Goal: Task Accomplishment & Management: Manage account settings

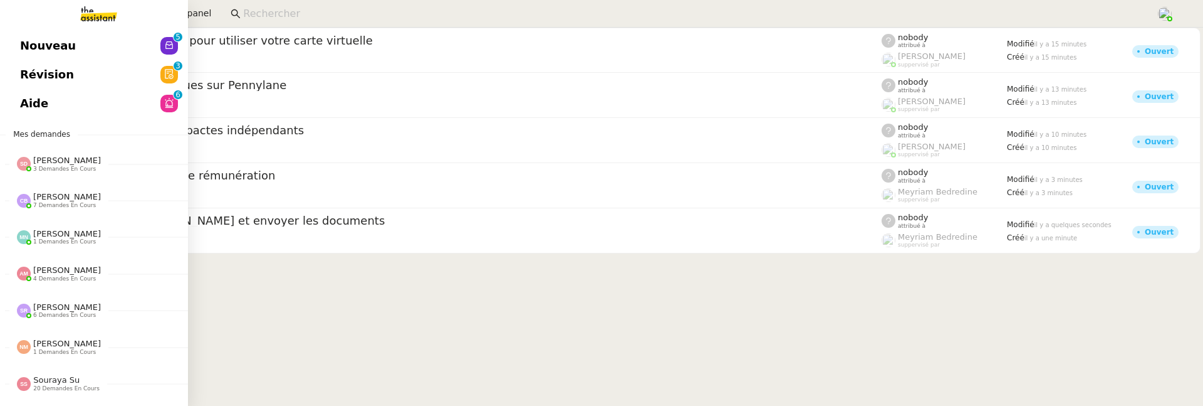
click at [19, 108] on link "Aide 0 1 2 3 4 5 6 7 8 9" at bounding box center [94, 103] width 188 height 29
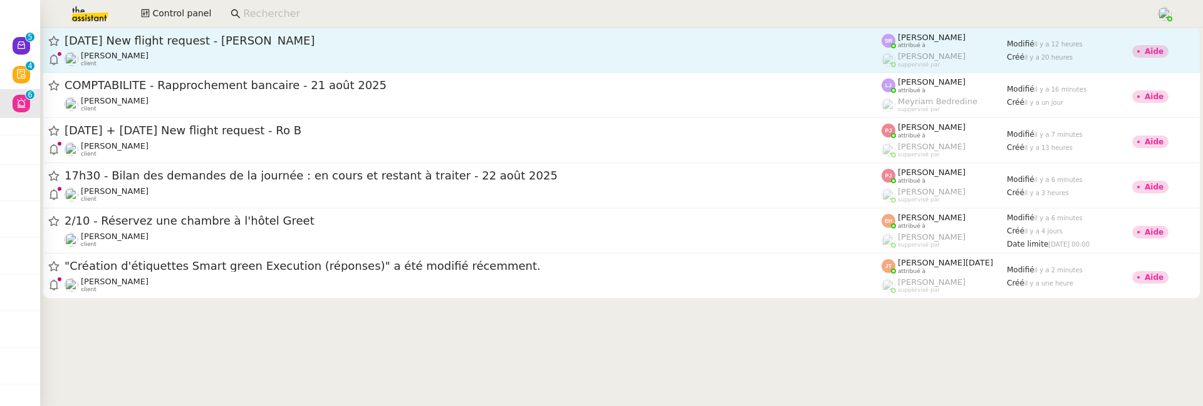
click at [370, 61] on div "Louis Frei client" at bounding box center [473, 59] width 817 height 16
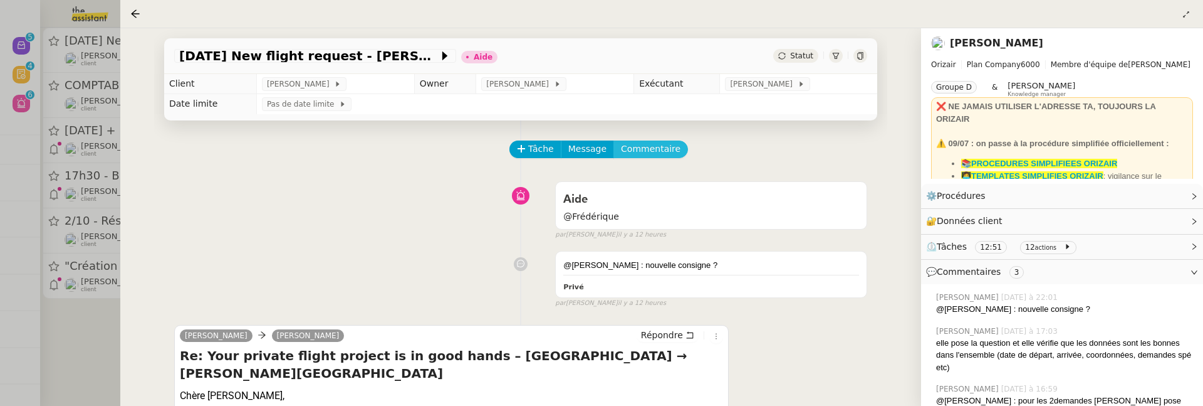
click at [654, 144] on span "Commentaire" at bounding box center [651, 149] width 60 height 14
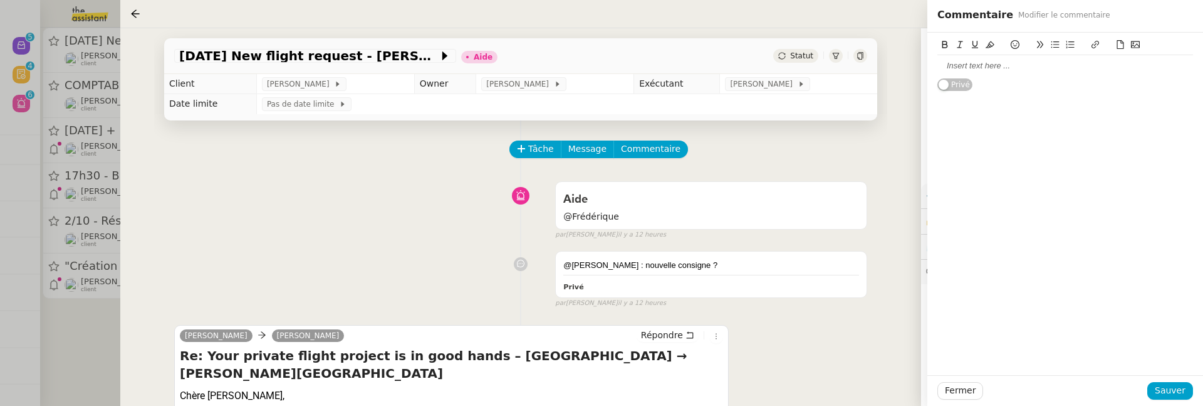
click at [960, 70] on div at bounding box center [1066, 65] width 256 height 11
click at [1170, 385] on span "Sauver" at bounding box center [1170, 390] width 31 height 14
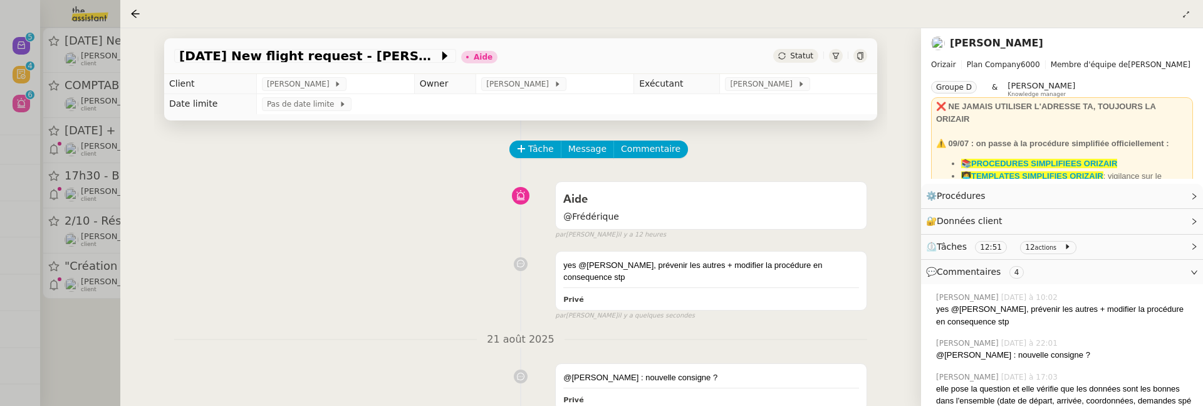
click at [819, 58] on div "Statut" at bounding box center [820, 56] width 94 height 14
click at [799, 56] on span "Statut" at bounding box center [801, 55] width 23 height 9
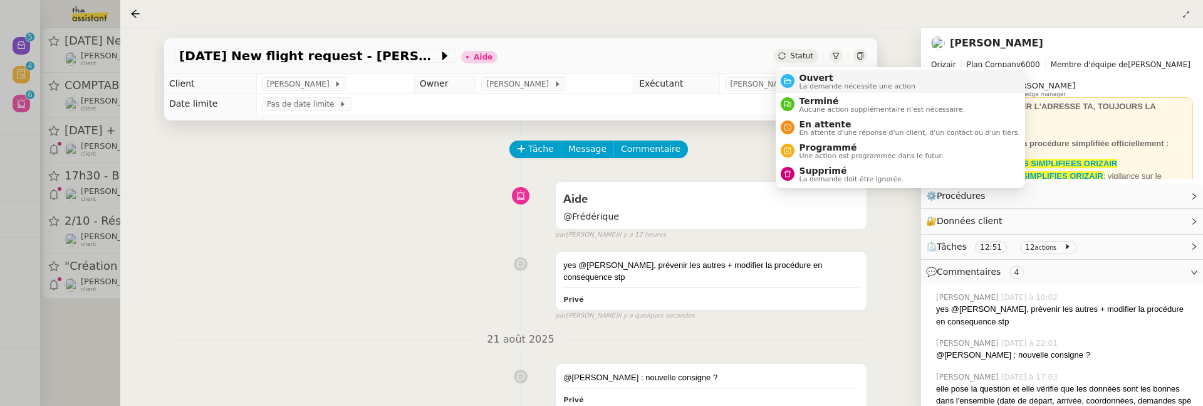
click at [806, 78] on span "Ouvert" at bounding box center [858, 78] width 117 height 10
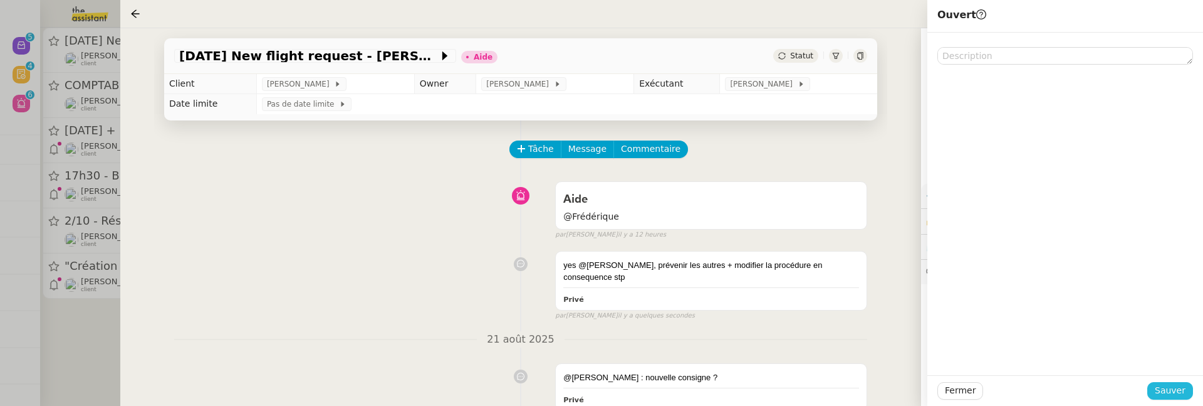
click at [1161, 392] on span "Sauver" at bounding box center [1170, 390] width 31 height 14
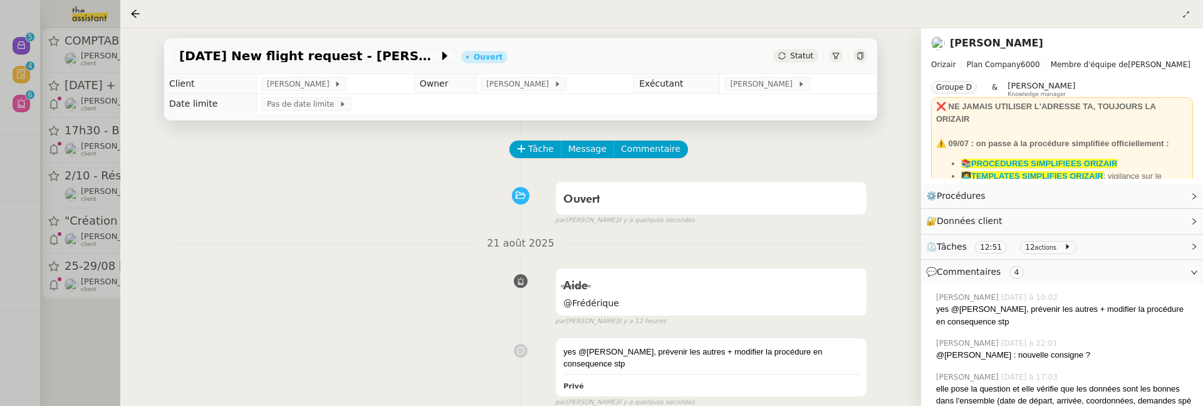
click at [91, 340] on div at bounding box center [601, 203] width 1203 height 406
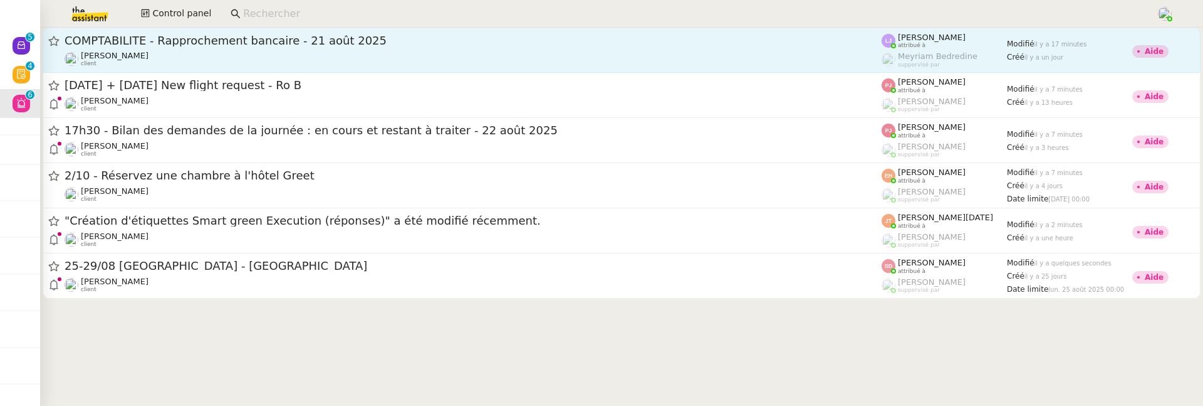
click at [374, 41] on span "COMPTABILITE - Rapprochement bancaire - 21 août 2025" at bounding box center [473, 40] width 817 height 11
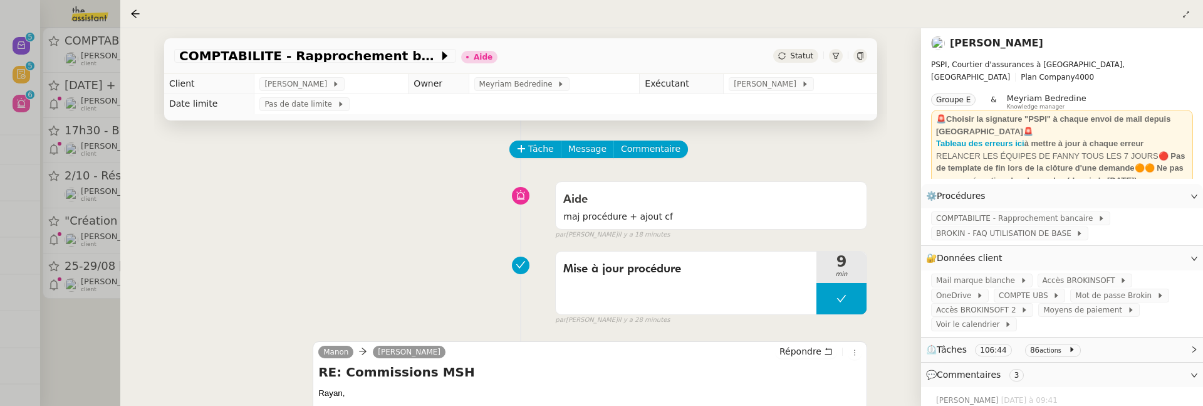
click at [125, 350] on div "COMPTABILITE - Rapprochement bancaire - 21 août 2025 Aide Statut Client Fanny E…" at bounding box center [520, 216] width 801 height 377
click at [100, 352] on div at bounding box center [601, 203] width 1203 height 406
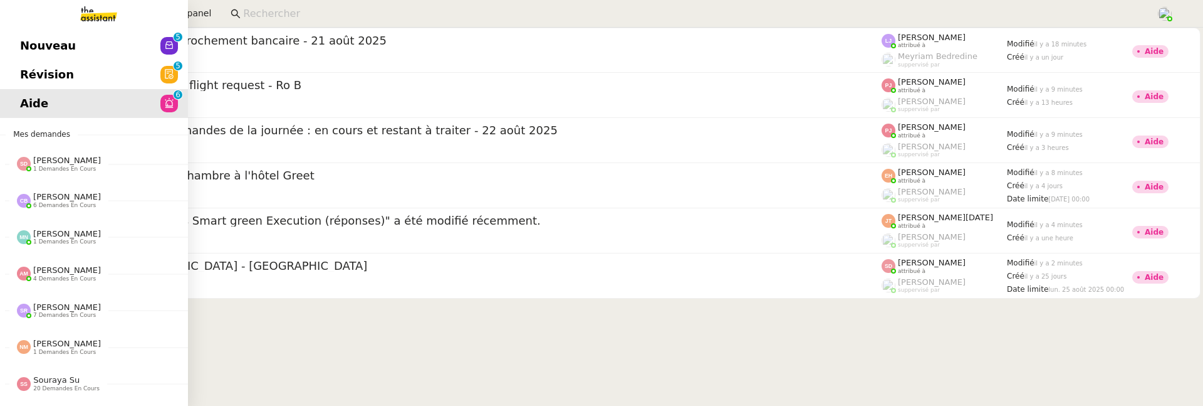
click at [73, 69] on link "Révision 0 1 2 3 4 5 6 7 8 9" at bounding box center [94, 74] width 188 height 29
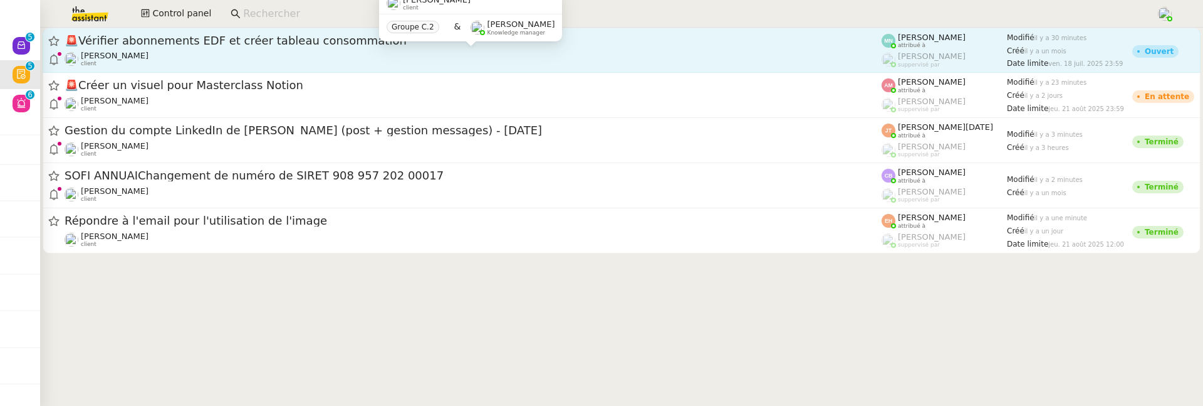
click at [314, 58] on div "Aymeric RAUCH client" at bounding box center [473, 59] width 817 height 16
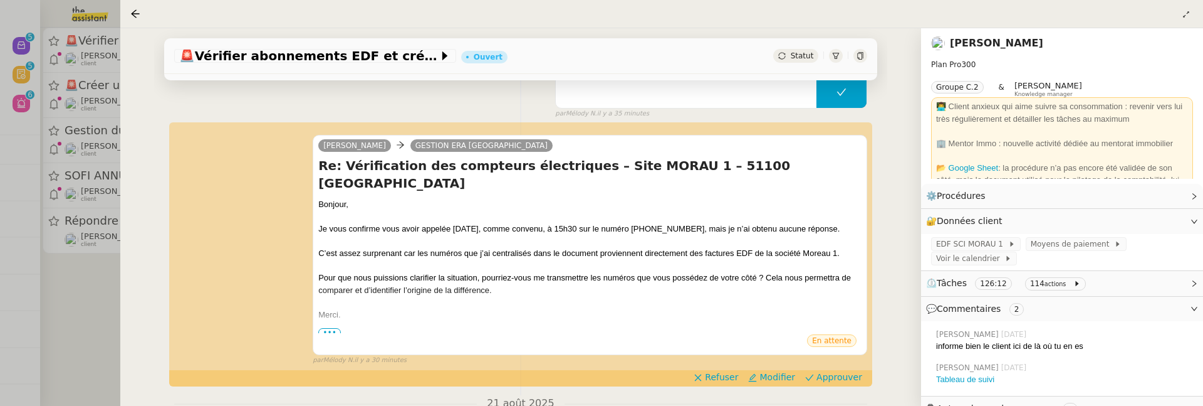
scroll to position [141, 0]
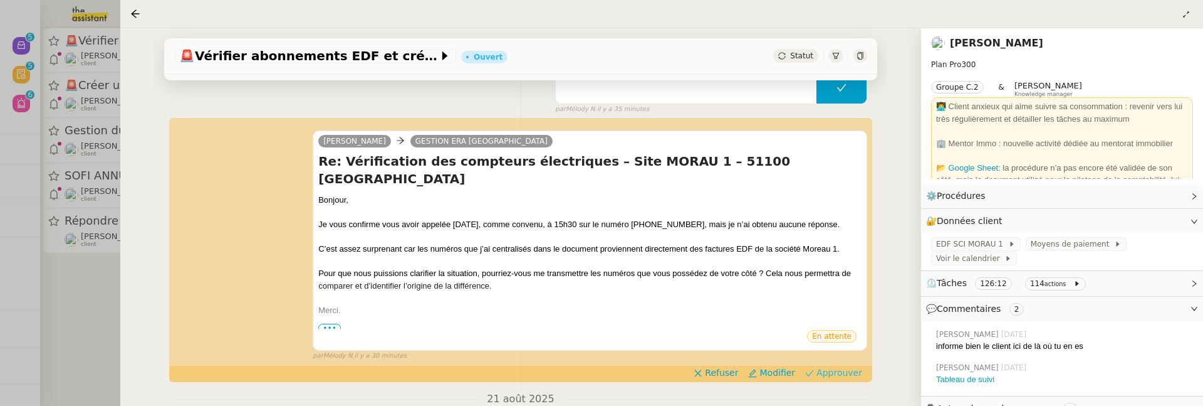
click at [852, 366] on span "Approuver" at bounding box center [840, 372] width 46 height 13
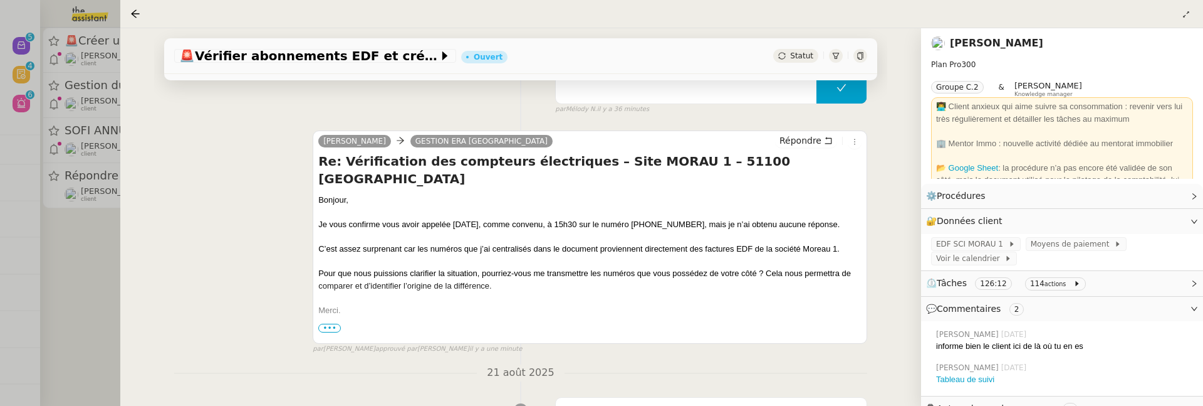
click at [108, 262] on div at bounding box center [601, 203] width 1203 height 406
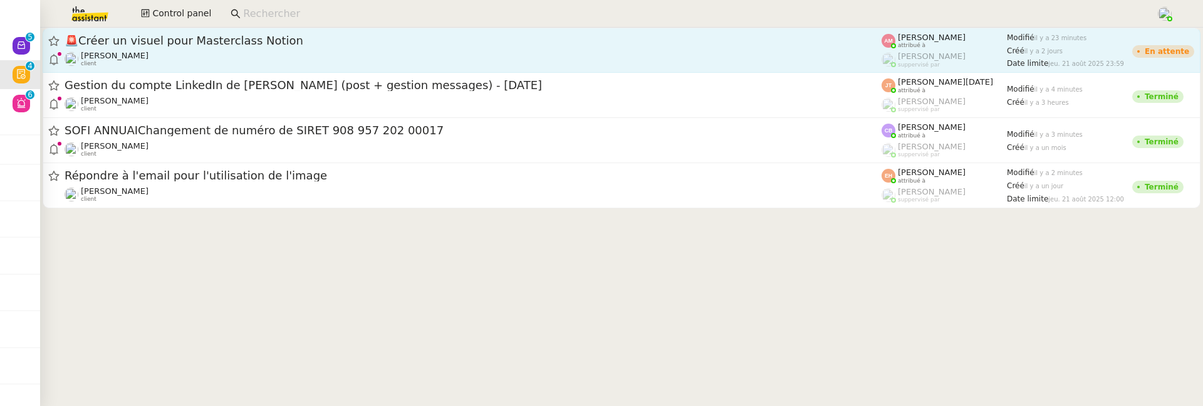
click at [217, 39] on span "🚨 Créer un visuel pour Masterclass Notion" at bounding box center [473, 40] width 817 height 11
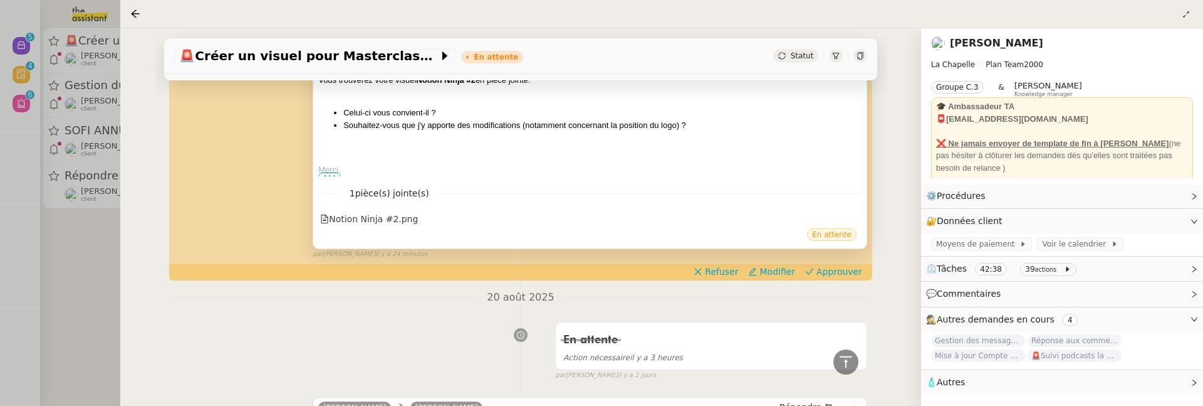
scroll to position [362, 0]
click at [814, 259] on div "camille Hugo Bentz Visuel pour Masterclass Notion Ninja #2 avec Nicolas Gantenb…" at bounding box center [520, 112] width 693 height 291
click at [821, 270] on span "Approuver" at bounding box center [840, 270] width 46 height 13
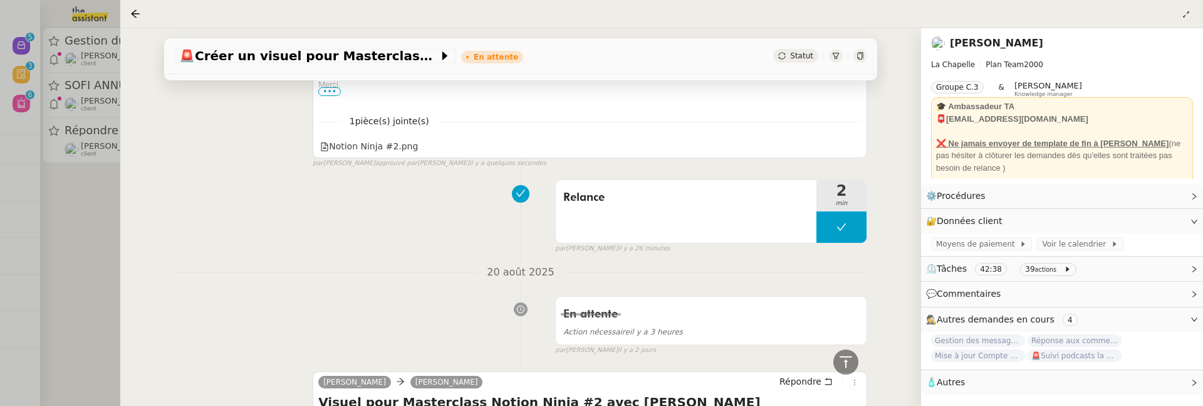
click at [75, 226] on div at bounding box center [601, 203] width 1203 height 406
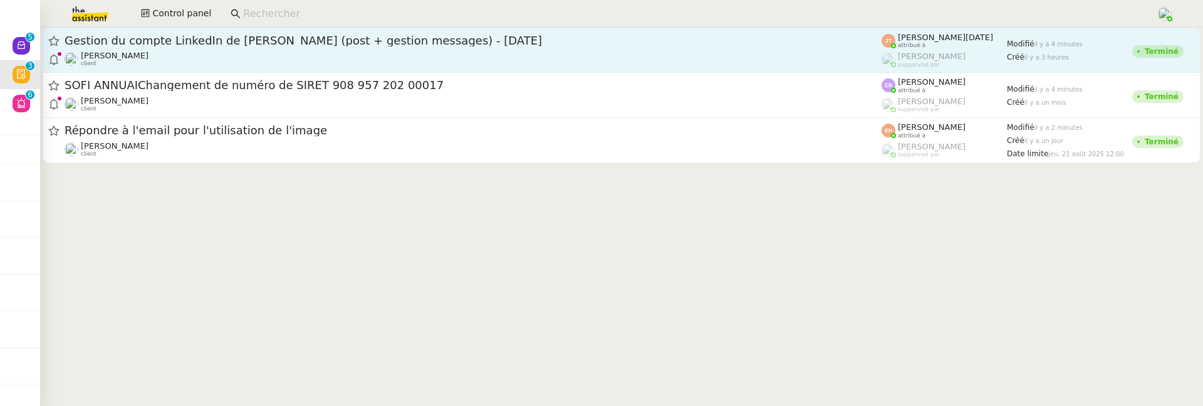
click at [192, 63] on div "[PERSON_NAME] client" at bounding box center [473, 59] width 817 height 16
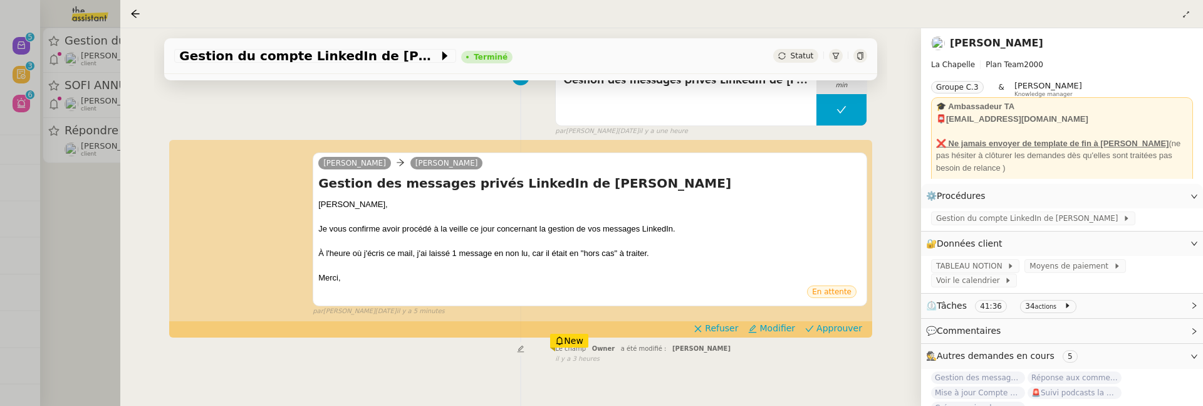
scroll to position [212, 0]
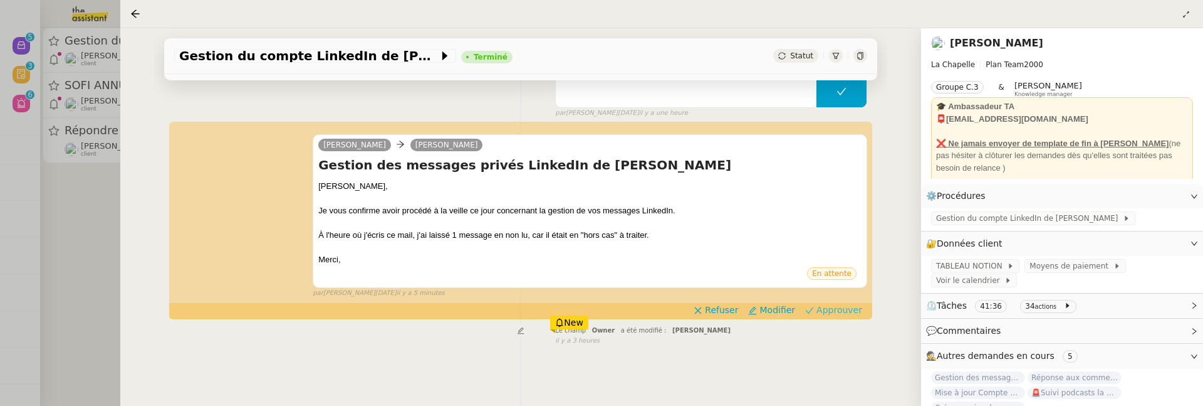
click at [835, 307] on span "Approuver" at bounding box center [840, 309] width 46 height 13
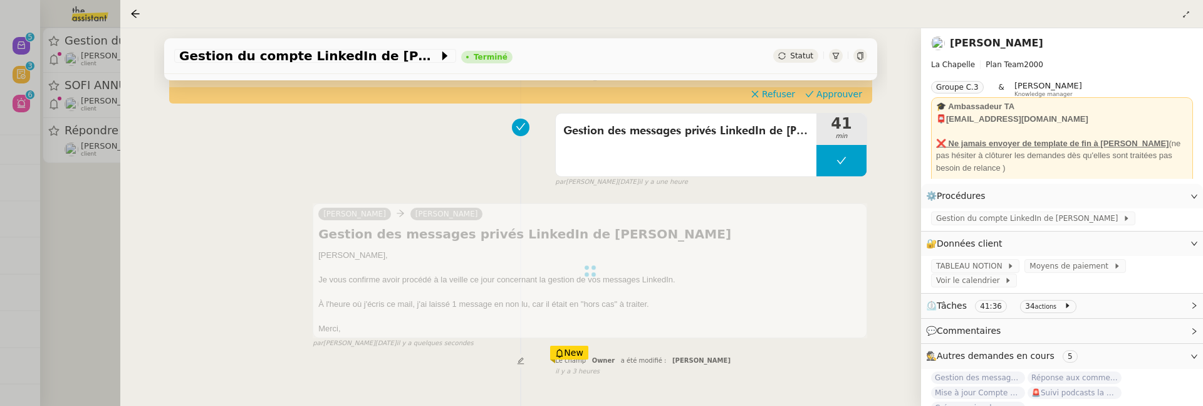
scroll to position [0, 0]
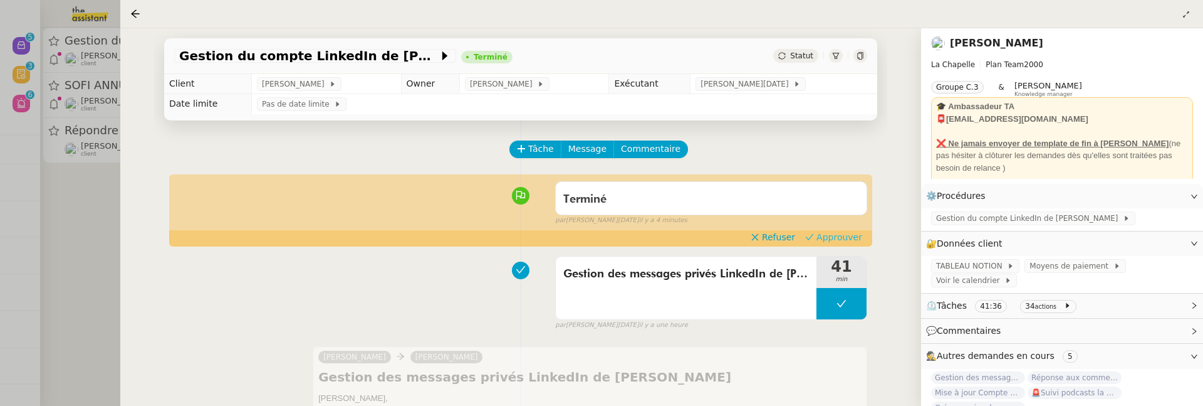
click at [843, 241] on span "Approuver" at bounding box center [840, 237] width 46 height 13
click at [100, 237] on div at bounding box center [601, 203] width 1203 height 406
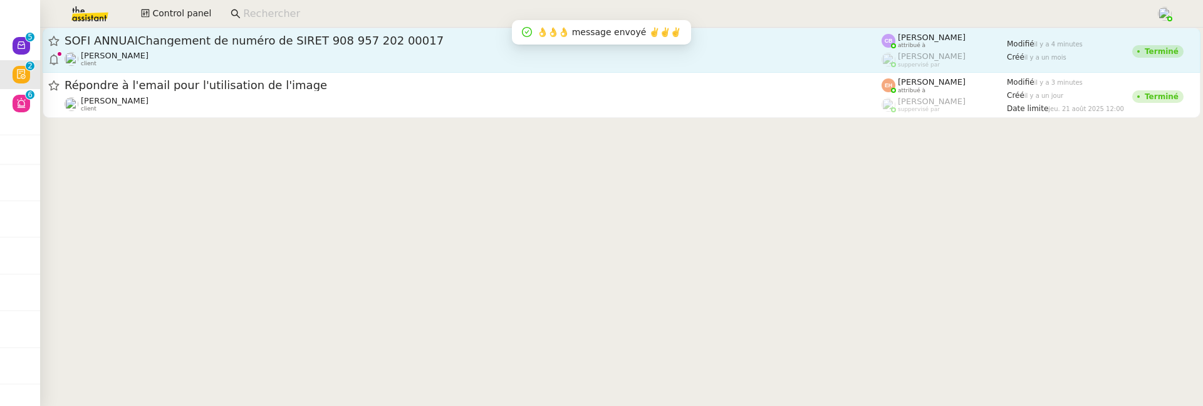
click at [257, 39] on span "SOFI ANNUAIChangement de numéro de SIRET 908 957 202 00017" at bounding box center [473, 40] width 817 height 11
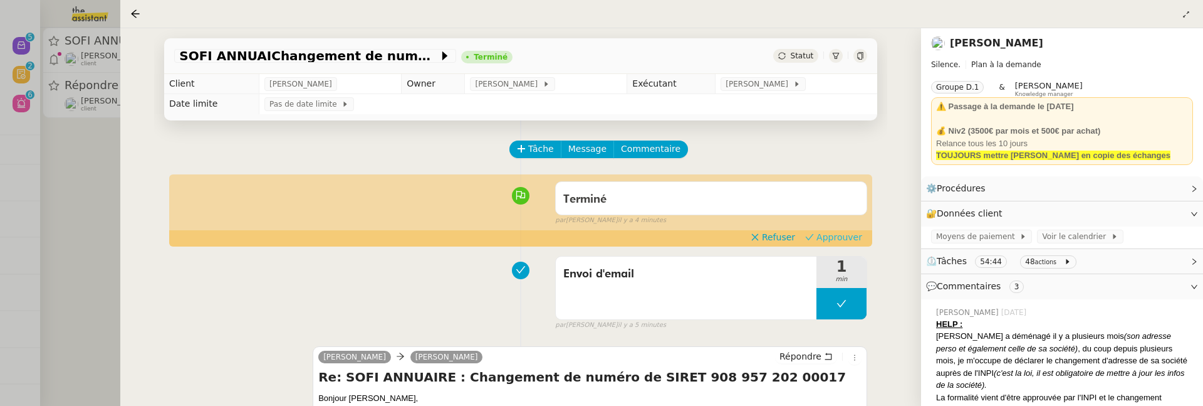
click at [844, 238] on span "Approuver" at bounding box center [840, 237] width 46 height 13
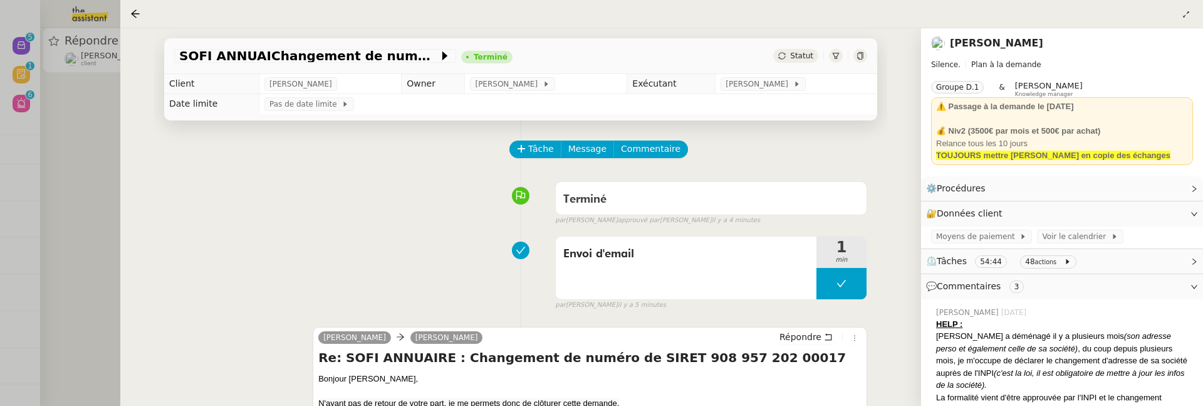
click at [81, 133] on div at bounding box center [601, 203] width 1203 height 406
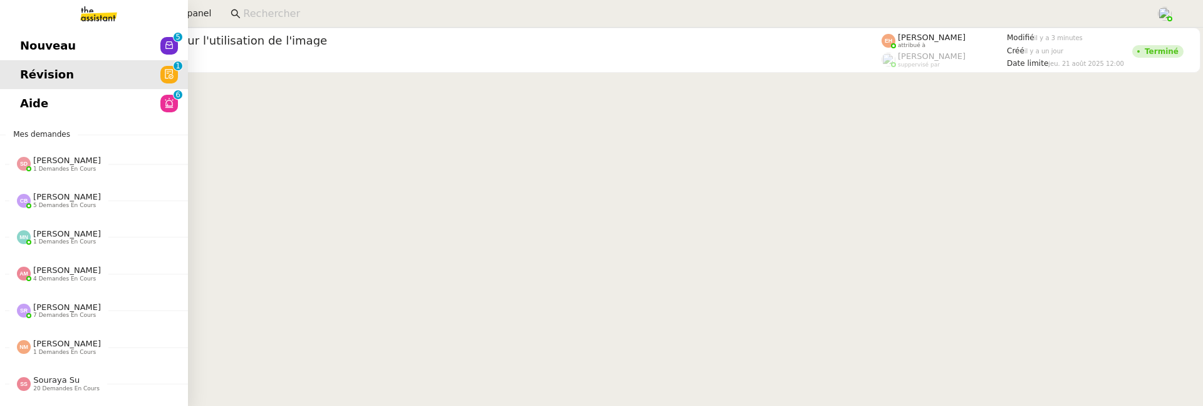
click at [19, 45] on link "Nouveau 0 1 2 3 4 5 6 7 8 9" at bounding box center [94, 45] width 188 height 29
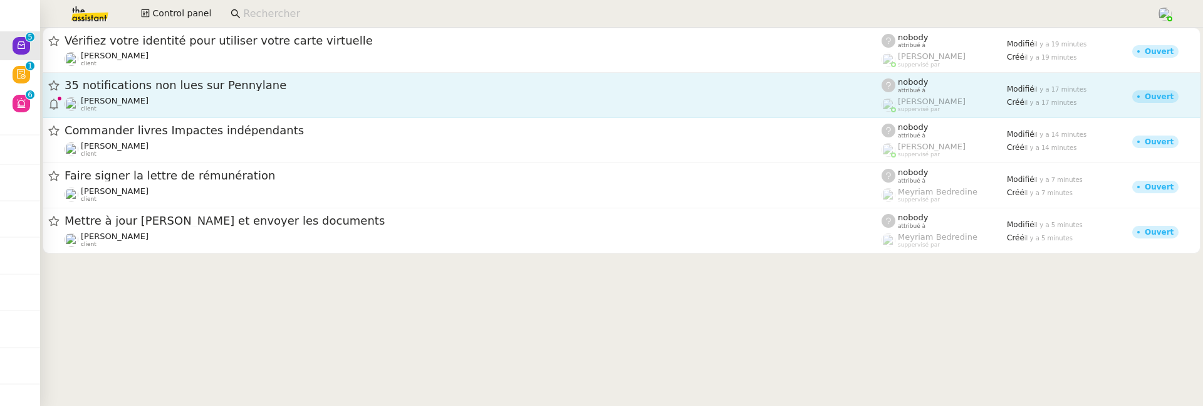
click at [223, 87] on span "35 notifications non lues sur Pennylane" at bounding box center [473, 85] width 817 height 11
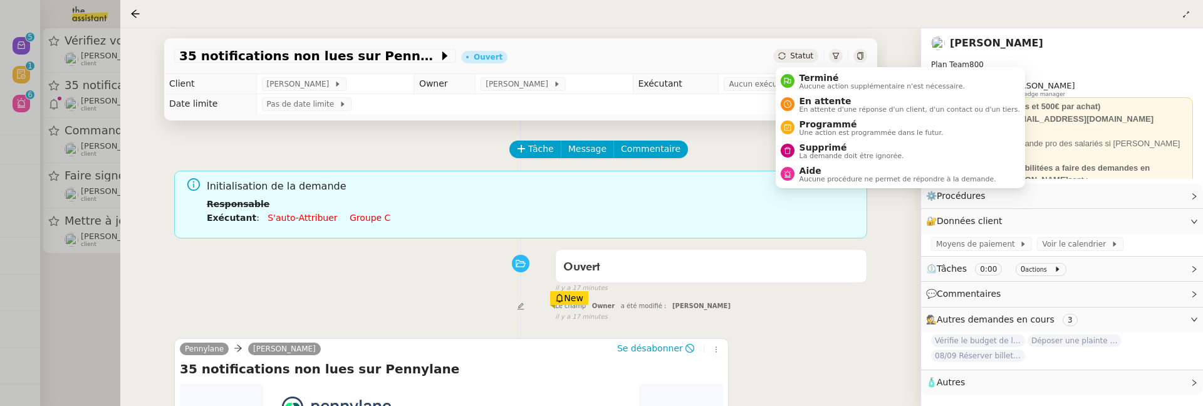
click at [805, 56] on span "Statut" at bounding box center [801, 55] width 23 height 9
click at [834, 144] on span "Supprimé" at bounding box center [852, 147] width 105 height 10
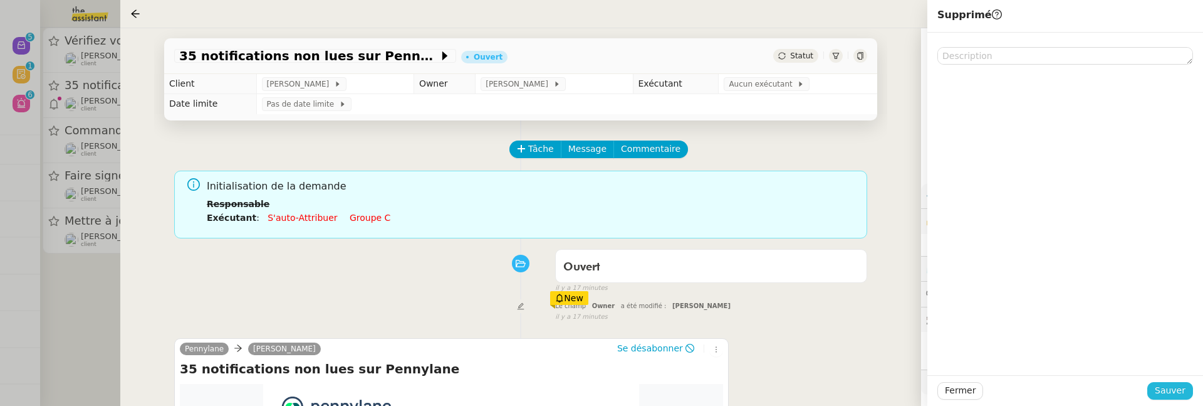
click at [1160, 389] on span "Sauver" at bounding box center [1170, 390] width 31 height 14
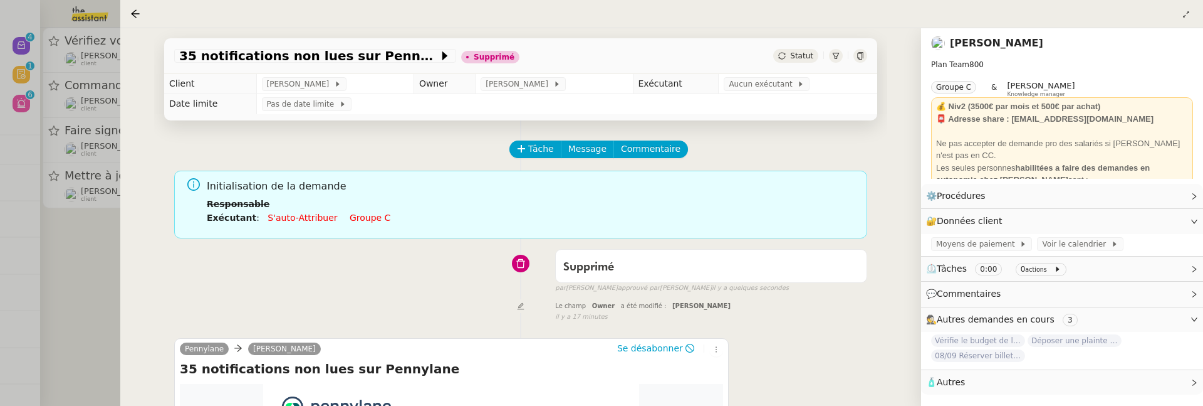
click at [110, 281] on div at bounding box center [601, 203] width 1203 height 406
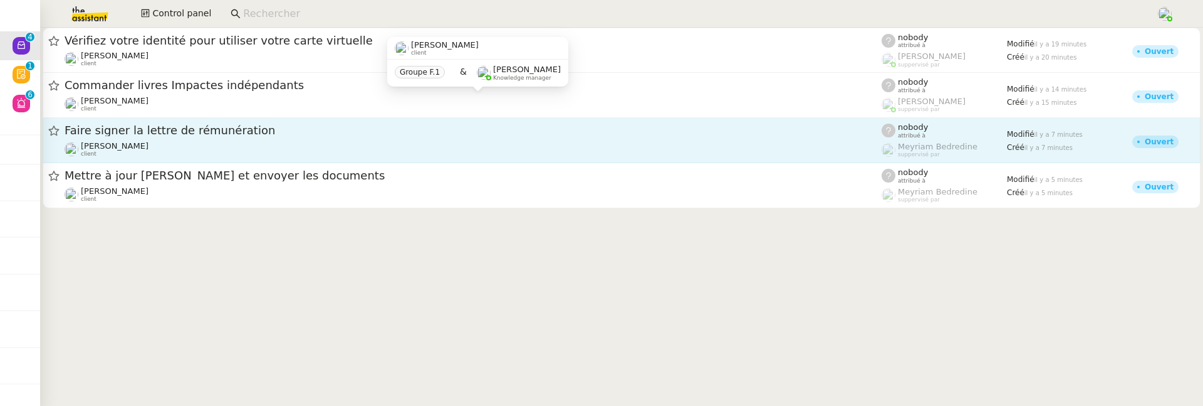
click at [368, 123] on div "Faire signer la lettre de rémunération" at bounding box center [473, 131] width 817 height 16
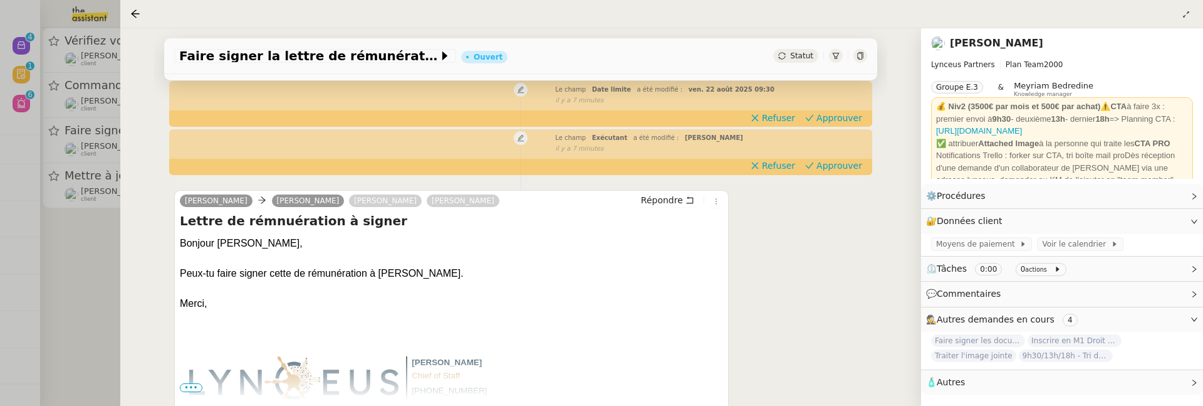
scroll to position [184, 0]
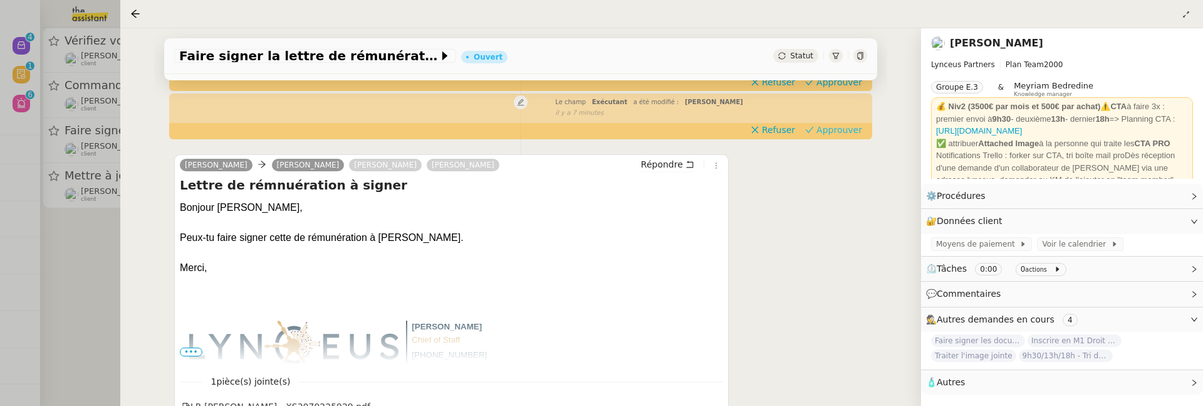
click at [842, 134] on span "Approuver" at bounding box center [840, 129] width 46 height 13
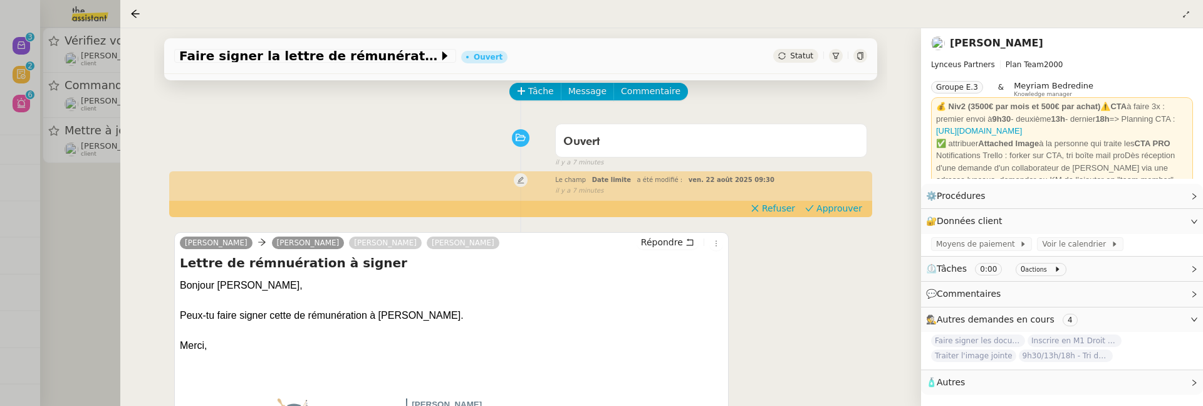
scroll to position [51, 0]
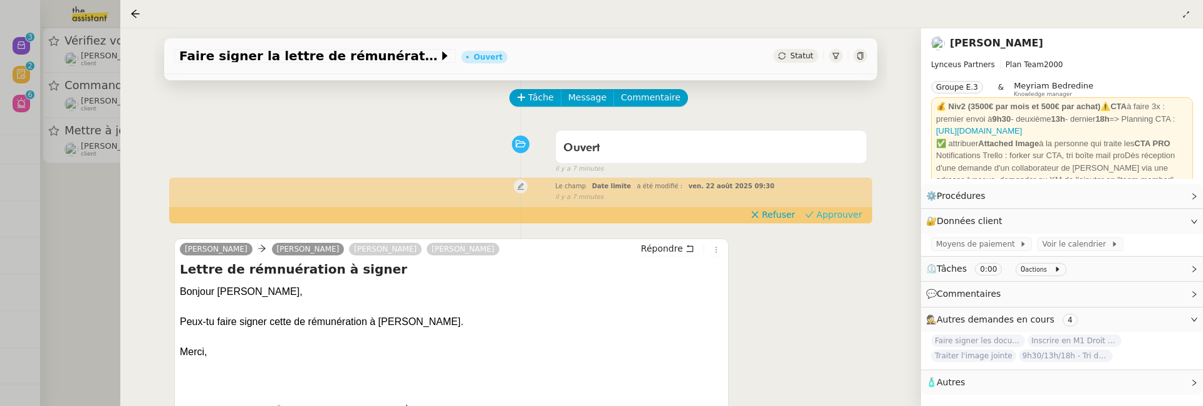
click at [847, 219] on span "Approuver" at bounding box center [840, 214] width 46 height 13
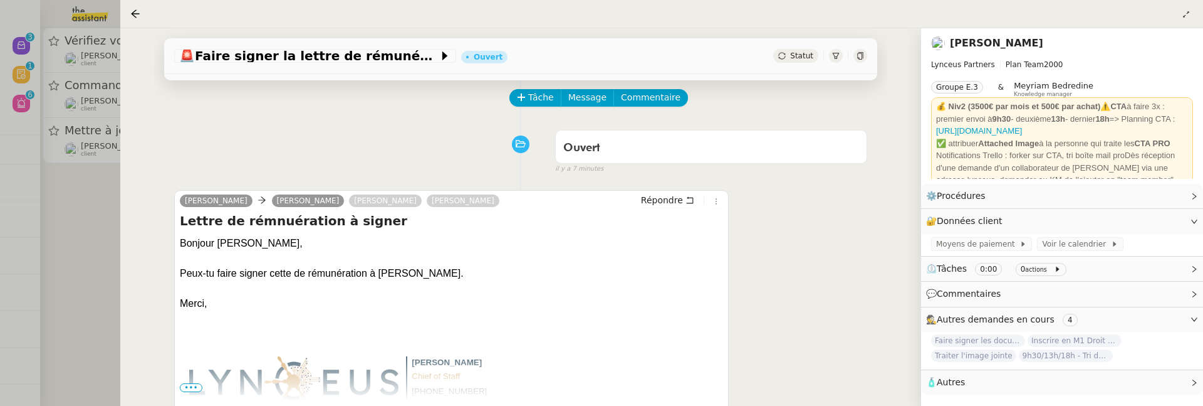
click at [95, 249] on div at bounding box center [601, 203] width 1203 height 406
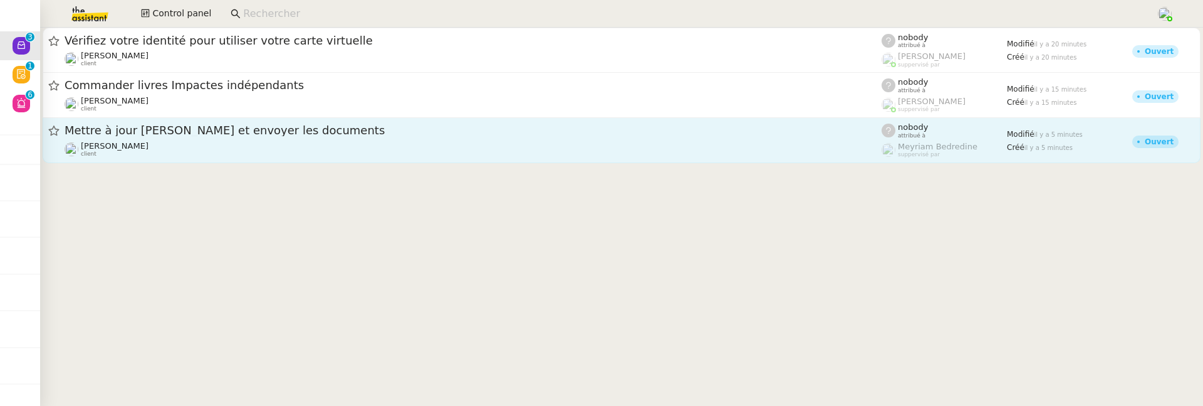
click at [241, 130] on span "Mettre à jour [PERSON_NAME] et envoyer les documents" at bounding box center [473, 130] width 817 height 11
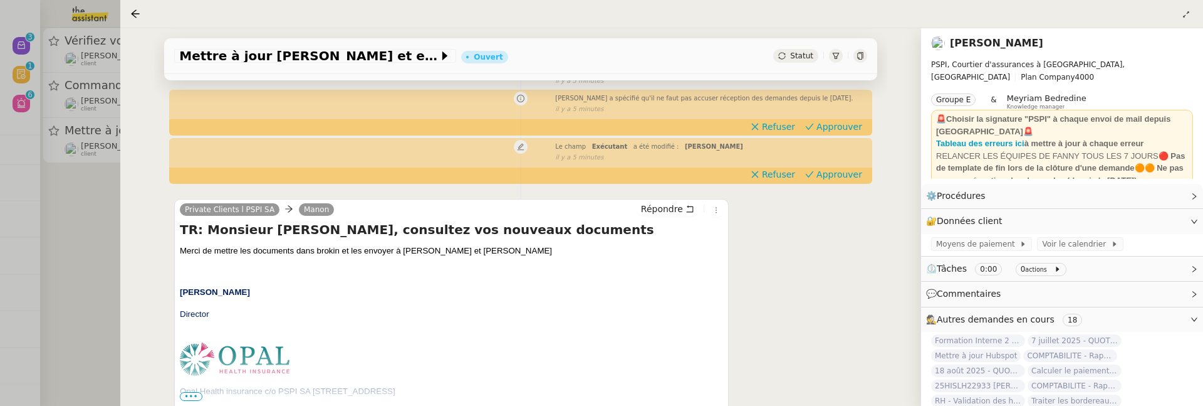
scroll to position [140, 0]
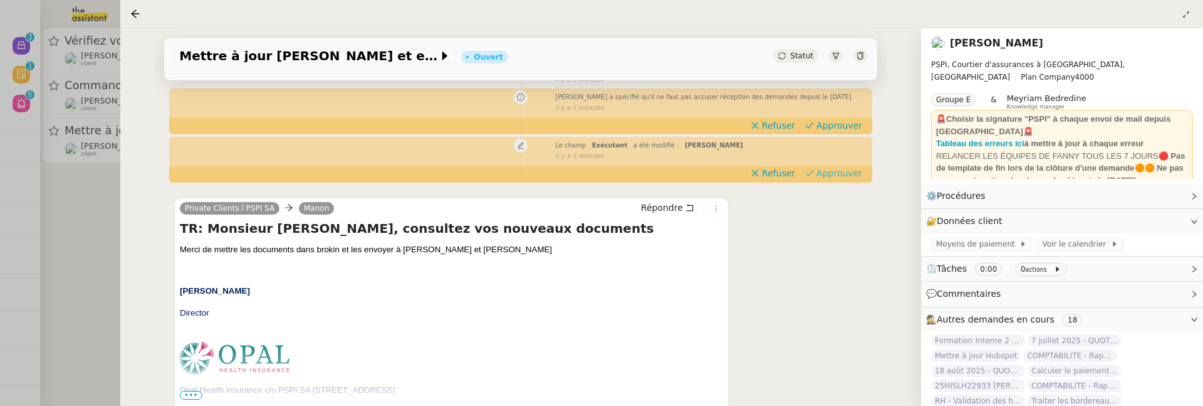
click at [852, 172] on span "Approuver" at bounding box center [840, 173] width 46 height 13
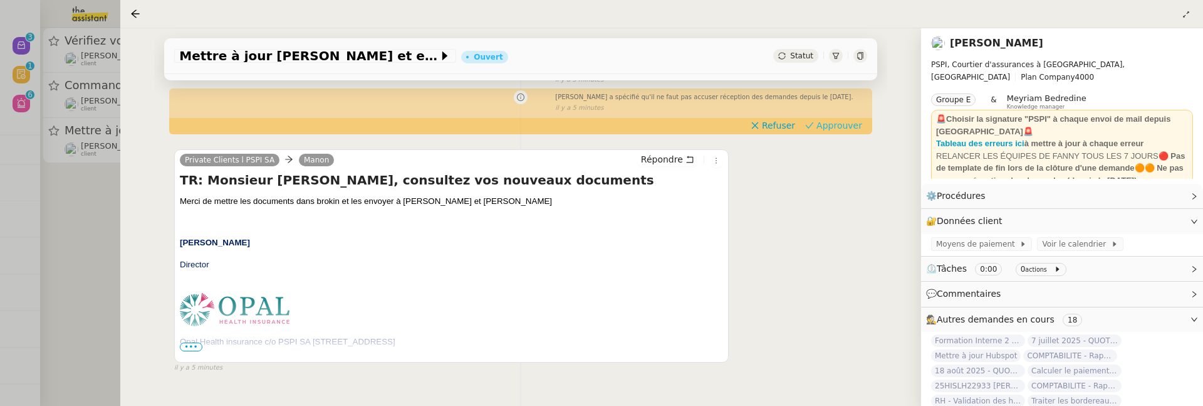
click at [851, 123] on span "Approuver" at bounding box center [840, 125] width 46 height 13
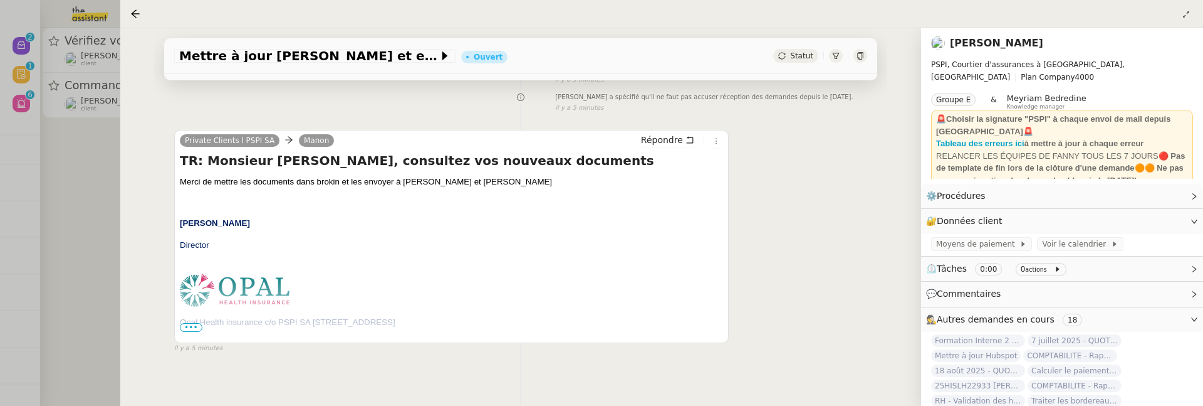
click at [106, 189] on div at bounding box center [601, 203] width 1203 height 406
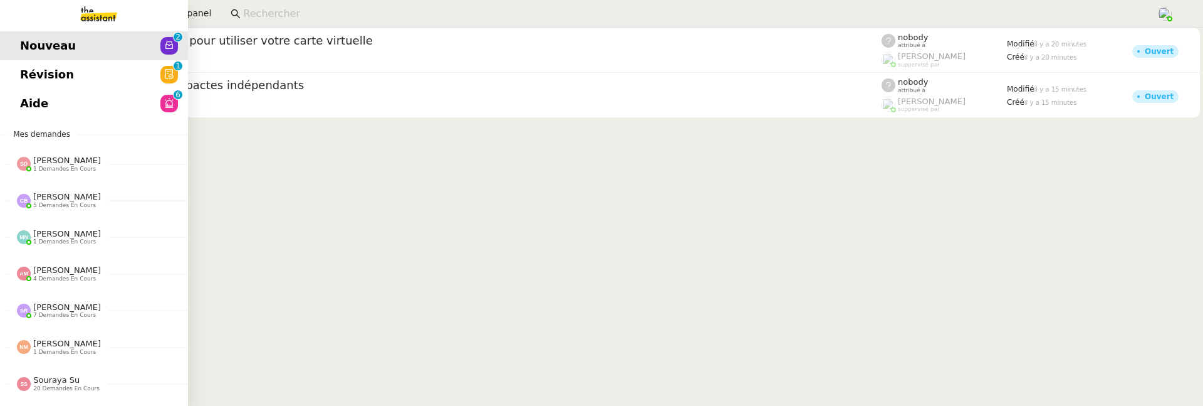
click at [31, 69] on span "Révision" at bounding box center [47, 74] width 54 height 19
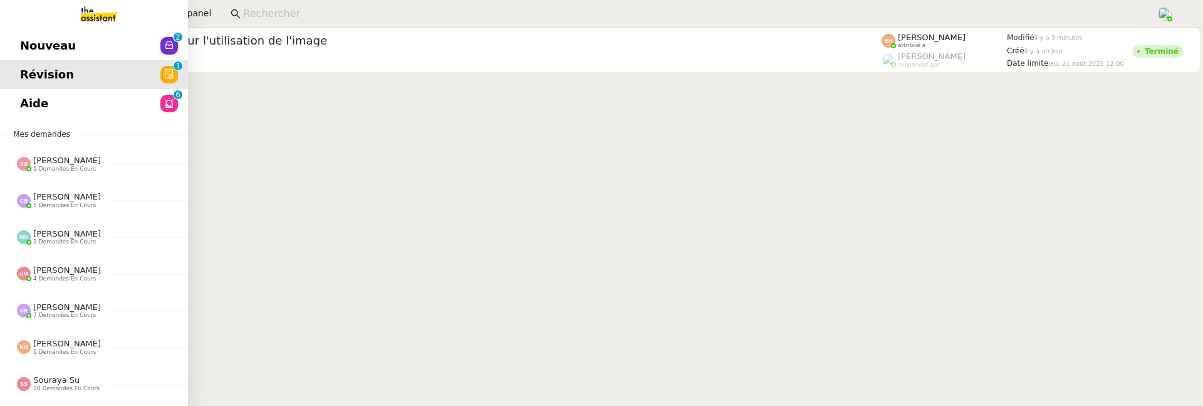
click at [19, 102] on link "Aide 0 1 2 3 4 5 6 7 8 9" at bounding box center [94, 103] width 188 height 29
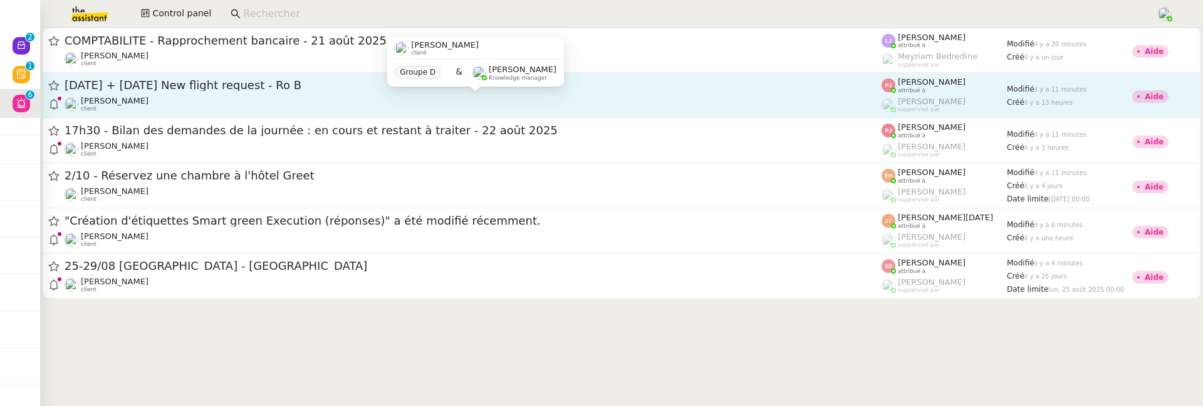
click at [377, 99] on div "[PERSON_NAME] client" at bounding box center [473, 104] width 817 height 16
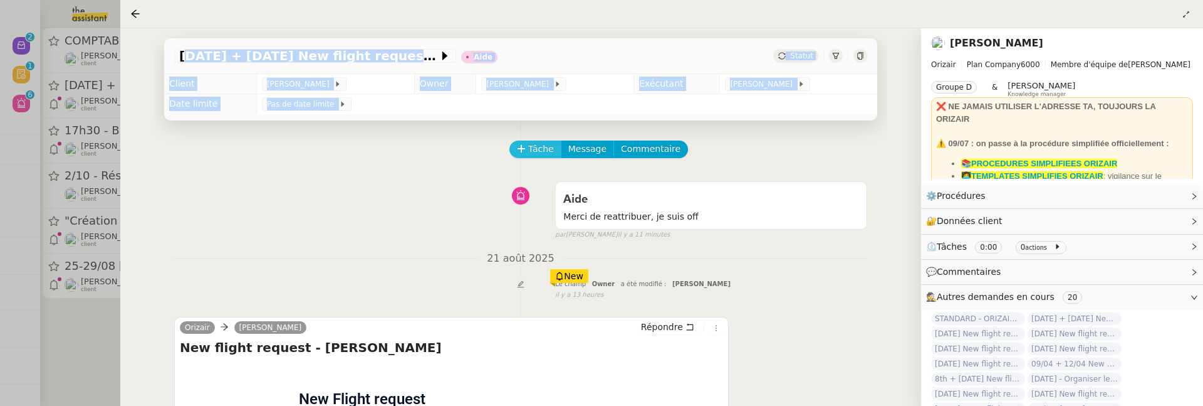
drag, startPoint x: 903, startPoint y: 76, endPoint x: 550, endPoint y: 151, distance: 360.2
click at [550, 151] on div "17th December 2025 + 4th January New flight request - Ro B Aide Statut Client L…" at bounding box center [520, 216] width 801 height 377
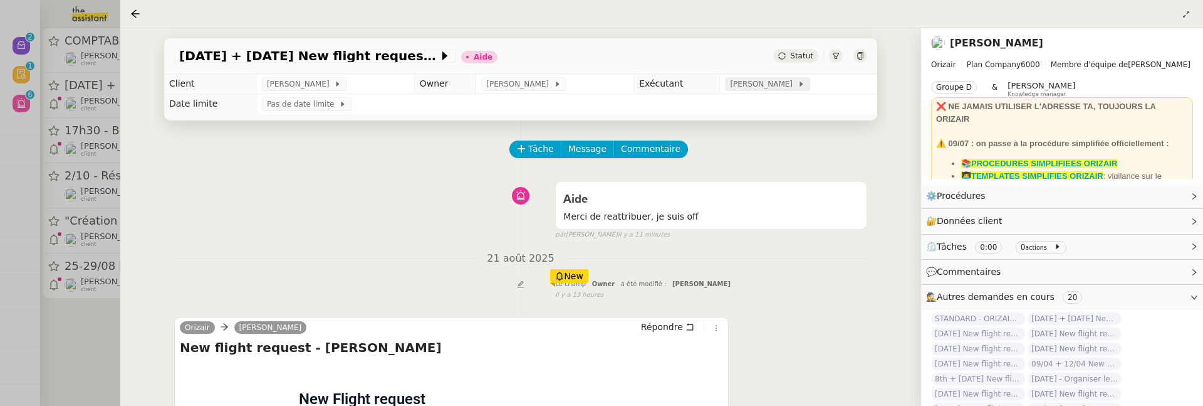
click at [735, 86] on span "[PERSON_NAME]" at bounding box center [763, 84] width 67 height 13
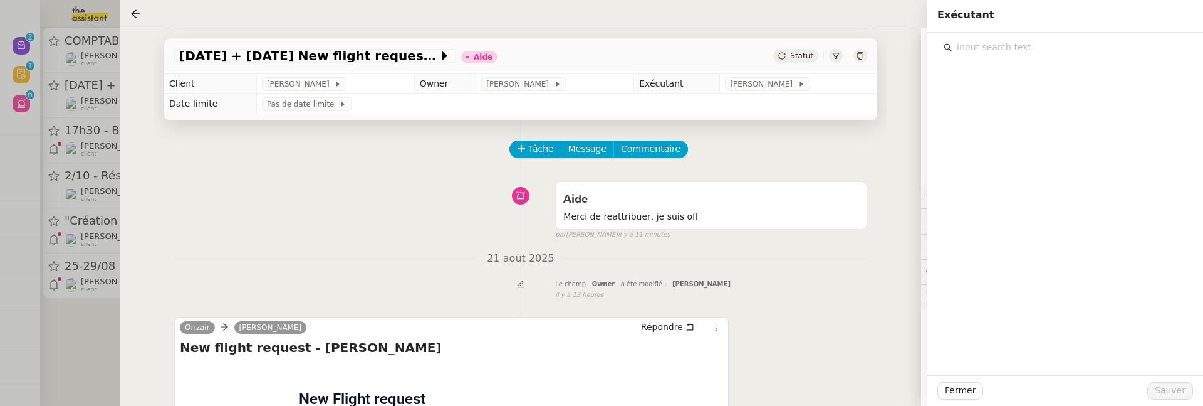
click at [1002, 52] on input "text" at bounding box center [1070, 47] width 234 height 17
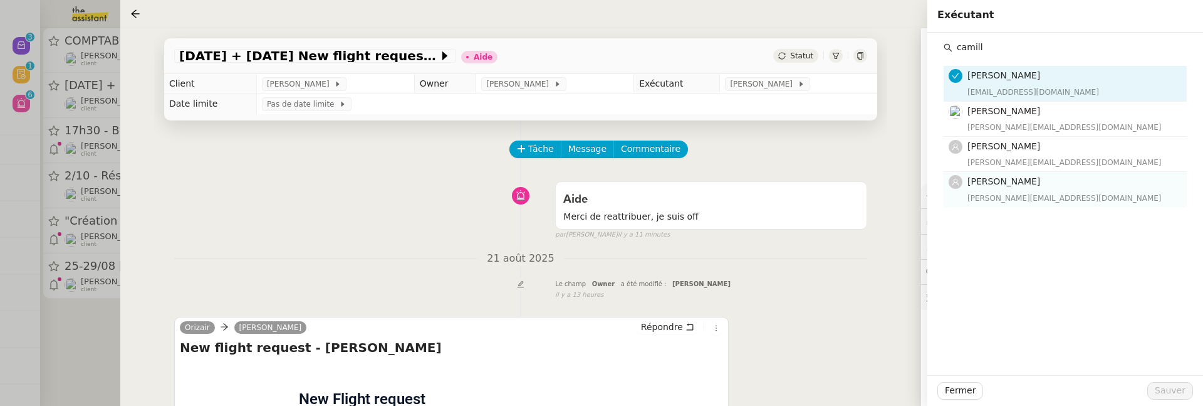
type input "camill"
click at [1057, 197] on div "[PERSON_NAME][EMAIL_ADDRESS][DOMAIN_NAME]" at bounding box center [1074, 198] width 212 height 13
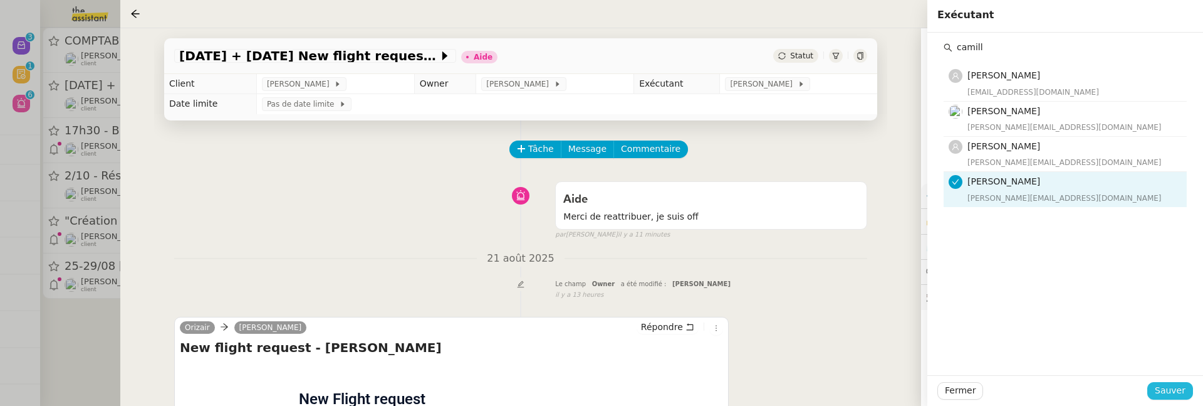
click at [1173, 396] on span "Sauver" at bounding box center [1170, 390] width 31 height 14
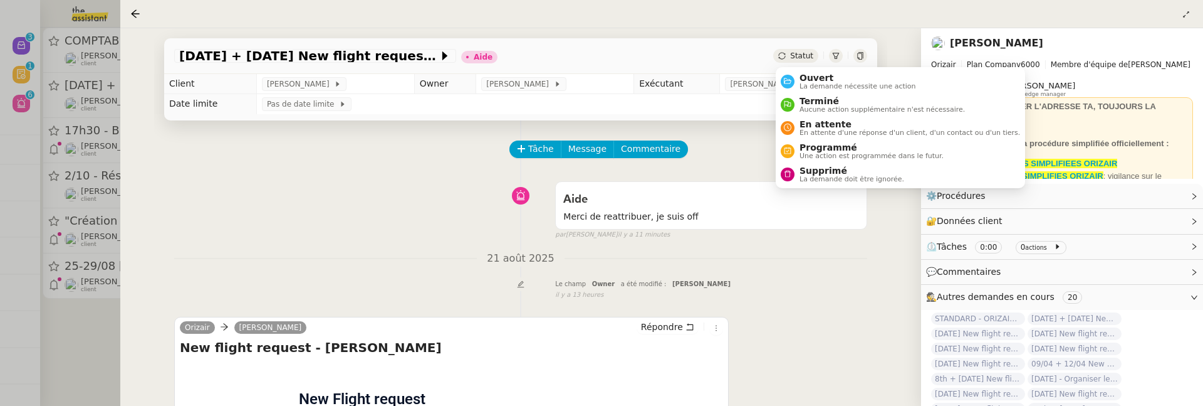
click at [792, 53] on span "Statut" at bounding box center [801, 55] width 23 height 9
click at [810, 73] on span "Ouvert" at bounding box center [858, 78] width 117 height 10
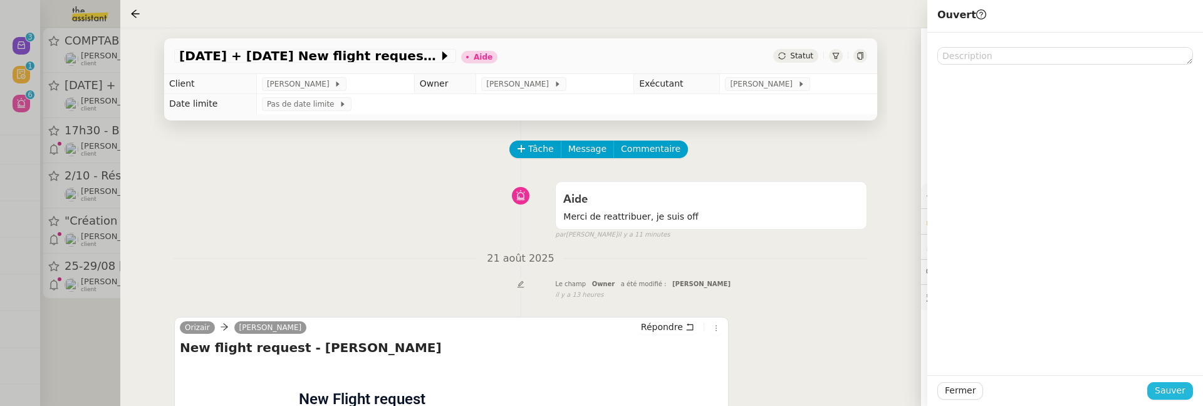
click at [1178, 386] on span "Sauver" at bounding box center [1170, 390] width 31 height 14
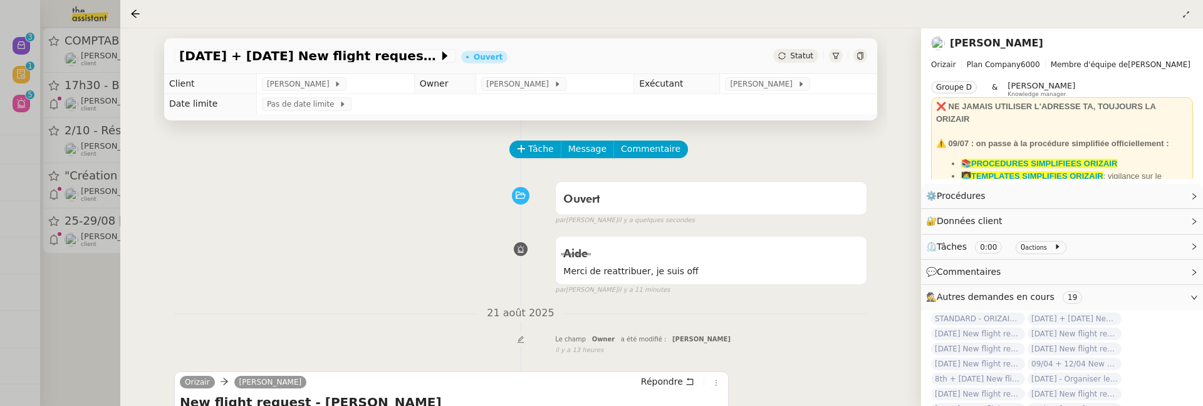
click at [115, 320] on div at bounding box center [601, 203] width 1203 height 406
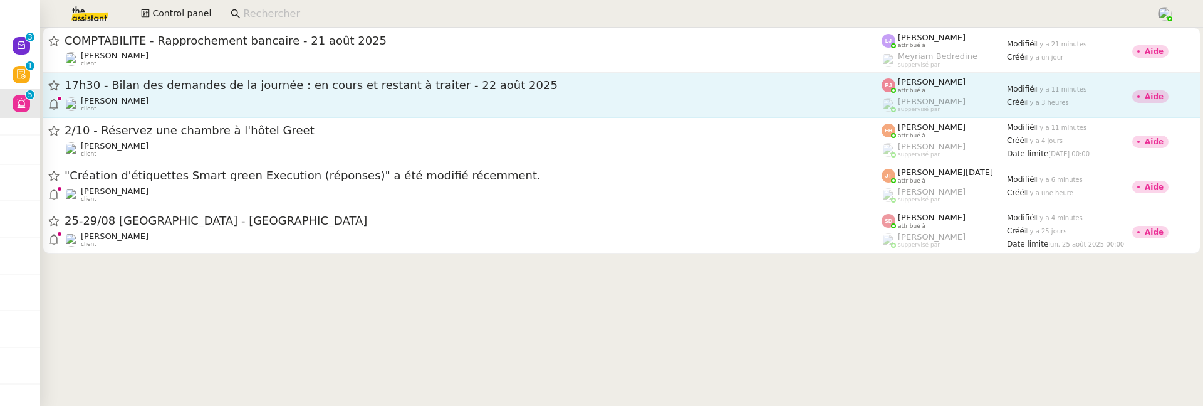
click at [301, 90] on span "17h30 - Bilan des demandes de la journée : en cours et restant à traiter - 22 a…" at bounding box center [473, 85] width 817 height 11
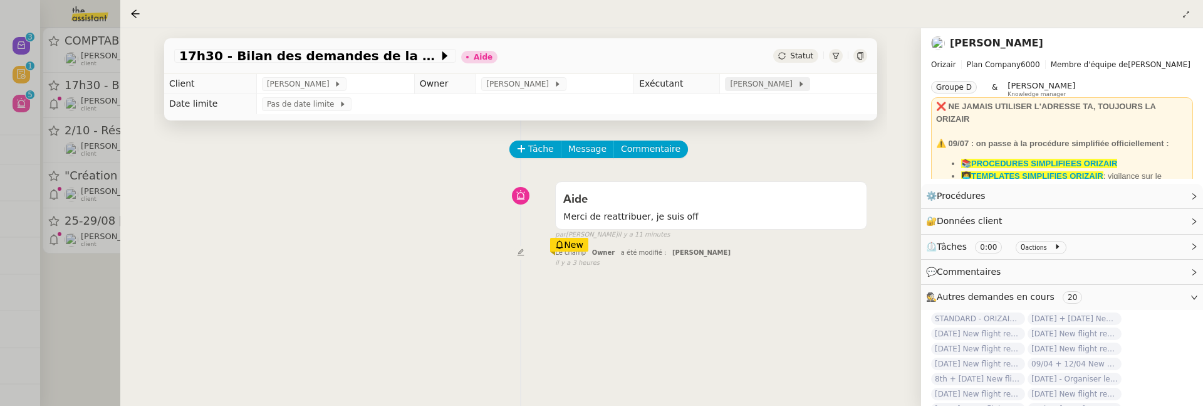
click at [740, 80] on span "[PERSON_NAME]" at bounding box center [763, 84] width 67 height 13
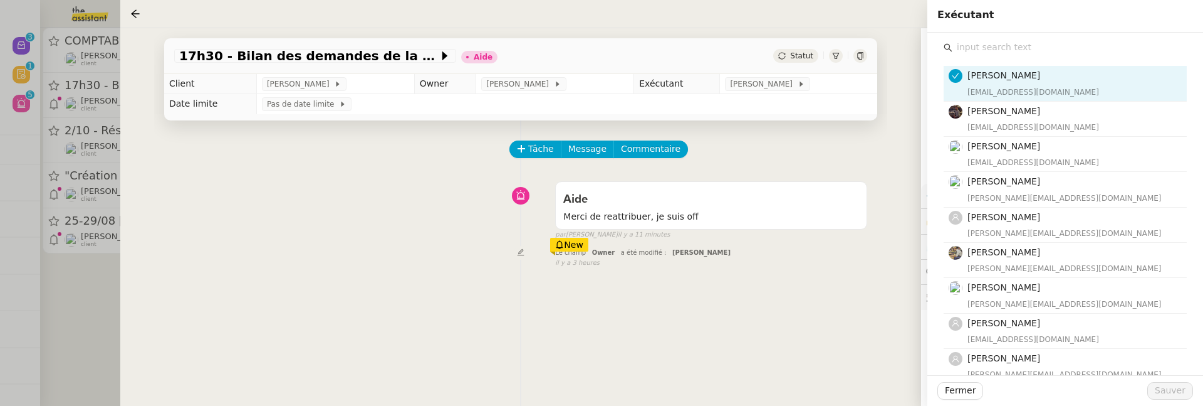
click at [988, 51] on input "text" at bounding box center [1070, 47] width 234 height 17
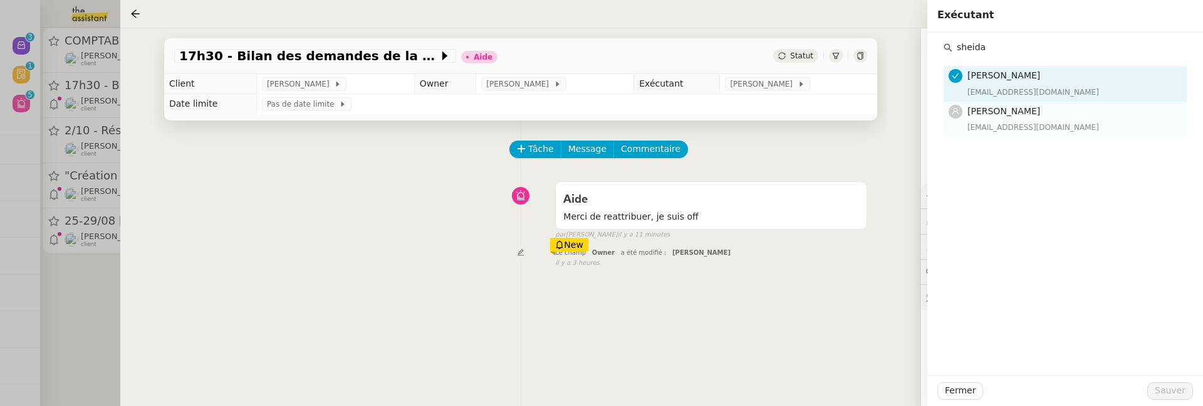
type input "sheida"
click at [1045, 119] on div "Sheida Delpazir sheida@team.theassistant.com" at bounding box center [1074, 118] width 212 height 29
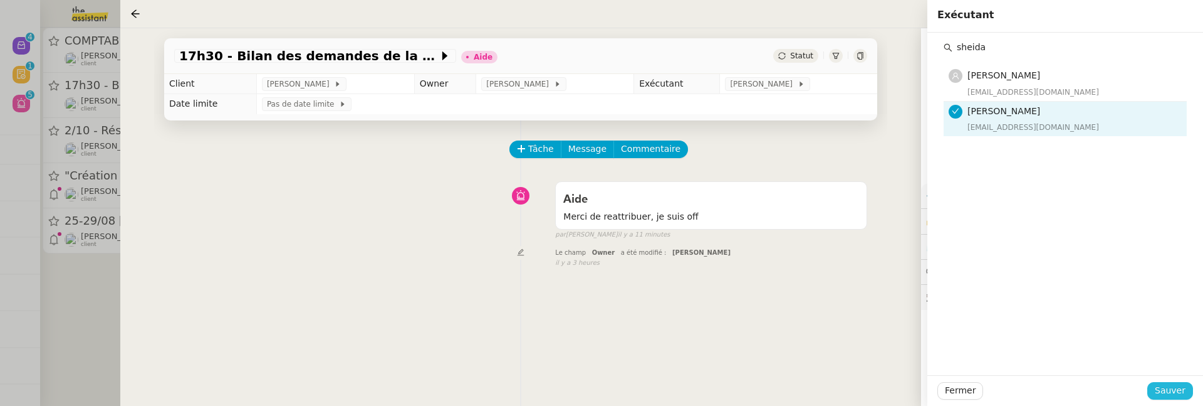
click at [1168, 387] on span "Sauver" at bounding box center [1170, 390] width 31 height 14
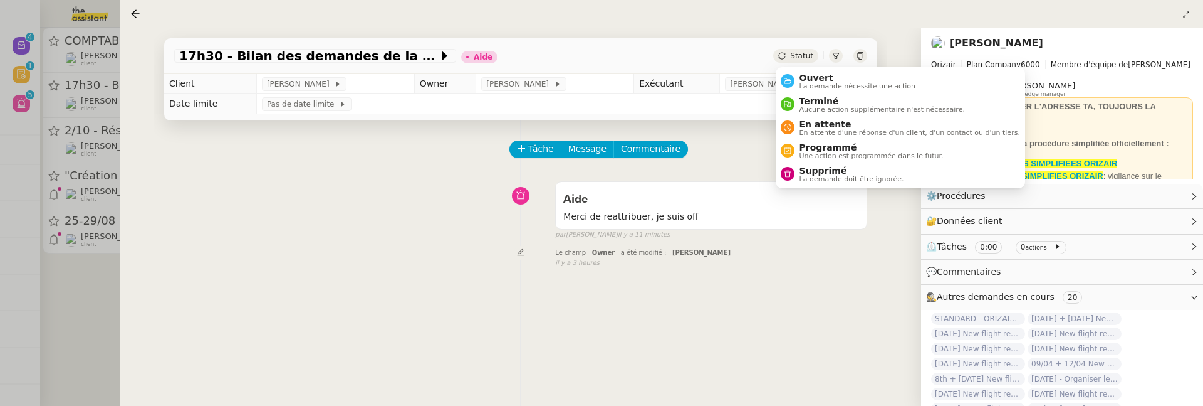
click at [805, 62] on div "Statut" at bounding box center [795, 56] width 45 height 14
click at [819, 78] on span "Ouvert" at bounding box center [858, 78] width 117 height 10
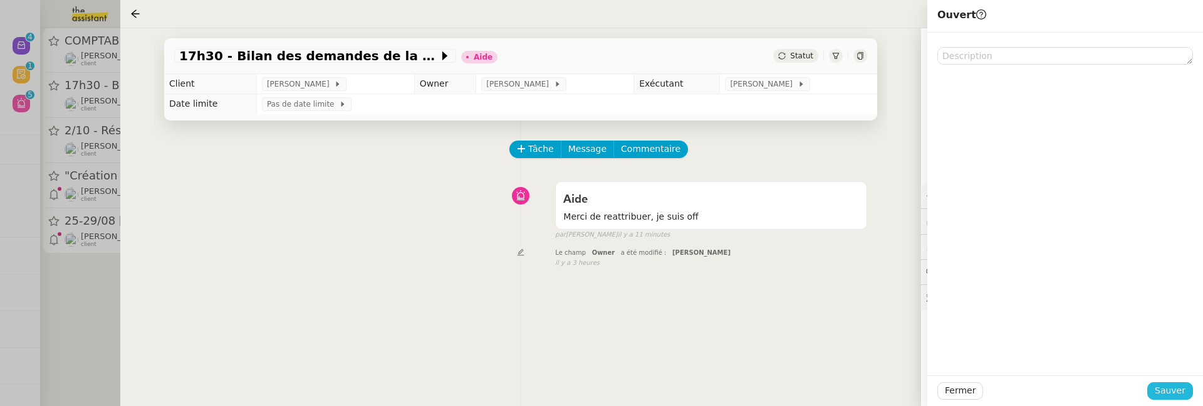
click at [1180, 388] on span "Sauver" at bounding box center [1170, 390] width 31 height 14
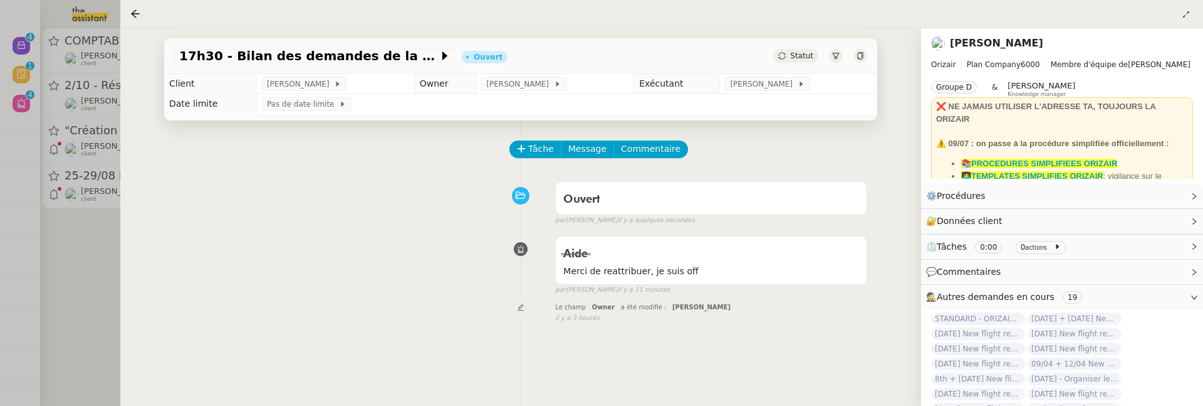
click at [91, 268] on div at bounding box center [601, 203] width 1203 height 406
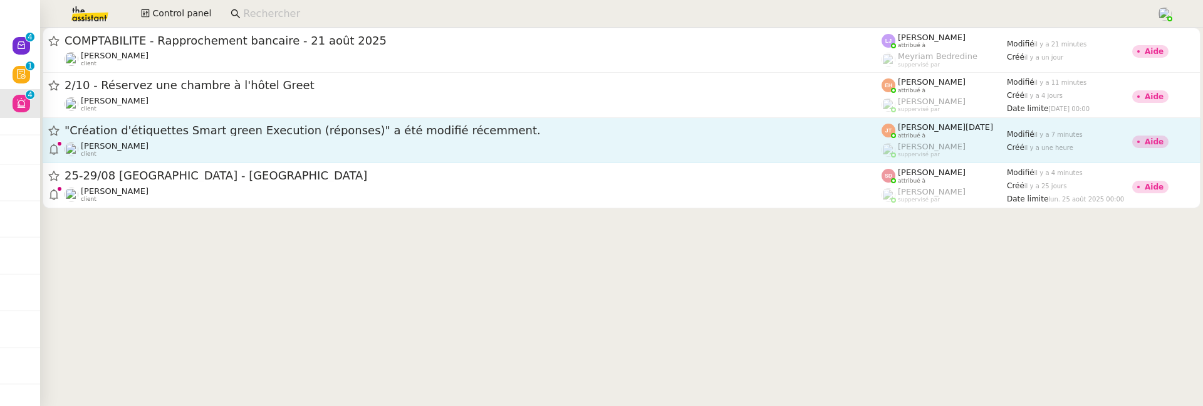
click at [266, 140] on div ""Création d'étiquettes Smart green Execution (réponses)" a été modifié récemmen…" at bounding box center [473, 140] width 817 height 34
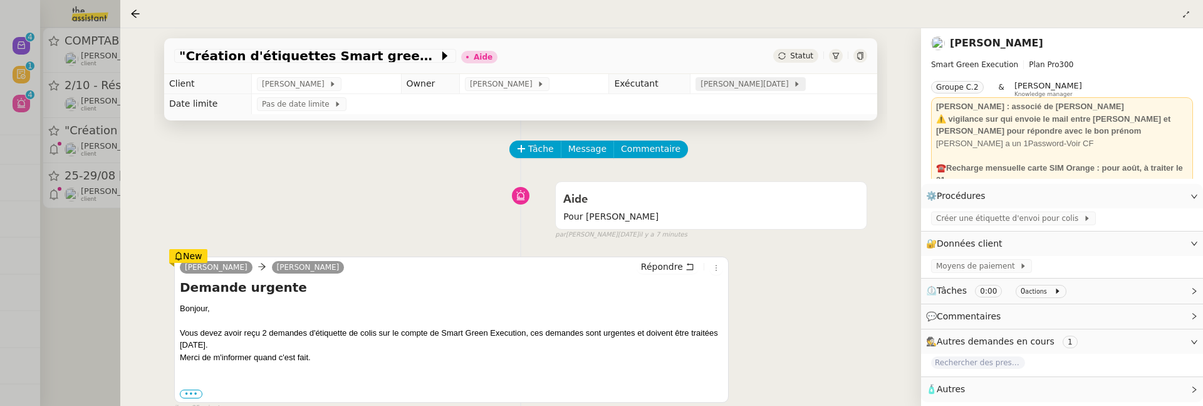
click at [735, 81] on span "[PERSON_NAME][DATE]" at bounding box center [747, 84] width 93 height 13
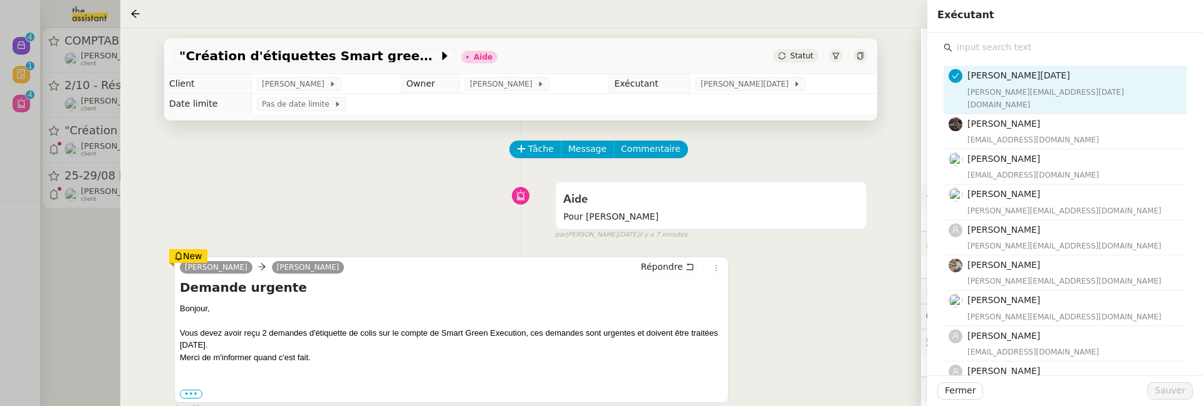
click at [970, 40] on input "text" at bounding box center [1070, 47] width 234 height 17
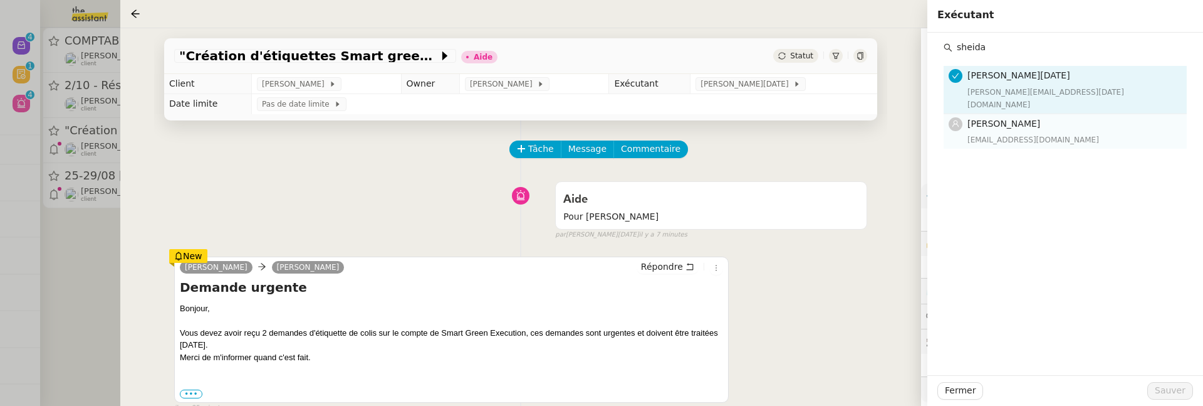
type input "sheida"
click at [1012, 118] on span "[PERSON_NAME]" at bounding box center [1004, 123] width 73 height 10
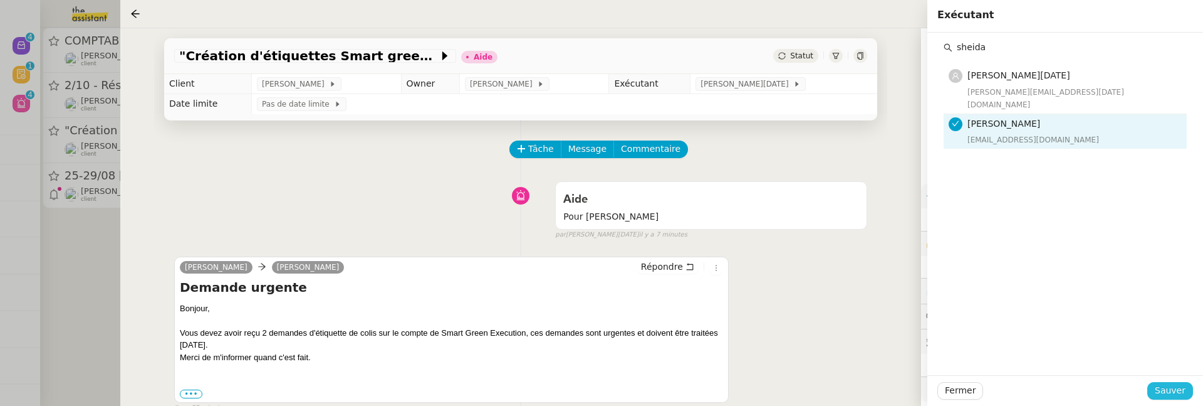
click at [1187, 399] on div "Fermer Sauver" at bounding box center [1066, 390] width 276 height 31
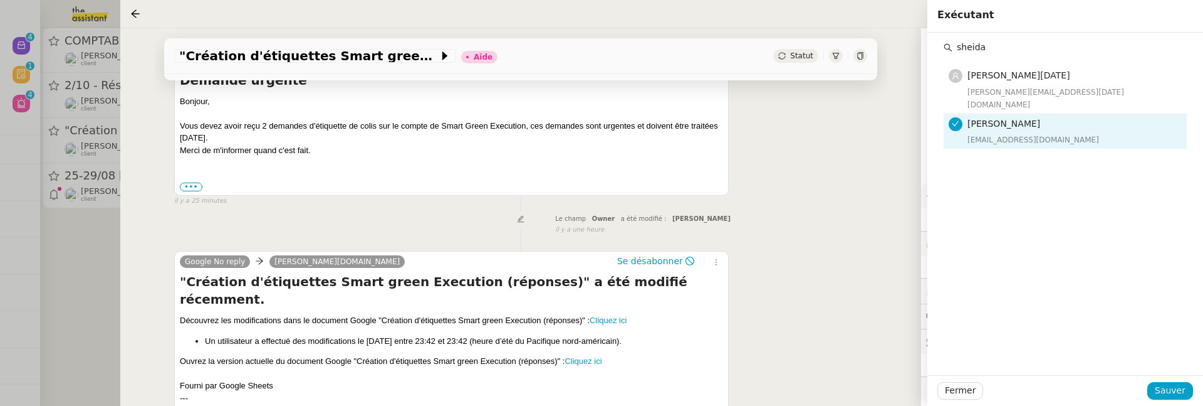
scroll to position [204, 0]
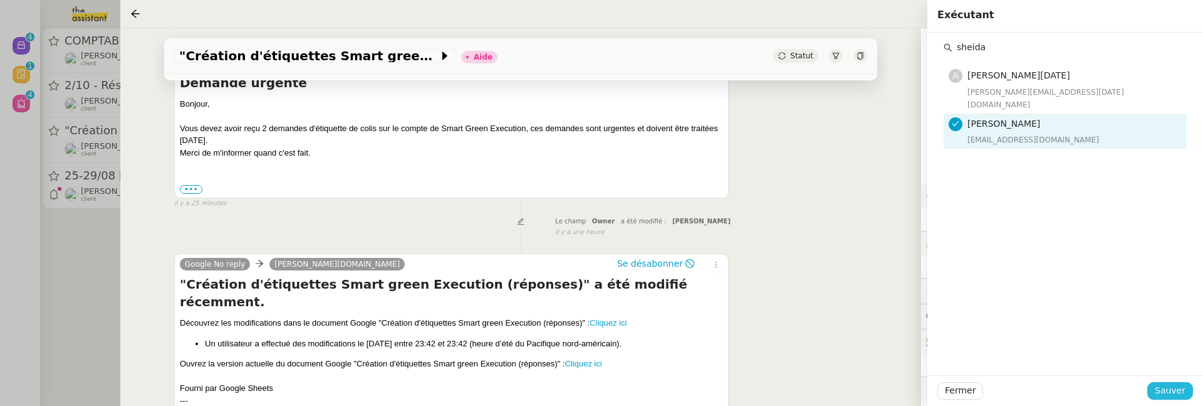
click at [1168, 391] on span "Sauver" at bounding box center [1170, 390] width 31 height 14
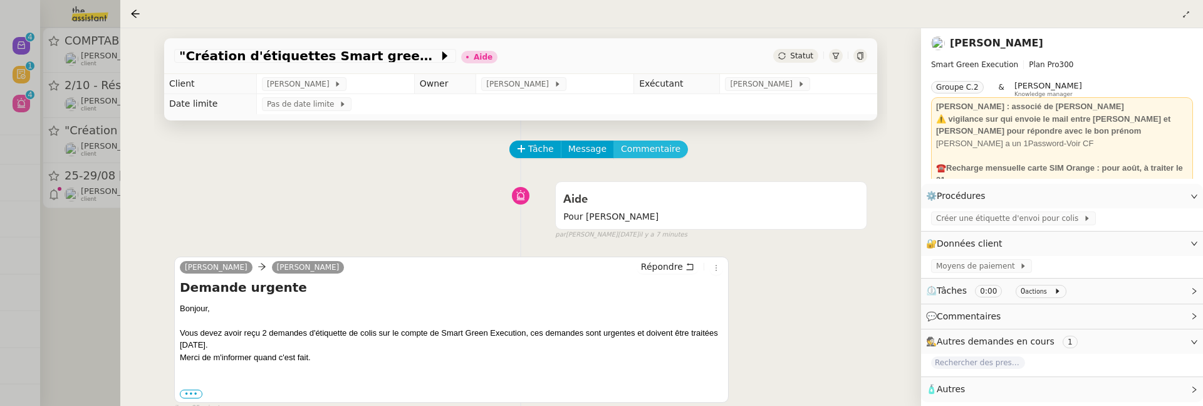
click at [651, 146] on span "Commentaire" at bounding box center [651, 149] width 60 height 14
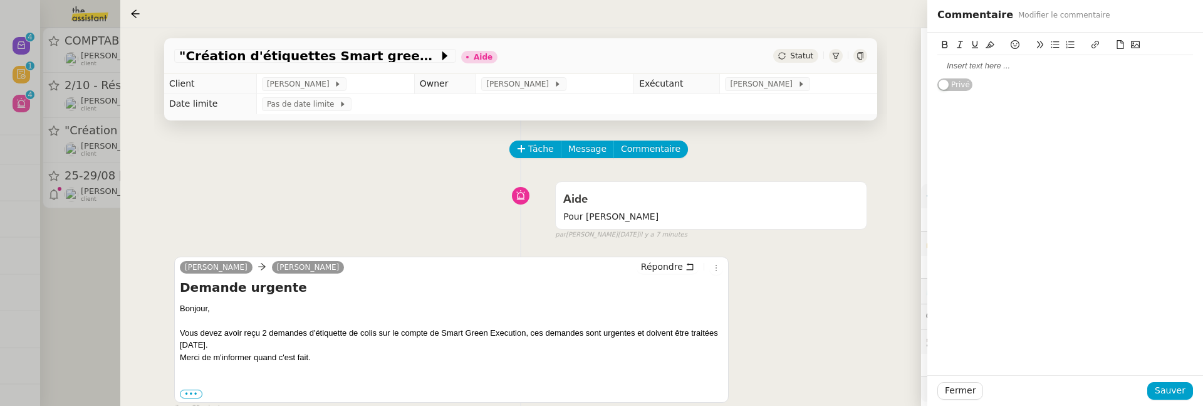
click at [951, 66] on div at bounding box center [1066, 65] width 256 height 11
click at [1163, 386] on span "Sauver" at bounding box center [1170, 390] width 31 height 14
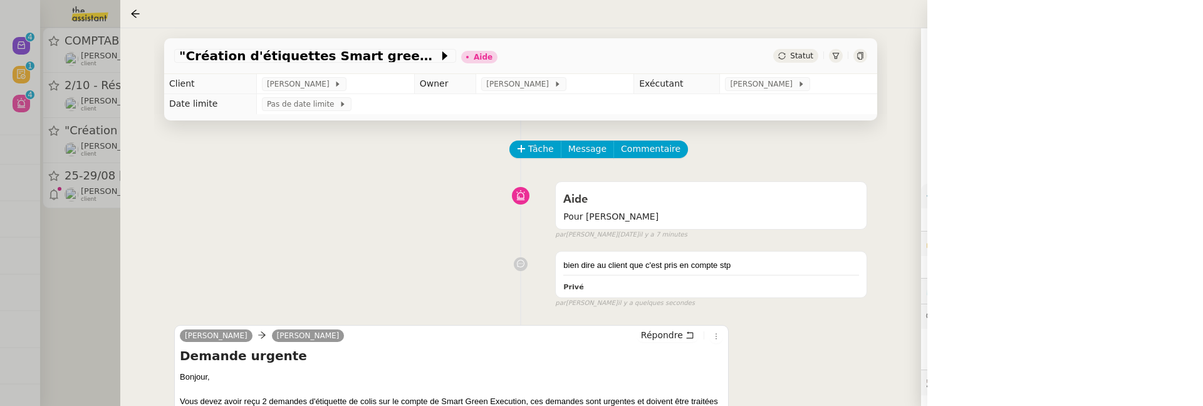
click at [793, 58] on span "Statut" at bounding box center [801, 55] width 23 height 9
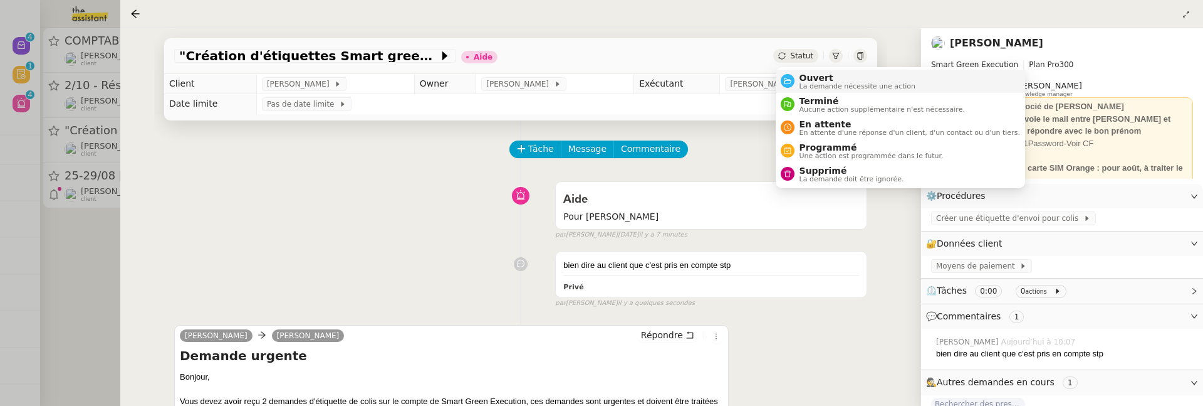
click at [820, 74] on span "Ouvert" at bounding box center [858, 78] width 117 height 10
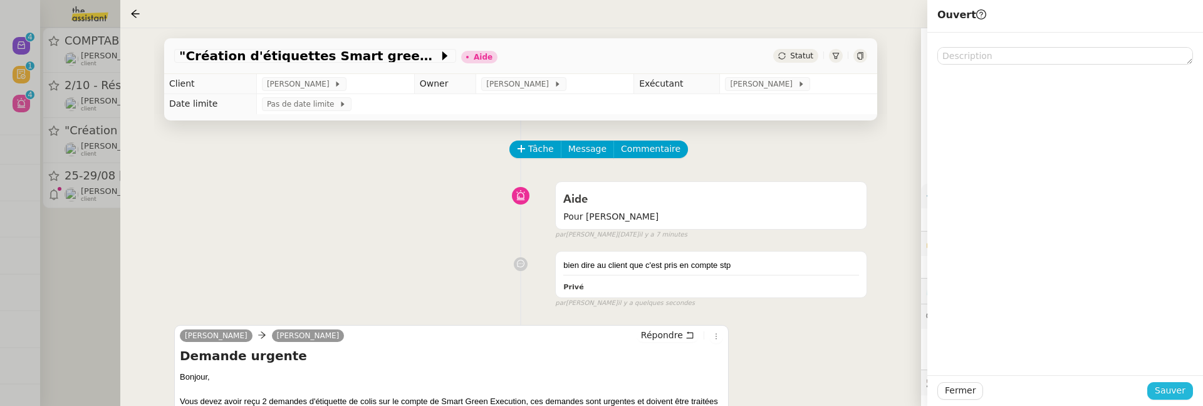
click at [1175, 387] on span "Sauver" at bounding box center [1170, 390] width 31 height 14
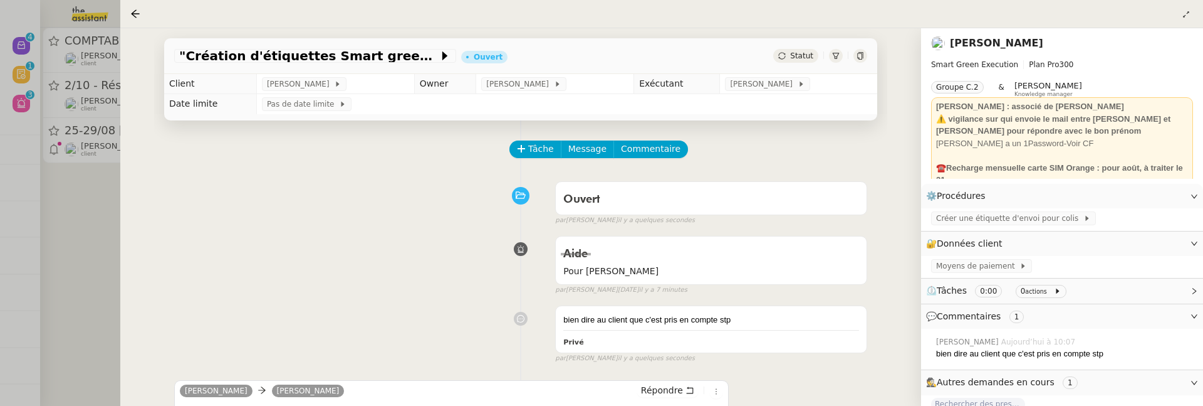
click at [77, 251] on div at bounding box center [601, 203] width 1203 height 406
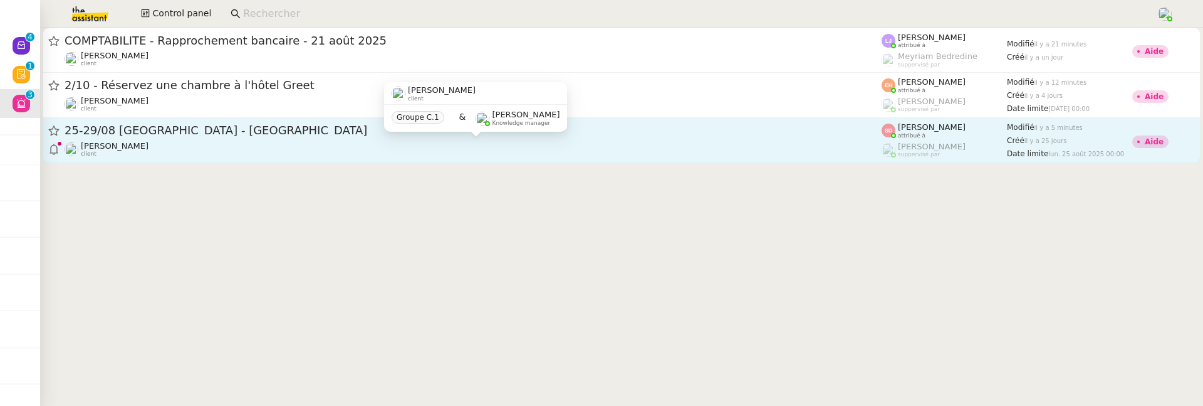
click at [293, 149] on div "Fabien Bornancin client" at bounding box center [473, 149] width 817 height 16
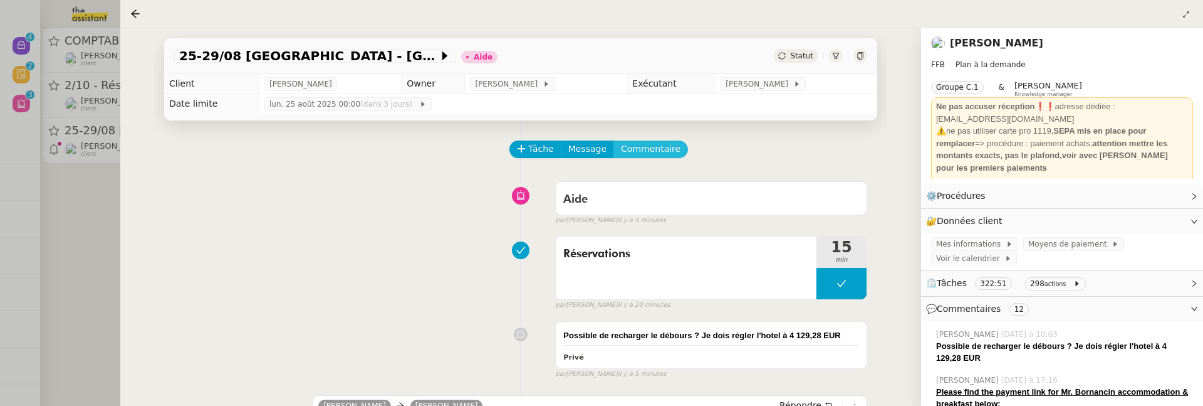
click at [656, 146] on span "Commentaire" at bounding box center [651, 149] width 60 height 14
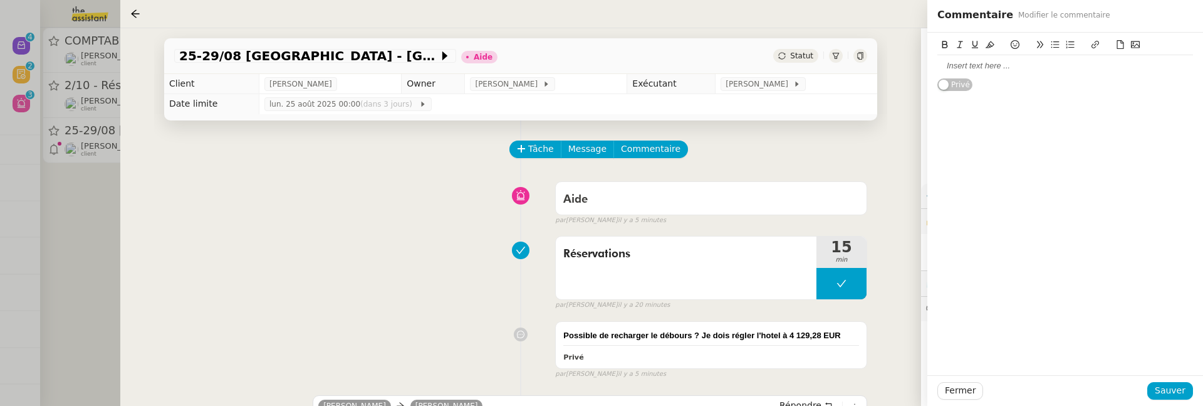
click at [970, 66] on div at bounding box center [1066, 65] width 256 height 11
click at [987, 64] on div "slack @Charkes" at bounding box center [1066, 65] width 256 height 11
click at [1160, 385] on span "Sauver" at bounding box center [1170, 390] width 31 height 14
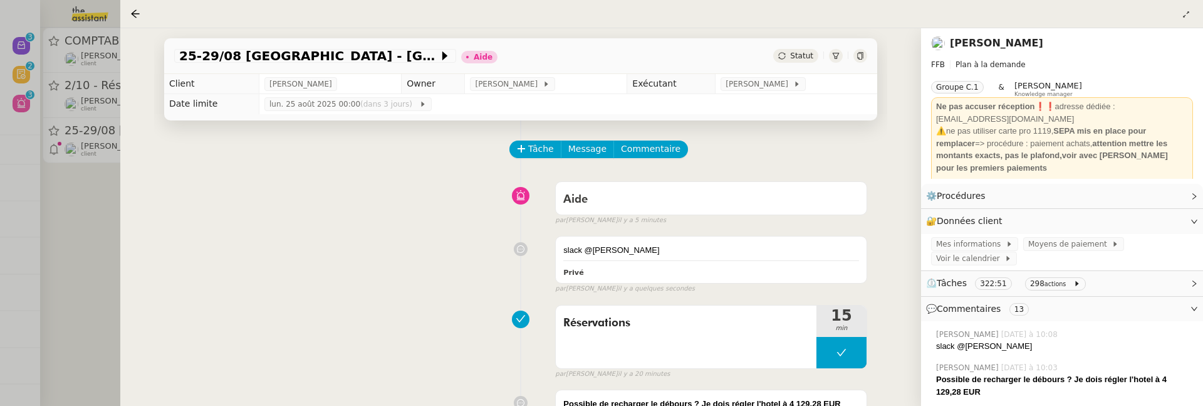
click at [86, 264] on div at bounding box center [601, 203] width 1203 height 406
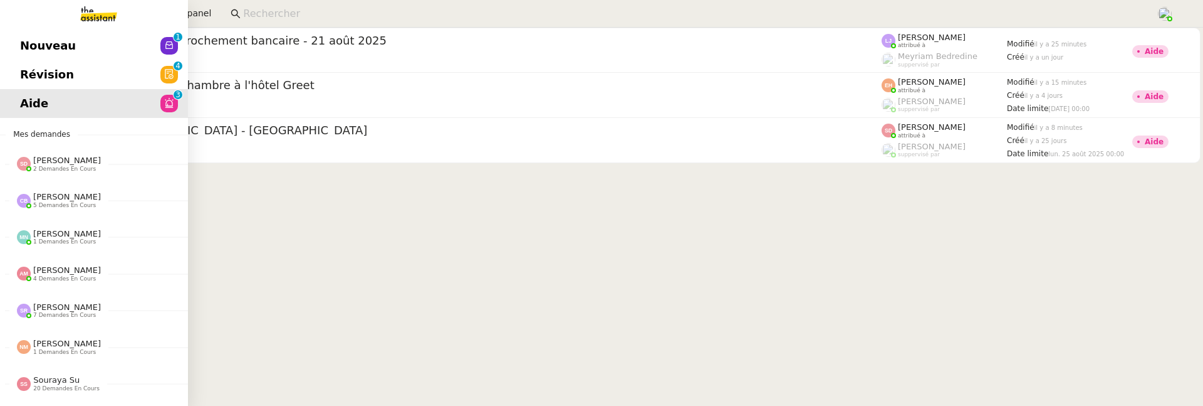
click at [34, 80] on span "Révision" at bounding box center [47, 74] width 54 height 19
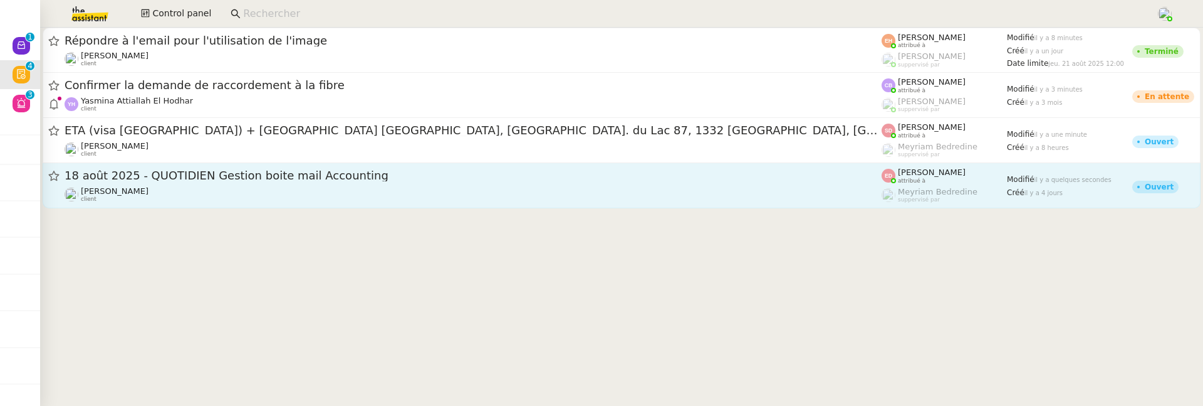
click at [266, 181] on span "18 août 2025 - QUOTIDIEN Gestion boite mail Accounting" at bounding box center [473, 175] width 817 height 11
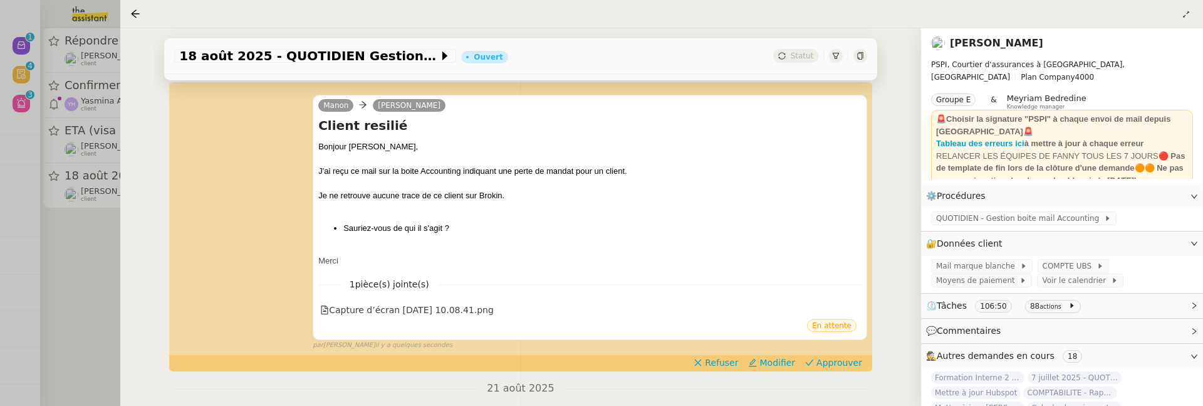
scroll to position [201, 0]
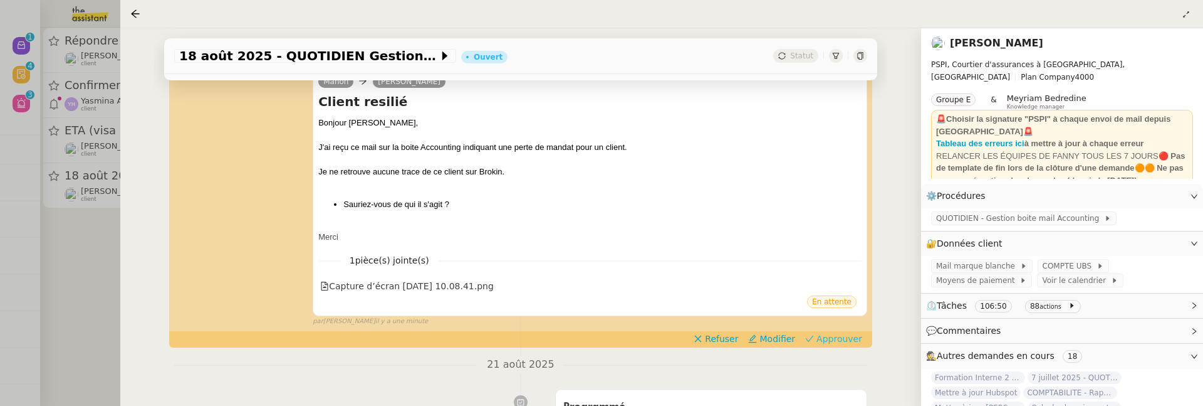
click at [833, 343] on span "Approuver" at bounding box center [840, 338] width 46 height 13
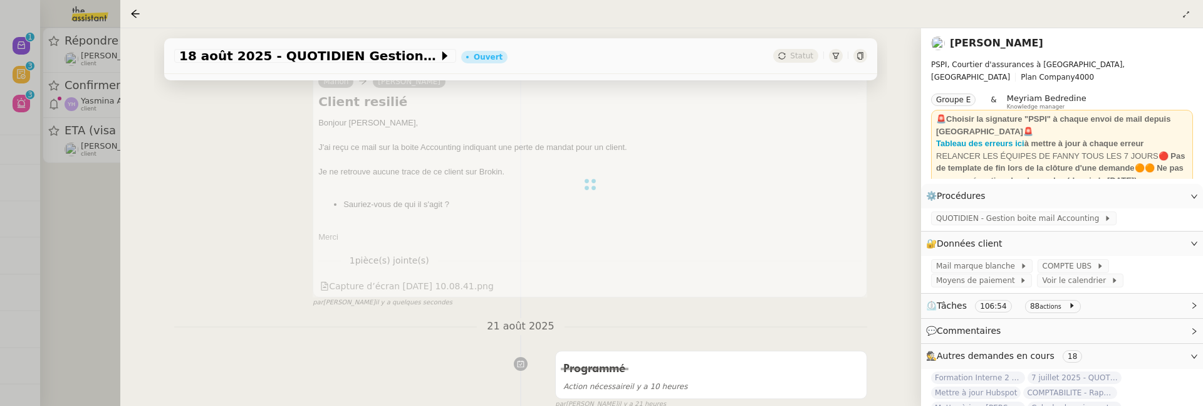
click at [101, 188] on div at bounding box center [601, 203] width 1203 height 406
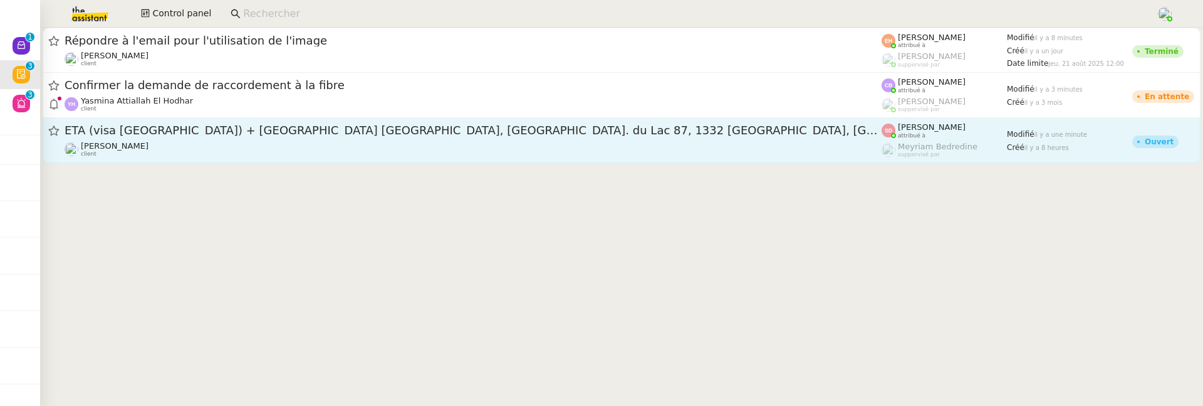
click at [248, 139] on div "ETA (visa UK) + réserver Hotel Martin's Château du Lac, Av. du Lac 87, 1332 Rix…" at bounding box center [473, 140] width 817 height 34
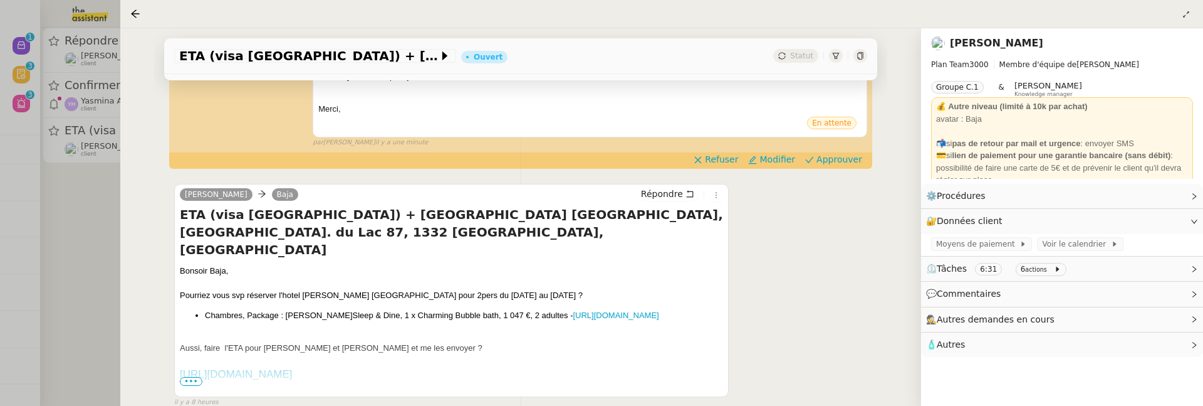
scroll to position [320, 0]
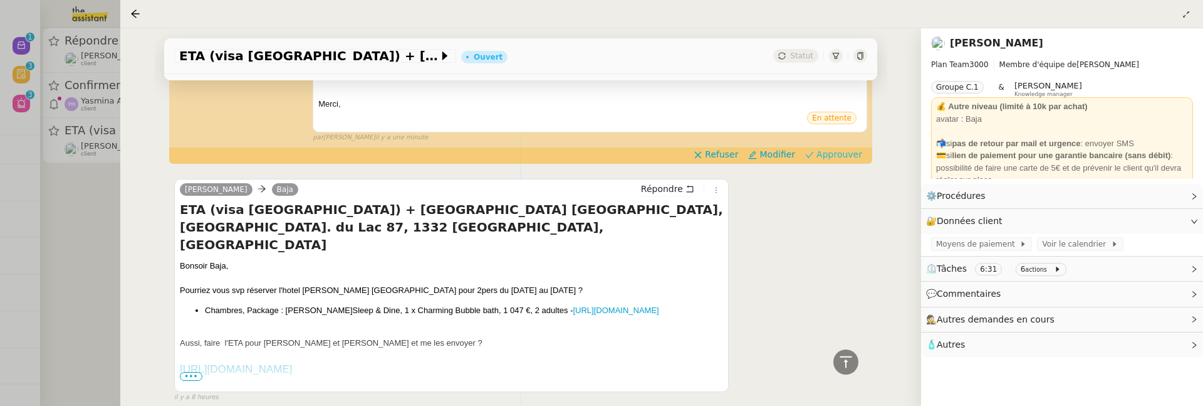
click at [837, 148] on span "Approuver" at bounding box center [840, 154] width 46 height 13
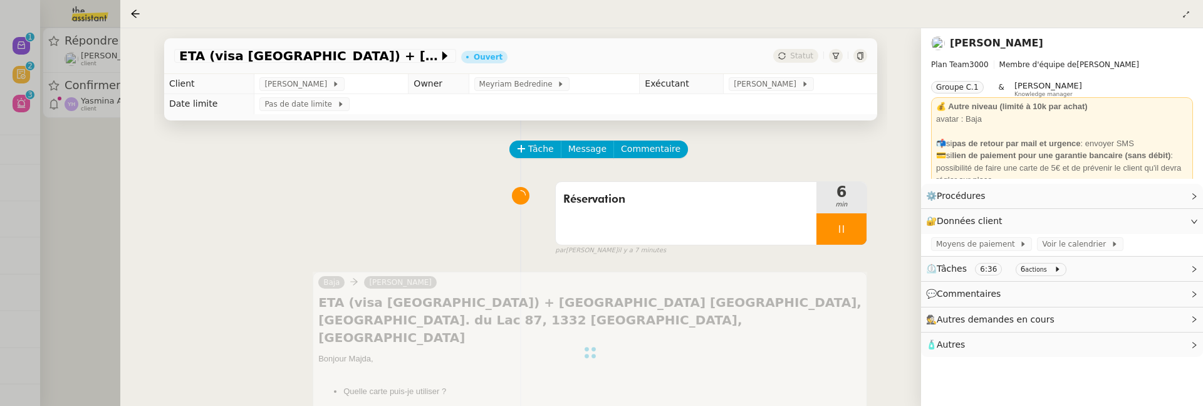
click at [94, 206] on div at bounding box center [601, 203] width 1203 height 406
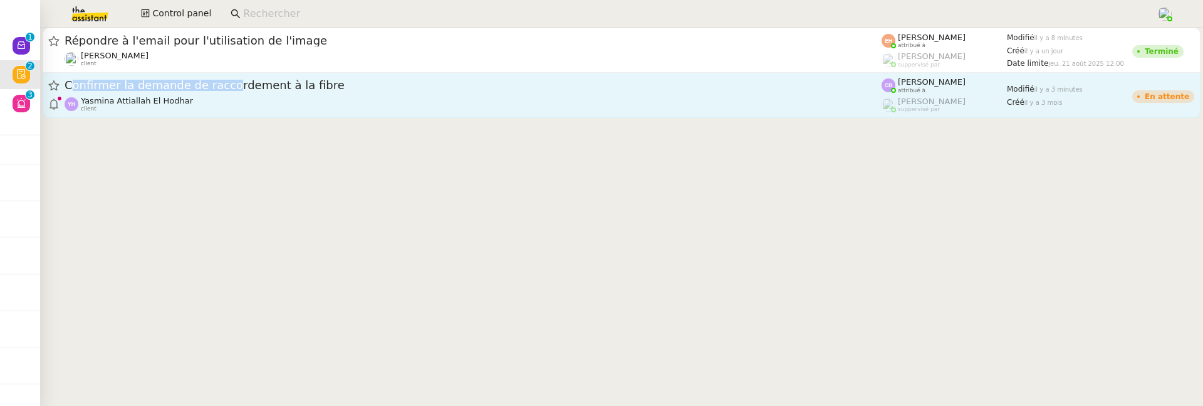
click at [217, 79] on div "Confirmer la demande de raccordement à la fibre" at bounding box center [473, 86] width 817 height 16
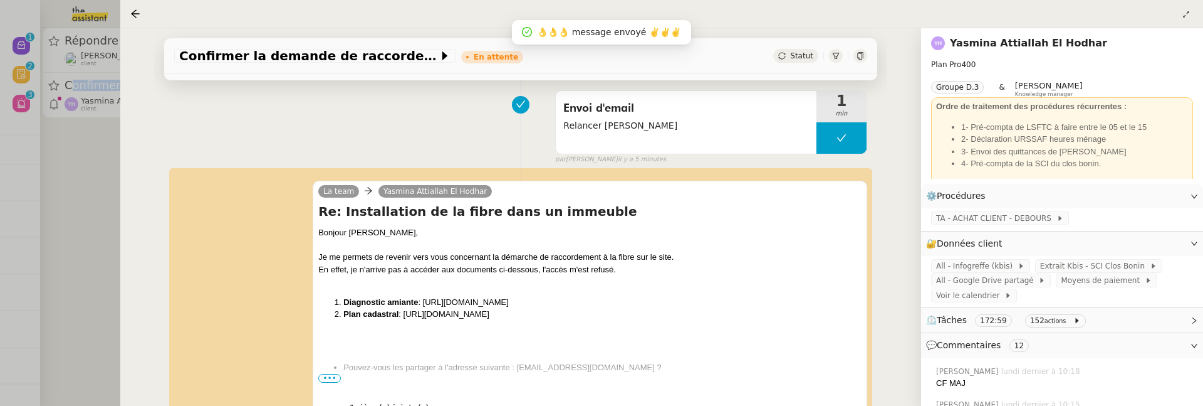
scroll to position [164, 0]
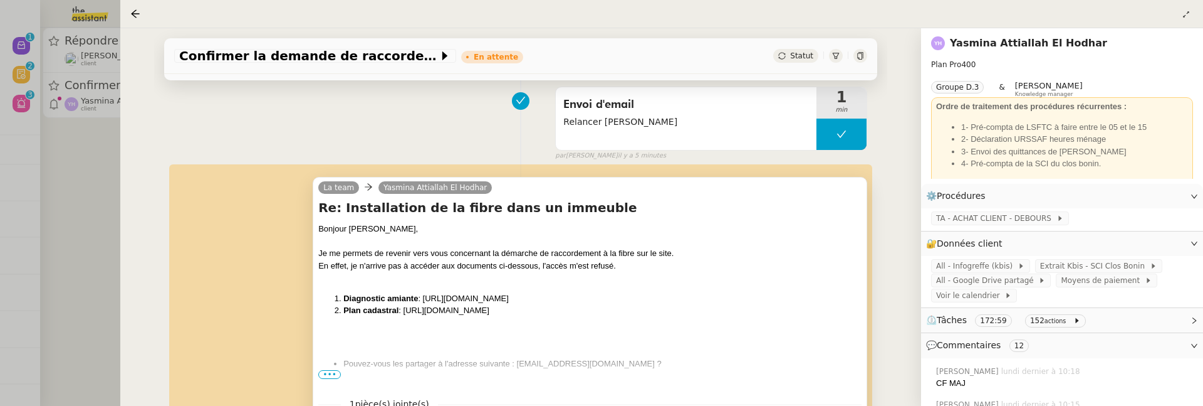
click at [330, 373] on span "•••" at bounding box center [329, 374] width 23 height 9
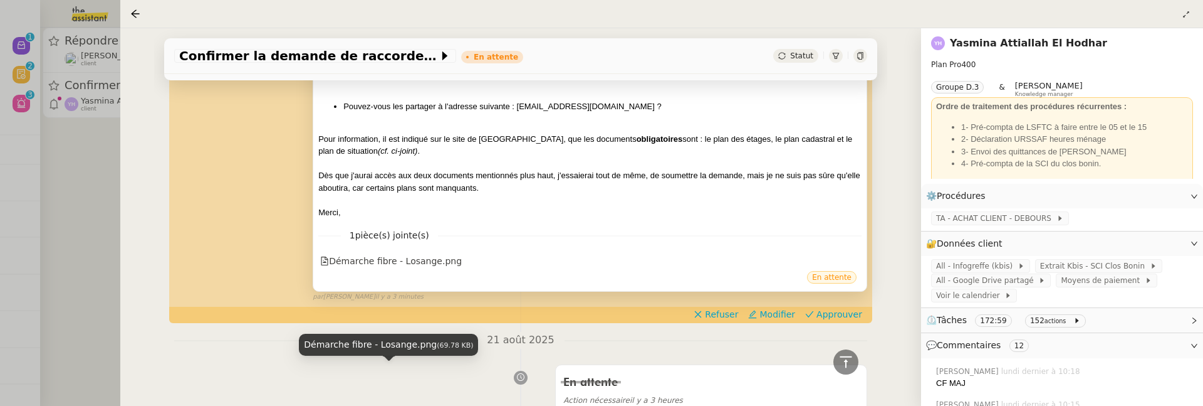
scroll to position [422, 0]
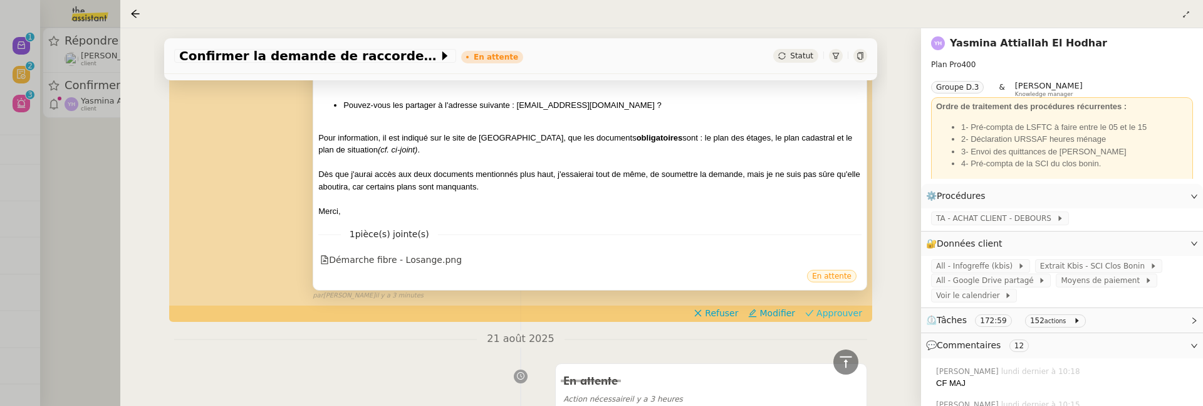
click at [834, 314] on span "Approuver" at bounding box center [840, 312] width 46 height 13
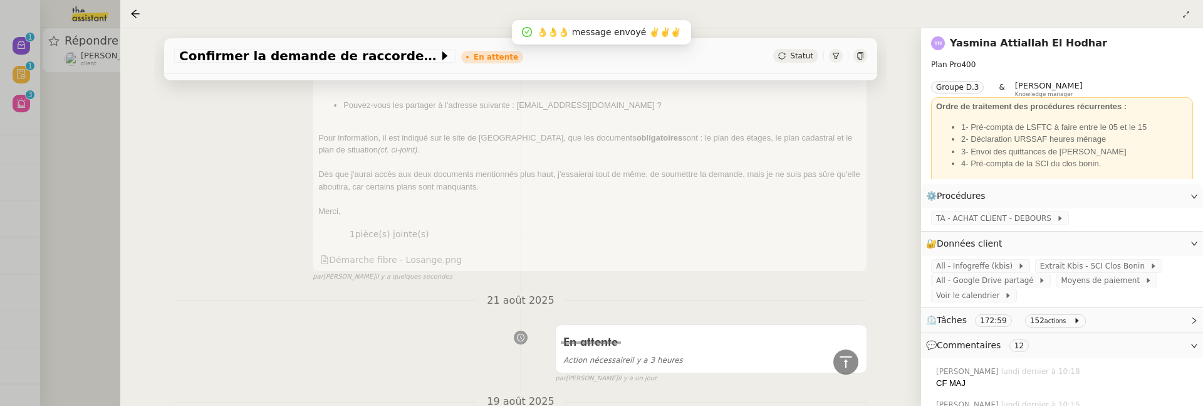
click at [76, 159] on div at bounding box center [601, 203] width 1203 height 406
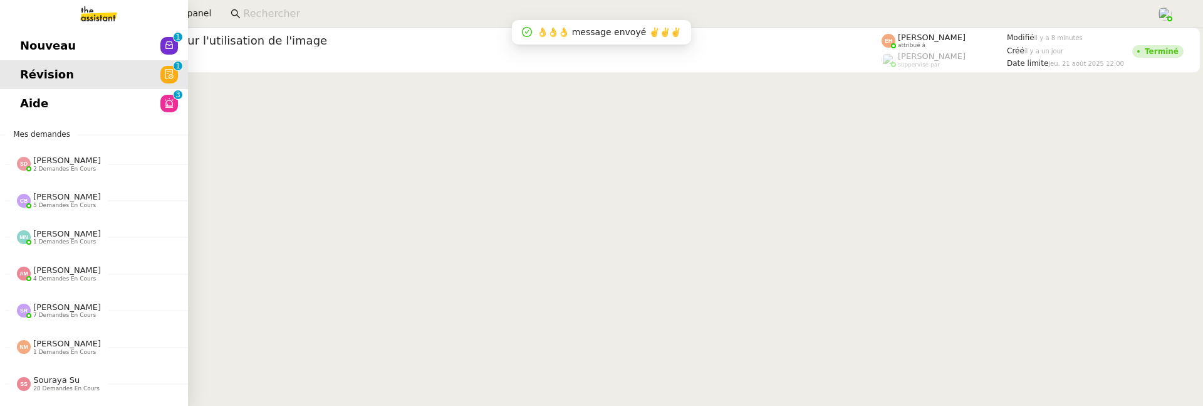
click at [52, 41] on span "Nouveau" at bounding box center [48, 45] width 56 height 19
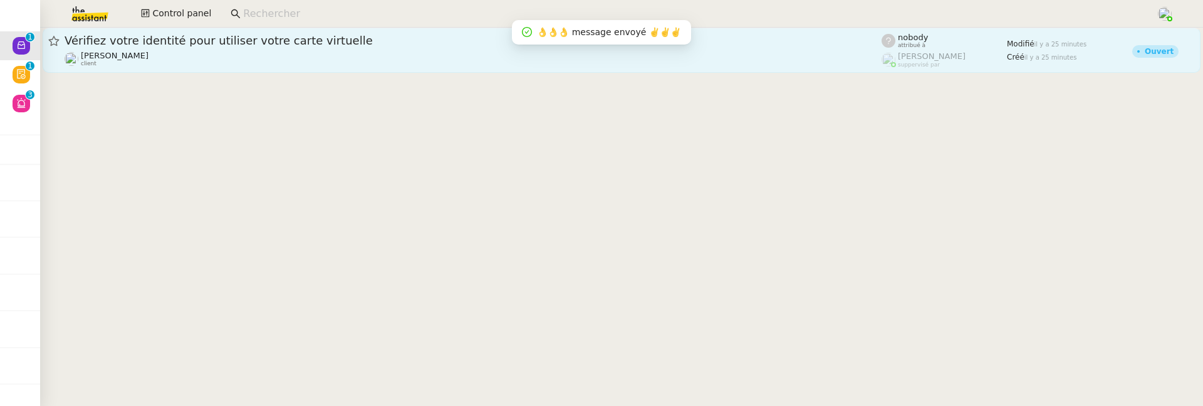
click at [229, 68] on link "Vérifiez votre identité pour utiliser votre carte virtuelle Céline MAS client n…" at bounding box center [622, 50] width 1158 height 45
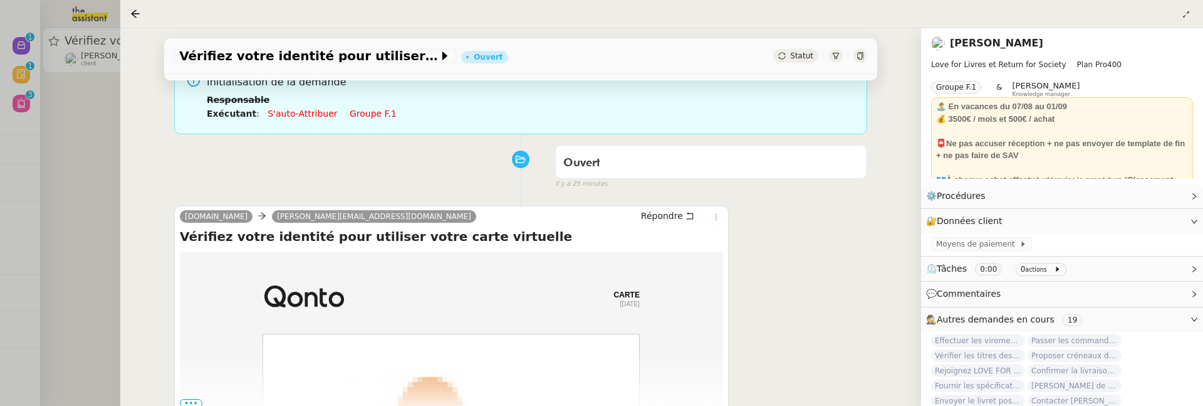
scroll to position [187, 0]
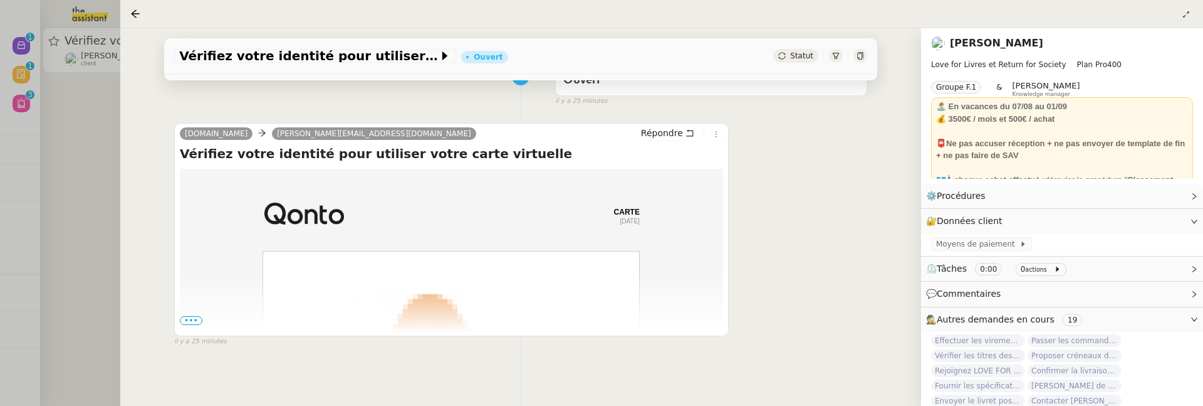
click at [88, 233] on div at bounding box center [601, 203] width 1203 height 406
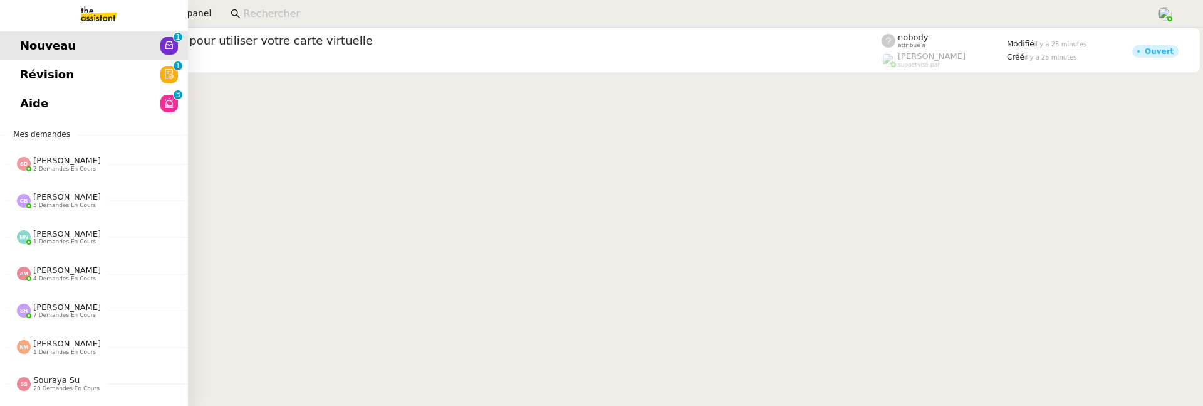
click at [35, 104] on span "Aide" at bounding box center [34, 103] width 28 height 19
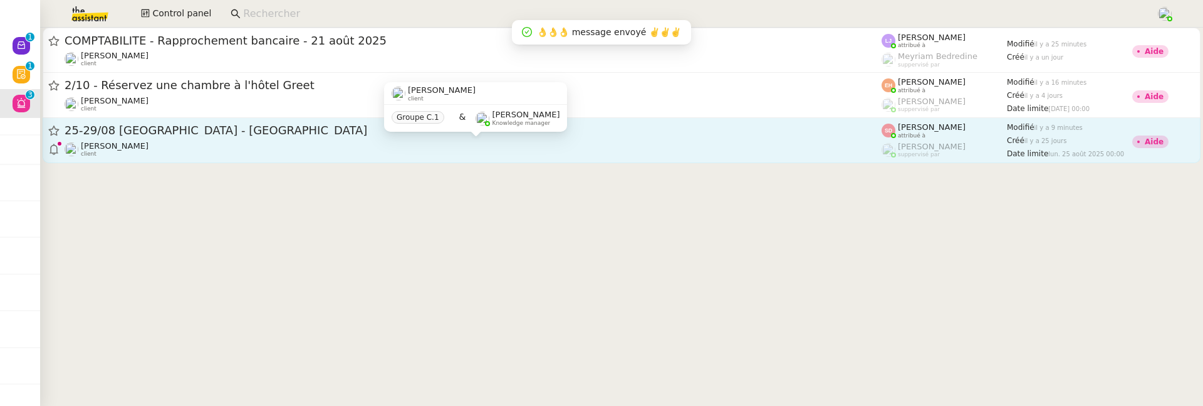
click at [321, 144] on div "Fabien Bornancin client" at bounding box center [473, 149] width 817 height 16
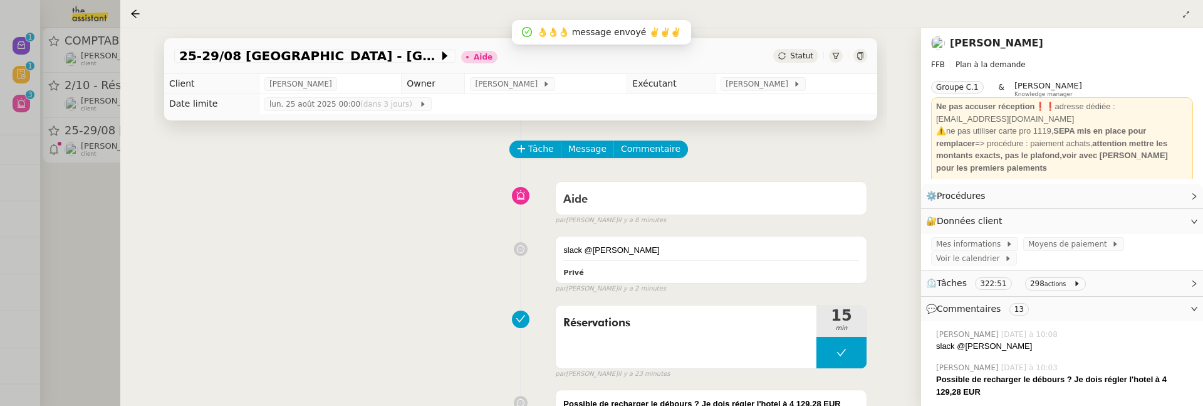
click at [96, 248] on div at bounding box center [601, 203] width 1203 height 406
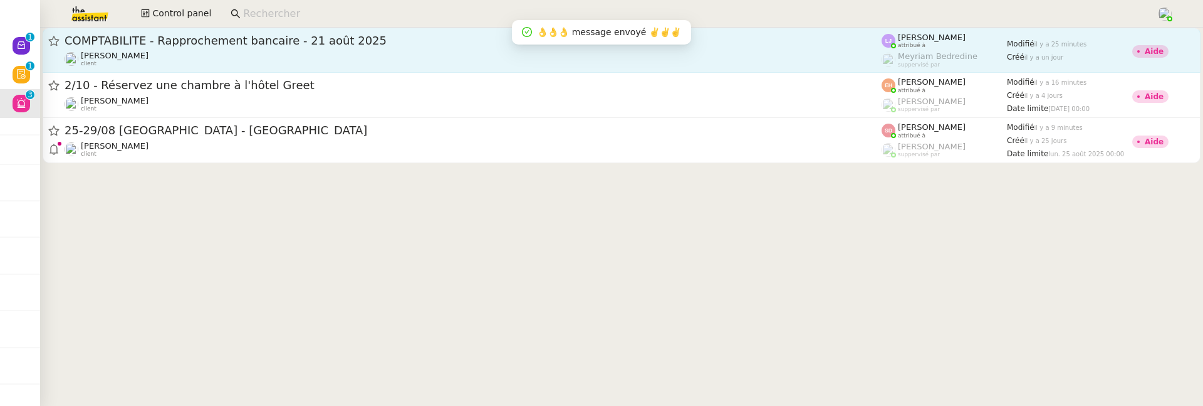
click at [266, 65] on div "[PERSON_NAME] client" at bounding box center [473, 59] width 817 height 16
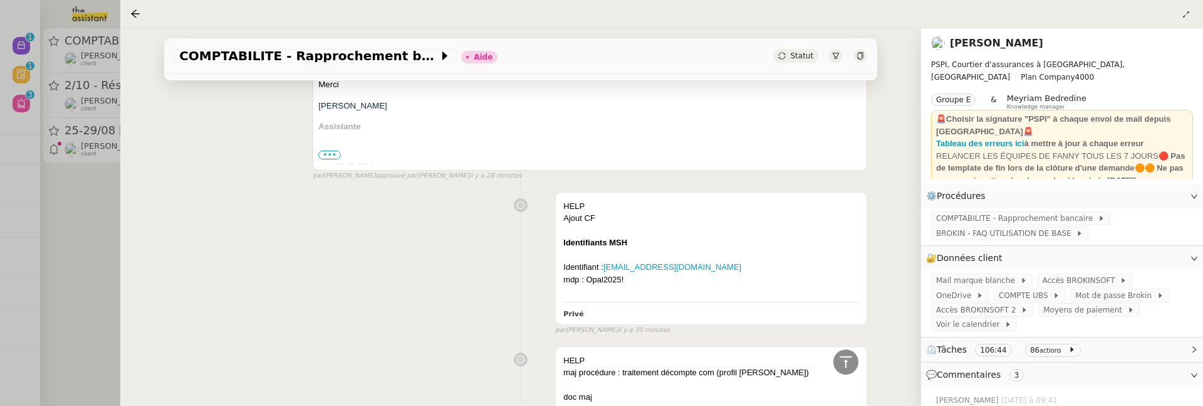
scroll to position [392, 0]
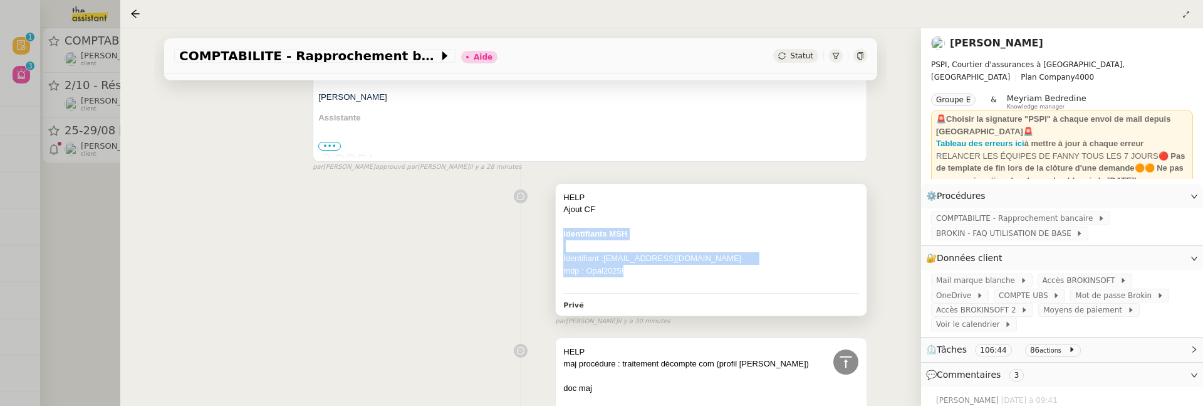
drag, startPoint x: 639, startPoint y: 275, endPoint x: 563, endPoint y: 234, distance: 86.1
click at [563, 234] on div "HELP Ajout CF Identifiants MSH Identifiant : rayan@pspi.ch mdp : Opal2025!" at bounding box center [711, 240] width 296 height 98
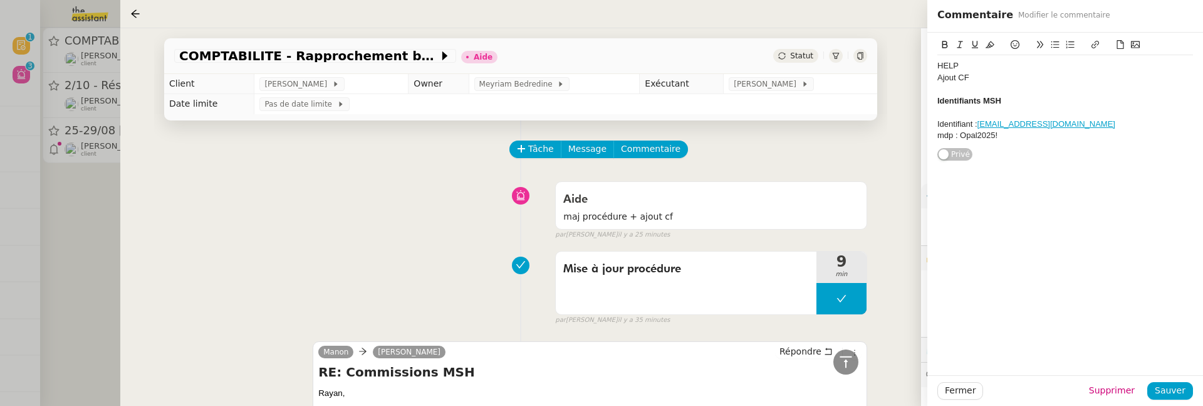
scroll to position [392, 0]
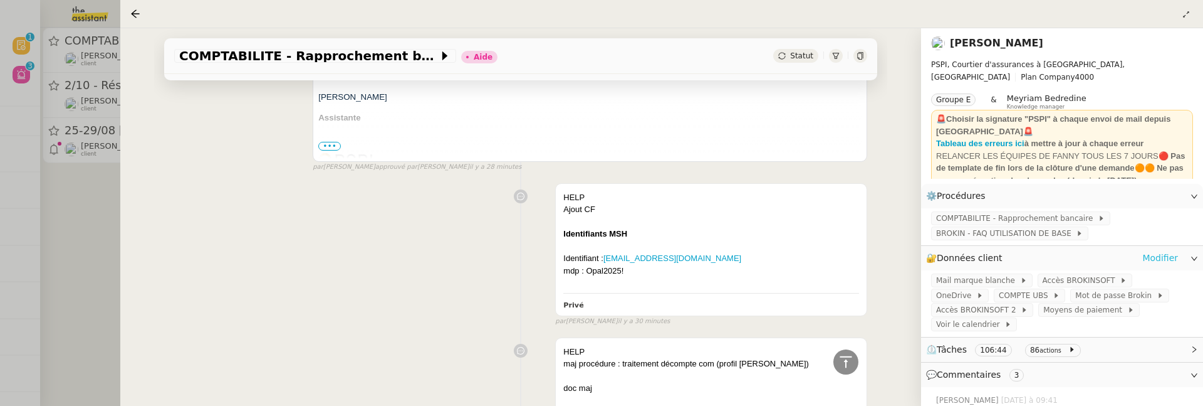
click at [1151, 263] on link "Modifier" at bounding box center [1161, 258] width 36 height 14
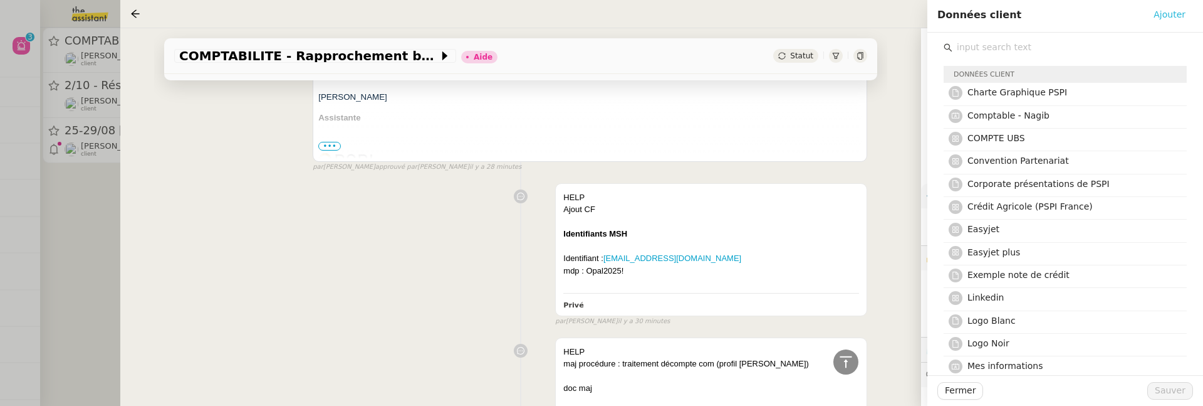
click at [1171, 14] on span "Ajouter" at bounding box center [1170, 15] width 32 height 14
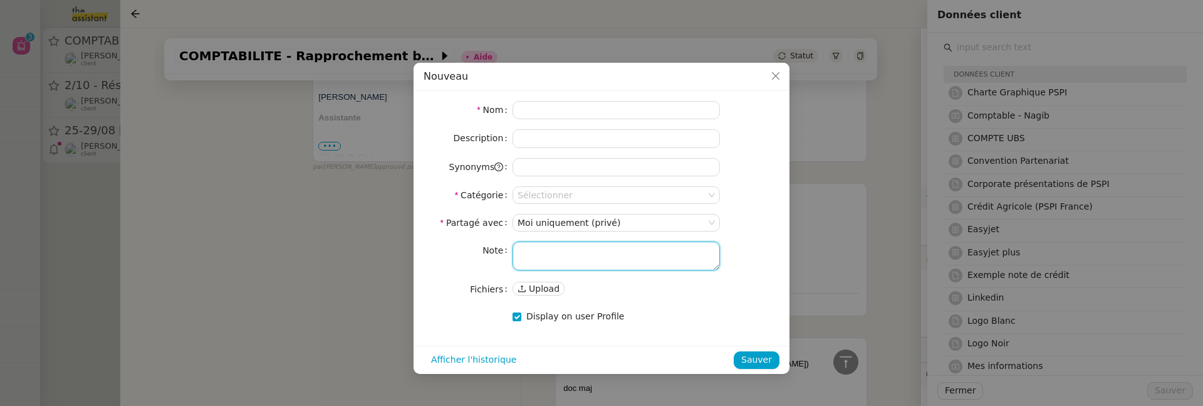
click at [659, 256] on textarea at bounding box center [616, 255] width 207 height 29
paste textarea "Identifiants MSH Identifiant : [EMAIL_ADDRESS][DOMAIN_NAME] mdp : Opal2025!"
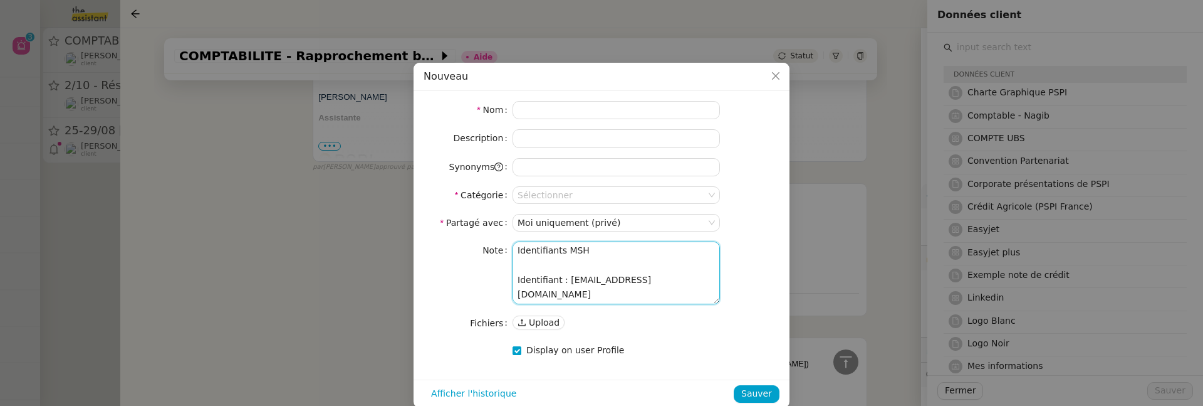
drag, startPoint x: 610, startPoint y: 244, endPoint x: 475, endPoint y: 242, distance: 135.4
click at [475, 243] on nz-form-item "Note Identifiants MSH Identifiant : [EMAIL_ADDRESS][DOMAIN_NAME] mdp : Opal2025!" at bounding box center [602, 272] width 356 height 63
type textarea "Identifiants MSH Identifiant : [EMAIL_ADDRESS][DOMAIN_NAME] mdp : Opal2025!"
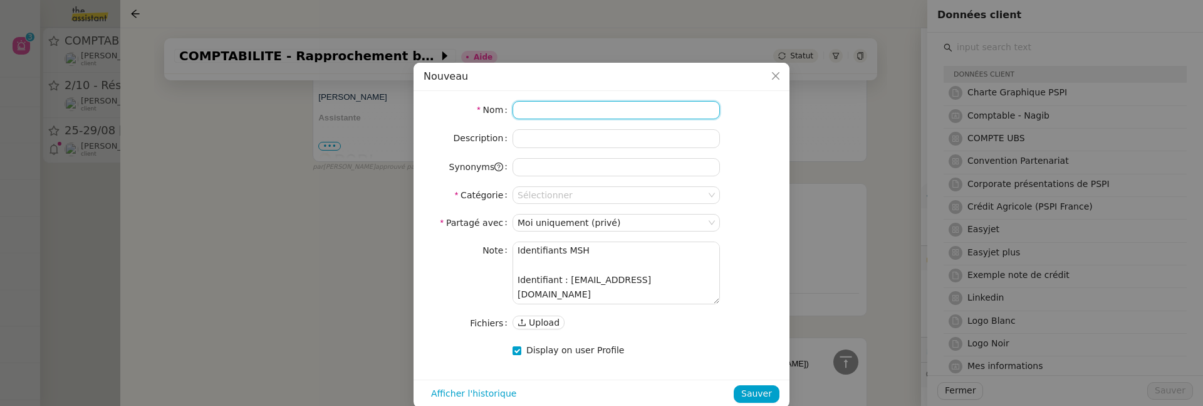
click at [555, 109] on input at bounding box center [616, 110] width 207 height 18
paste input "Identifiants MSH"
type input "Identifiants MSH"
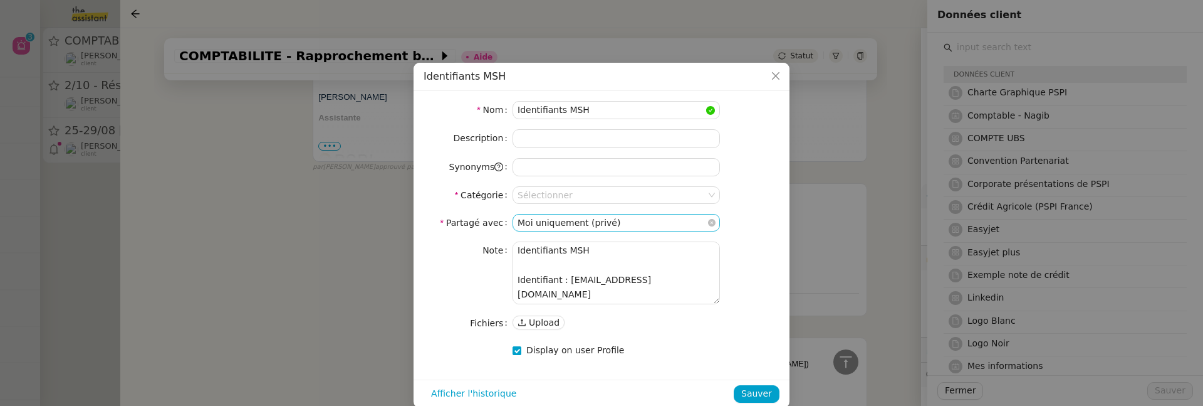
click at [567, 223] on nz-select-item "Moi uniquement (privé)" at bounding box center [616, 222] width 197 height 16
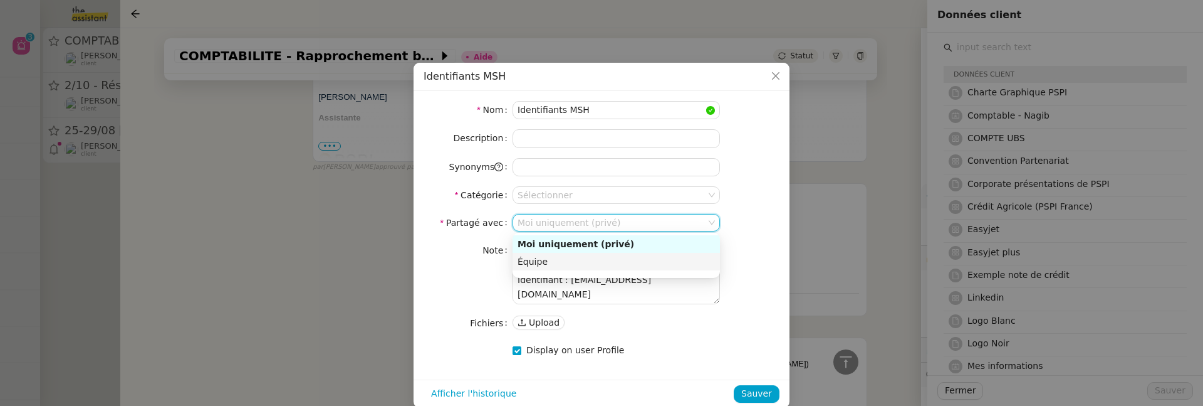
click at [561, 264] on div "Équipe" at bounding box center [616, 261] width 197 height 11
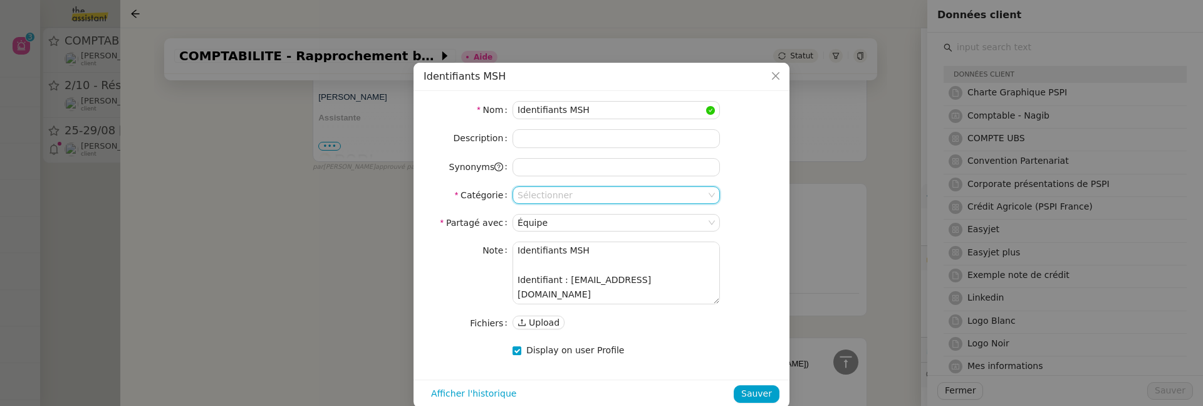
click at [570, 197] on input at bounding box center [612, 195] width 189 height 16
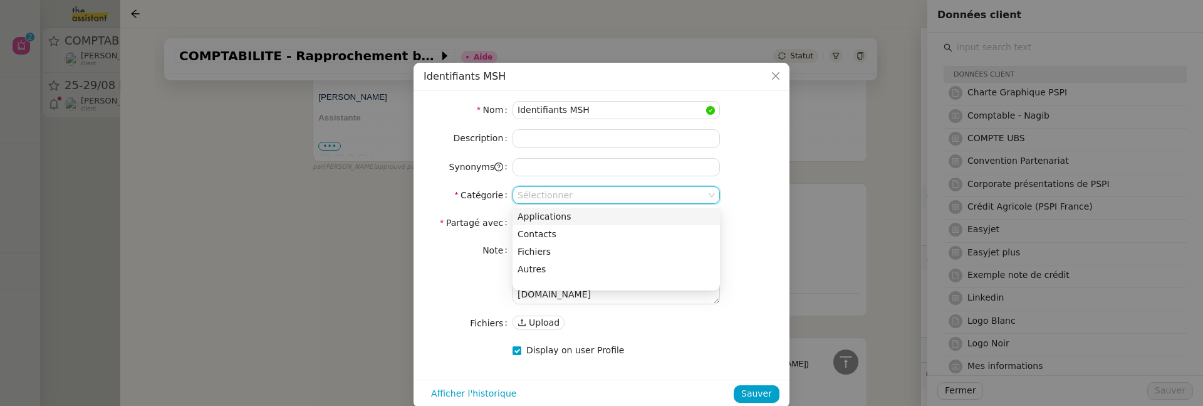
click at [570, 215] on div "Applications" at bounding box center [616, 216] width 197 height 11
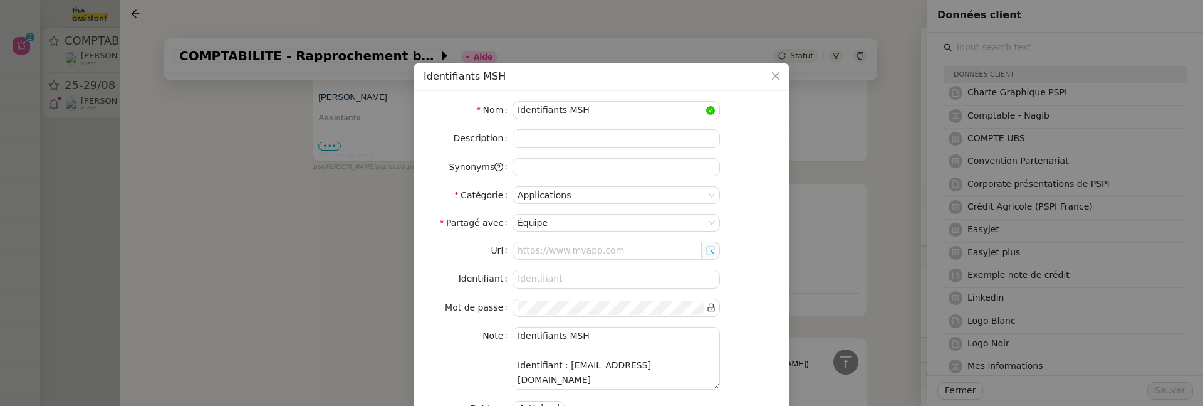
scroll to position [38, 0]
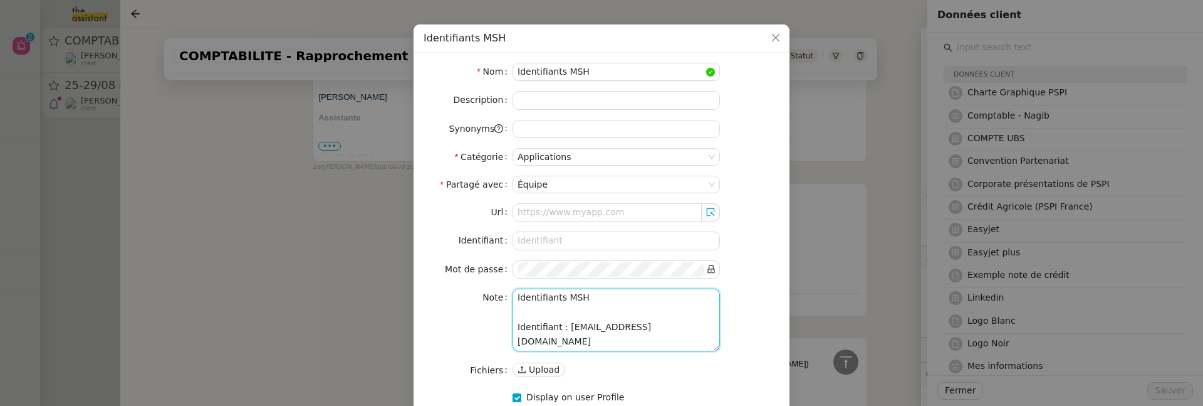
drag, startPoint x: 565, startPoint y: 323, endPoint x: 641, endPoint y: 322, distance: 75.2
click at [642, 322] on textarea "Identifiants MSH Identifiant : [EMAIL_ADDRESS][DOMAIN_NAME] mdp : Opal2025!" at bounding box center [616, 319] width 207 height 63
click at [631, 325] on textarea "Identifiants MSH Identifiant : [EMAIL_ADDRESS][DOMAIN_NAME] mdp : Opal2025!" at bounding box center [616, 319] width 207 height 63
drag, startPoint x: 622, startPoint y: 323, endPoint x: 566, endPoint y: 319, distance: 56.6
click at [566, 320] on textarea "Identifiants MSH Identifiant : [EMAIL_ADDRESS][DOMAIN_NAME] mdp : Opal2025!" at bounding box center [616, 319] width 207 height 63
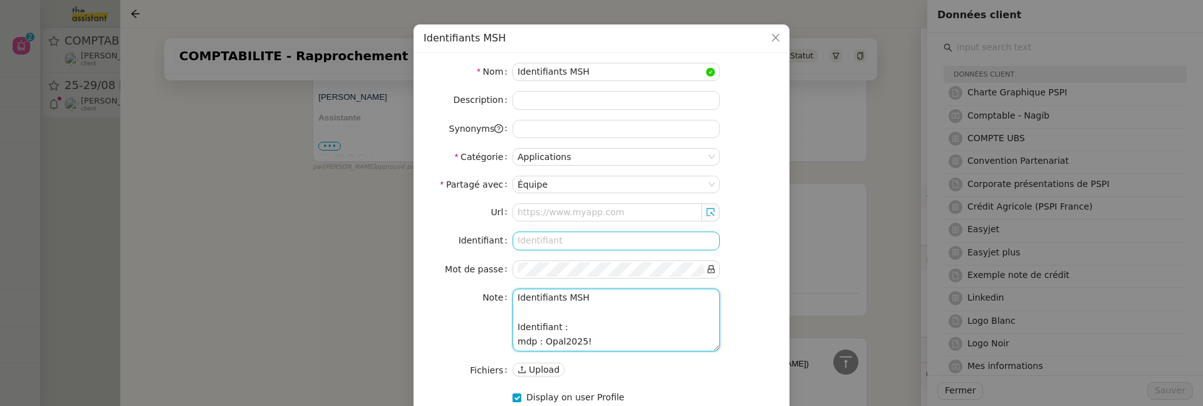
type textarea "Identifiants MSH Identifiant : mdp : Opal2025!"
click at [548, 243] on input at bounding box center [616, 240] width 207 height 18
paste input "[EMAIL_ADDRESS][DOMAIN_NAME]"
type input "[EMAIL_ADDRESS][DOMAIN_NAME]"
drag, startPoint x: 543, startPoint y: 334, endPoint x: 587, endPoint y: 338, distance: 44.0
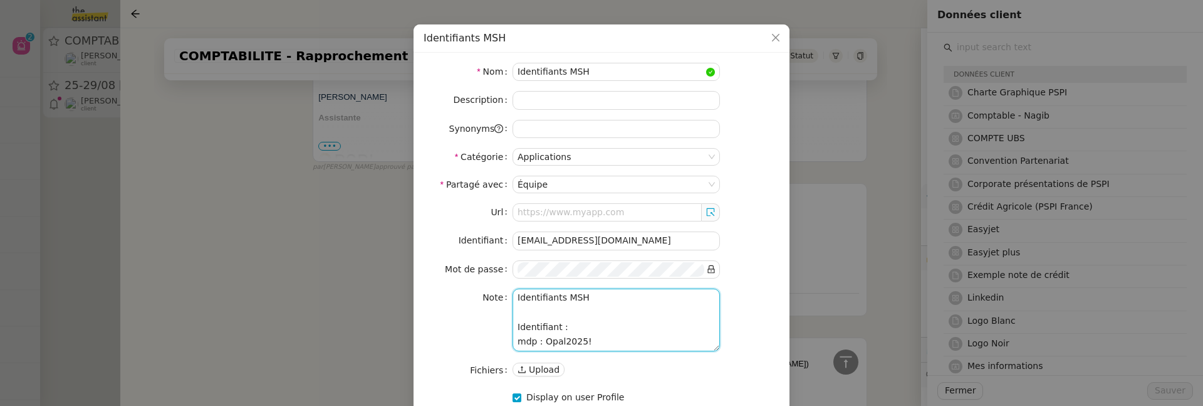
click at [589, 338] on textarea "Identifiants MSH Identifiant : mdp : Opal2025!" at bounding box center [616, 319] width 207 height 63
type textarea "Identifiants MSH Identifiant : mdp :"
drag, startPoint x: 568, startPoint y: 336, endPoint x: 482, endPoint y: 271, distance: 107.8
click at [482, 271] on div "Url Identifiant [EMAIL_ADDRESS][DOMAIN_NAME] Mot de passe Note Identifiants MSH…" at bounding box center [602, 290] width 356 height 175
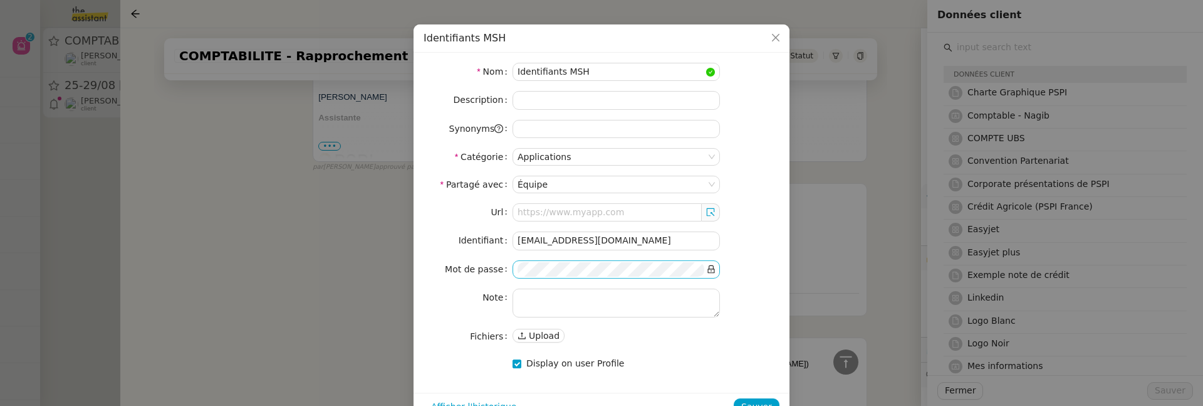
click at [713, 264] on icon at bounding box center [711, 268] width 9 height 9
click at [762, 401] on span "Sauver" at bounding box center [756, 406] width 31 height 14
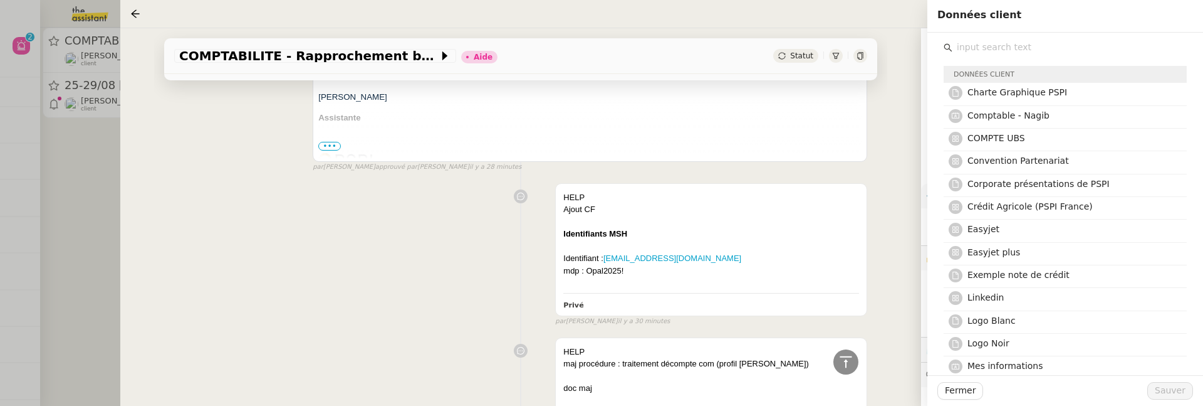
scroll to position [0, 0]
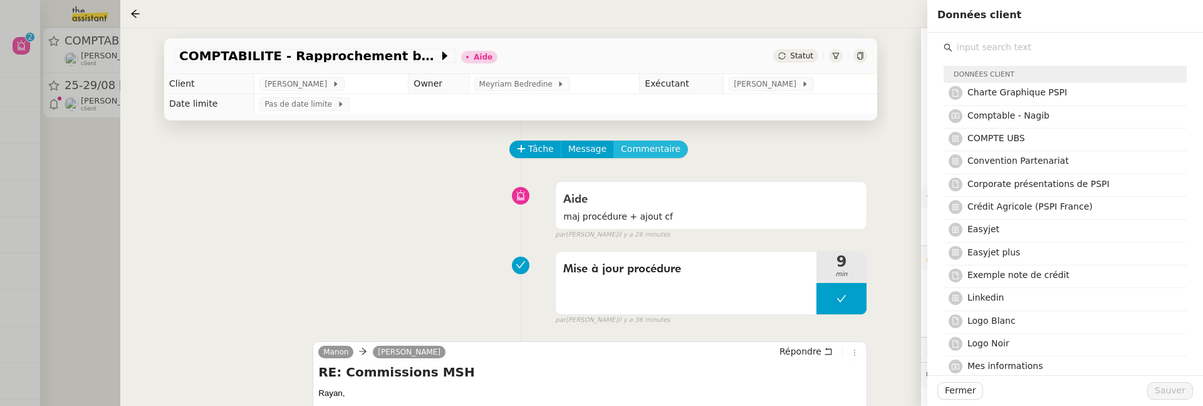
click at [661, 146] on span "Commentaire" at bounding box center [651, 149] width 60 height 14
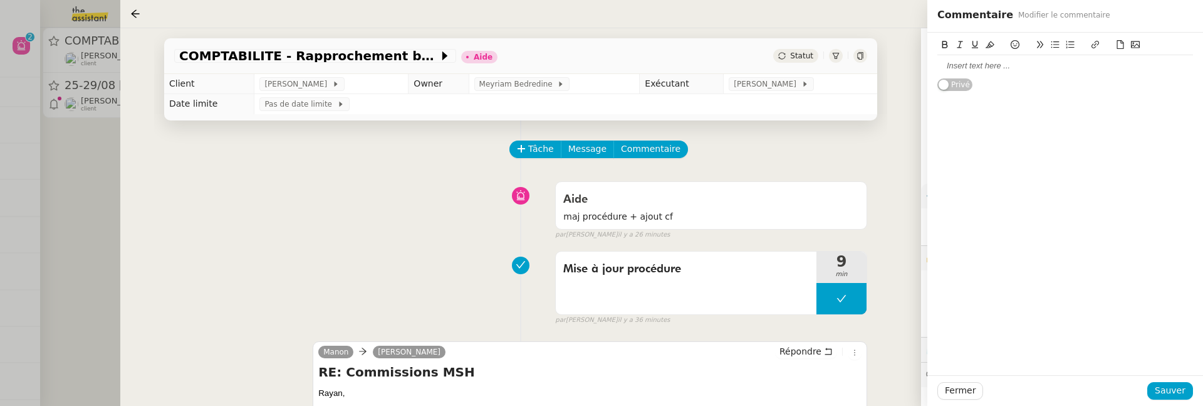
click at [993, 64] on div at bounding box center [1066, 65] width 256 height 11
click at [941, 62] on div "ientifiants" at bounding box center [1066, 65] width 256 height 11
click at [1005, 73] on div "identifiants" at bounding box center [1066, 65] width 256 height 21
click at [1015, 44] on icon at bounding box center [1015, 44] width 9 height 9
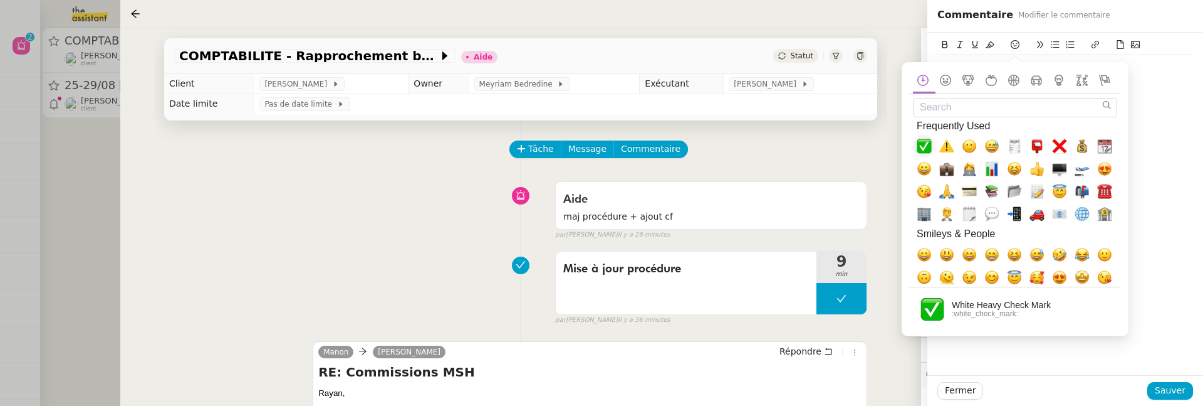
click at [929, 145] on span "✅, white_check_mark" at bounding box center [924, 146] width 15 height 15
click at [1166, 384] on span "Sauver" at bounding box center [1170, 390] width 31 height 14
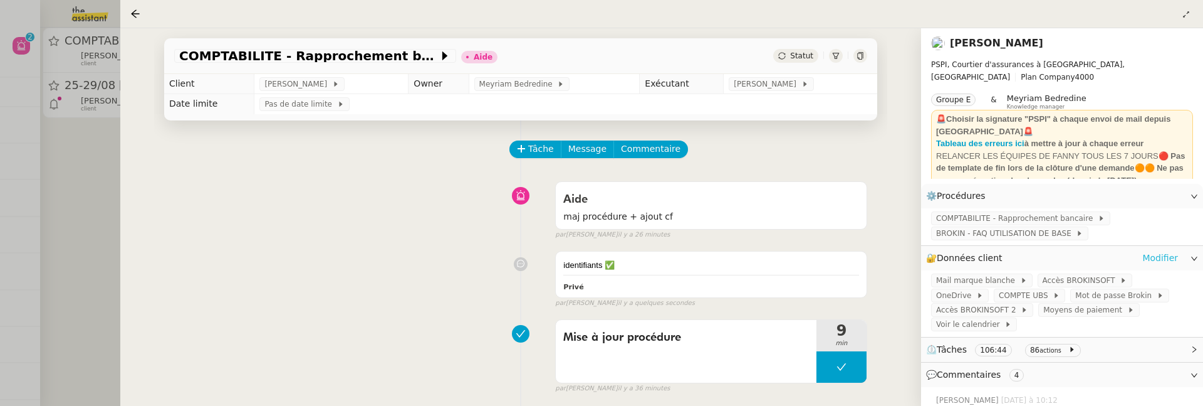
click at [1156, 258] on link "Modifier" at bounding box center [1161, 258] width 36 height 14
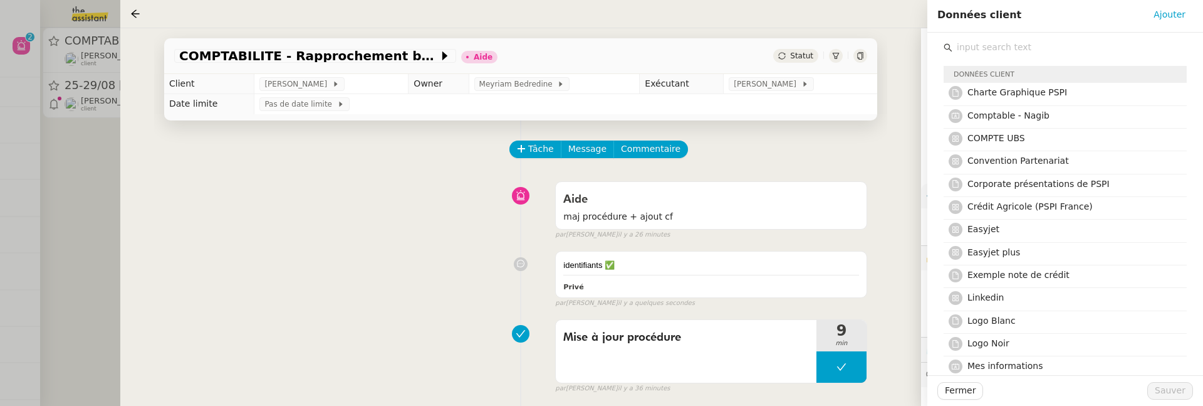
click at [1007, 53] on input "text" at bounding box center [1070, 47] width 234 height 17
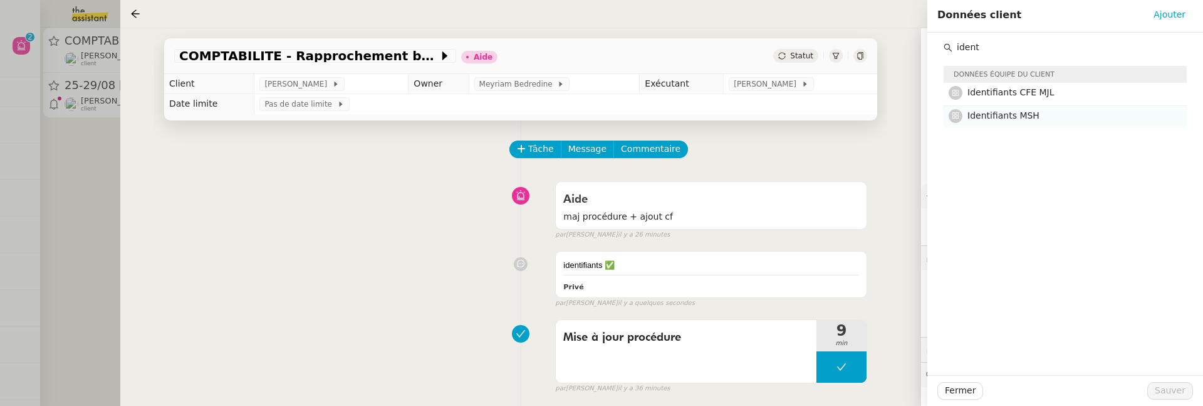
type input "ident"
click at [1034, 117] on span "Identifiants MSH" at bounding box center [1004, 115] width 72 height 10
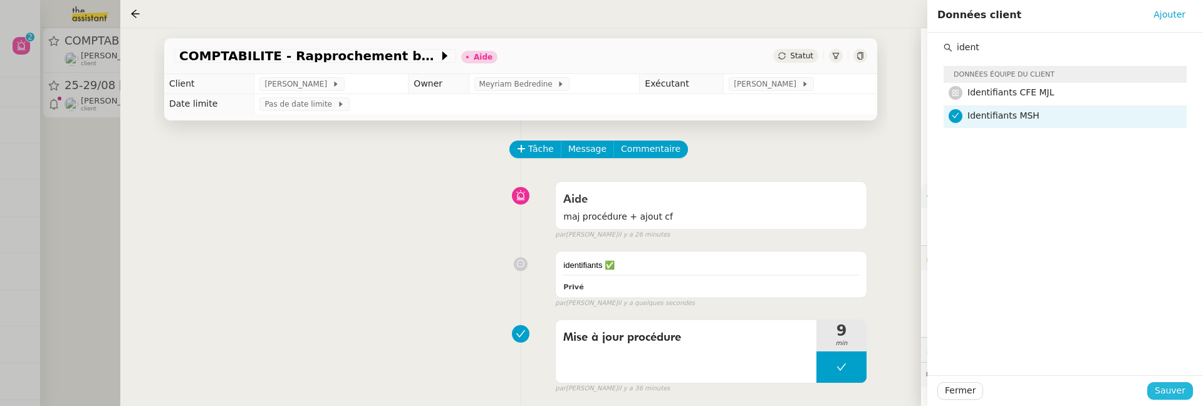
click at [1171, 390] on span "Sauver" at bounding box center [1170, 390] width 31 height 14
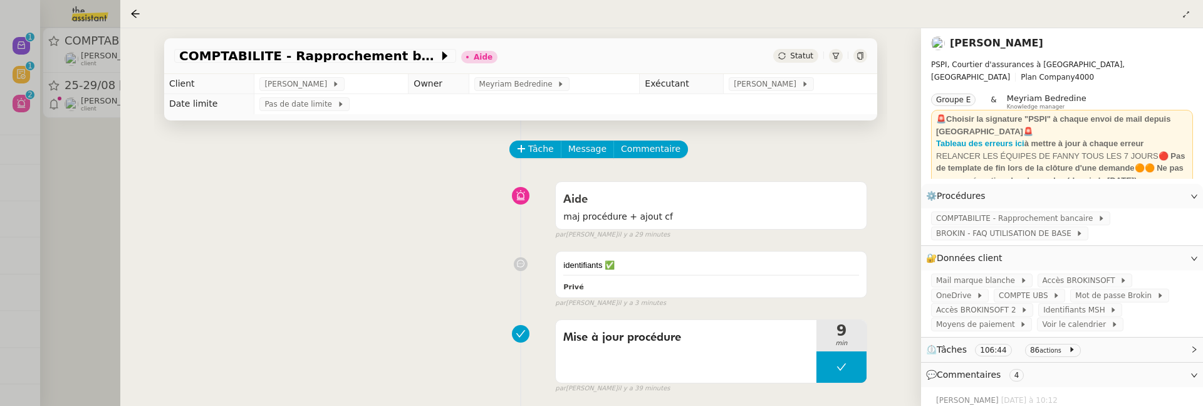
click at [101, 199] on div at bounding box center [601, 203] width 1203 height 406
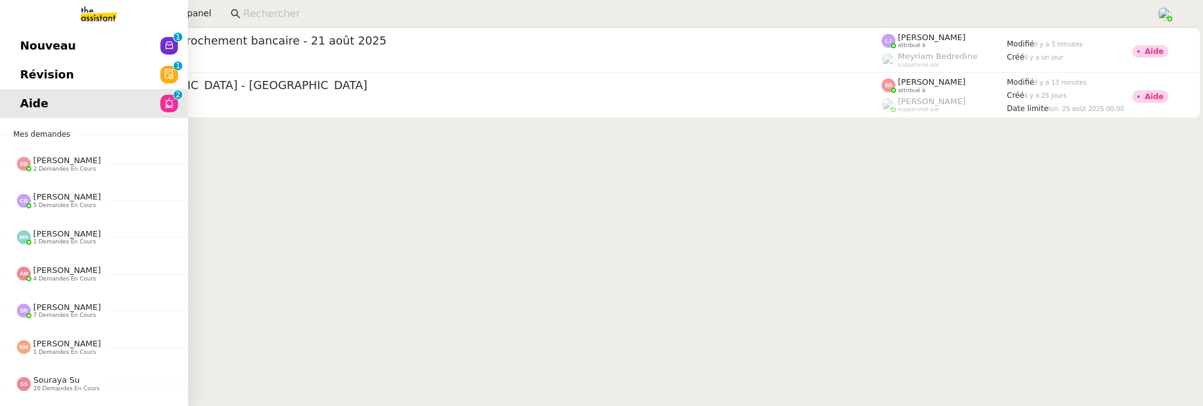
click at [28, 73] on span "Révision" at bounding box center [47, 74] width 54 height 19
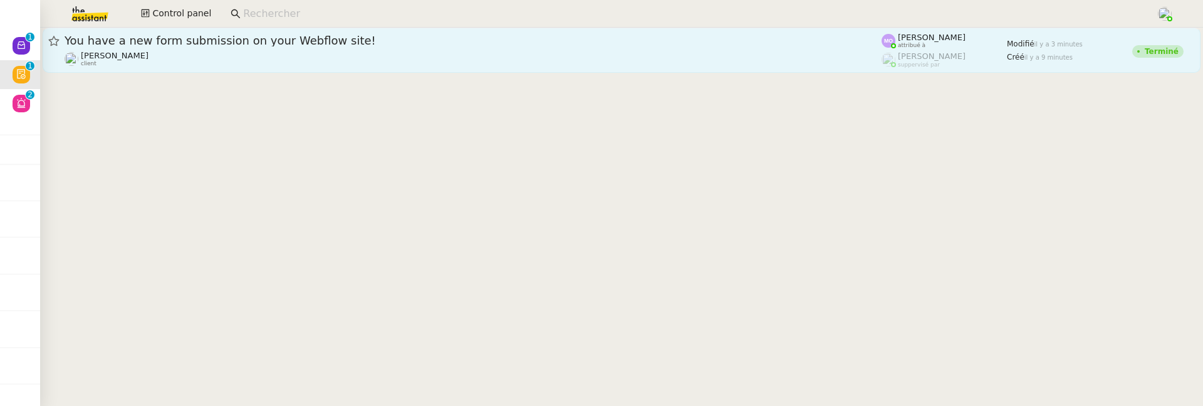
click at [279, 67] on link "You have a new form submission on your Webflow site! Jeremy DUMONT-FILLON clien…" at bounding box center [622, 50] width 1158 height 45
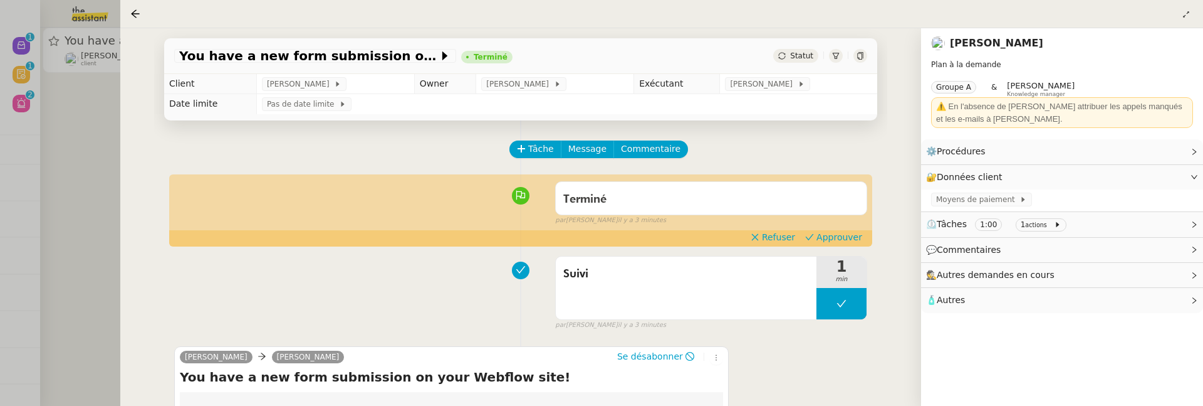
click at [72, 160] on div at bounding box center [601, 203] width 1203 height 406
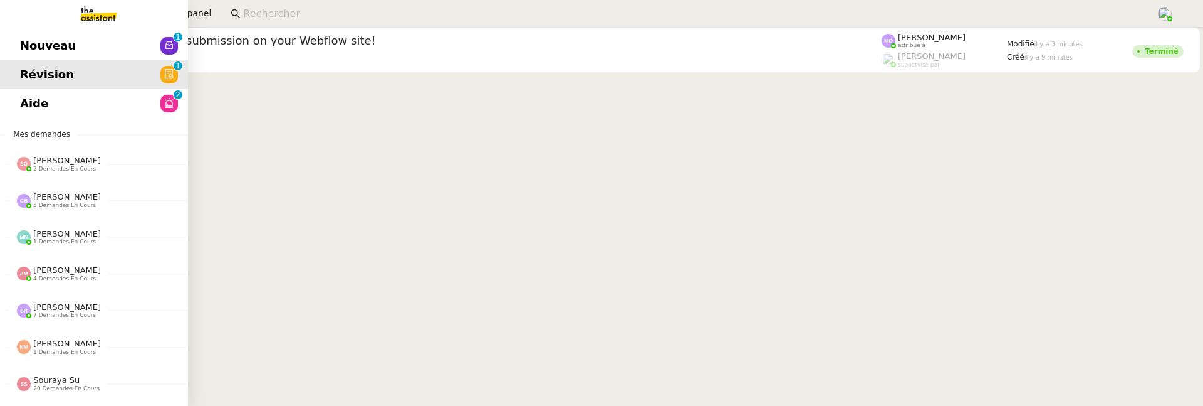
click at [21, 42] on span "Nouveau" at bounding box center [48, 45] width 56 height 19
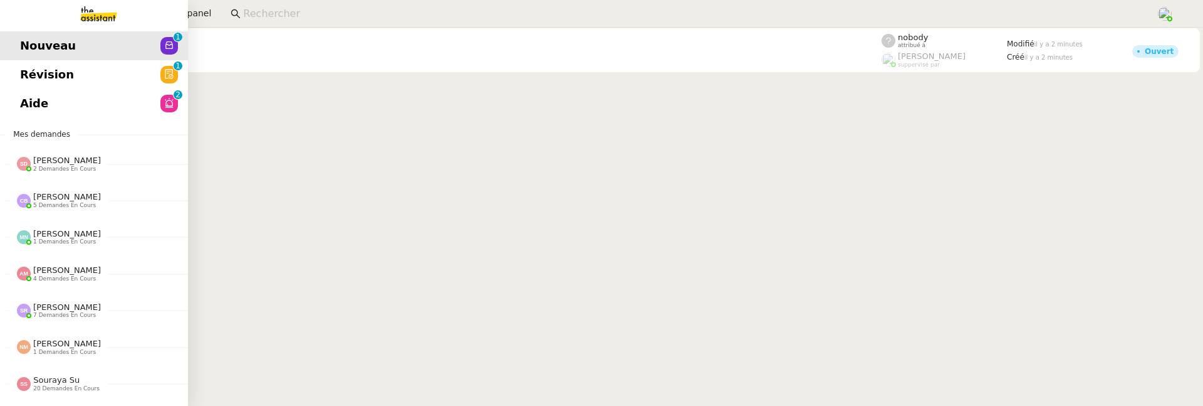
click at [13, 90] on link "Aide 0 1 2 3 4 5 6 7 8 9" at bounding box center [94, 103] width 188 height 29
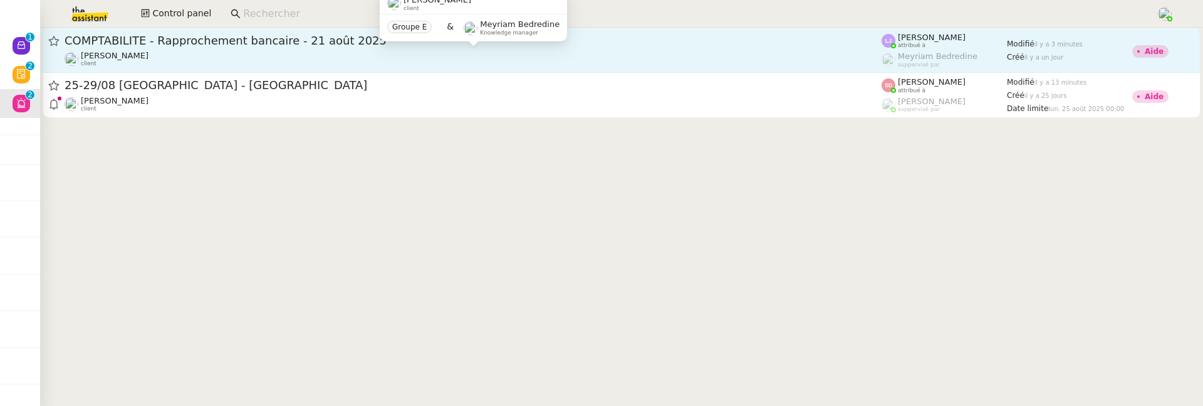
click at [685, 55] on div "Fanny Eyraud client" at bounding box center [473, 59] width 817 height 16
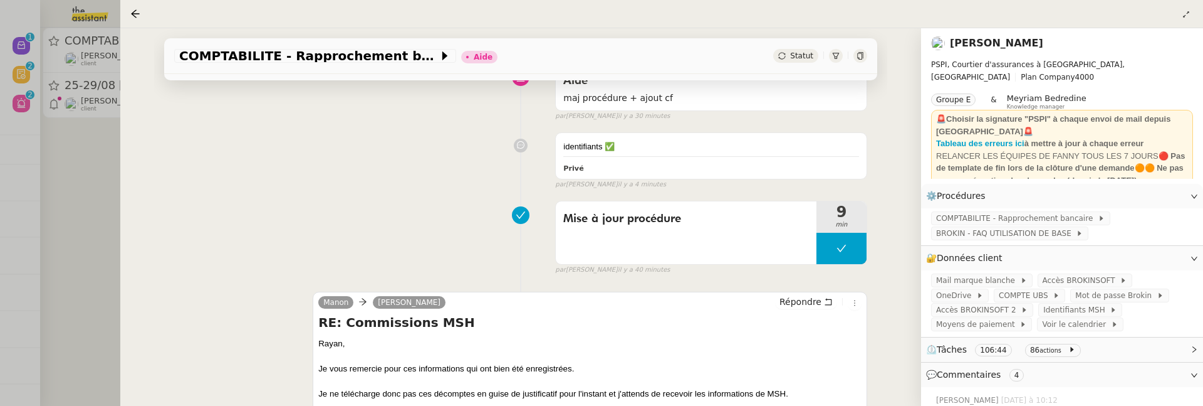
scroll to position [121, 0]
click at [956, 211] on div "COMPTABILITE - Rapprochement bancaire BROKIN - FAQ UTILISATION DE BASE" at bounding box center [1062, 226] width 282 height 37
click at [956, 219] on span "COMPTABILITE - Rapprochement bancaire" at bounding box center [1017, 218] width 162 height 13
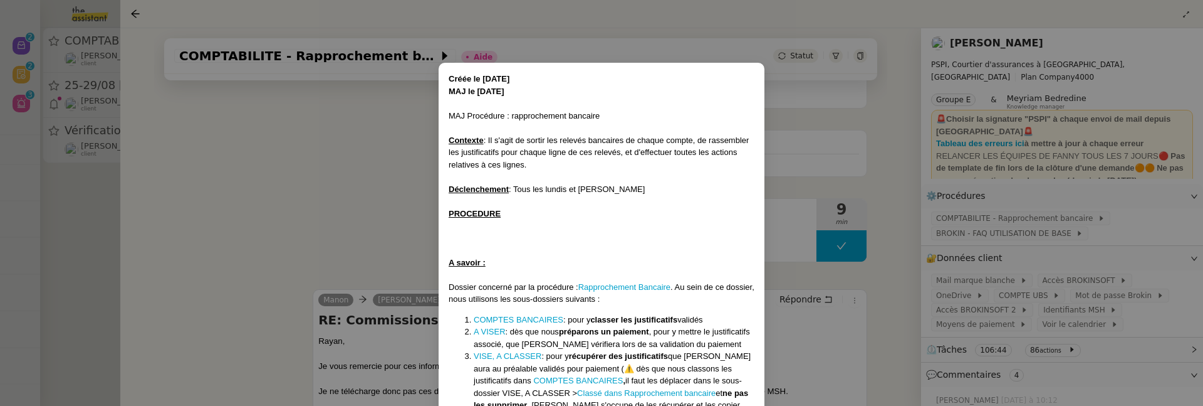
click at [869, 343] on nz-modal-container "Créée le 14/11/24 MAJ le 17/07/25 MAJ Procédure : rapprochement bancaire Contex…" at bounding box center [601, 203] width 1203 height 406
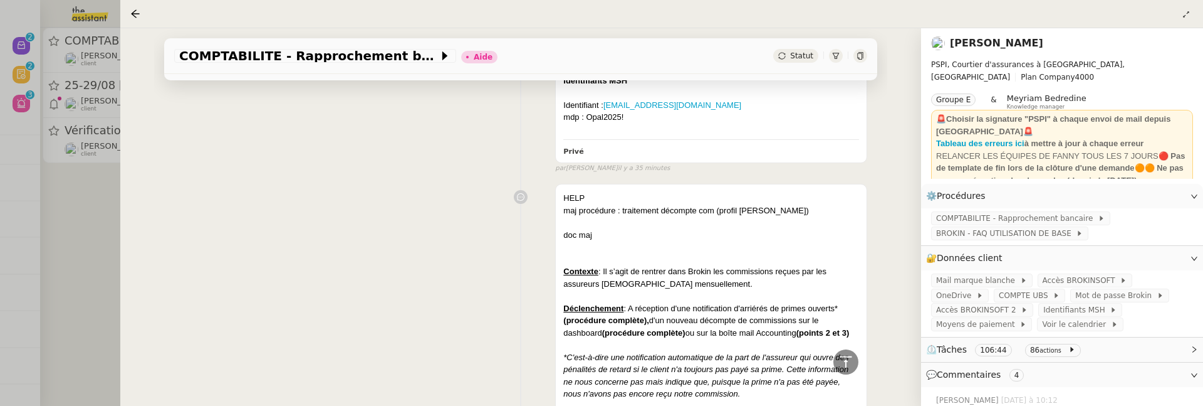
scroll to position [620, 0]
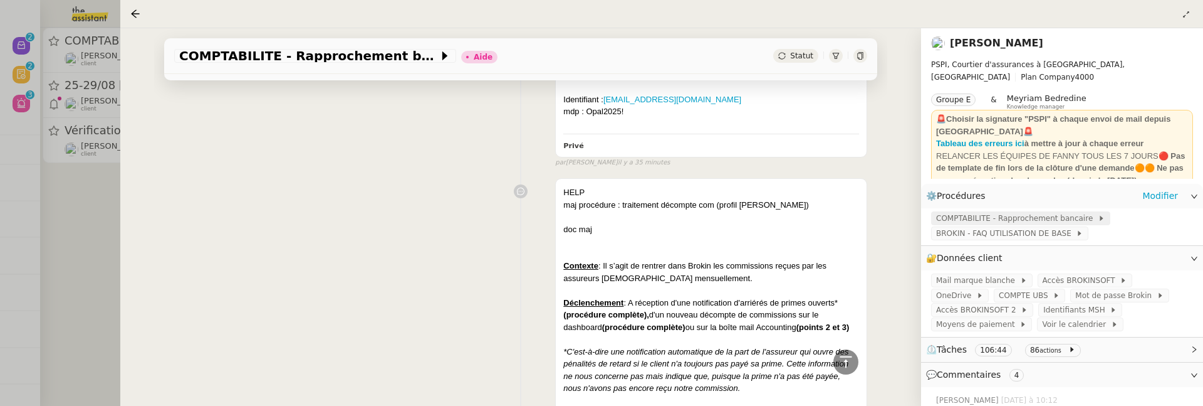
click at [1037, 216] on span "COMPTABILITE - Rapprochement bancaire" at bounding box center [1017, 218] width 162 height 13
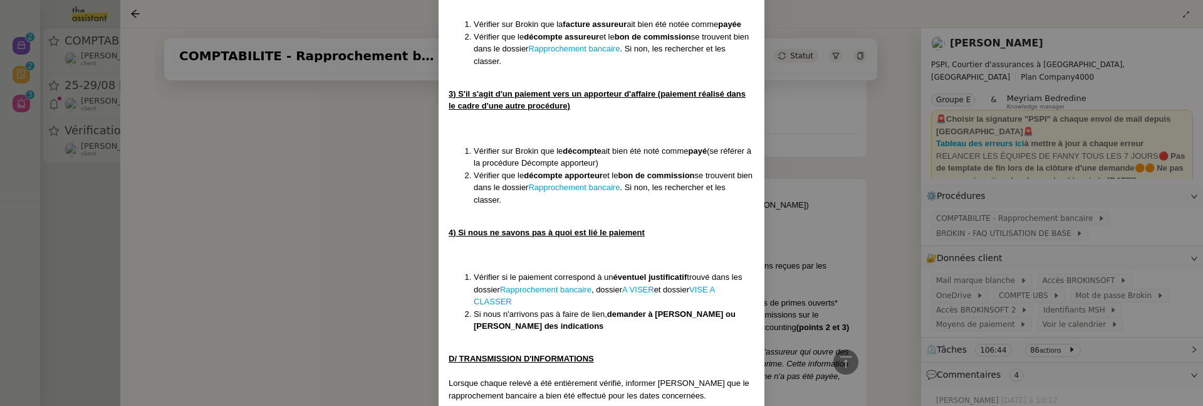
scroll to position [2902, 0]
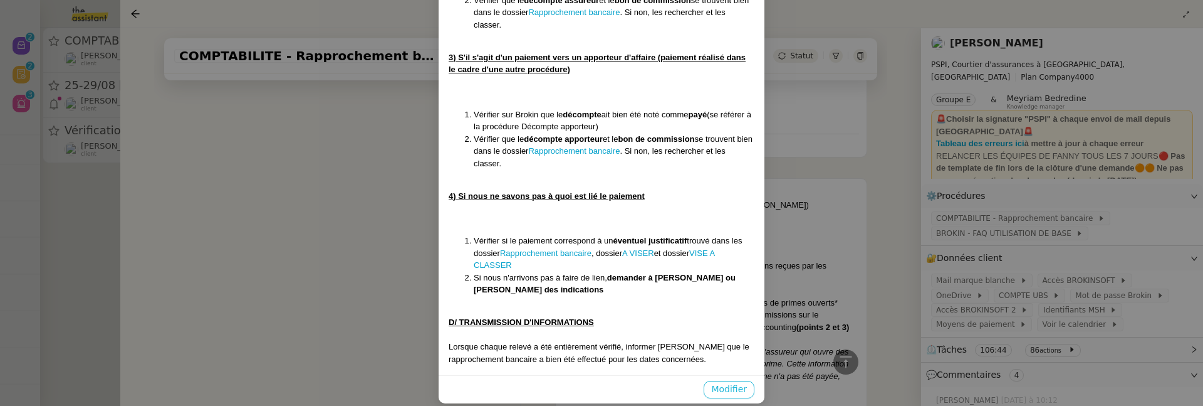
click at [726, 383] on span "Modifier" at bounding box center [729, 389] width 36 height 14
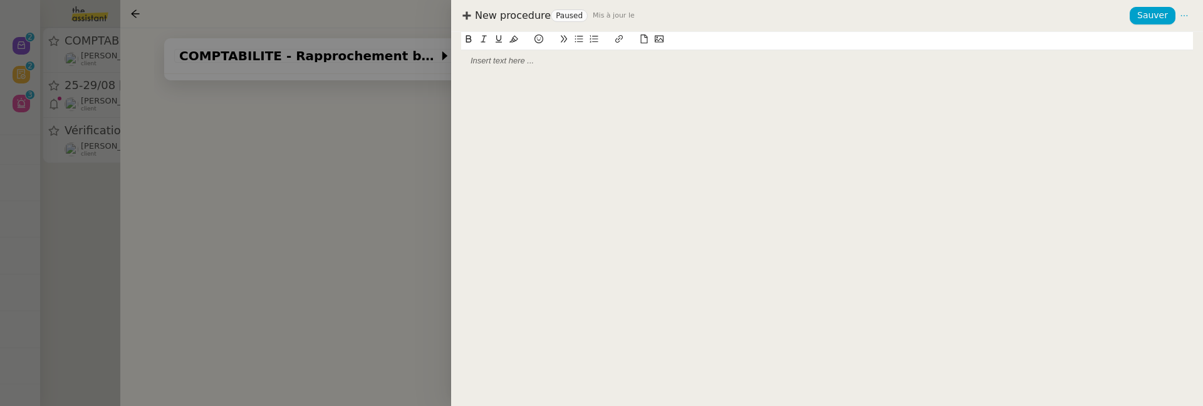
scroll to position [0, 0]
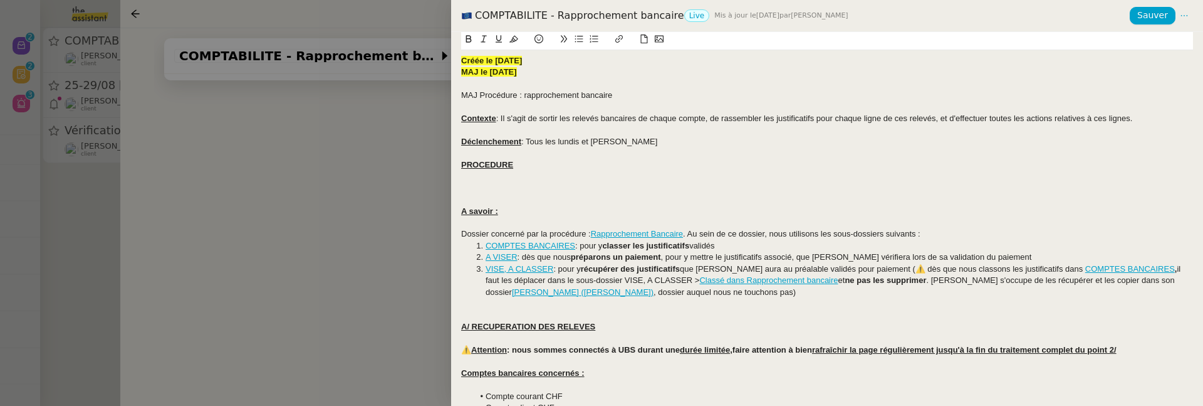
click at [412, 313] on div at bounding box center [601, 203] width 1203 height 406
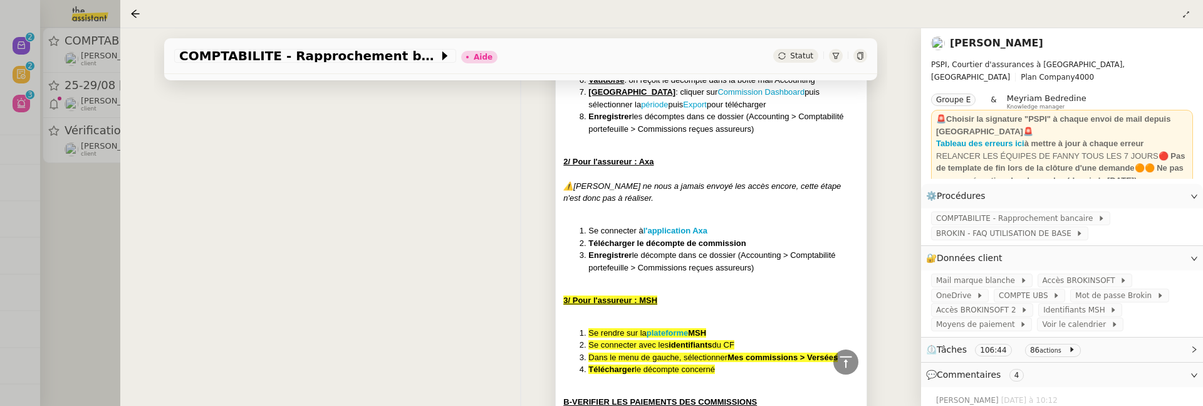
scroll to position [1249, 0]
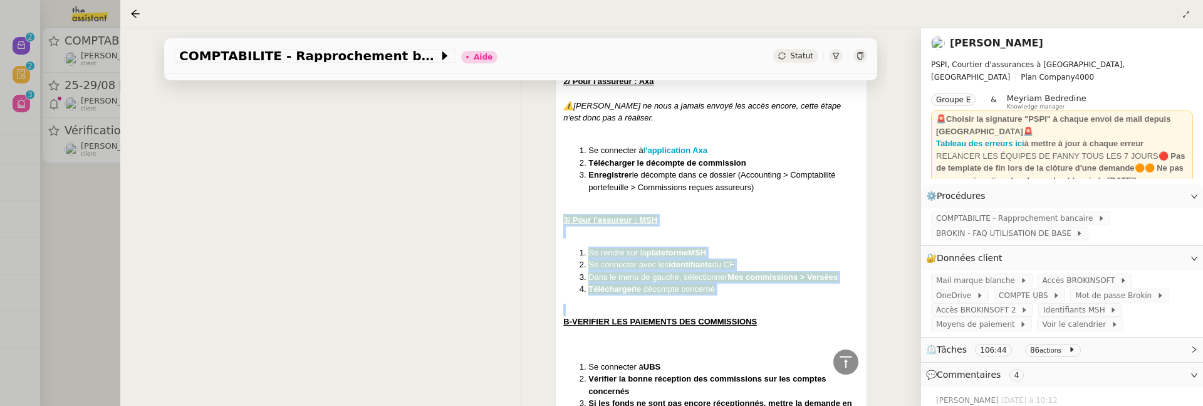
drag, startPoint x: 733, startPoint y: 295, endPoint x: 550, endPoint y: 221, distance: 197.2
click at [550, 220] on div "HELP maj procédure : traitement décompte com (profil pierrick) doc maj Contexte…" at bounding box center [520, 352] width 693 height 1616
copy div "3/ Pour l'assureur : MSH Se rendre sur la plateforme MSH Se connecter avec les …"
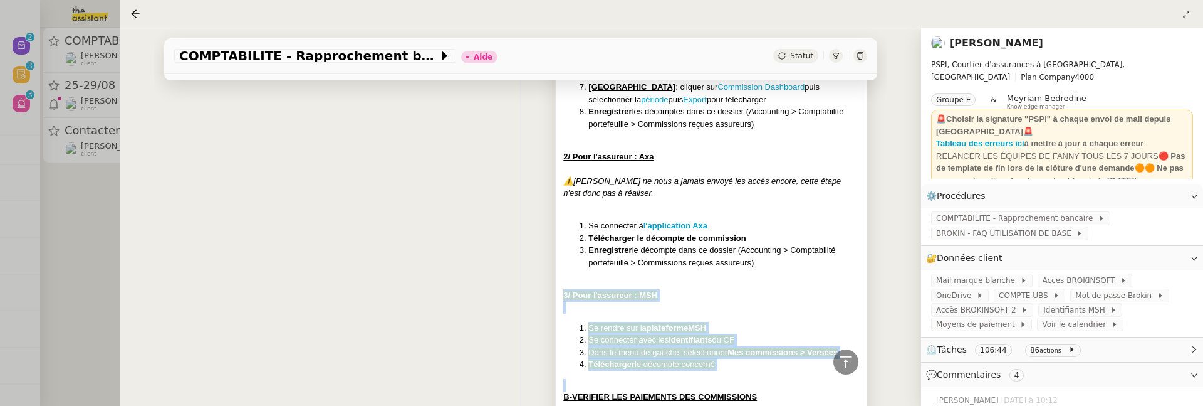
scroll to position [1179, 0]
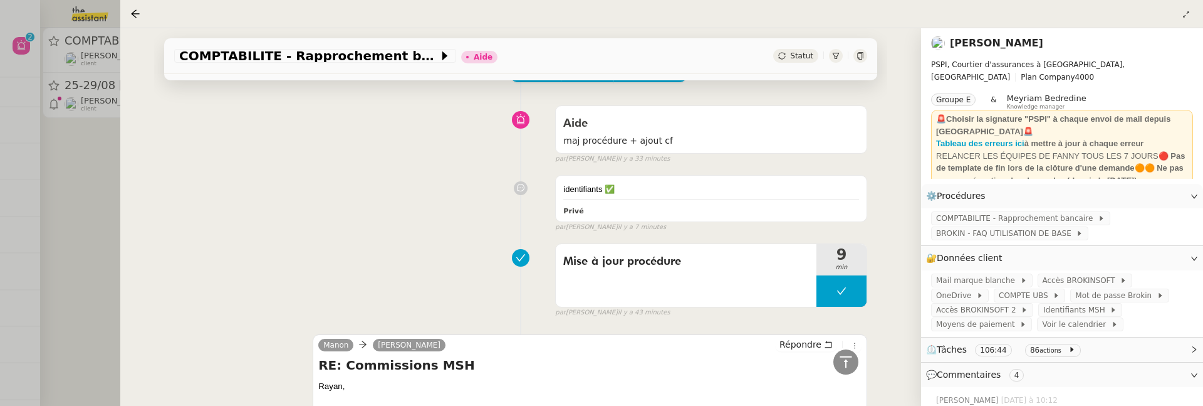
scroll to position [0, 0]
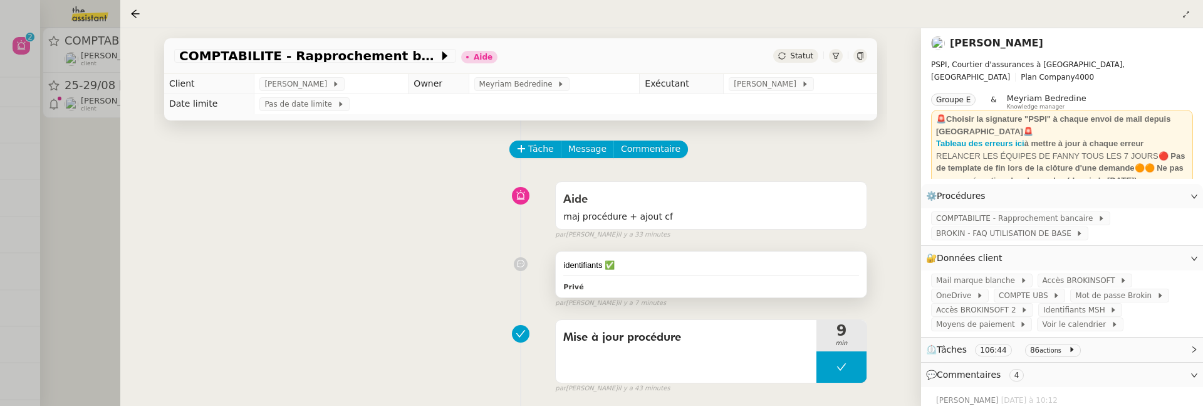
click at [712, 278] on div "identifiants ✅ Privé" at bounding box center [711, 274] width 311 height 46
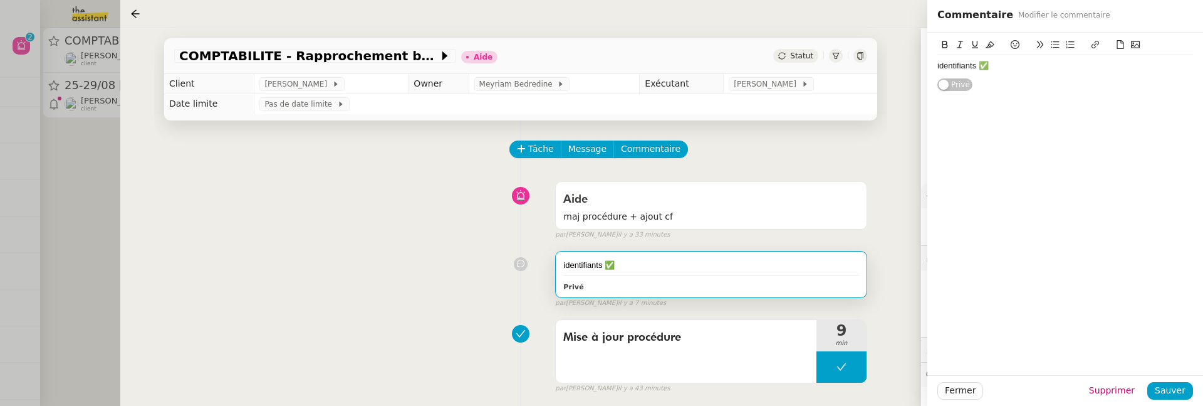
click at [1072, 63] on div "identifiants ✅" at bounding box center [1066, 65] width 256 height 11
click at [1054, 95] on div at bounding box center [1066, 100] width 256 height 11
click at [1044, 87] on div "BROKIN - Traitement décomptes de commission assureurs (arriérés de primes ouver…" at bounding box center [1066, 83] width 256 height 23
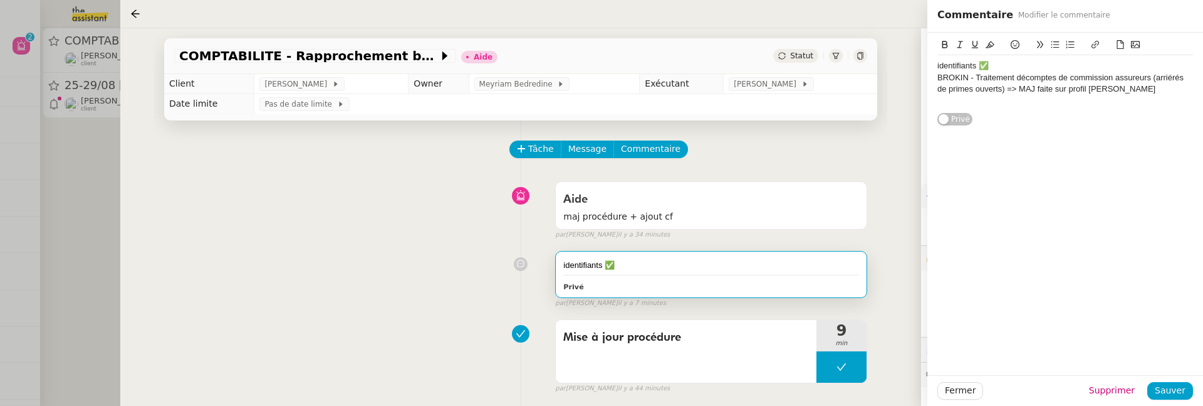
click at [1012, 46] on icon at bounding box center [1015, 44] width 9 height 9
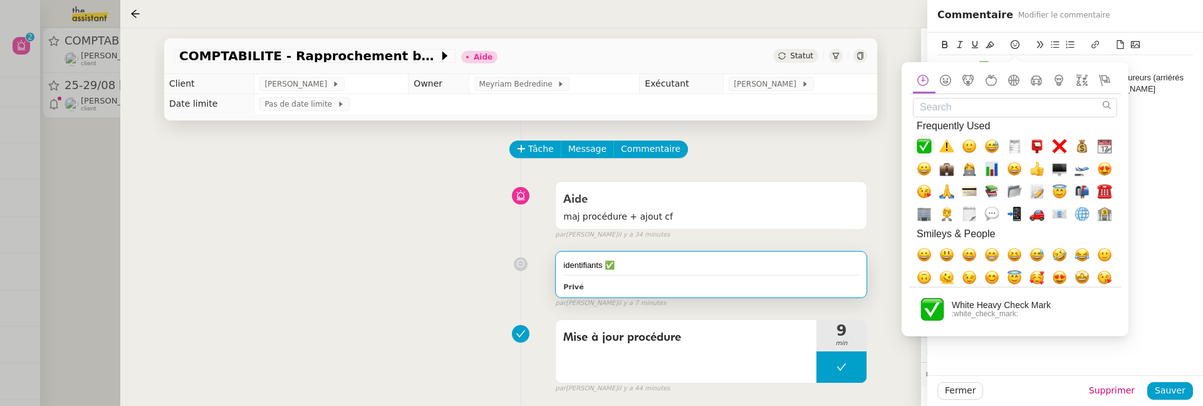
click at [930, 147] on span "✅, white_check_mark" at bounding box center [924, 146] width 15 height 15
click at [1170, 145] on div "identifiants ✅ BROKIN - Traitement décomptes de commission assureurs (arriérés …" at bounding box center [1066, 204] width 276 height 342
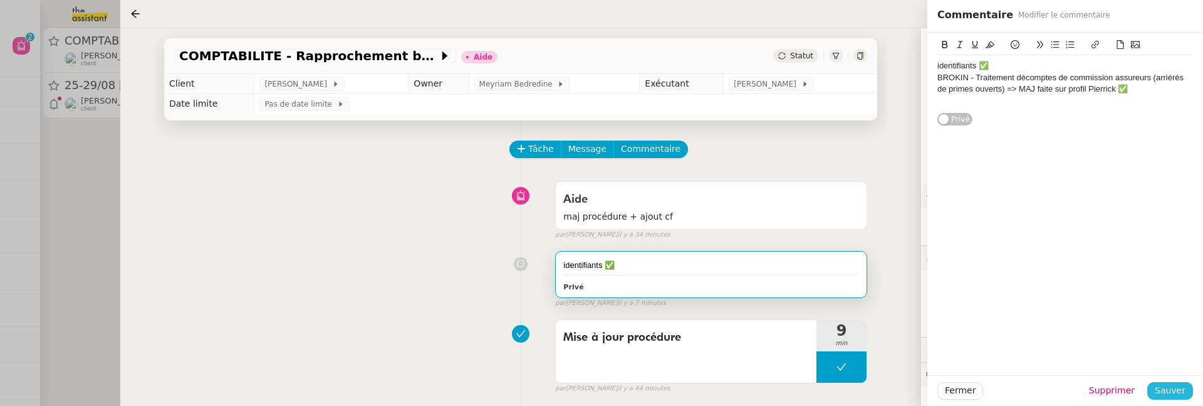
click at [1173, 397] on button "Sauver" at bounding box center [1171, 391] width 46 height 18
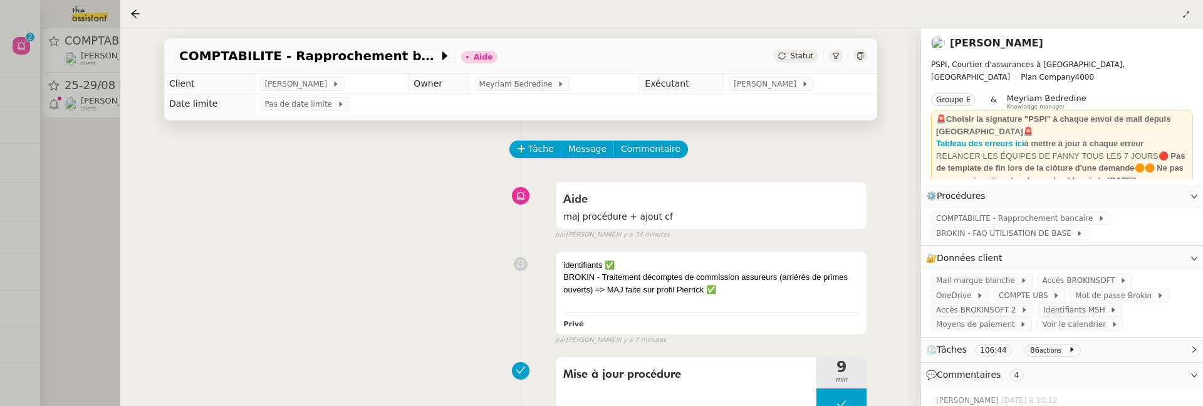
click at [795, 61] on div "Statut" at bounding box center [795, 56] width 45 height 14
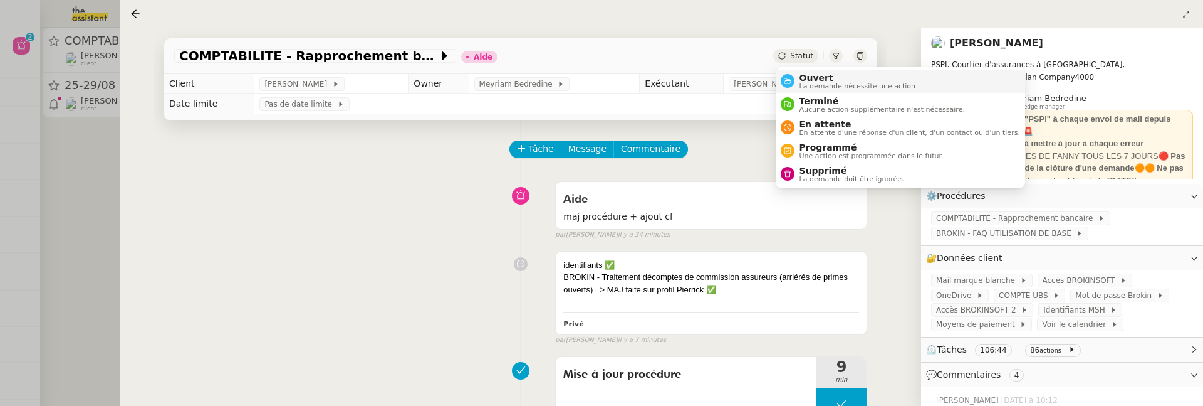
click at [812, 78] on span "Ouvert" at bounding box center [858, 78] width 117 height 10
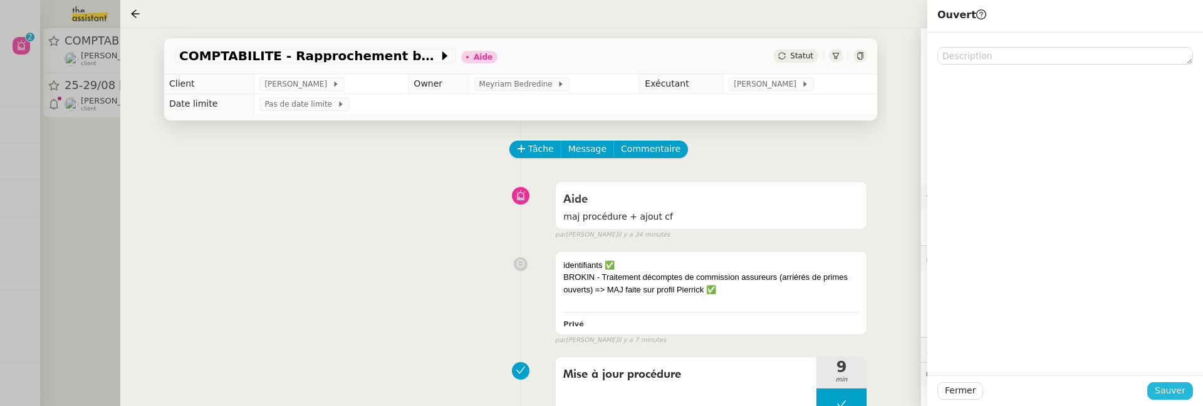
click at [1181, 389] on span "Sauver" at bounding box center [1170, 390] width 31 height 14
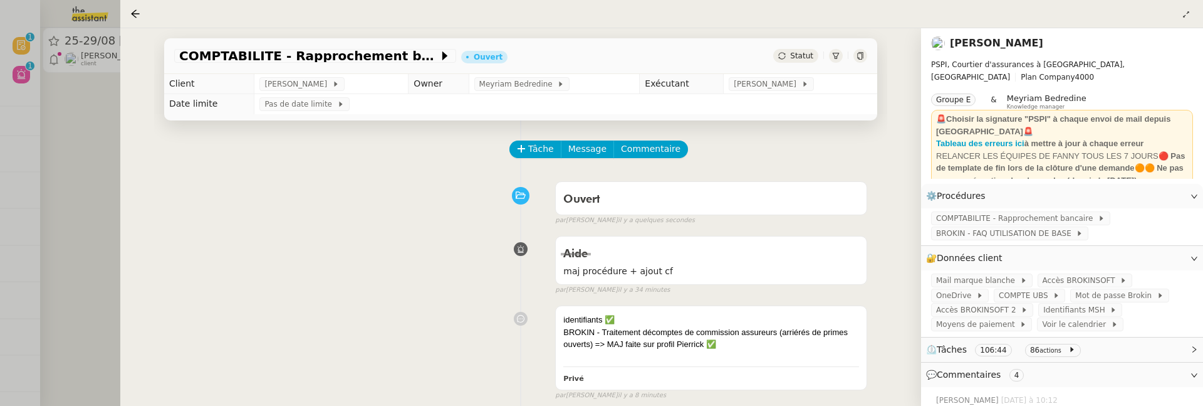
click at [78, 234] on div at bounding box center [601, 203] width 1203 height 406
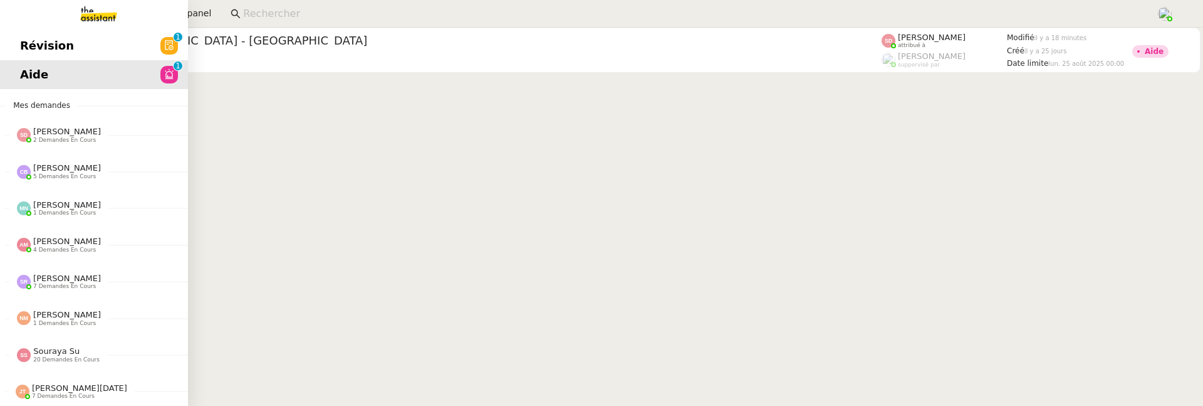
click at [29, 50] on span "Révision" at bounding box center [47, 45] width 54 height 19
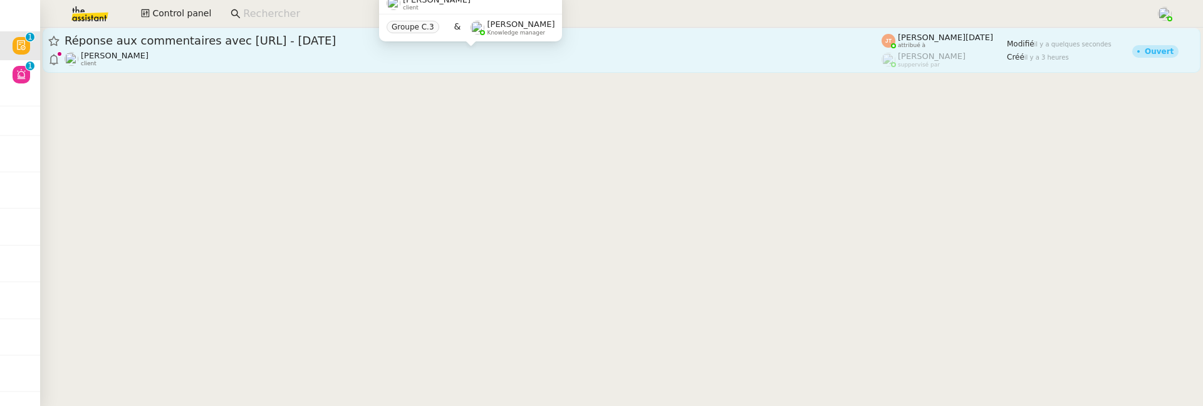
click at [249, 61] on div "Hugo Bentz client" at bounding box center [473, 59] width 817 height 16
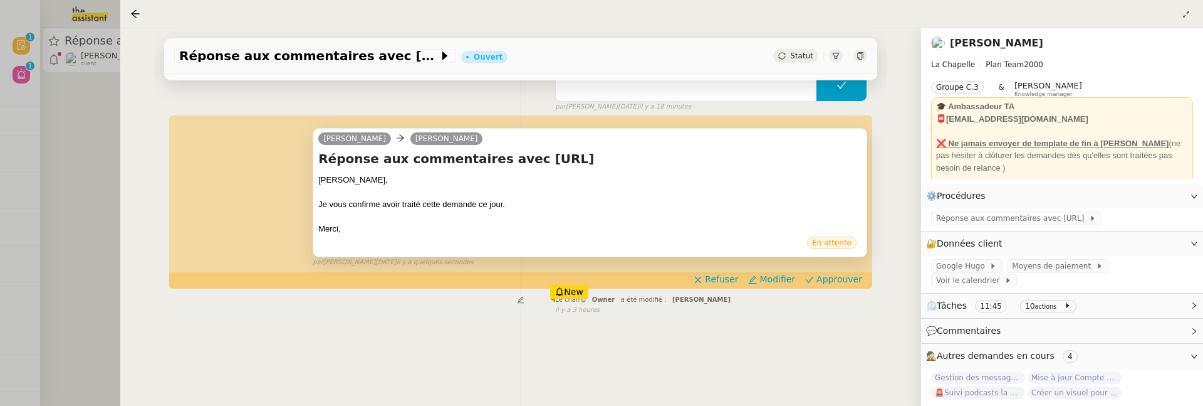
scroll to position [144, 0]
click at [842, 273] on span "Approuver" at bounding box center [840, 278] width 46 height 13
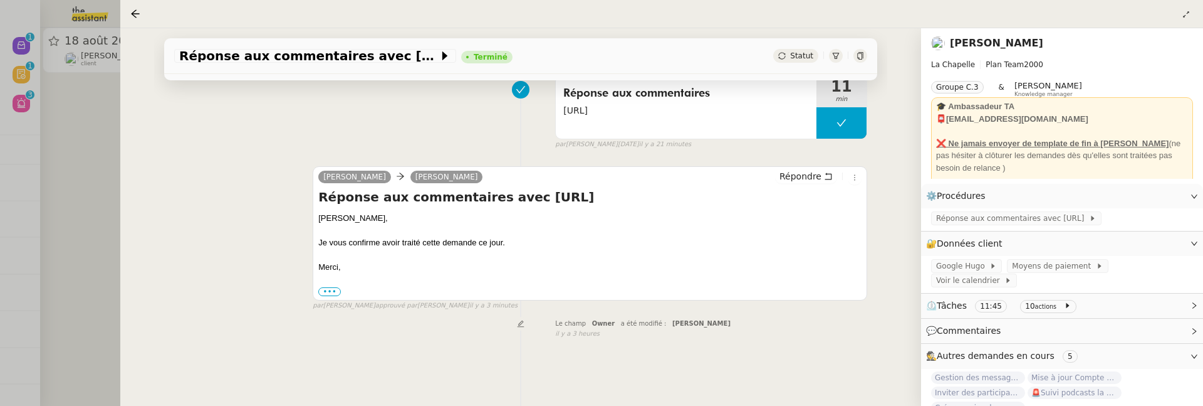
scroll to position [160, 0]
click at [85, 258] on div at bounding box center [601, 203] width 1203 height 406
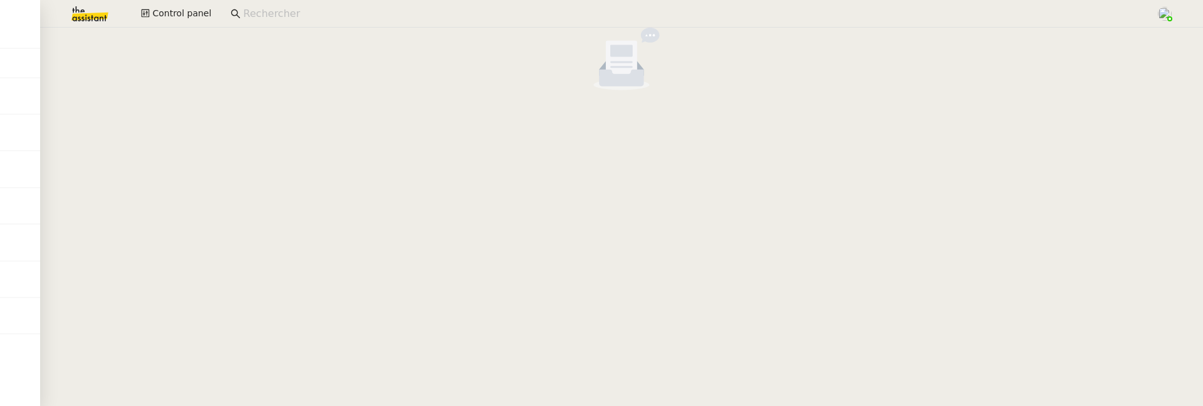
click at [80, 8] on img at bounding box center [79, 14] width 97 height 28
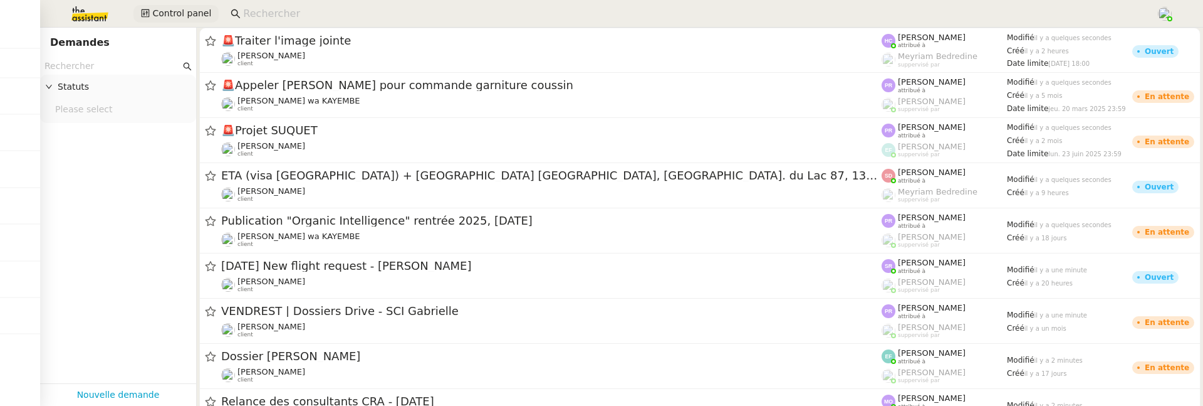
click at [191, 12] on span "Control panel" at bounding box center [181, 13] width 59 height 14
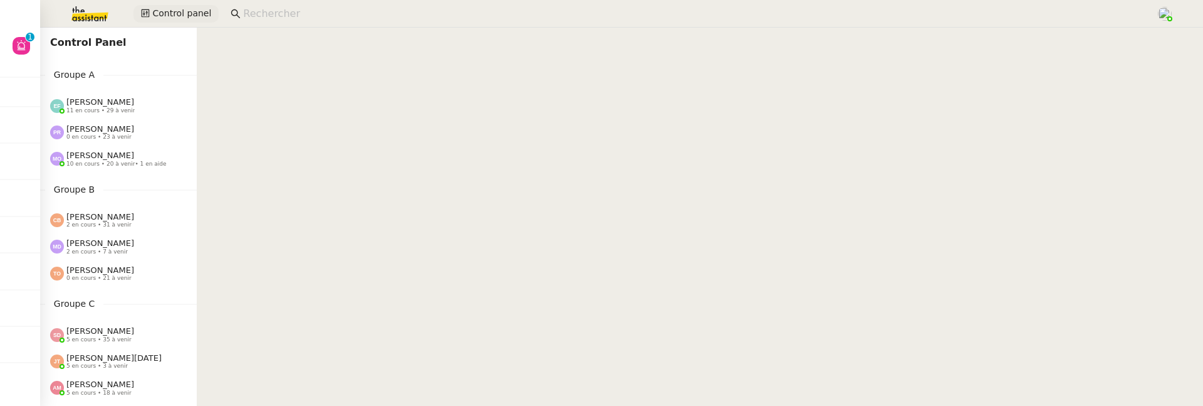
click at [183, 10] on span "Control panel" at bounding box center [181, 13] width 59 height 14
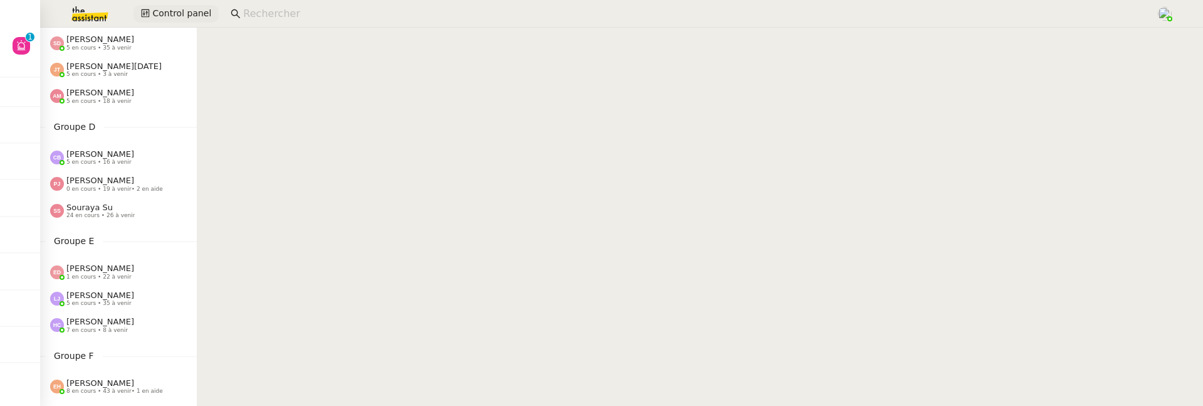
scroll to position [295, 0]
click at [175, 18] on span "Control panel" at bounding box center [181, 13] width 59 height 14
click at [104, 209] on span "24 en cours • 26 à venir" at bounding box center [100, 212] width 68 height 7
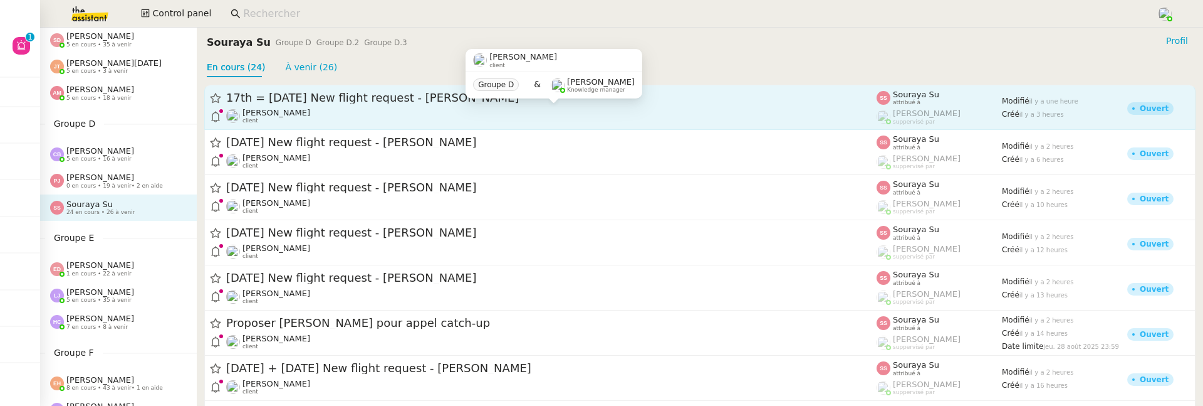
click at [327, 111] on div "[PERSON_NAME] client" at bounding box center [551, 116] width 651 height 16
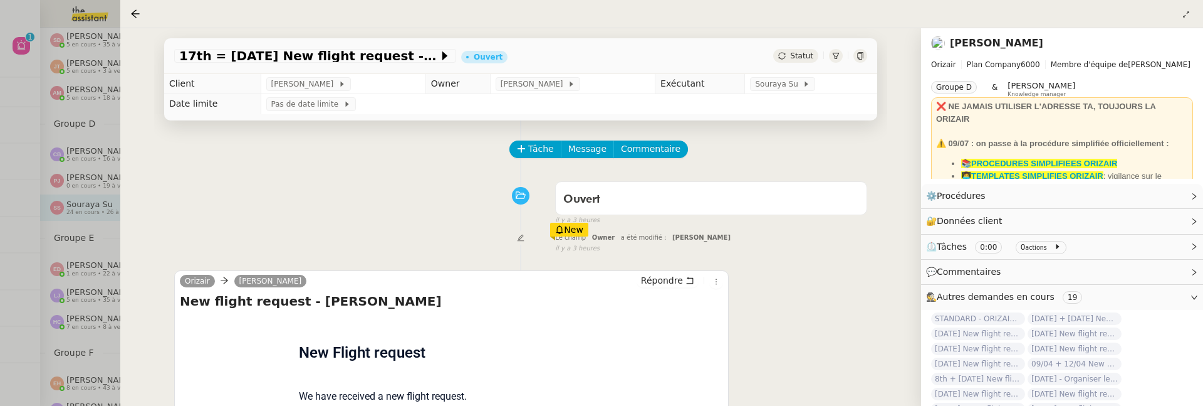
scroll to position [160, 0]
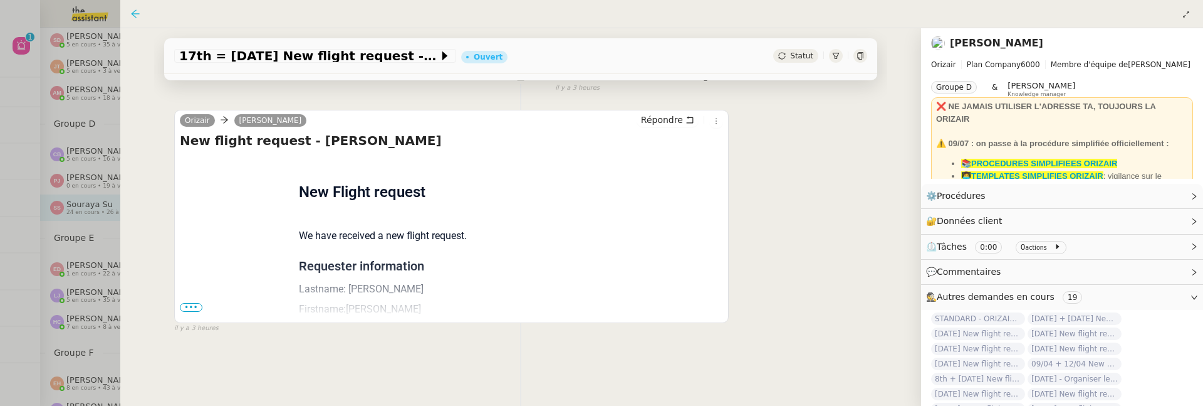
click at [137, 11] on icon at bounding box center [135, 14] width 10 height 10
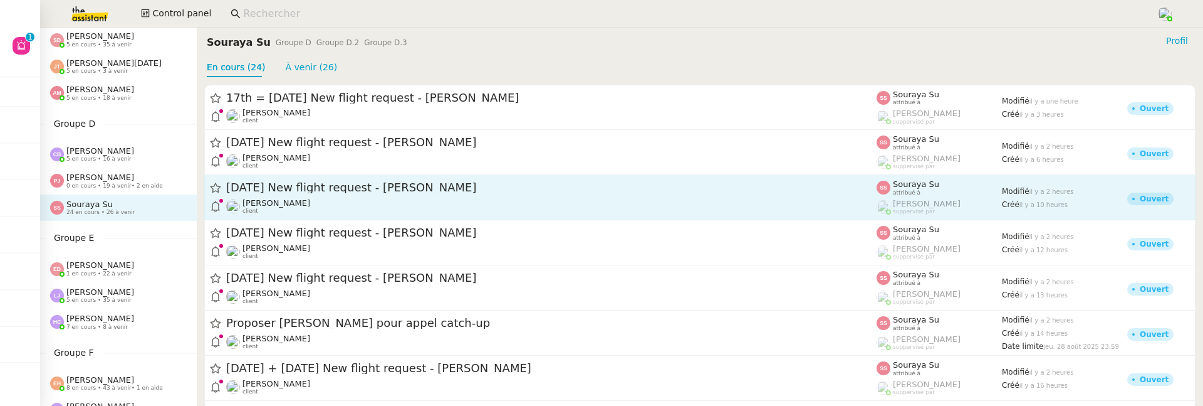
click at [302, 180] on div "[DATE] New flight request - [PERSON_NAME]" at bounding box center [551, 188] width 651 height 16
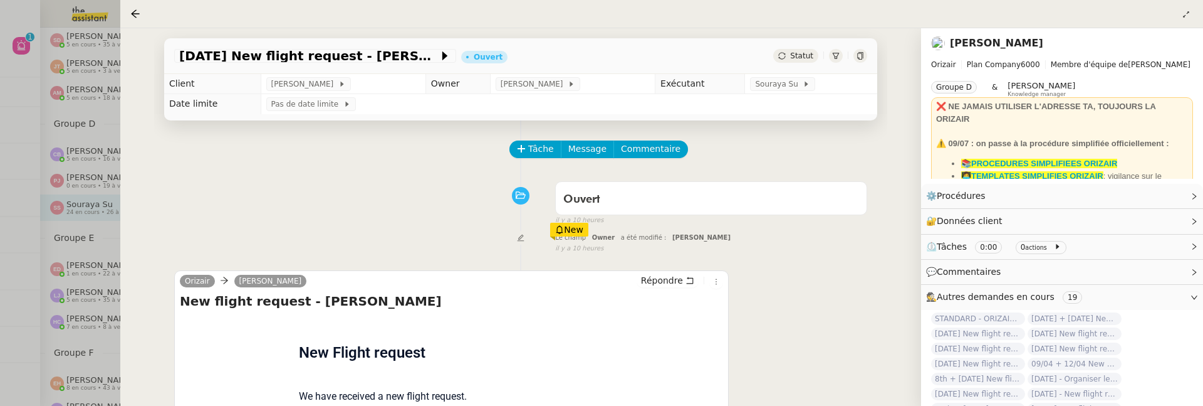
click at [762, 77] on td "Souraya Su" at bounding box center [811, 84] width 132 height 20
click at [768, 88] on span "Souraya Su" at bounding box center [779, 84] width 48 height 13
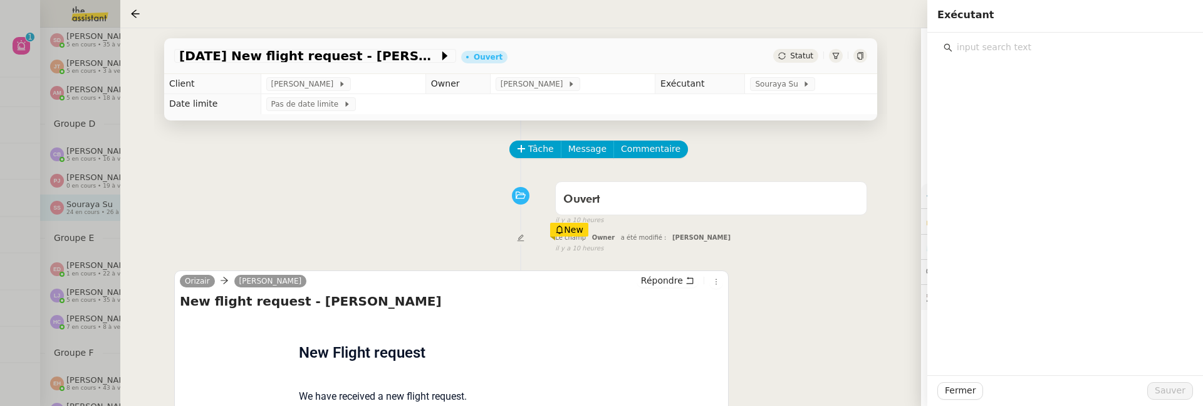
click at [999, 51] on input "text" at bounding box center [1070, 47] width 234 height 17
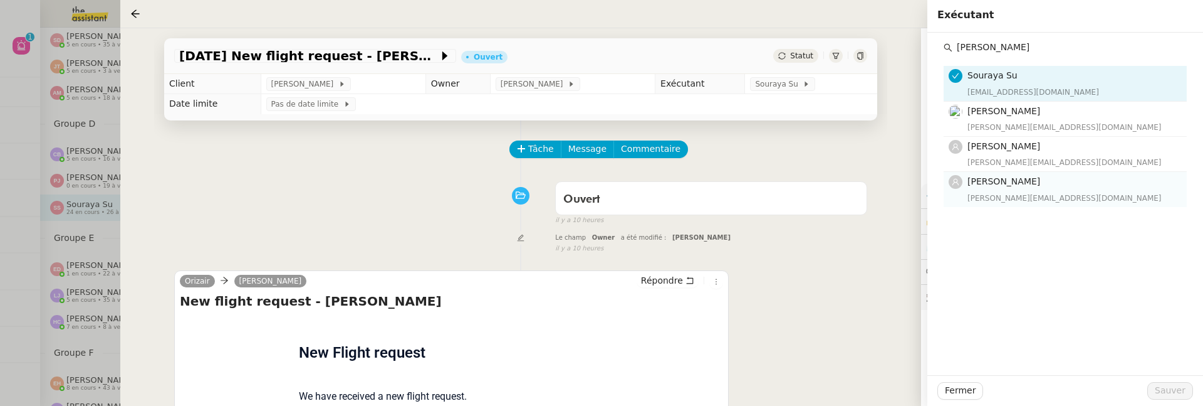
type input "[PERSON_NAME]"
click at [1001, 196] on div "camilleb@team.theassistant.com" at bounding box center [1074, 198] width 212 height 13
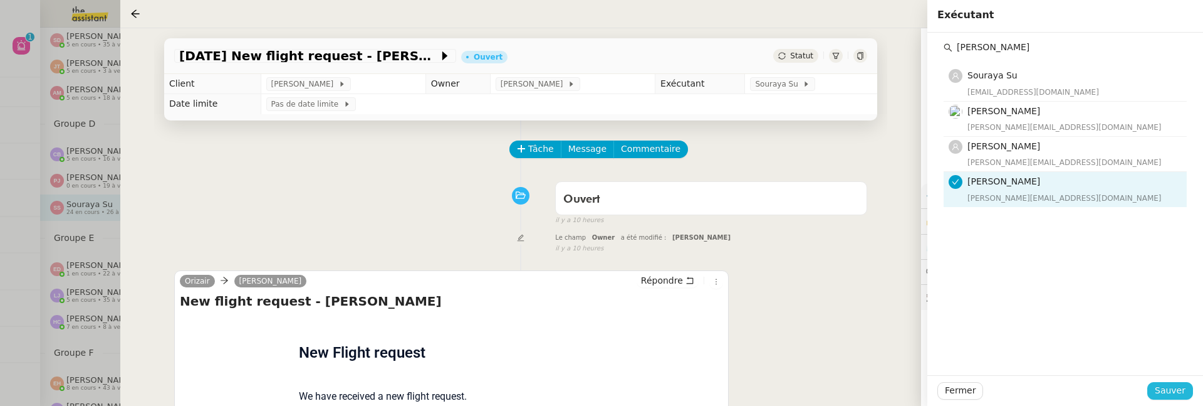
click at [1173, 392] on span "Sauver" at bounding box center [1170, 390] width 31 height 14
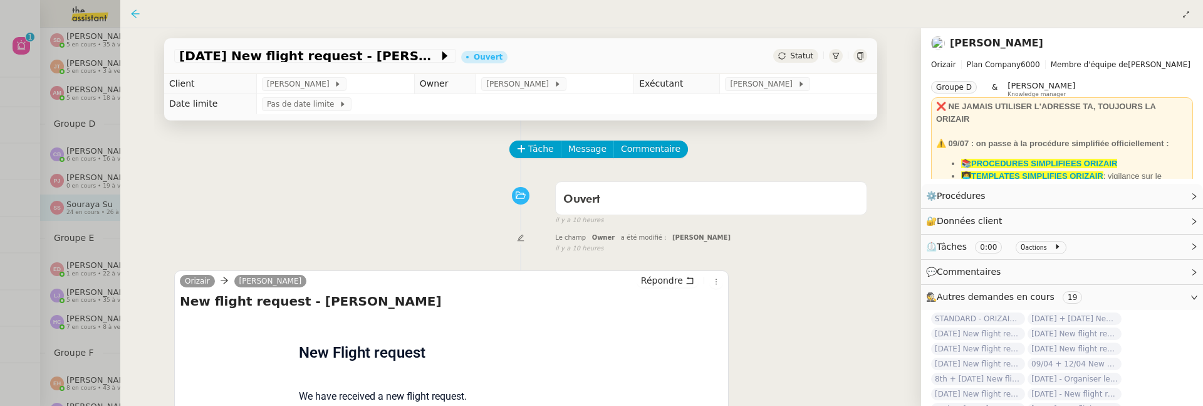
click at [132, 15] on icon at bounding box center [135, 14] width 10 height 10
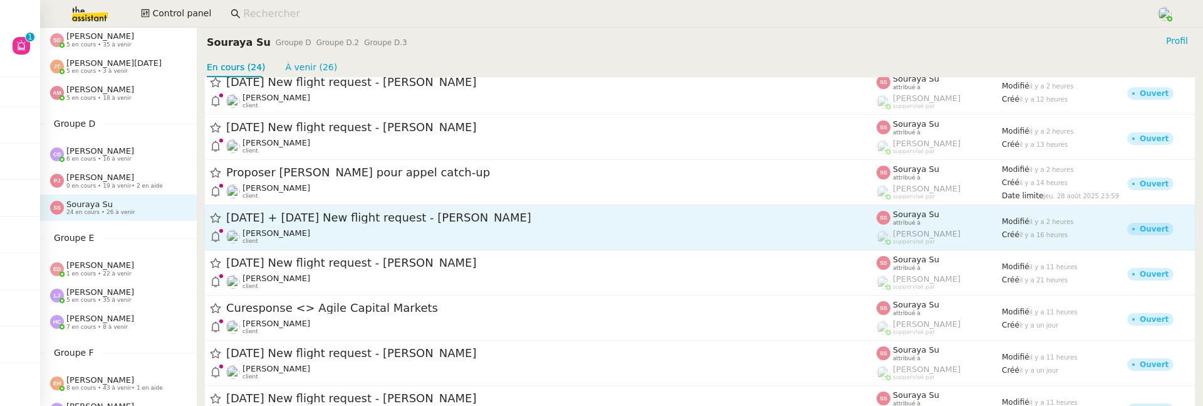
scroll to position [106, 0]
click at [384, 213] on span "28th August + 5th September New flight request - Maxime PLANCHET" at bounding box center [551, 217] width 651 height 11
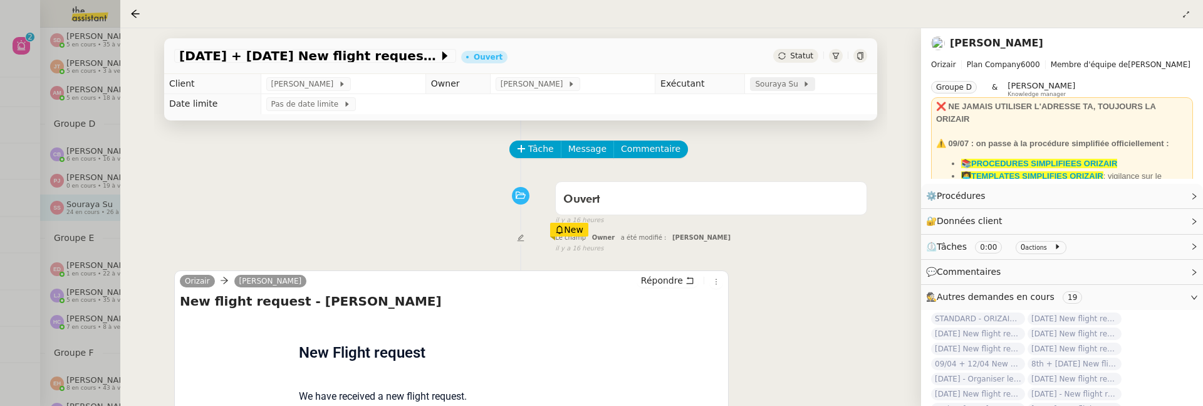
click at [759, 83] on span "Souraya Su" at bounding box center [779, 84] width 48 height 13
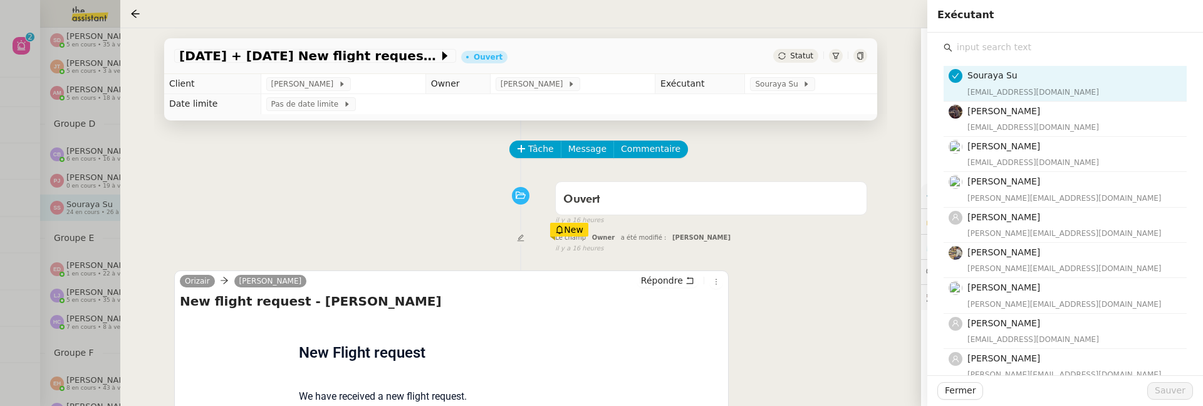
click input "text"
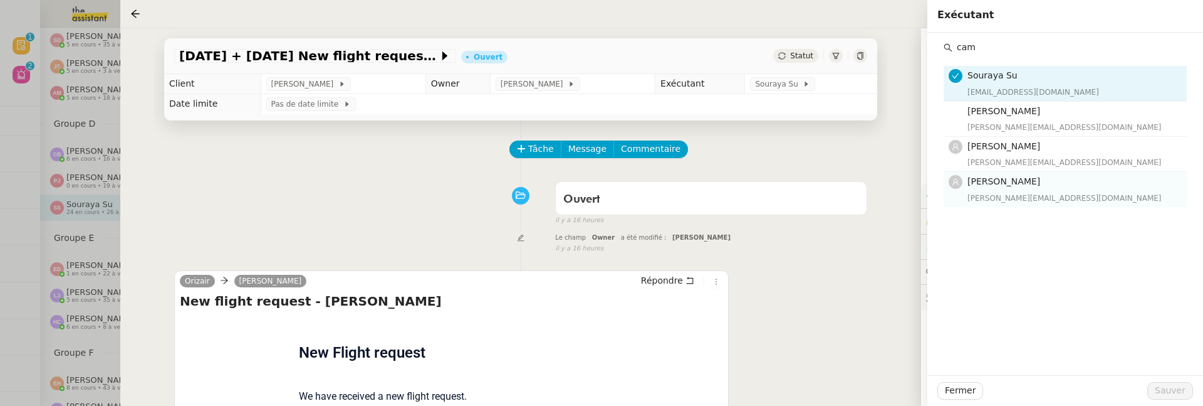
type input "cam"
click h4 "[PERSON_NAME]"
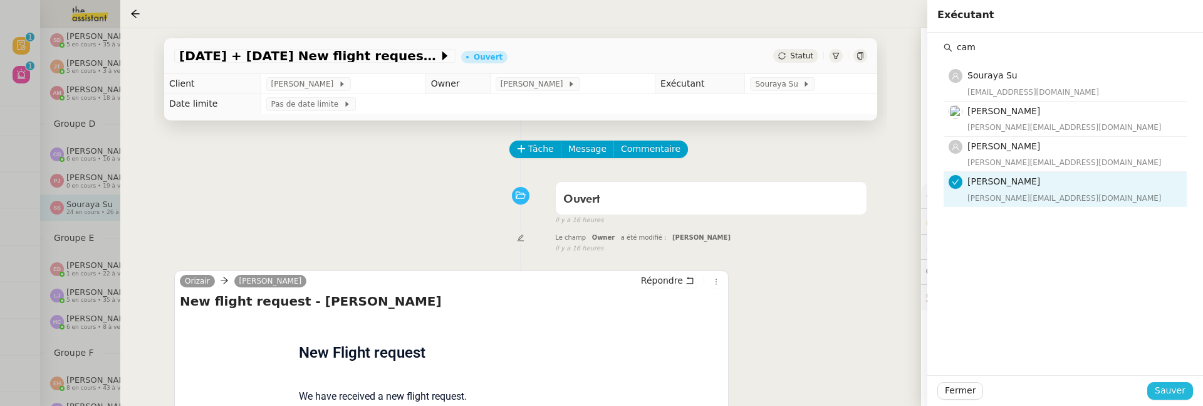
click button "Sauver"
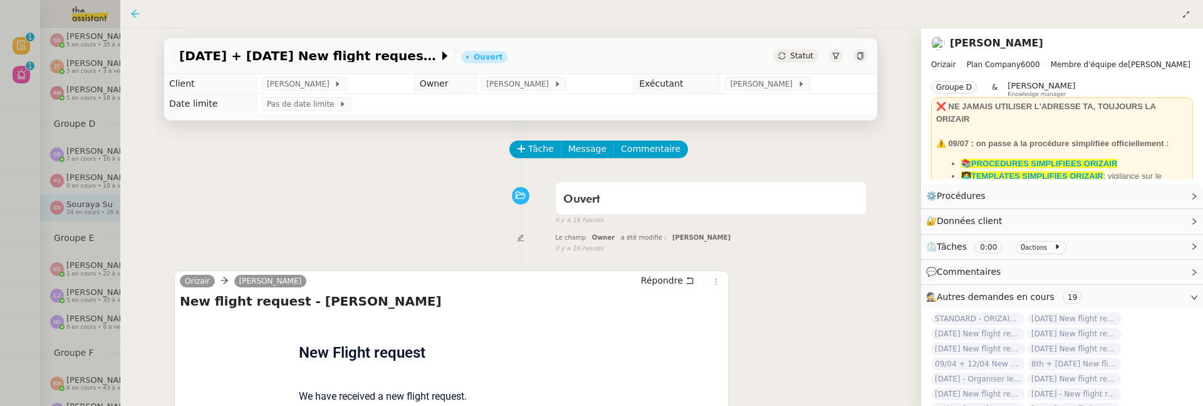
click icon
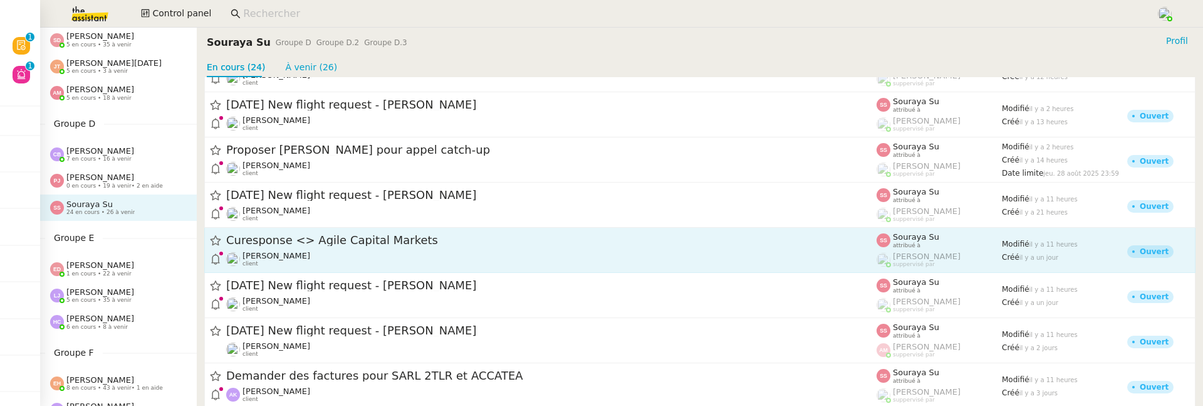
scroll to position [147, 0]
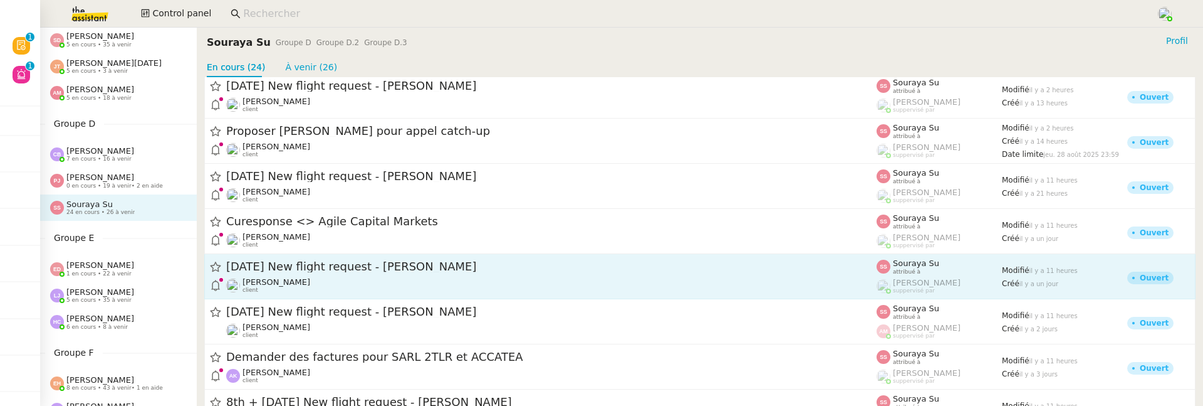
click div "Louis Frei client"
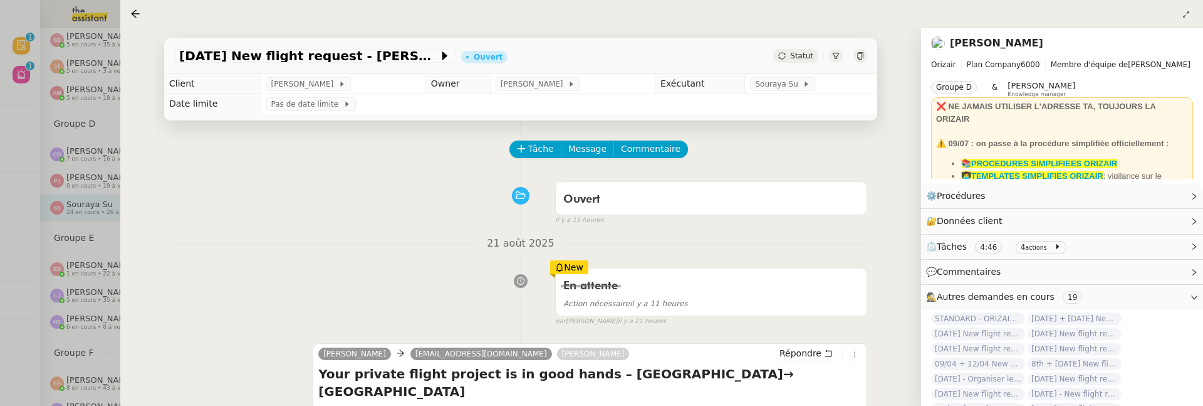
scroll to position [31, 0]
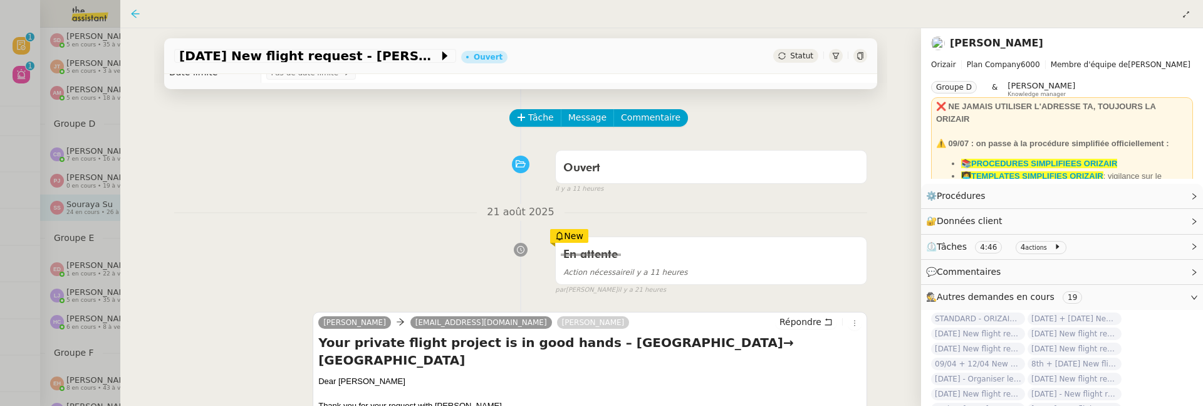
click icon
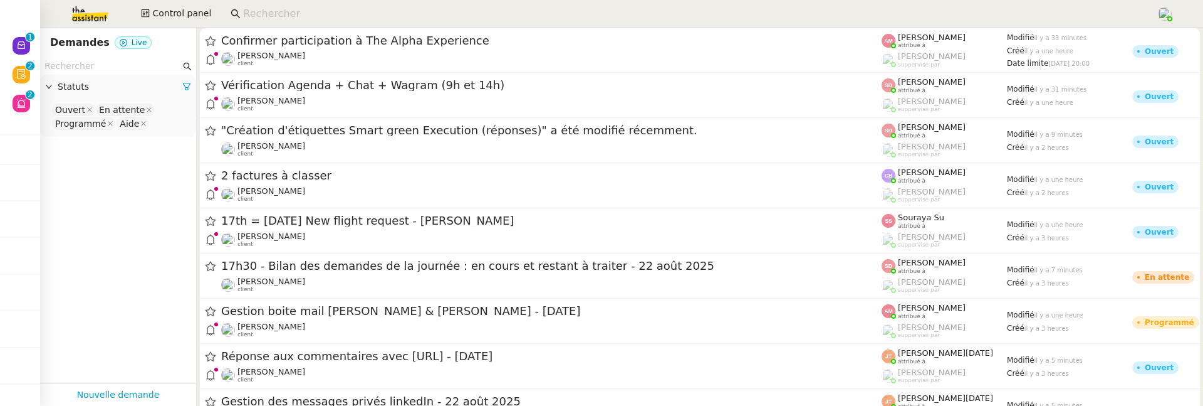
click at [495, 16] on input at bounding box center [693, 14] width 901 height 17
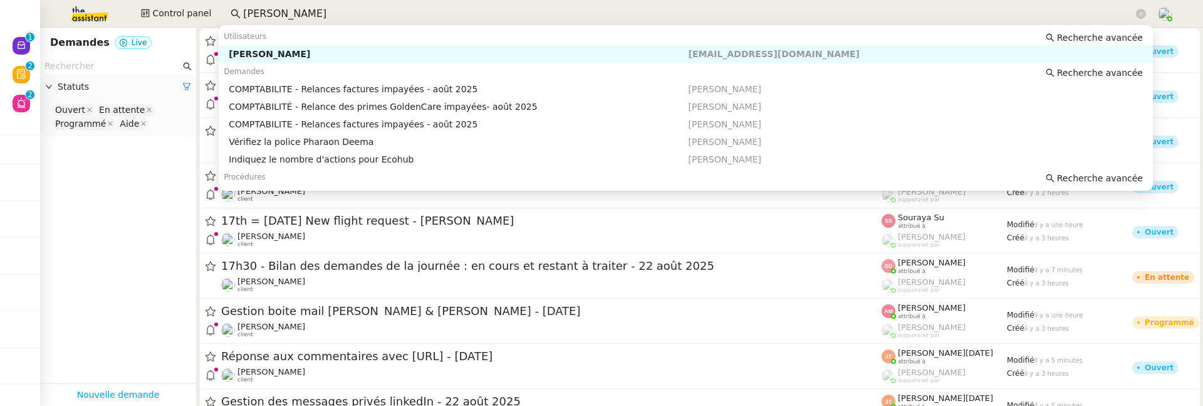
click at [511, 57] on div "Pierrick Morel" at bounding box center [458, 53] width 459 height 11
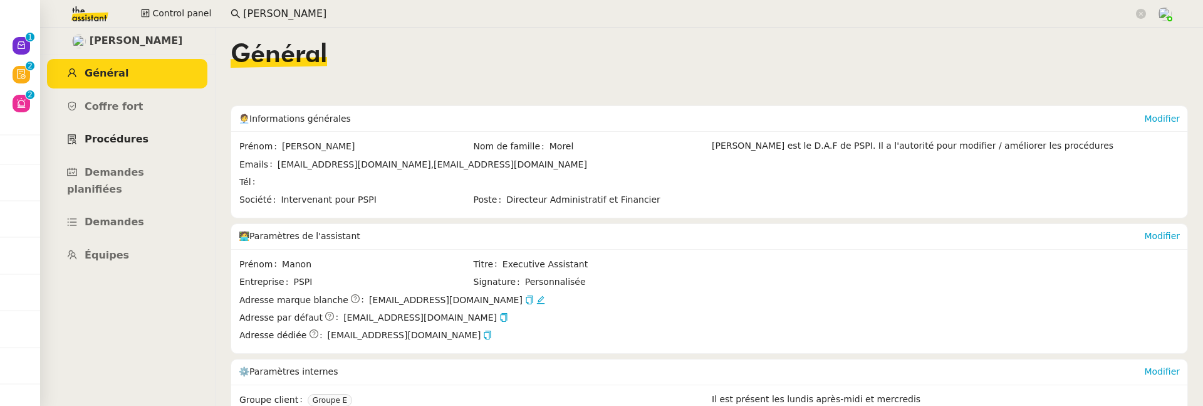
click at [125, 139] on span "Procédures" at bounding box center [117, 139] width 64 height 12
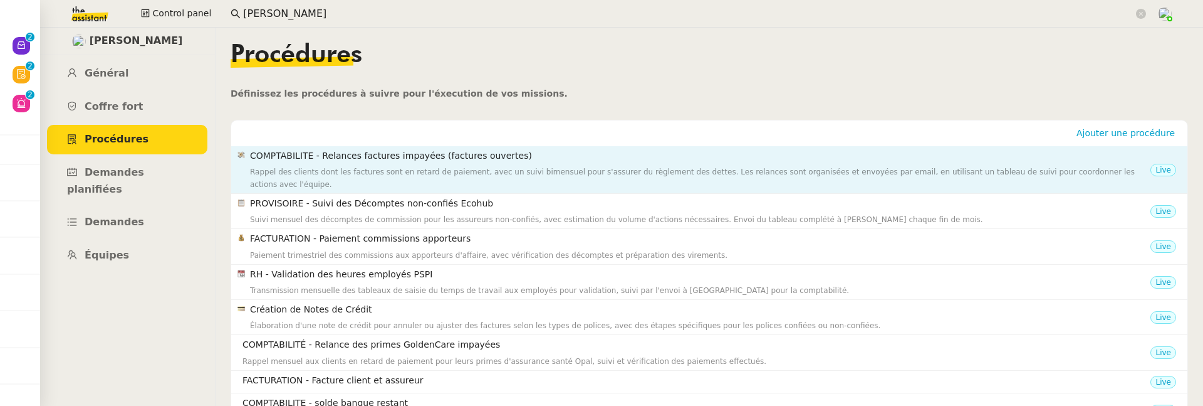
click at [655, 177] on div "Rappel des clients dont les factures sont en retard de paiement, avec un suivi …" at bounding box center [700, 177] width 901 height 25
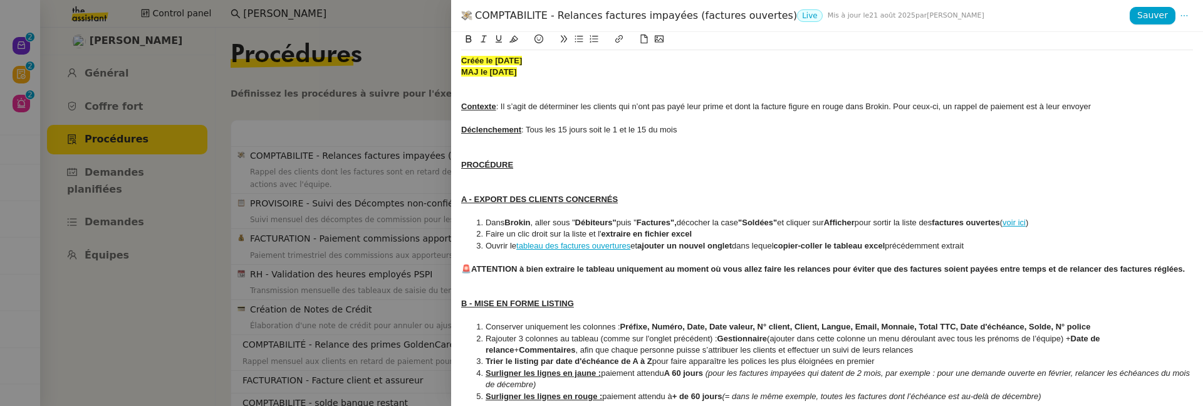
click at [403, 317] on div at bounding box center [601, 203] width 1203 height 406
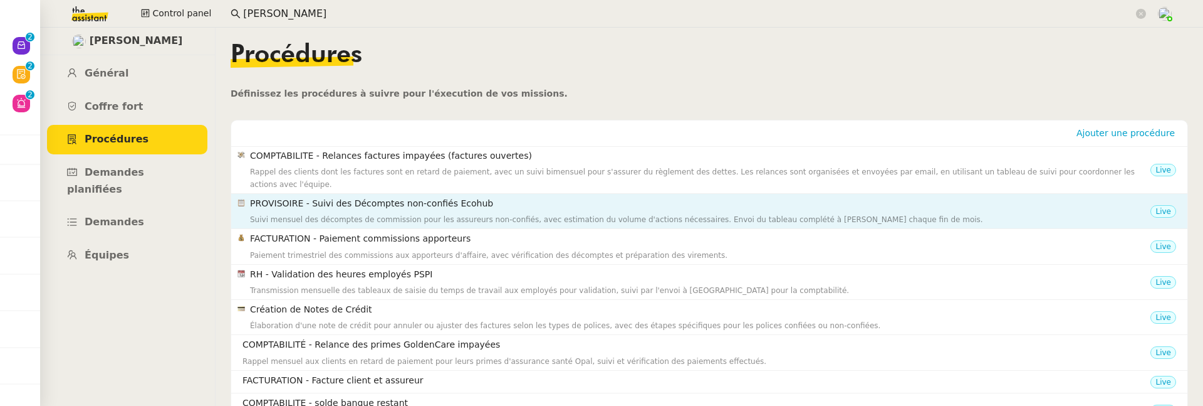
click at [473, 219] on div "Suivi mensuel des décomptes de commission pour les assureurs non-confiés, avec …" at bounding box center [700, 219] width 901 height 13
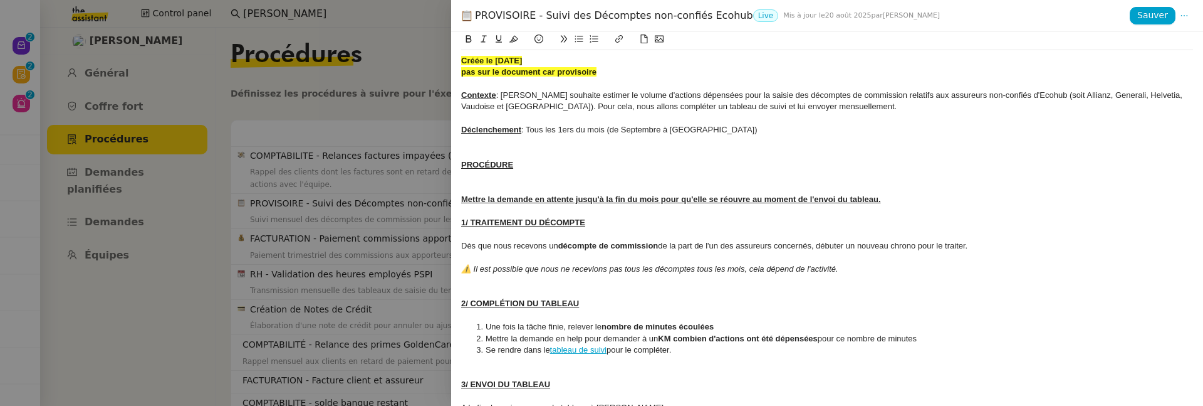
click at [450, 266] on div at bounding box center [601, 203] width 1203 height 406
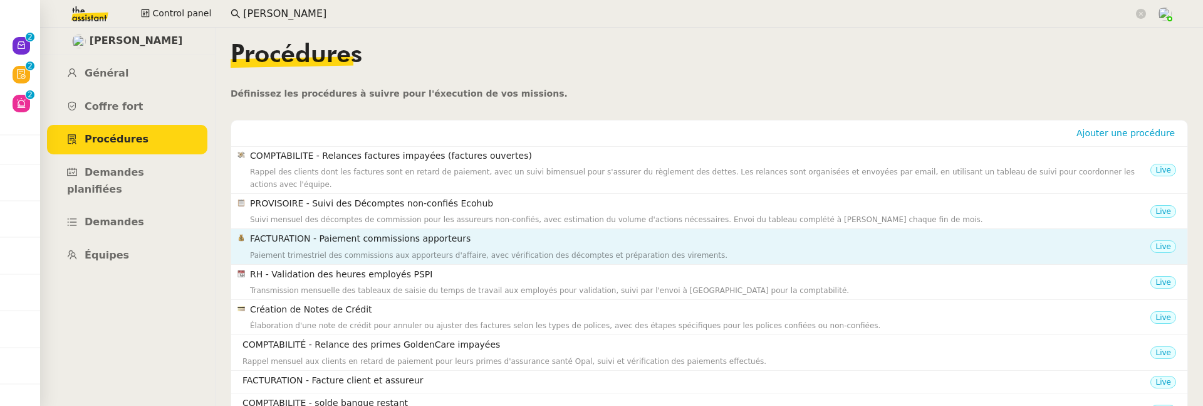
click at [485, 252] on div "Paiement trimestriel des commissions aux apporteurs d'affaire, avec vérificatio…" at bounding box center [700, 255] width 901 height 13
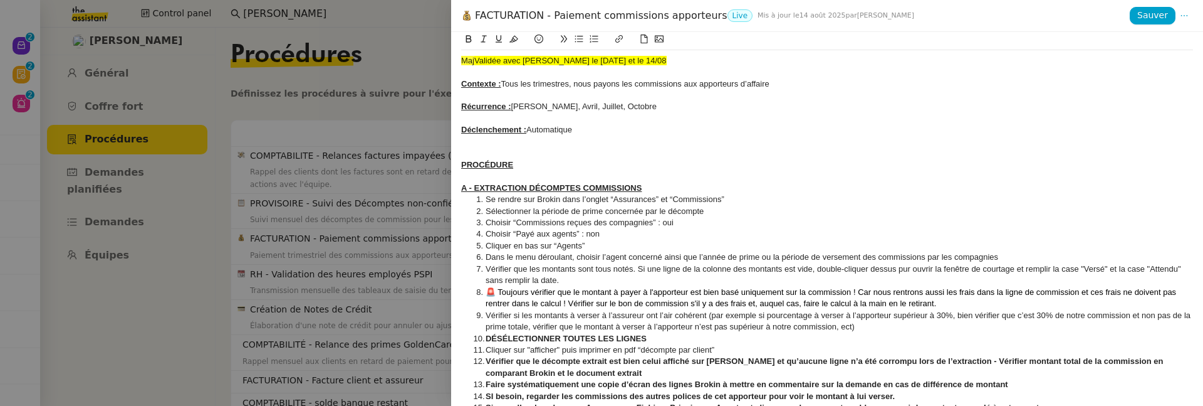
click at [412, 315] on div at bounding box center [601, 203] width 1203 height 406
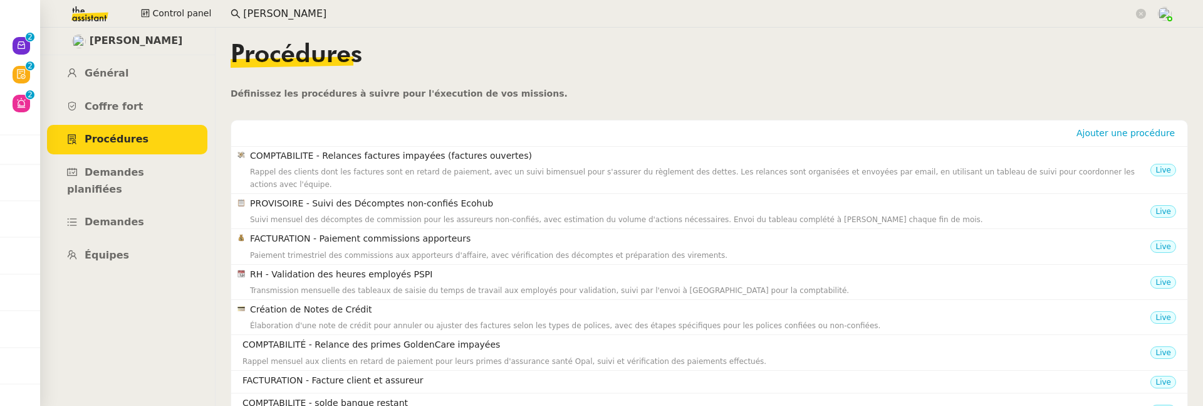
click at [475, 21] on input "pierrick mo" at bounding box center [688, 14] width 891 height 17
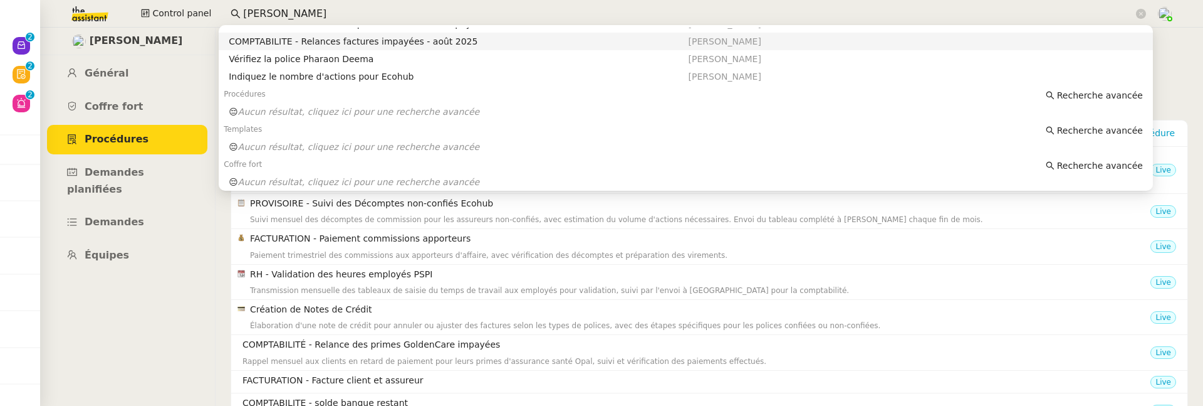
scroll to position [85, 0]
drag, startPoint x: 320, startPoint y: 17, endPoint x: 218, endPoint y: 9, distance: 101.8
click at [216, 9] on div "Control panel pierrick mo" at bounding box center [601, 14] width 1141 height 28
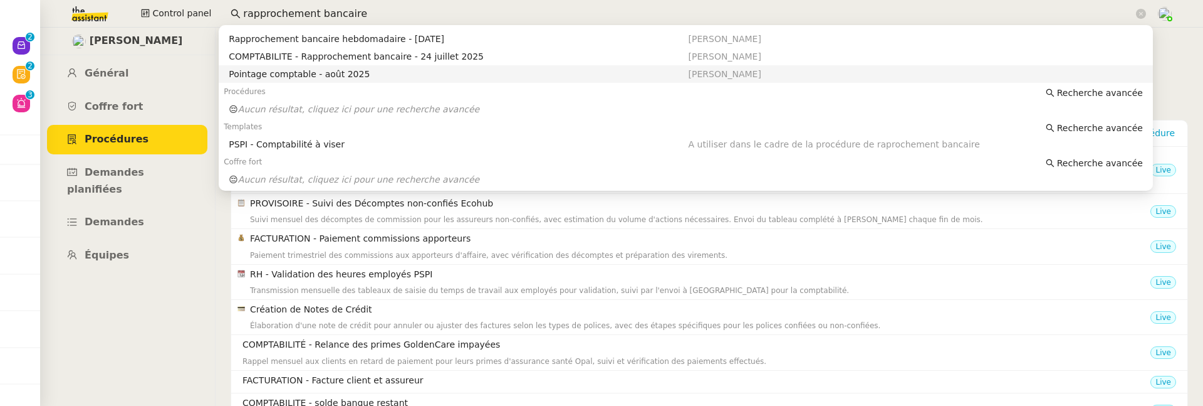
type input "rapprochement bancaire"
click at [1191, 83] on nz-layout "Pierrick Morel Général Coffre fort Procédures Demandes planifiées Demandes Équi…" at bounding box center [621, 217] width 1163 height 378
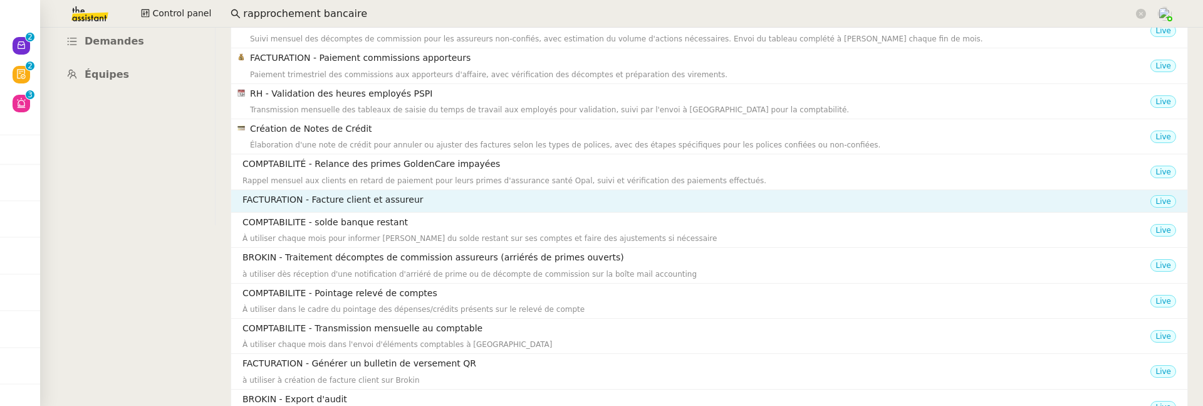
scroll to position [182, 0]
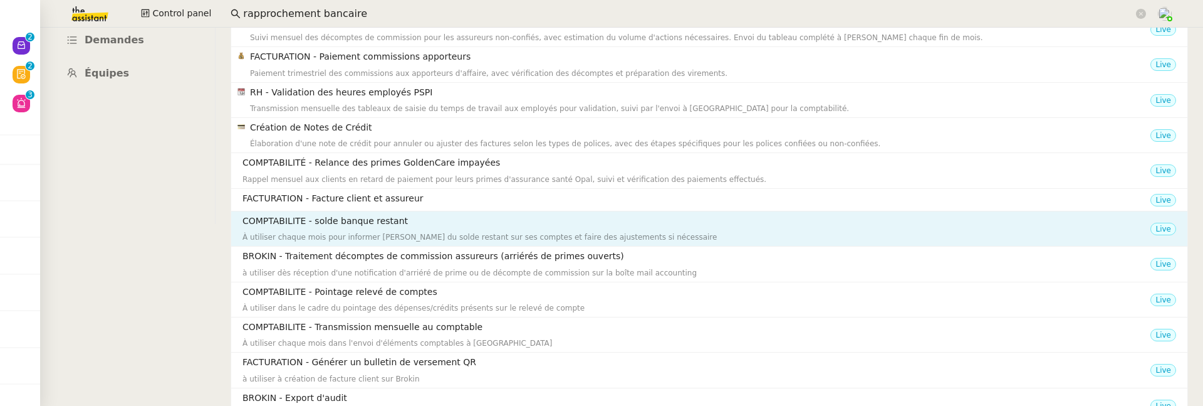
click at [760, 236] on div "À utiliser chaque mois pour informer Fanny du solde restant sur ses comptes et …" at bounding box center [697, 237] width 908 height 13
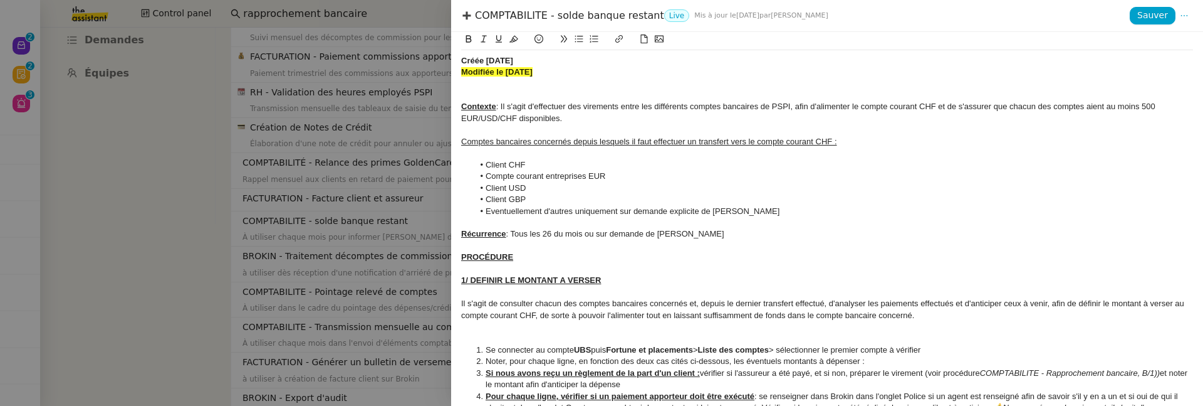
click at [417, 347] on div at bounding box center [601, 203] width 1203 height 406
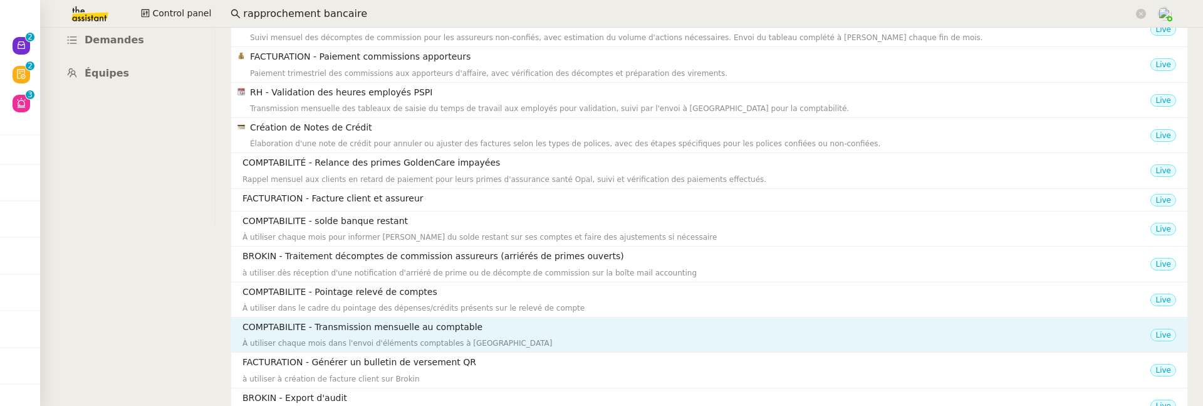
click at [496, 337] on div "À utiliser chaque mois dans l'envoi d'éléments comptables à Nagib" at bounding box center [697, 343] width 908 height 13
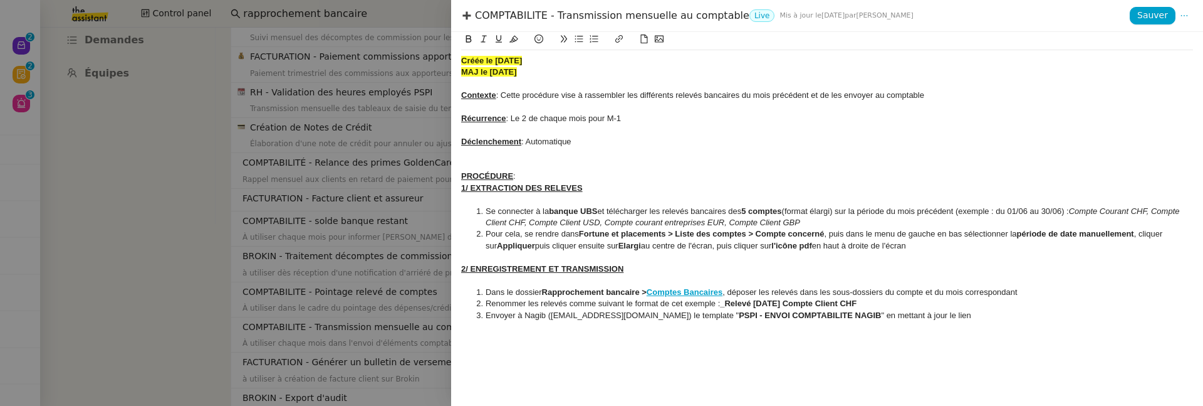
click at [395, 329] on div at bounding box center [601, 203] width 1203 height 406
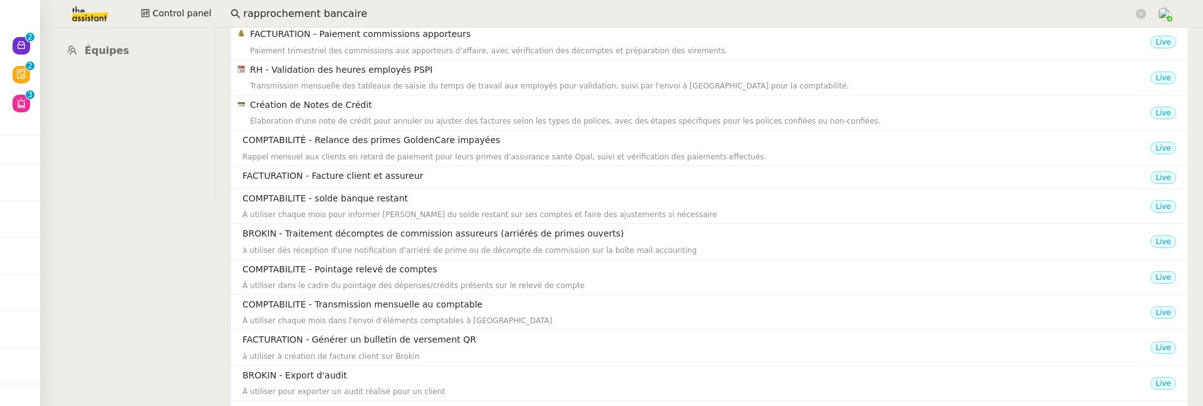
scroll to position [231, 0]
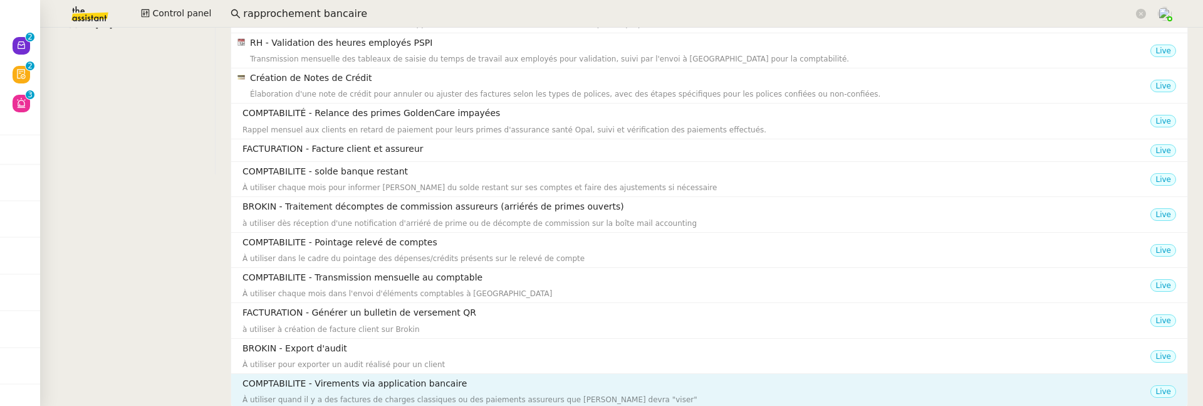
click at [380, 401] on div "À utiliser quand il y a des factures de charges classiques ou des paiements ass…" at bounding box center [697, 399] width 908 height 13
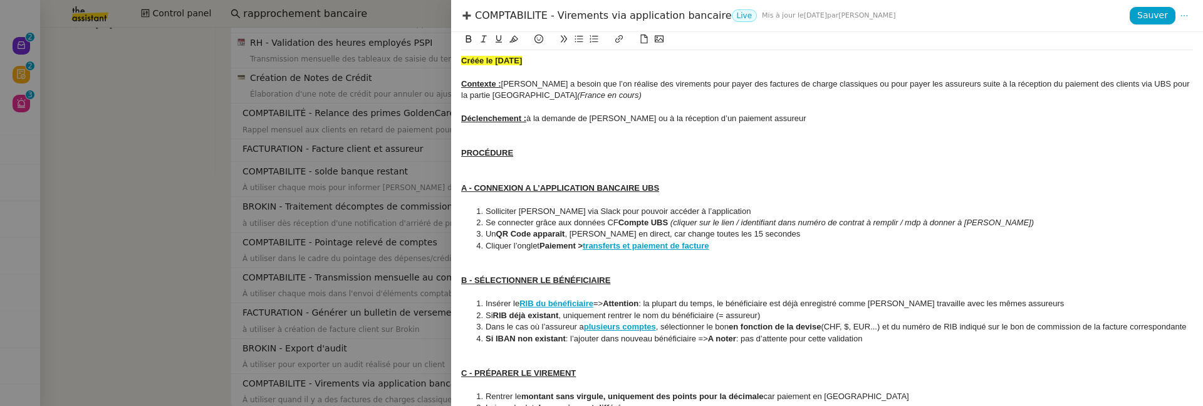
click at [401, 244] on div at bounding box center [601, 203] width 1203 height 406
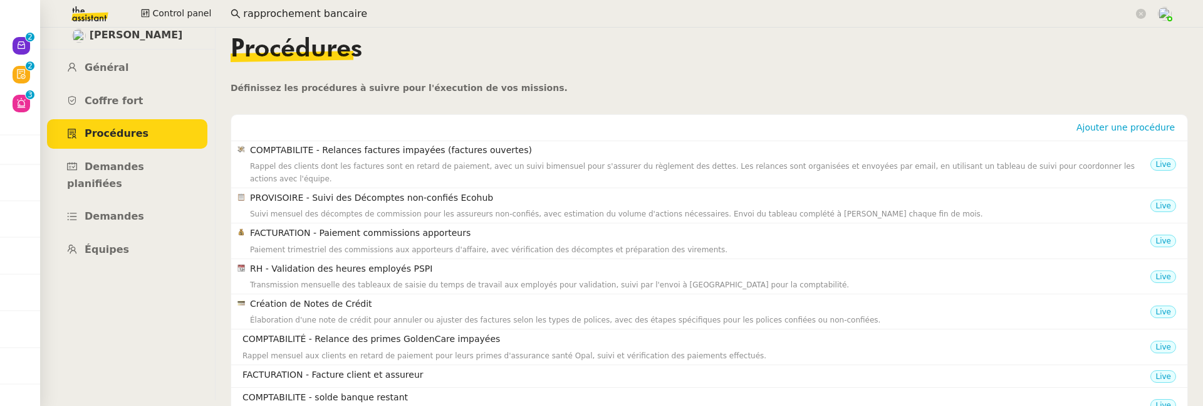
scroll to position [1, 0]
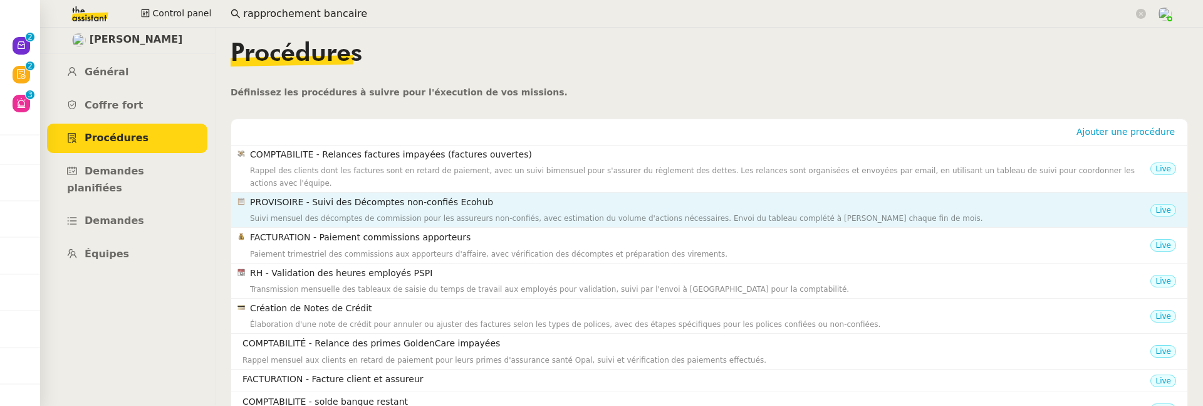
click at [509, 216] on div "Suivi mensuel des décomptes de commission pour les assureurs non-confiés, avec …" at bounding box center [700, 218] width 901 height 13
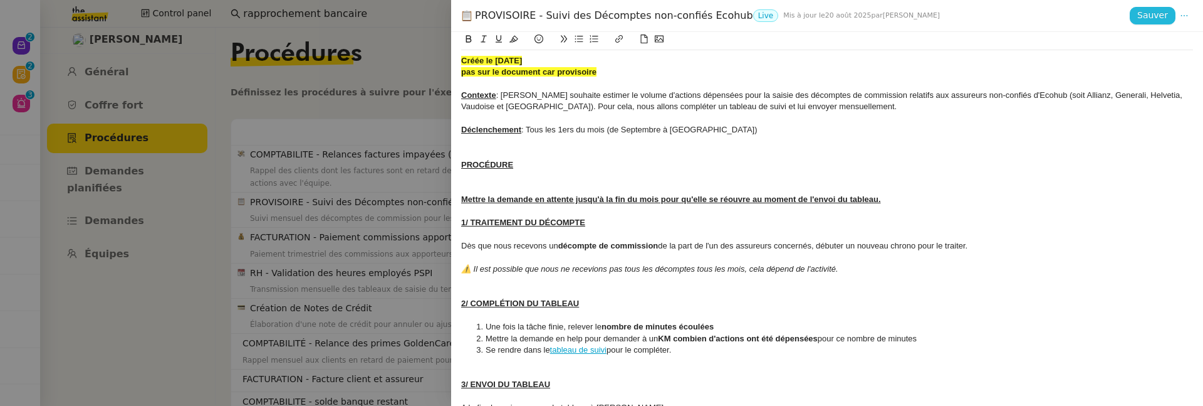
scroll to position [23, 0]
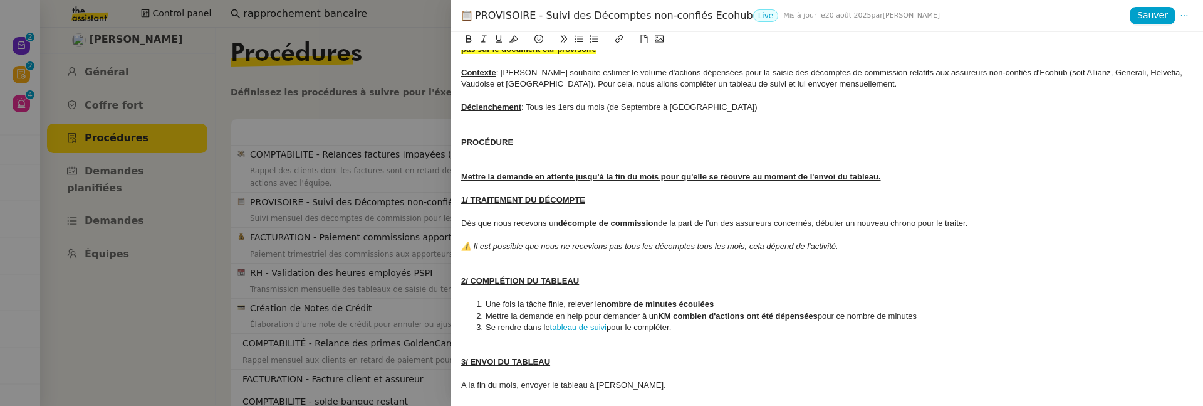
click at [311, 306] on div at bounding box center [601, 203] width 1203 height 406
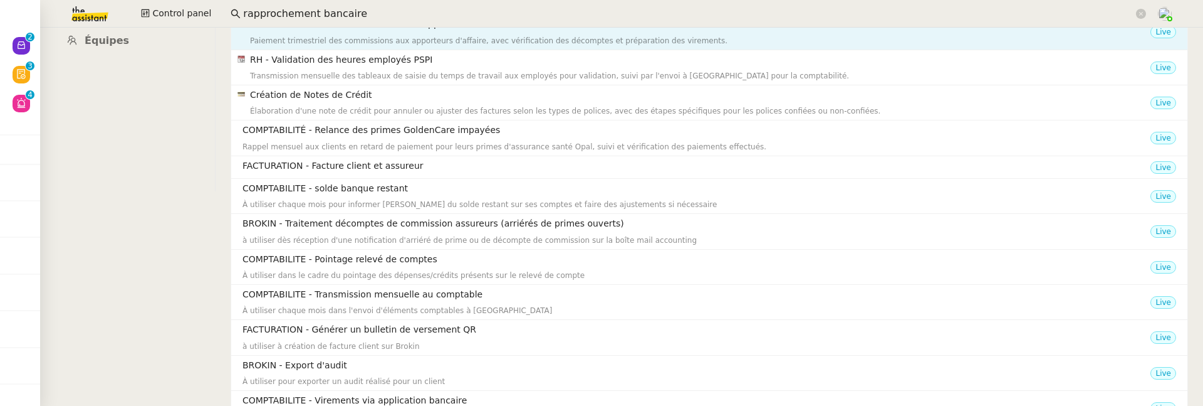
scroll to position [217, 0]
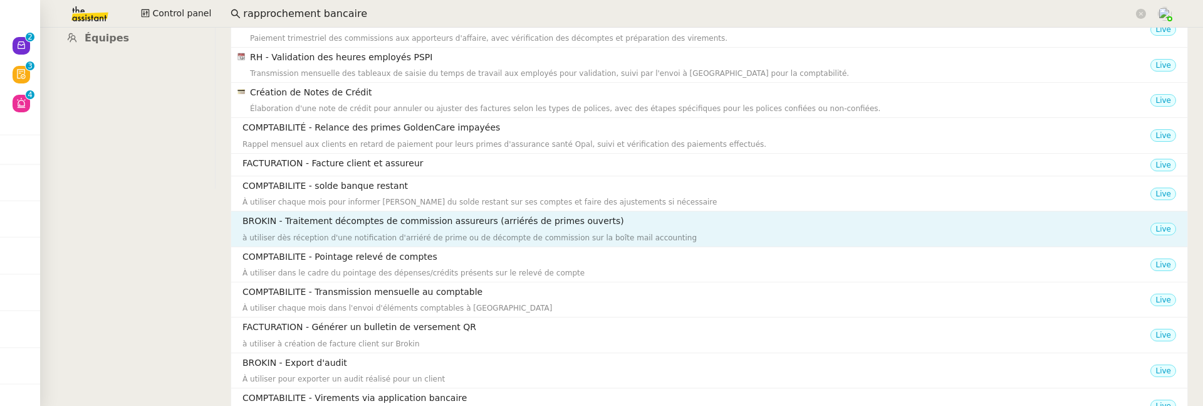
click at [458, 233] on div "à utiliser dès réception d'une notification d'arriéré de prime ou de décompte d…" at bounding box center [697, 237] width 908 height 13
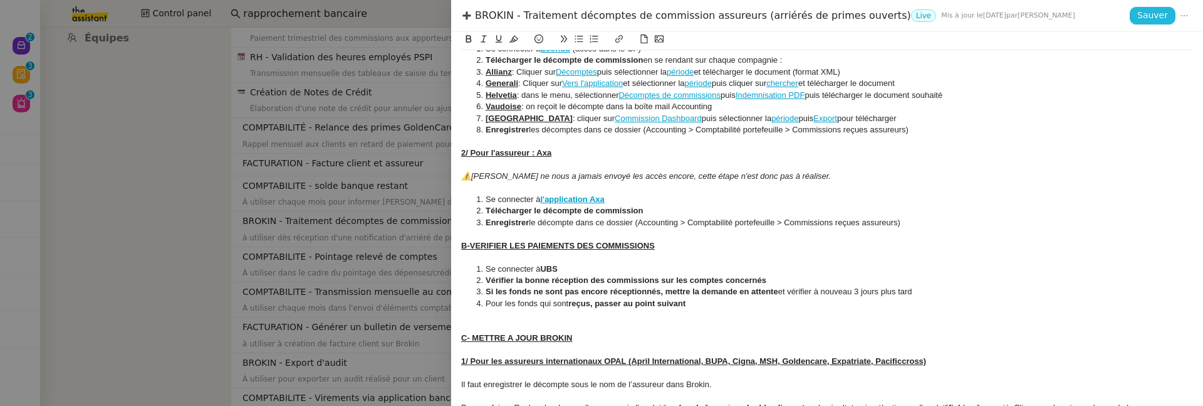
scroll to position [214, 0]
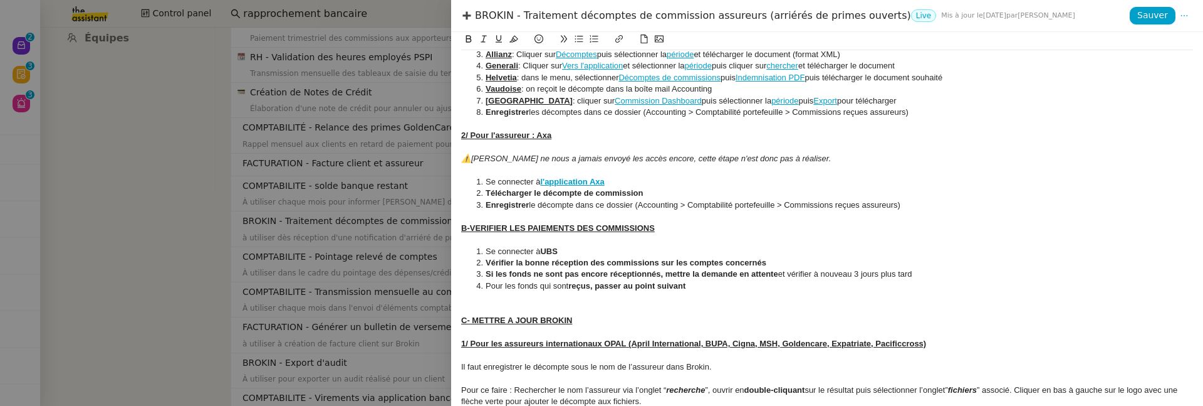
click at [1188, 25] on div "BROKIN - Traitement décomptes de commission assureurs (arriérés de primes ouver…" at bounding box center [827, 16] width 752 height 32
click at [1186, 19] on icon at bounding box center [1184, 15] width 9 height 9
click at [1175, 46] on li "Modifier" at bounding box center [1166, 40] width 56 height 18
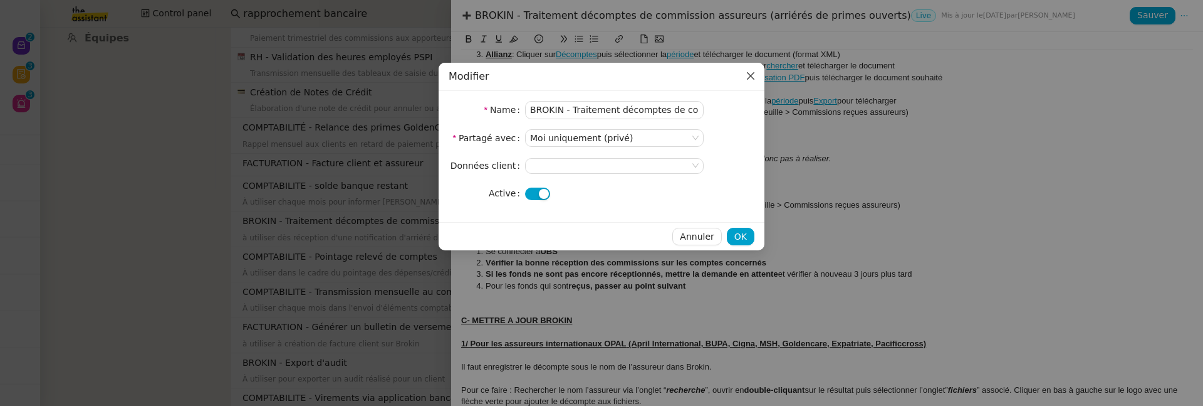
click at [758, 78] on span "Close" at bounding box center [751, 77] width 28 height 28
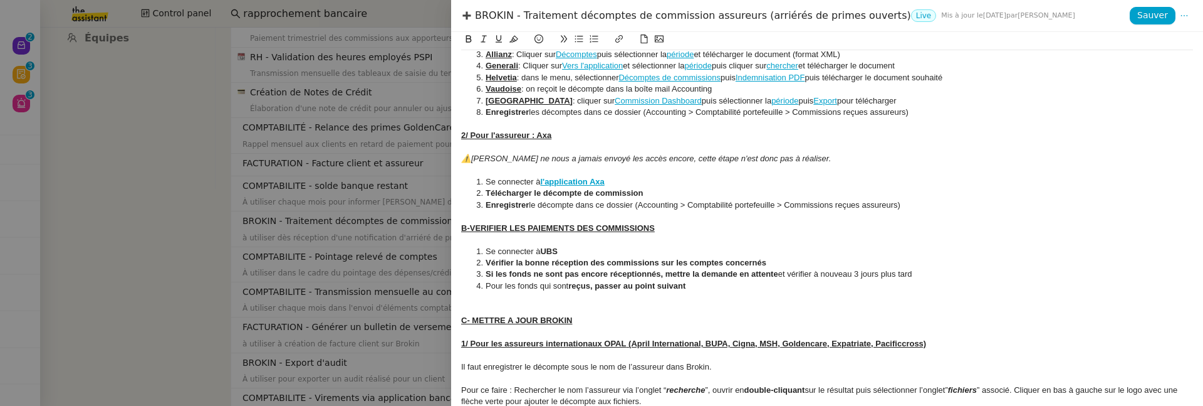
scroll to position [236, 0]
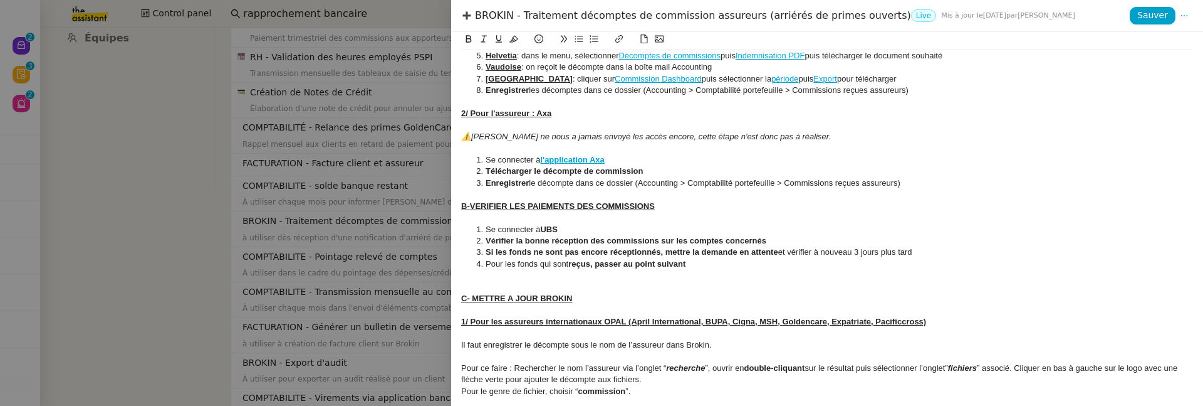
click at [933, 192] on div at bounding box center [827, 194] width 732 height 11
click at [919, 181] on li "Enregistrer le décompte dans ce dossier (Accounting > Comptabilité portefeuille…" at bounding box center [834, 182] width 720 height 11
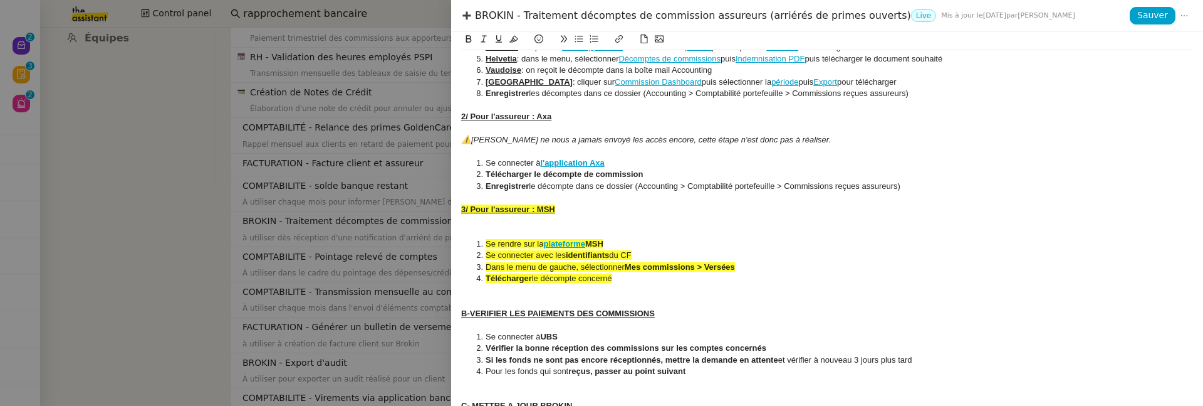
scroll to position [312, 0]
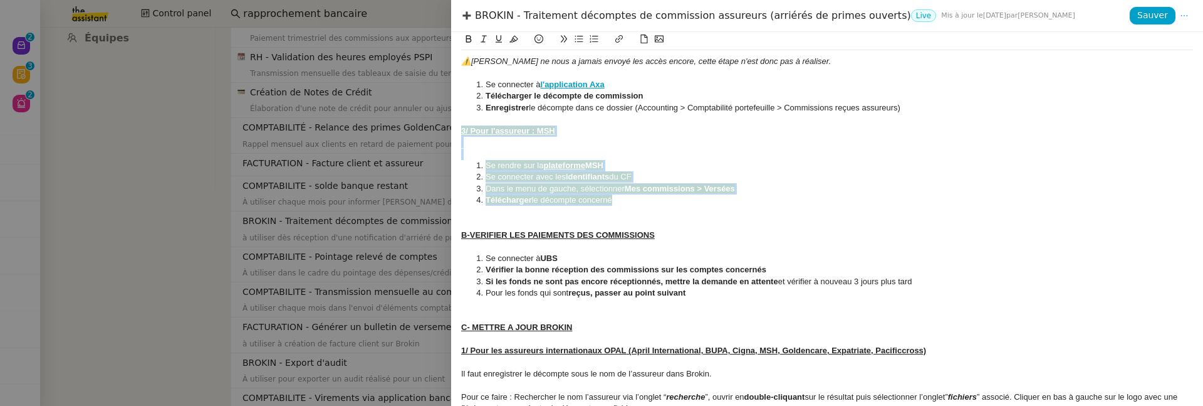
drag, startPoint x: 639, startPoint y: 199, endPoint x: 459, endPoint y: 132, distance: 192.2
click at [459, 132] on div "Créée le 09/04/2025 MAJ le 30/06/25 Contexte : Il s’agit de rentrer dans Brokin…" at bounding box center [827, 219] width 752 height 374
click at [514, 39] on icon at bounding box center [514, 38] width 9 height 9
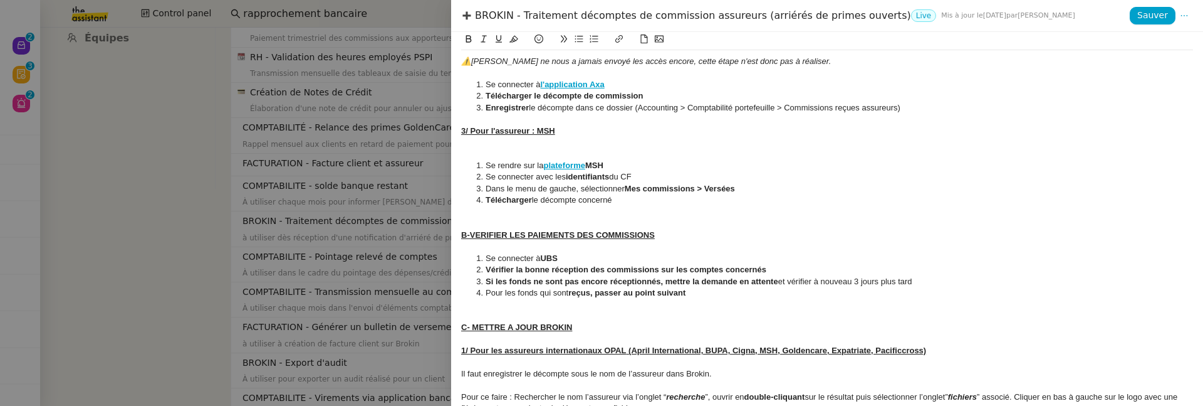
click at [583, 106] on li "Enregistrer le décompte dans ce dossier (Accounting > Comptabilité portefeuille…" at bounding box center [834, 107] width 720 height 11
click at [560, 122] on div at bounding box center [827, 118] width 732 height 11
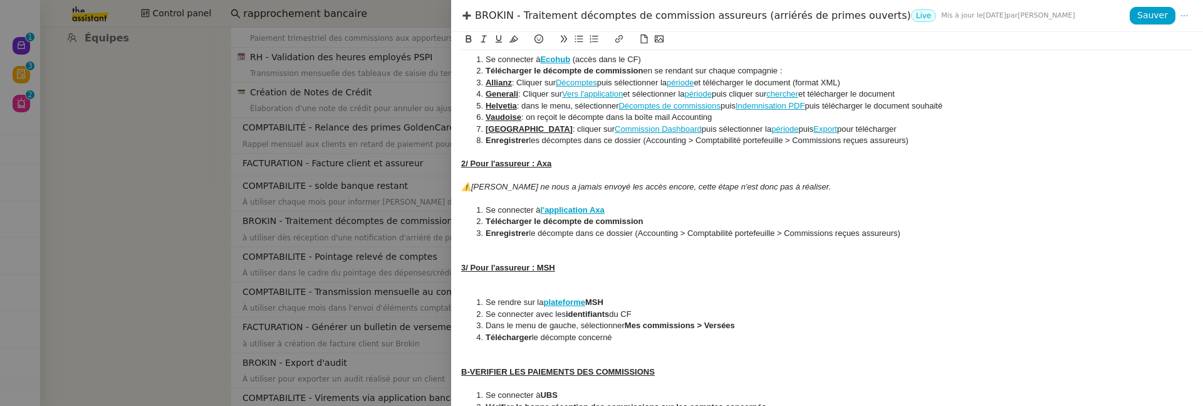
scroll to position [0, 0]
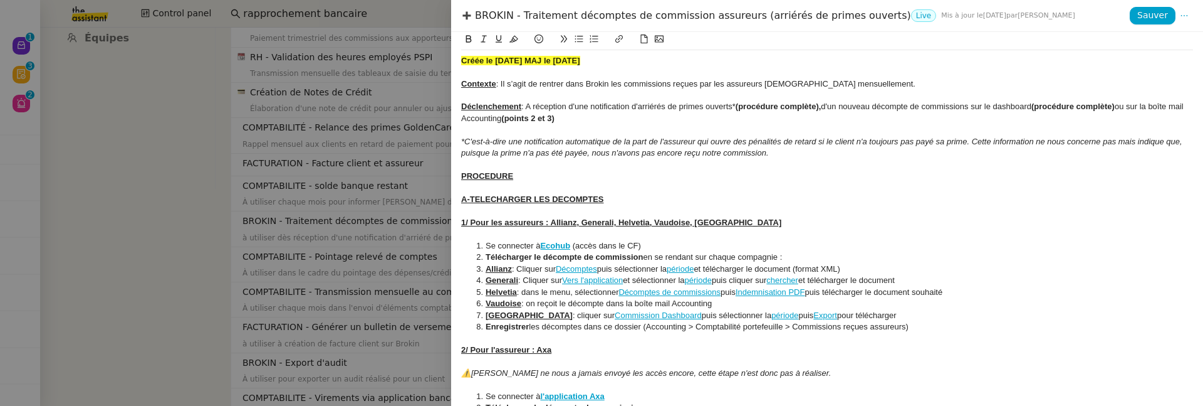
click at [539, 60] on strong "Créée le 09/04/2025 MAJ le 30/06/25" at bounding box center [520, 60] width 119 height 9
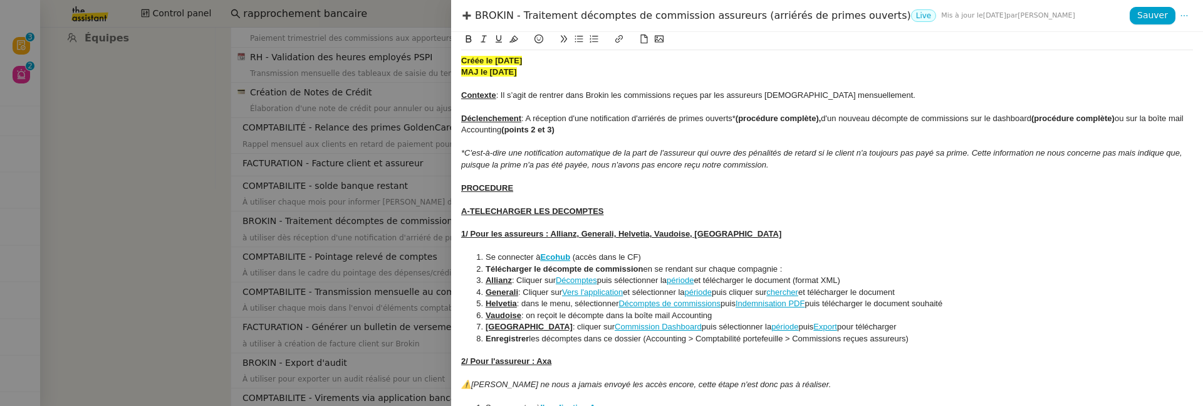
click at [498, 73] on strong "﻿ MAJ le 30/06/25" at bounding box center [489, 71] width 56 height 9
click at [1141, 22] on span "Sauver" at bounding box center [1153, 15] width 31 height 14
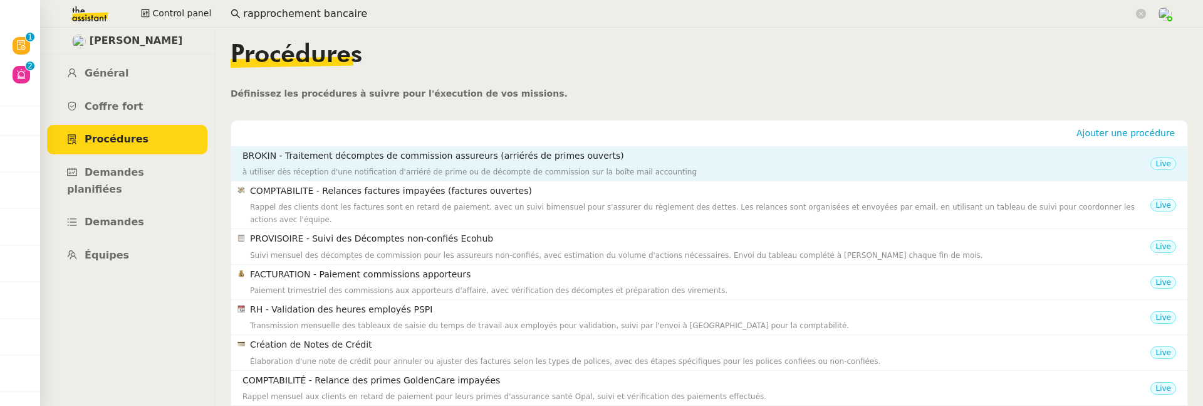
click at [704, 168] on div "à utiliser dès réception d'une notification d'arriéré de prime ou de décompte d…" at bounding box center [697, 171] width 908 height 13
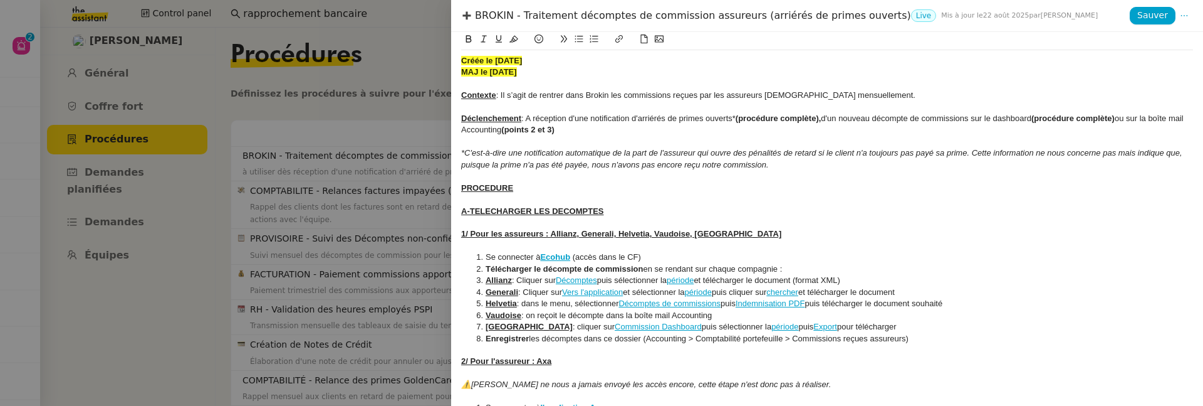
click at [676, 19] on div "BROKIN - Traitement décomptes de commission assureurs (arriérés de primes ouver…" at bounding box center [795, 16] width 669 height 14
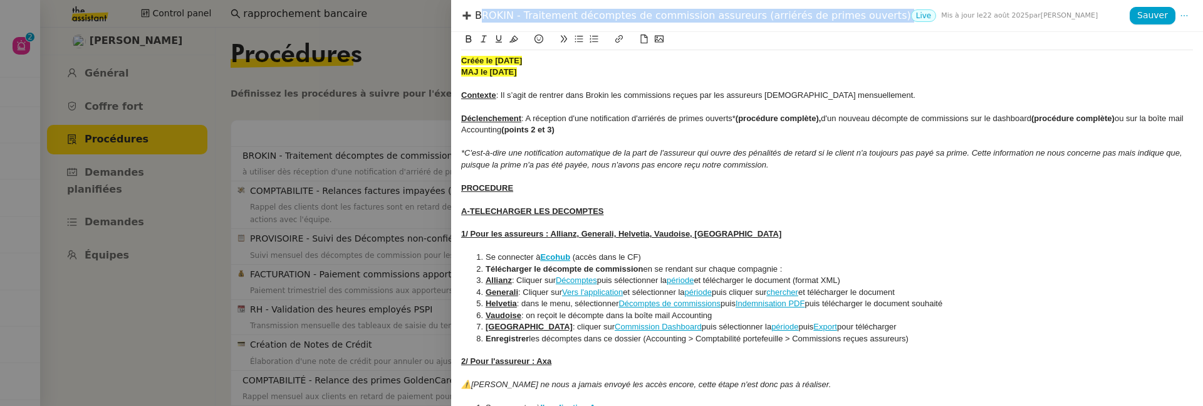
click at [676, 19] on div "BROKIN - Traitement décomptes de commission assureurs (arriérés de primes ouver…" at bounding box center [795, 16] width 669 height 14
copy div "BROKIN - Traitement décomptes de commission assureurs (arriérés de primes ouver…"
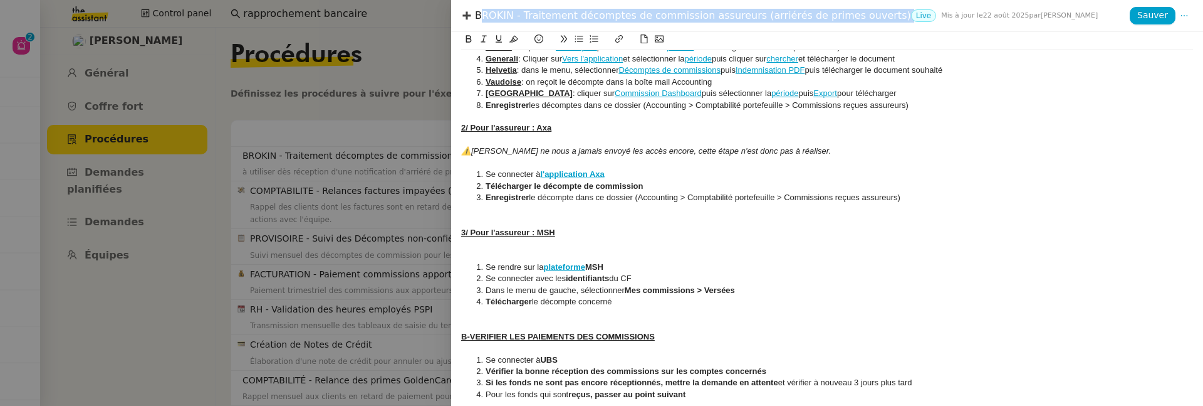
scroll to position [241, 0]
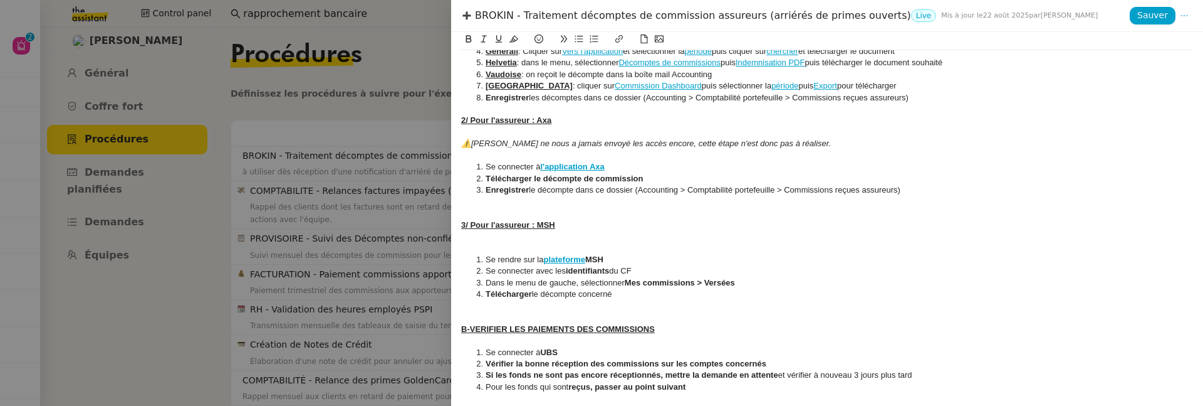
click at [390, 201] on div at bounding box center [601, 203] width 1203 height 406
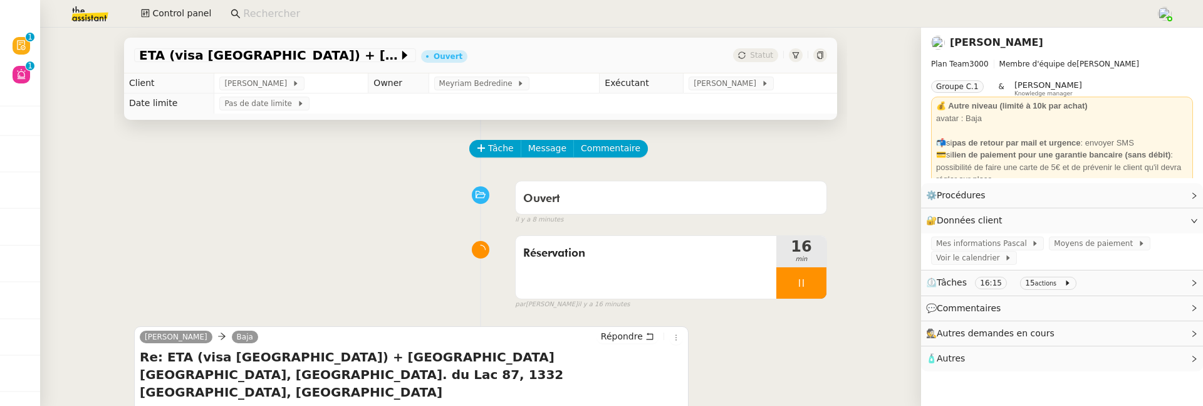
click at [992, 43] on link "[PERSON_NAME]" at bounding box center [996, 42] width 93 height 12
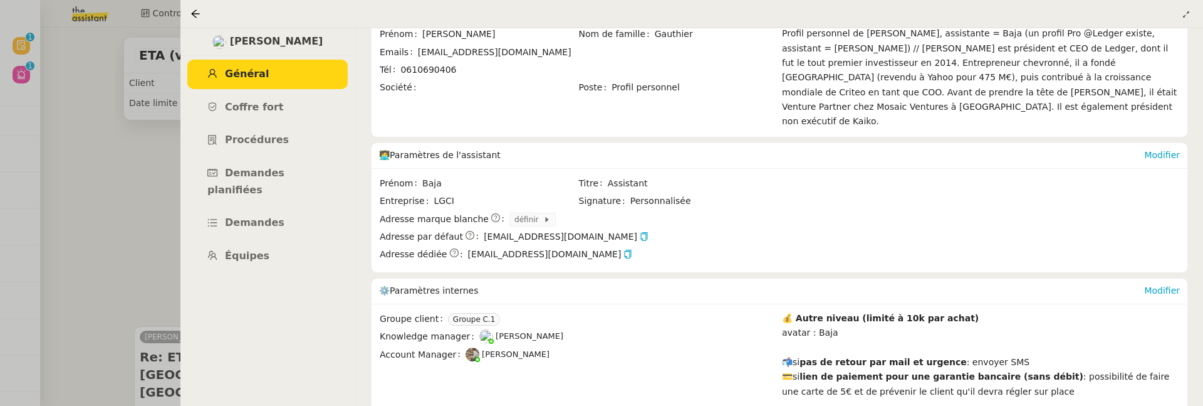
scroll to position [225, 0]
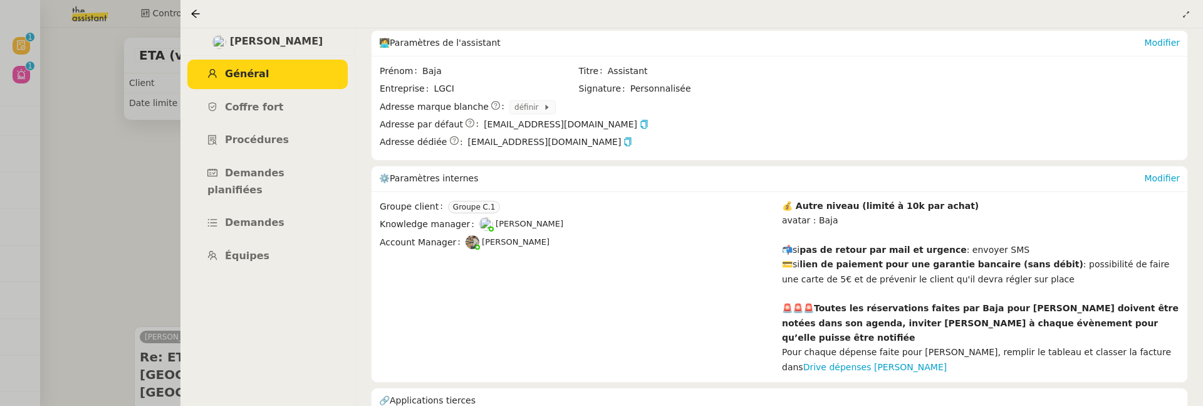
click at [200, 9] on icon at bounding box center [196, 14] width 10 height 10
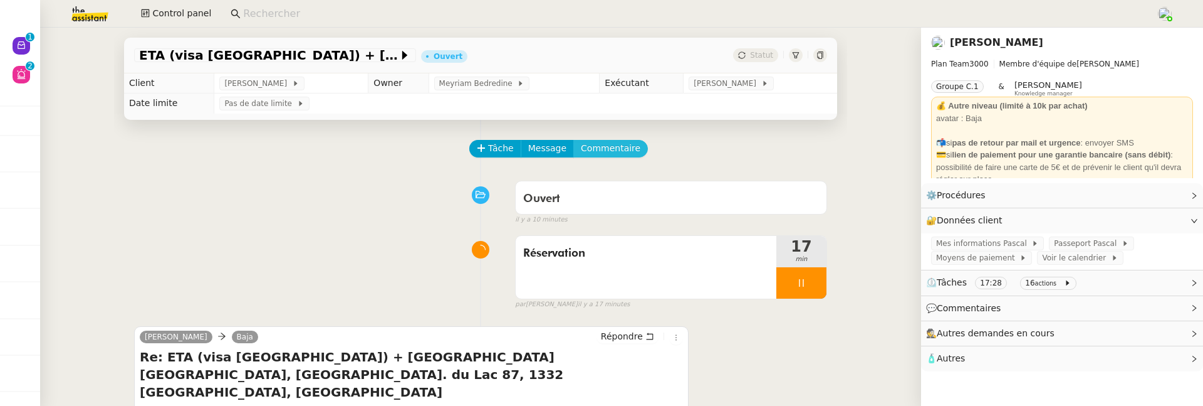
click at [607, 143] on span "Commentaire" at bounding box center [611, 148] width 60 height 14
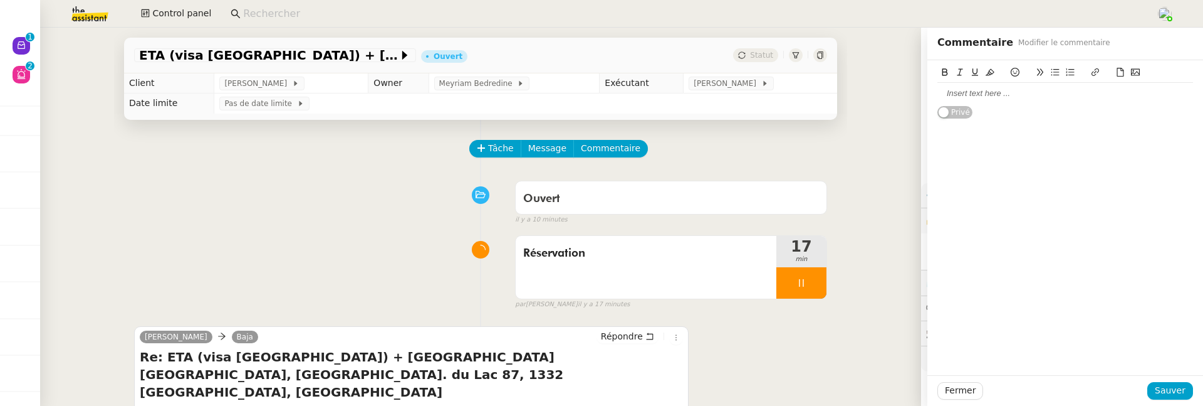
click at [1138, 73] on icon at bounding box center [1135, 72] width 9 height 9
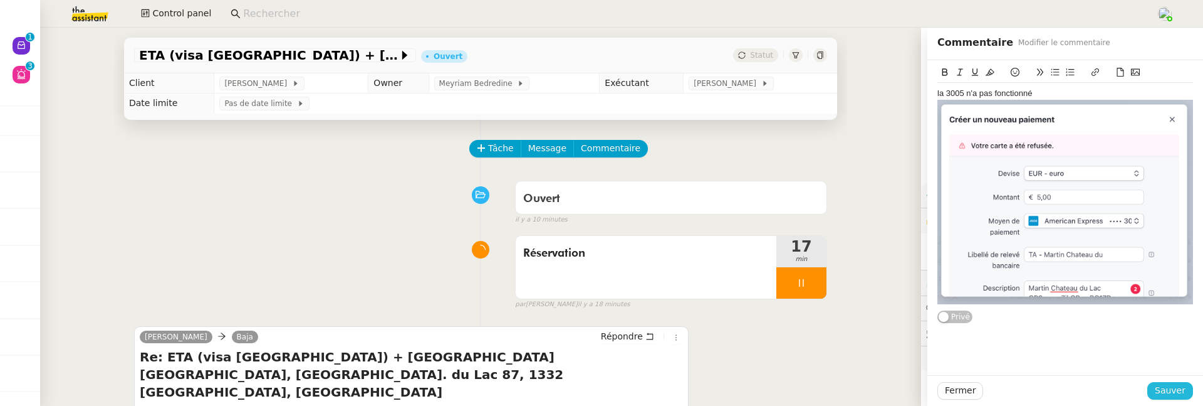
click at [1177, 388] on span "Sauver" at bounding box center [1170, 390] width 31 height 14
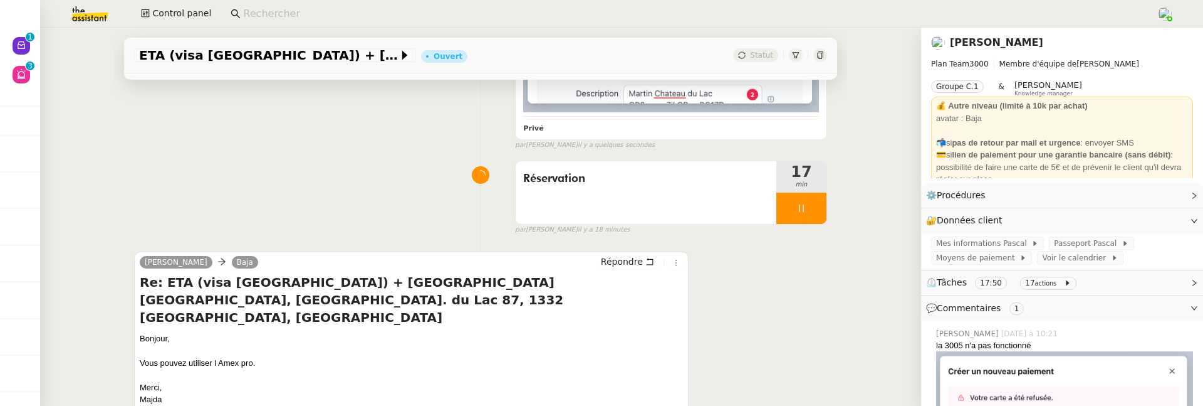
scroll to position [444, 0]
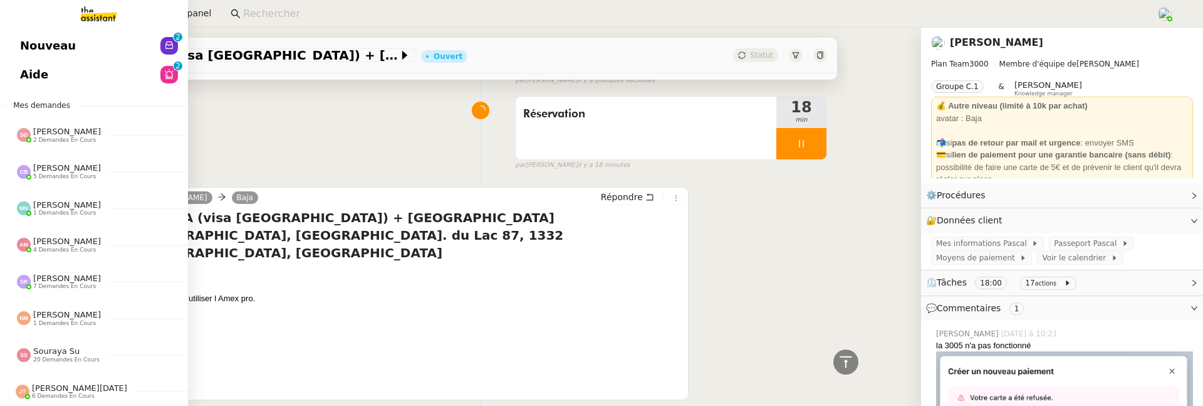
click at [28, 42] on span "Nouveau" at bounding box center [48, 45] width 56 height 19
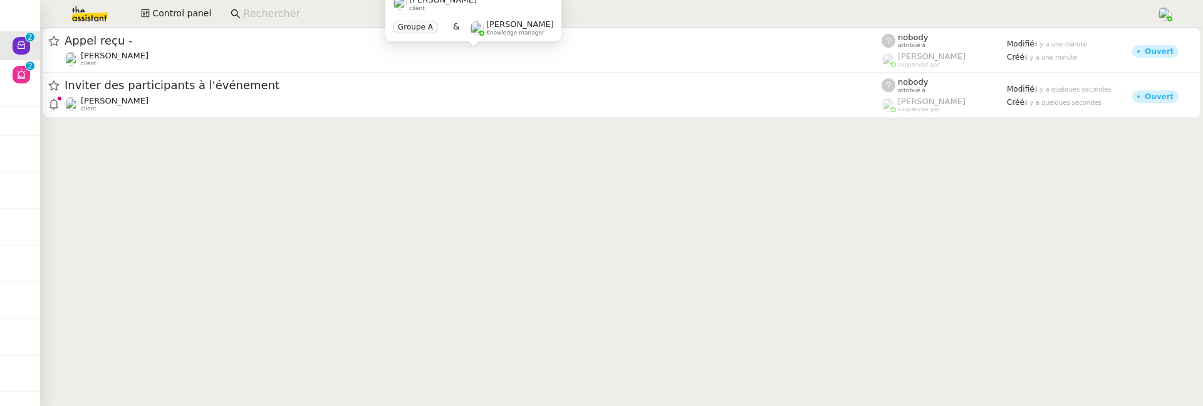
click at [199, 64] on div "Jeremy DUMONT-FILLON client" at bounding box center [473, 59] width 817 height 16
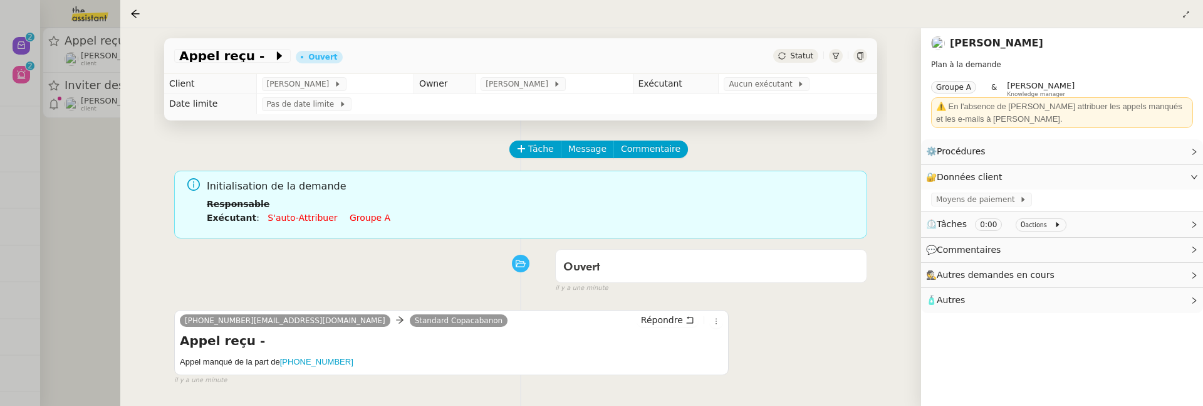
click at [56, 212] on div at bounding box center [601, 203] width 1203 height 406
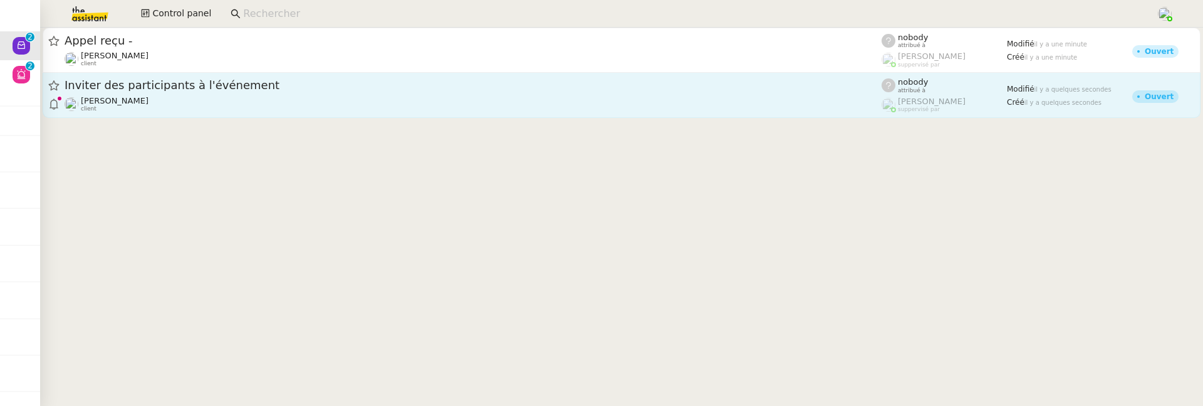
click at [198, 113] on link "Inviter des participants à l'événement Hugo Bentz client nobody attribué à Fréd…" at bounding box center [622, 95] width 1158 height 45
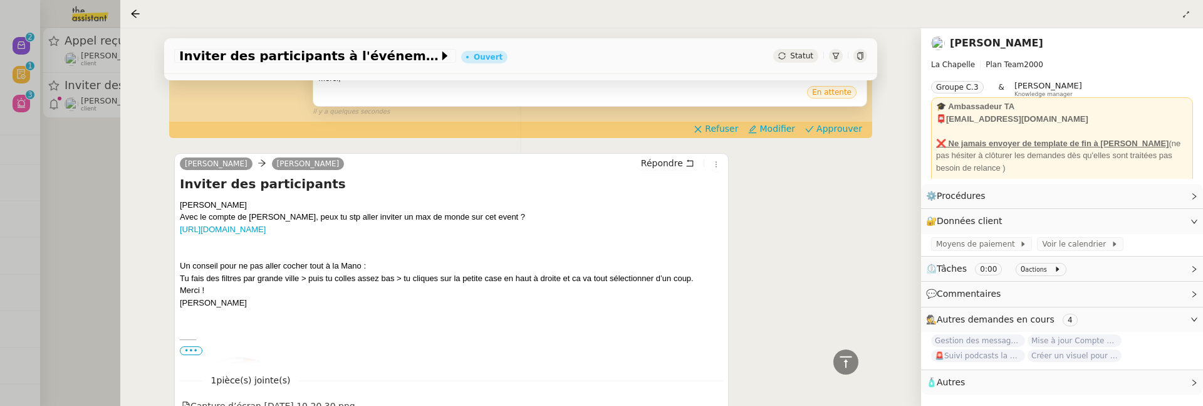
scroll to position [364, 0]
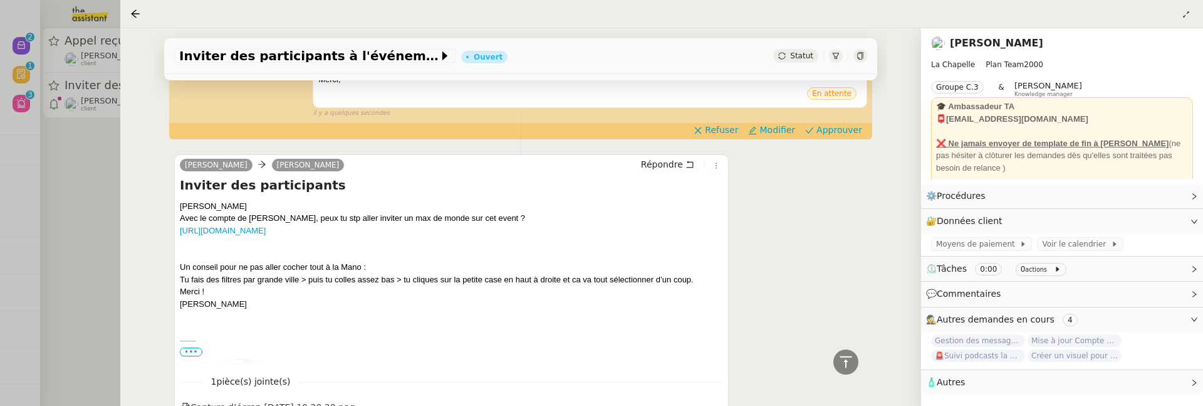
click at [106, 233] on div at bounding box center [601, 203] width 1203 height 406
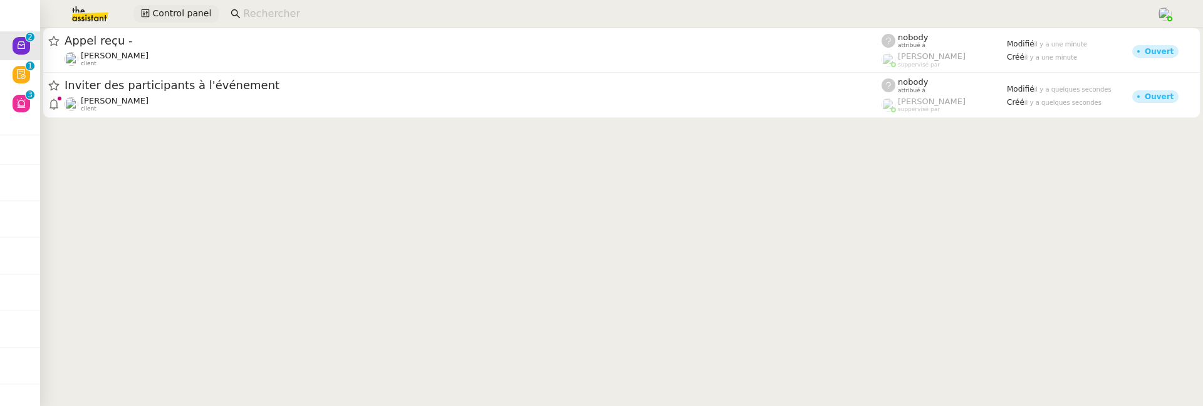
click at [178, 8] on span "Control panel" at bounding box center [181, 13] width 59 height 14
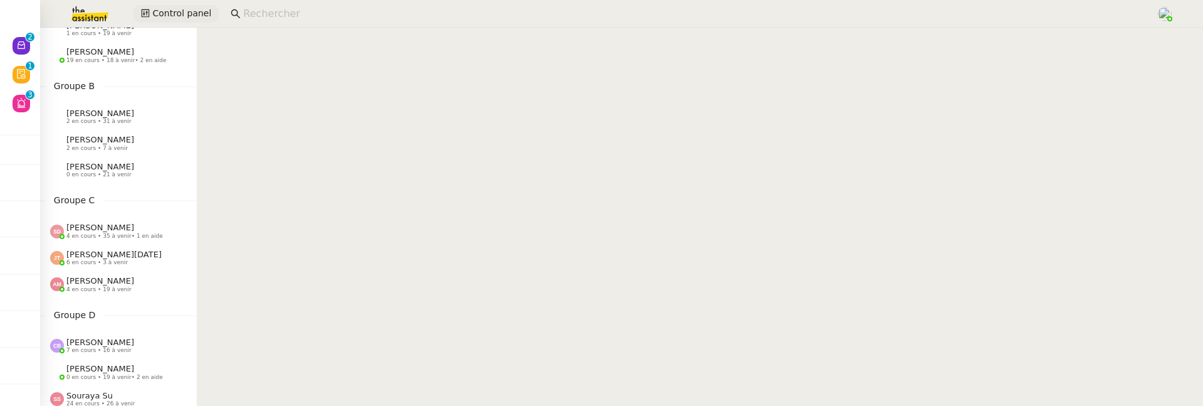
scroll to position [109, 0]
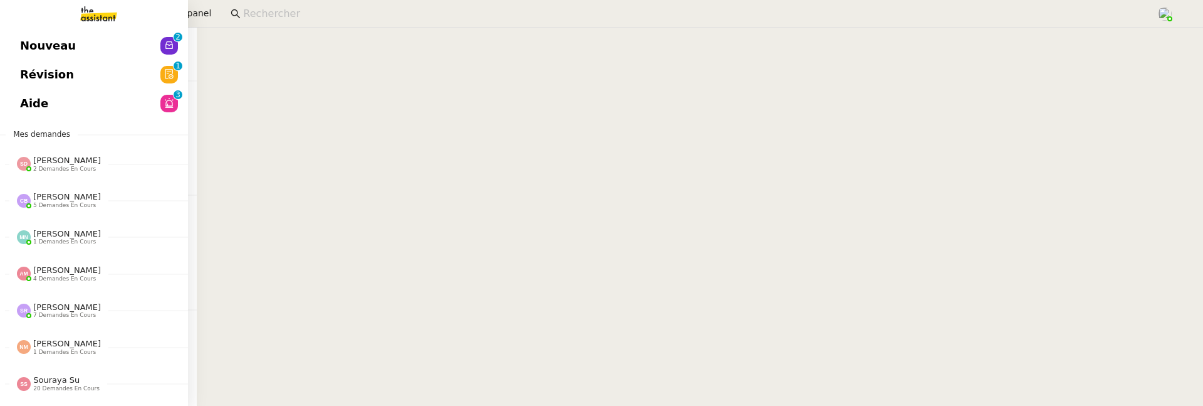
click at [37, 42] on span "Nouveau" at bounding box center [48, 45] width 56 height 19
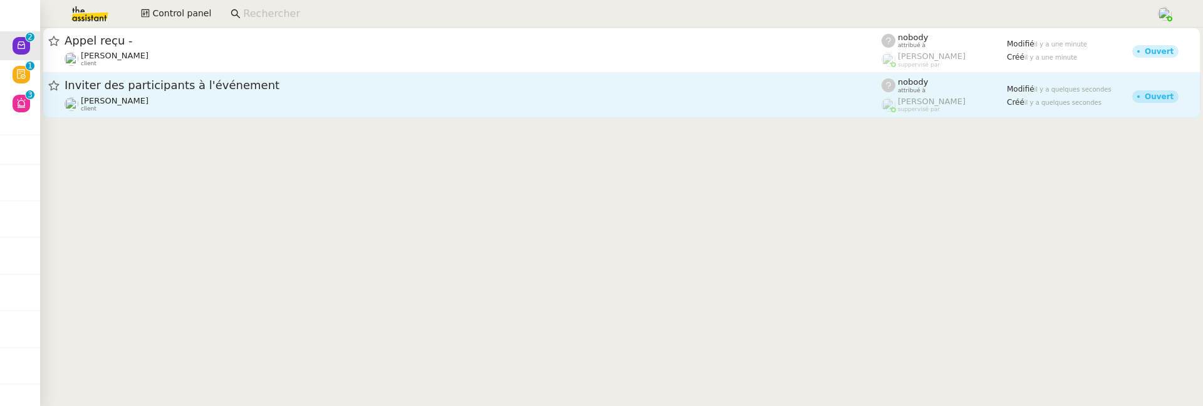
click at [362, 86] on span "Inviter des participants à l'événement" at bounding box center [473, 85] width 817 height 11
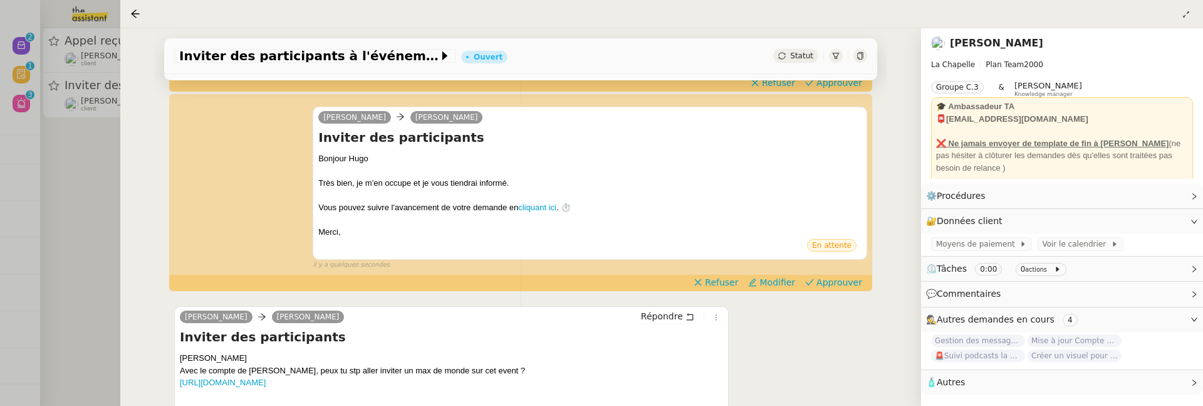
scroll to position [184, 0]
click at [834, 281] on span "Approuver" at bounding box center [840, 281] width 46 height 13
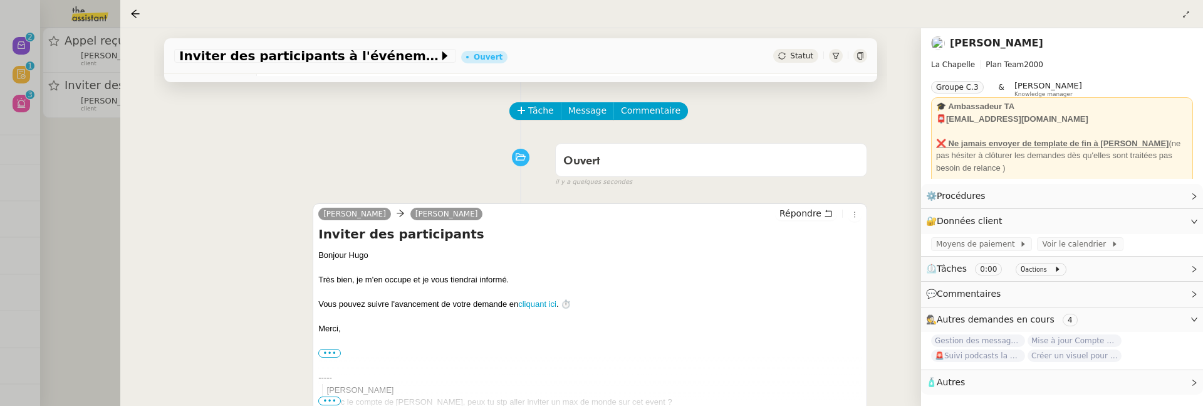
scroll to position [0, 0]
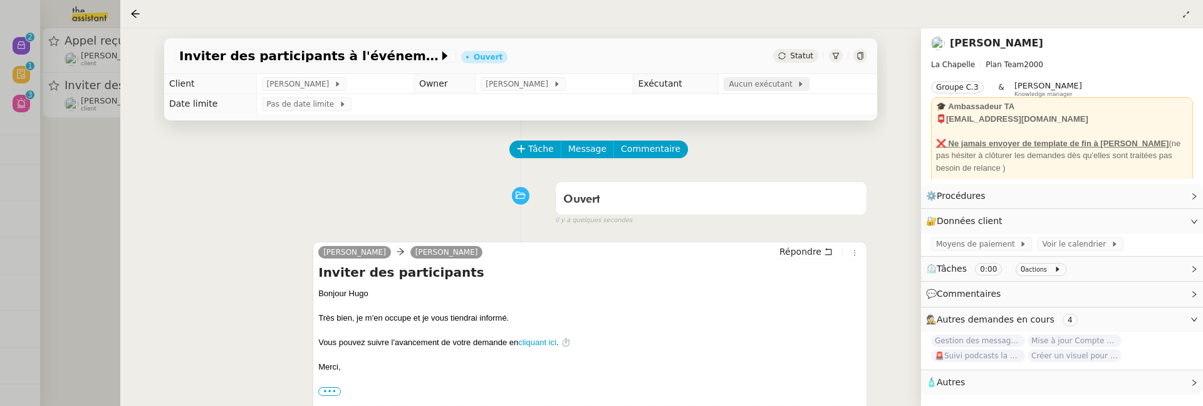
click at [754, 81] on span "Aucun exécutant" at bounding box center [763, 84] width 68 height 13
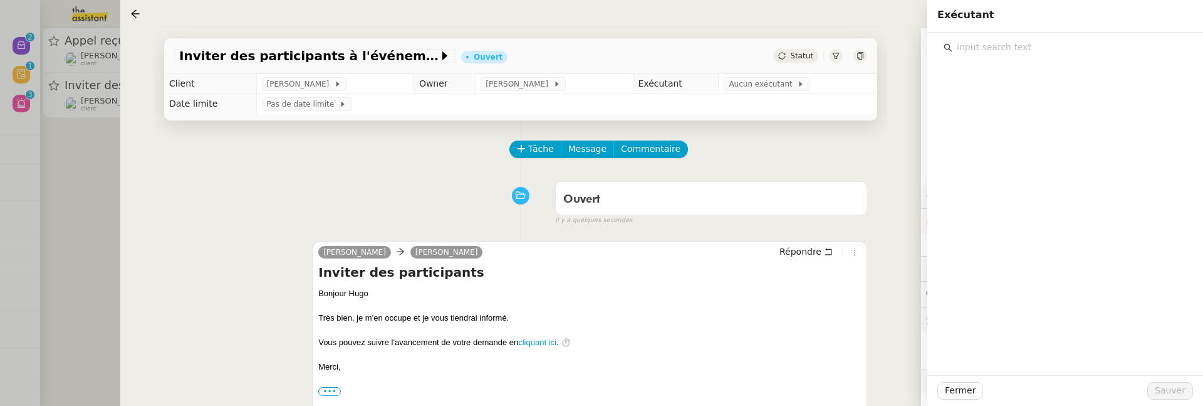
click at [1030, 51] on input "text" at bounding box center [1070, 47] width 234 height 17
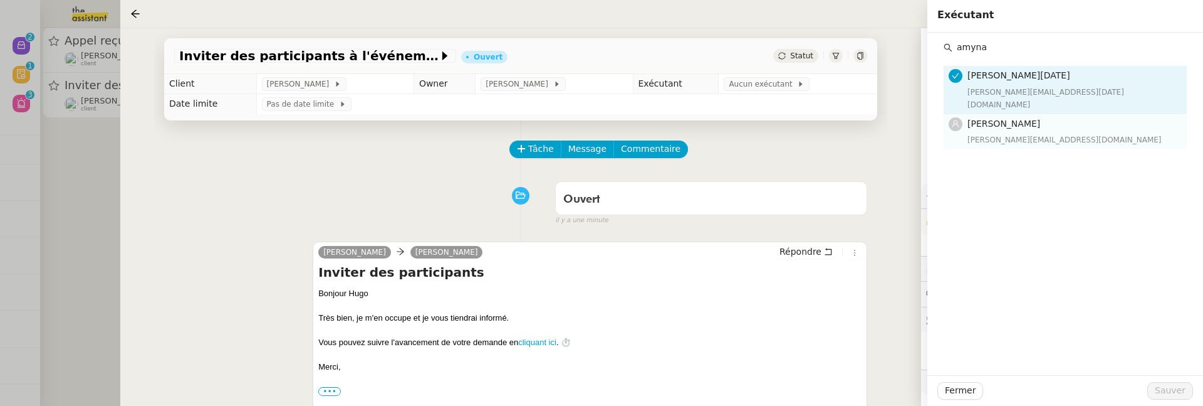
type input "amyna"
click at [1039, 118] on div "Amyna Mehrez amyna@team.theassistant.com" at bounding box center [1074, 131] width 212 height 29
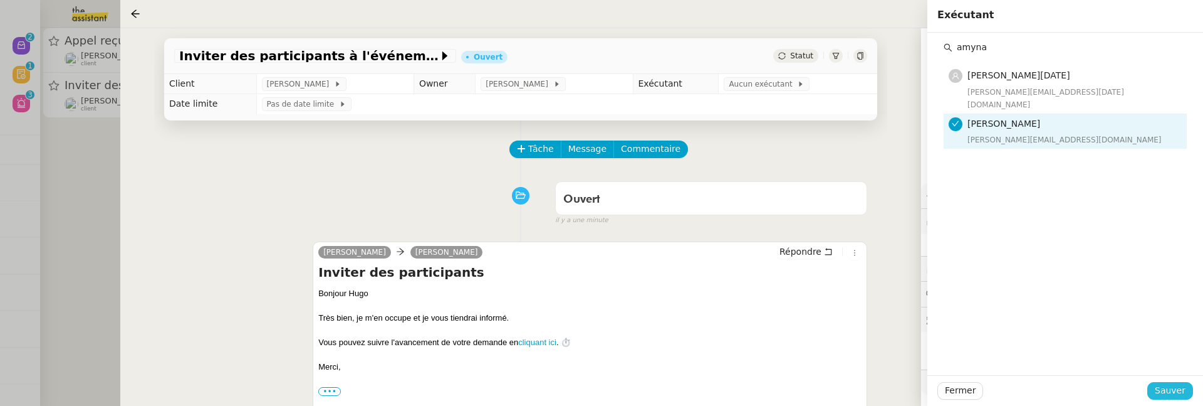
click at [1168, 387] on span "Sauver" at bounding box center [1170, 390] width 31 height 14
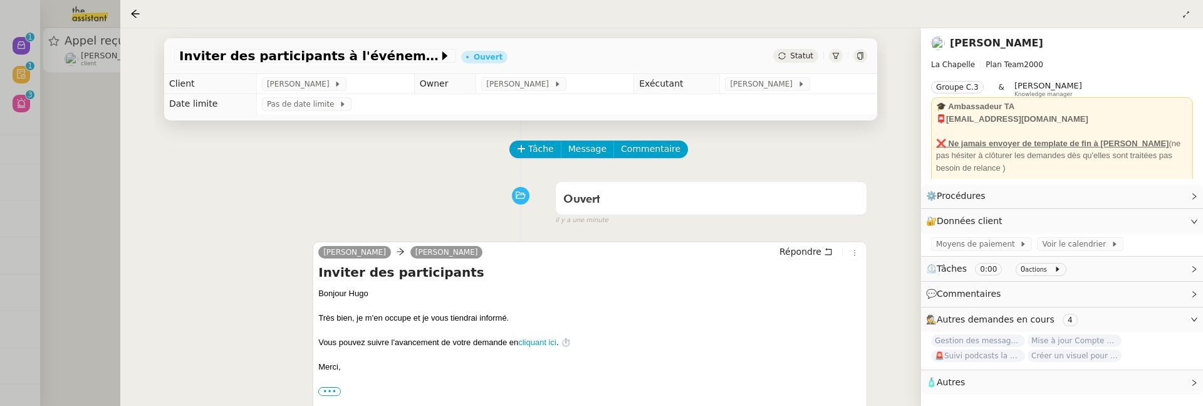
click at [94, 174] on div at bounding box center [601, 203] width 1203 height 406
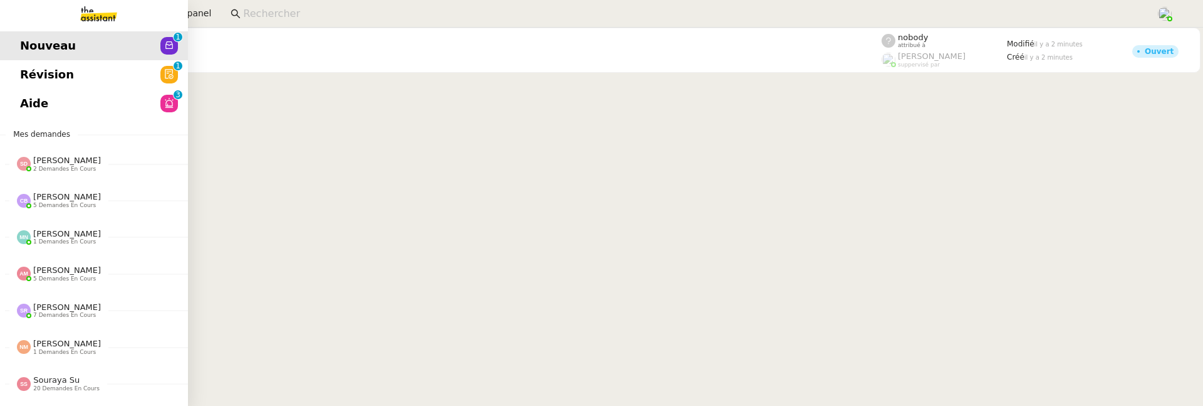
click at [33, 110] on link "Aide 0 1 2 3 4 5 6 7 8 9" at bounding box center [94, 103] width 188 height 29
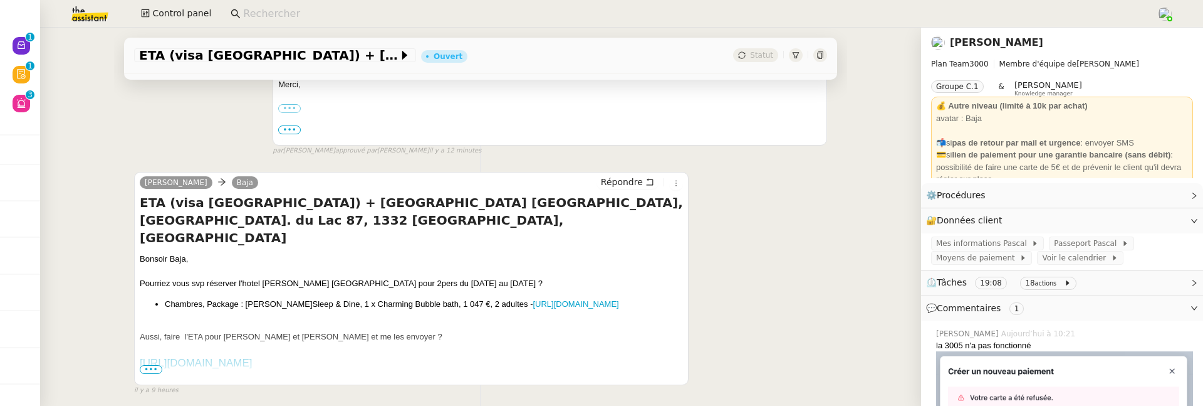
scroll to position [987, 0]
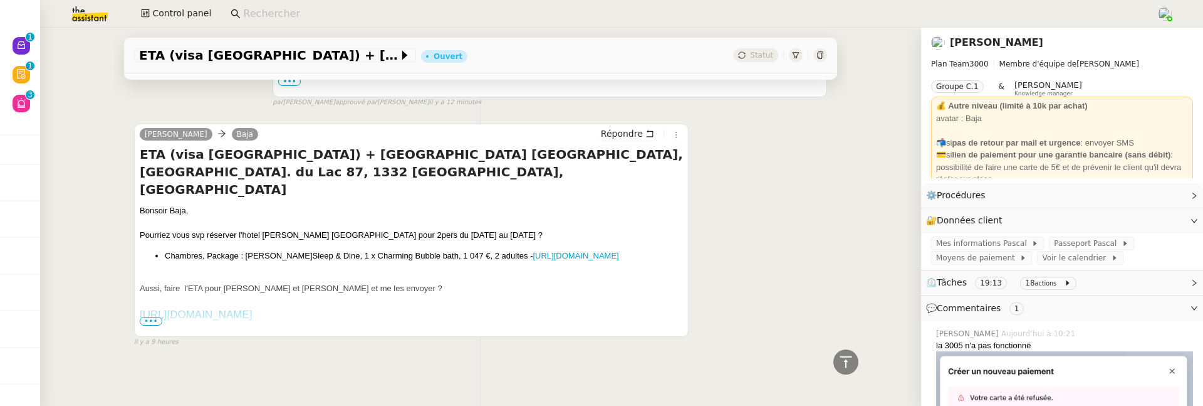
click at [148, 317] on span "•••" at bounding box center [151, 321] width 23 height 9
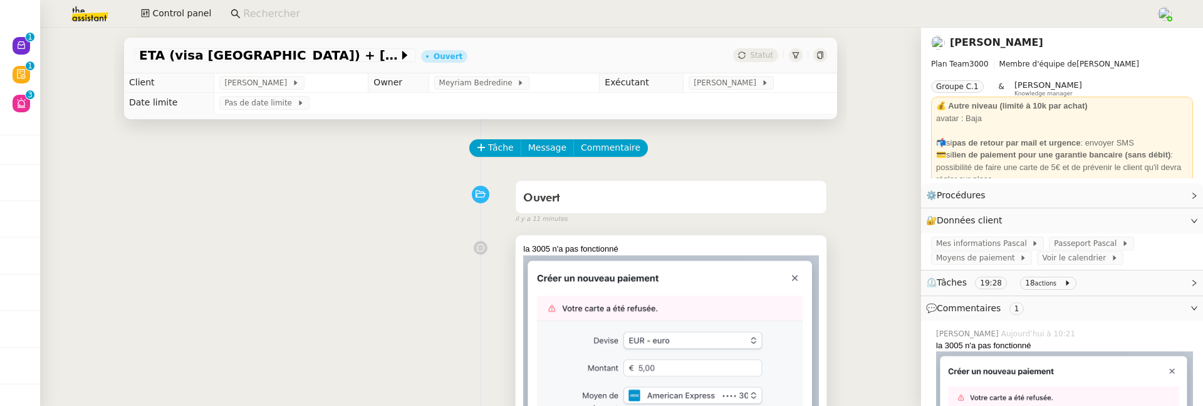
scroll to position [0, 0]
click at [820, 49] on div at bounding box center [821, 55] width 14 height 14
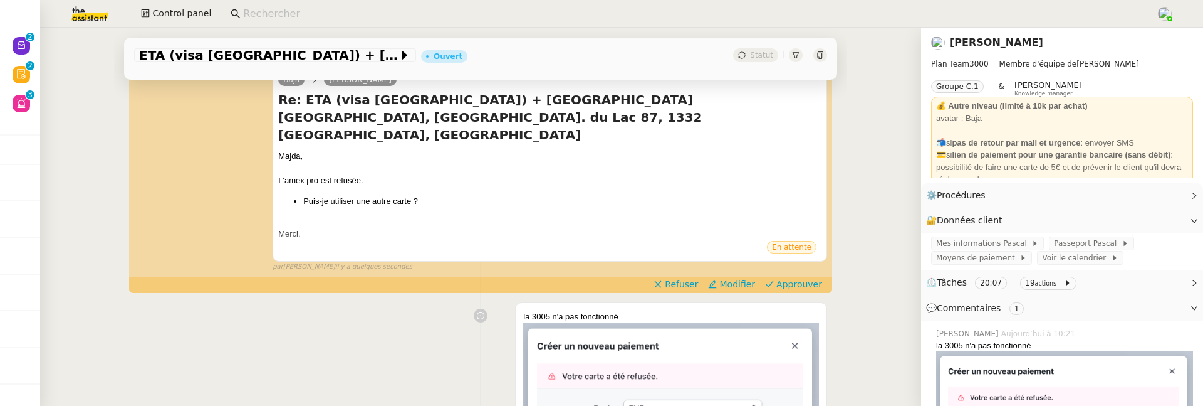
scroll to position [174, 0]
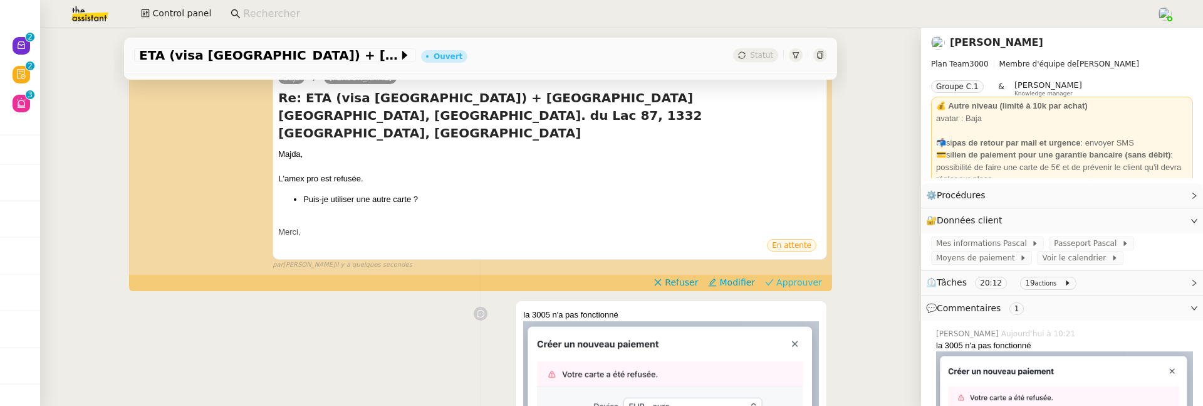
click at [792, 276] on span "Approuver" at bounding box center [800, 282] width 46 height 13
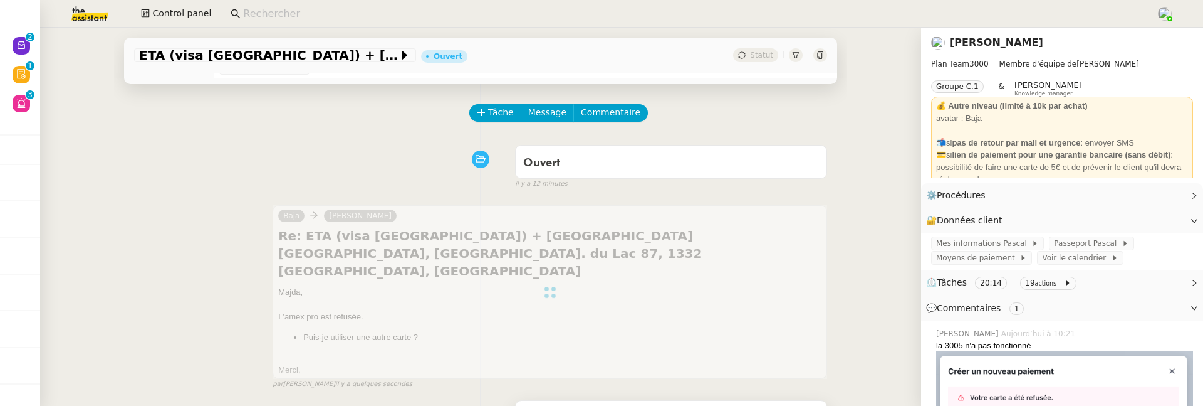
scroll to position [0, 0]
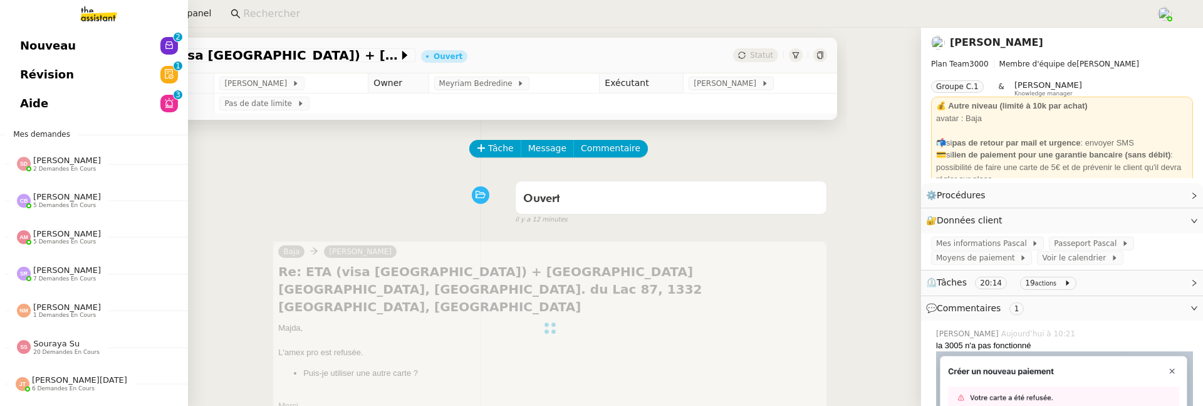
click at [25, 45] on span "Nouveau" at bounding box center [48, 45] width 56 height 19
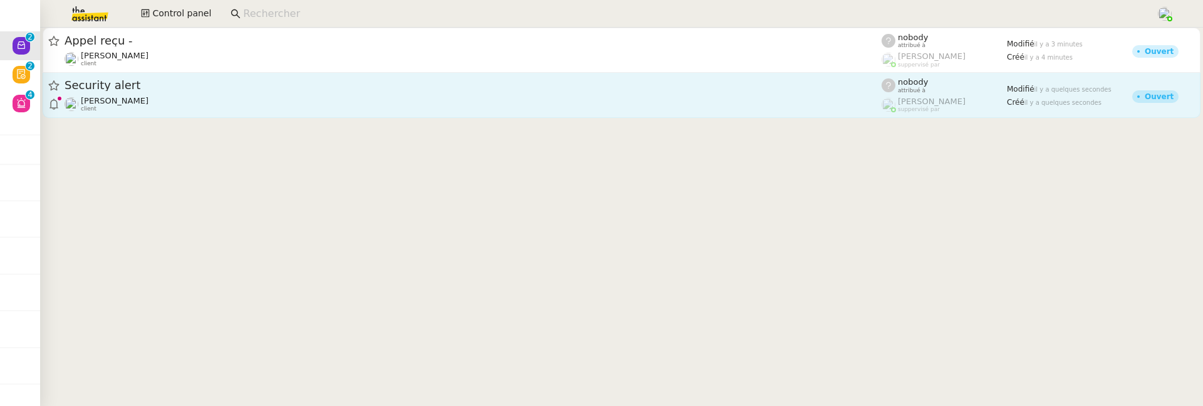
click at [352, 94] on div "Security alert [PERSON_NAME] client" at bounding box center [473, 95] width 817 height 34
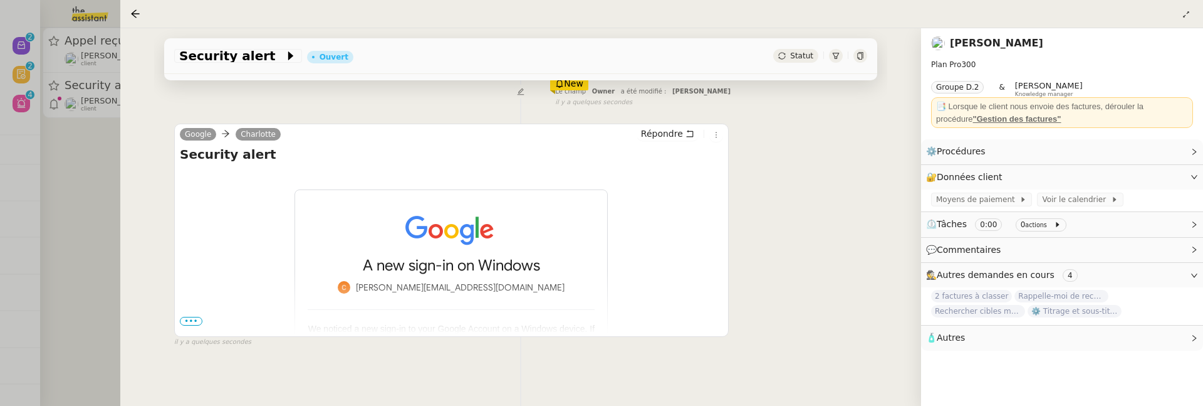
scroll to position [216, 0]
click at [197, 318] on span "•••" at bounding box center [191, 319] width 23 height 9
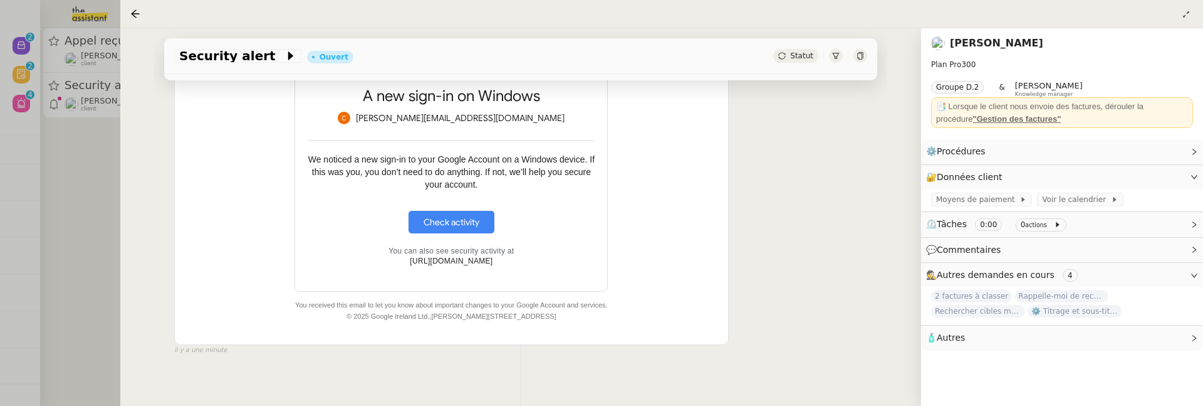
scroll to position [392, 0]
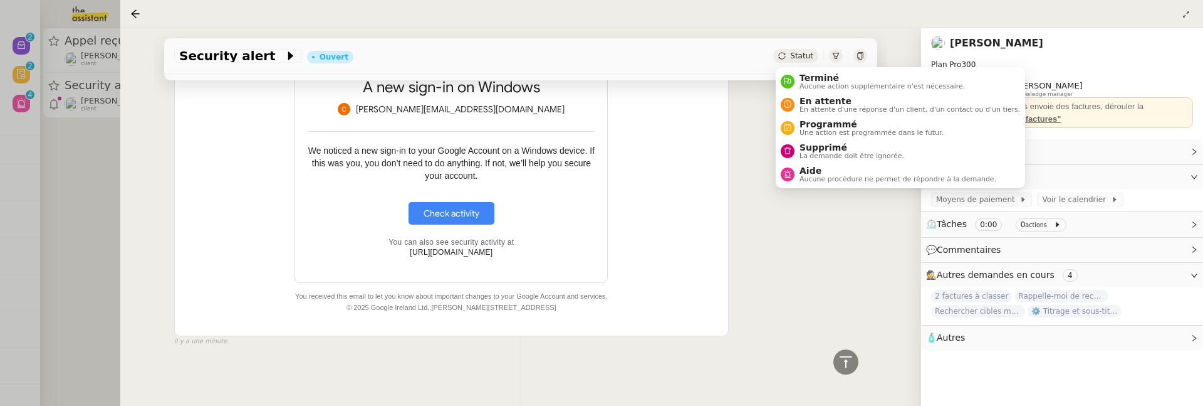
click at [790, 52] on div "Statut" at bounding box center [795, 56] width 45 height 14
click at [815, 148] on span "Supprimé" at bounding box center [852, 147] width 105 height 10
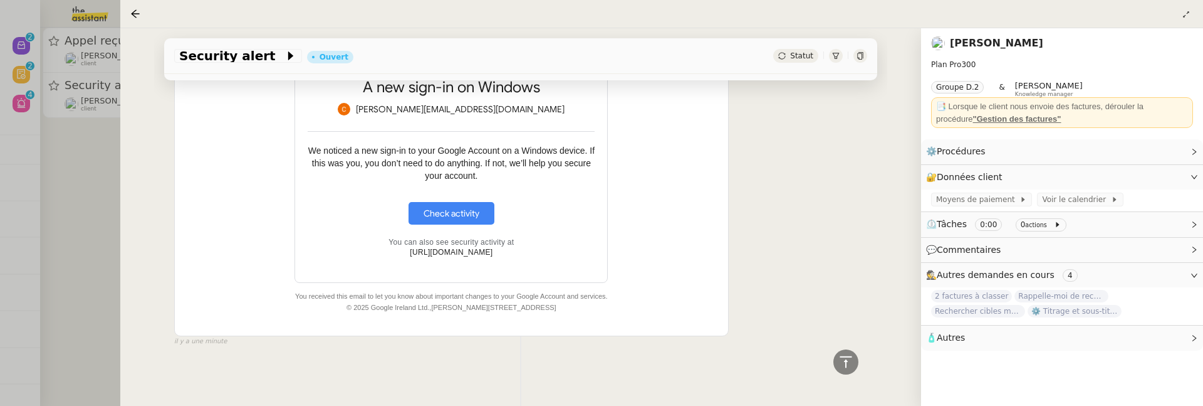
click at [796, 53] on span "Statut" at bounding box center [801, 55] width 23 height 9
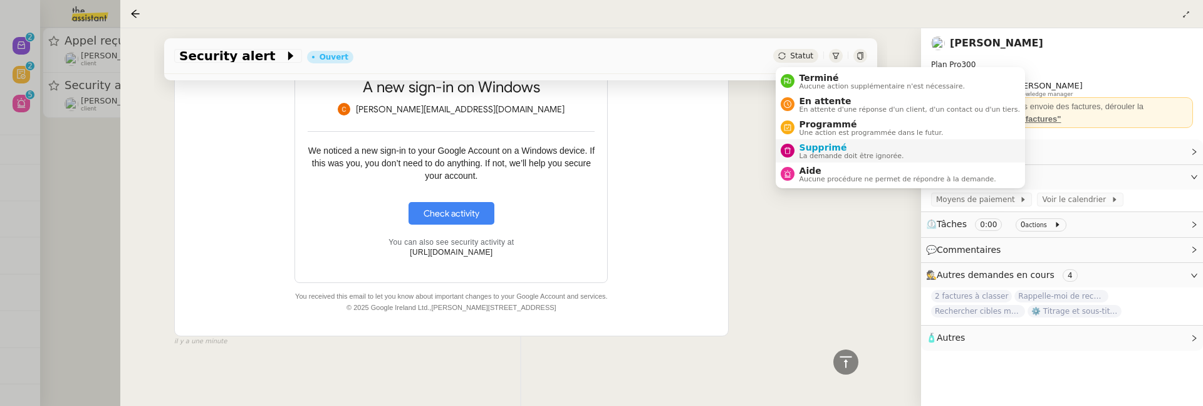
click at [884, 152] on span "La demande doit être ignorée." at bounding box center [852, 155] width 105 height 7
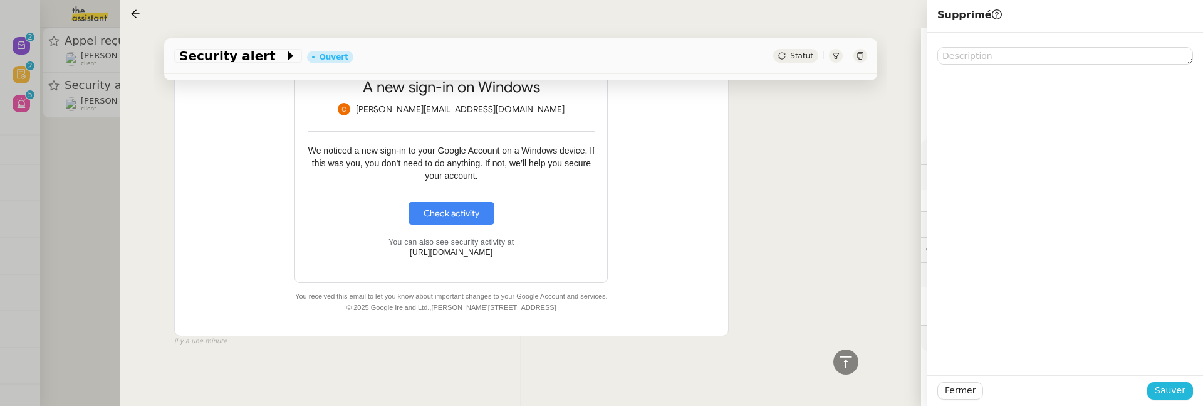
click at [1177, 389] on span "Sauver" at bounding box center [1170, 390] width 31 height 14
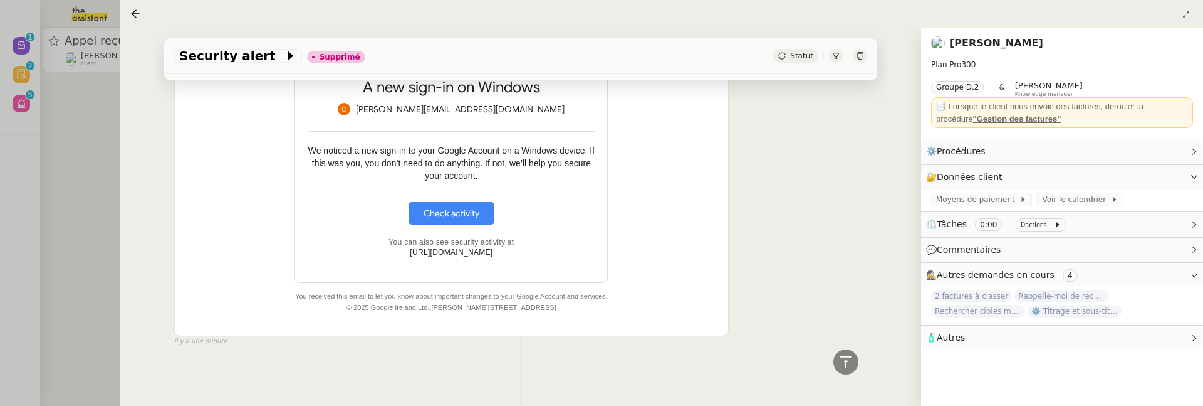
click at [73, 140] on div at bounding box center [601, 203] width 1203 height 406
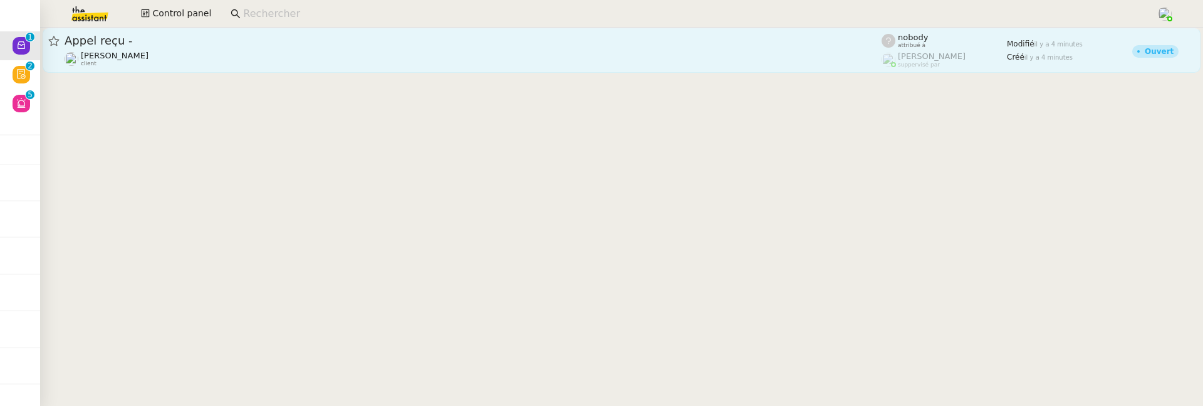
click at [268, 39] on span "Appel reçu -" at bounding box center [473, 40] width 817 height 11
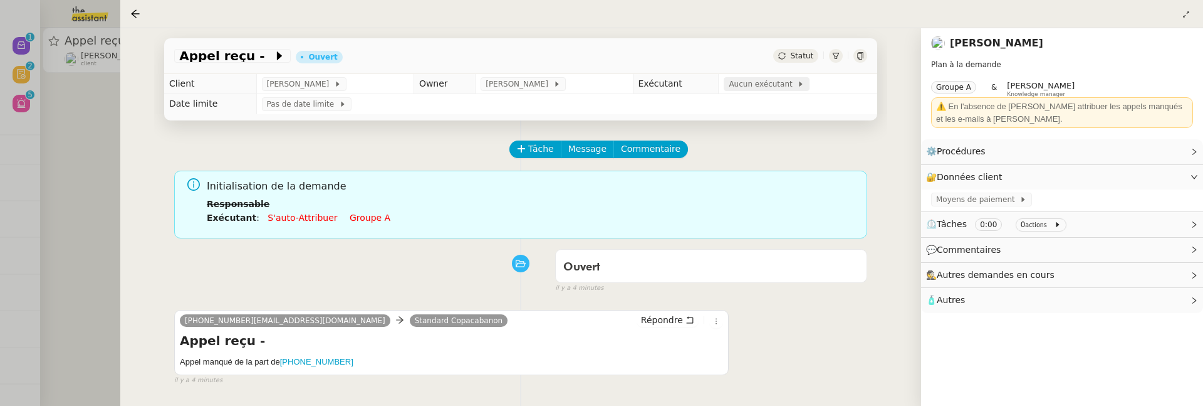
click at [798, 83] on span at bounding box center [795, 84] width 5 height 9
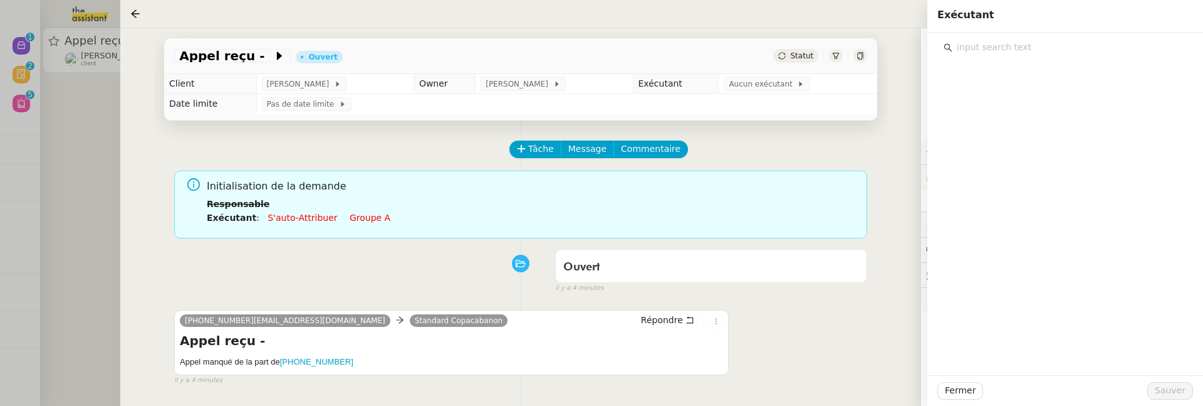
click at [1007, 47] on input "text" at bounding box center [1070, 47] width 234 height 17
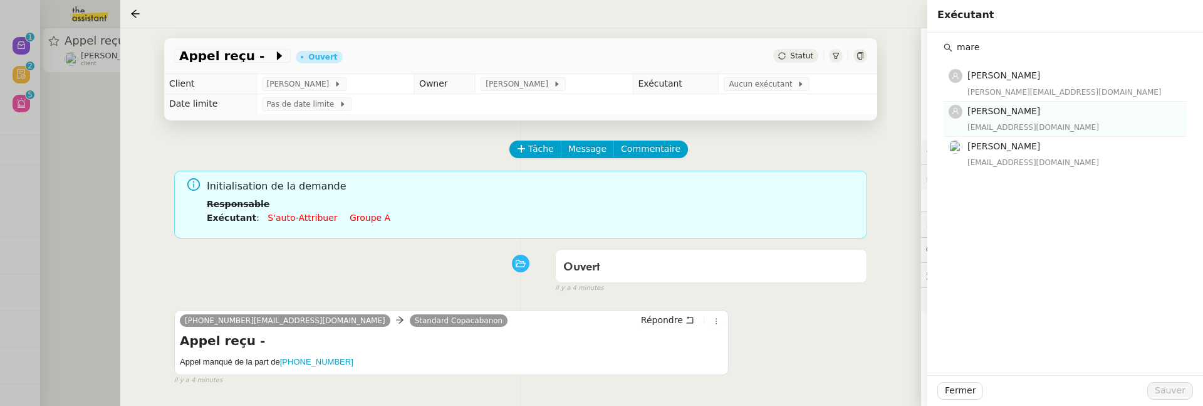
type input "mare"
click at [1071, 121] on div "[EMAIL_ADDRESS][DOMAIN_NAME]" at bounding box center [1074, 127] width 212 height 13
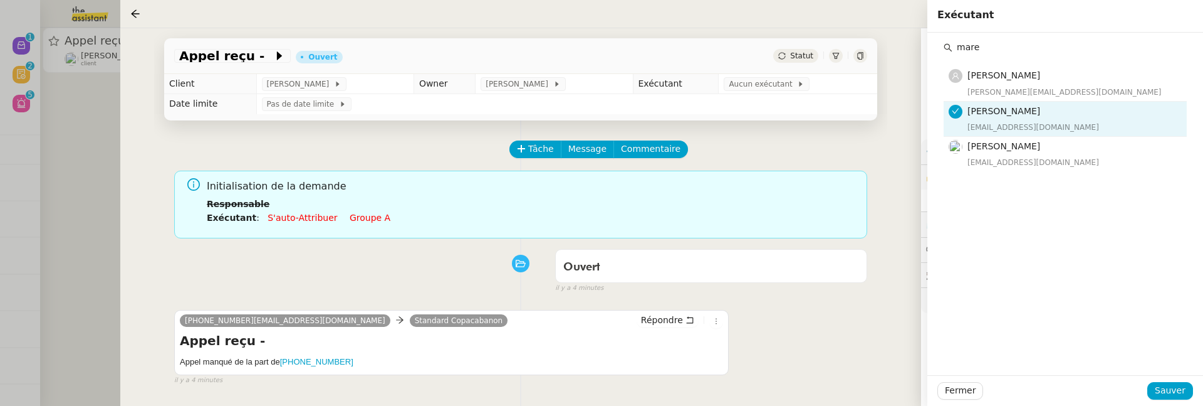
click at [1168, 380] on div "Fermer Sauver" at bounding box center [1066, 390] width 276 height 31
click at [1170, 390] on span "Sauver" at bounding box center [1170, 390] width 31 height 14
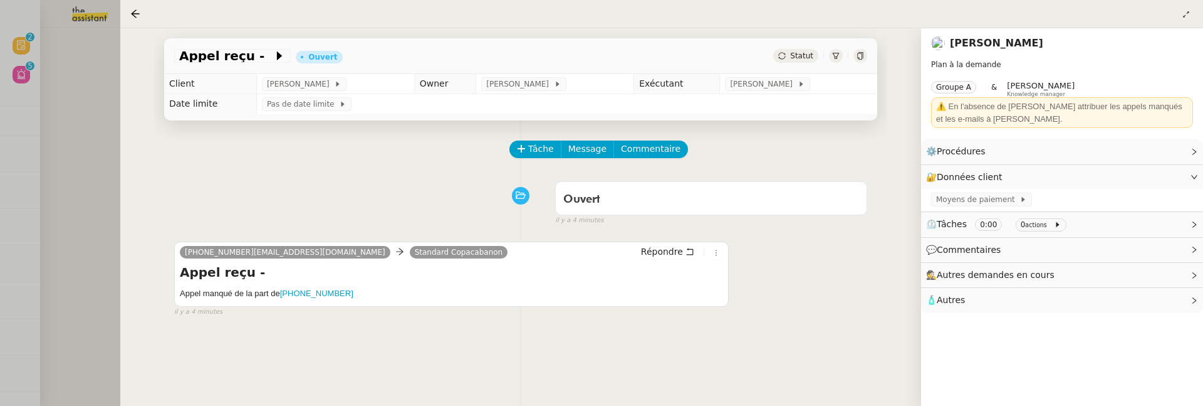
click at [80, 125] on div at bounding box center [601, 203] width 1203 height 406
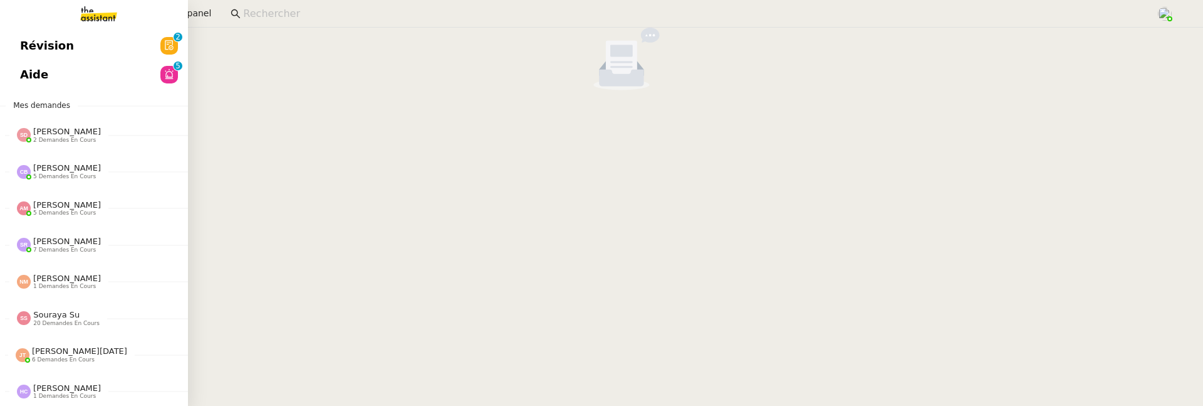
click at [35, 57] on link "Révision 0 1 2 3 4 5 6 7 8 9" at bounding box center [94, 45] width 188 height 29
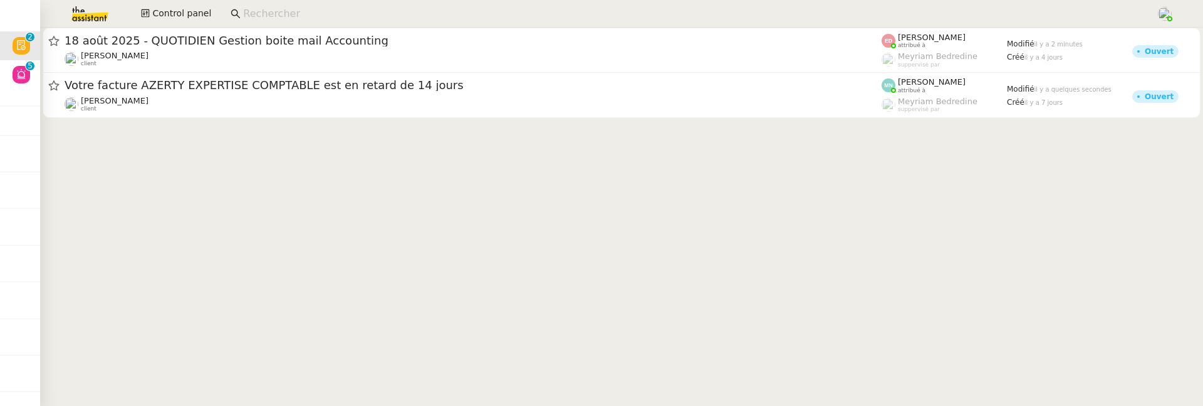
click at [241, 53] on div "Fanny Eyraud client" at bounding box center [473, 59] width 817 height 16
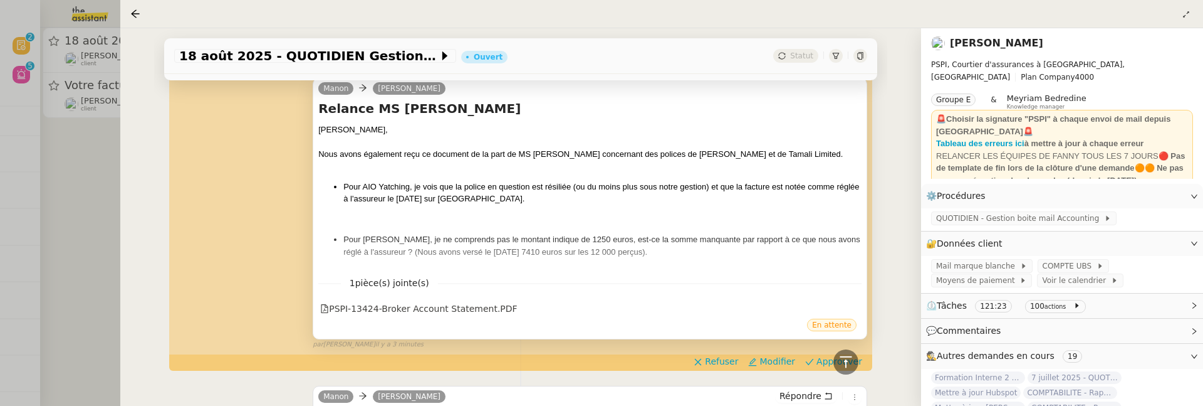
scroll to position [487, 0]
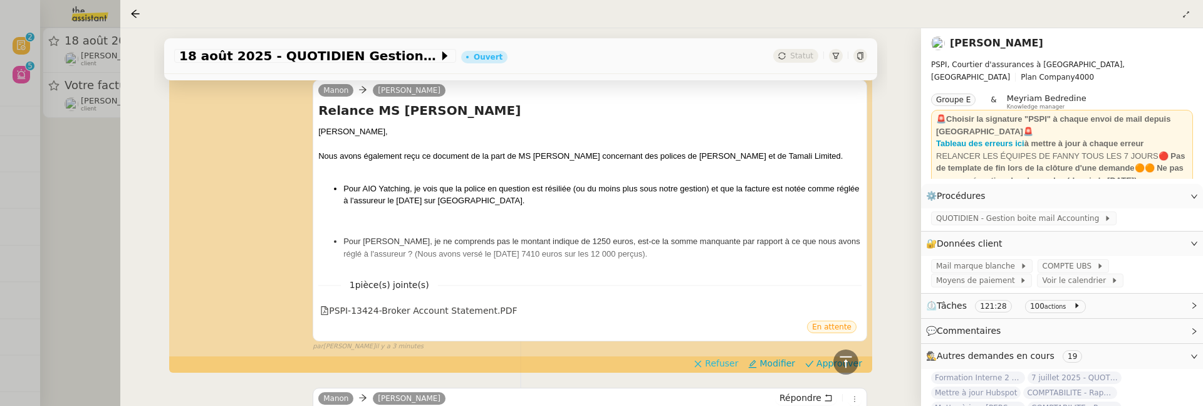
click at [720, 358] on span "Refuser" at bounding box center [721, 363] width 33 height 13
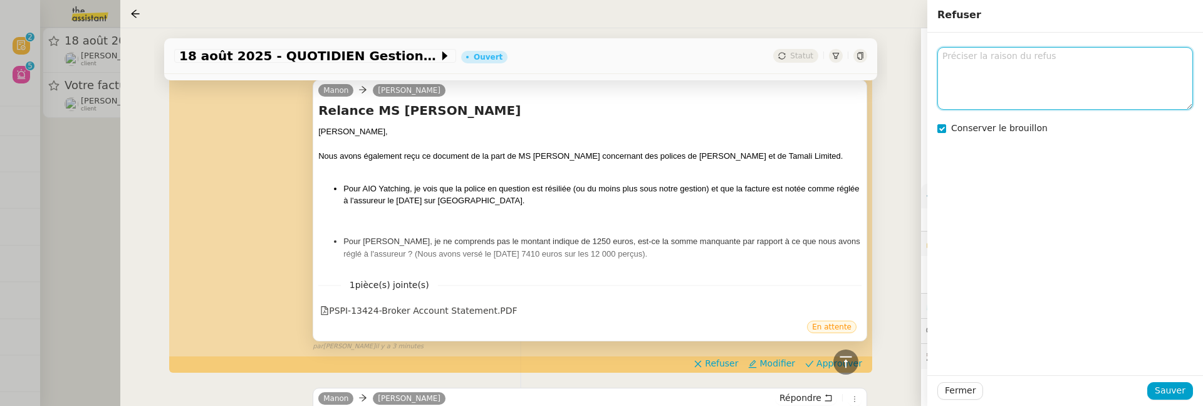
click at [961, 78] on textarea at bounding box center [1066, 78] width 256 height 62
type textarea "je te laisse voir s'il y a des modifs à faire en fonction du mail qui est arriv…"
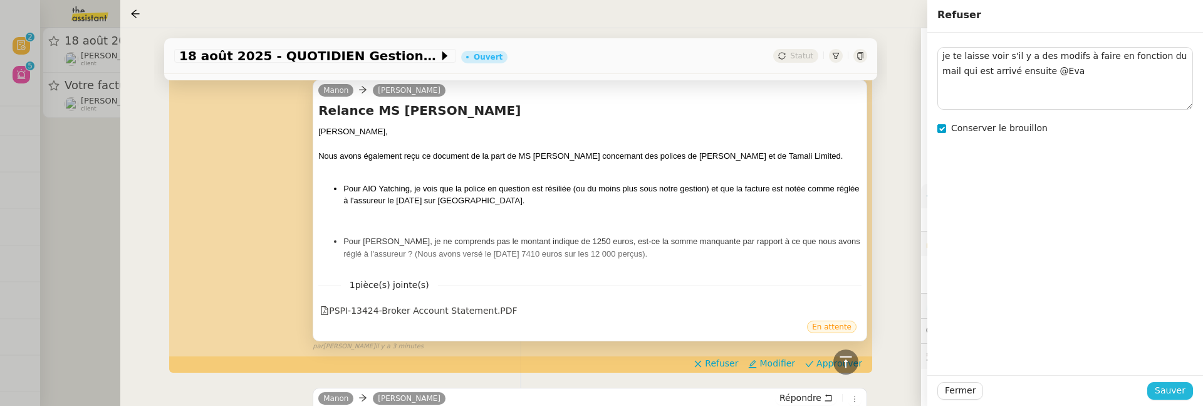
click at [1178, 385] on span "Sauver" at bounding box center [1170, 390] width 31 height 14
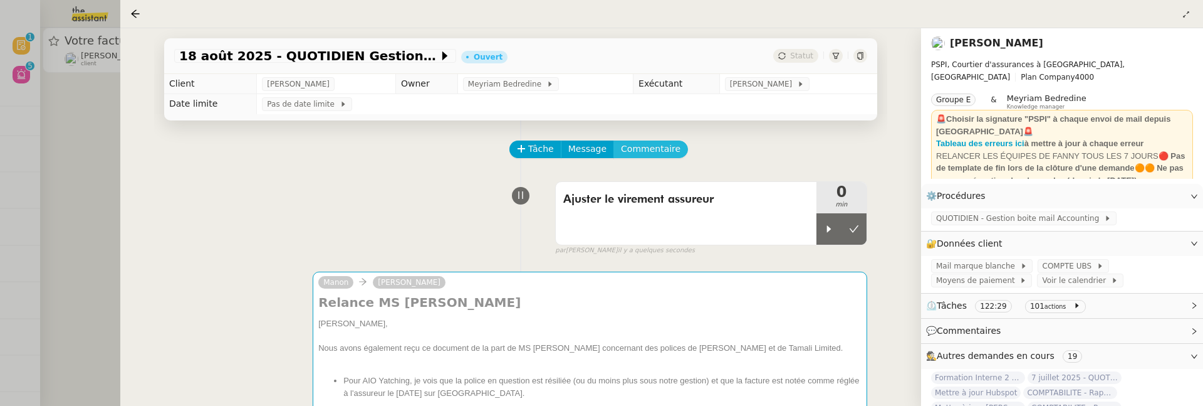
click at [651, 149] on span "Commentaire" at bounding box center [651, 149] width 60 height 14
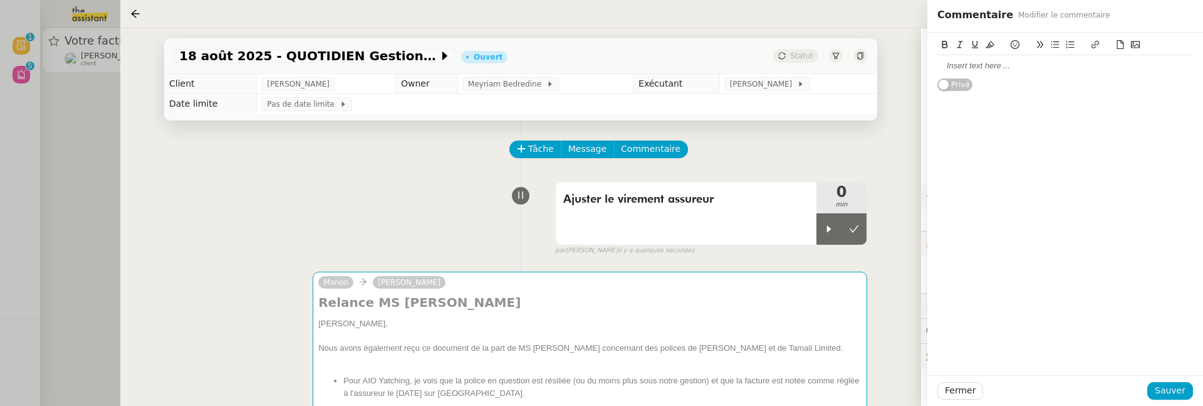
click at [973, 63] on div at bounding box center [1066, 65] width 256 height 11
click at [1153, 390] on button "Sauver" at bounding box center [1171, 391] width 46 height 18
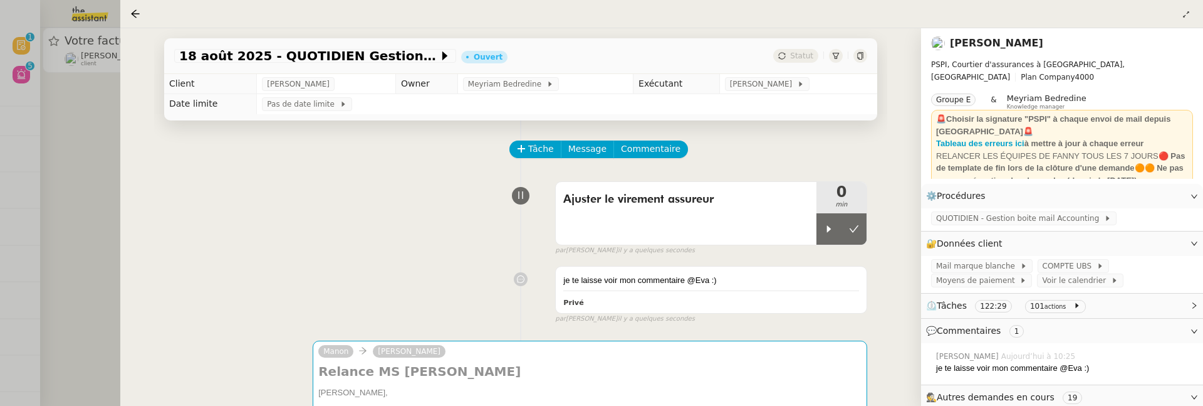
click at [100, 174] on div at bounding box center [601, 203] width 1203 height 406
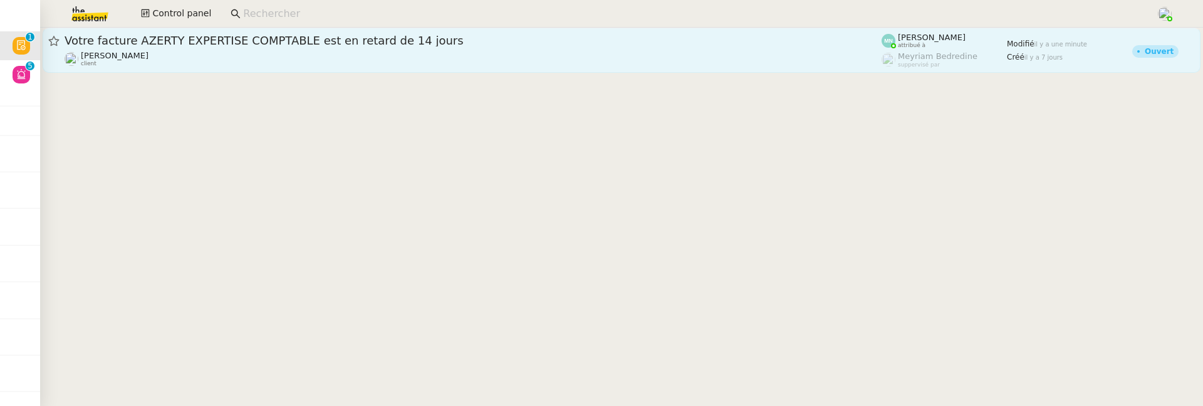
click at [201, 32] on link "Votre facture AZERTY EXPERTISE COMPTABLE est en retard de 14 jours Laurence de …" at bounding box center [622, 50] width 1158 height 45
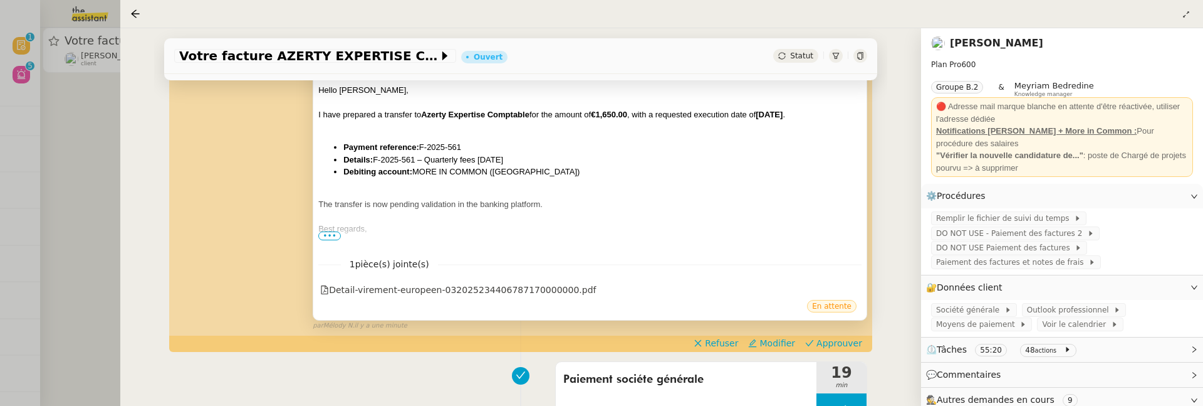
scroll to position [241, 0]
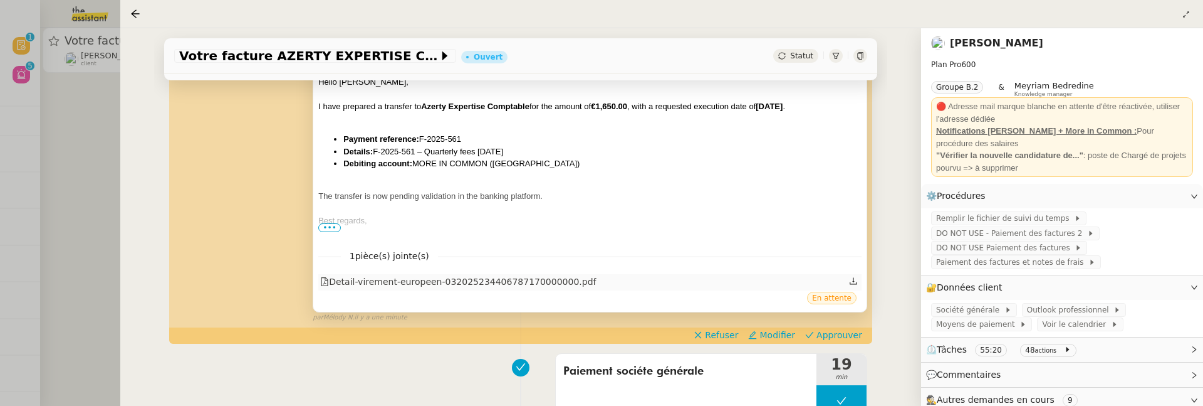
click at [567, 281] on div "Detail-virement-europeen-032025234406787170000000.pdf" at bounding box center [458, 282] width 276 height 14
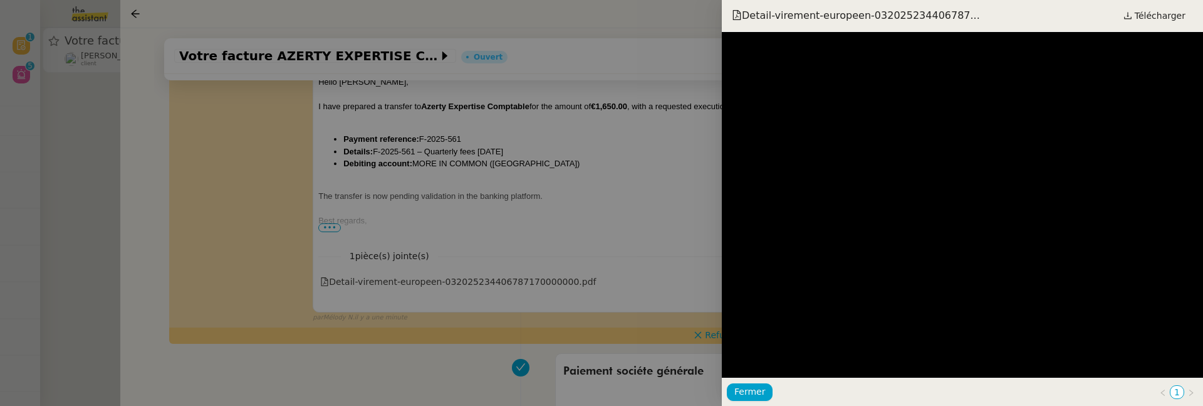
click at [634, 258] on div at bounding box center [601, 203] width 1203 height 406
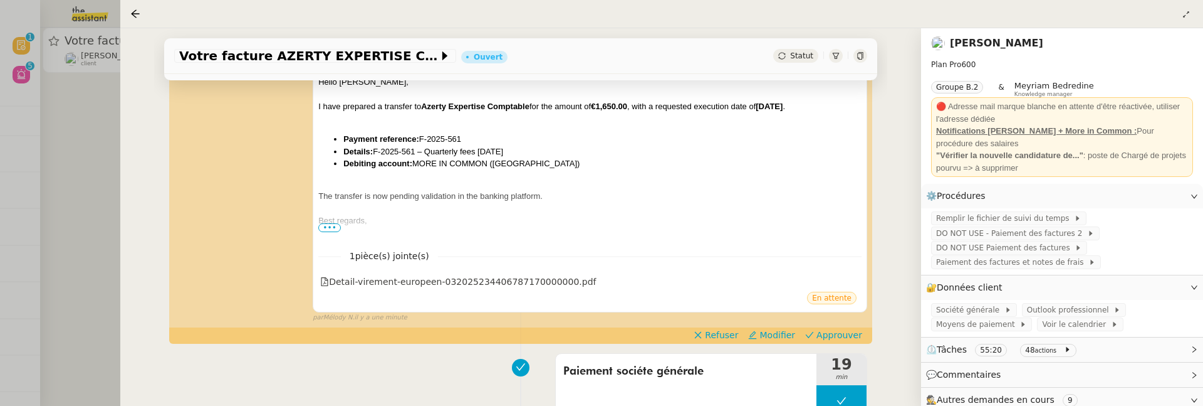
click at [986, 43] on link "Laurence de Nervaux" at bounding box center [996, 43] width 93 height 12
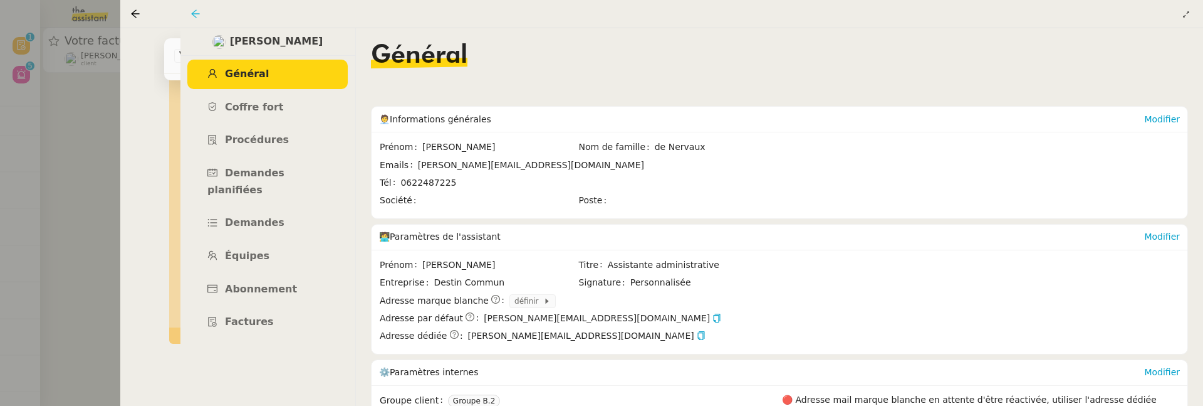
click at [194, 13] on icon at bounding box center [196, 14] width 10 height 10
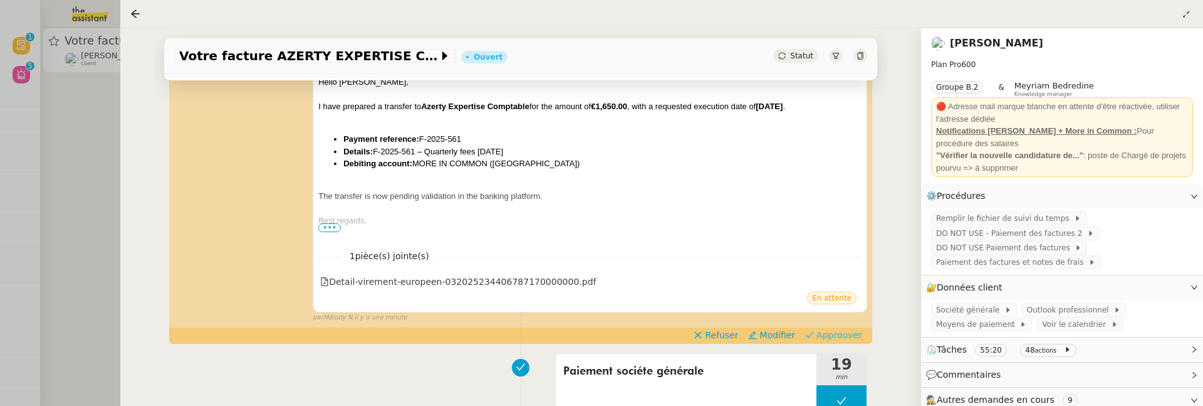
click at [827, 331] on span "Approuver" at bounding box center [840, 334] width 46 height 13
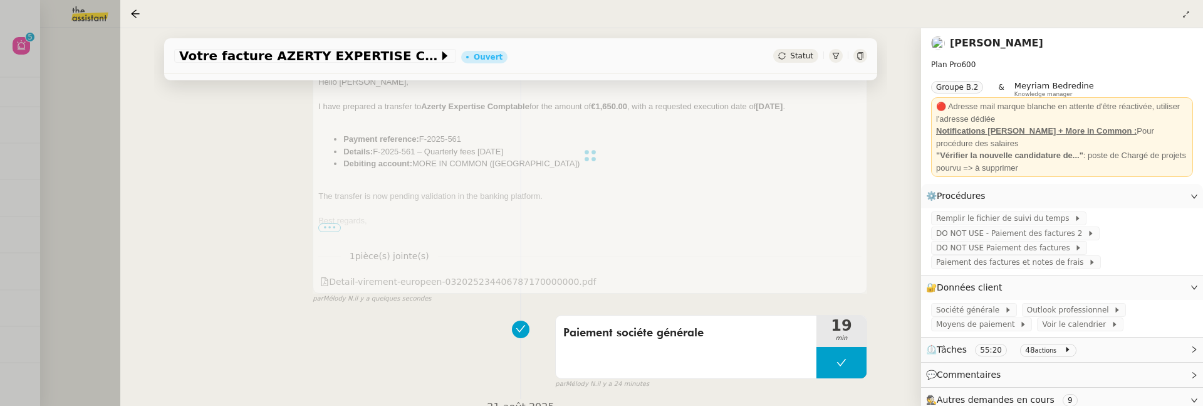
click at [71, 121] on div at bounding box center [601, 203] width 1203 height 406
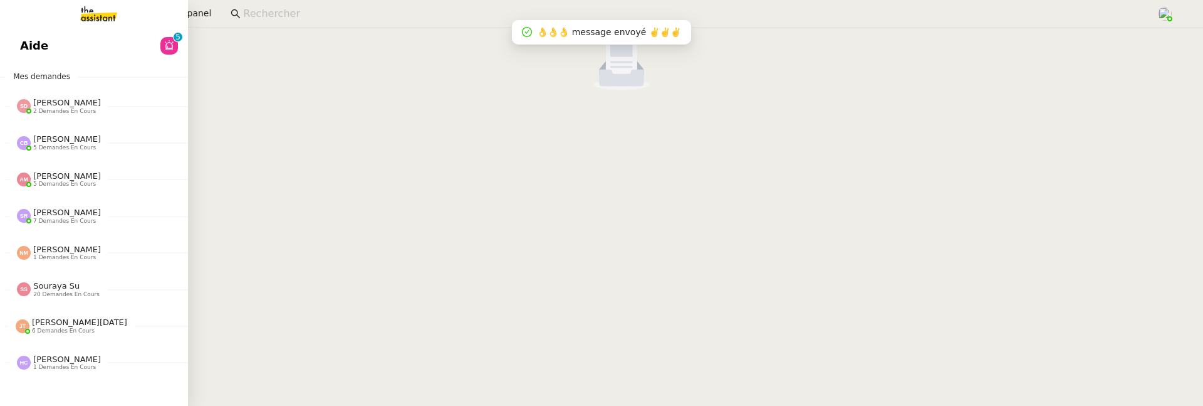
click at [63, 54] on link "Aide 0 1 2 3 4 5 6 7 8 9" at bounding box center [94, 45] width 188 height 29
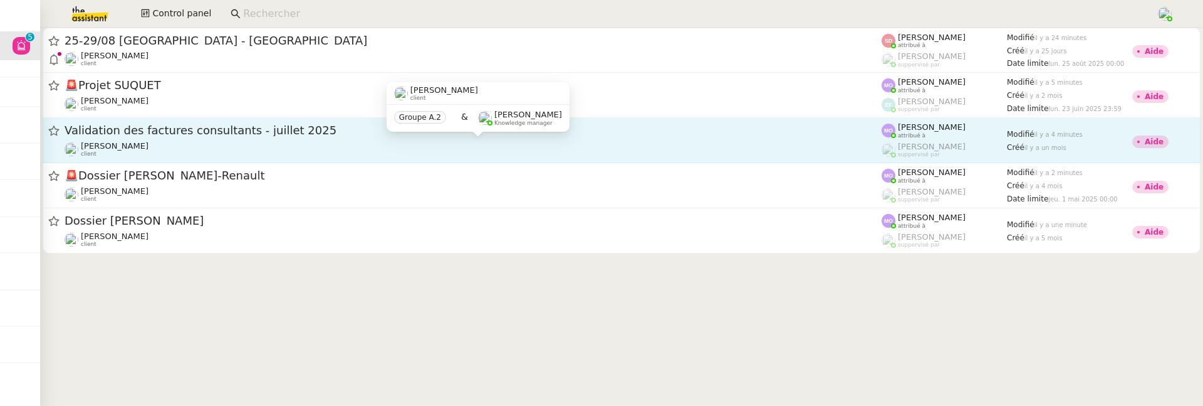
click at [302, 147] on div "Florent Seiler client" at bounding box center [473, 149] width 817 height 16
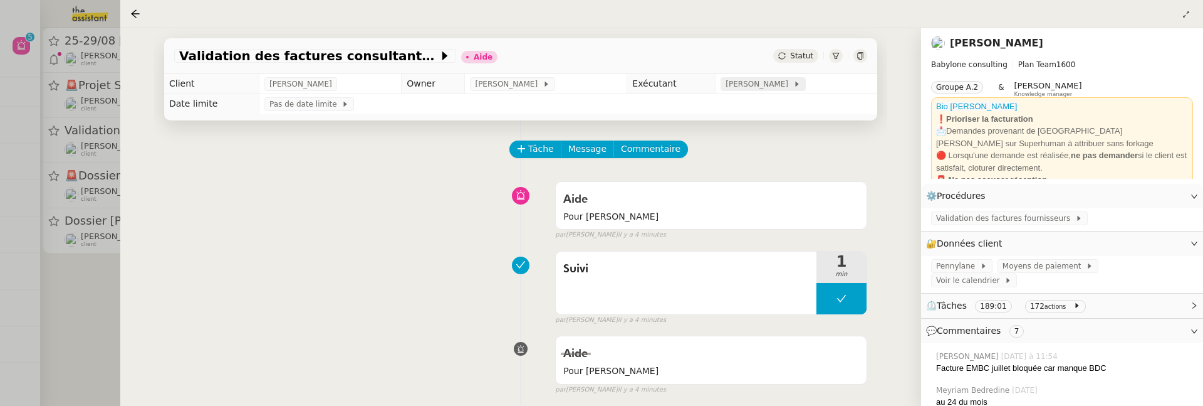
click at [779, 85] on span "[PERSON_NAME]" at bounding box center [759, 84] width 67 height 13
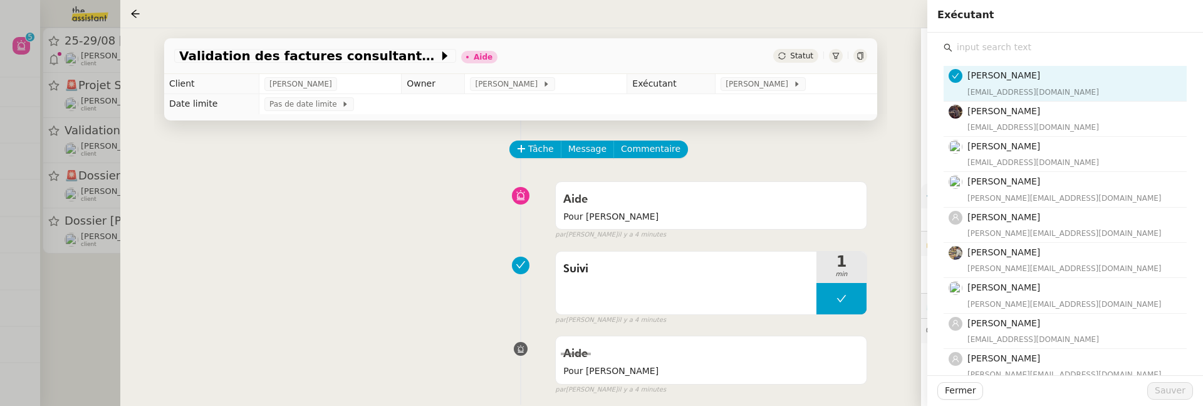
click at [985, 43] on input "text" at bounding box center [1070, 47] width 234 height 17
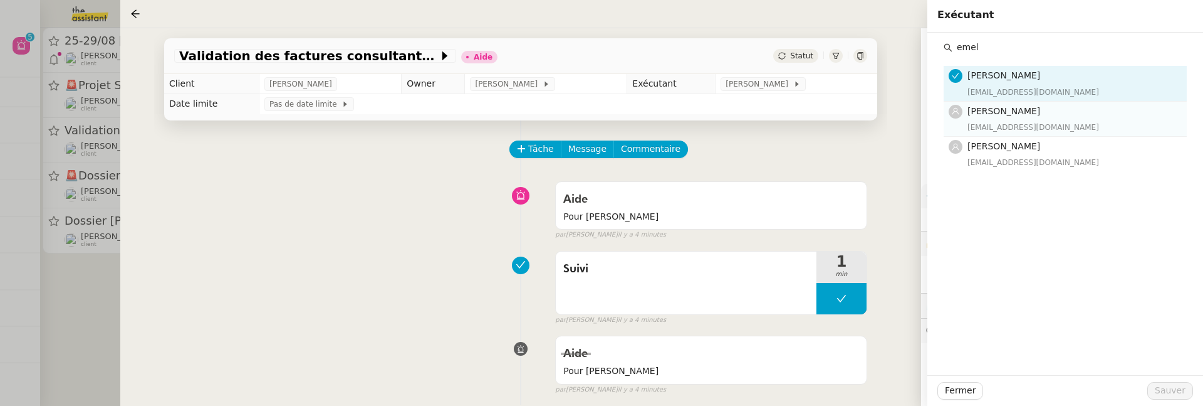
type input "emel"
click at [1005, 123] on div "emelyne@team.theassistant.com" at bounding box center [1074, 127] width 212 height 13
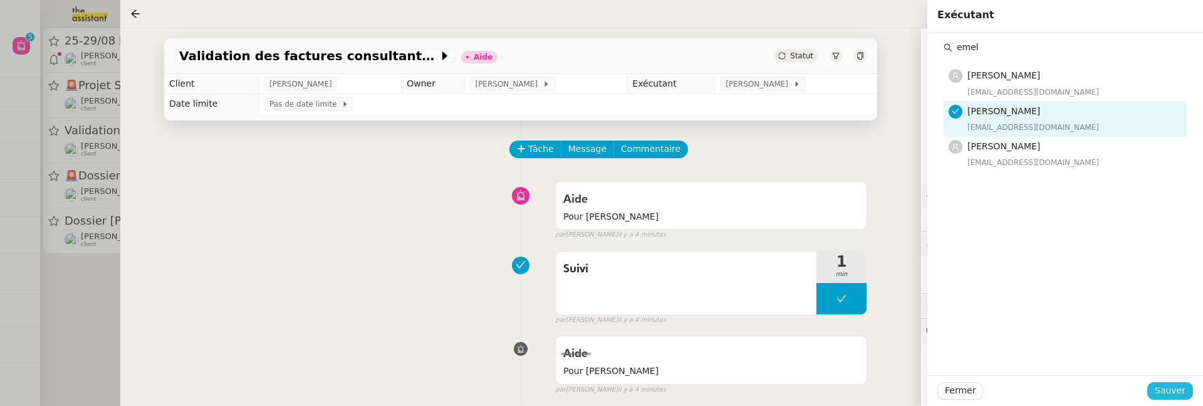
click at [1170, 388] on span "Sauver" at bounding box center [1170, 390] width 31 height 14
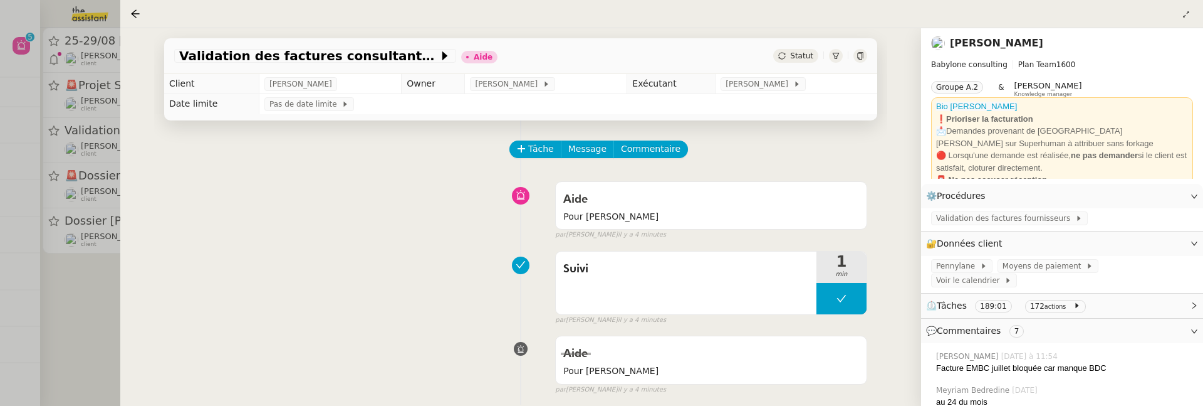
click at [794, 60] on span "Statut" at bounding box center [801, 55] width 23 height 9
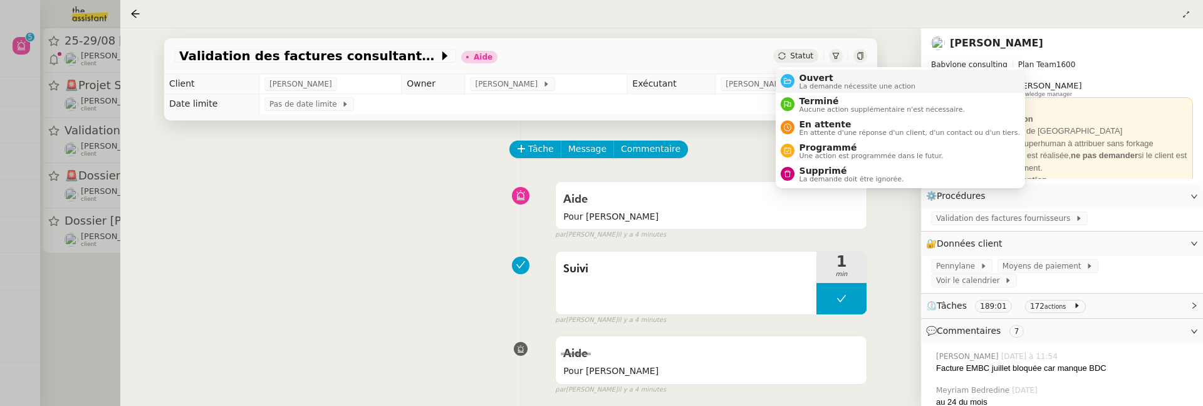
click at [810, 75] on span "Ouvert" at bounding box center [858, 78] width 117 height 10
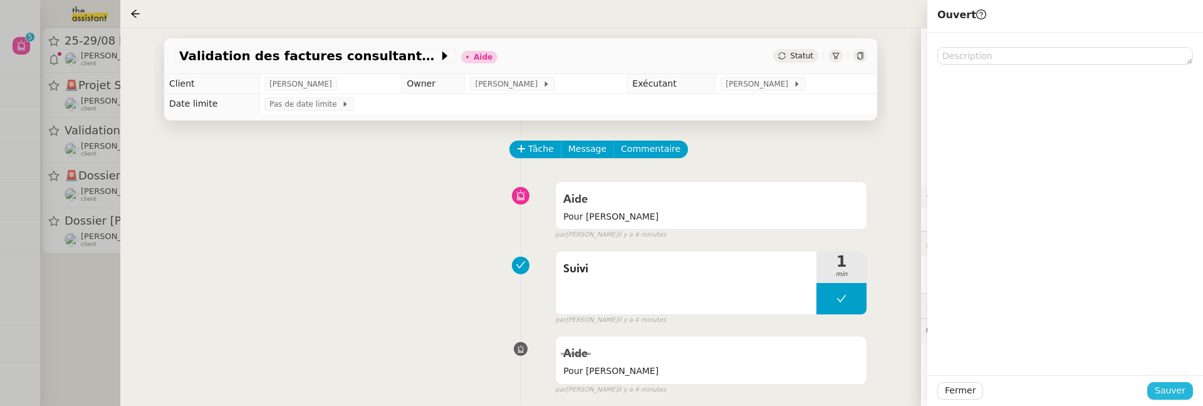
click at [1161, 384] on span "Sauver" at bounding box center [1170, 390] width 31 height 14
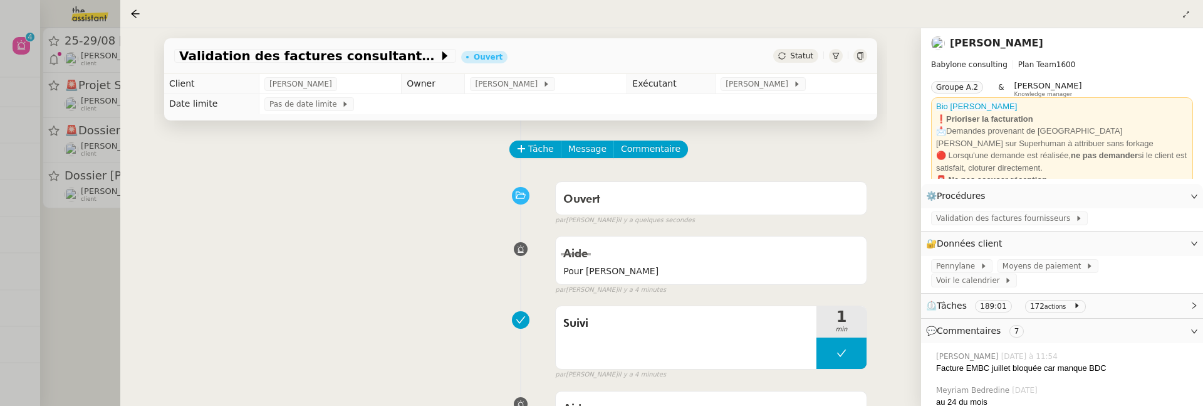
click at [117, 246] on div at bounding box center [601, 203] width 1203 height 406
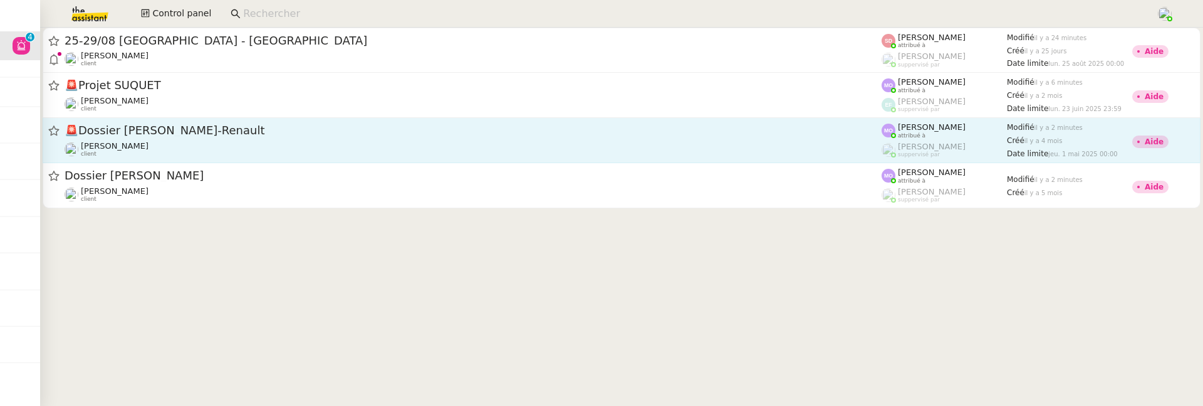
click at [238, 124] on div "🚨 Dossier Nicolas Guillet-Renault" at bounding box center [473, 131] width 817 height 16
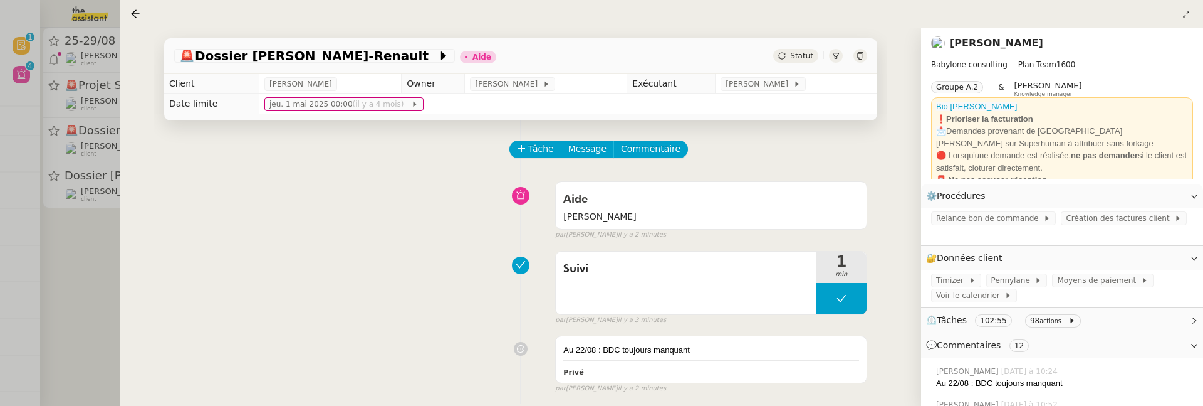
click at [773, 94] on td "jeu. 1 mai 2025 00:00 (il y a 4 mois)" at bounding box center [568, 104] width 618 height 20
click at [771, 85] on span "[PERSON_NAME]" at bounding box center [759, 84] width 67 height 13
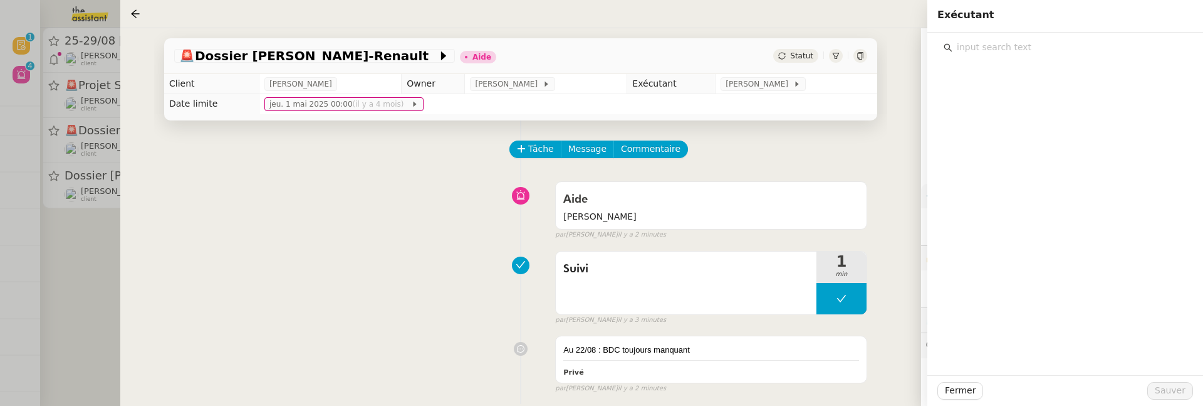
click at [980, 45] on input "text" at bounding box center [1070, 47] width 234 height 17
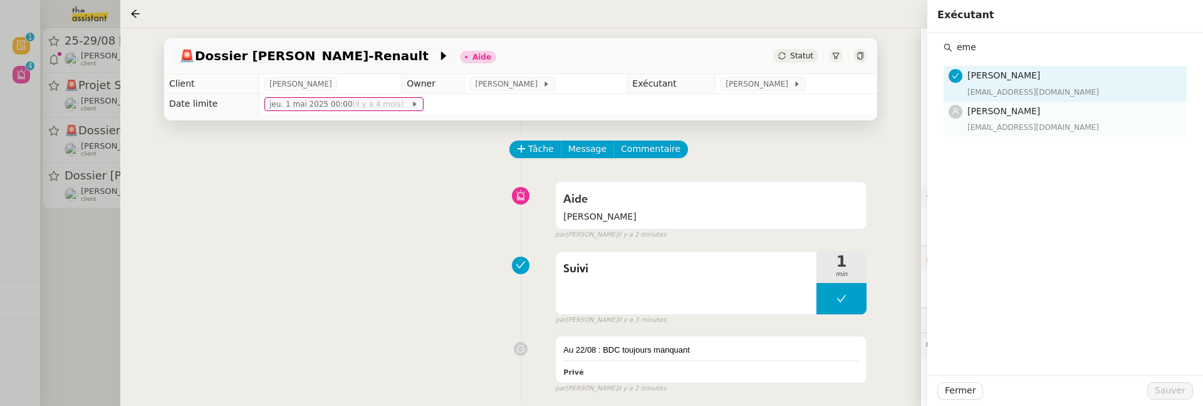
type input "eme"
click at [1010, 113] on span "[PERSON_NAME]" at bounding box center [1004, 111] width 73 height 10
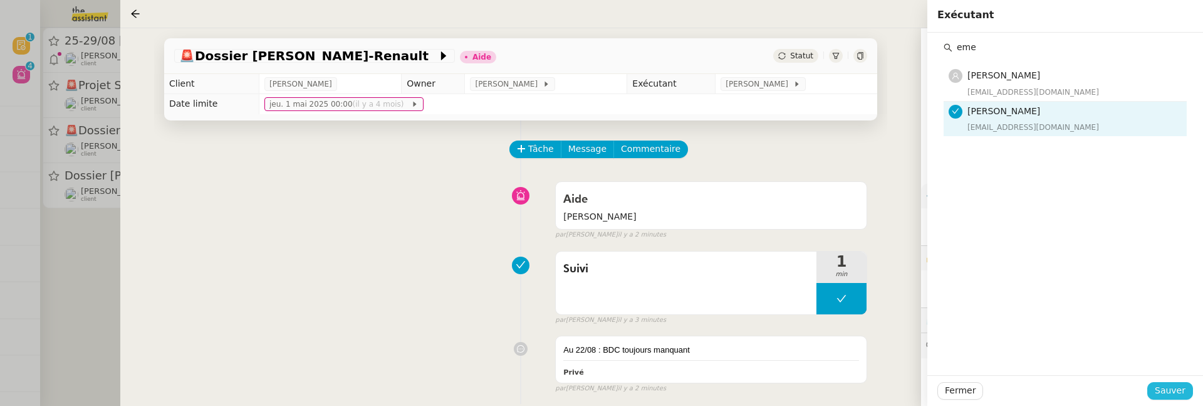
click at [1177, 394] on span "Sauver" at bounding box center [1170, 390] width 31 height 14
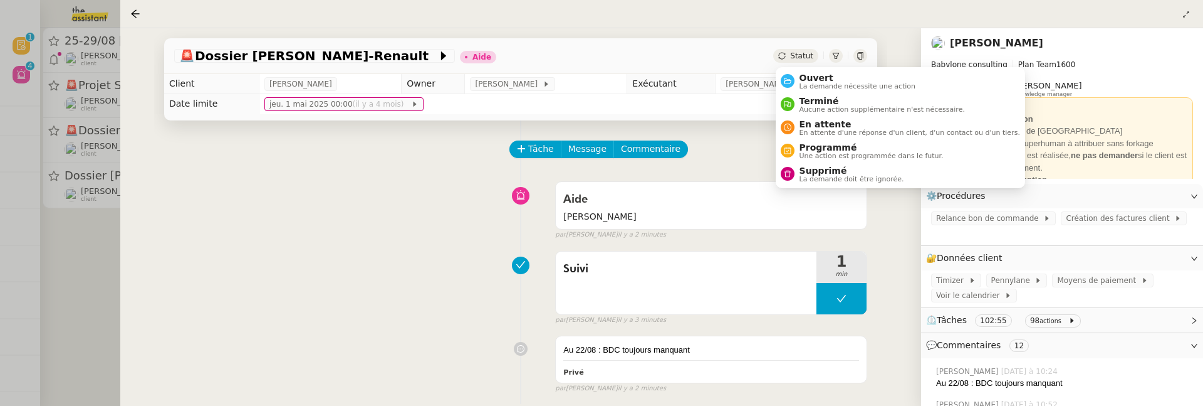
click at [804, 56] on span "Statut" at bounding box center [801, 55] width 23 height 9
click at [811, 76] on span "Ouvert" at bounding box center [858, 78] width 117 height 10
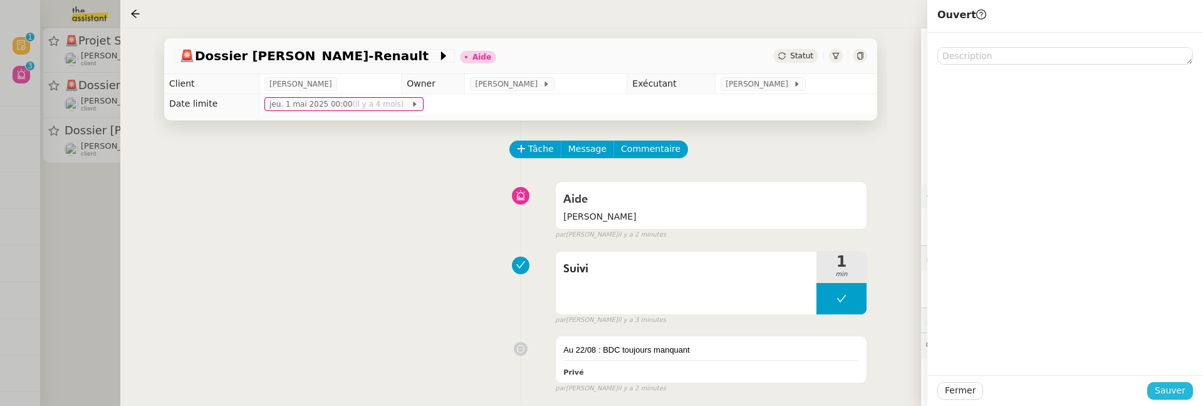
click at [1176, 393] on span "Sauver" at bounding box center [1170, 390] width 31 height 14
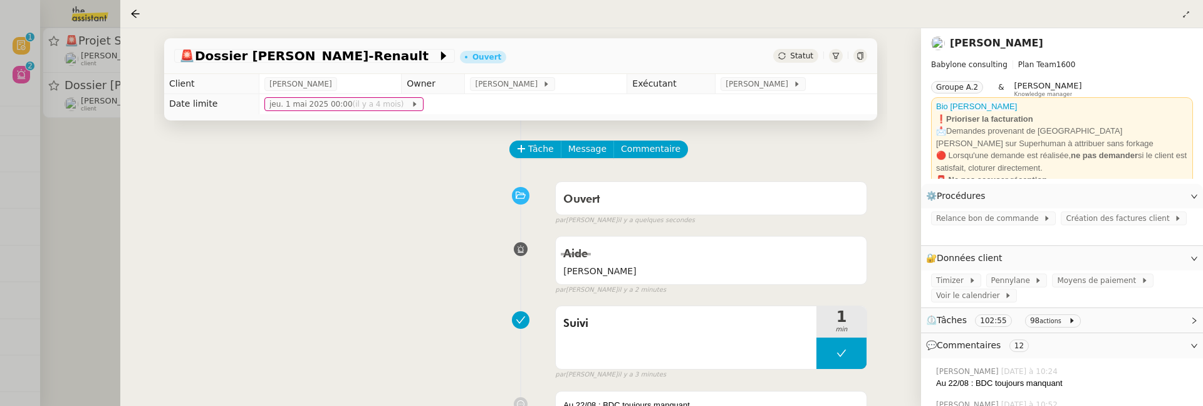
click at [113, 176] on div at bounding box center [601, 203] width 1203 height 406
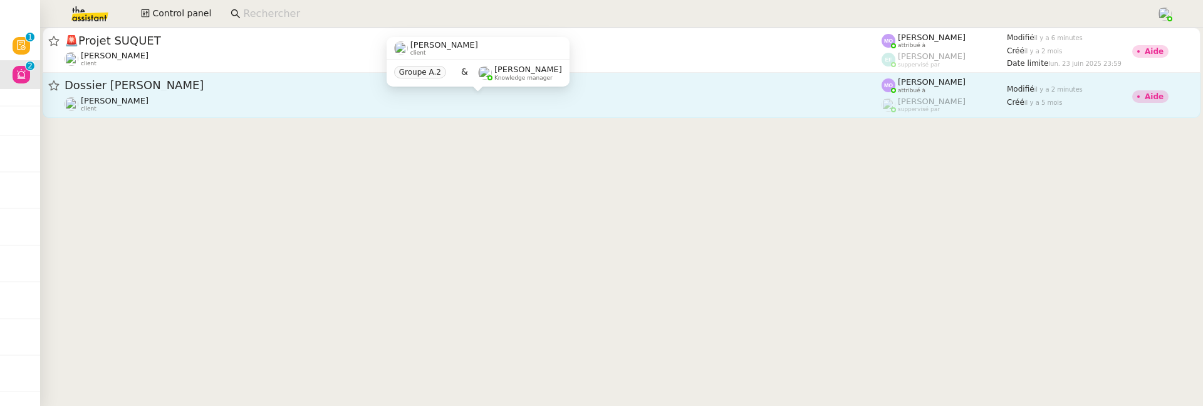
click at [209, 106] on div "Florent Seiler client" at bounding box center [473, 104] width 817 height 16
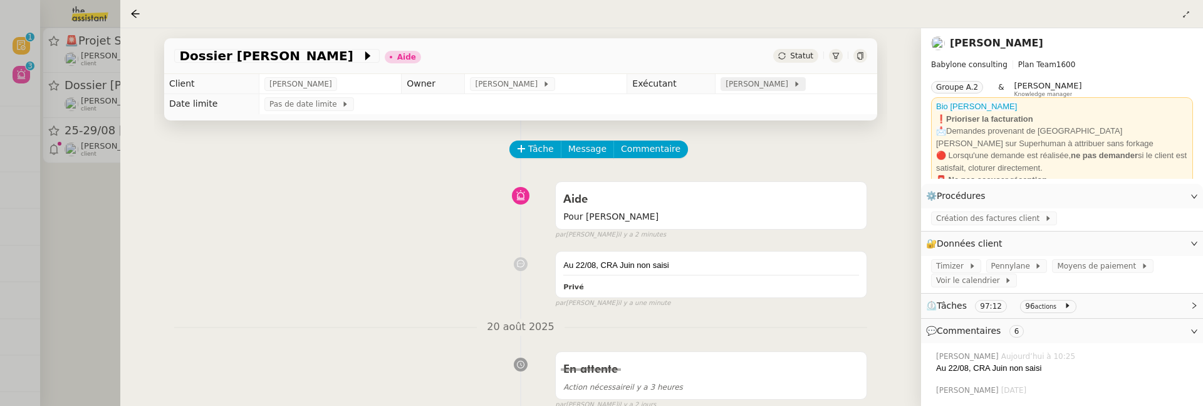
click at [775, 83] on span "[PERSON_NAME]" at bounding box center [759, 84] width 67 height 13
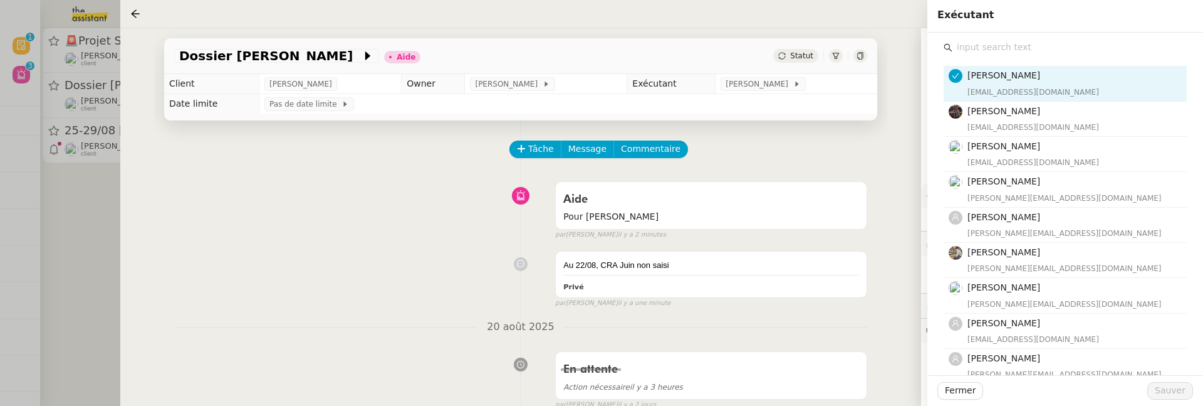
click at [993, 52] on input "text" at bounding box center [1070, 47] width 234 height 17
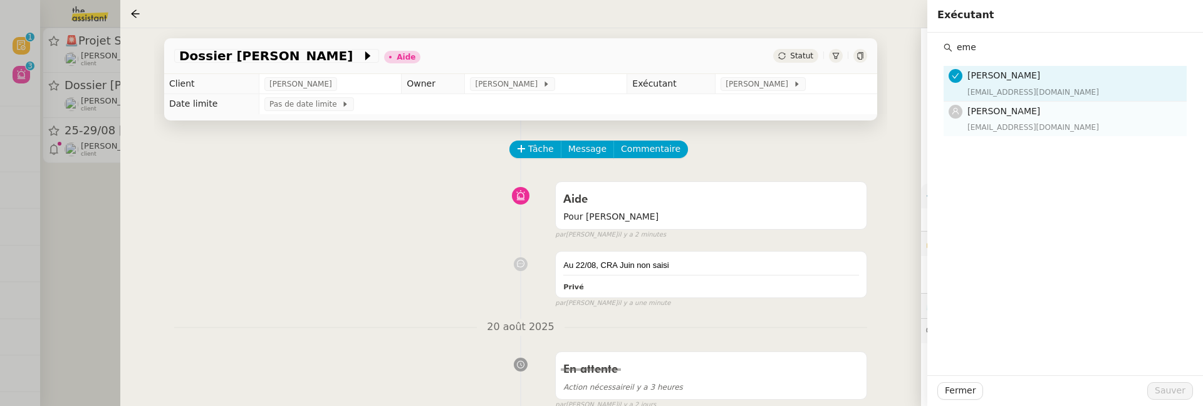
type input "eme"
click at [1009, 117] on h4 "[PERSON_NAME]" at bounding box center [1074, 111] width 212 height 14
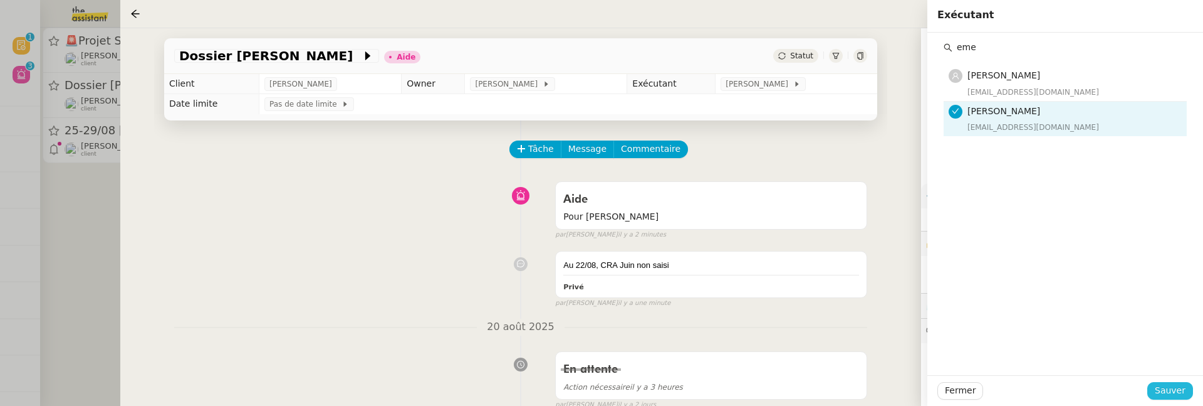
click at [1176, 387] on span "Sauver" at bounding box center [1170, 390] width 31 height 14
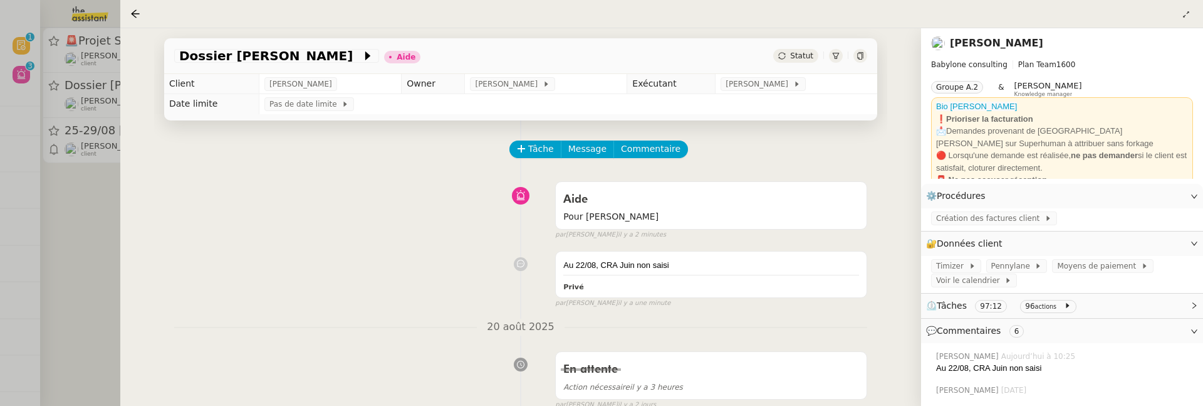
click at [793, 60] on span "Statut" at bounding box center [801, 55] width 23 height 9
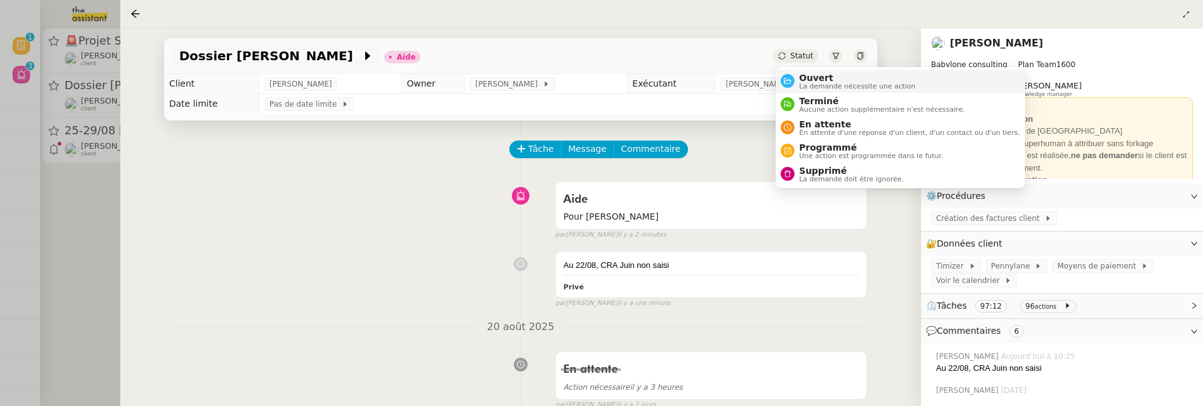
click at [806, 73] on span "Ouvert" at bounding box center [858, 78] width 117 height 10
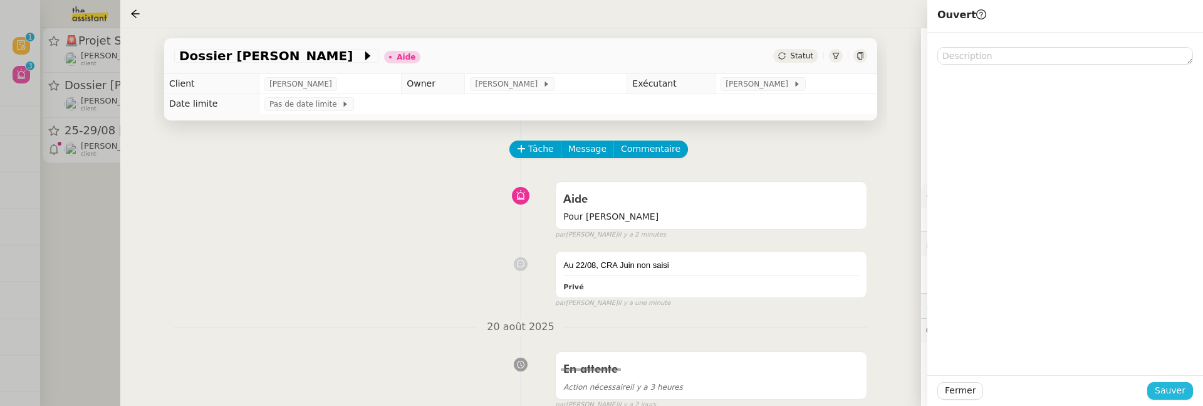
click at [1168, 386] on span "Sauver" at bounding box center [1170, 390] width 31 height 14
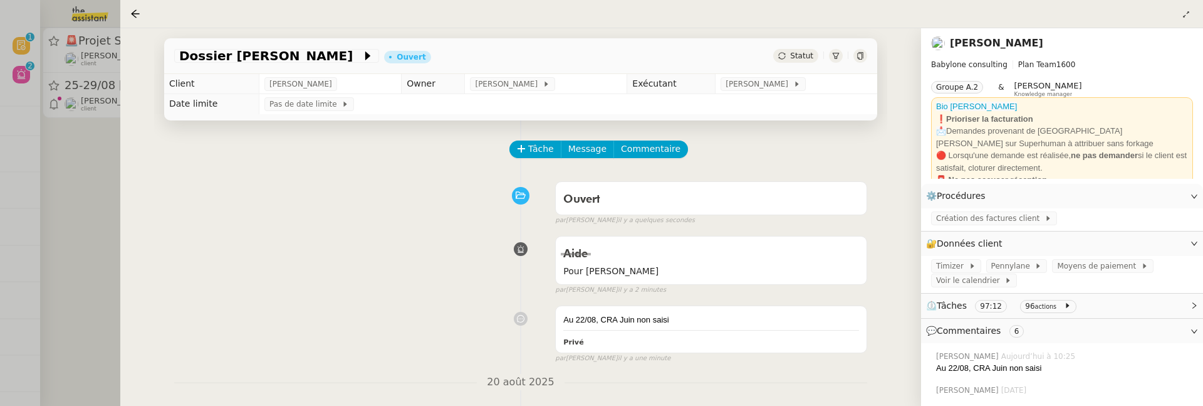
click at [62, 248] on div at bounding box center [601, 203] width 1203 height 406
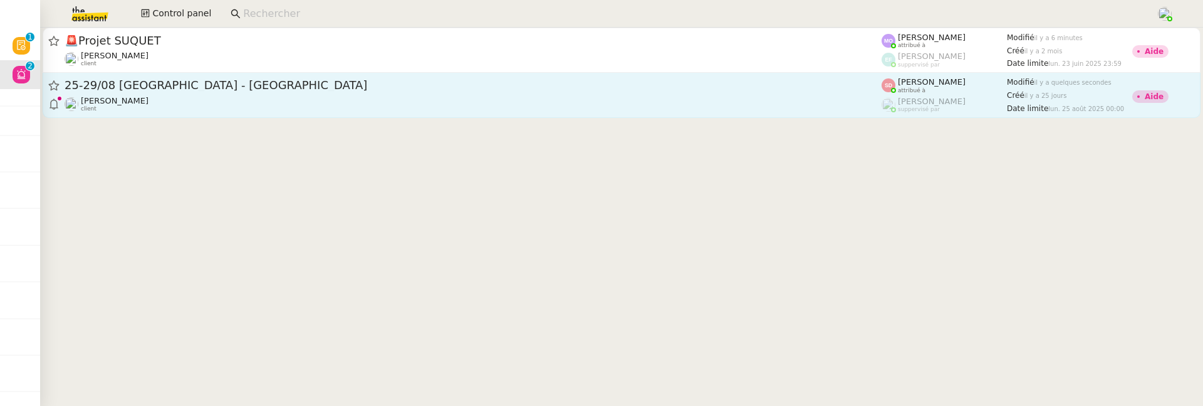
click at [246, 90] on span "25-29/08 [GEOGRAPHIC_DATA] - [GEOGRAPHIC_DATA]" at bounding box center [473, 85] width 817 height 11
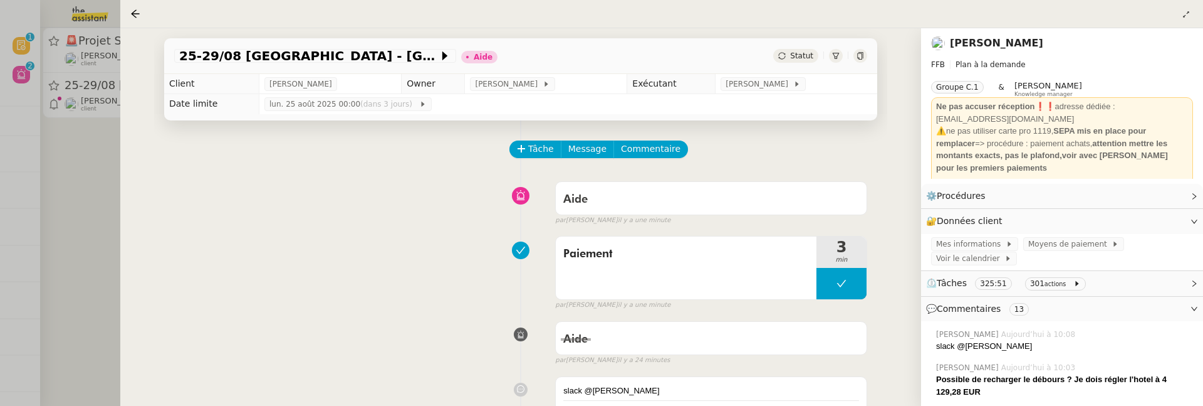
click at [651, 142] on span "Commentaire" at bounding box center [651, 149] width 60 height 14
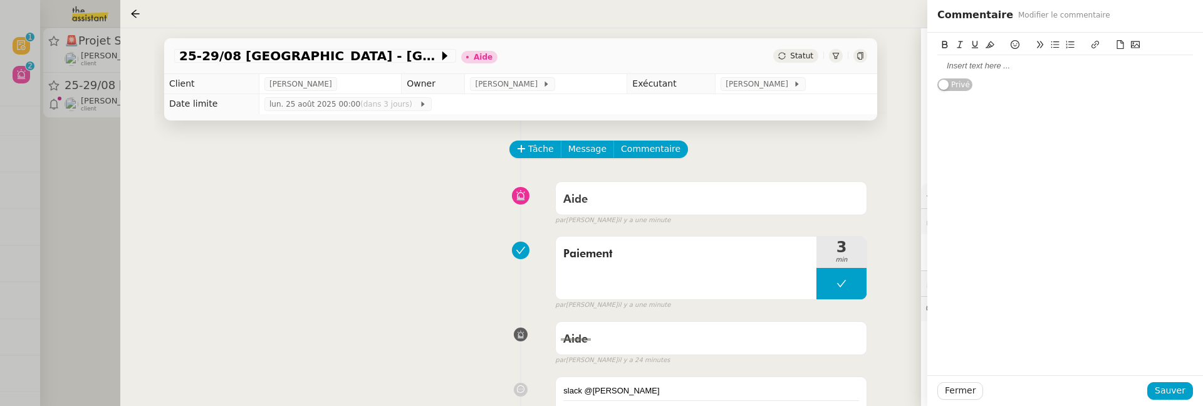
click at [1019, 76] on div "Privé" at bounding box center [1066, 62] width 256 height 59
click at [994, 62] on div at bounding box center [1066, 65] width 256 height 11
click at [1178, 392] on span "Sauver" at bounding box center [1170, 390] width 31 height 14
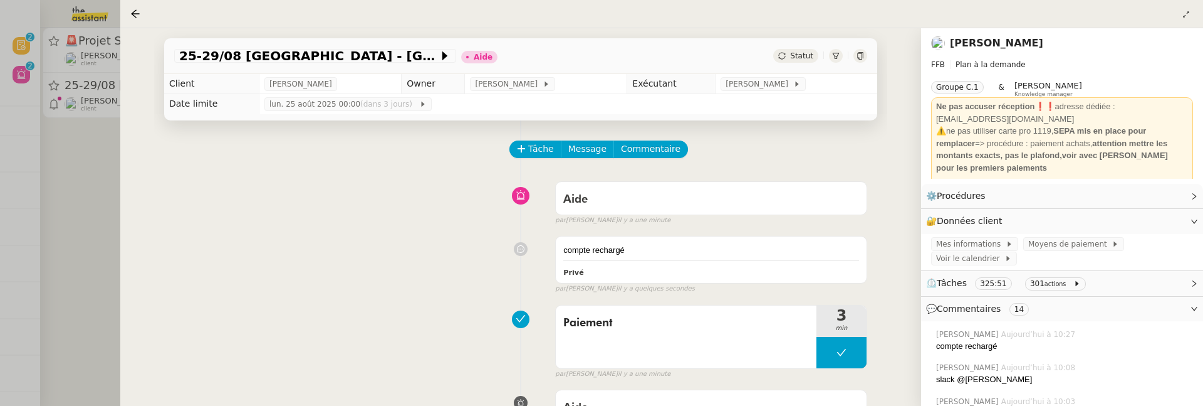
click at [88, 198] on div at bounding box center [601, 203] width 1203 height 406
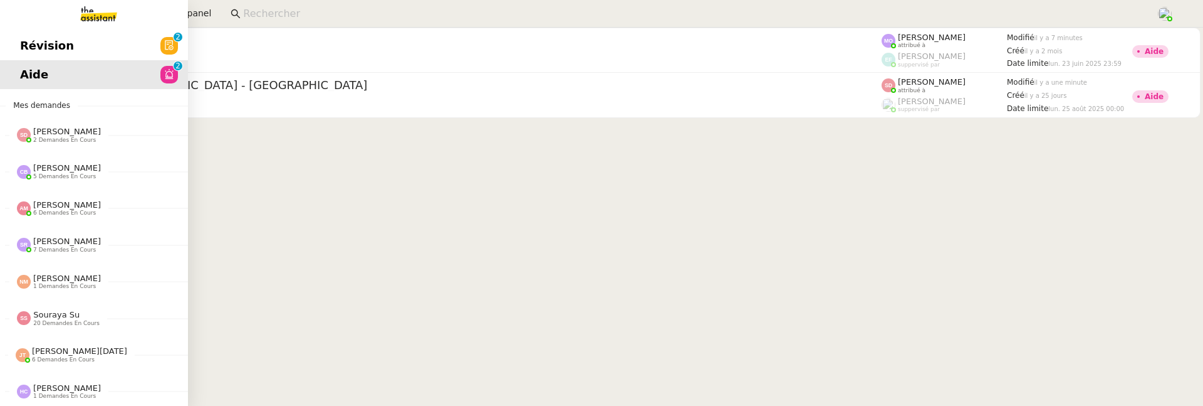
click at [26, 48] on span "Révision" at bounding box center [47, 45] width 54 height 19
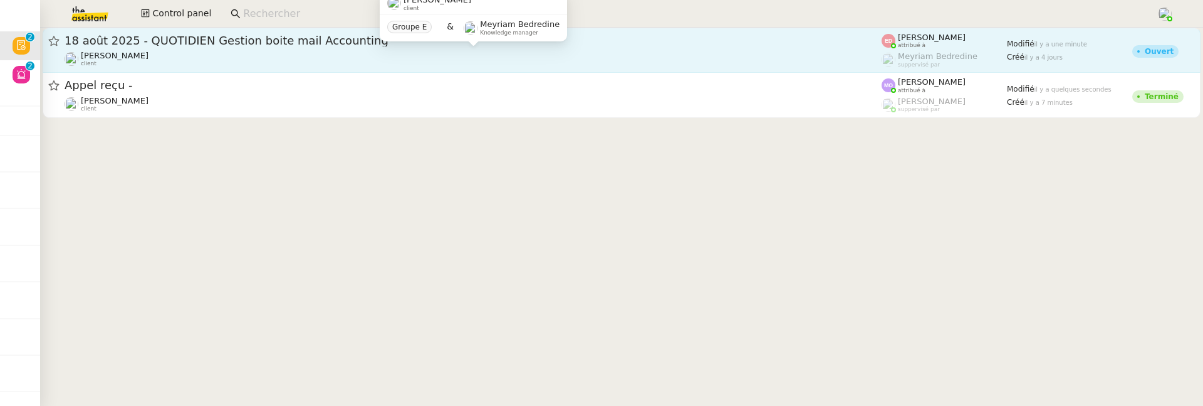
click at [283, 51] on div "Fanny Eyraud client" at bounding box center [473, 59] width 817 height 16
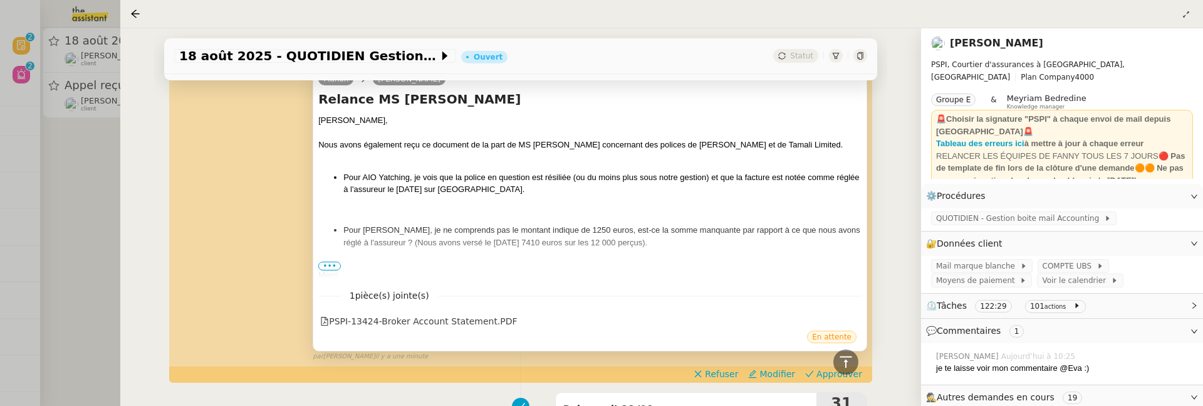
scroll to position [333, 0]
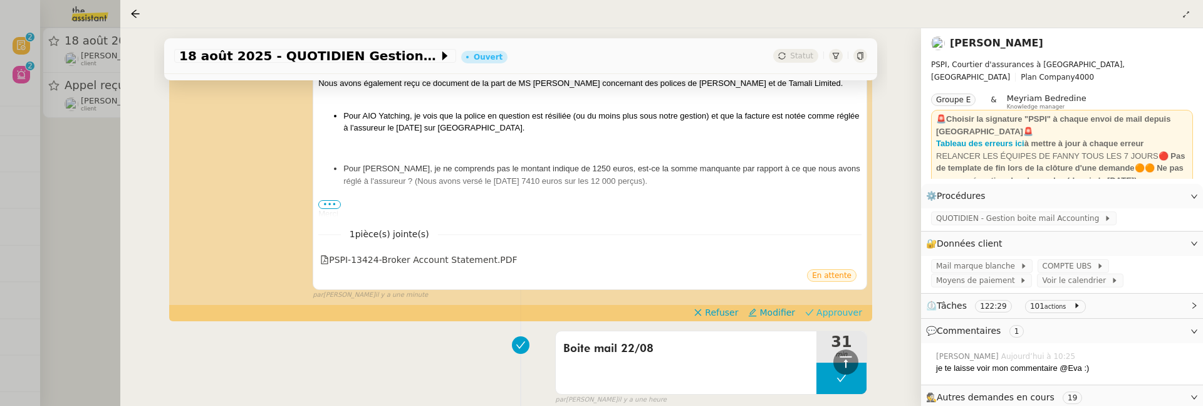
click at [822, 309] on span "Approuver" at bounding box center [840, 312] width 46 height 13
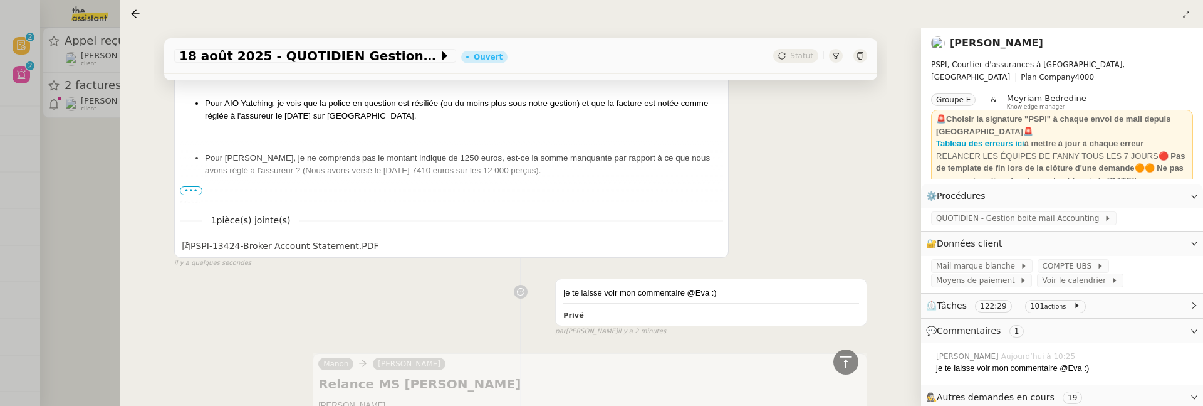
scroll to position [678, 0]
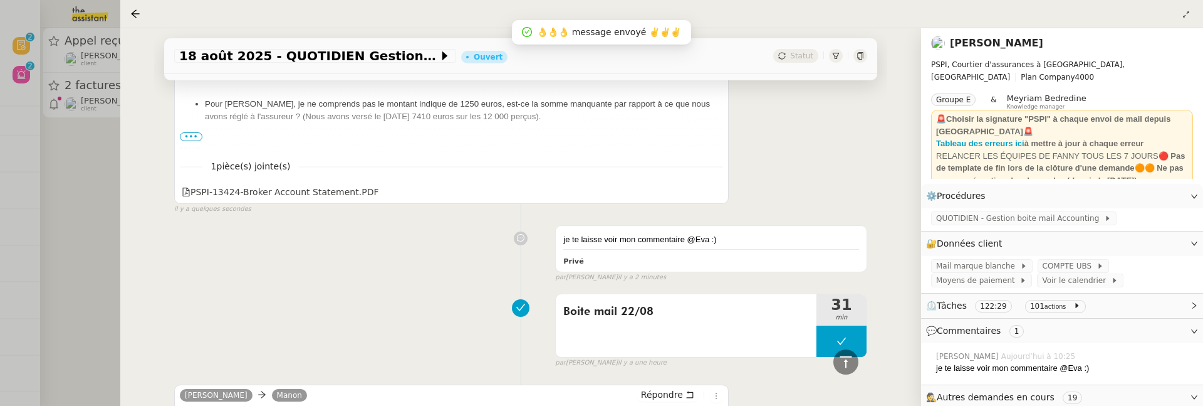
click at [94, 227] on div at bounding box center [601, 203] width 1203 height 406
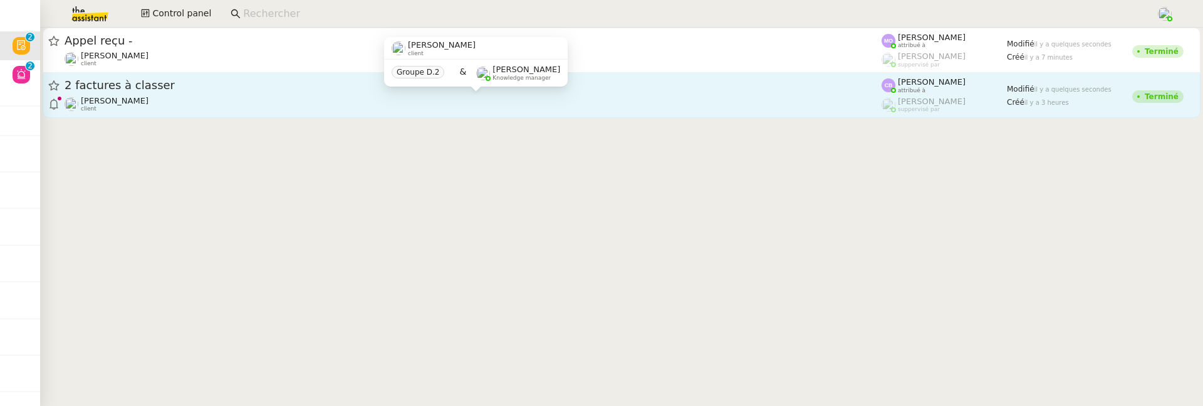
click at [152, 109] on div "Benjamin Delahaye client" at bounding box center [473, 104] width 817 height 16
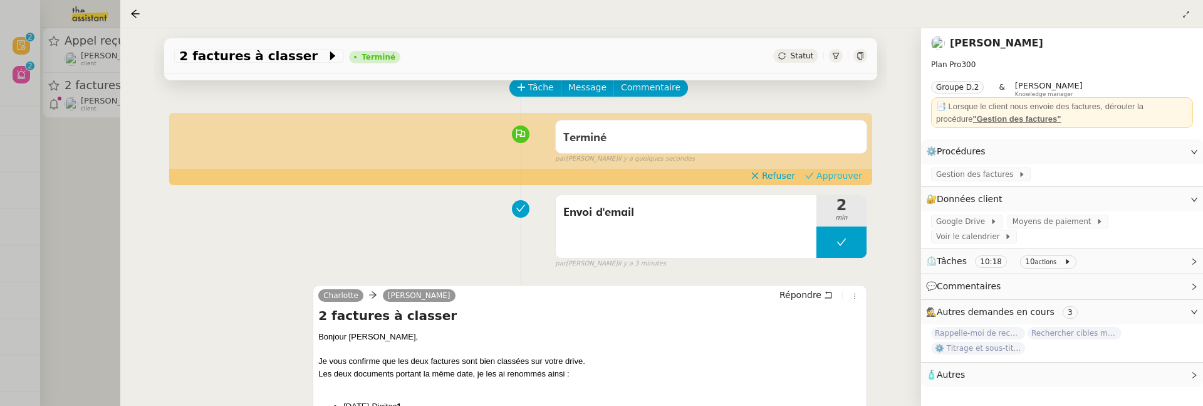
scroll to position [41, 0]
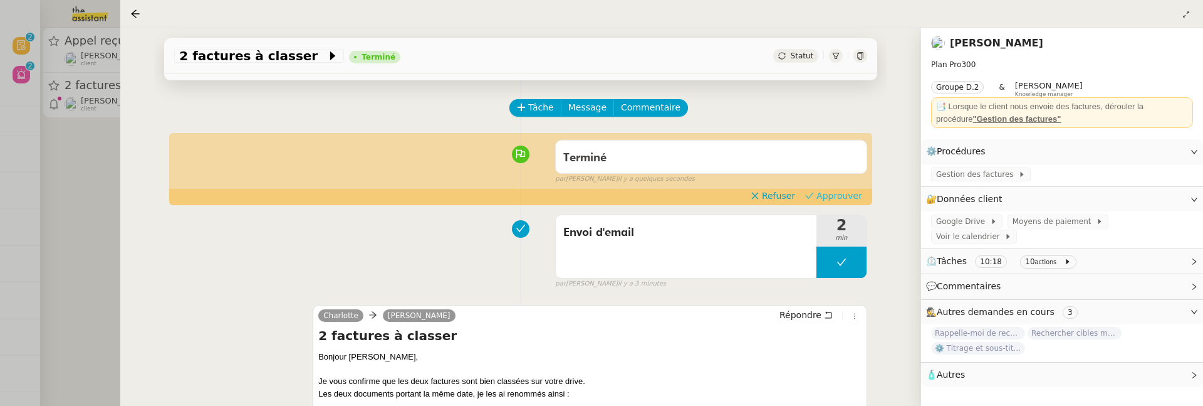
click at [846, 189] on span "Approuver" at bounding box center [840, 195] width 46 height 13
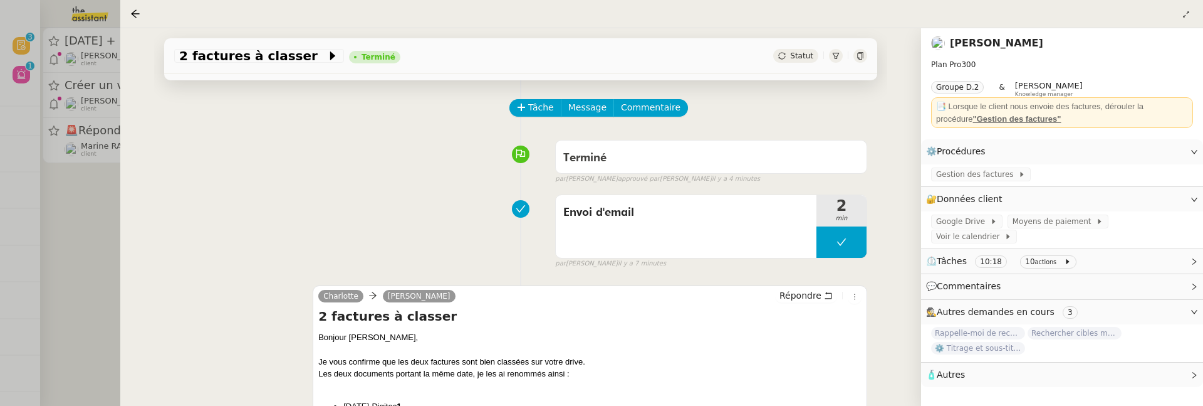
click at [97, 353] on div at bounding box center [601, 203] width 1203 height 406
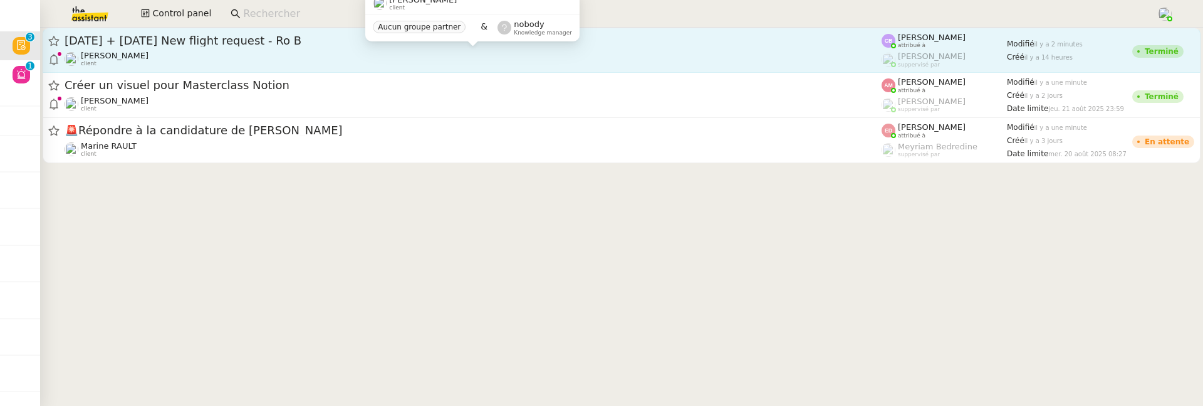
click at [347, 61] on div "[PERSON_NAME] client" at bounding box center [473, 59] width 817 height 16
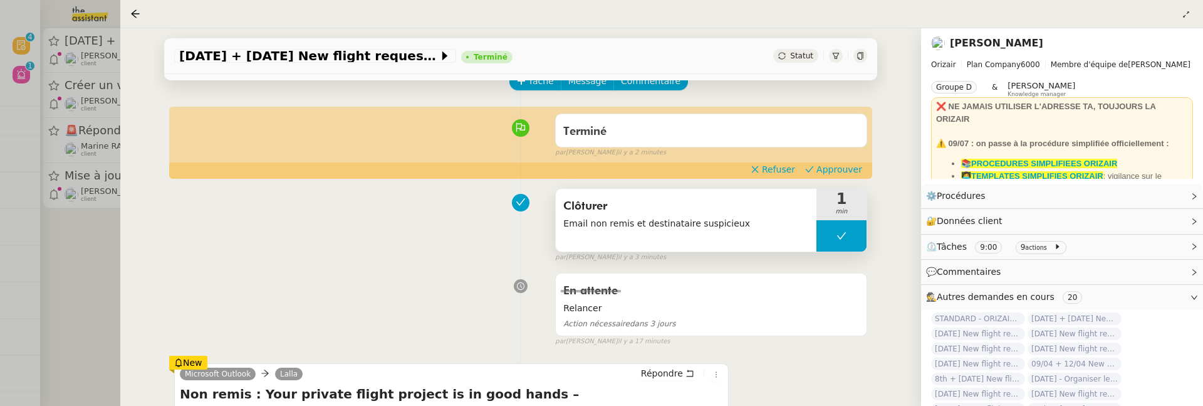
scroll to position [40, 0]
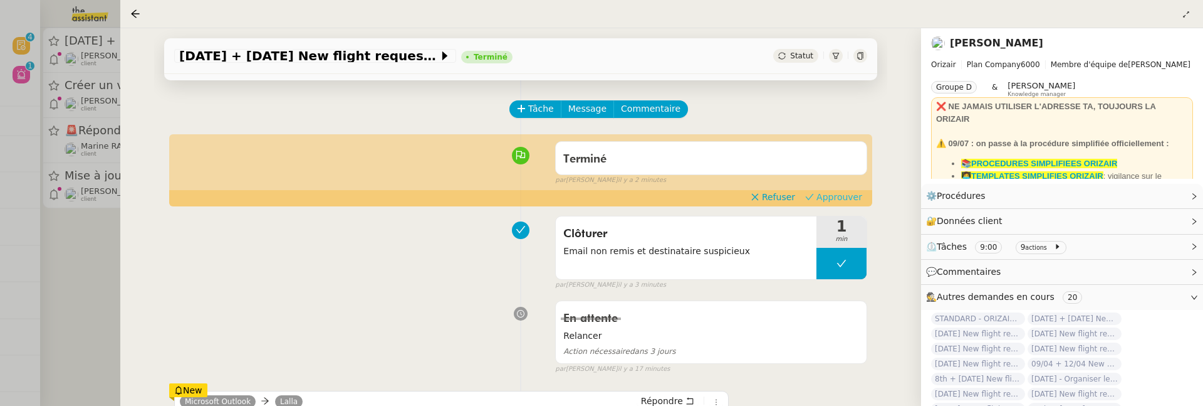
click at [840, 195] on span "Approuver" at bounding box center [840, 197] width 46 height 13
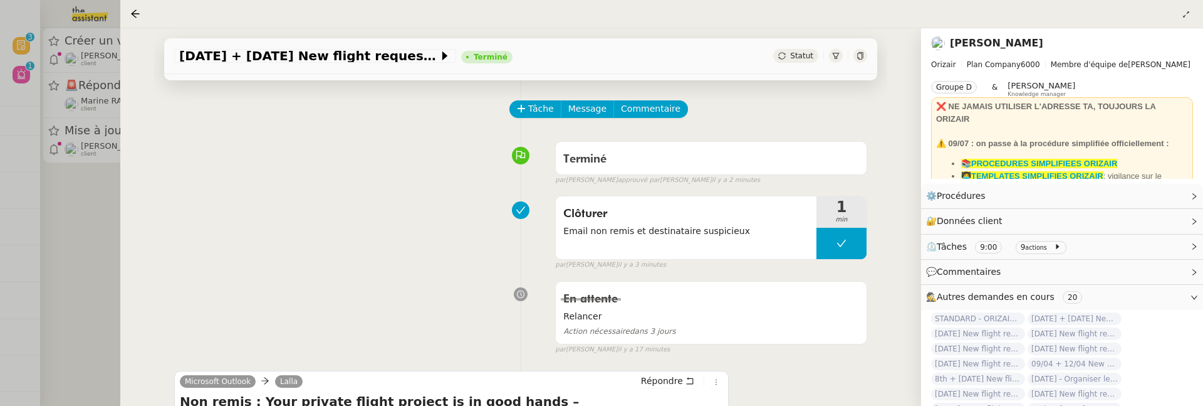
click at [105, 198] on div at bounding box center [601, 203] width 1203 height 406
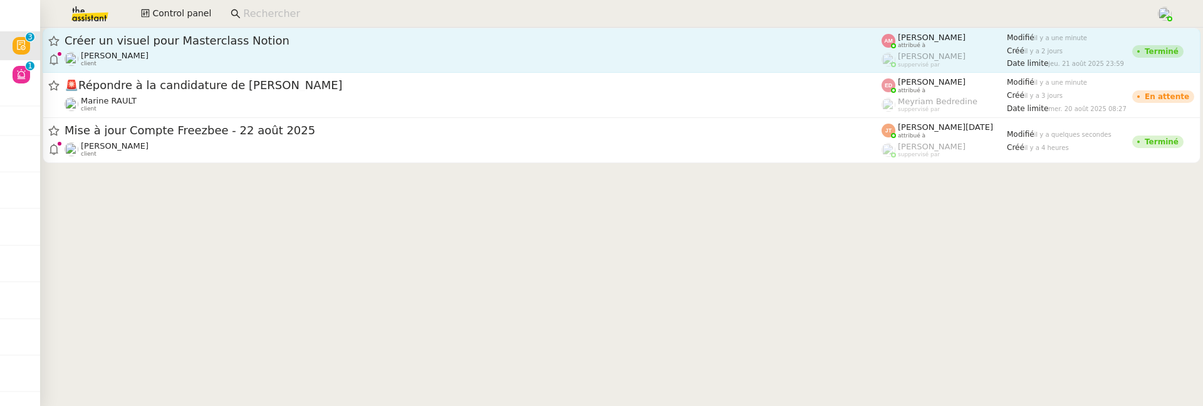
click at [250, 43] on span "Créer un visuel pour Masterclass Notion" at bounding box center [473, 40] width 817 height 11
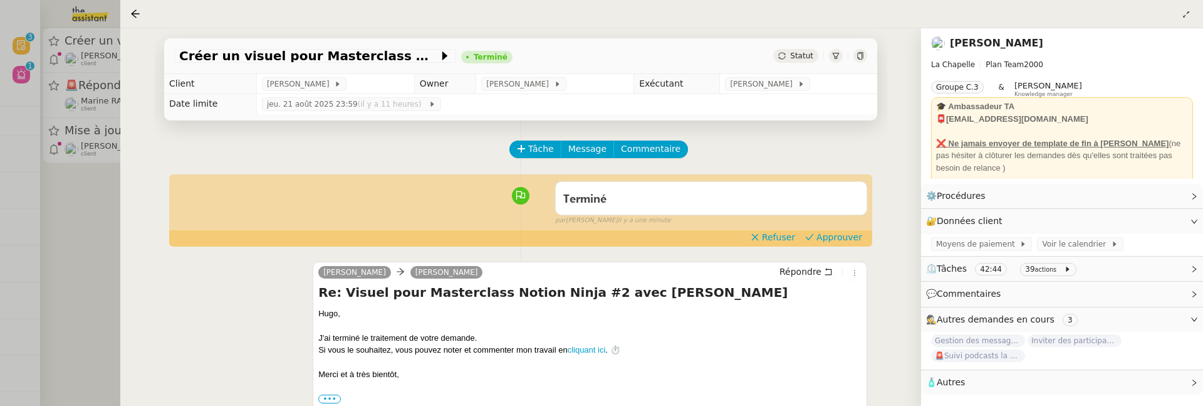
click at [841, 226] on div "Terminé false par Amyna M. il y a une minute" at bounding box center [520, 200] width 693 height 50
click at [839, 242] on span "Approuver" at bounding box center [840, 237] width 46 height 13
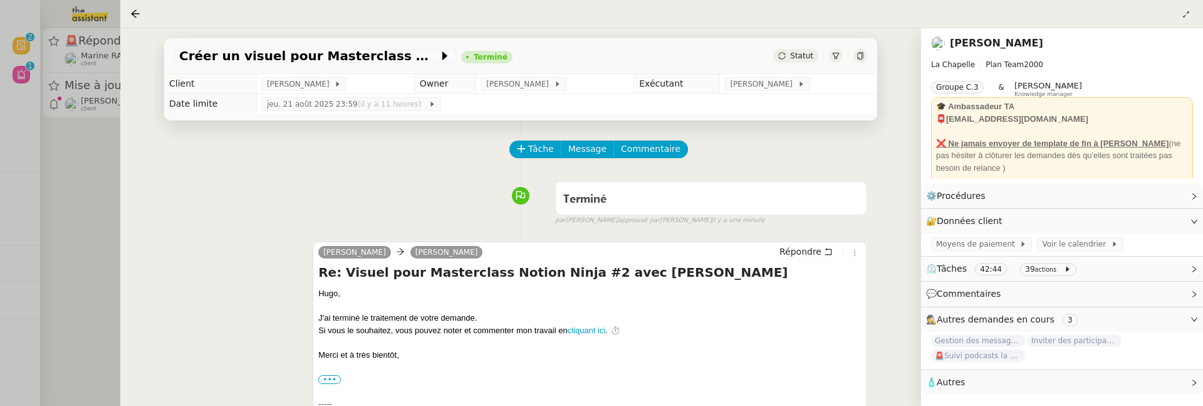
click at [96, 228] on div at bounding box center [601, 203] width 1203 height 406
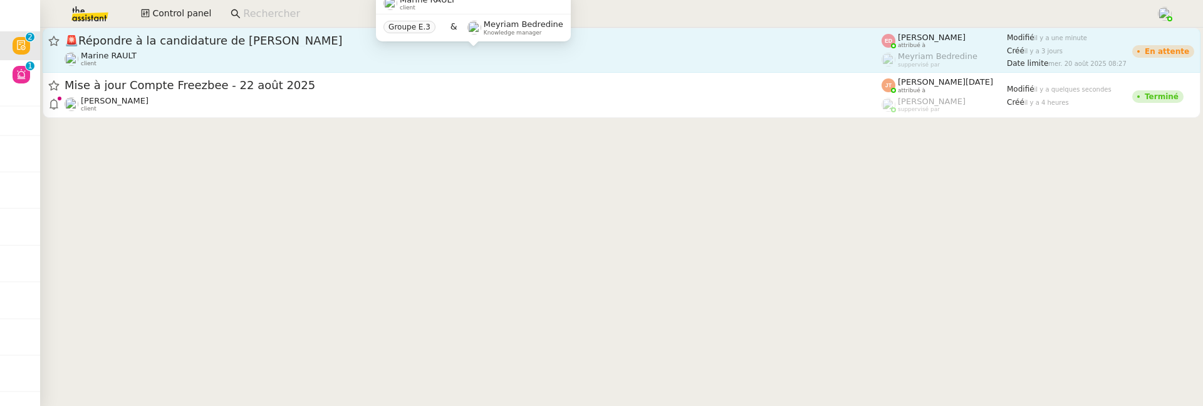
click at [325, 51] on div "Marine RAULT client" at bounding box center [473, 59] width 817 height 16
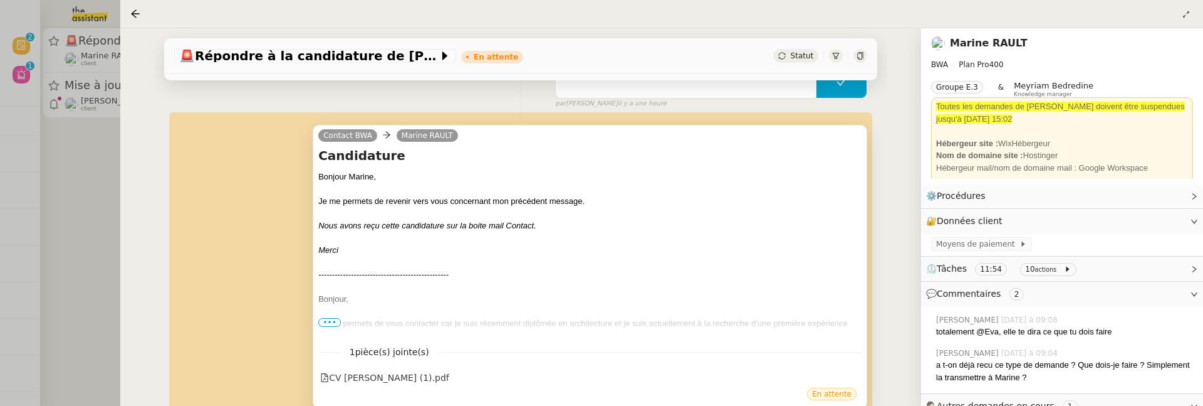
scroll to position [218, 0]
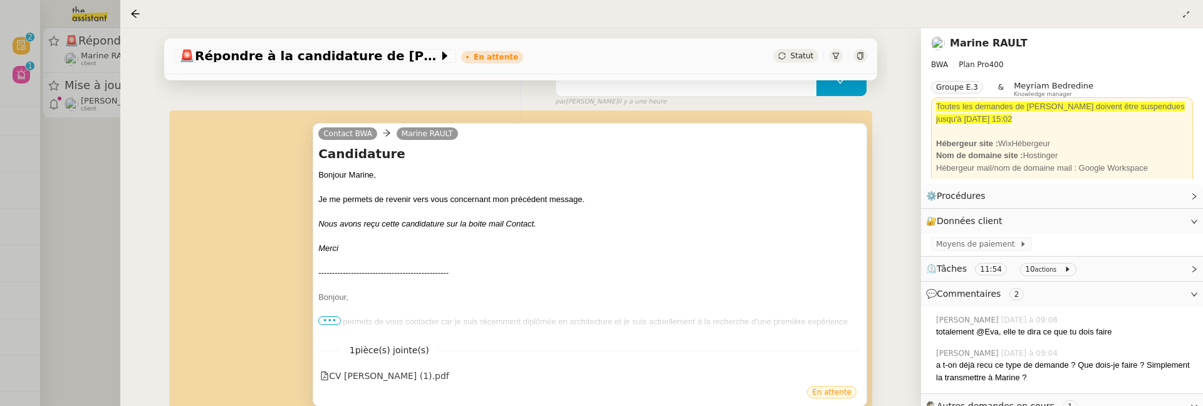
click at [323, 323] on div "Je me permets de vous contacter car je suis récemment diplômée en architecture …" at bounding box center [589, 327] width 543 height 24
click at [327, 320] on span "•••" at bounding box center [329, 320] width 23 height 9
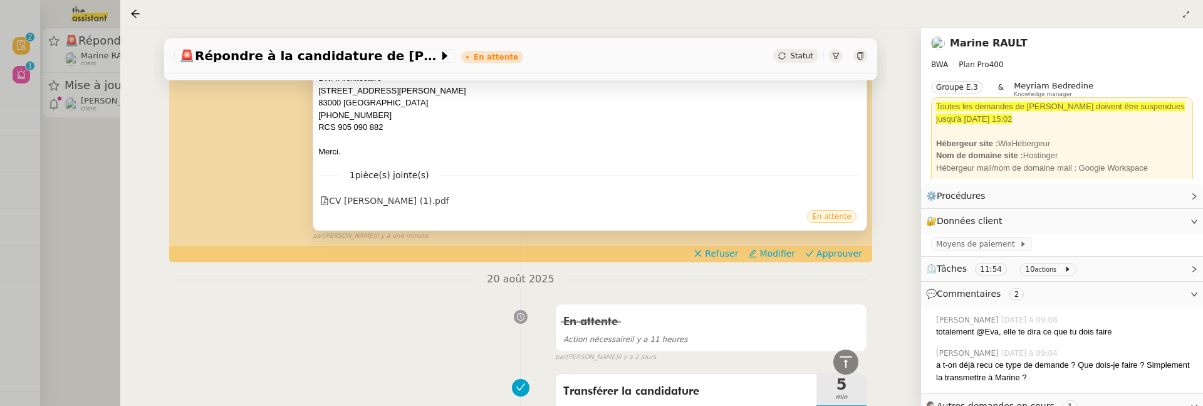
scroll to position [633, 0]
click at [818, 251] on button "Approuver" at bounding box center [833, 253] width 67 height 14
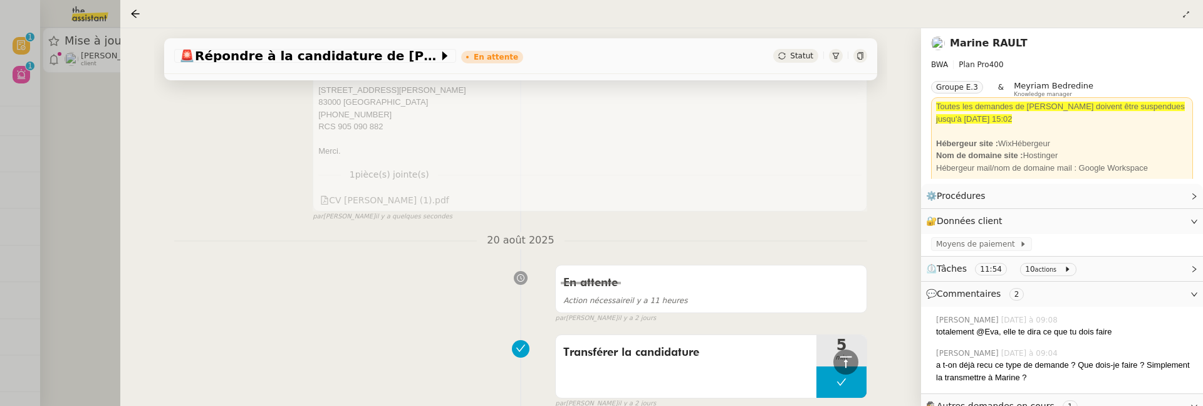
click at [66, 184] on div at bounding box center [601, 203] width 1203 height 406
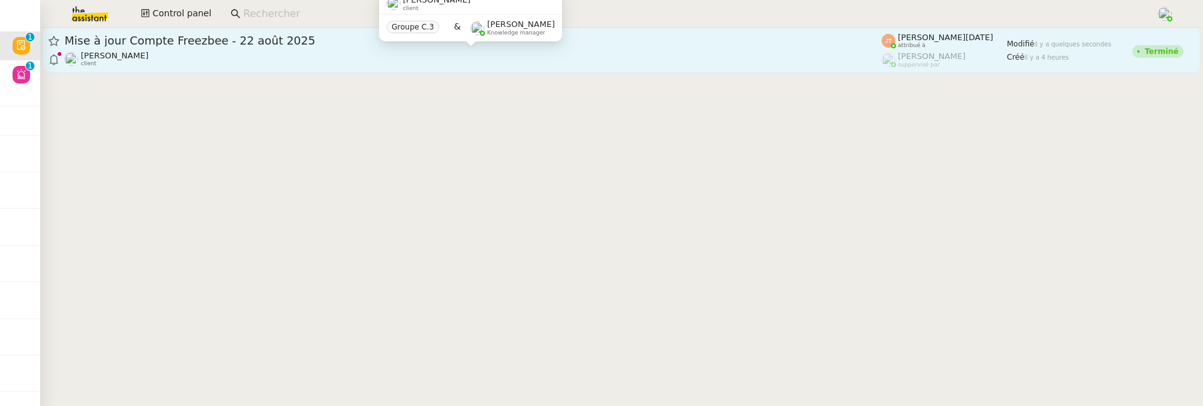
click at [155, 63] on div "Hugo Bentz client" at bounding box center [473, 59] width 817 height 16
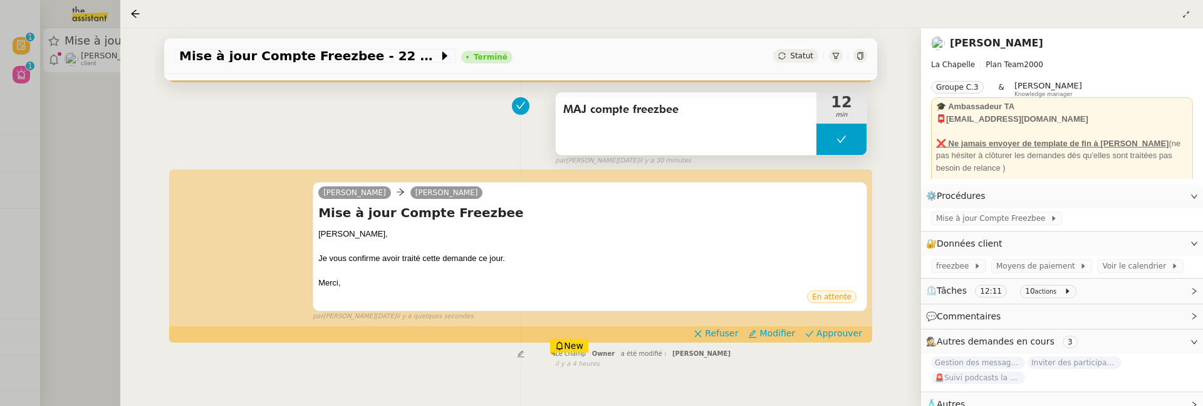
scroll to position [167, 0]
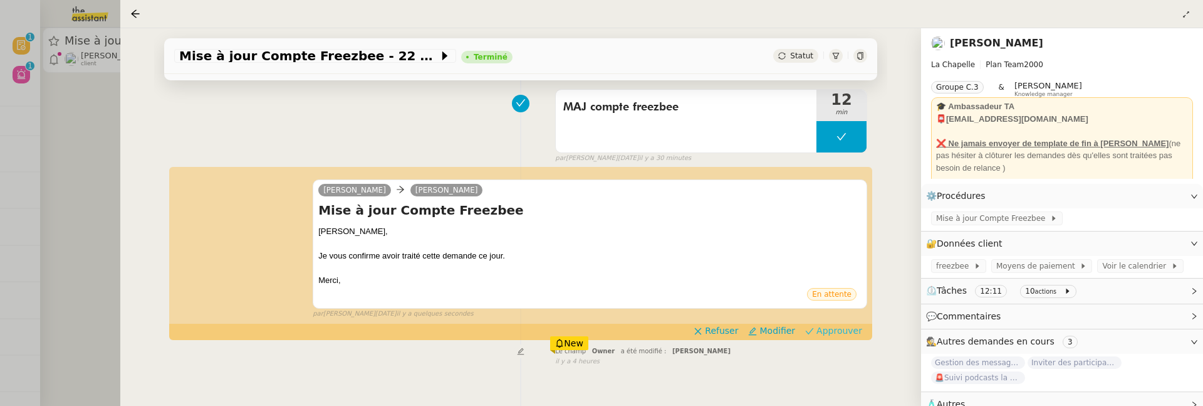
click at [838, 327] on span "Approuver" at bounding box center [840, 330] width 46 height 13
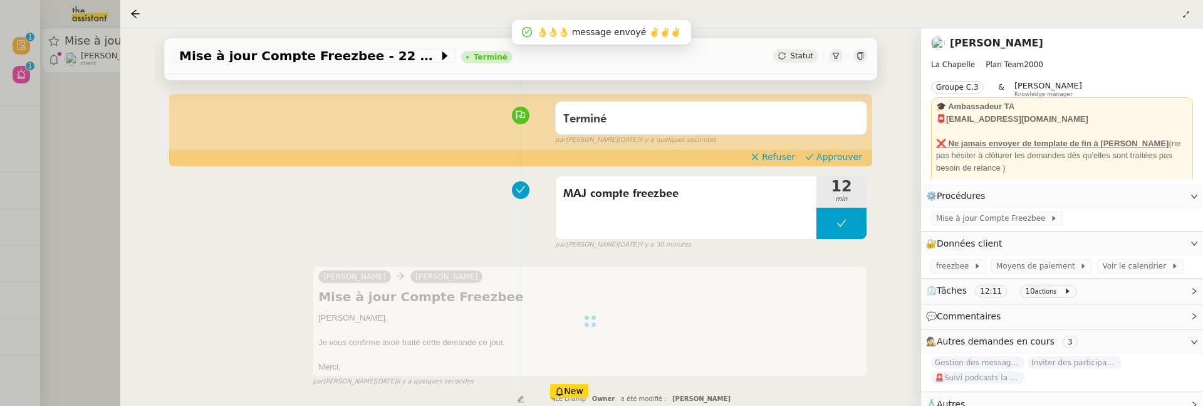
scroll to position [8, 0]
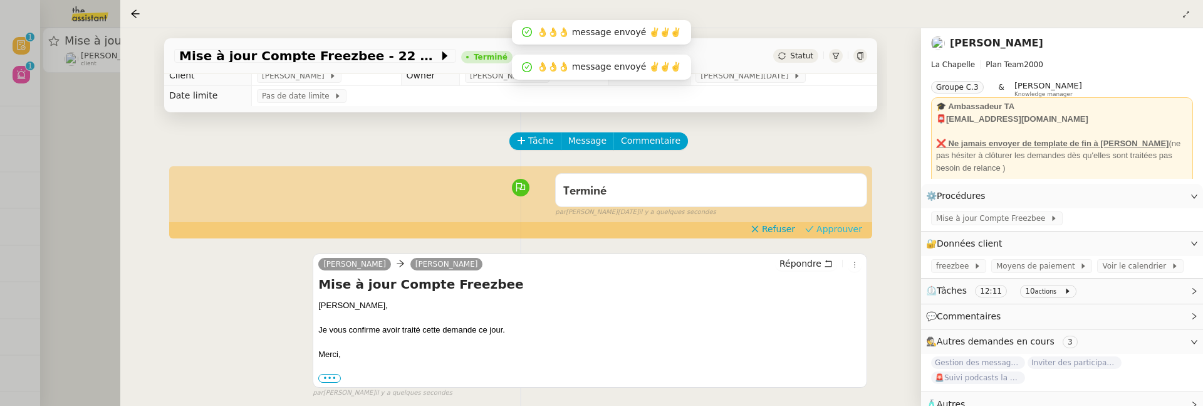
click at [843, 228] on span "Approuver" at bounding box center [840, 229] width 46 height 13
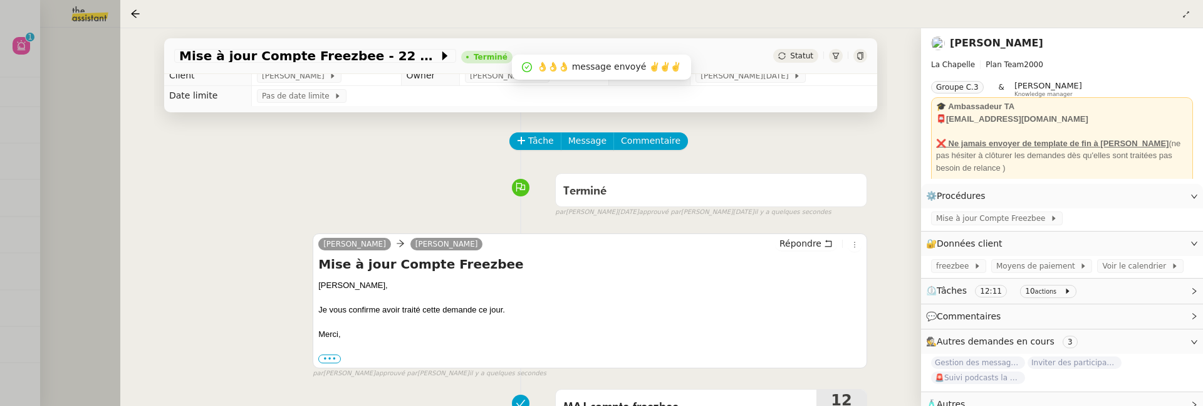
click at [95, 196] on div at bounding box center [601, 203] width 1203 height 406
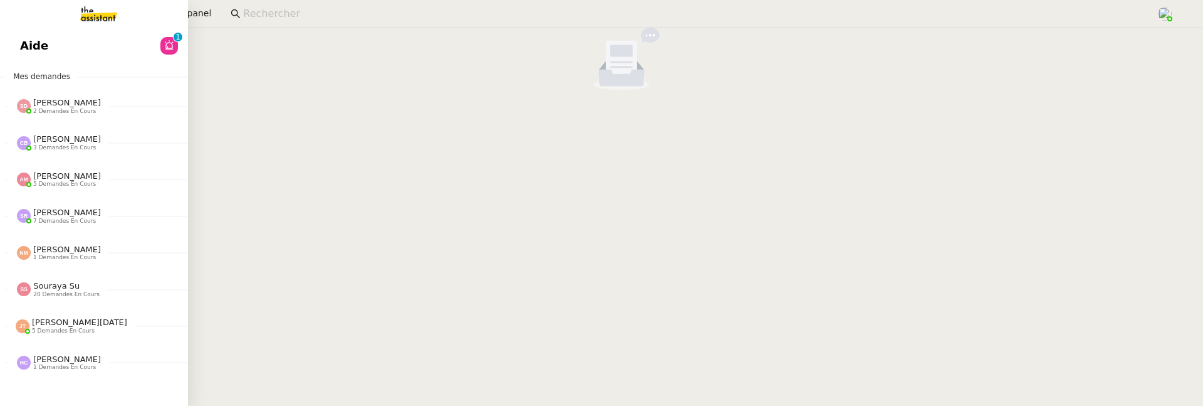
click at [33, 45] on span "Aide" at bounding box center [34, 45] width 28 height 19
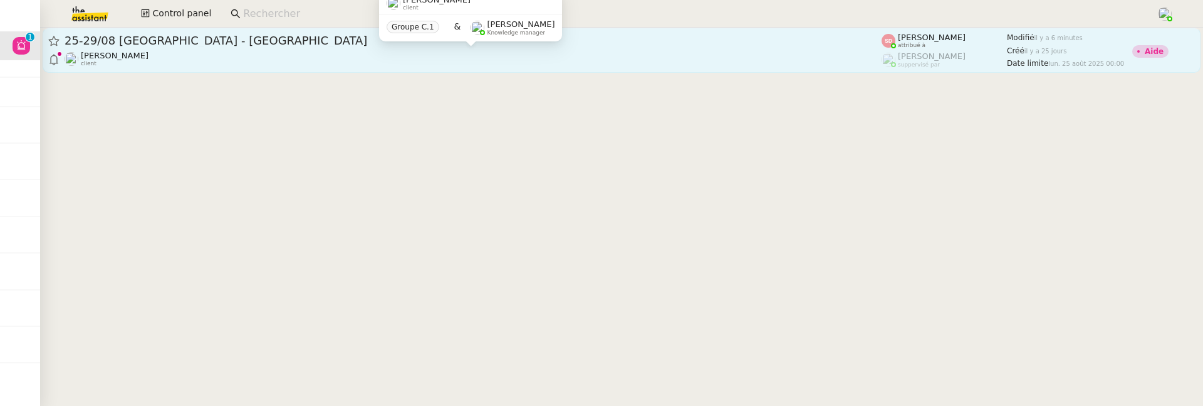
click at [319, 65] on div "Fabien Bornancin client" at bounding box center [473, 59] width 817 height 16
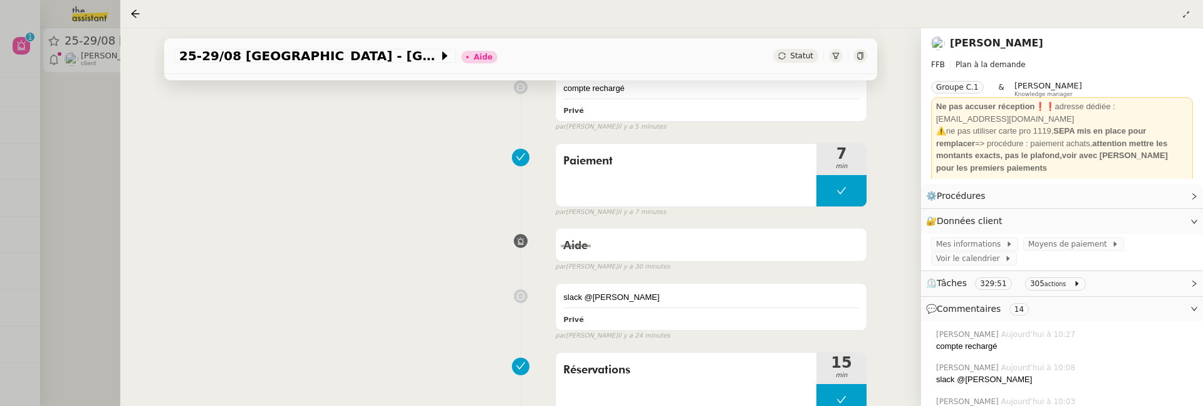
scroll to position [163, 0]
click at [141, 23] on nz-page-header at bounding box center [661, 14] width 1083 height 28
click at [141, 21] on div at bounding box center [137, 13] width 15 height 15
click at [136, 18] on icon at bounding box center [135, 14] width 10 height 10
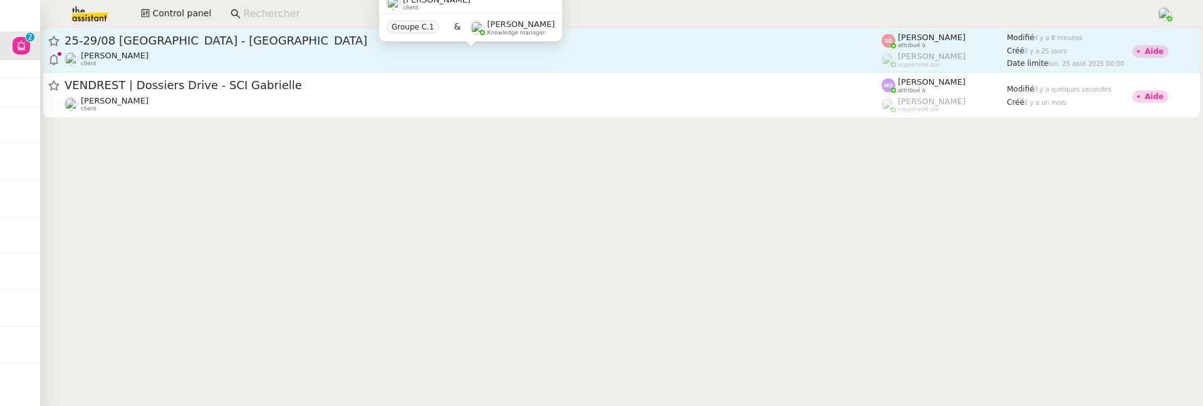
click at [359, 54] on div "Fabien Bornancin client" at bounding box center [473, 59] width 817 height 16
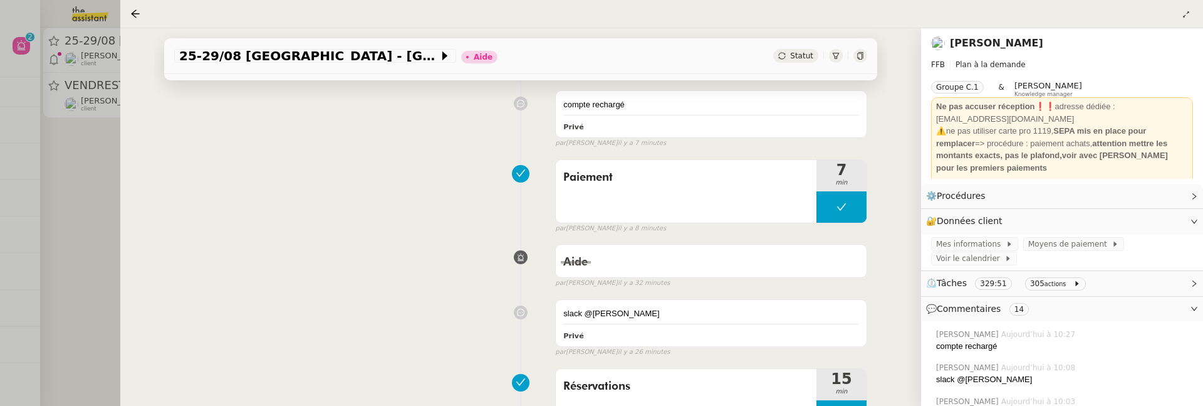
scroll to position [152, 0]
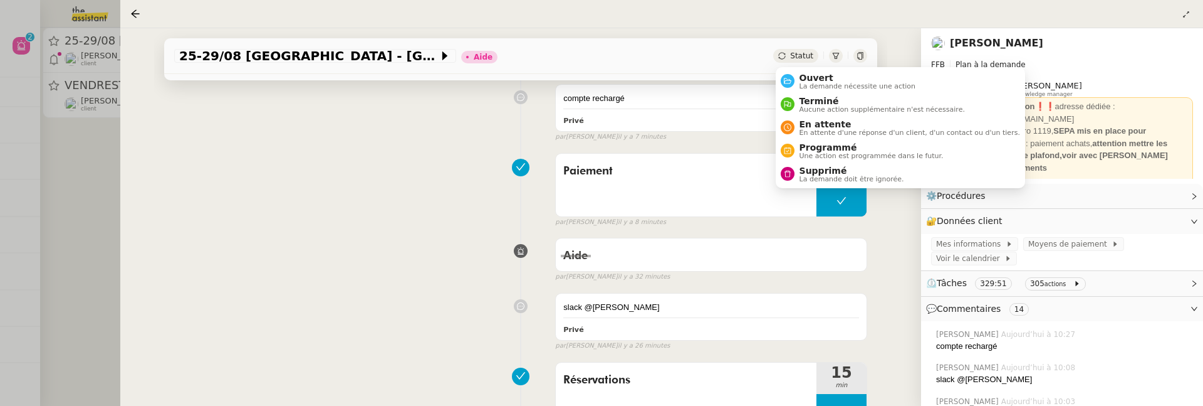
click at [805, 57] on span "Statut" at bounding box center [801, 55] width 23 height 9
click at [824, 83] on span "La demande nécessite une action" at bounding box center [858, 86] width 117 height 7
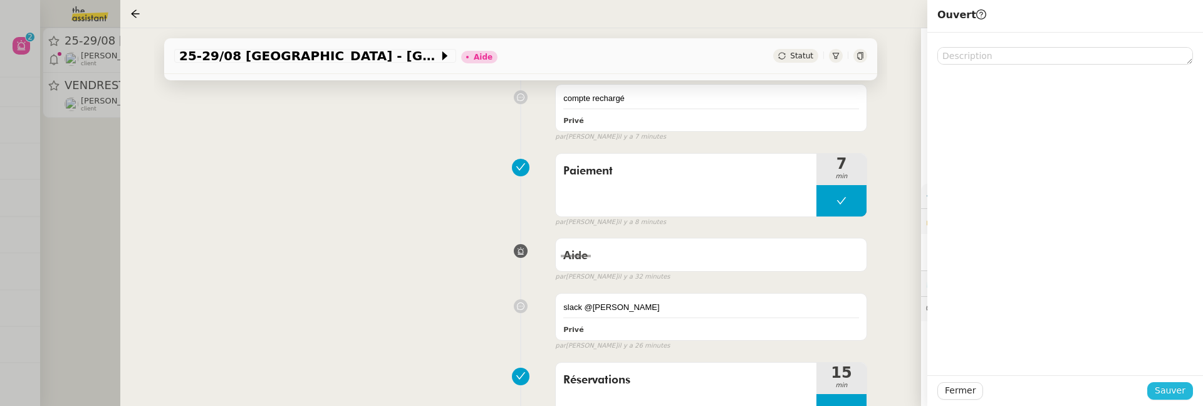
click at [1179, 384] on span "Sauver" at bounding box center [1170, 390] width 31 height 14
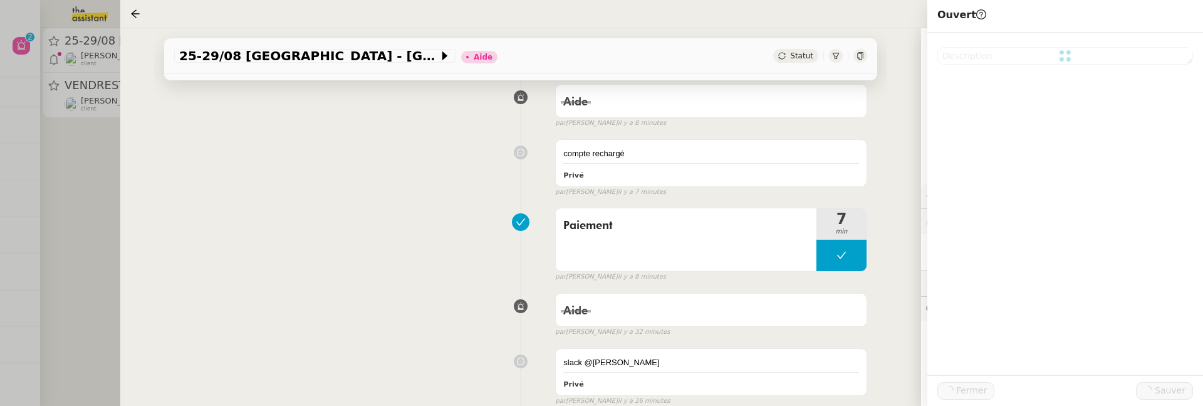
scroll to position [207, 0]
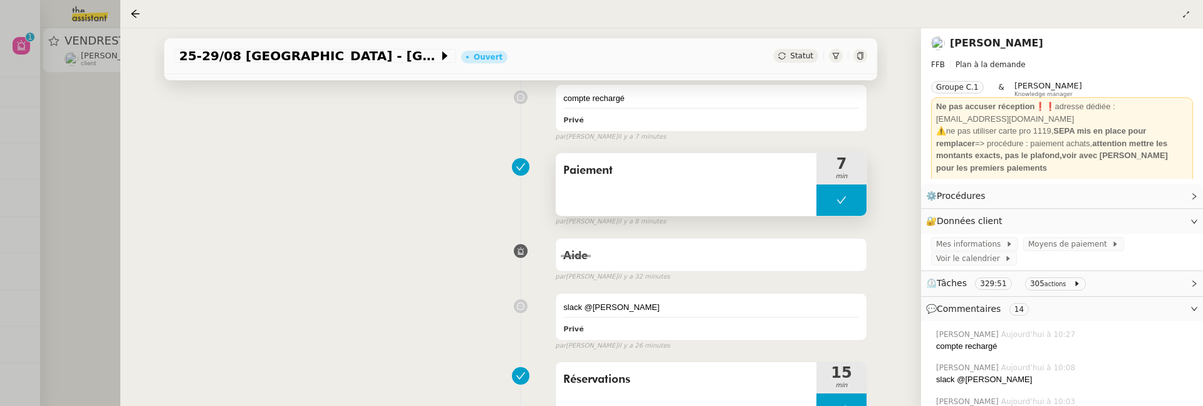
click at [745, 170] on span "Paiement" at bounding box center [686, 170] width 246 height 19
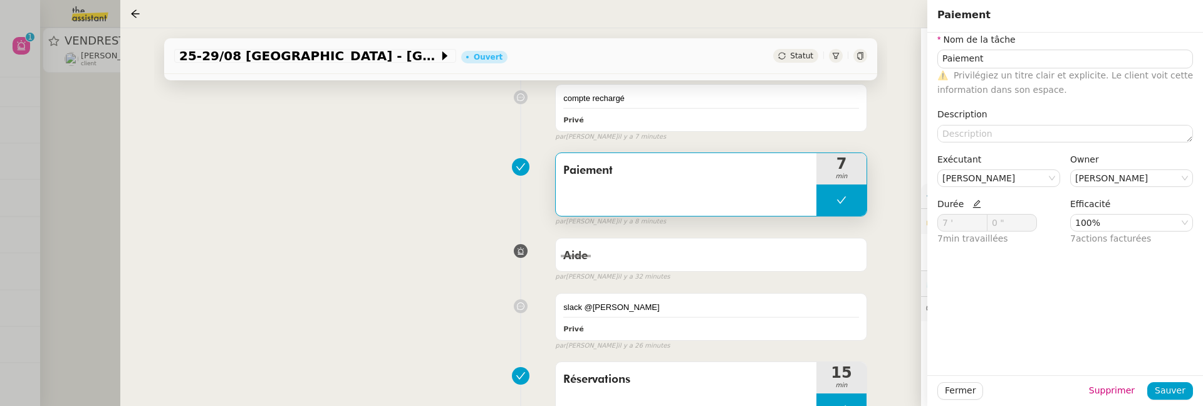
click at [57, 194] on div at bounding box center [601, 203] width 1203 height 406
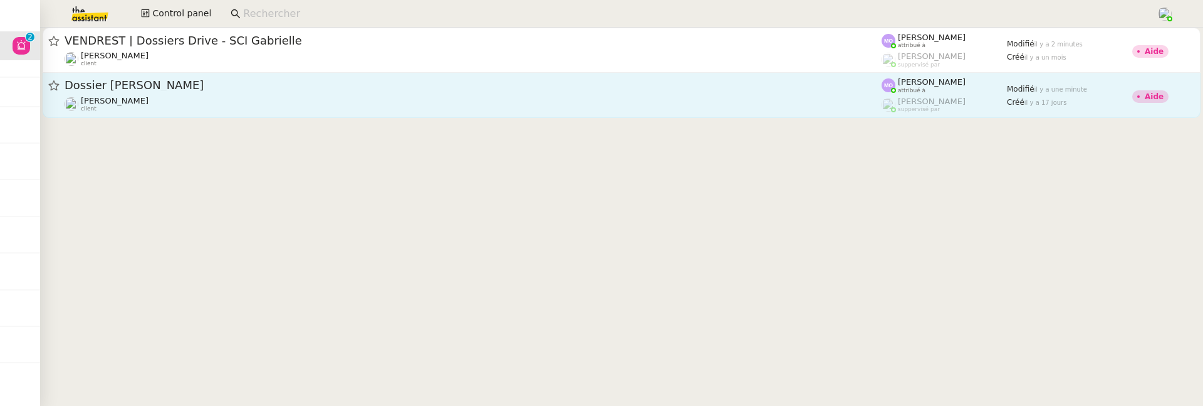
click at [277, 101] on div "Florent Seiler client" at bounding box center [473, 104] width 817 height 16
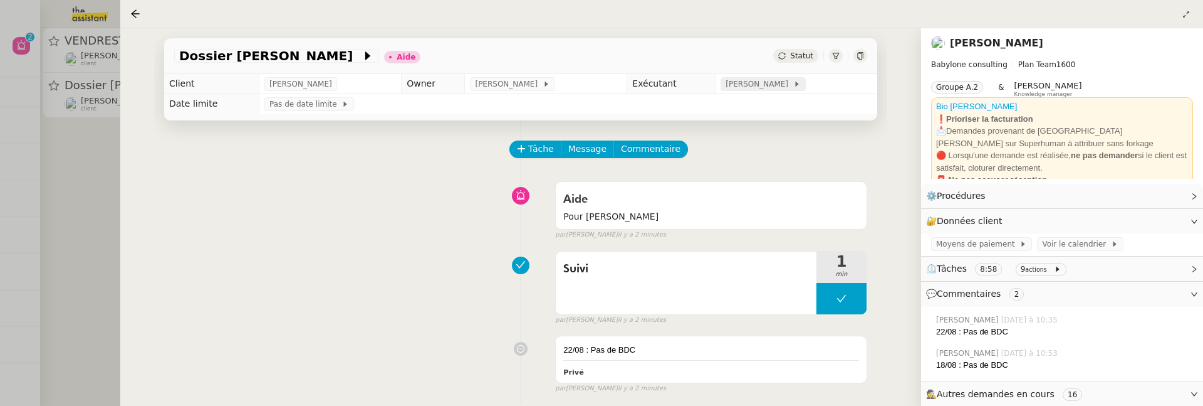
click at [748, 83] on span "[PERSON_NAME]" at bounding box center [759, 84] width 67 height 13
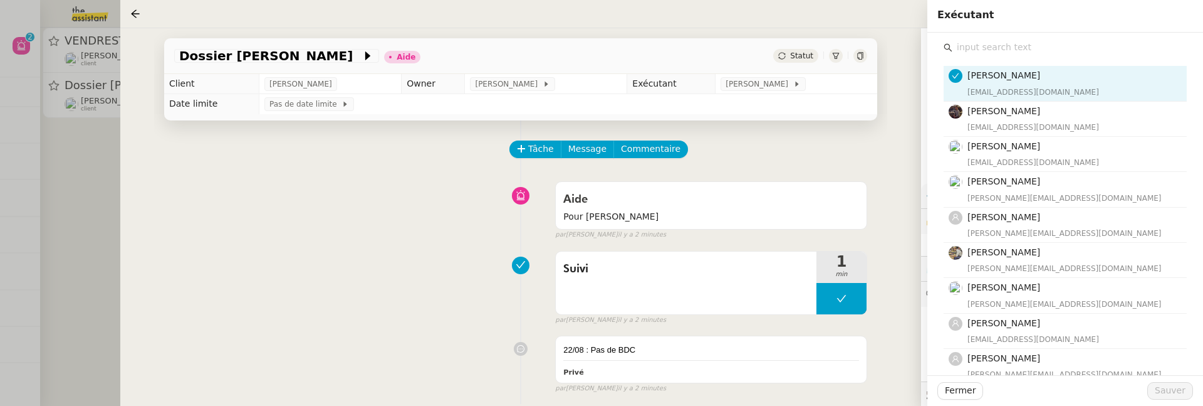
click at [967, 47] on input "text" at bounding box center [1070, 47] width 234 height 17
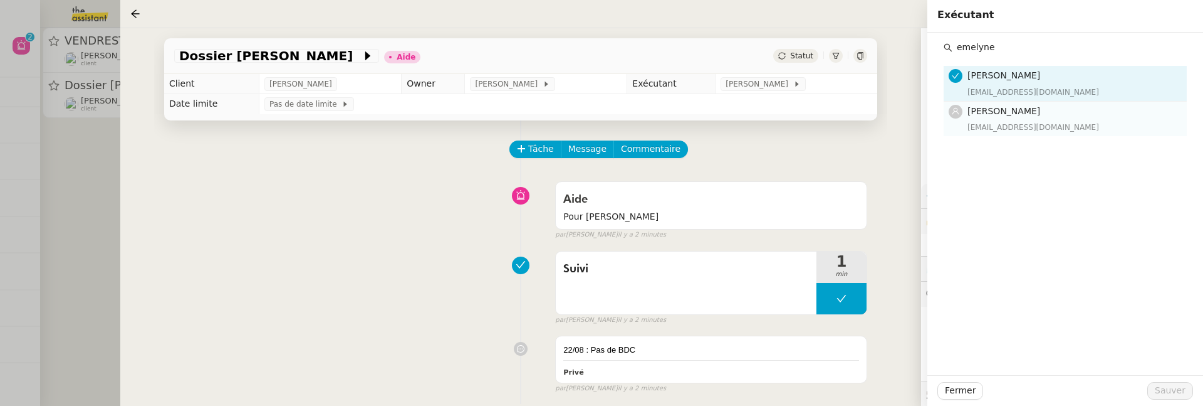
type input "emelyne"
click at [989, 121] on div "emelyne@team.theassistant.com" at bounding box center [1074, 127] width 212 height 13
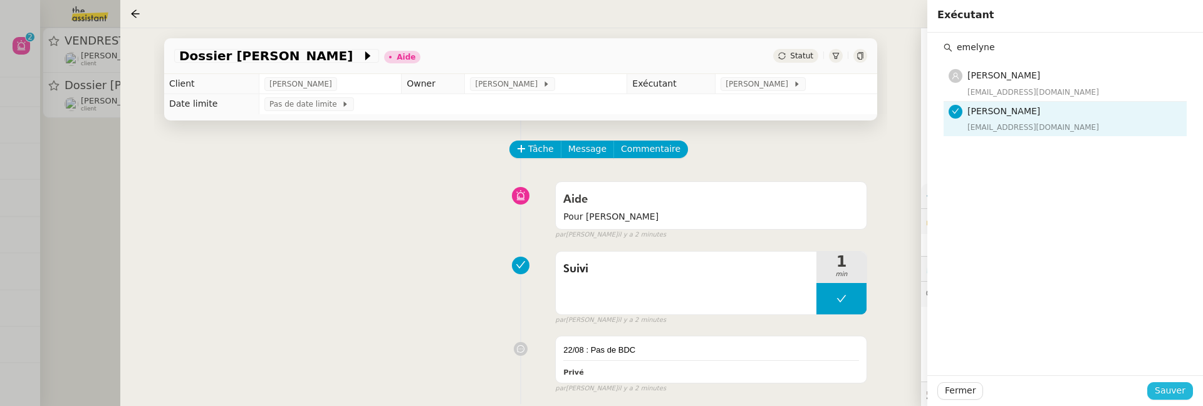
click at [1167, 399] on button "Sauver" at bounding box center [1171, 391] width 46 height 18
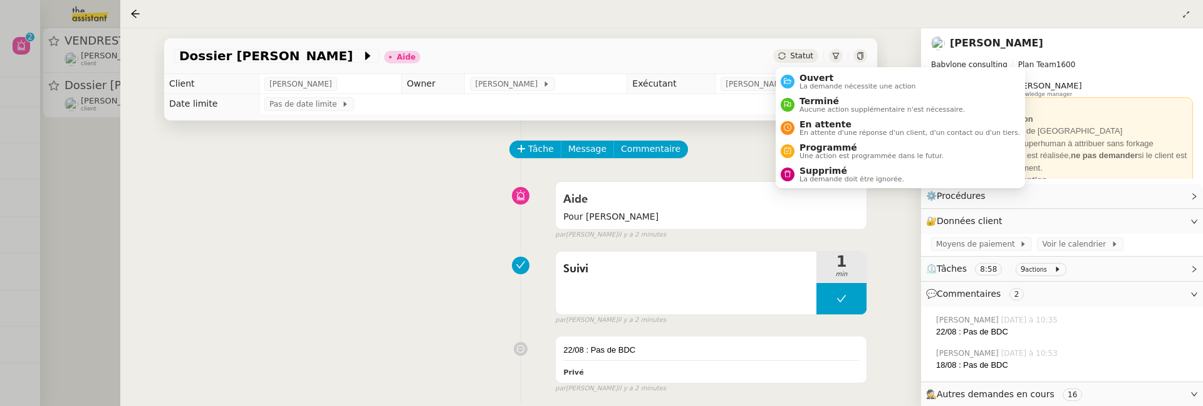
click at [796, 52] on span "Statut" at bounding box center [801, 55] width 23 height 9
click at [810, 71] on li "Ouvert La demande nécessite une action" at bounding box center [900, 81] width 249 height 23
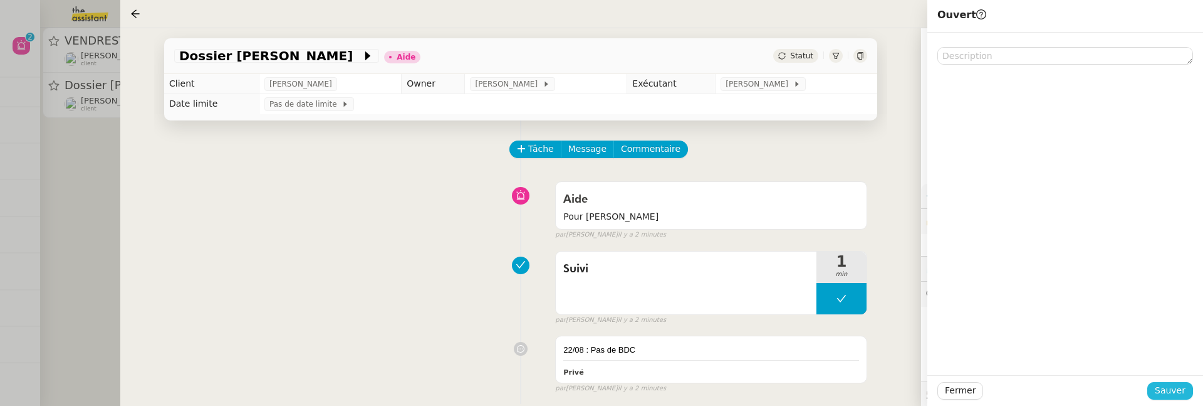
click at [1175, 390] on span "Sauver" at bounding box center [1170, 390] width 31 height 14
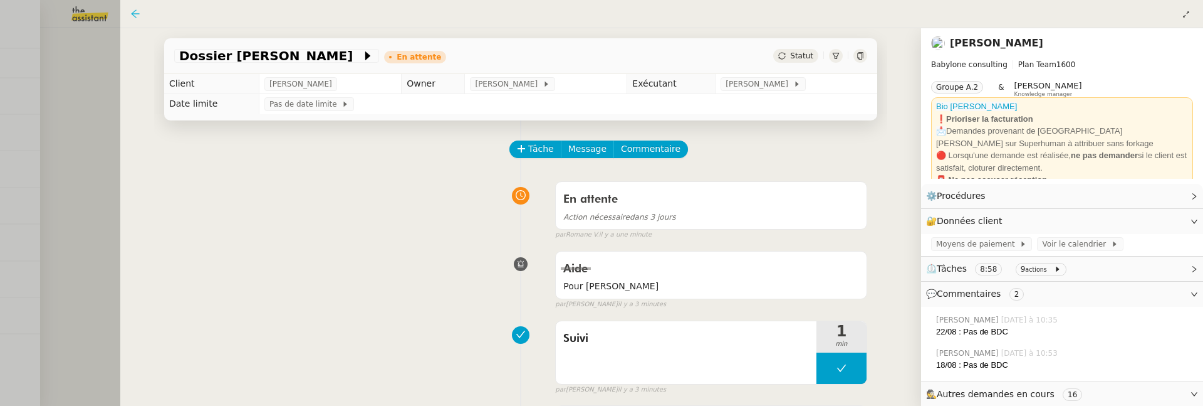
click at [132, 17] on icon at bounding box center [135, 14] width 10 height 10
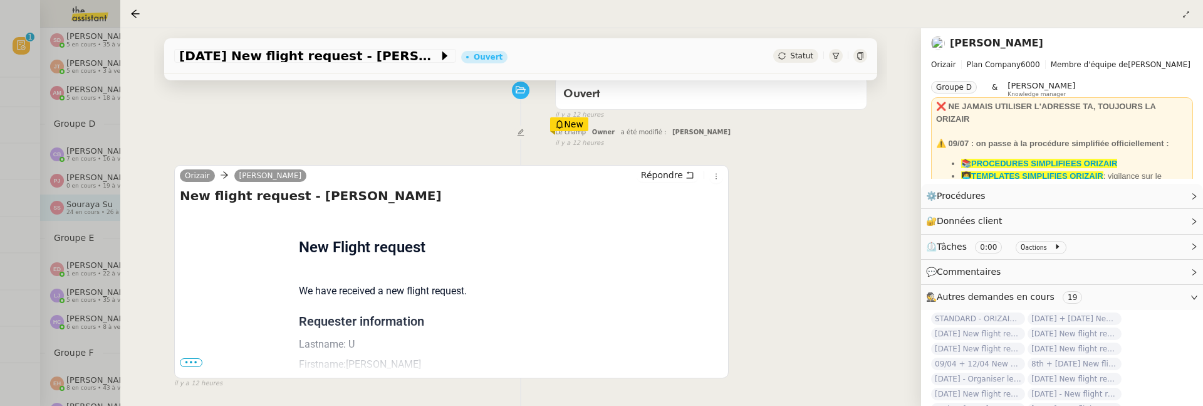
scroll to position [160, 0]
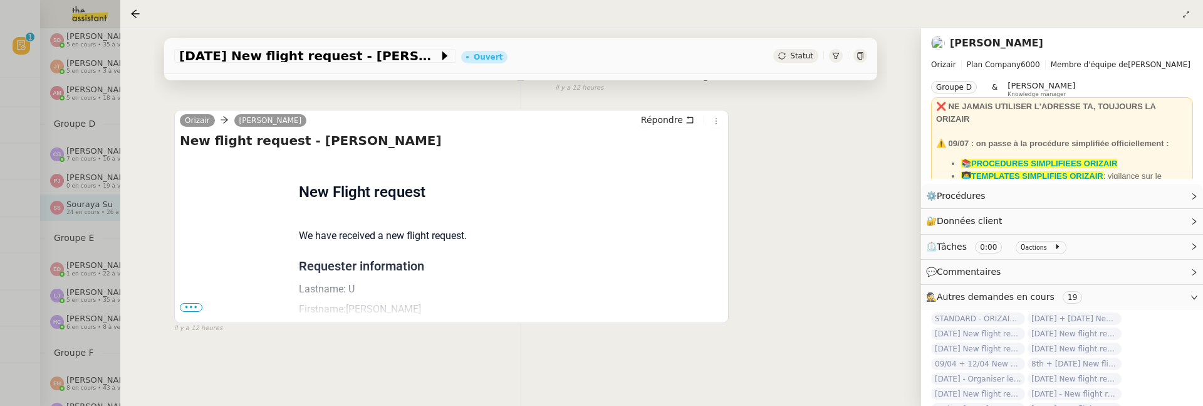
click at [189, 308] on span "•••" at bounding box center [191, 307] width 23 height 9
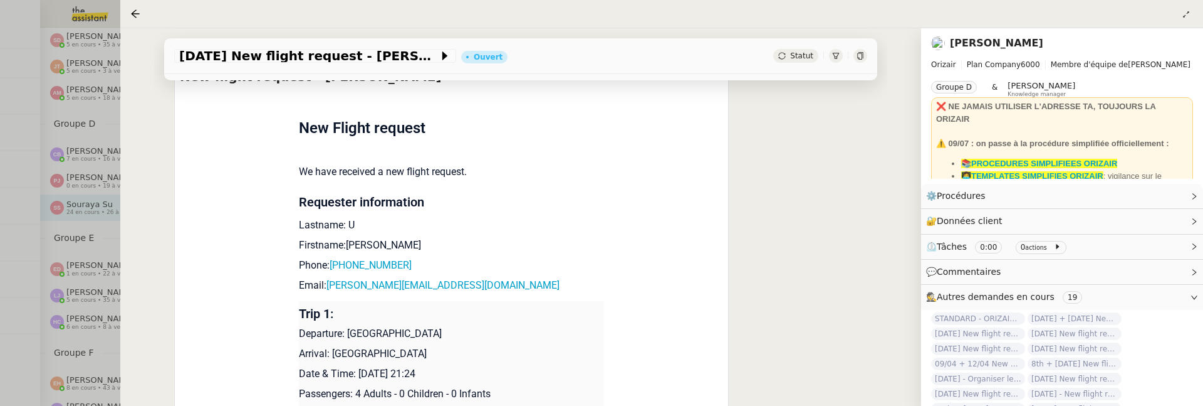
scroll to position [0, 0]
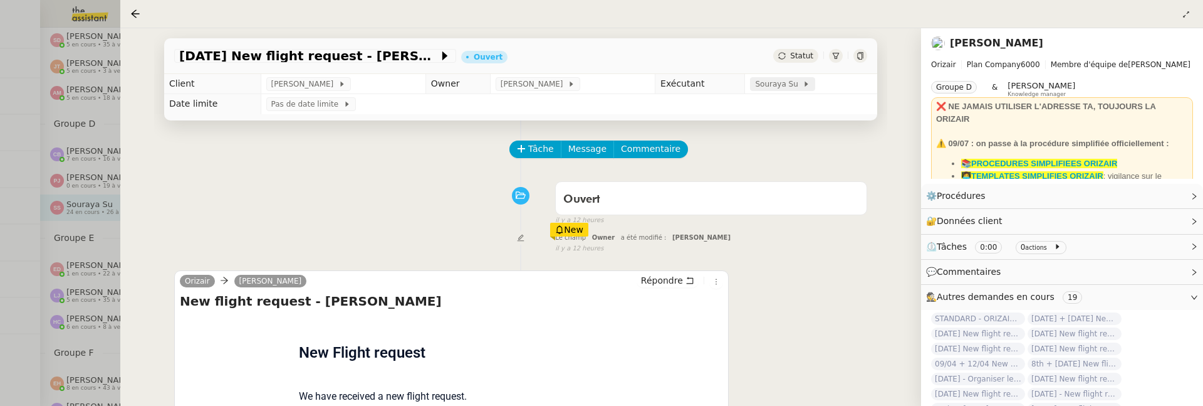
click at [776, 87] on span "Souraya Su" at bounding box center [779, 84] width 48 height 13
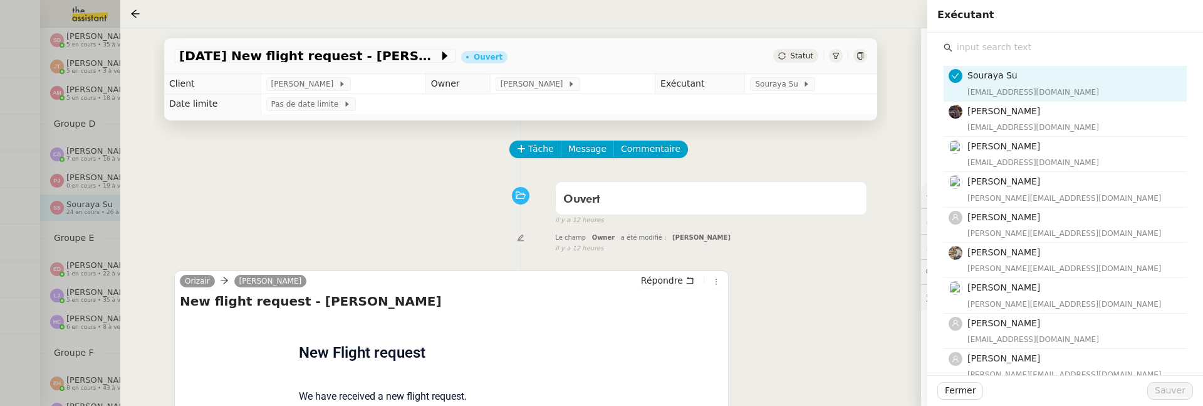
click at [1008, 41] on input "text" at bounding box center [1070, 47] width 234 height 17
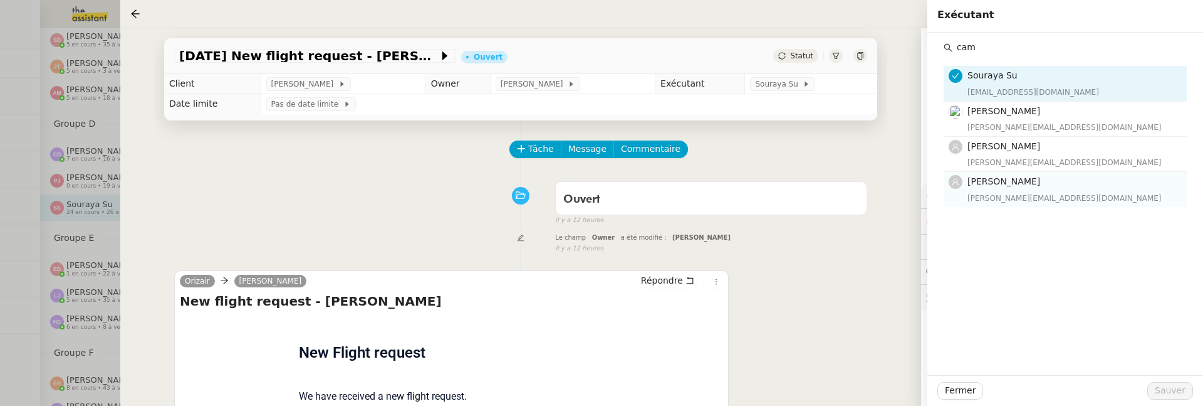
type input "cam"
click at [1045, 192] on div "[PERSON_NAME][EMAIL_ADDRESS][DOMAIN_NAME]" at bounding box center [1074, 198] width 212 height 13
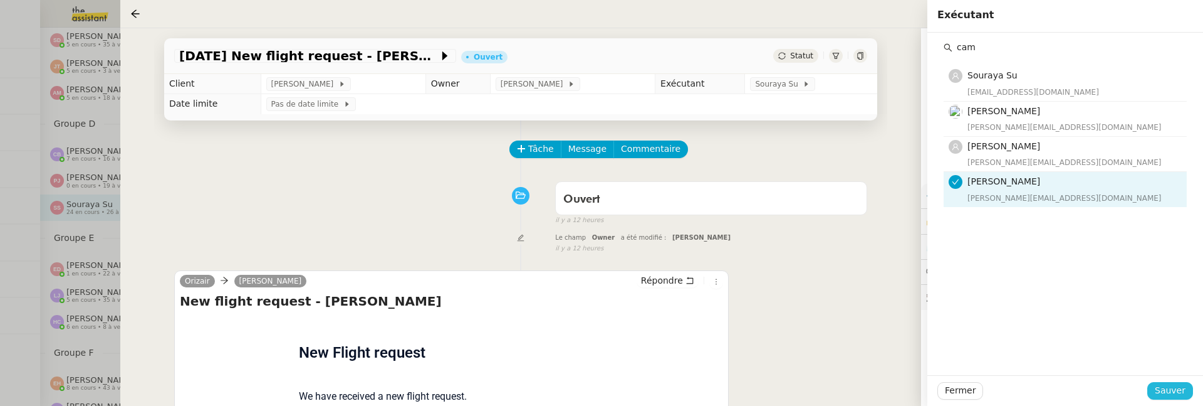
click at [1165, 399] on button "Sauver" at bounding box center [1171, 391] width 46 height 18
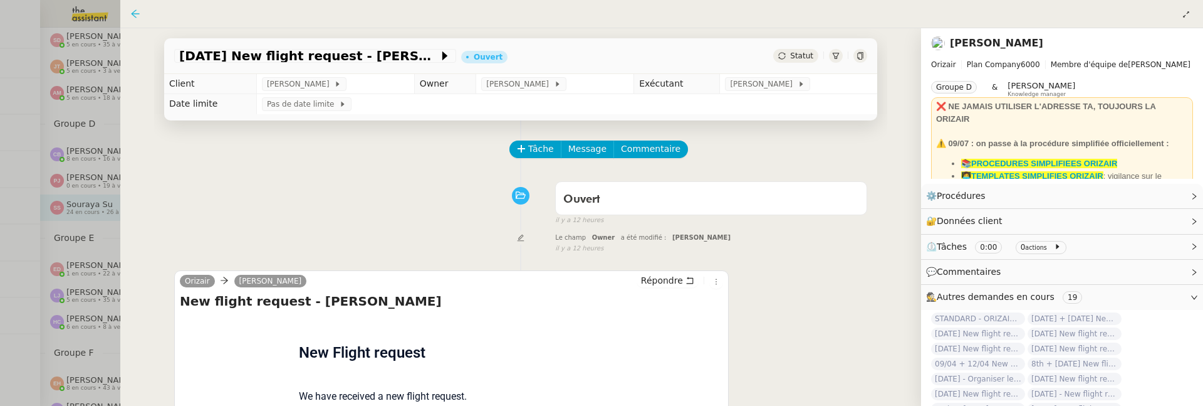
click at [134, 13] on icon at bounding box center [135, 14] width 10 height 10
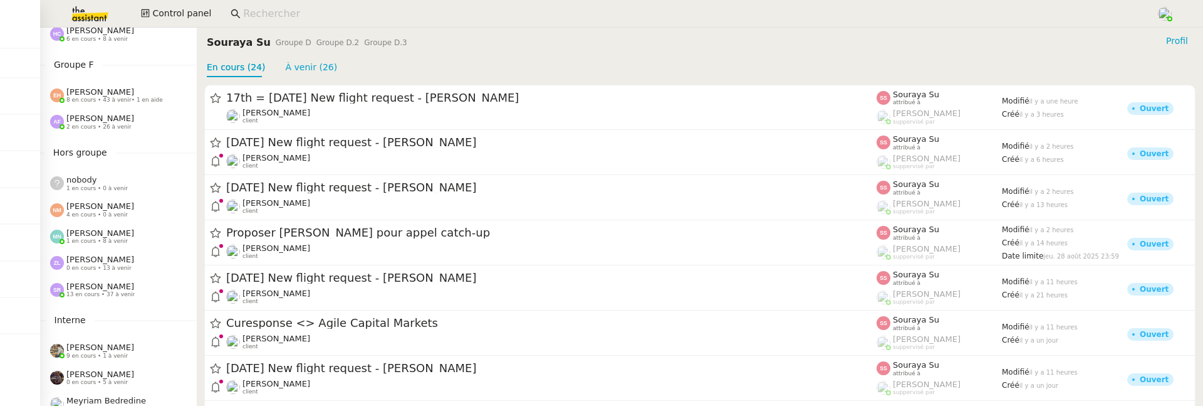
scroll to position [585, 0]
click at [121, 278] on div "[PERSON_NAME] 13 en cours • 37 à venir" at bounding box center [118, 287] width 157 height 26
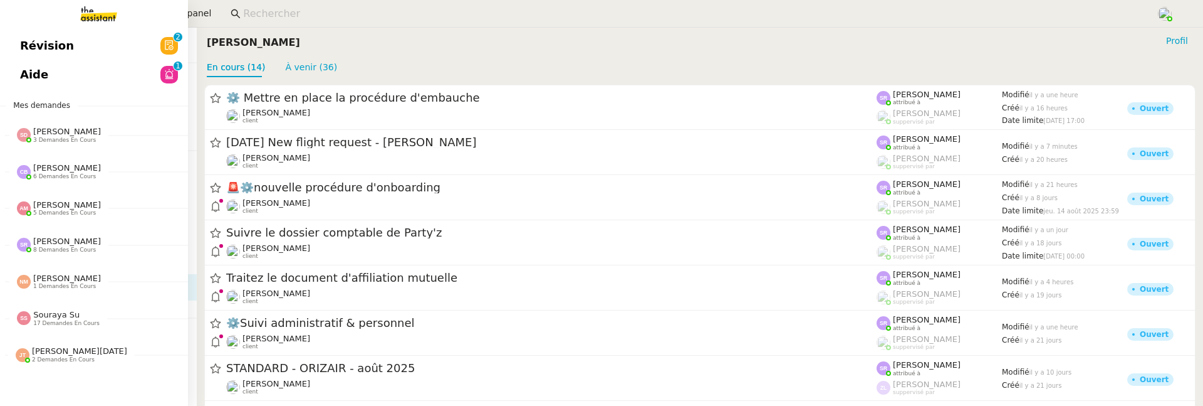
click at [28, 38] on span "Révision" at bounding box center [47, 45] width 54 height 19
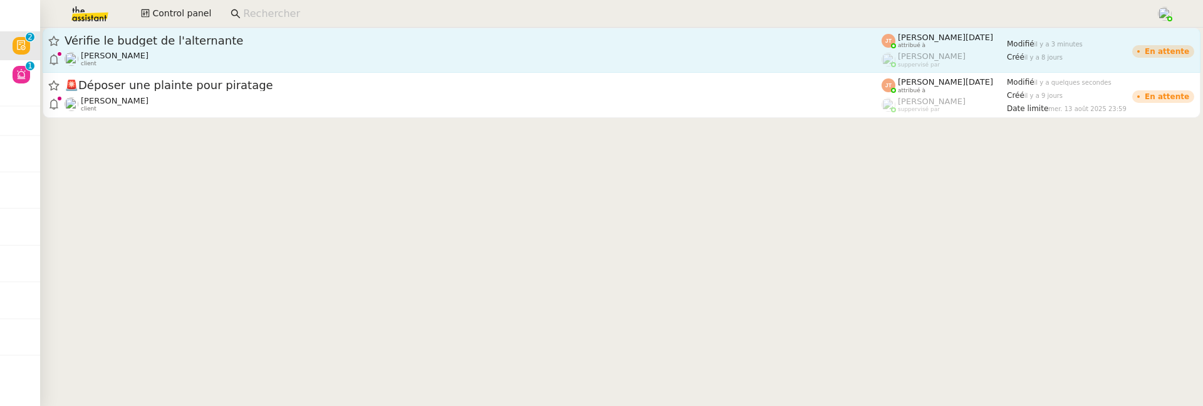
click at [280, 55] on div "[PERSON_NAME] client" at bounding box center [473, 59] width 817 height 16
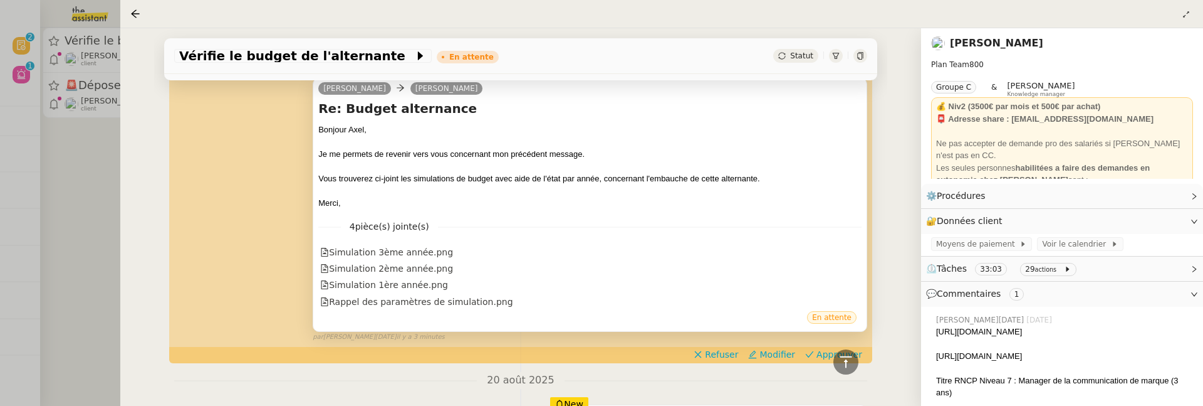
scroll to position [266, 0]
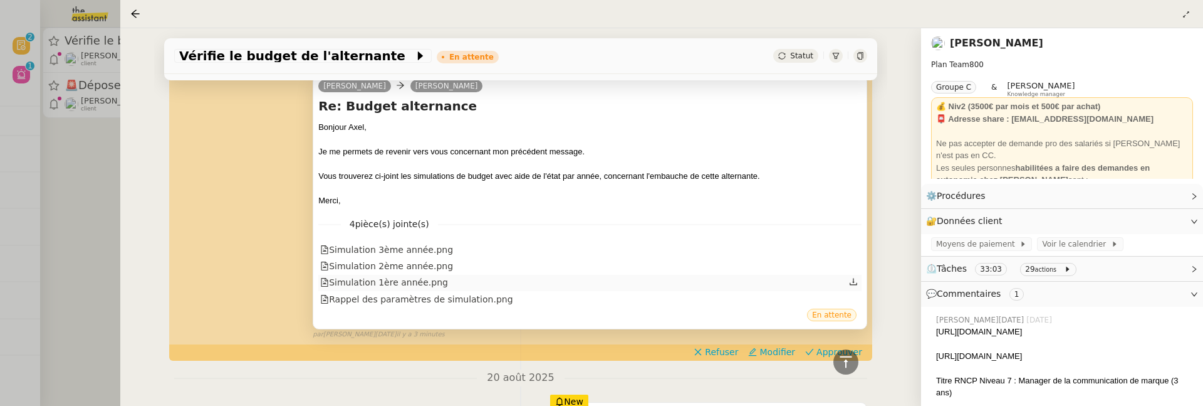
click at [426, 276] on div "Simulation 1ère année.png" at bounding box center [384, 282] width 128 height 14
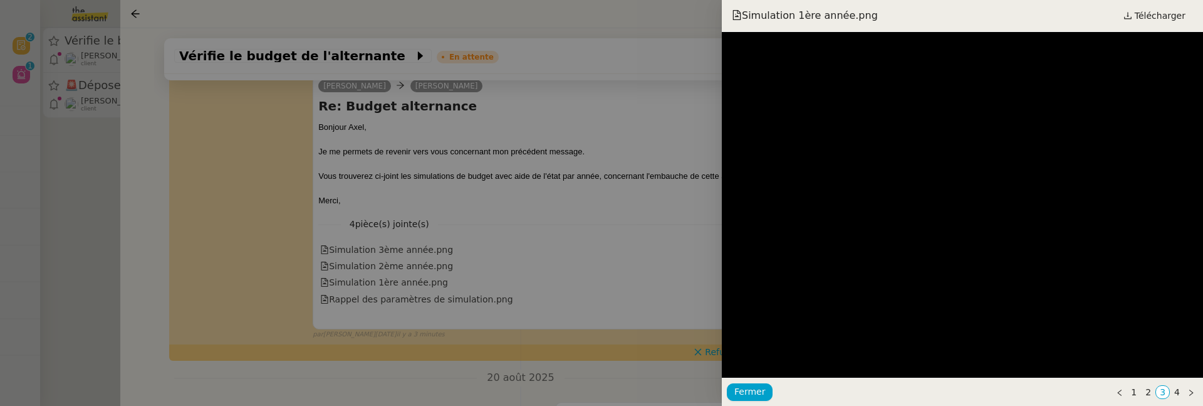
click at [460, 204] on div at bounding box center [601, 203] width 1203 height 406
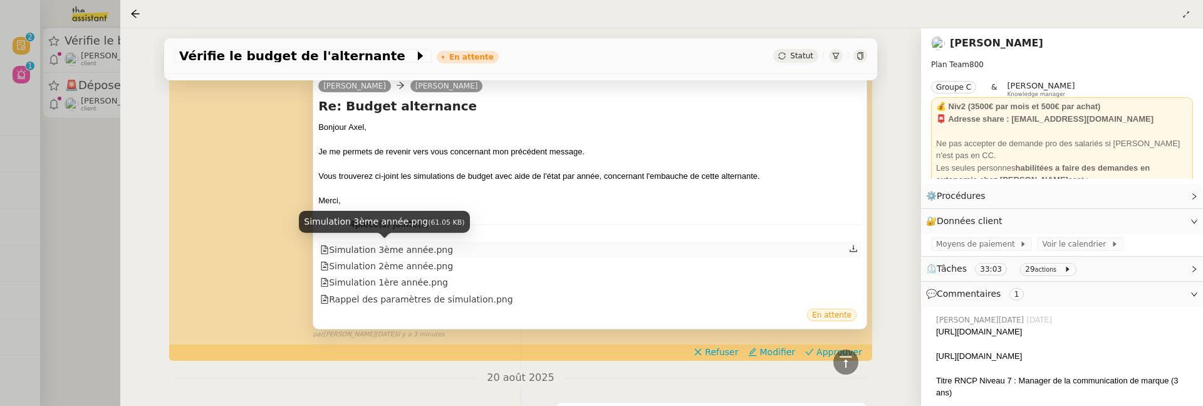
click at [391, 252] on div "Simulation 3ème année.png" at bounding box center [386, 250] width 133 height 14
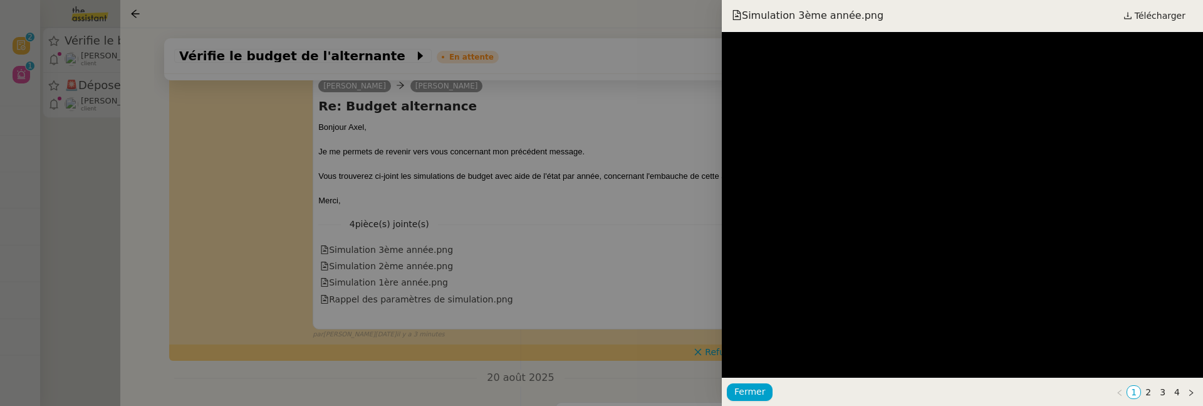
click at [498, 237] on div at bounding box center [601, 203] width 1203 height 406
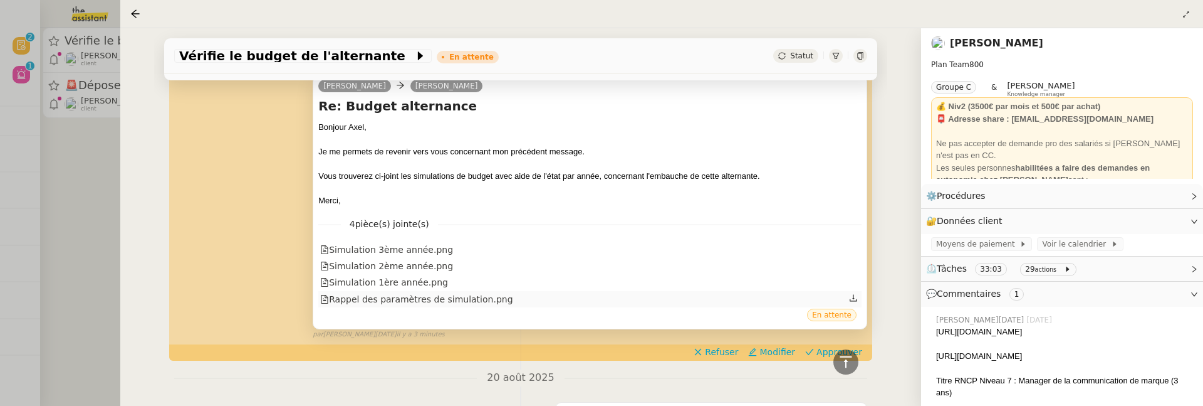
click at [442, 301] on div "Rappel des paramètres de simulation.png" at bounding box center [416, 299] width 192 height 14
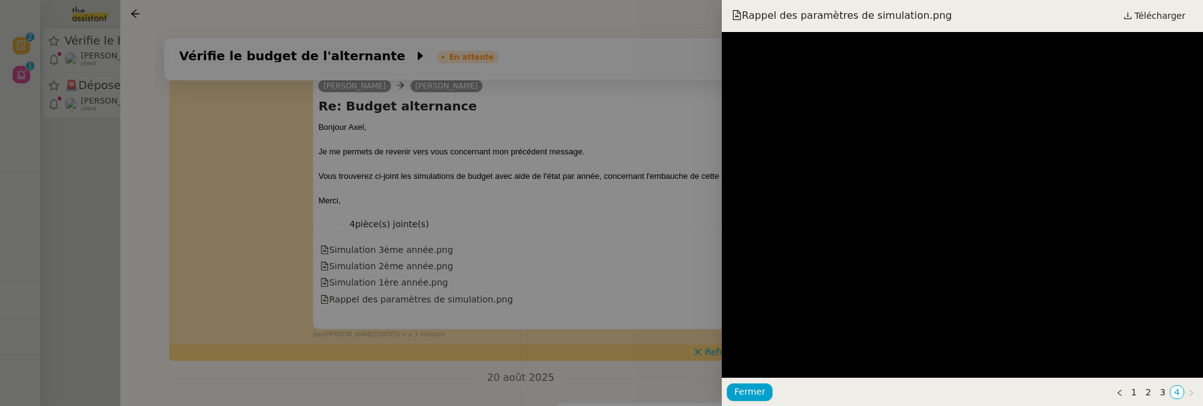
click at [666, 167] on div at bounding box center [601, 203] width 1203 height 406
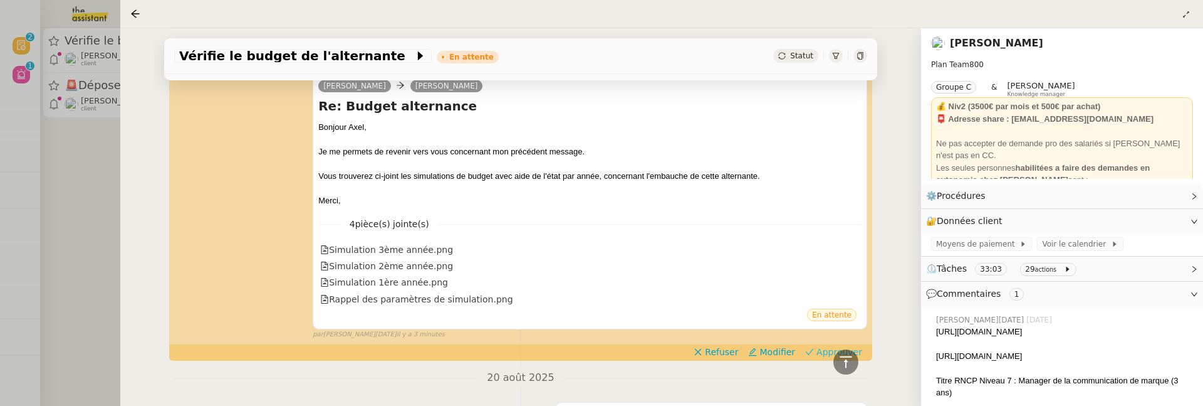
click at [822, 351] on span "Approuver" at bounding box center [840, 351] width 46 height 13
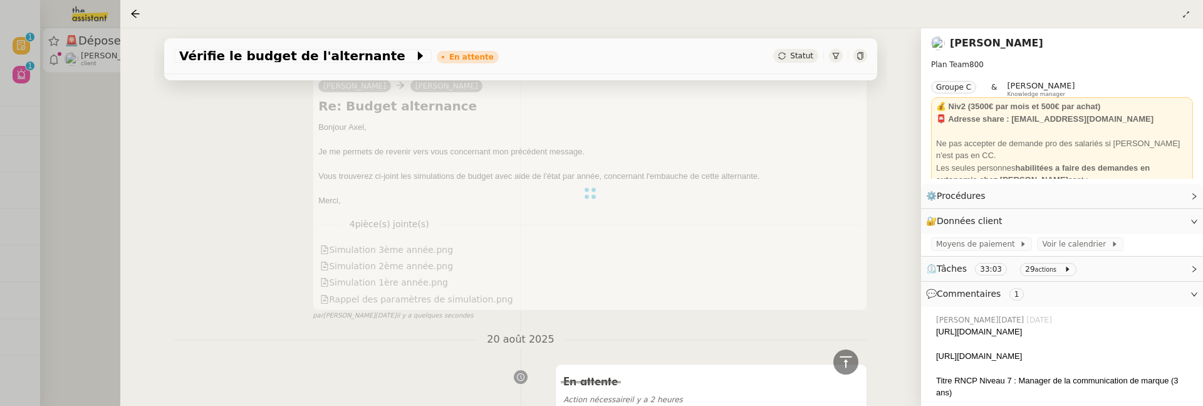
click at [84, 178] on div at bounding box center [601, 203] width 1203 height 406
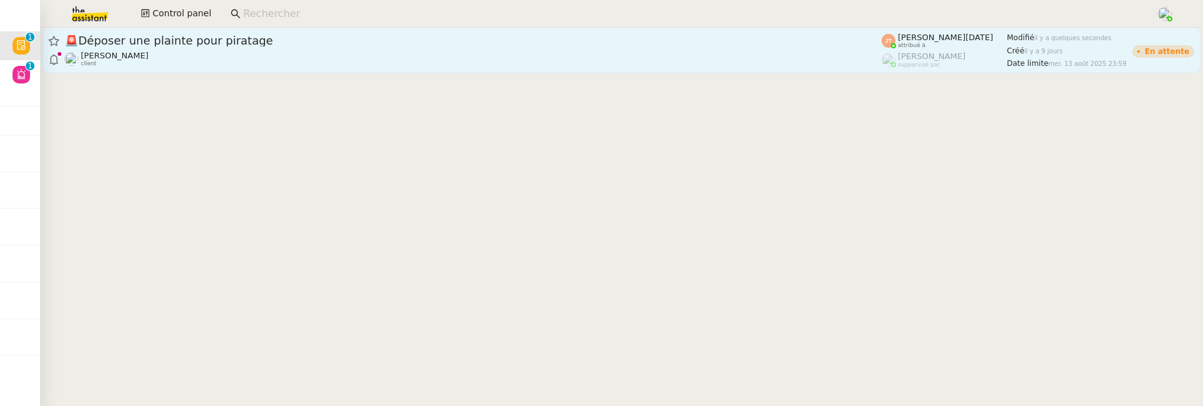
click at [256, 38] on span "🚨 Déposer une plainte pour piratage" at bounding box center [473, 40] width 817 height 11
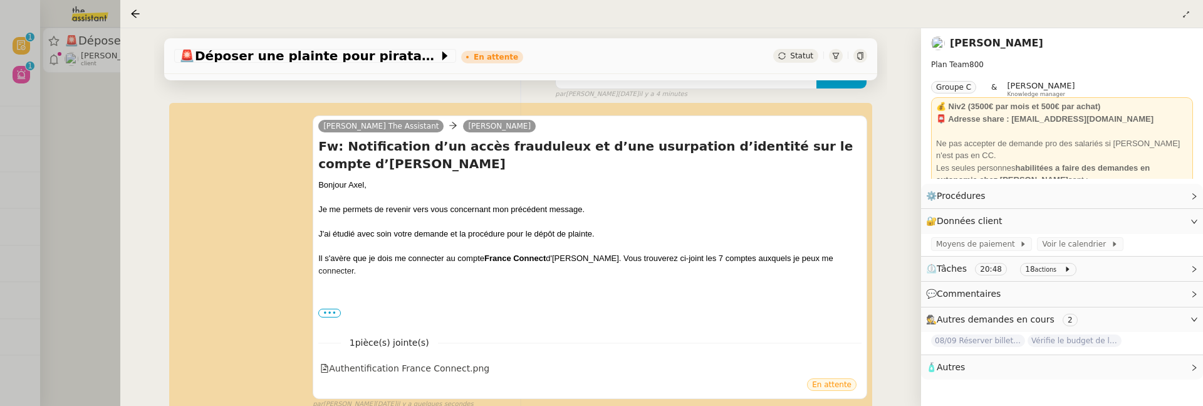
scroll to position [249, 0]
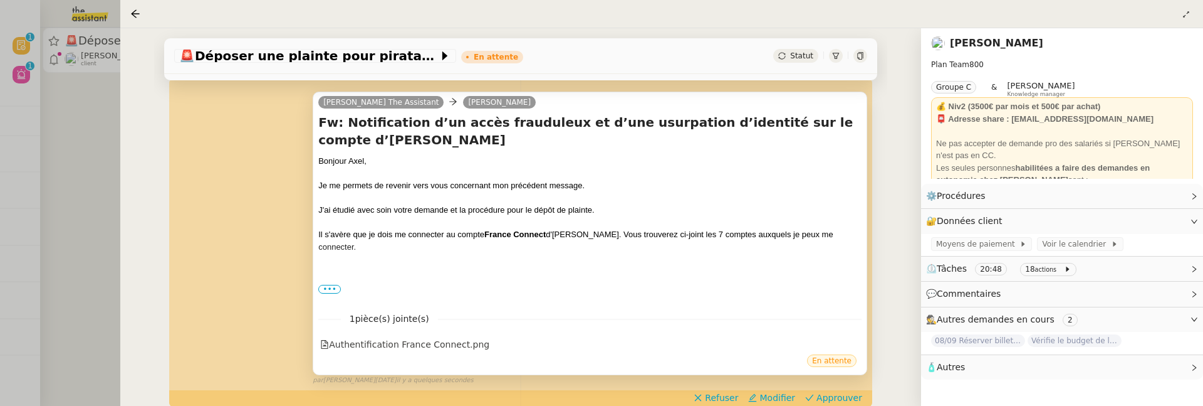
click at [329, 290] on span "•••" at bounding box center [329, 289] width 23 height 9
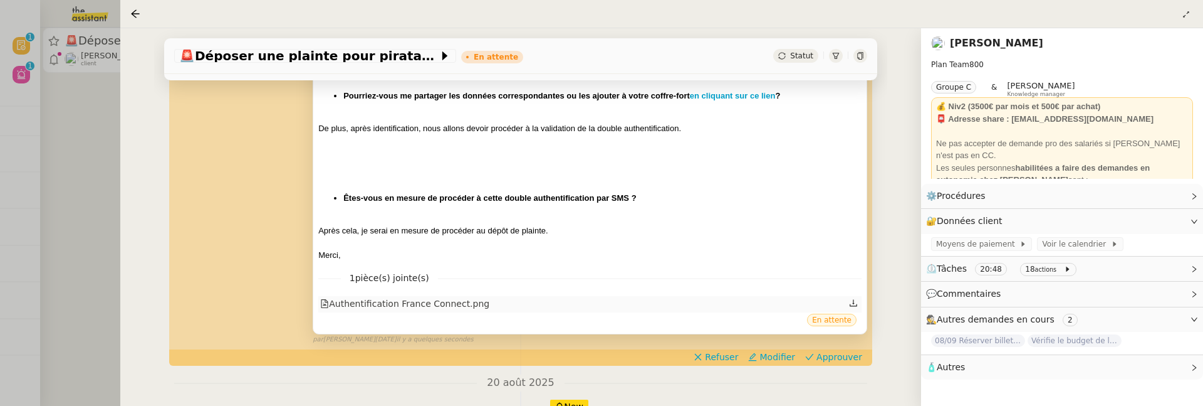
scroll to position [510, 0]
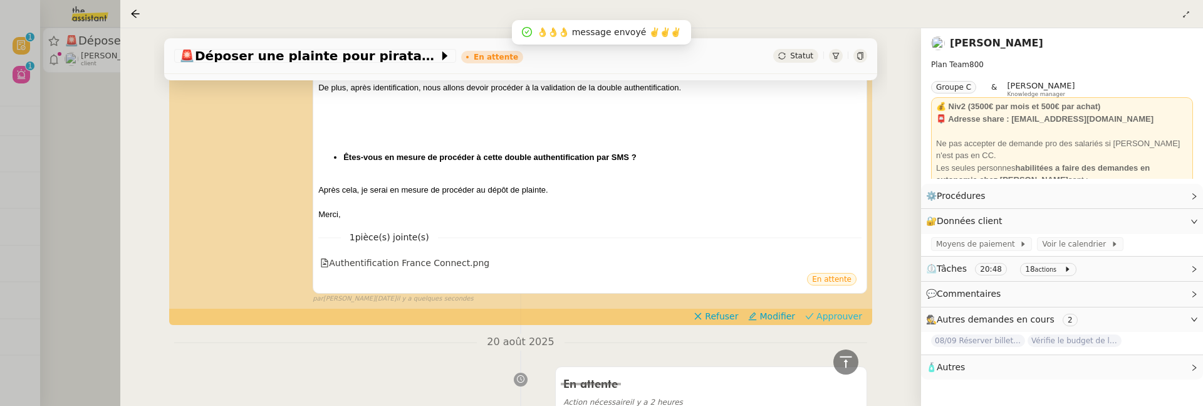
click at [835, 310] on span "Approuver" at bounding box center [840, 316] width 46 height 13
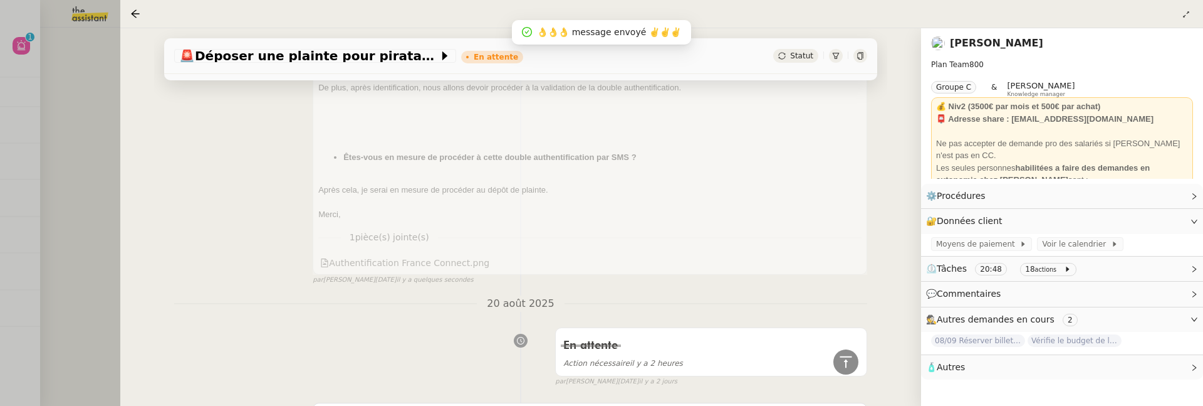
click at [76, 164] on div at bounding box center [601, 203] width 1203 height 406
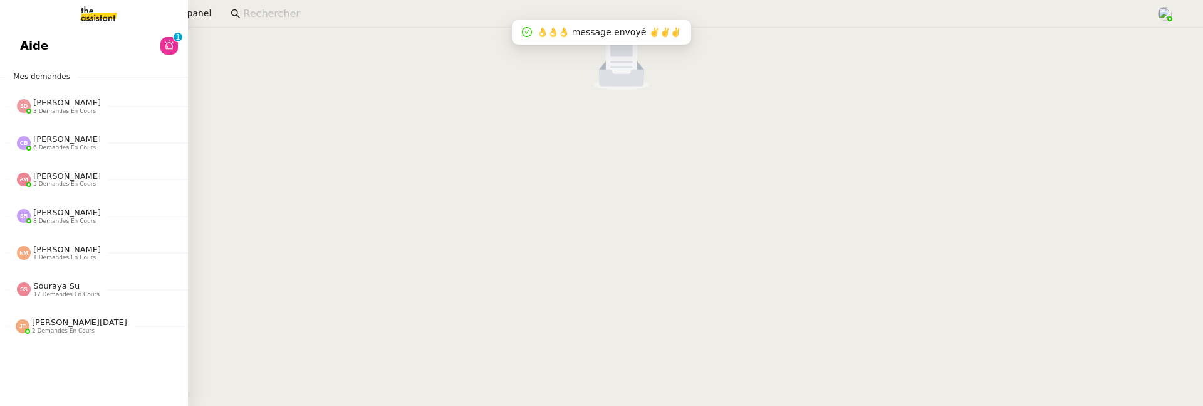
click at [29, 48] on span "Aide" at bounding box center [34, 45] width 28 height 19
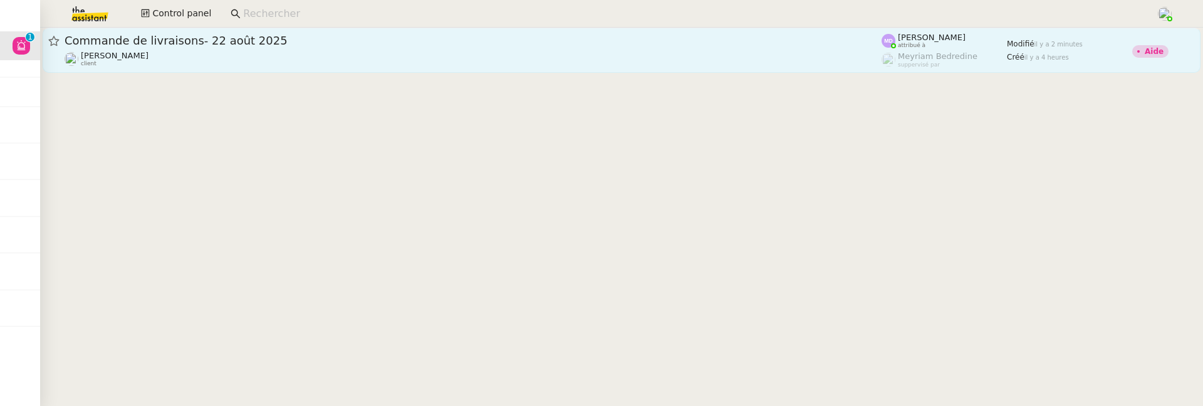
click at [305, 35] on span "Commande de livraisons- 22 août 2025" at bounding box center [473, 40] width 817 height 11
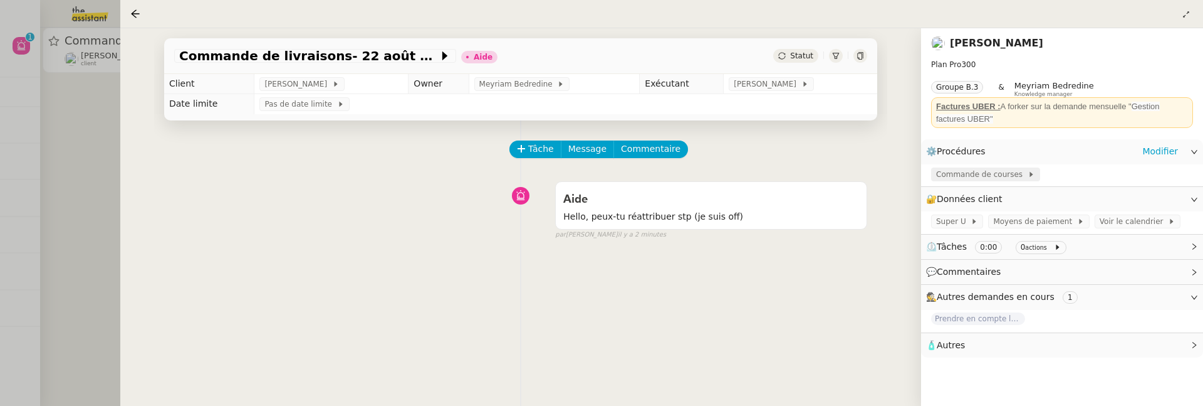
click at [982, 177] on span "Commande de courses" at bounding box center [982, 174] width 92 height 13
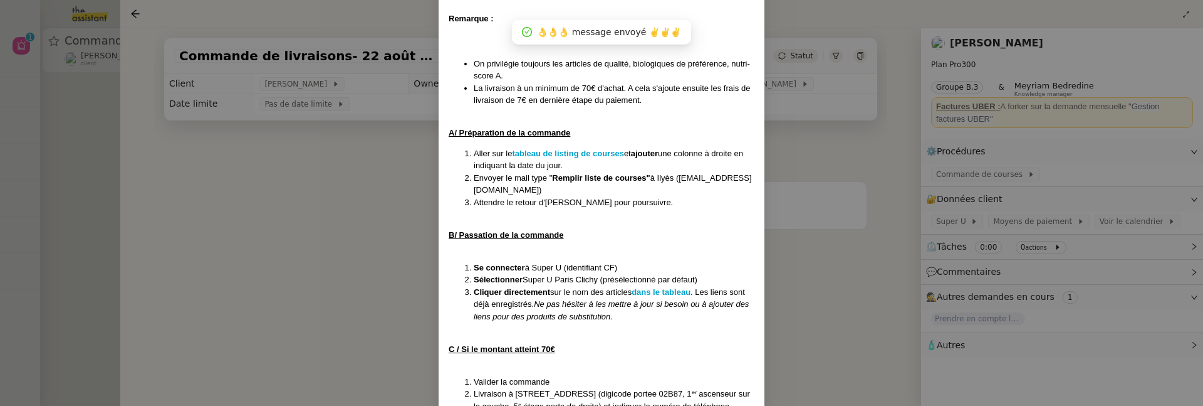
scroll to position [226, 0]
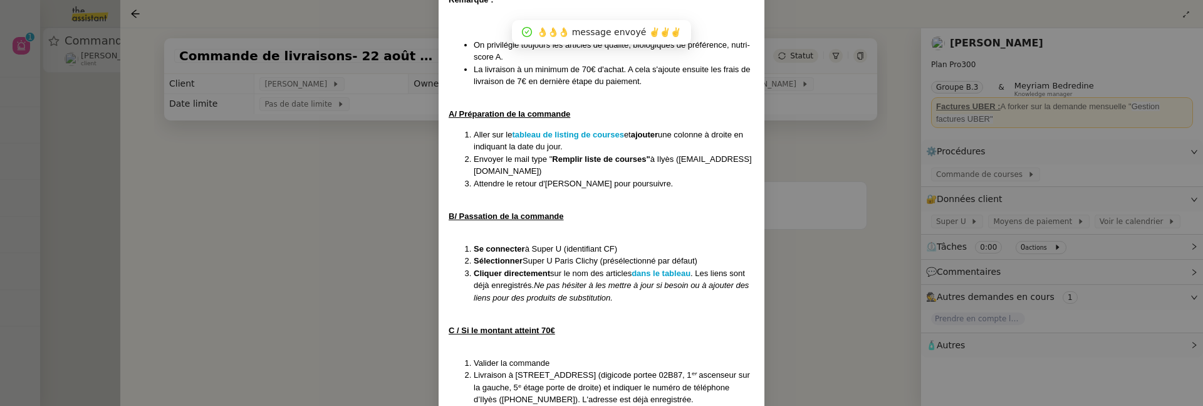
click at [825, 196] on nz-modal-container "MAJ 27/05/2025 Contexte : Ilyès souhaite que nous procédions à sa commande de c…" at bounding box center [601, 203] width 1203 height 406
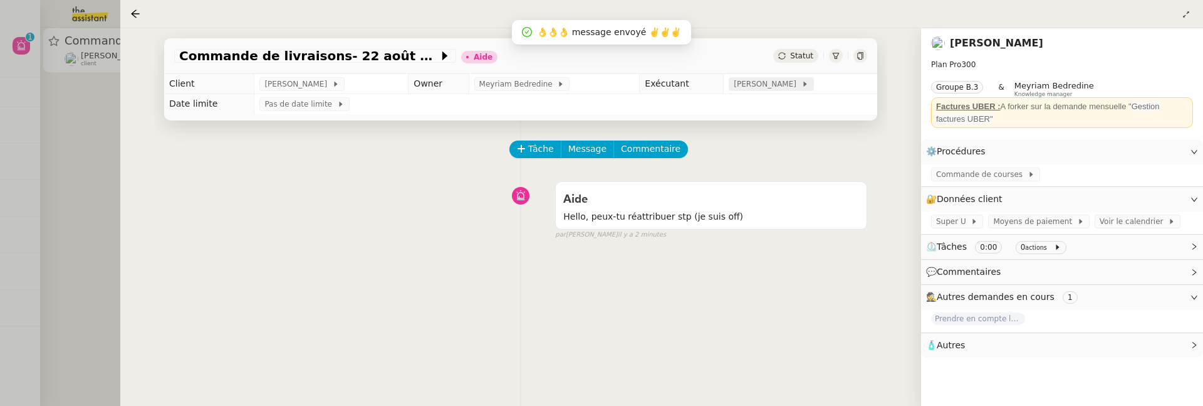
click at [758, 86] on span "[PERSON_NAME]" at bounding box center [767, 84] width 67 height 13
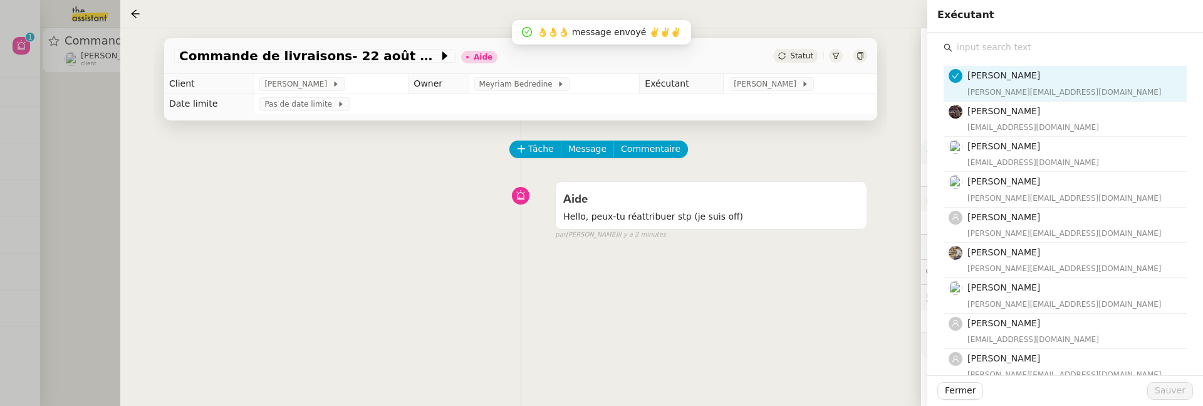
click at [1018, 53] on input "text" at bounding box center [1070, 47] width 234 height 17
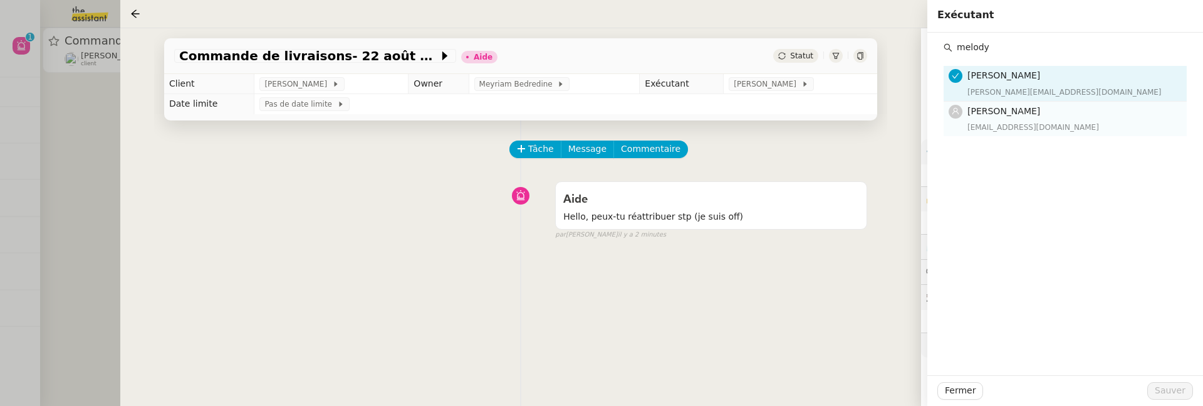
type input "melody"
click at [1033, 123] on div "melody@theassistant.team" at bounding box center [1074, 127] width 212 height 13
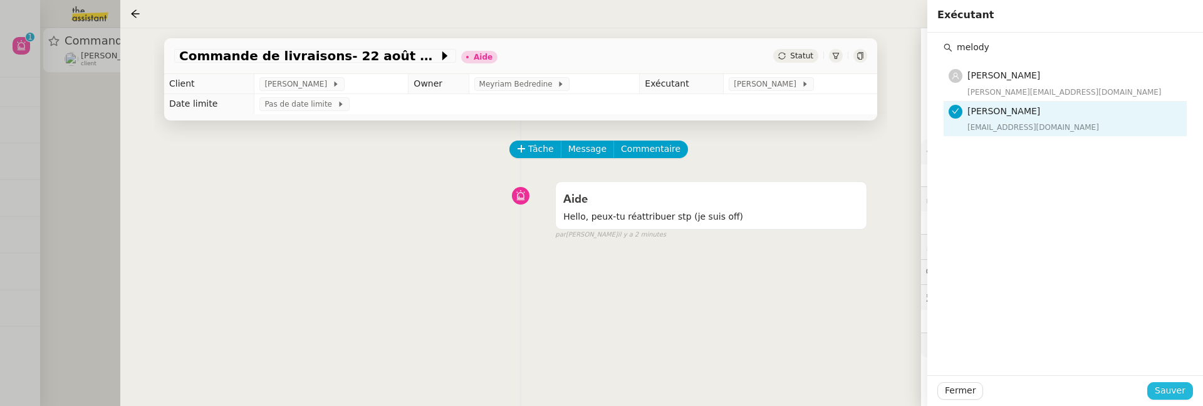
click at [1165, 388] on span "Sauver" at bounding box center [1170, 390] width 31 height 14
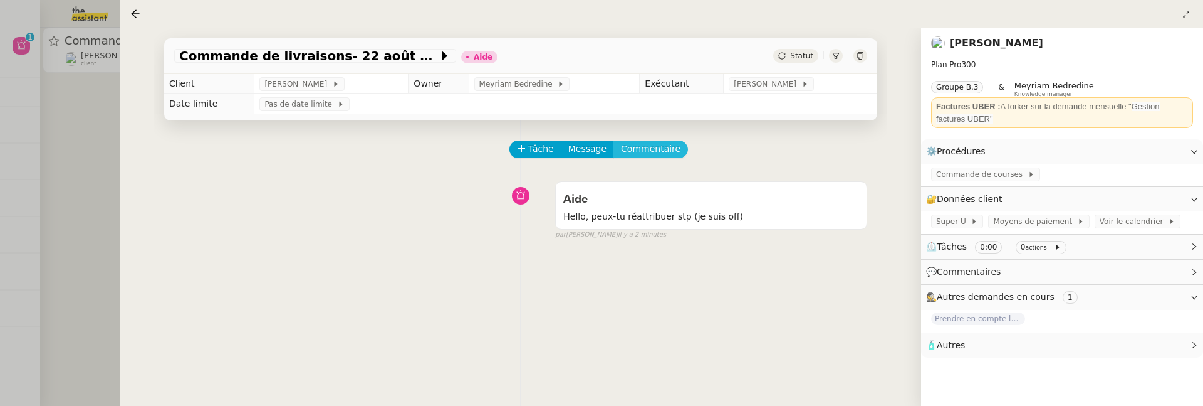
click at [651, 152] on span "Commentaire" at bounding box center [651, 149] width 60 height 14
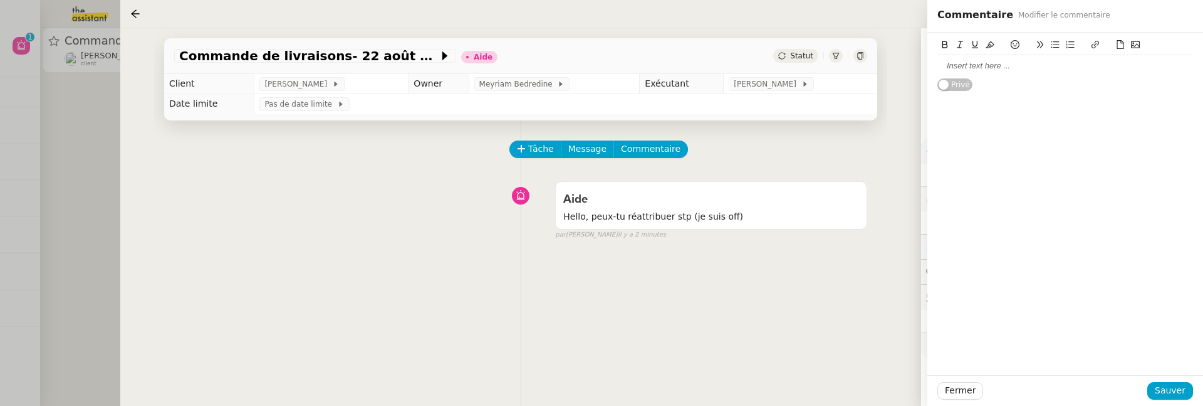
click at [1026, 66] on div at bounding box center [1066, 65] width 256 height 11
click at [1183, 384] on span "Sauver" at bounding box center [1170, 390] width 31 height 14
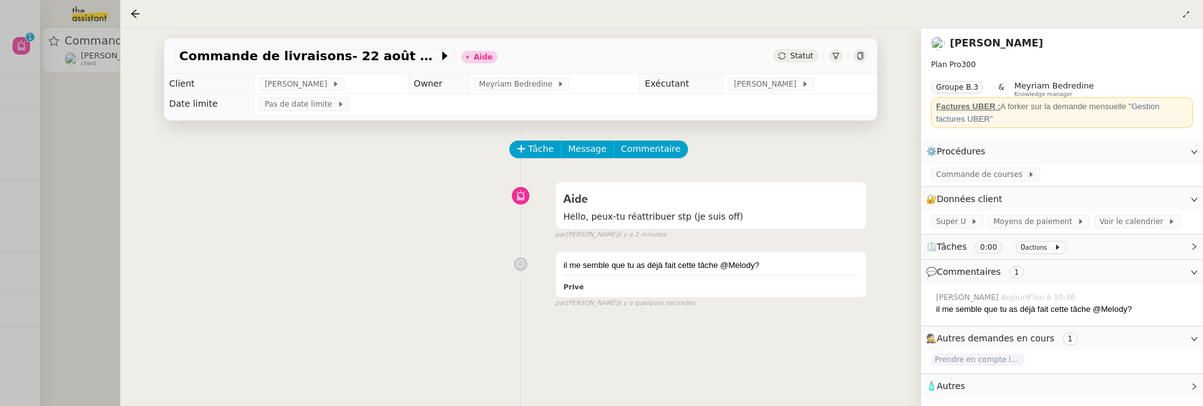
click at [798, 56] on span "Statut" at bounding box center [801, 55] width 23 height 9
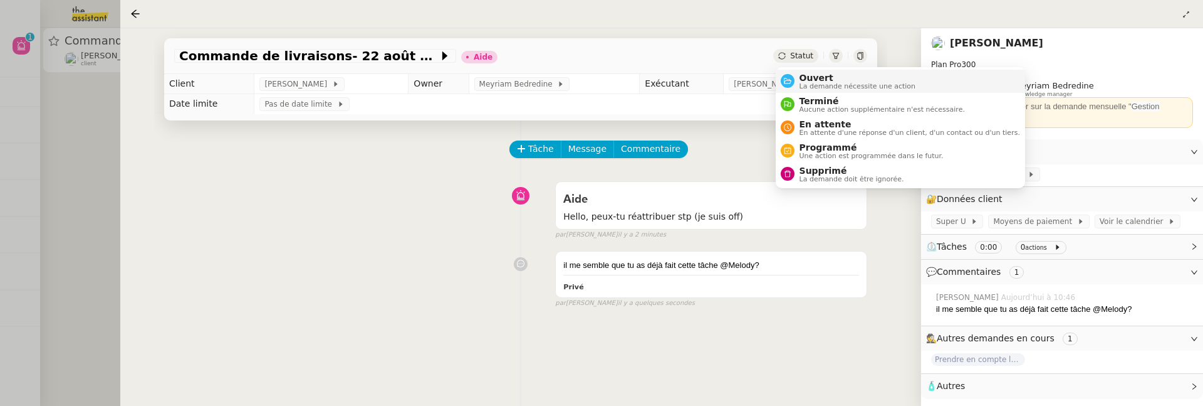
click at [810, 80] on span "Ouvert" at bounding box center [858, 78] width 117 height 10
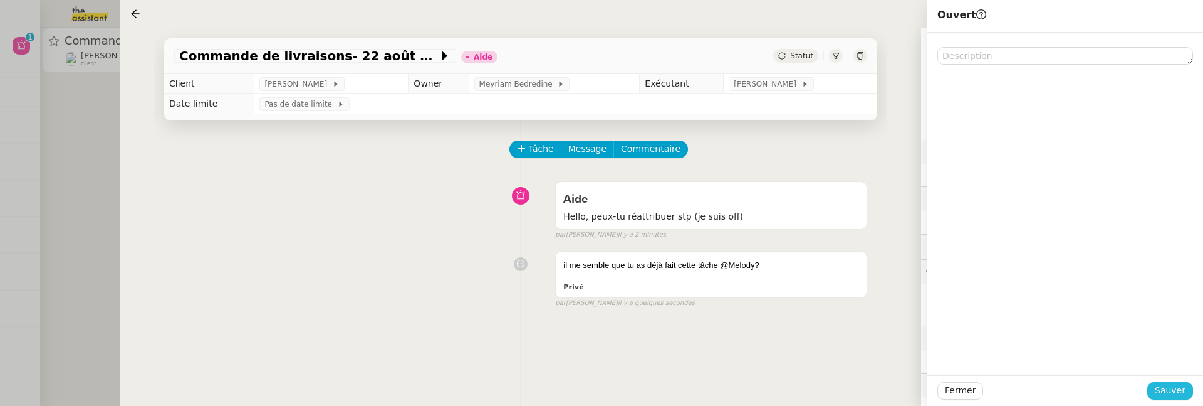
click at [1169, 390] on span "Sauver" at bounding box center [1170, 390] width 31 height 14
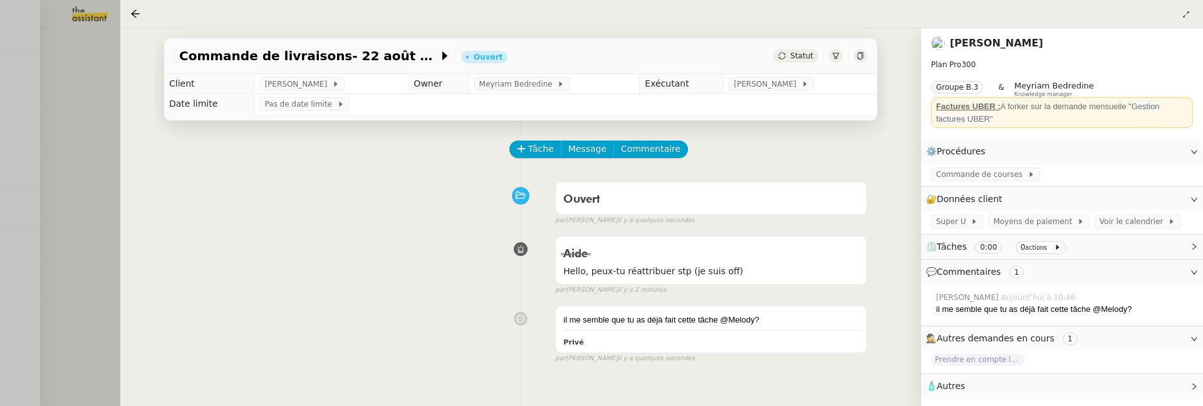
click at [65, 213] on div at bounding box center [601, 203] width 1203 height 406
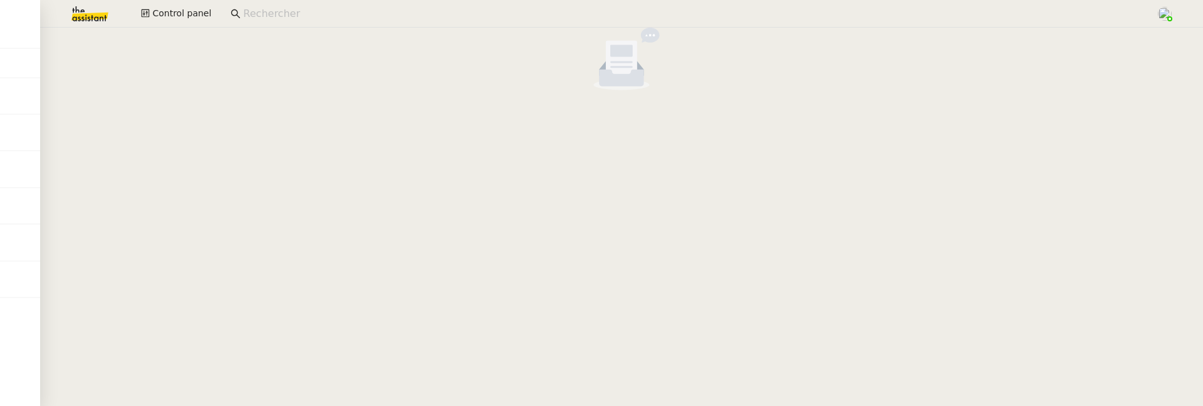
click at [276, 13] on input at bounding box center [693, 14] width 901 height 17
click at [180, 8] on span "Control panel" at bounding box center [181, 13] width 59 height 14
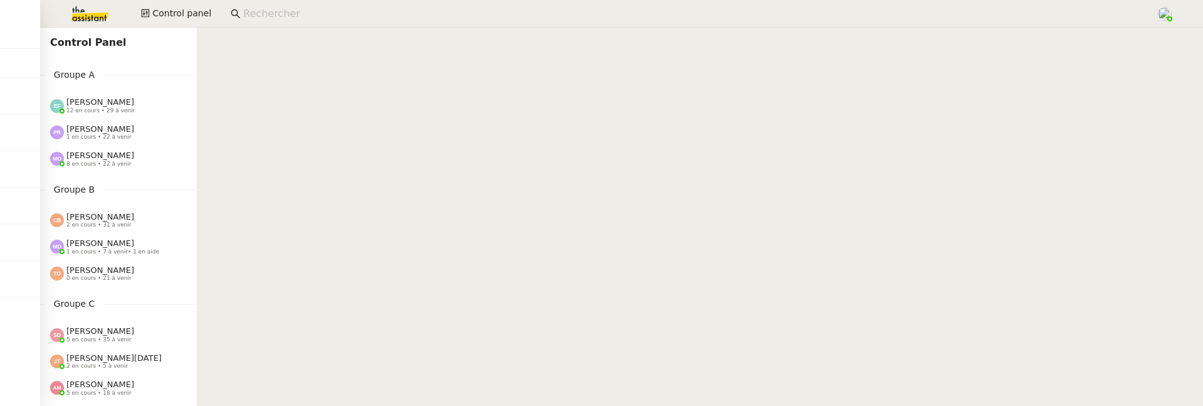
click at [96, 250] on span "1 en cours • 7 à venir • 1 en aide" at bounding box center [112, 251] width 93 height 7
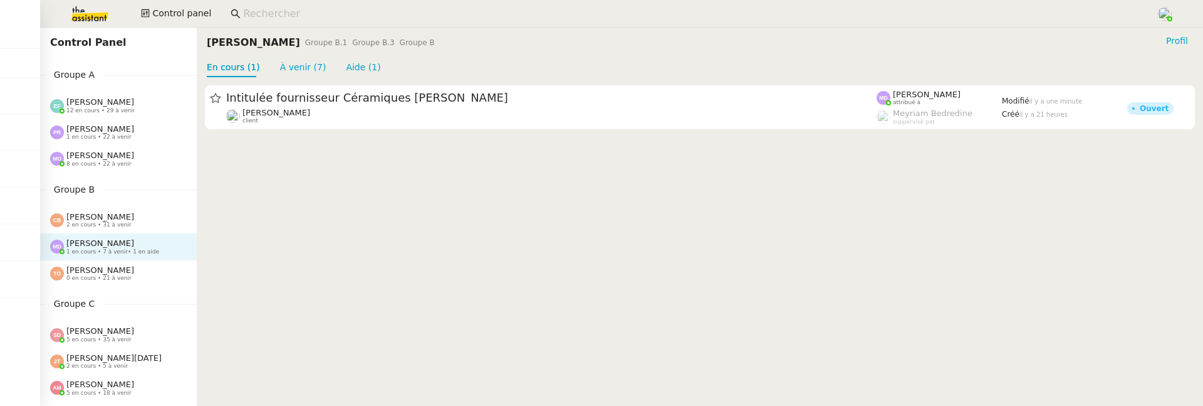
click at [103, 218] on span "[PERSON_NAME]" at bounding box center [100, 216] width 68 height 9
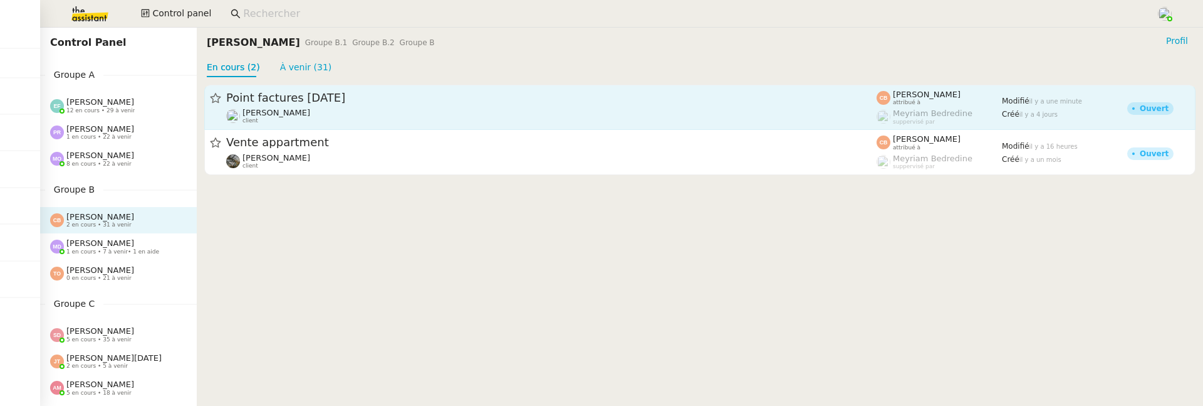
click at [344, 89] on link "Point factures Raja Genevieve Landsmann client Coralie Bordas attribué à Meyria…" at bounding box center [700, 107] width 992 height 45
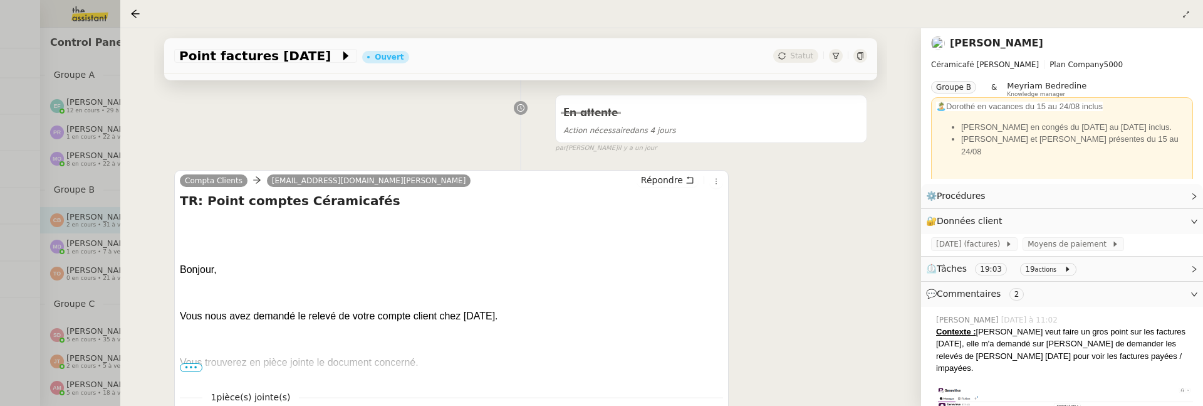
scroll to position [271, 0]
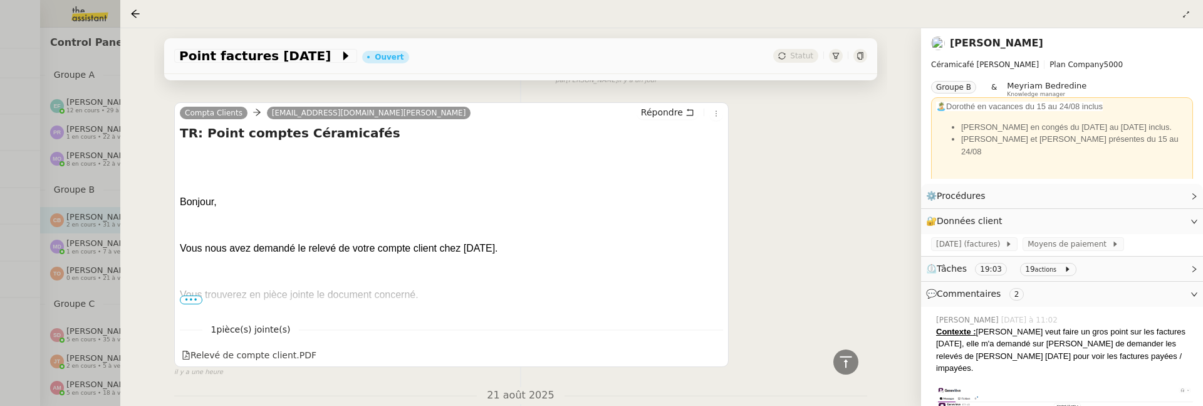
click at [131, 7] on div at bounding box center [137, 13] width 15 height 15
click at [135, 14] on icon at bounding box center [135, 13] width 8 height 8
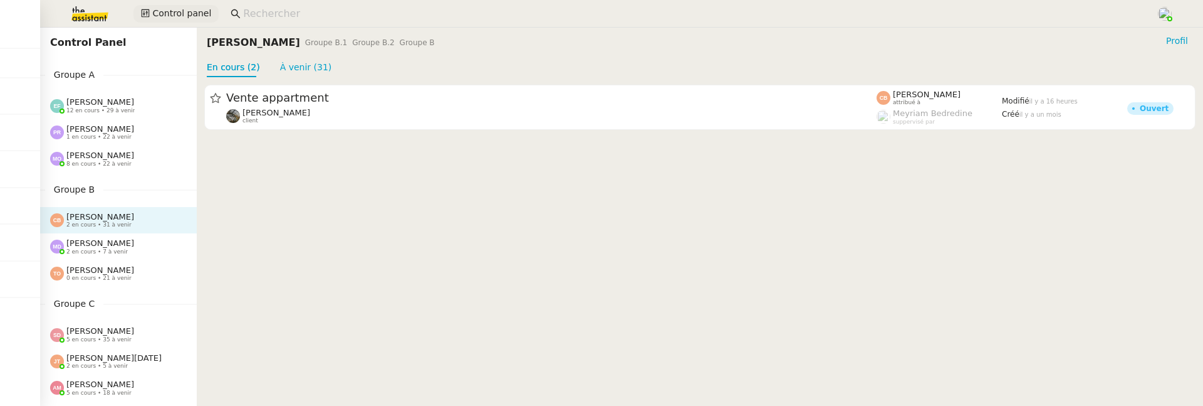
click at [172, 19] on span "Control panel" at bounding box center [181, 13] width 59 height 14
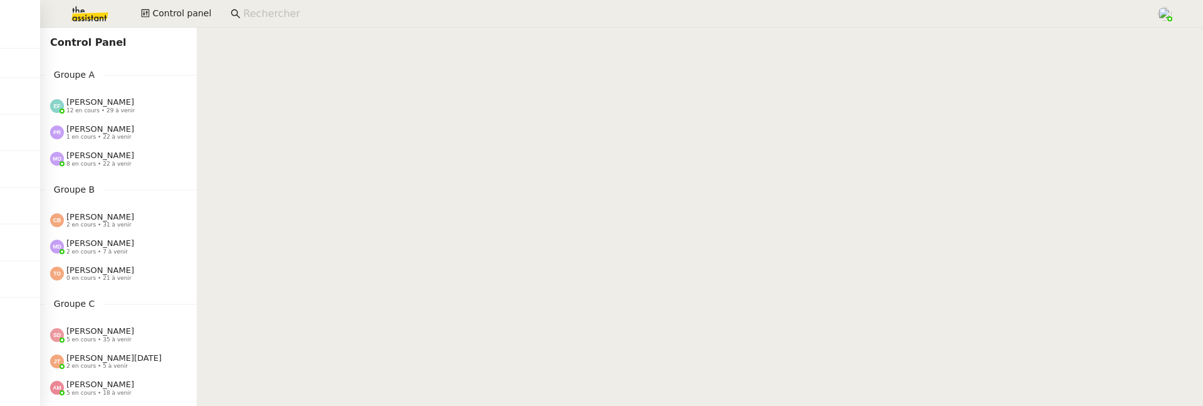
click at [308, 18] on input at bounding box center [693, 14] width 901 height 17
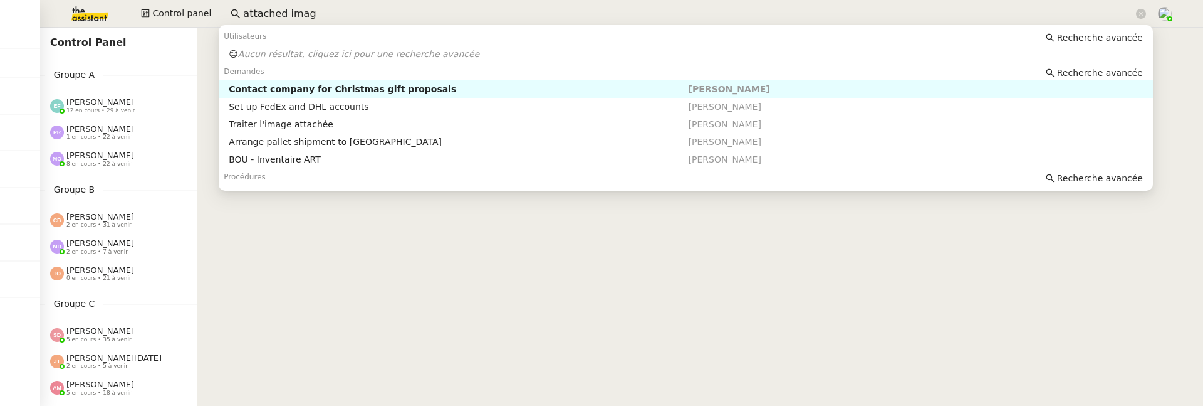
type input "attached image"
drag, startPoint x: 321, startPoint y: 9, endPoint x: 213, endPoint y: 6, distance: 107.9
click at [211, 6] on div "Control panel attached image" at bounding box center [601, 14] width 1141 height 28
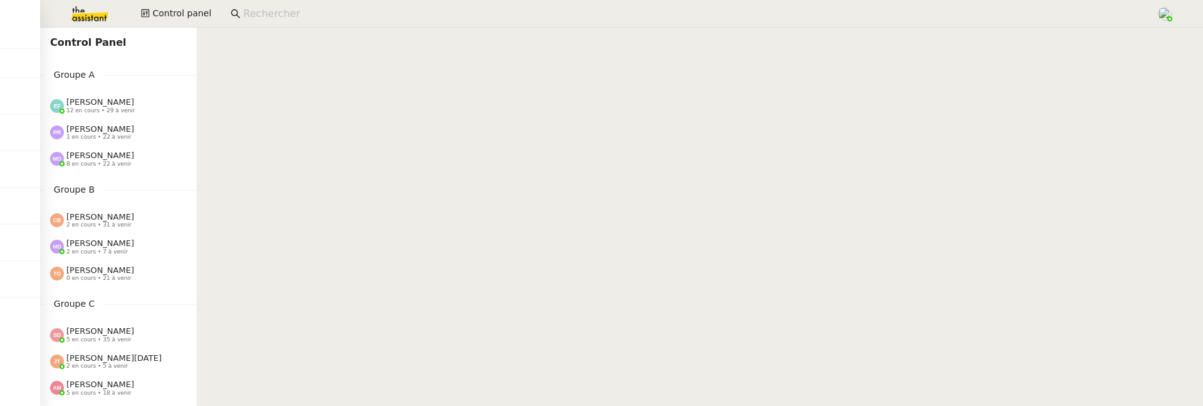
click at [277, 11] on input at bounding box center [693, 14] width 901 height 17
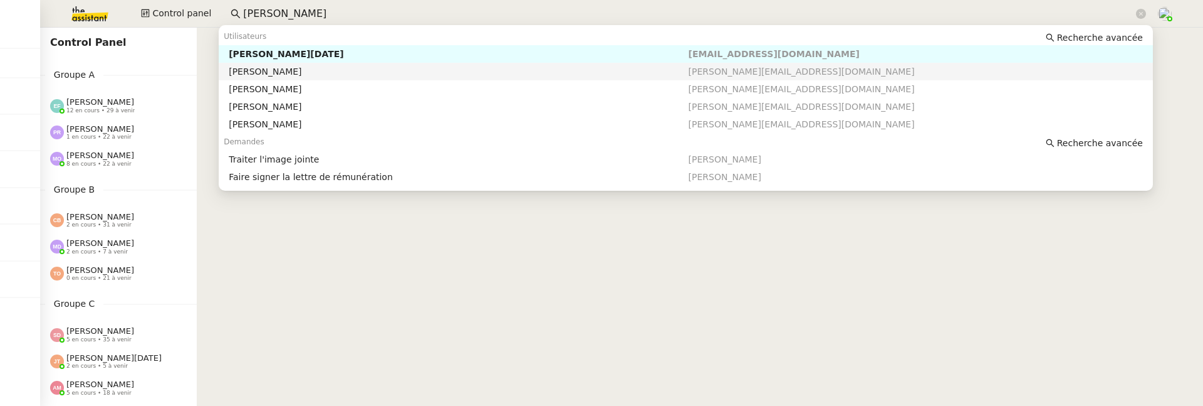
click at [320, 75] on div "Patrick Chotard" at bounding box center [458, 71] width 459 height 11
type input "patrick"
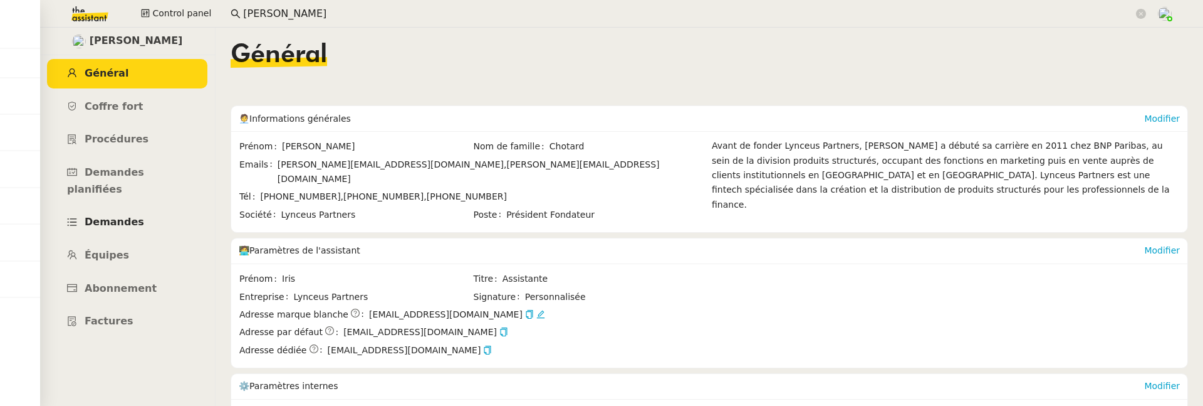
click at [121, 214] on link "Demandes" at bounding box center [127, 221] width 160 height 29
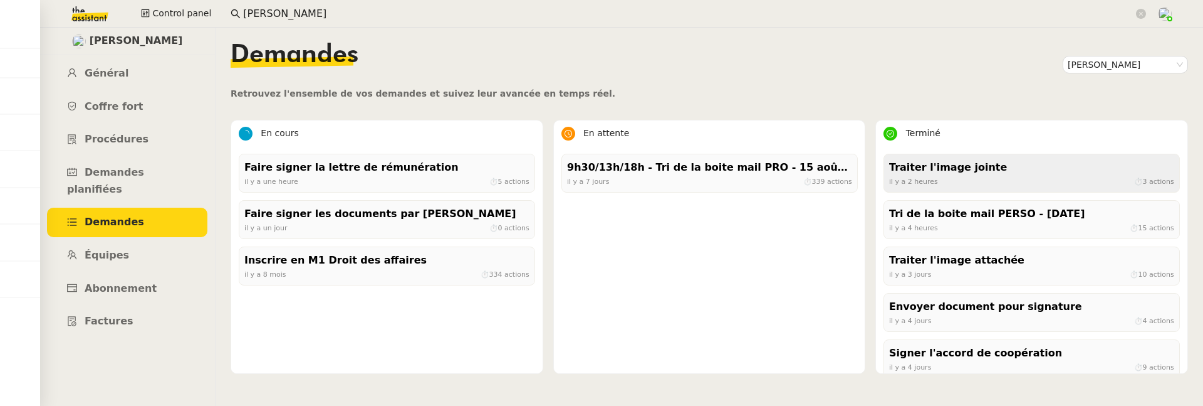
click at [909, 182] on span "il y a 2 heures" at bounding box center [913, 181] width 49 height 8
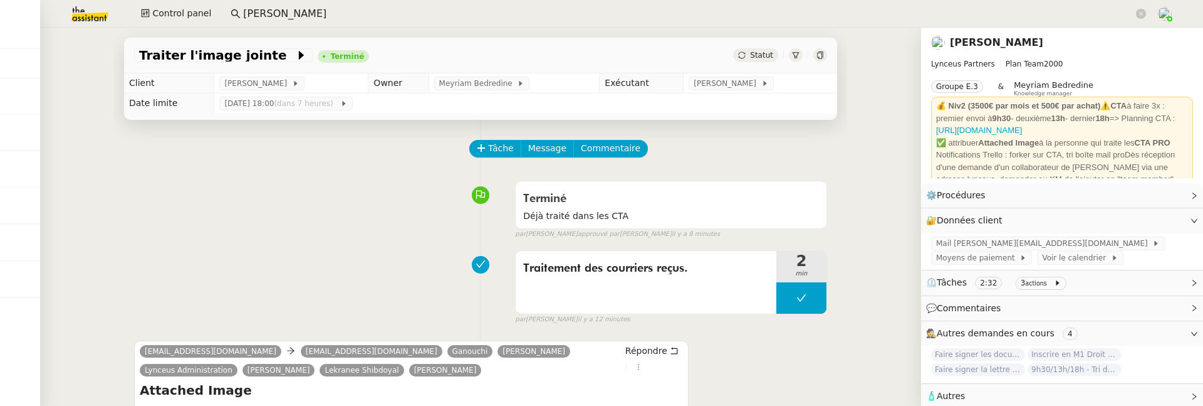
click at [756, 61] on div "Statut" at bounding box center [755, 55] width 45 height 14
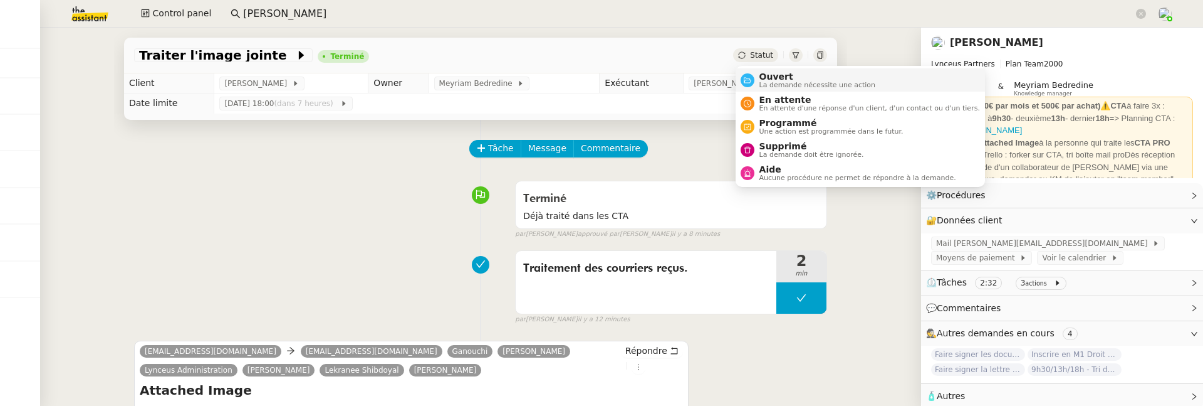
click at [770, 76] on span "Ouvert" at bounding box center [818, 76] width 117 height 10
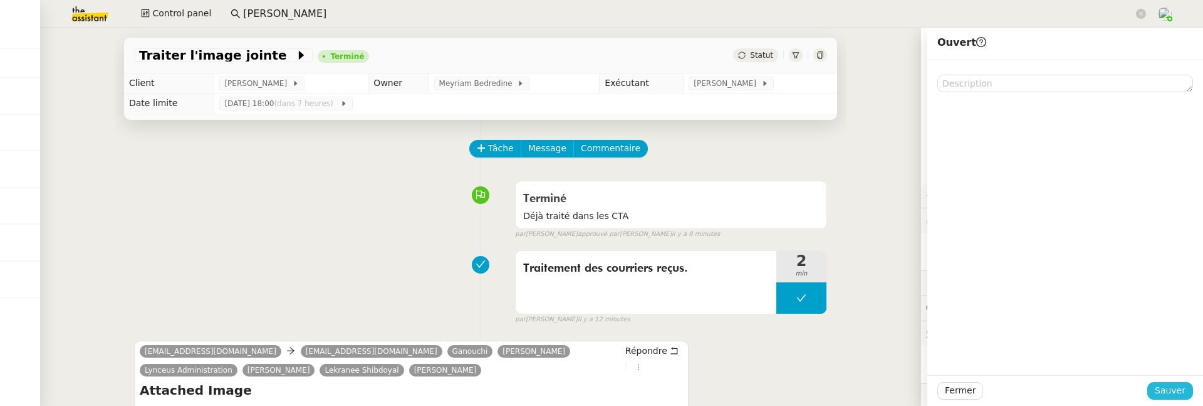
click at [1176, 389] on span "Sauver" at bounding box center [1170, 390] width 31 height 14
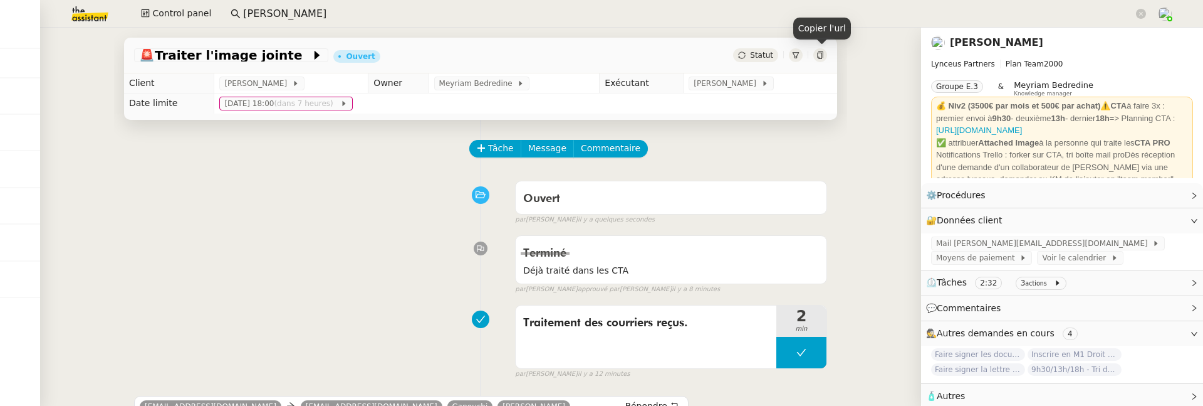
click at [819, 53] on icon at bounding box center [821, 55] width 8 height 8
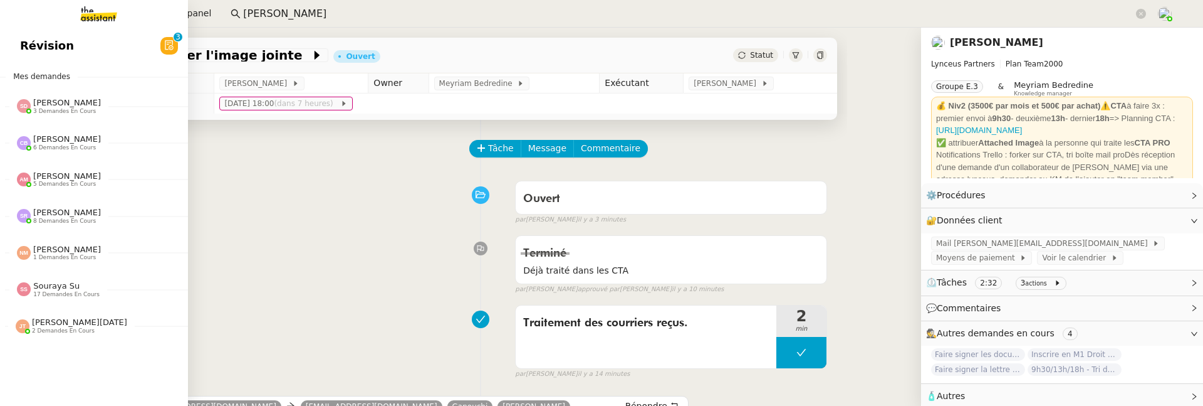
click at [34, 56] on link "Révision 0 1 2 3 4 5 6 7 8 9" at bounding box center [94, 45] width 188 height 29
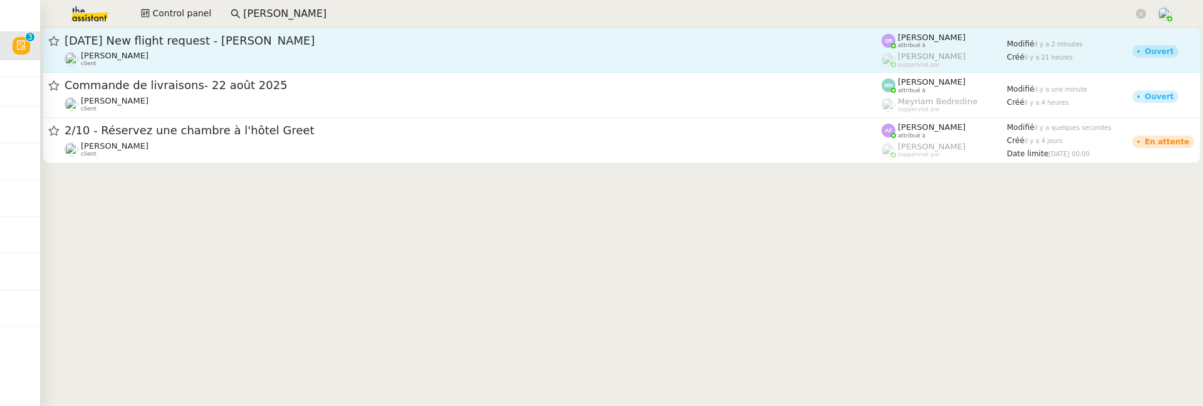
click at [256, 62] on div "[PERSON_NAME] client" at bounding box center [473, 59] width 817 height 16
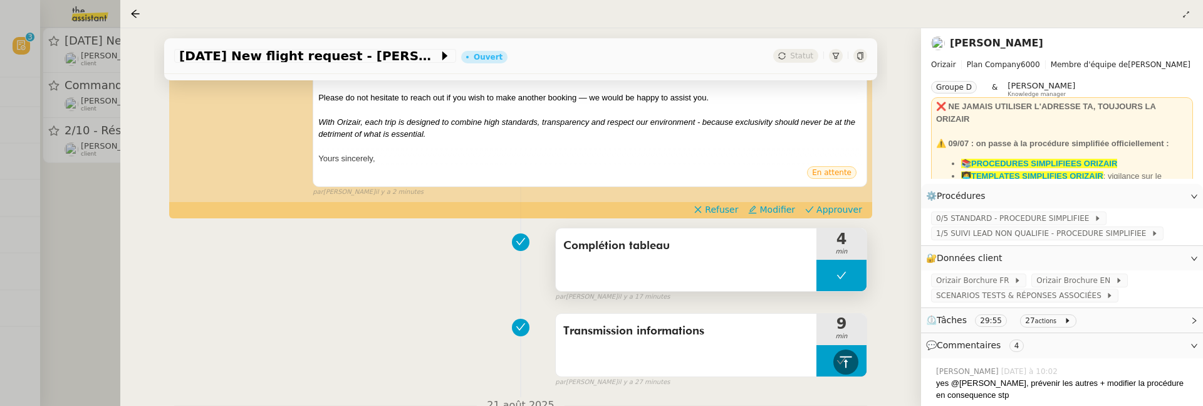
scroll to position [350, 0]
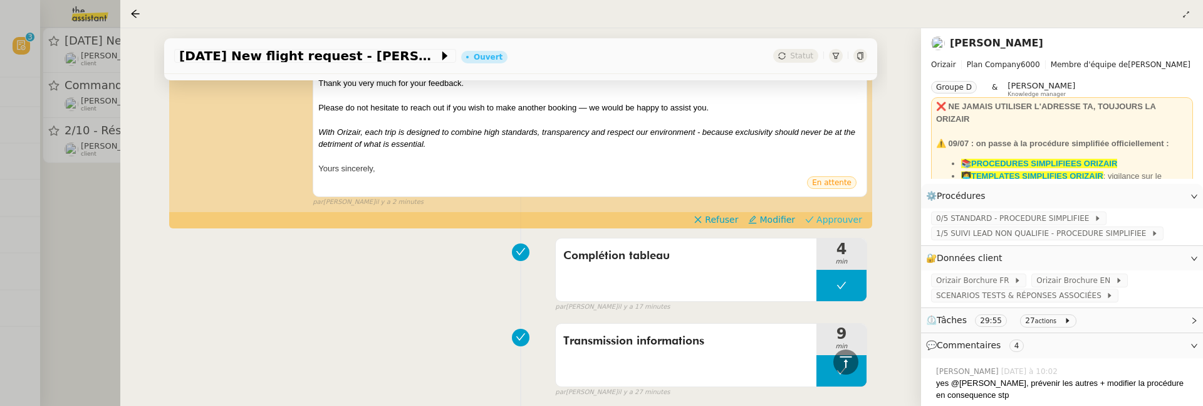
click at [850, 213] on span "Approuver" at bounding box center [840, 219] width 46 height 13
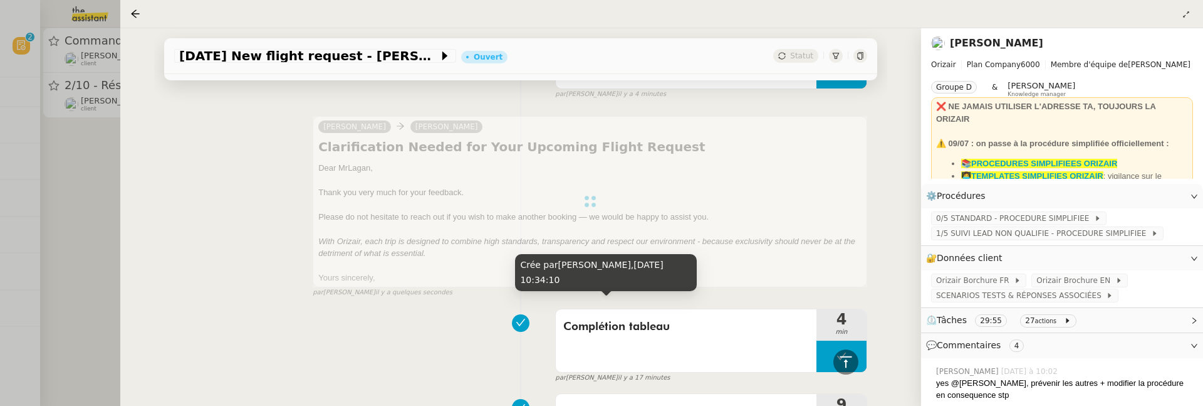
scroll to position [128, 0]
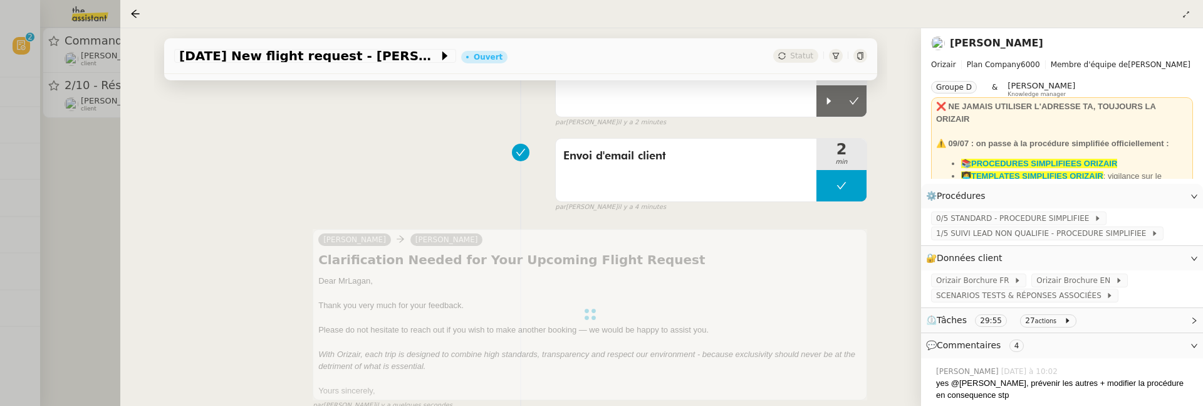
click at [83, 254] on div at bounding box center [601, 203] width 1203 height 406
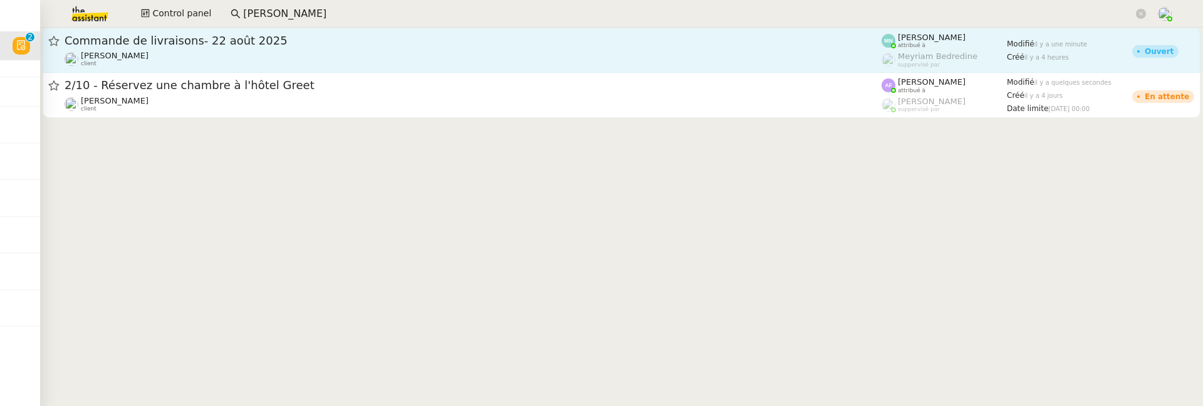
click at [249, 52] on div "Ilyes Hadj client" at bounding box center [473, 59] width 817 height 16
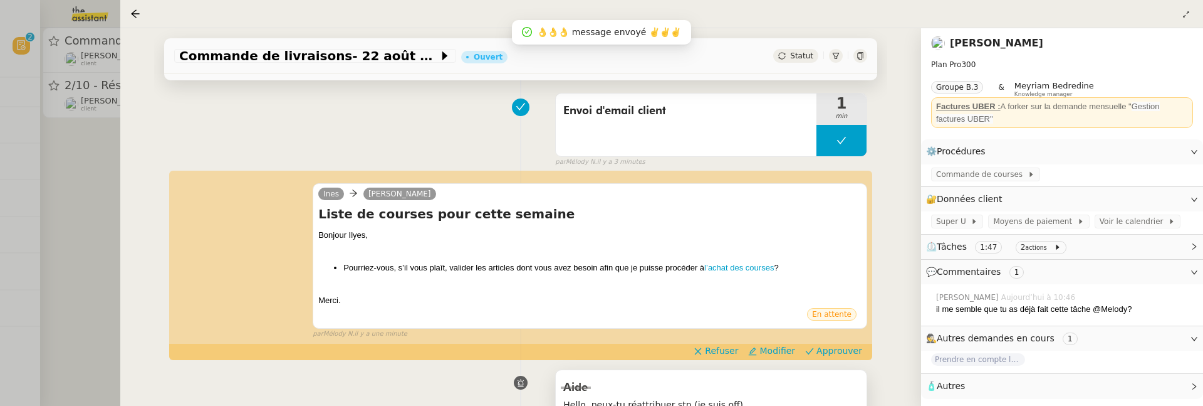
scroll to position [75, 0]
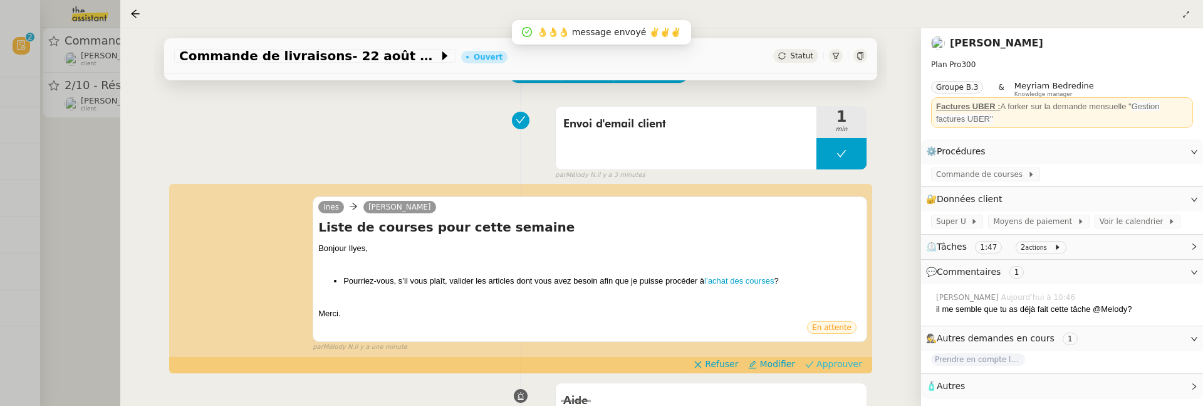
click at [842, 369] on span "Approuver" at bounding box center [840, 363] width 46 height 13
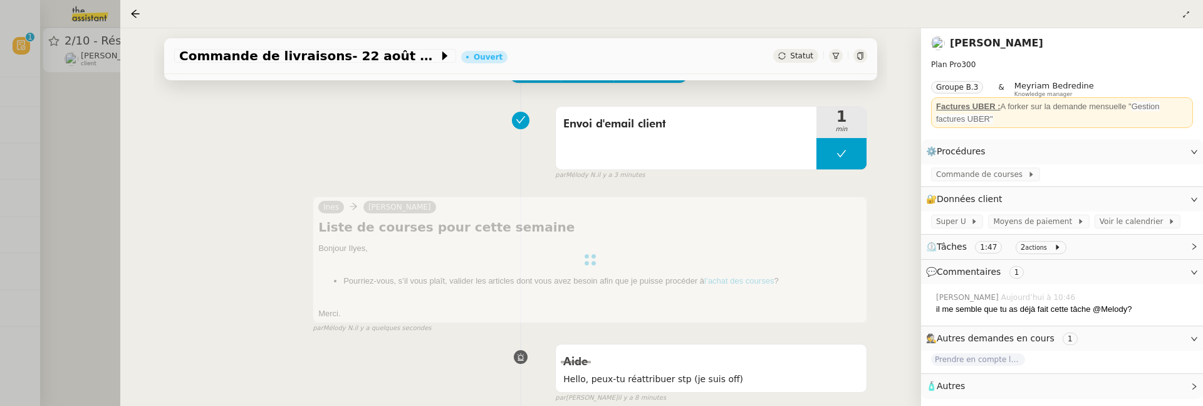
click at [75, 211] on div at bounding box center [601, 203] width 1203 height 406
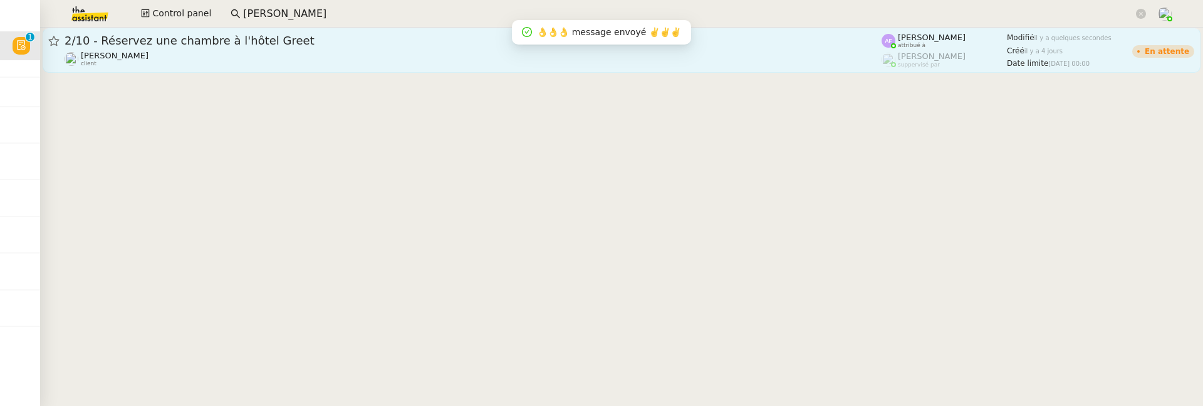
click at [232, 45] on span "2/10 - Réservez une chambre à l'hôtel Greet" at bounding box center [473, 40] width 817 height 11
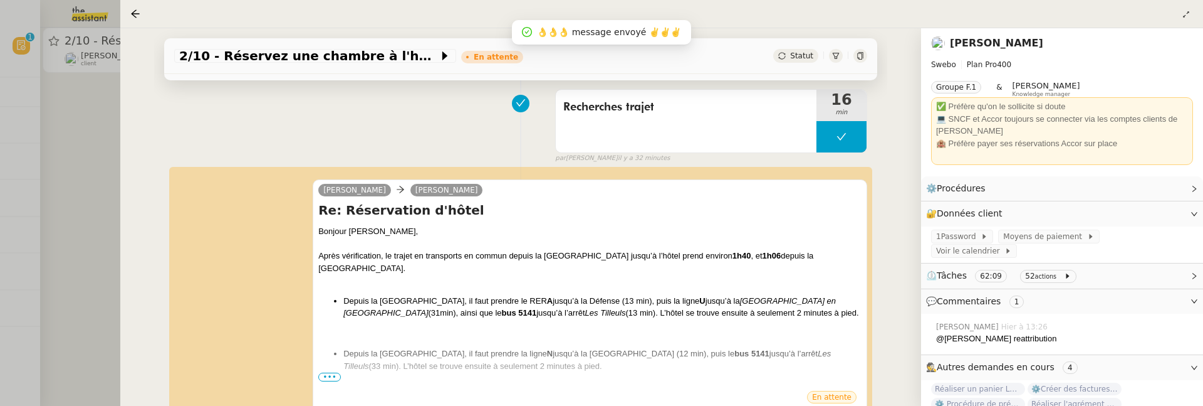
scroll to position [172, 0]
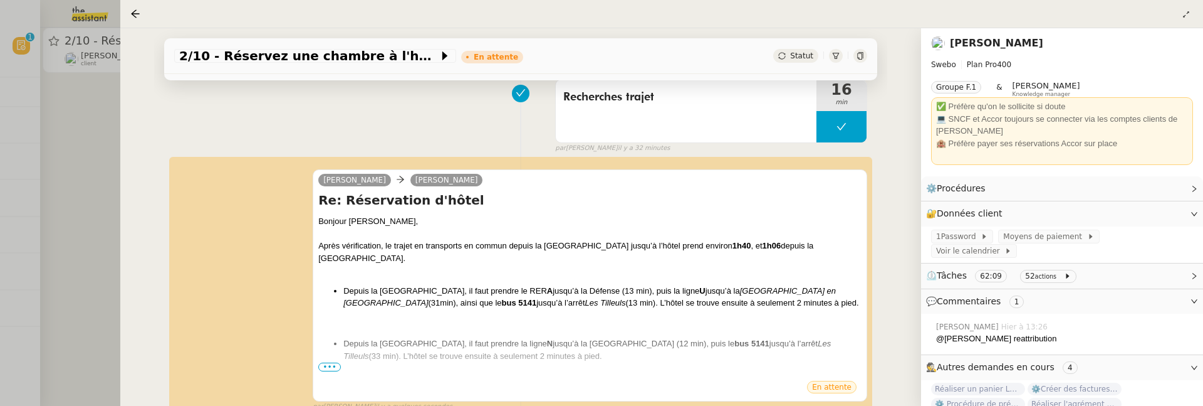
click at [85, 214] on div at bounding box center [601, 203] width 1203 height 406
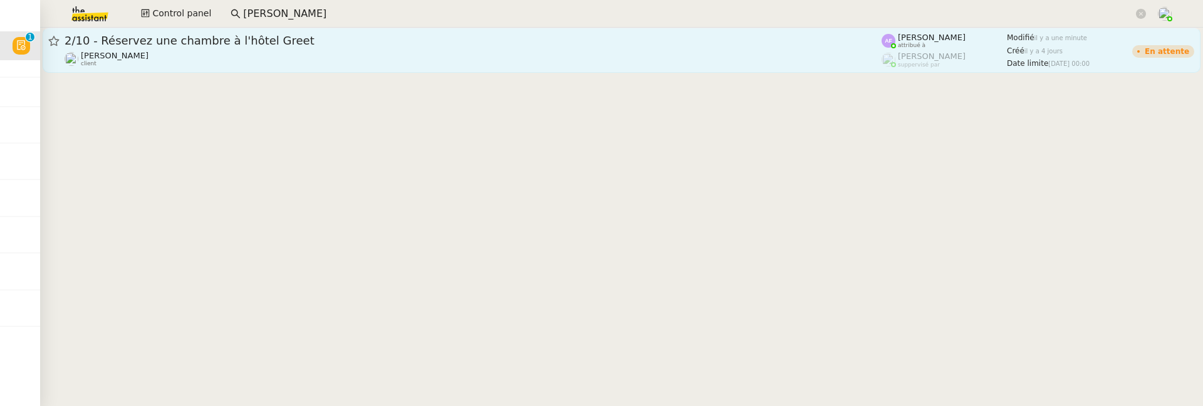
click at [563, 48] on div "2/10 - Réservez une chambre à l'hôtel Greet Colin Chaffotte client" at bounding box center [473, 50] width 817 height 34
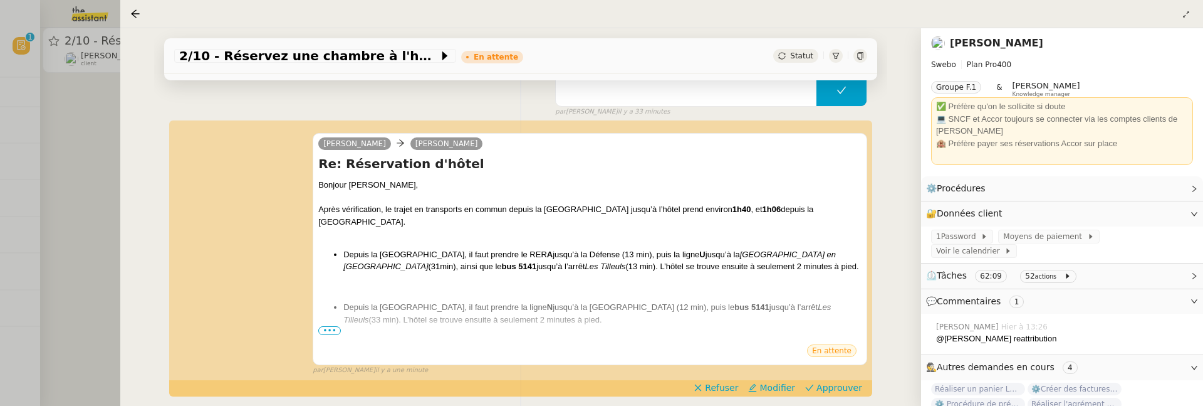
scroll to position [211, 0]
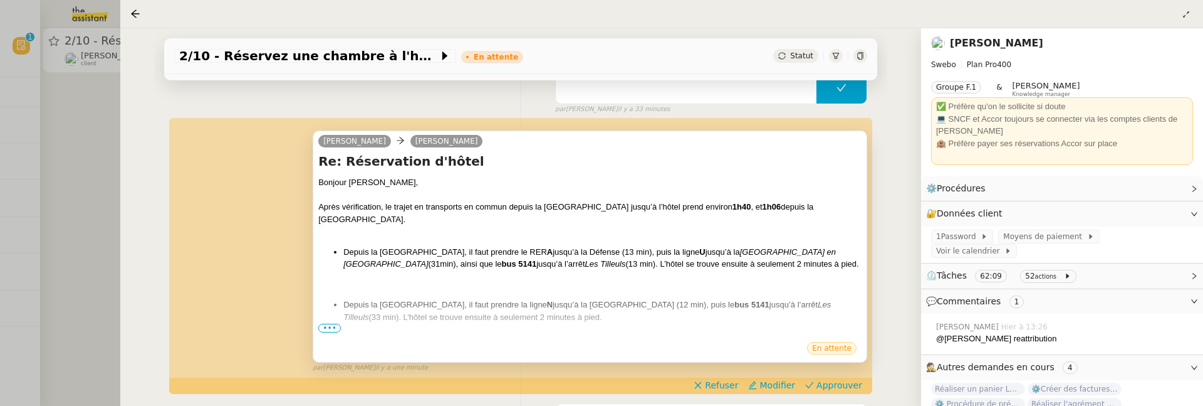
click at [322, 328] on span "•••" at bounding box center [329, 327] width 23 height 9
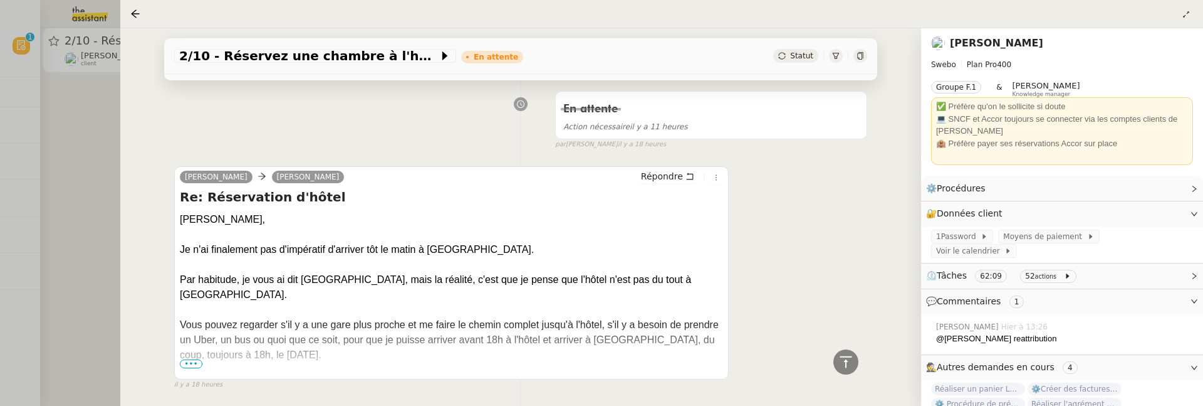
scroll to position [710, 0]
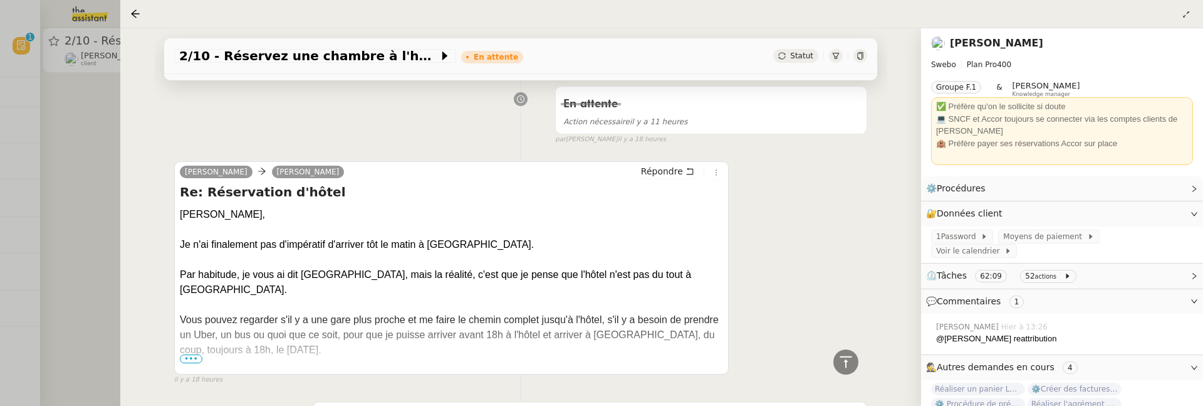
click at [190, 354] on span "•••" at bounding box center [191, 358] width 23 height 9
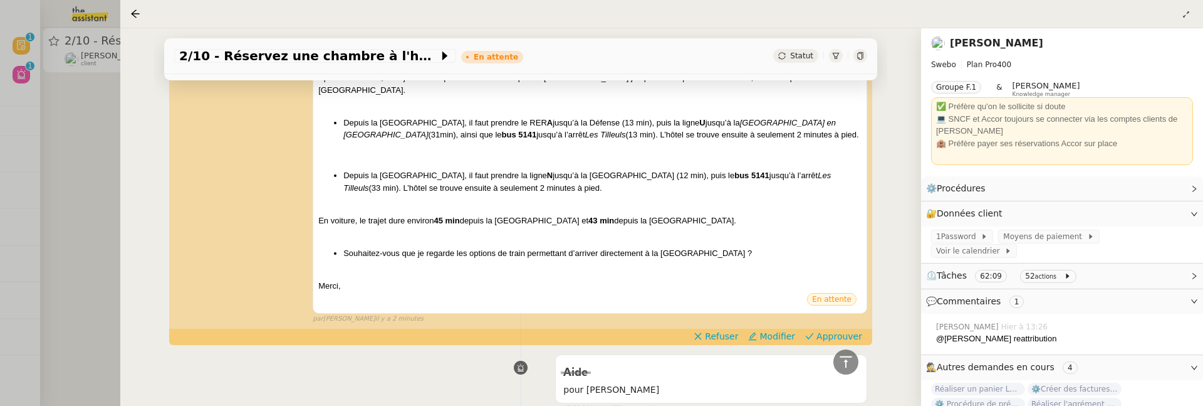
scroll to position [342, 0]
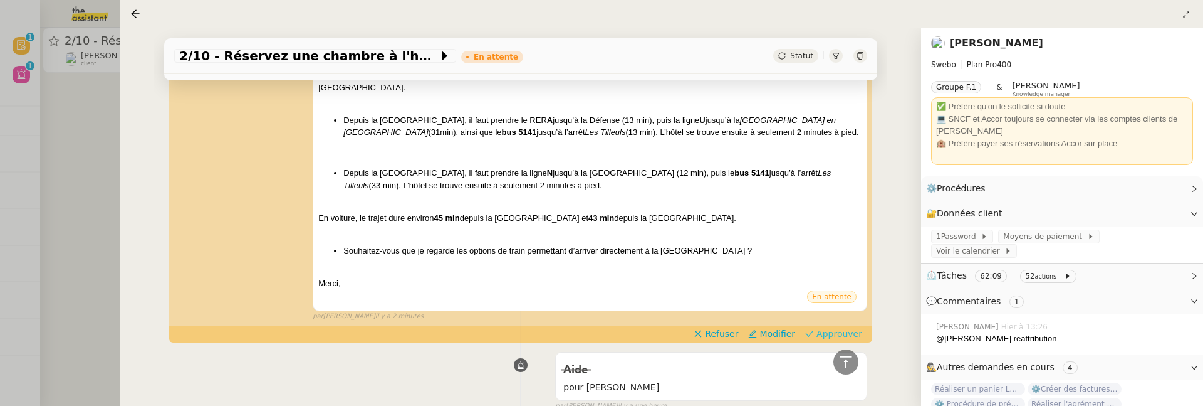
click at [831, 327] on span "Approuver" at bounding box center [840, 333] width 46 height 13
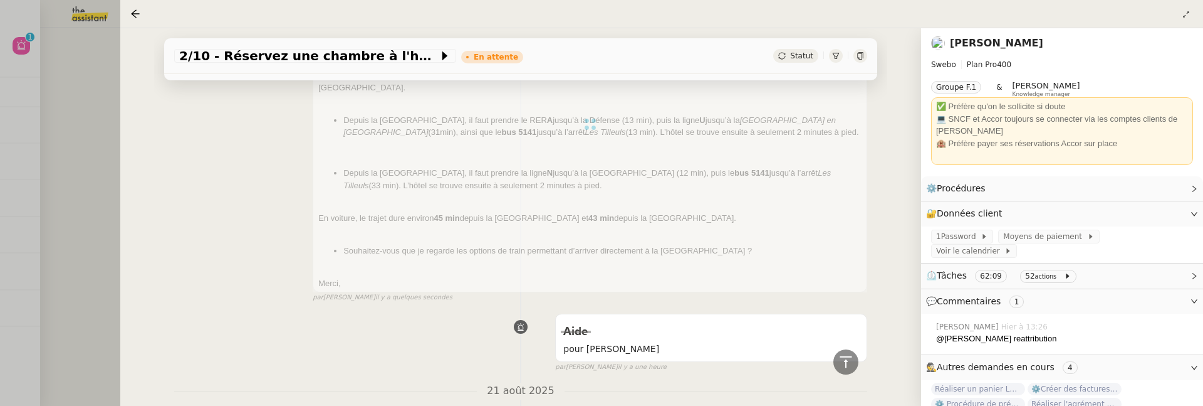
click at [90, 239] on div at bounding box center [601, 203] width 1203 height 406
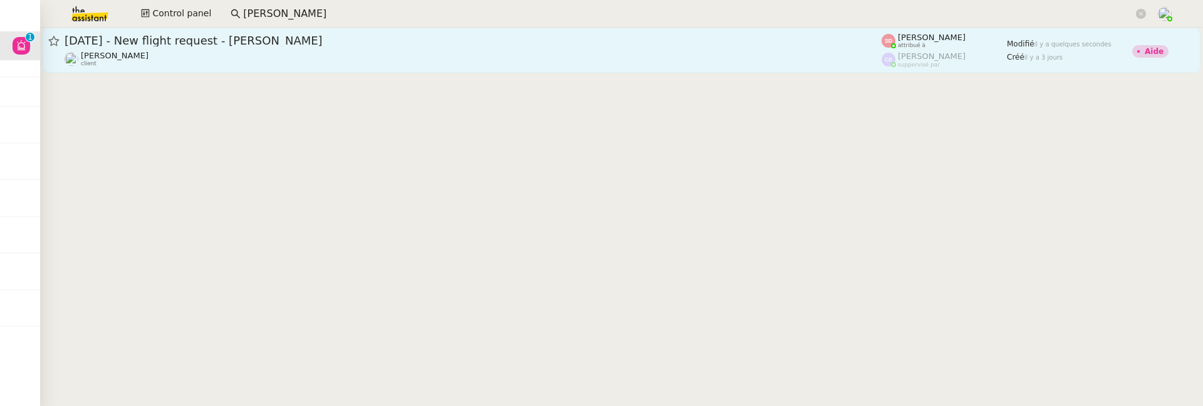
click at [231, 48] on div "[DATE] - New flight request - [PERSON_NAME]" at bounding box center [473, 40] width 817 height 15
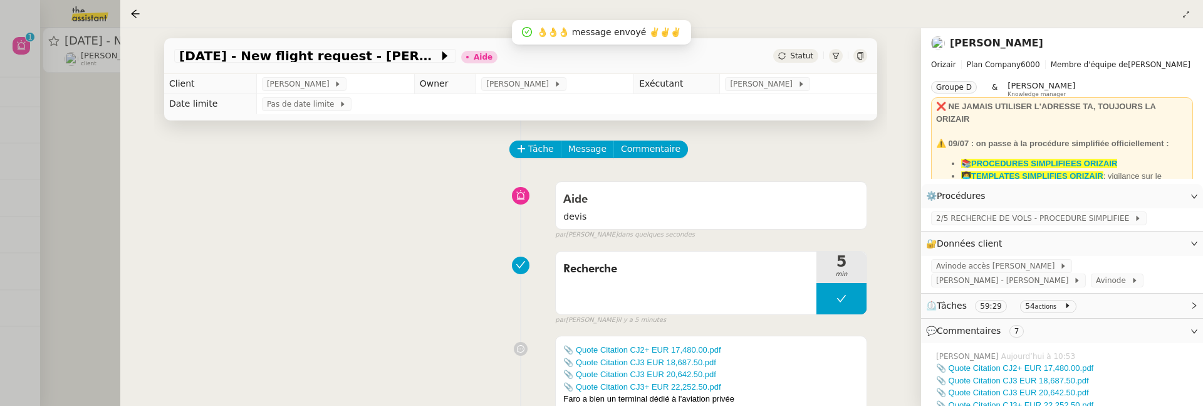
click at [736, 93] on td "[PERSON_NAME]" at bounding box center [798, 84] width 157 height 20
click at [741, 87] on span "[PERSON_NAME]" at bounding box center [763, 84] width 67 height 13
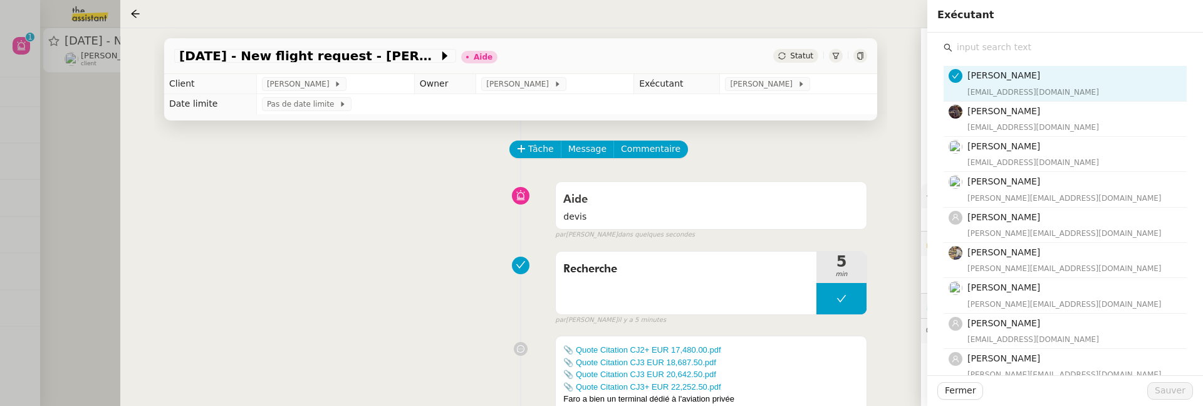
click at [1010, 43] on input "text" at bounding box center [1070, 47] width 234 height 17
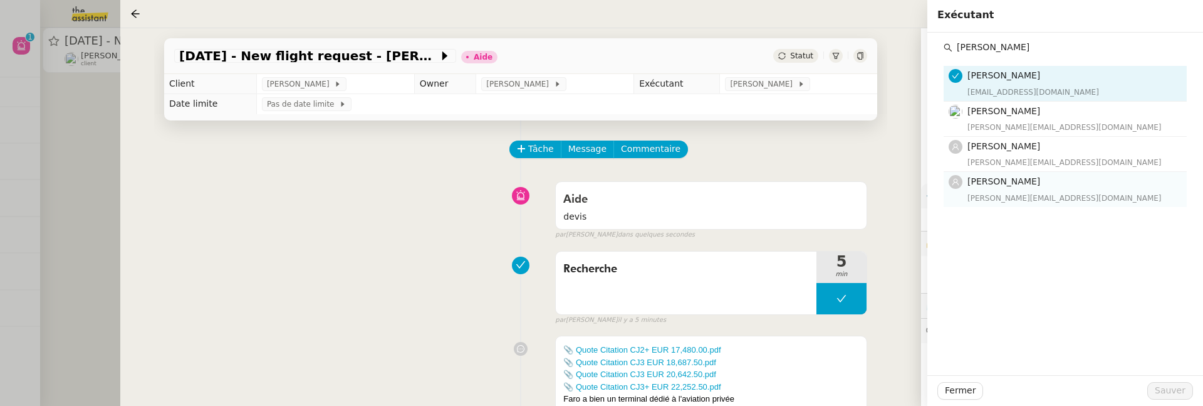
type input "camille"
click at [1020, 192] on div "camilleb@team.theassistant.com" at bounding box center [1074, 198] width 212 height 13
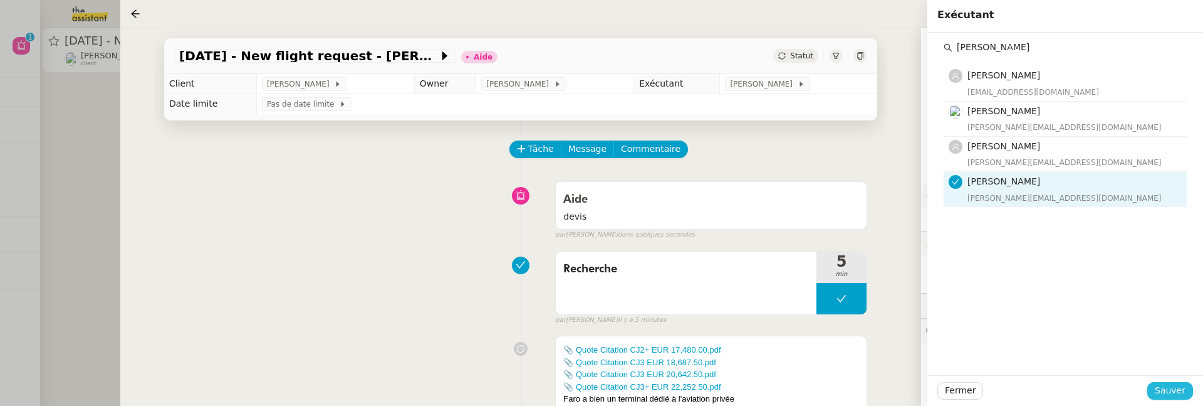
click at [1157, 387] on button "Sauver" at bounding box center [1171, 391] width 46 height 18
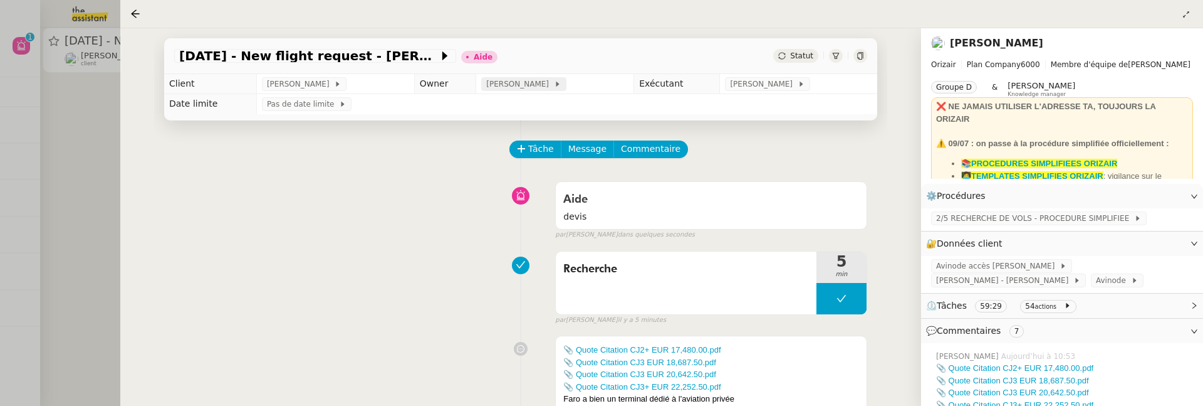
click at [511, 85] on span "[PERSON_NAME]" at bounding box center [519, 84] width 67 height 13
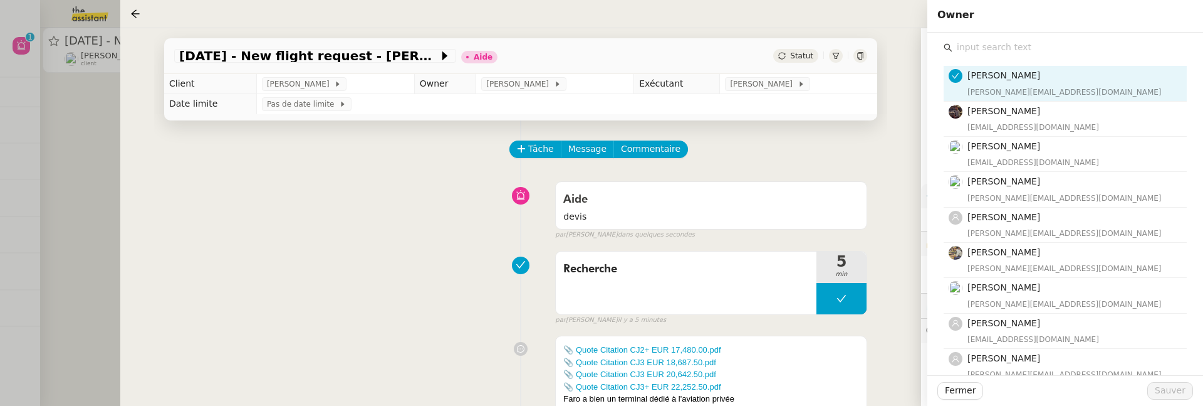
click at [1003, 40] on input "text" at bounding box center [1070, 47] width 234 height 17
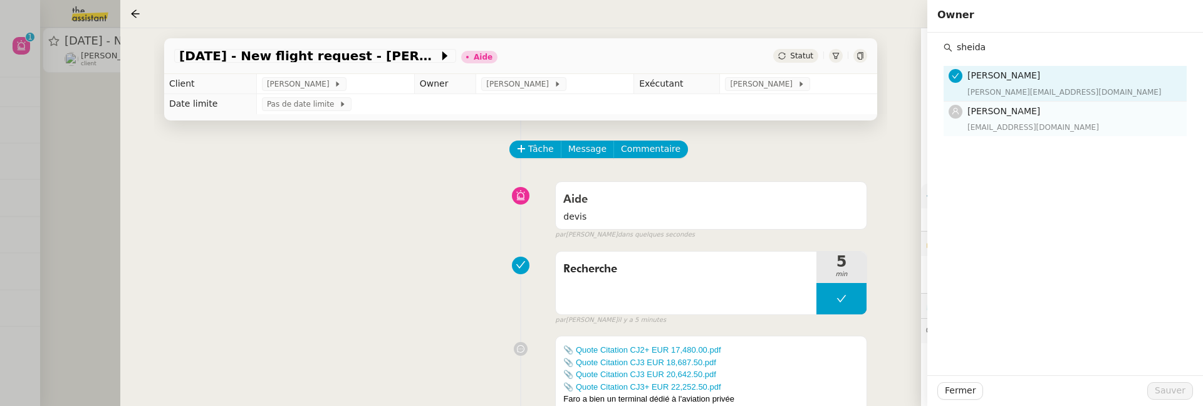
type input "sheida"
click at [1032, 108] on h4 "[PERSON_NAME]" at bounding box center [1074, 111] width 212 height 14
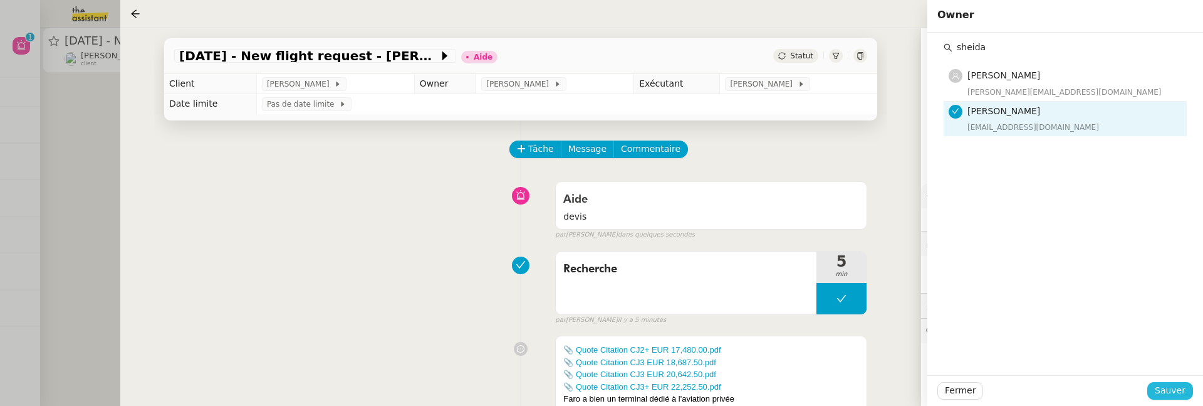
click at [1166, 394] on span "Sauver" at bounding box center [1170, 390] width 31 height 14
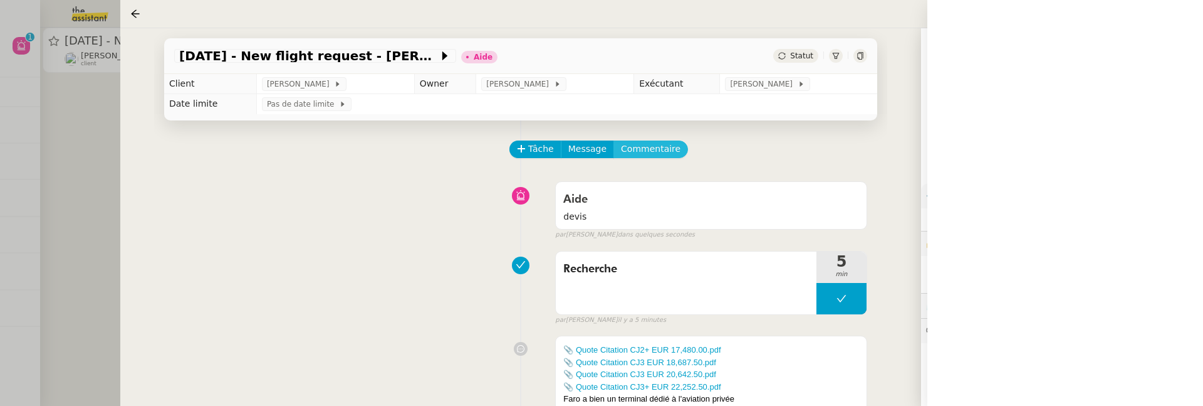
click at [657, 145] on span "Commentaire" at bounding box center [651, 149] width 60 height 14
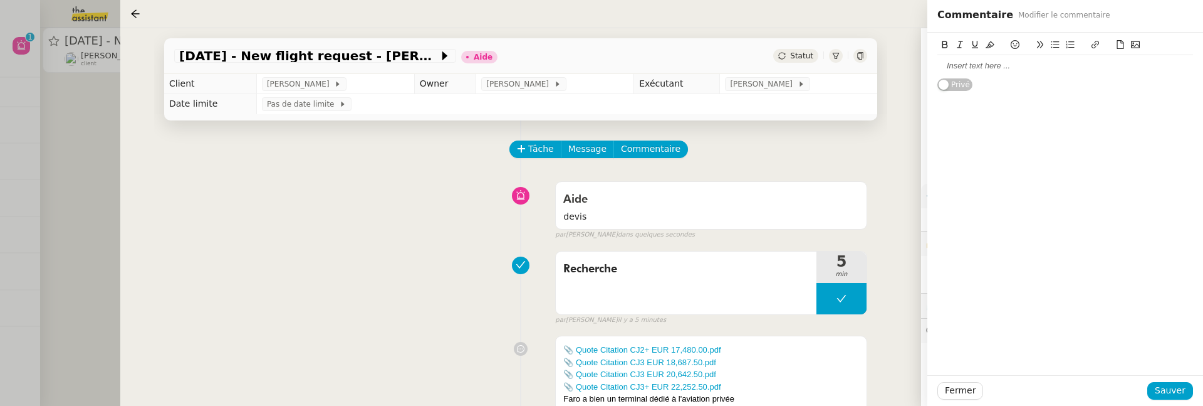
click at [992, 70] on div at bounding box center [1066, 65] width 256 height 11
click at [1162, 390] on span "Sauver" at bounding box center [1170, 390] width 31 height 14
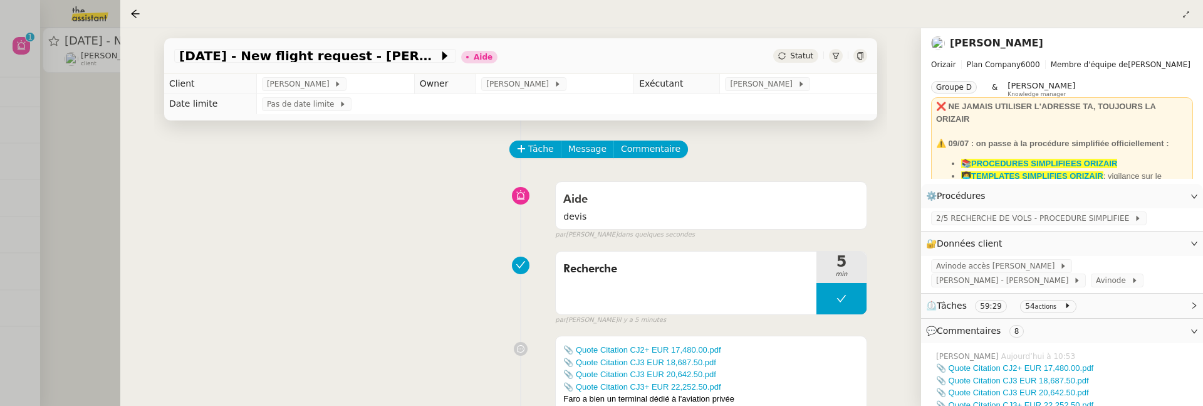
click at [796, 65] on div "16th October 2025 - New flight request - James Egerton Aide Statut" at bounding box center [520, 56] width 713 height 36
click at [796, 58] on span "Statut" at bounding box center [801, 55] width 23 height 9
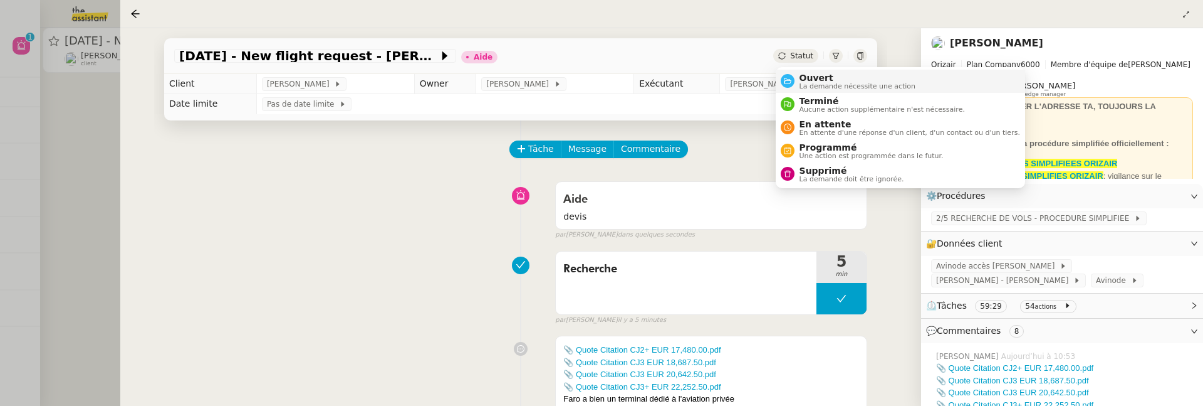
click at [810, 74] on span "Ouvert" at bounding box center [858, 78] width 117 height 10
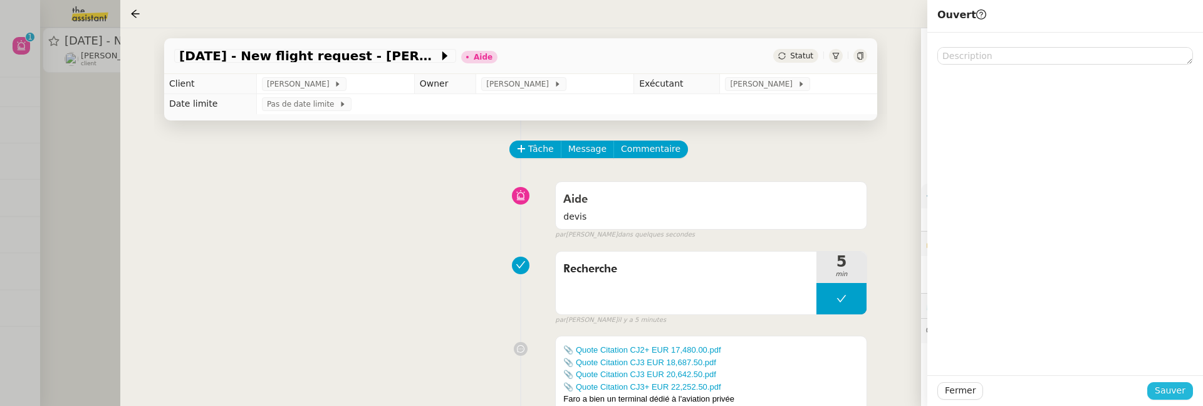
click at [1173, 386] on span "Sauver" at bounding box center [1170, 390] width 31 height 14
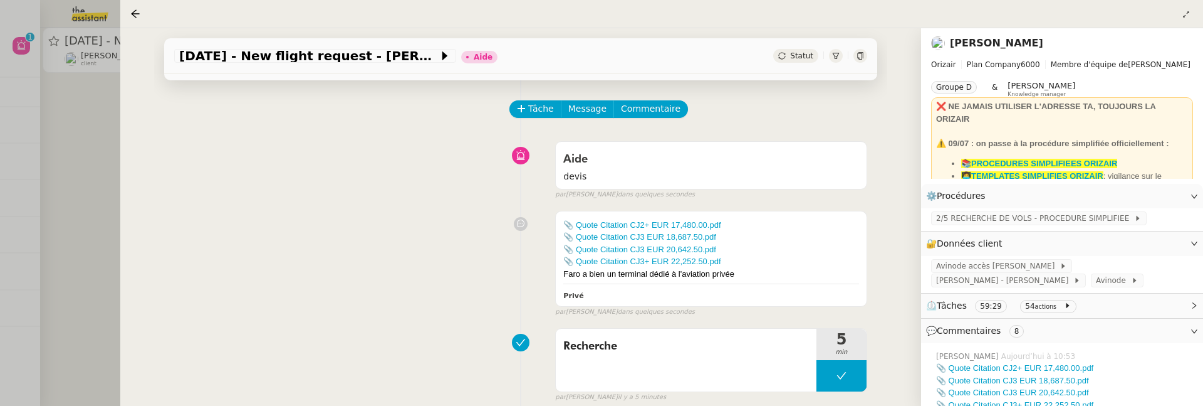
scroll to position [34, 0]
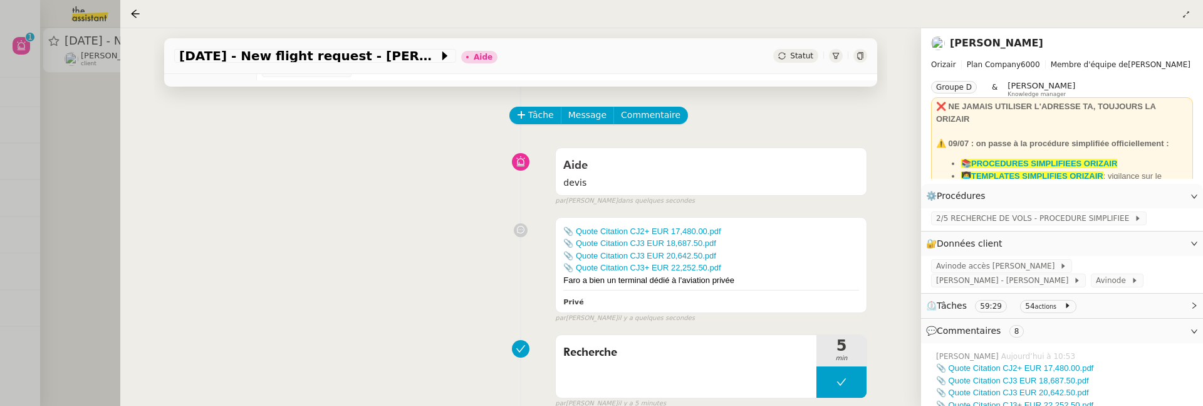
click at [82, 237] on div at bounding box center [601, 203] width 1203 height 406
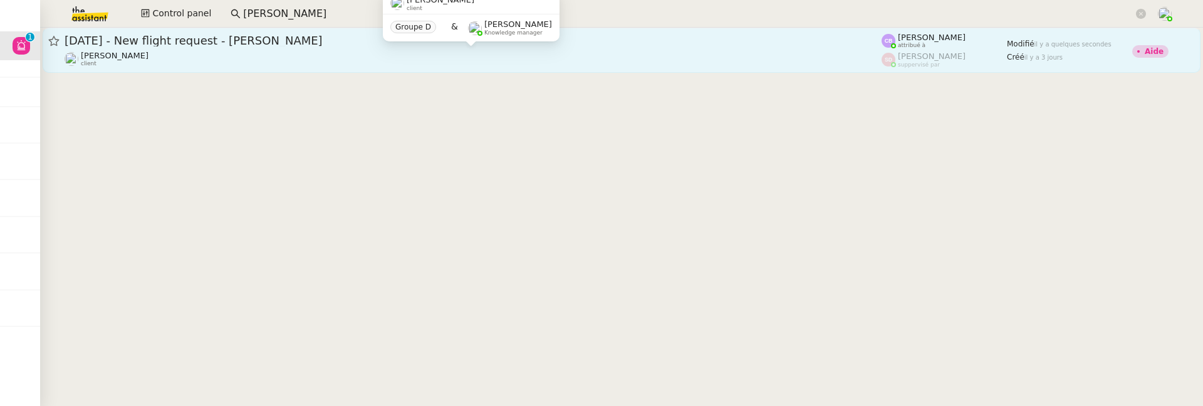
click at [385, 56] on div "Louis Frei client" at bounding box center [473, 59] width 817 height 16
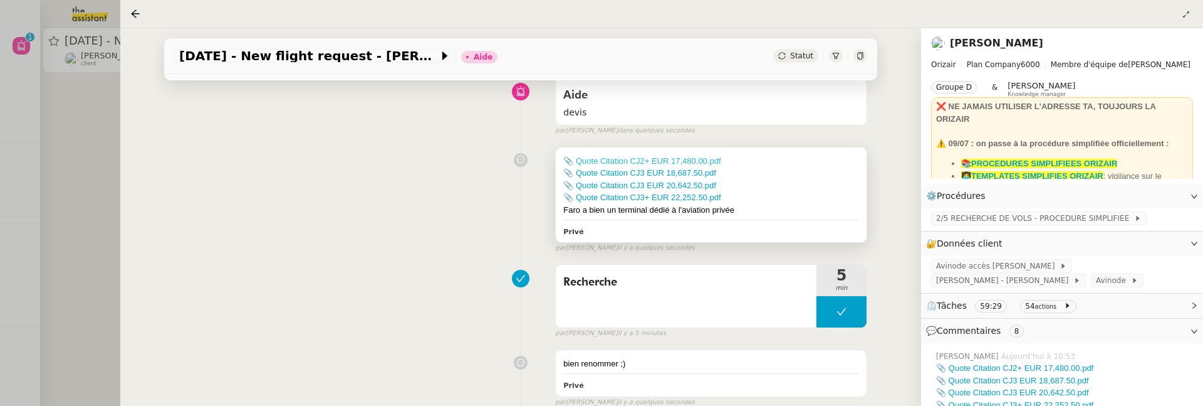
scroll to position [124, 0]
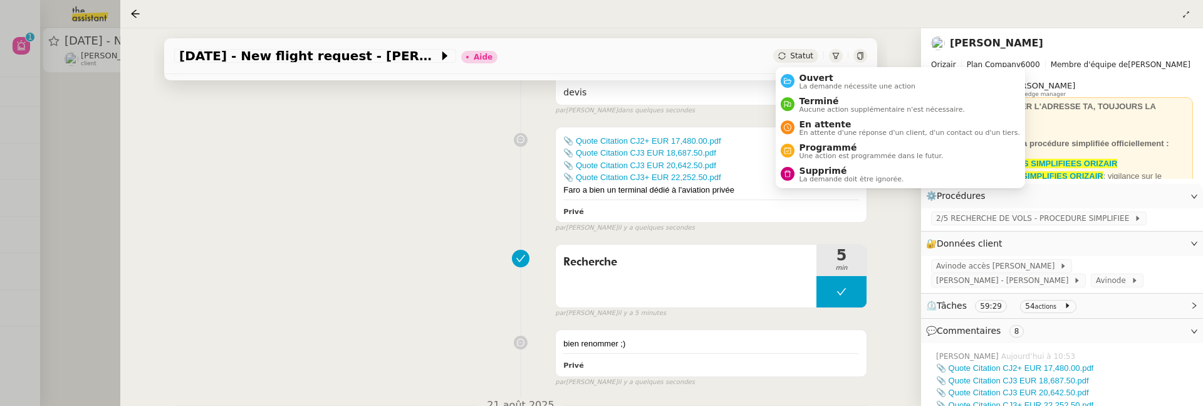
click at [795, 56] on span "Statut" at bounding box center [801, 55] width 23 height 9
click at [813, 75] on span "Ouvert" at bounding box center [858, 78] width 117 height 10
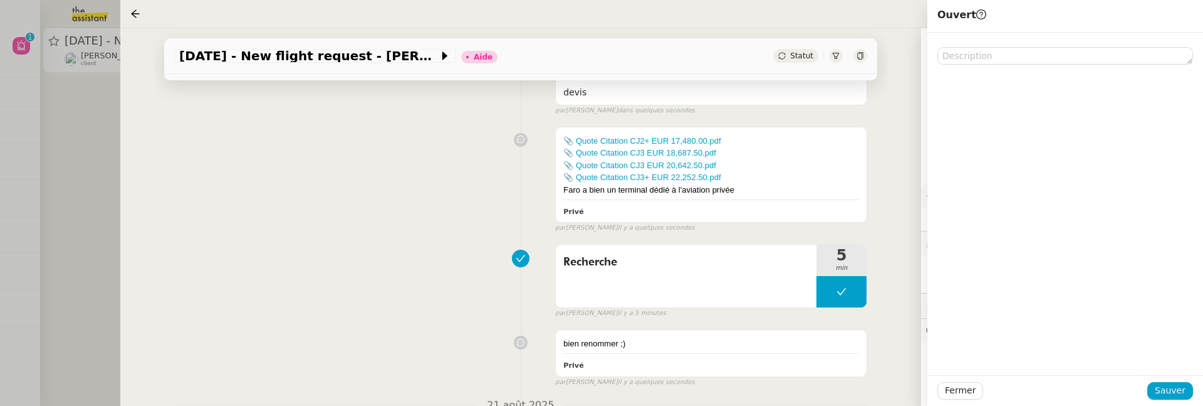
click at [1180, 400] on div "Fermer Sauver" at bounding box center [1066, 390] width 276 height 31
click at [1169, 386] on span "Sauver" at bounding box center [1170, 390] width 31 height 14
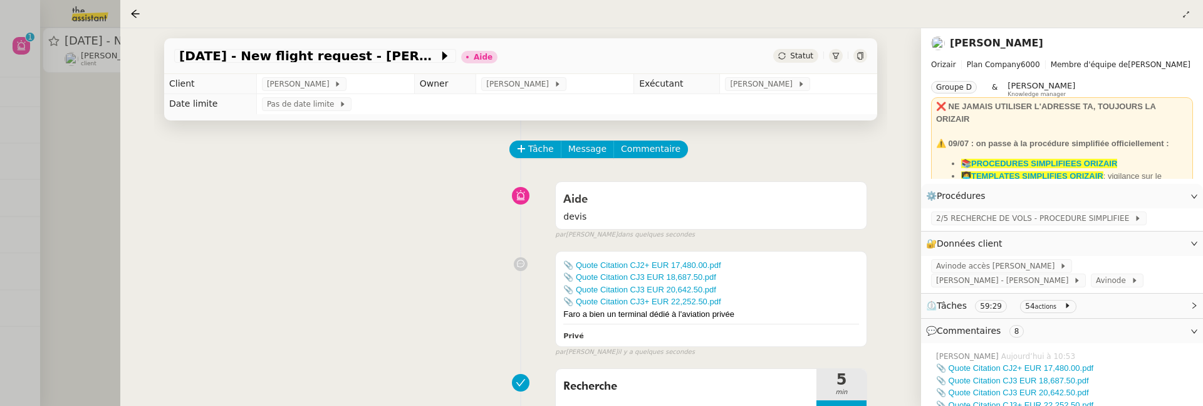
click at [801, 53] on span "Statut" at bounding box center [801, 55] width 23 height 9
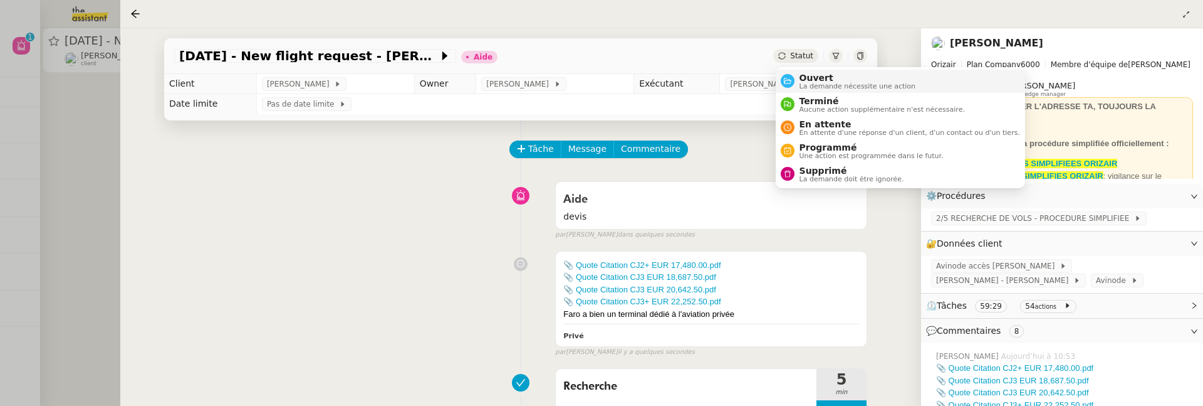
click at [815, 84] on span "La demande nécessite une action" at bounding box center [858, 86] width 117 height 7
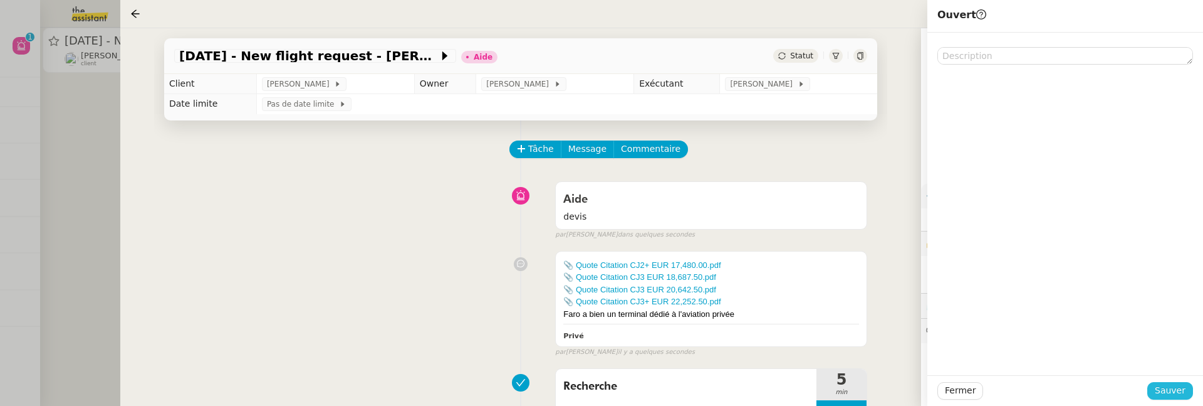
click at [1172, 387] on span "Sauver" at bounding box center [1170, 390] width 31 height 14
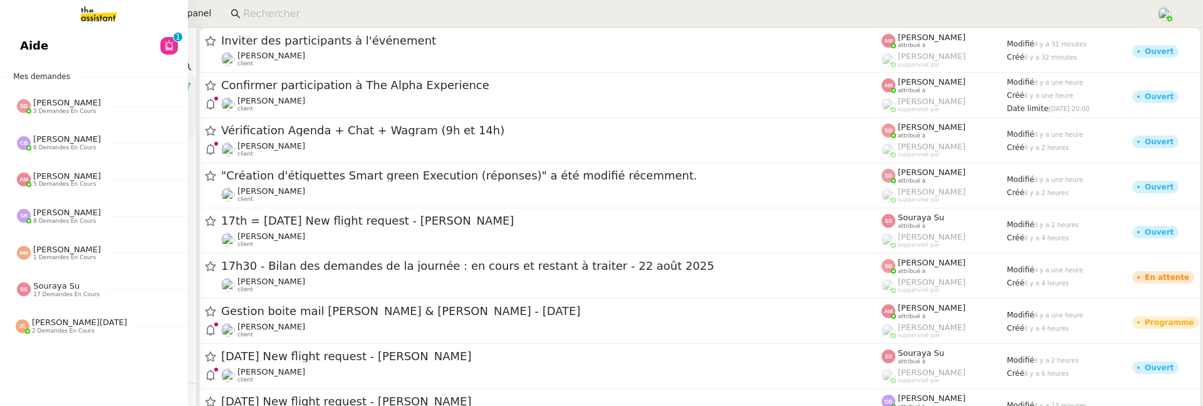
click at [28, 52] on span "Aide" at bounding box center [34, 45] width 28 height 19
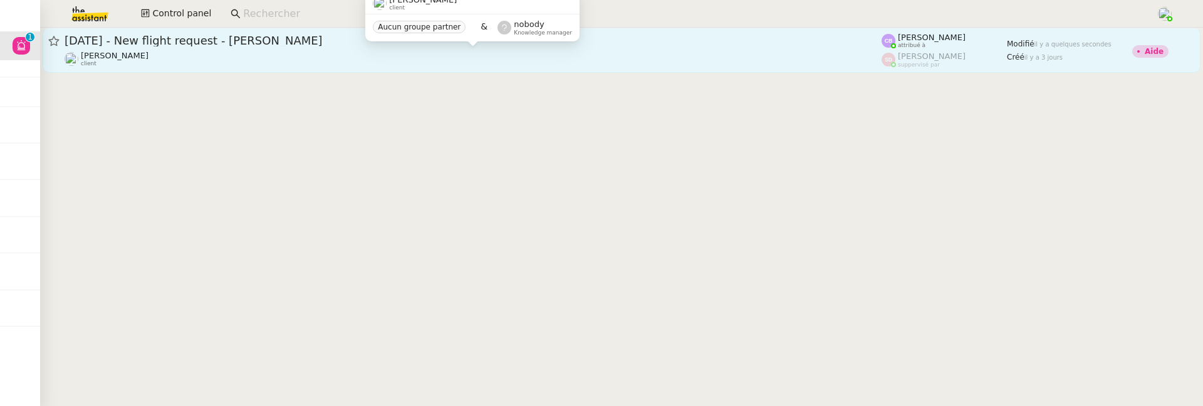
click at [409, 52] on div "[PERSON_NAME] client" at bounding box center [473, 59] width 817 height 16
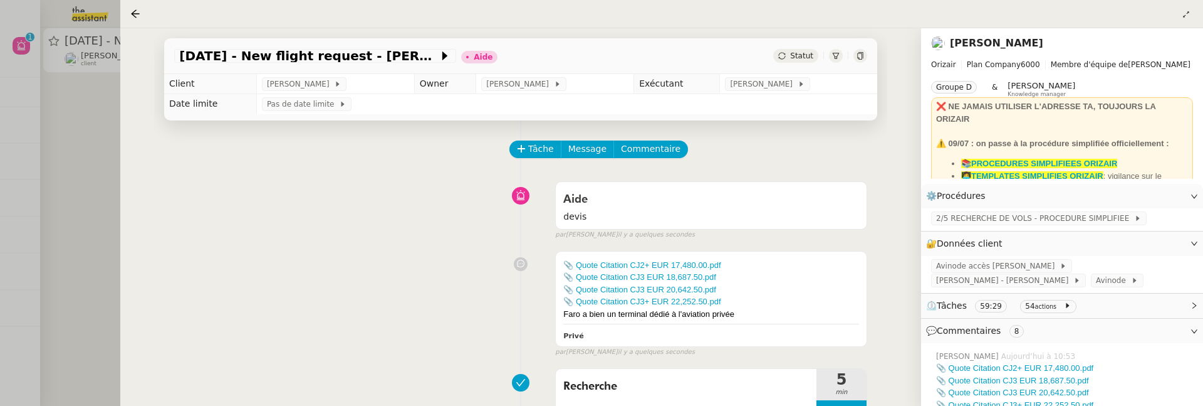
click at [801, 55] on span "Statut" at bounding box center [801, 55] width 23 height 9
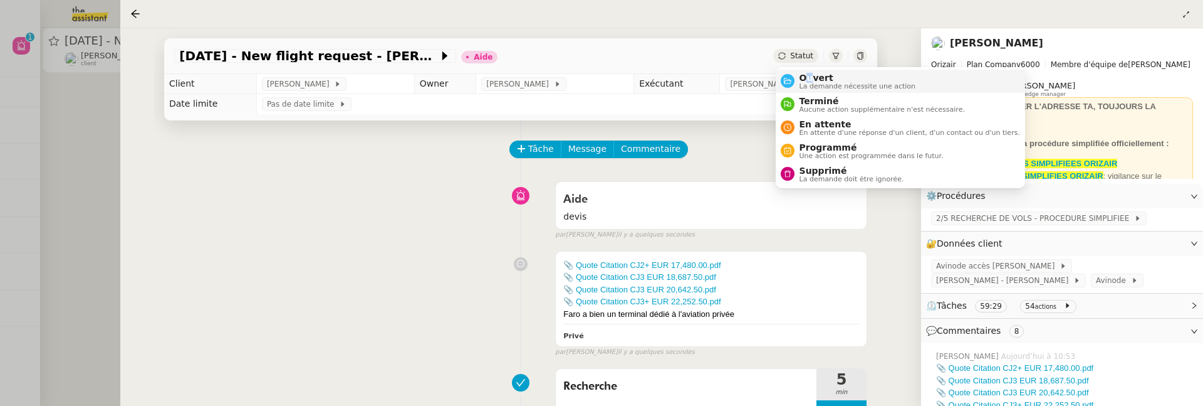
click at [809, 80] on span "Ouvert" at bounding box center [858, 78] width 117 height 10
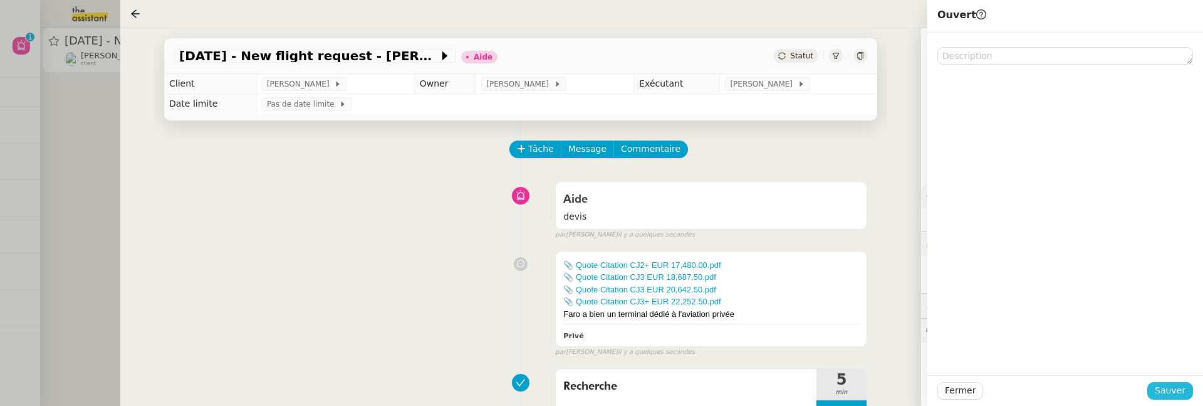
click at [1174, 398] on button "Sauver" at bounding box center [1171, 391] width 46 height 18
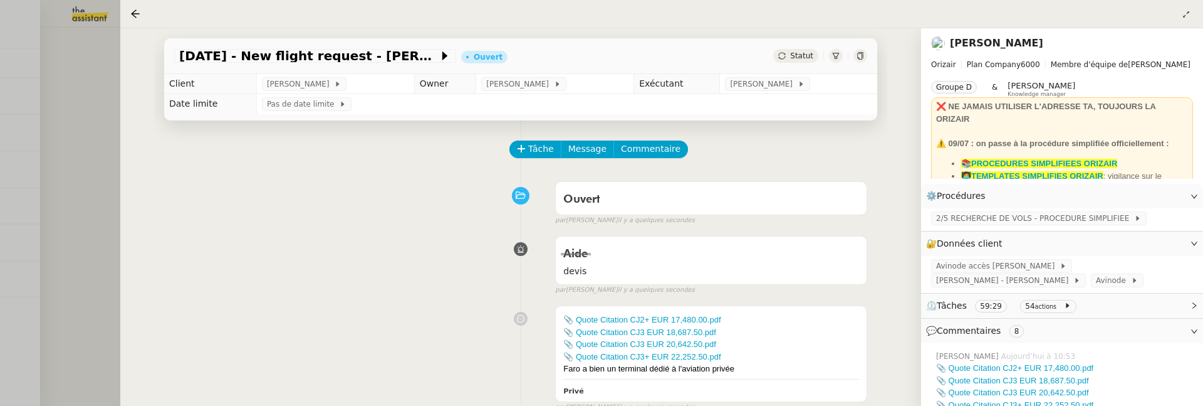
click at [106, 196] on div at bounding box center [601, 203] width 1203 height 406
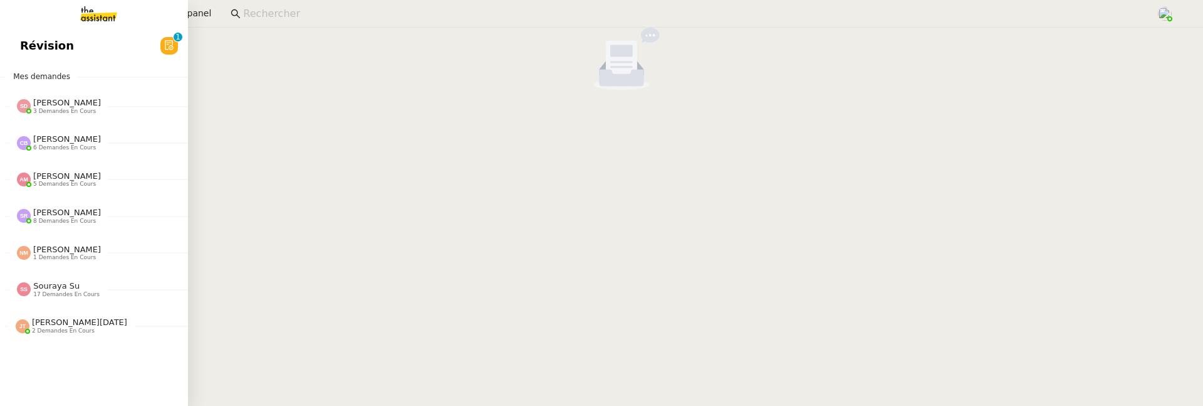
click at [19, 42] on link "Révision 0 1 2 3 4 5 6 7 8 9" at bounding box center [94, 45] width 188 height 29
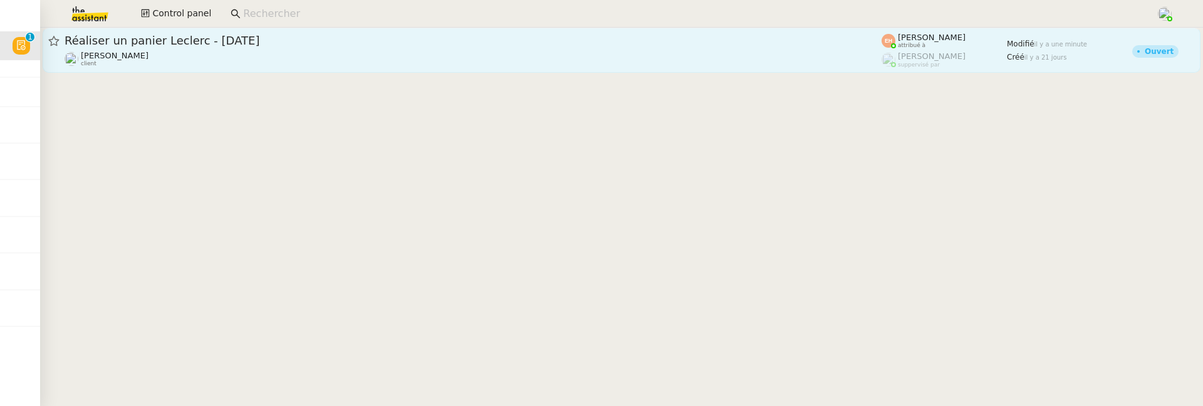
click at [288, 50] on div "Réaliser un panier Leclerc - [DATE] [PERSON_NAME] client" at bounding box center [473, 50] width 817 height 34
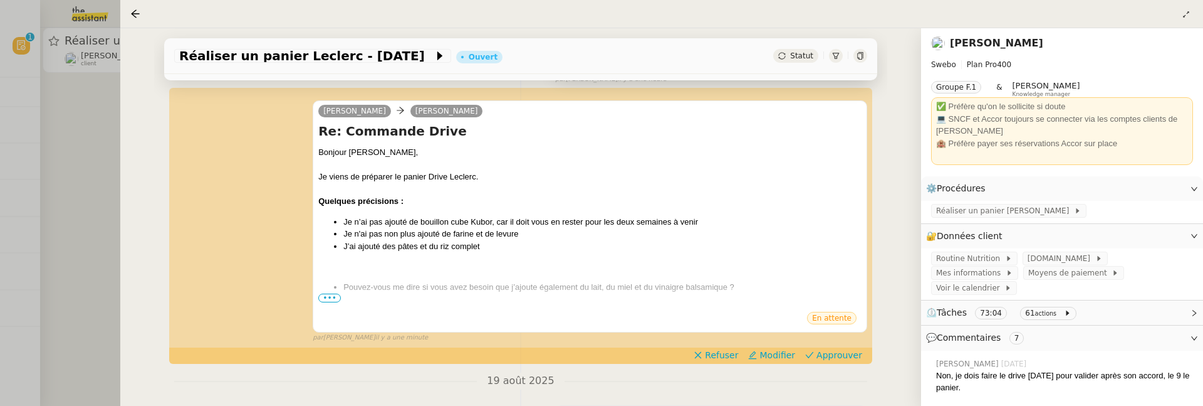
scroll to position [174, 0]
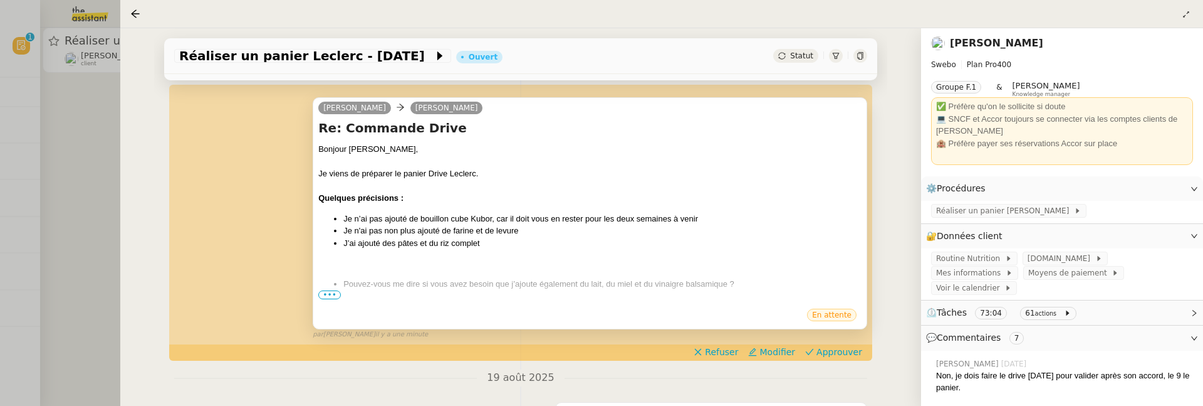
click at [324, 296] on span "•••" at bounding box center [329, 294] width 23 height 9
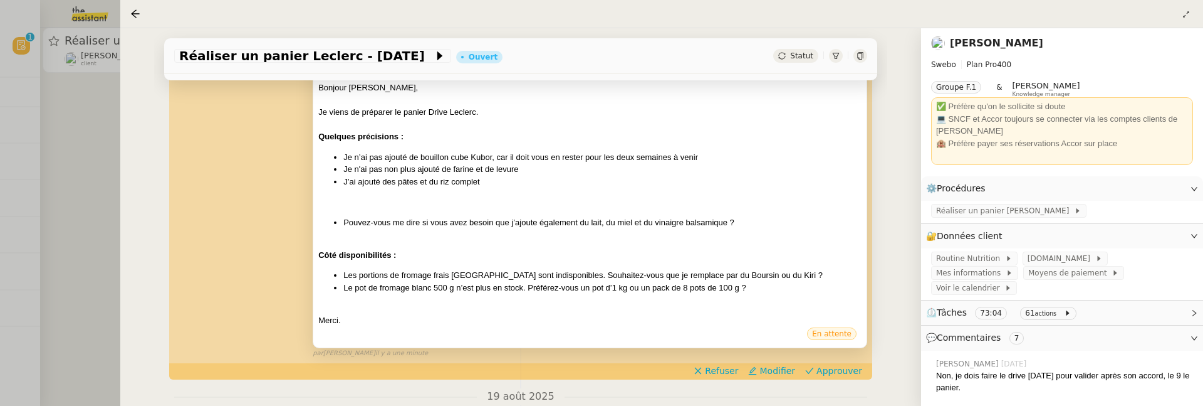
scroll to position [277, 0]
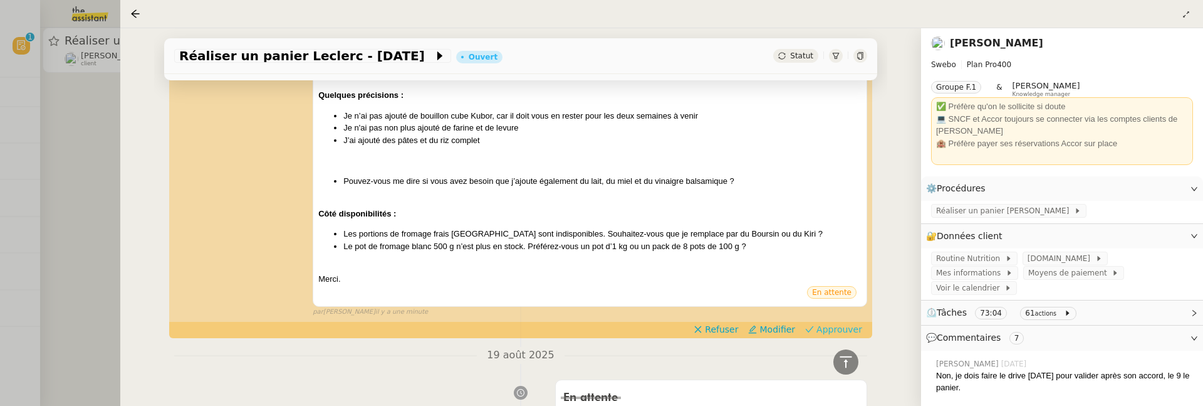
click at [834, 326] on span "Approuver" at bounding box center [840, 329] width 46 height 13
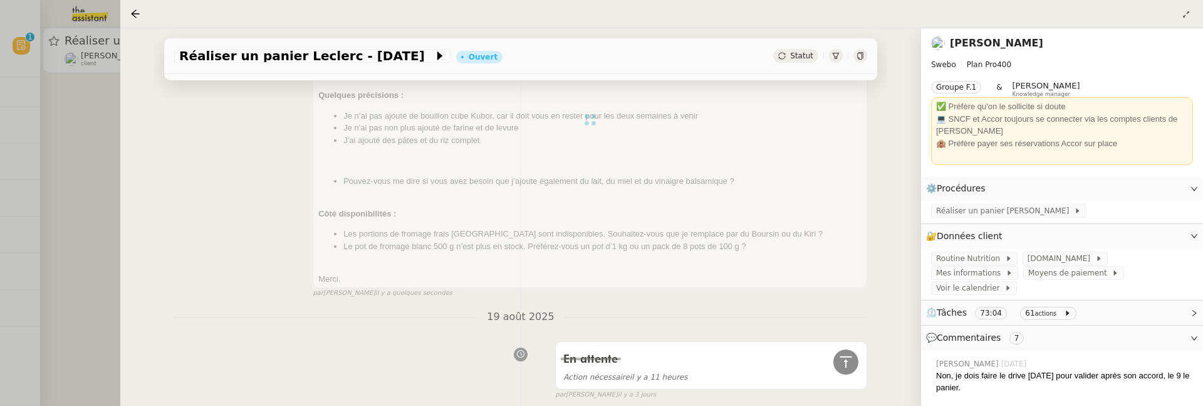
scroll to position [0, 0]
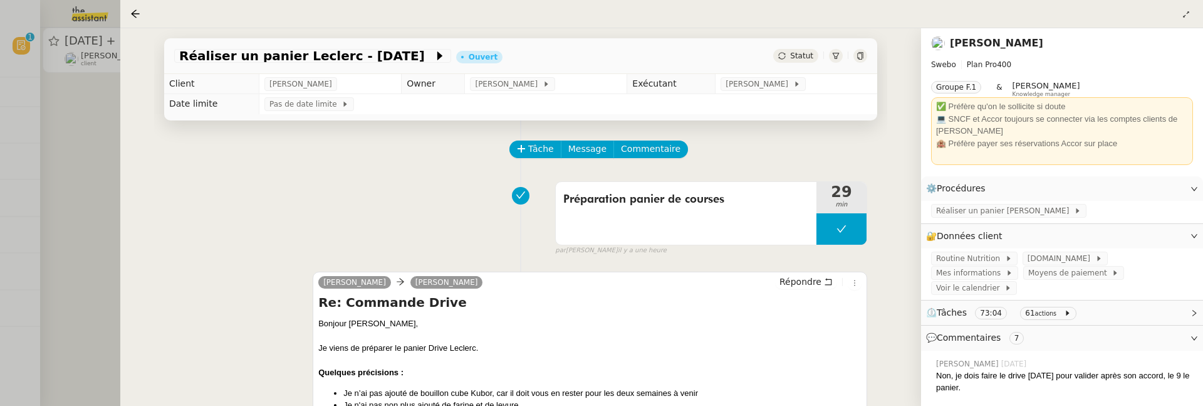
click at [123, 233] on div "Réaliser un panier [PERSON_NAME] - [DATE] Ouvert Statut Client [PERSON_NAME] Ow…" at bounding box center [520, 216] width 801 height 377
click at [92, 176] on div at bounding box center [601, 203] width 1203 height 406
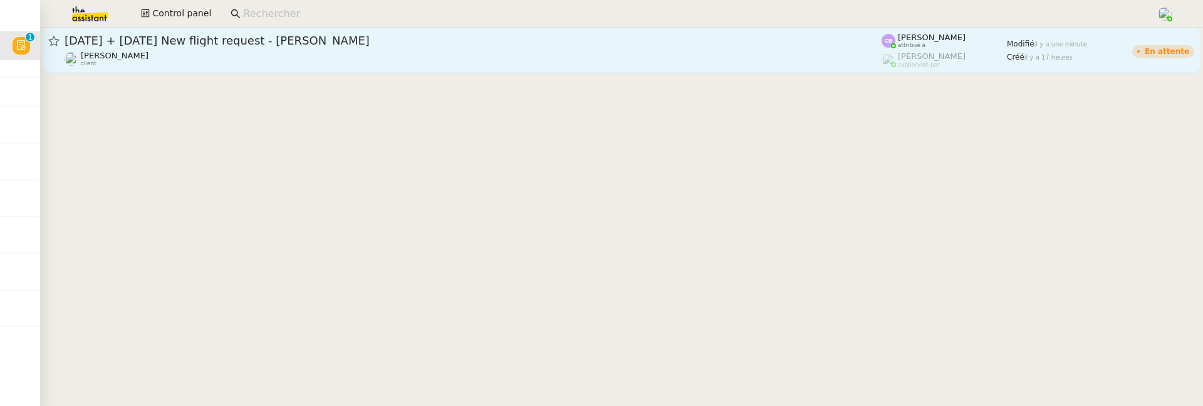
click at [214, 63] on div "[PERSON_NAME] client" at bounding box center [473, 59] width 817 height 16
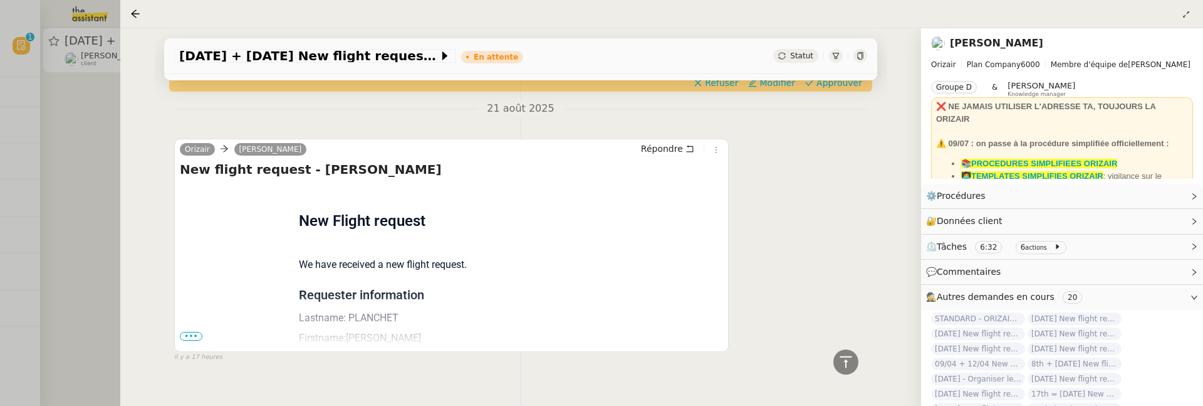
scroll to position [587, 0]
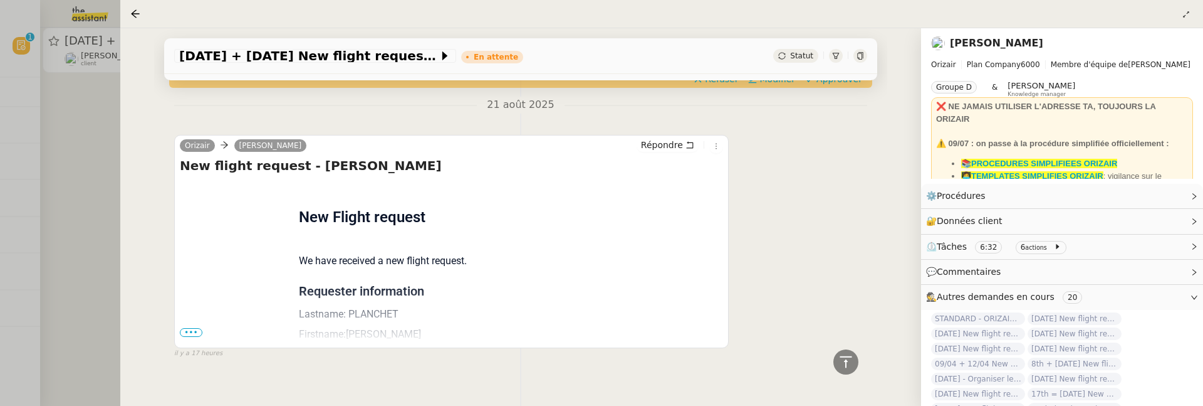
click at [188, 332] on span "•••" at bounding box center [191, 332] width 23 height 9
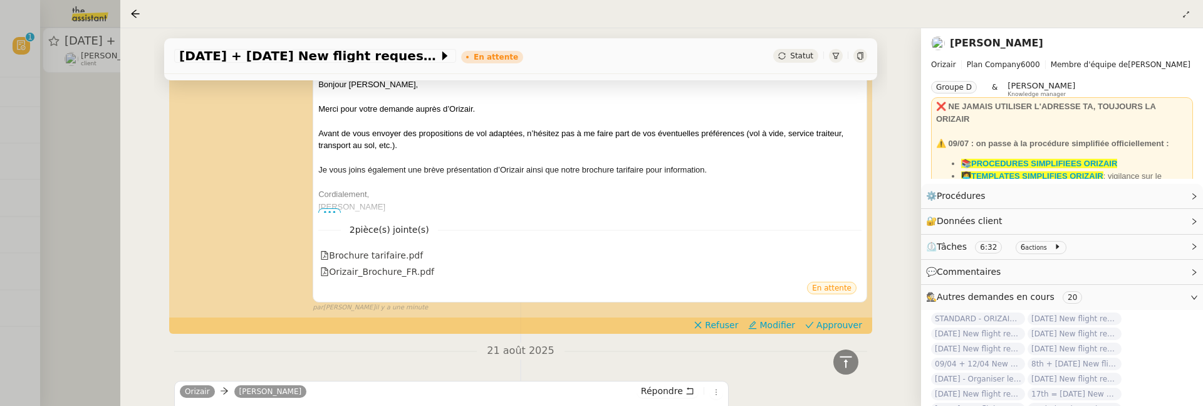
scroll to position [339, 0]
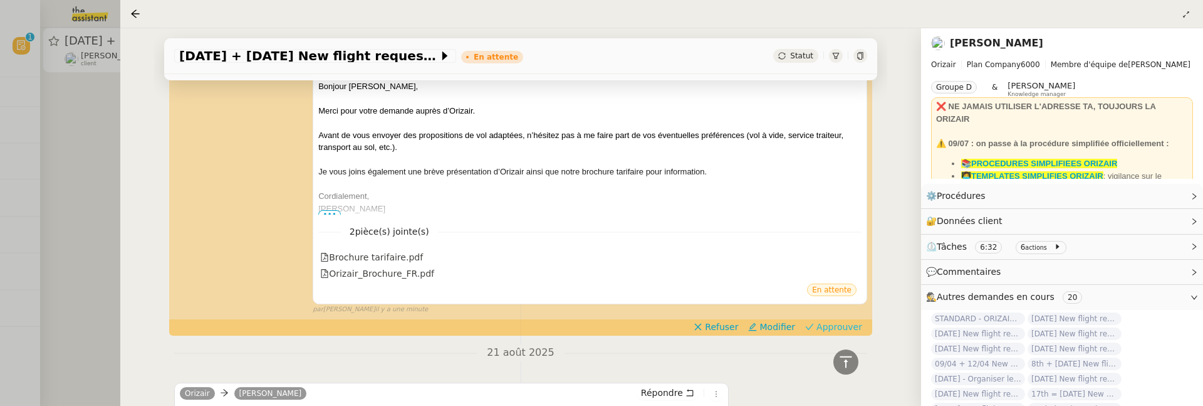
click at [847, 325] on span "Approuver" at bounding box center [840, 326] width 46 height 13
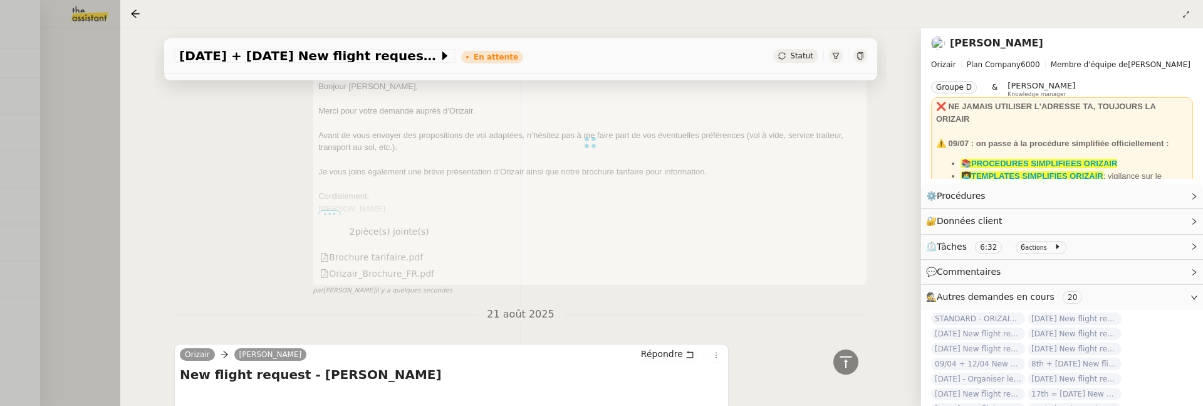
click at [100, 163] on div at bounding box center [601, 203] width 1203 height 406
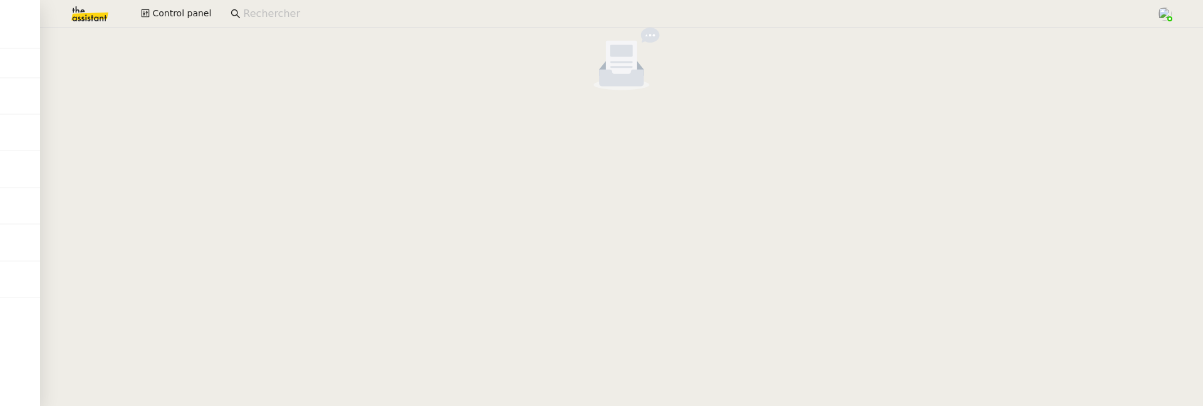
click at [295, 20] on input at bounding box center [693, 14] width 901 height 17
type input "l"
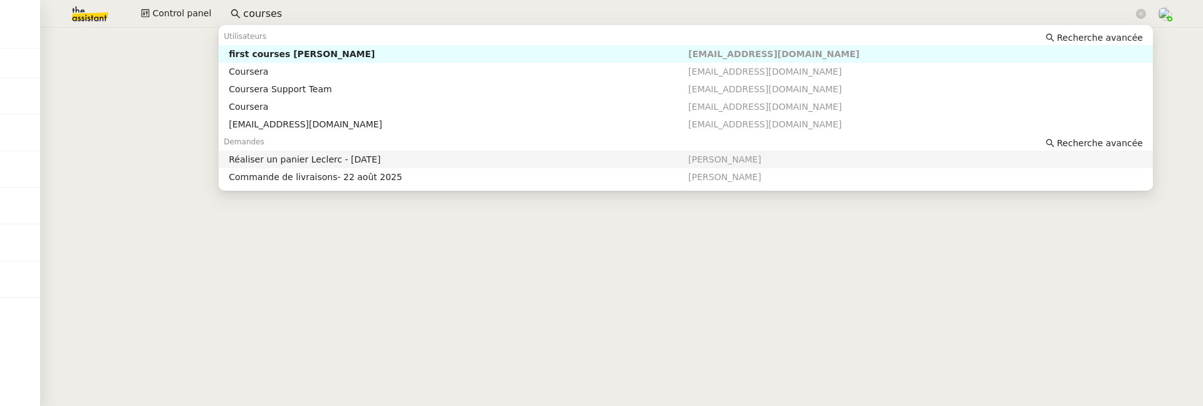
click at [306, 160] on div "Réaliser un panier Leclerc - [DATE]" at bounding box center [458, 159] width 459 height 11
type input "courses"
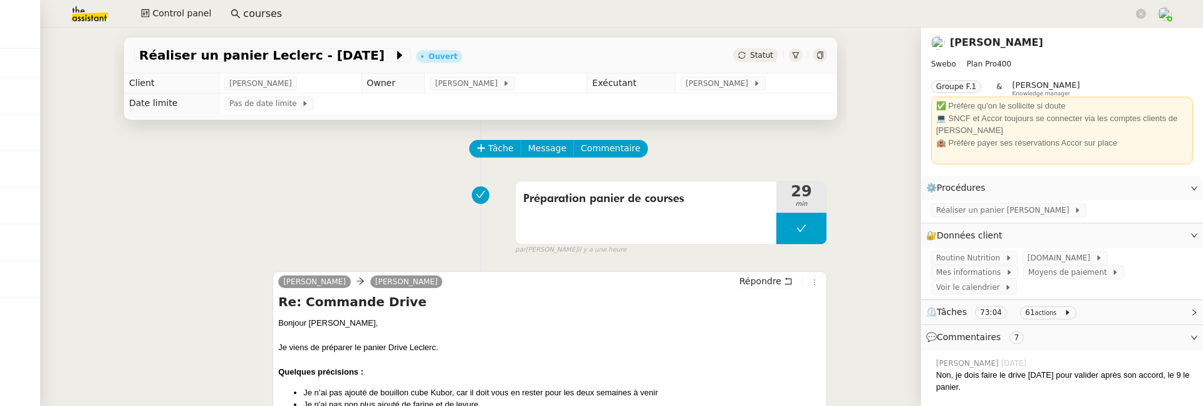
click at [322, 8] on input "courses" at bounding box center [688, 14] width 891 height 17
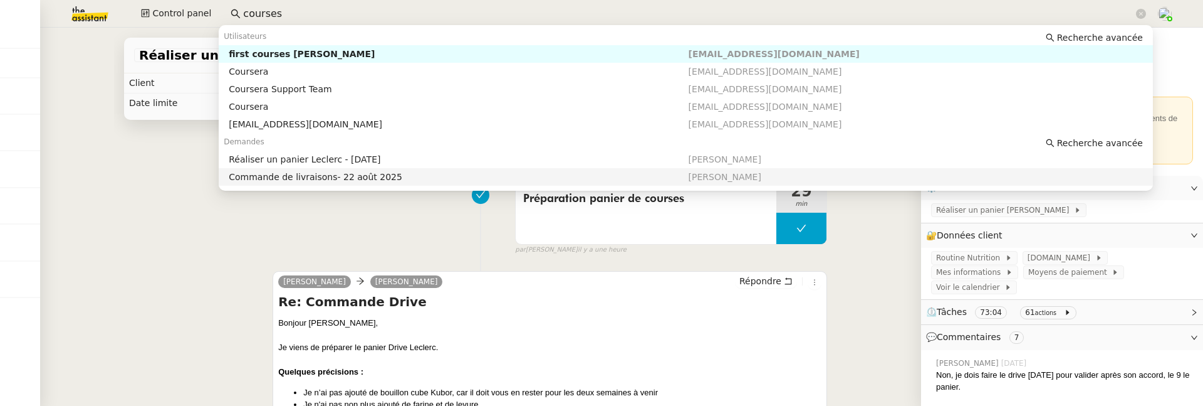
click at [337, 176] on div "Commande de livraisons- 22 août 2025" at bounding box center [458, 176] width 459 height 11
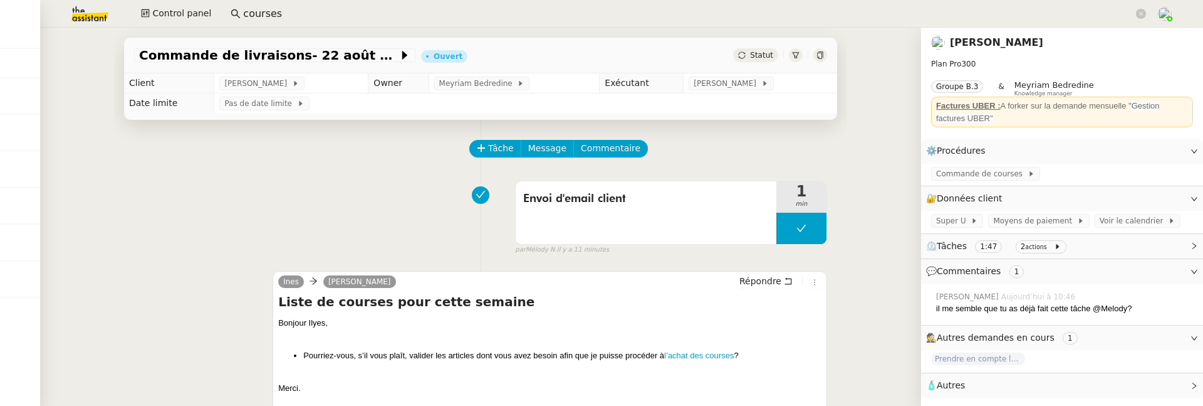
click at [813, 60] on div "Statut" at bounding box center [780, 55] width 94 height 14
click at [820, 56] on icon at bounding box center [821, 55] width 8 height 8
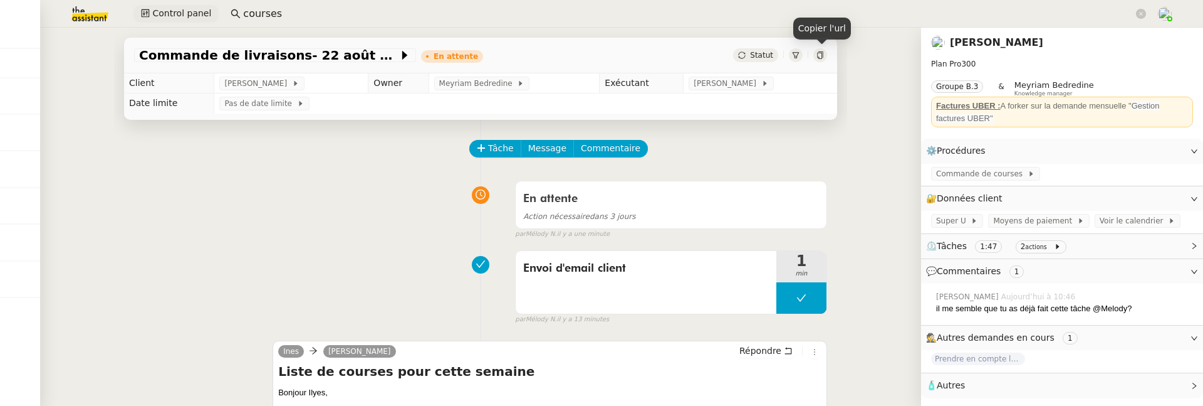
click at [187, 15] on span "Control panel" at bounding box center [181, 13] width 59 height 14
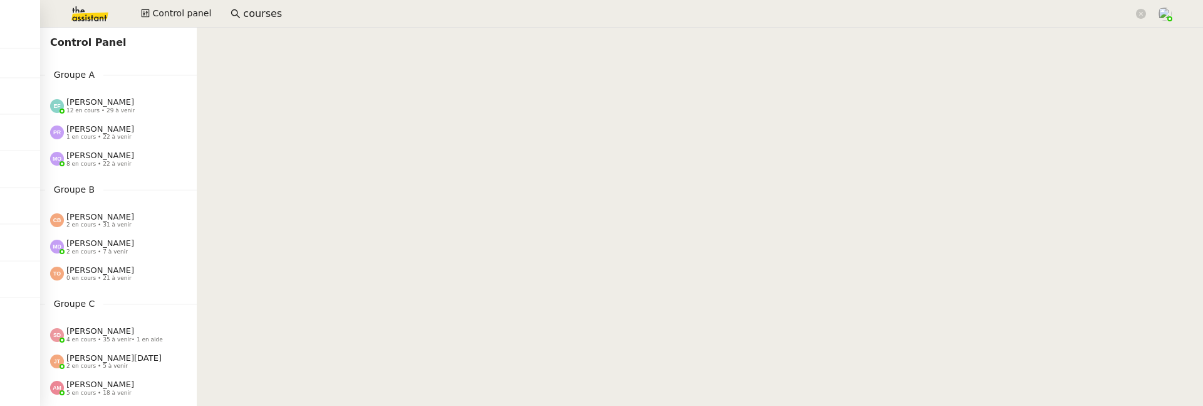
click at [117, 134] on span "1 en cours • 22 à venir" at bounding box center [98, 137] width 65 height 7
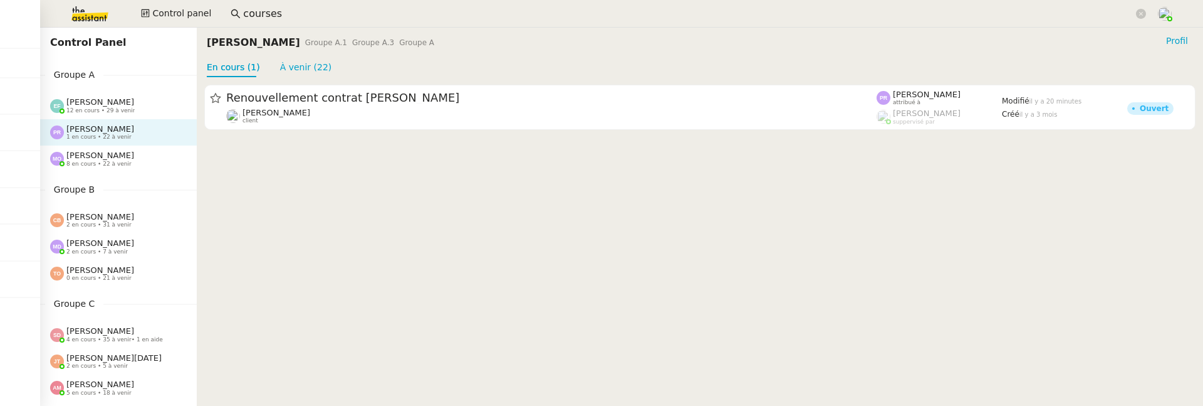
click at [89, 216] on span "Coralie Bordas" at bounding box center [100, 216] width 68 height 9
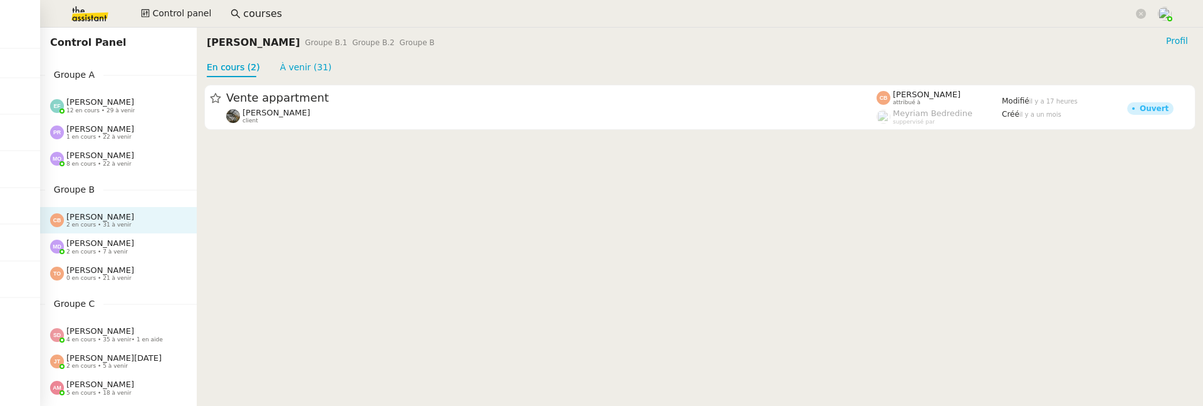
click at [92, 243] on span "Marylou Deybach" at bounding box center [100, 242] width 68 height 9
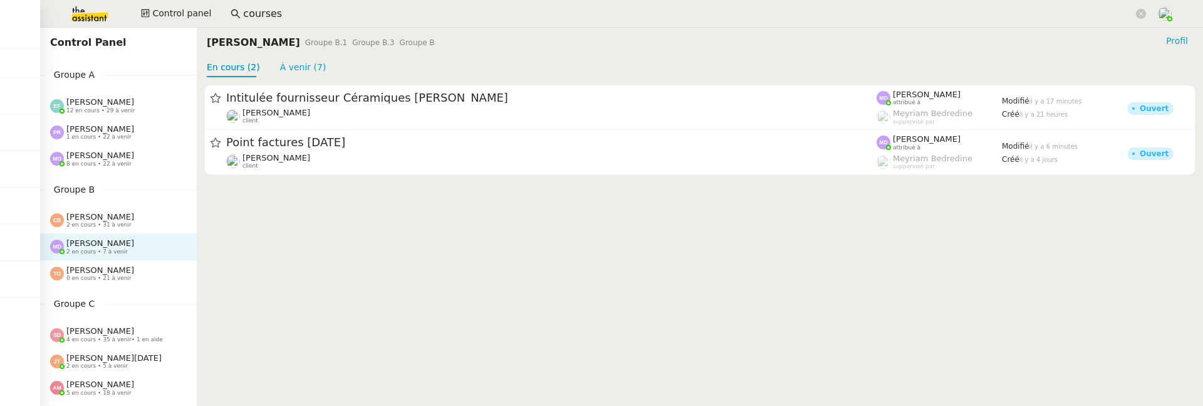
click at [101, 223] on span "2 en cours • 31 à venir" at bounding box center [98, 224] width 65 height 7
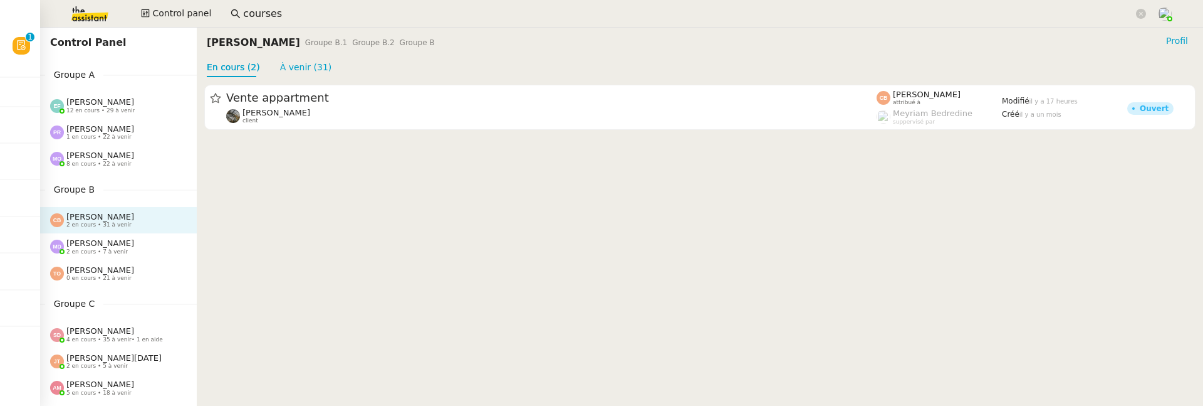
click at [112, 236] on div "Marylou Deybach 2 en cours • 7 à venir" at bounding box center [118, 246] width 157 height 26
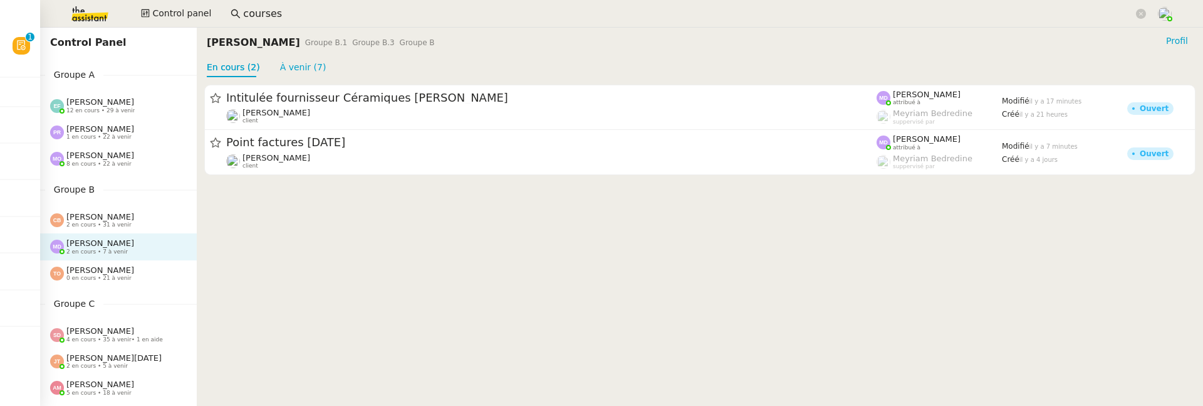
click at [100, 266] on span "Tatyana Orec" at bounding box center [100, 269] width 68 height 9
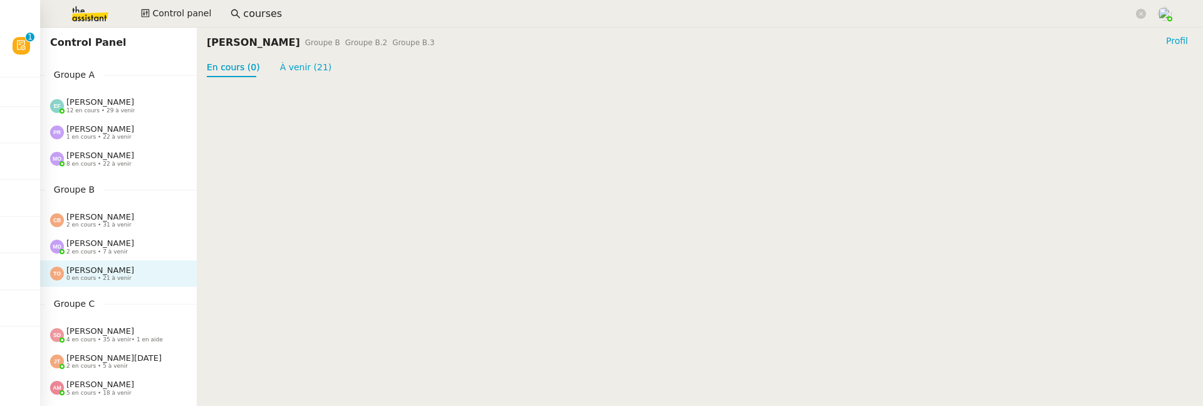
click at [111, 217] on span "[PERSON_NAME]" at bounding box center [100, 216] width 68 height 9
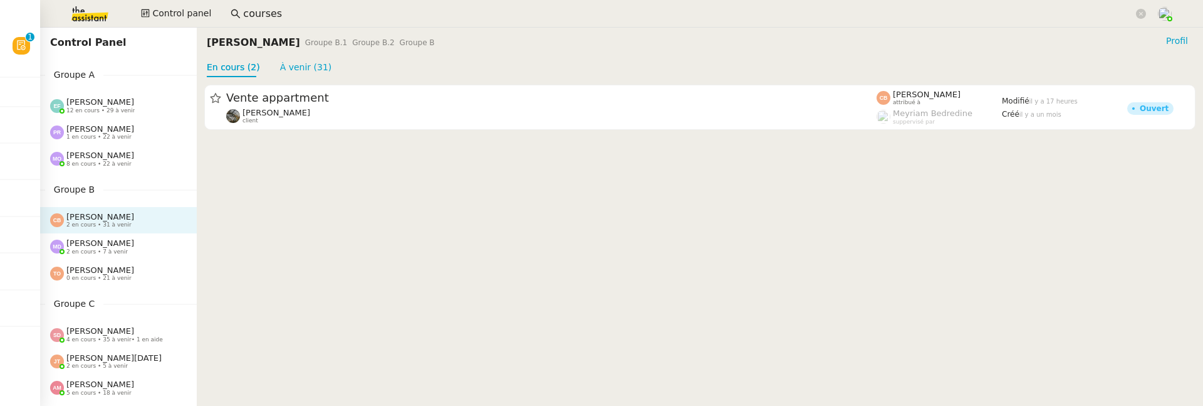
click at [113, 243] on span "[PERSON_NAME]" at bounding box center [100, 242] width 68 height 9
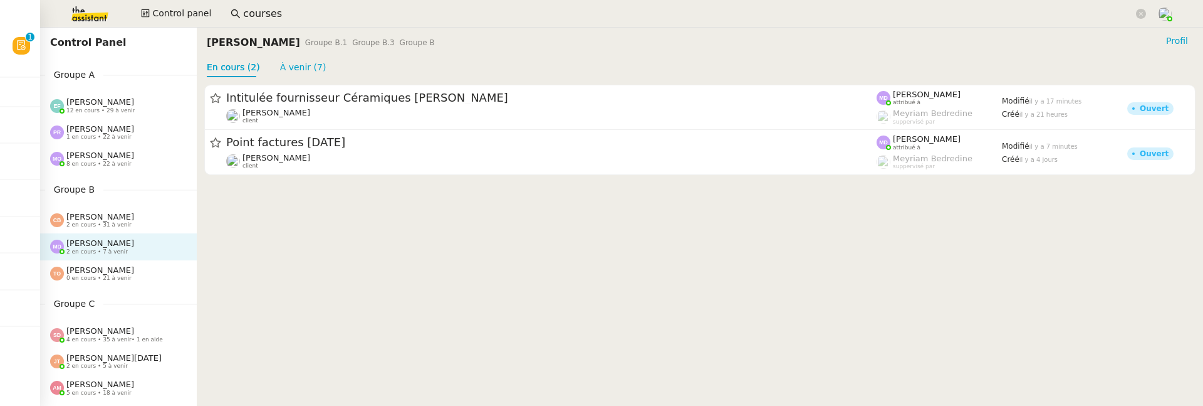
click at [105, 225] on span "2 en cours • 31 à venir" at bounding box center [98, 224] width 65 height 7
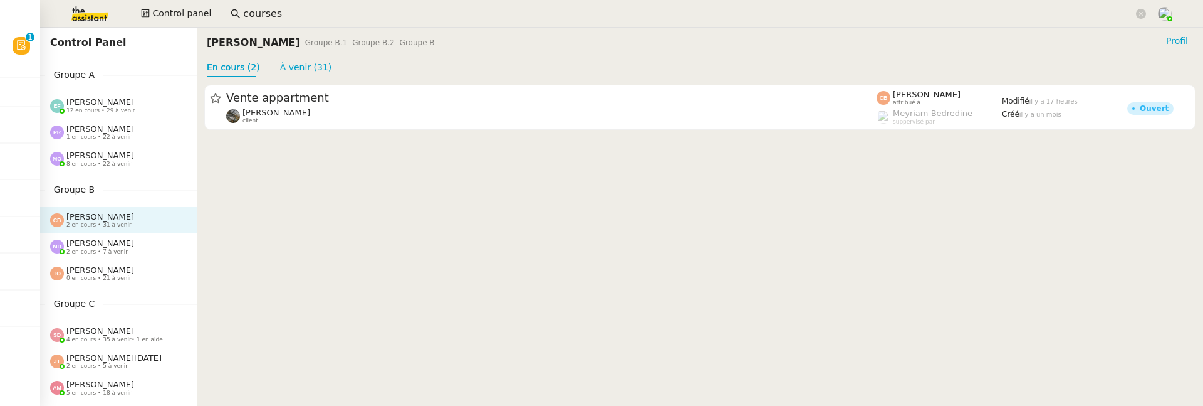
click at [99, 253] on span "2 en cours • 7 à venir" at bounding box center [96, 251] width 61 height 7
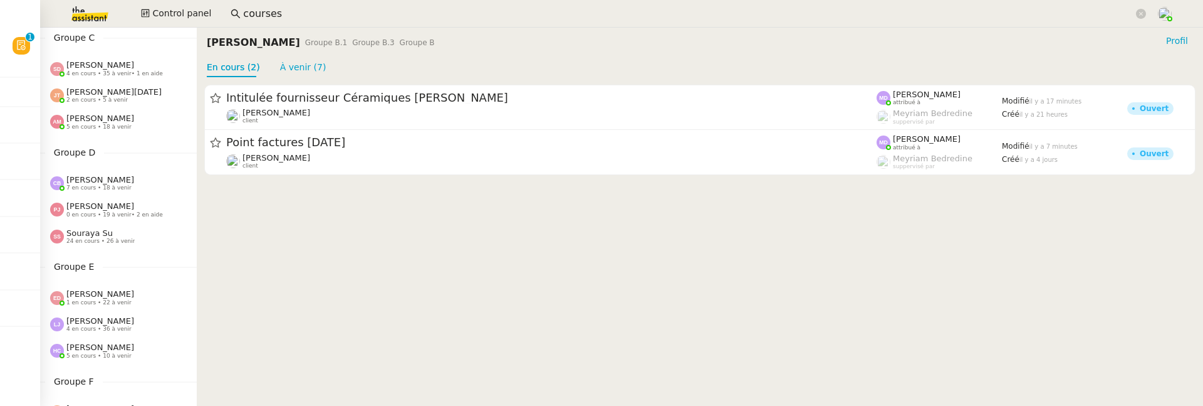
scroll to position [269, 0]
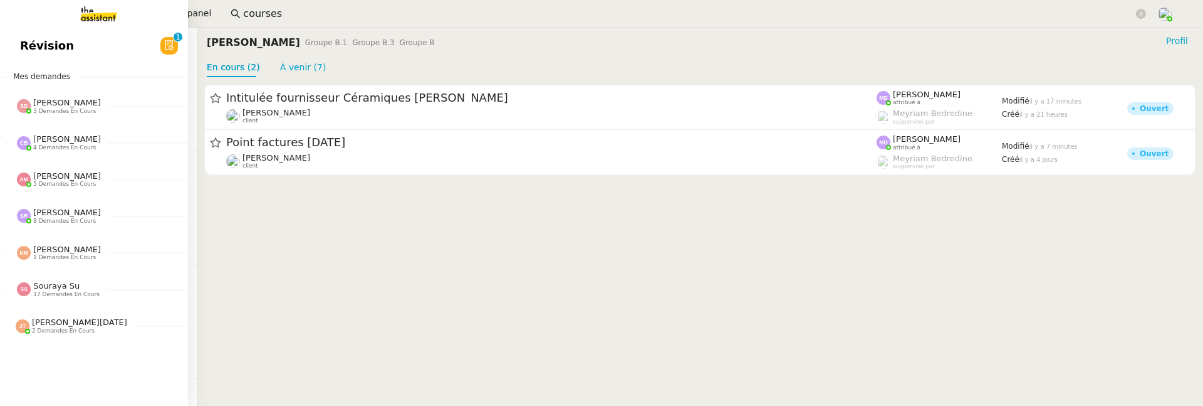
click at [29, 48] on span "Révision" at bounding box center [47, 45] width 54 height 19
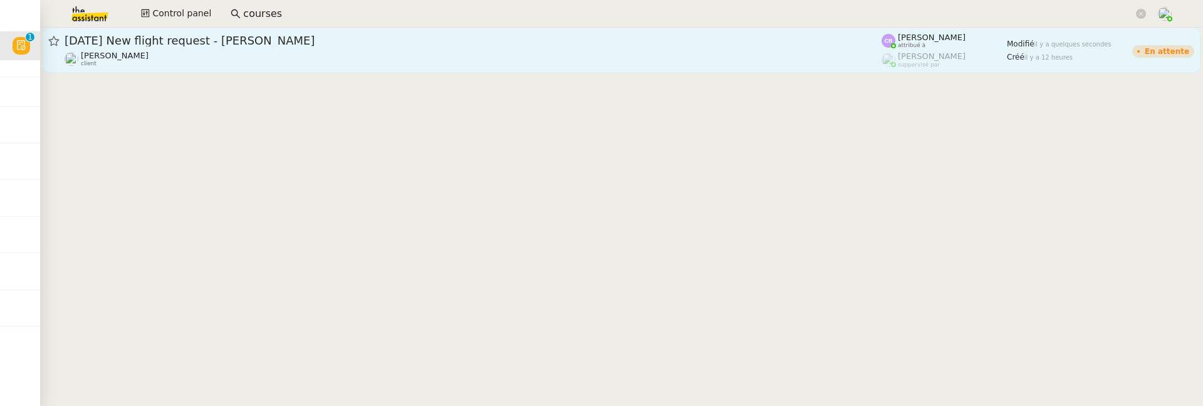
click at [340, 51] on div "[PERSON_NAME] client" at bounding box center [473, 59] width 817 height 16
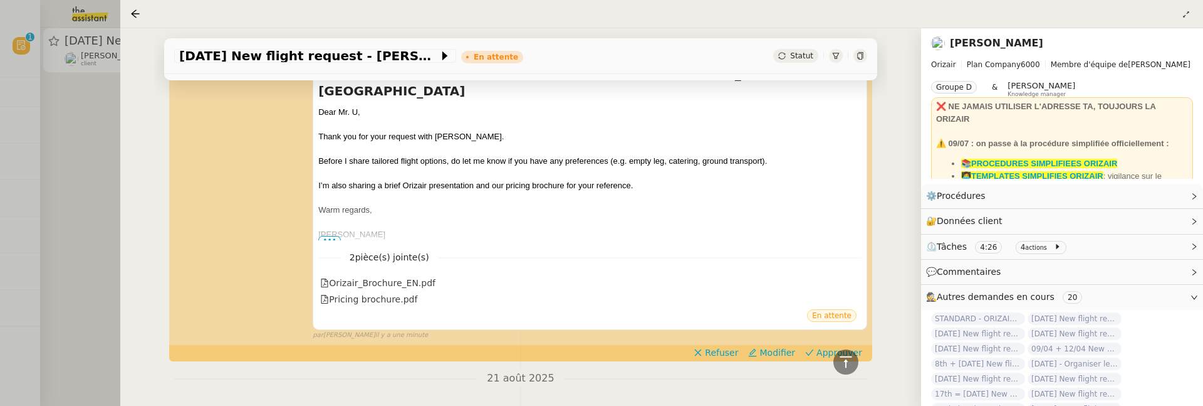
scroll to position [326, 0]
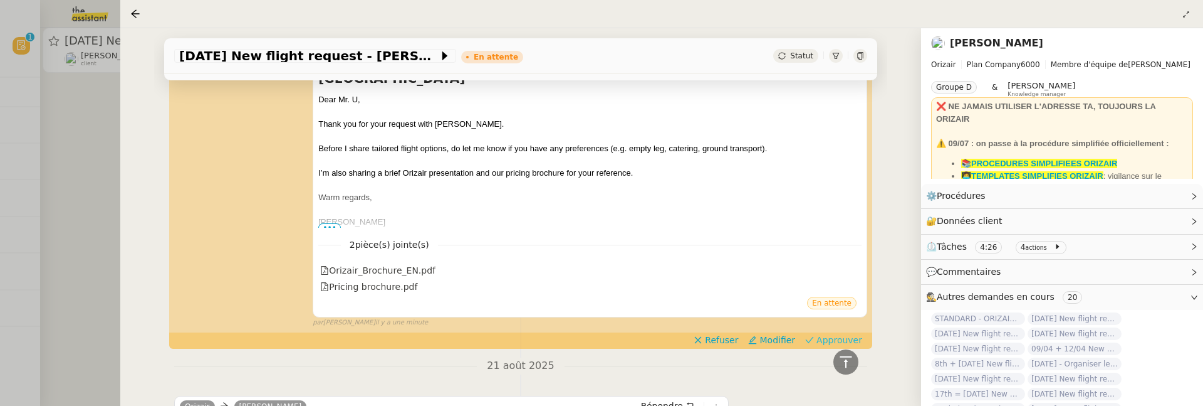
click at [852, 333] on span "Approuver" at bounding box center [840, 339] width 46 height 13
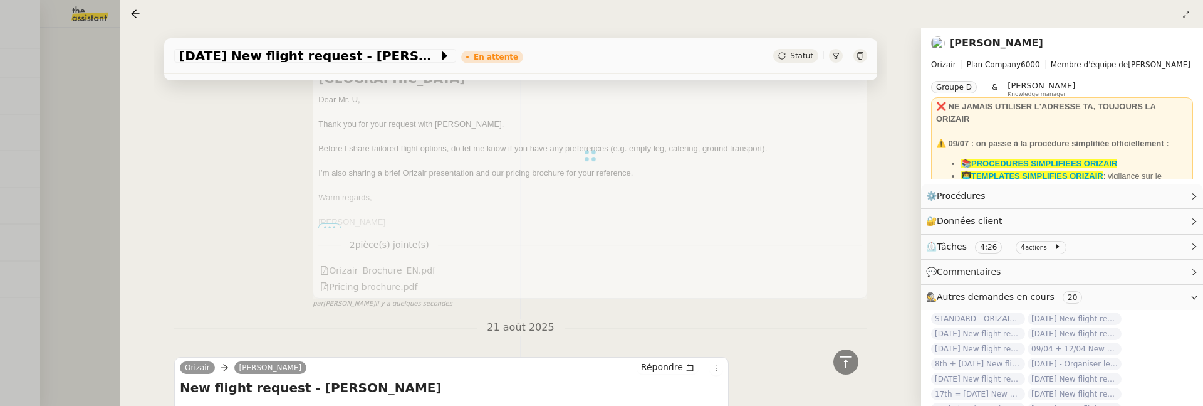
scroll to position [0, 0]
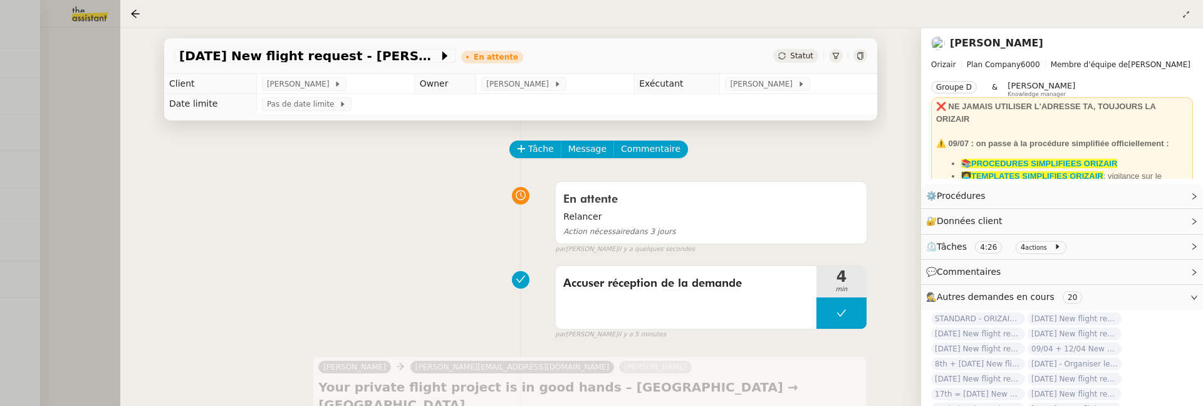
click at [92, 115] on div at bounding box center [601, 203] width 1203 height 406
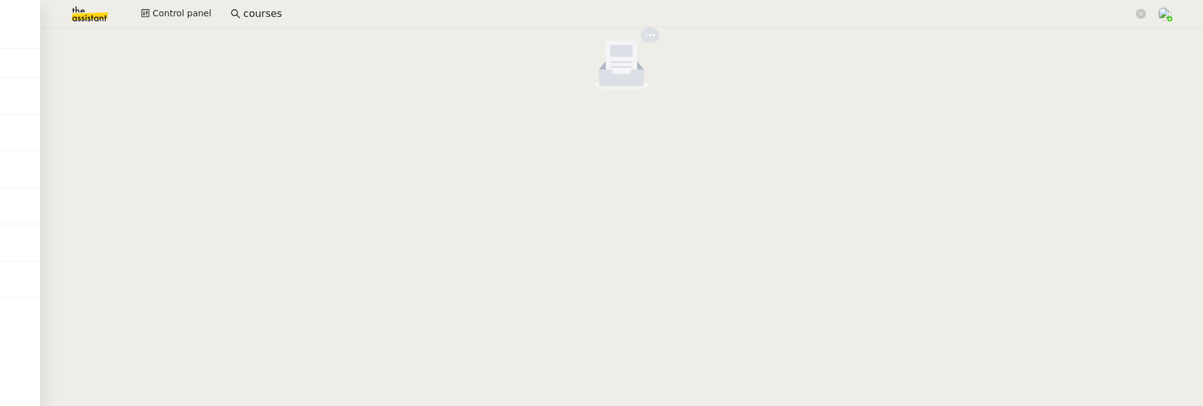
click at [159, 31] on nz-empty-default at bounding box center [621, 59] width 1153 height 63
click at [184, 2] on div "Control panel courses" at bounding box center [601, 14] width 1141 height 28
click at [184, 14] on span "Control panel" at bounding box center [181, 13] width 59 height 14
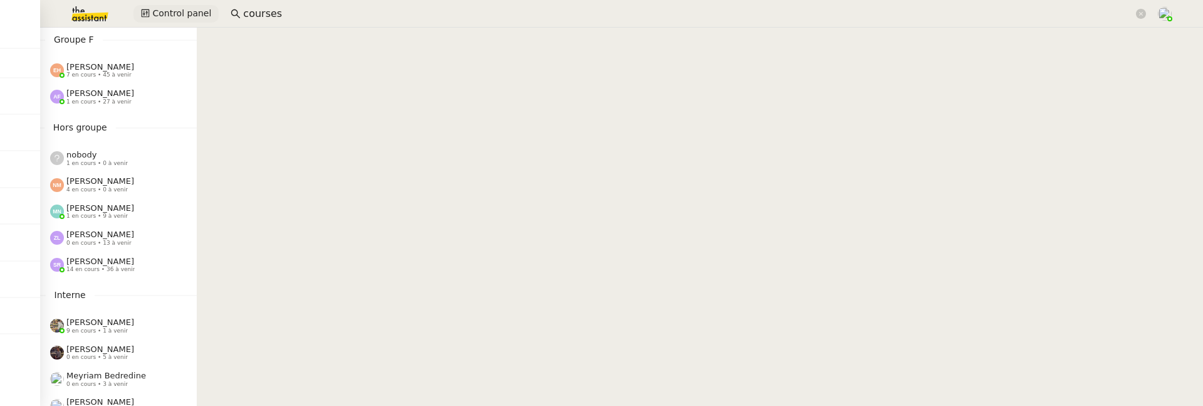
scroll to position [621, 0]
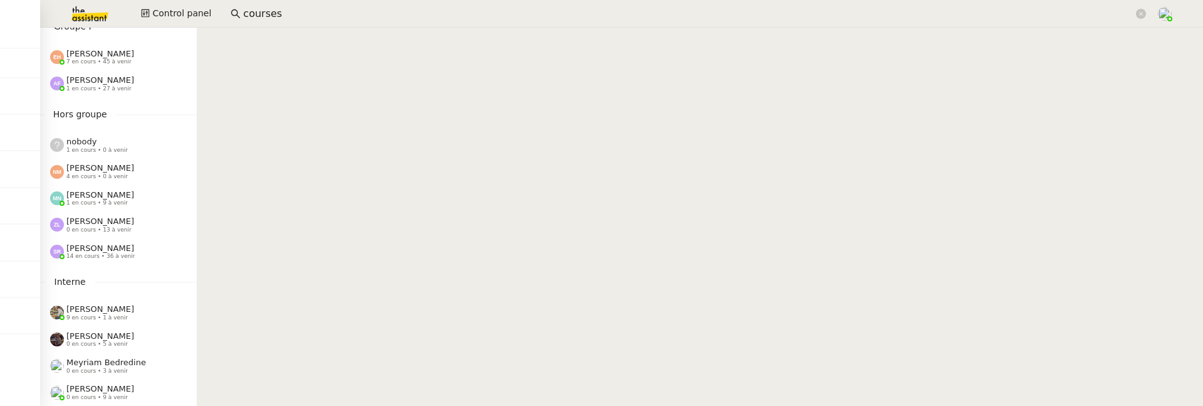
click at [111, 197] on span "[PERSON_NAME]" at bounding box center [100, 194] width 68 height 9
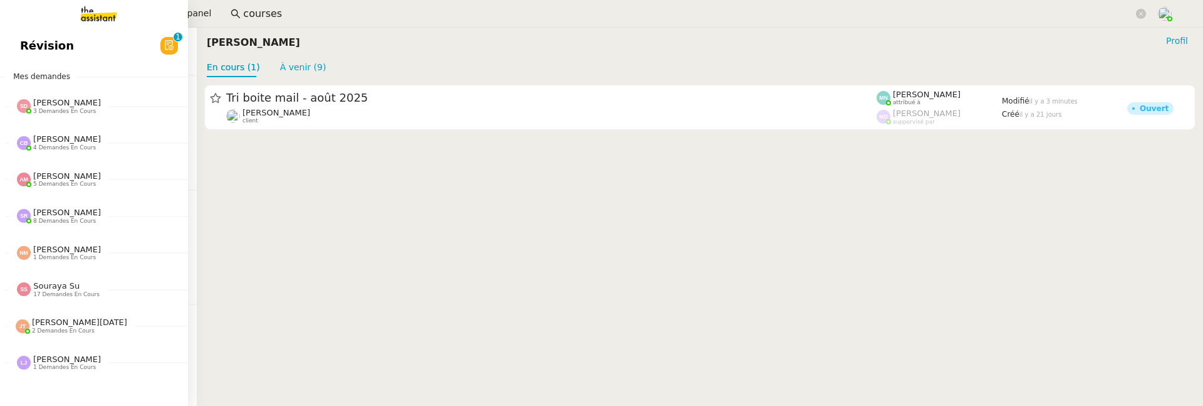
click at [21, 50] on span "Révision" at bounding box center [47, 45] width 54 height 19
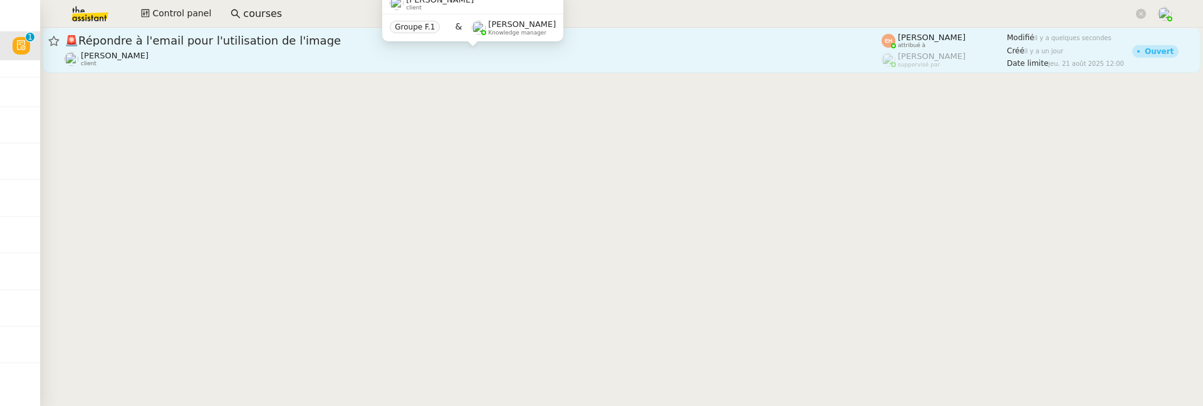
click at [357, 62] on div "Céline MAS client" at bounding box center [473, 59] width 817 height 16
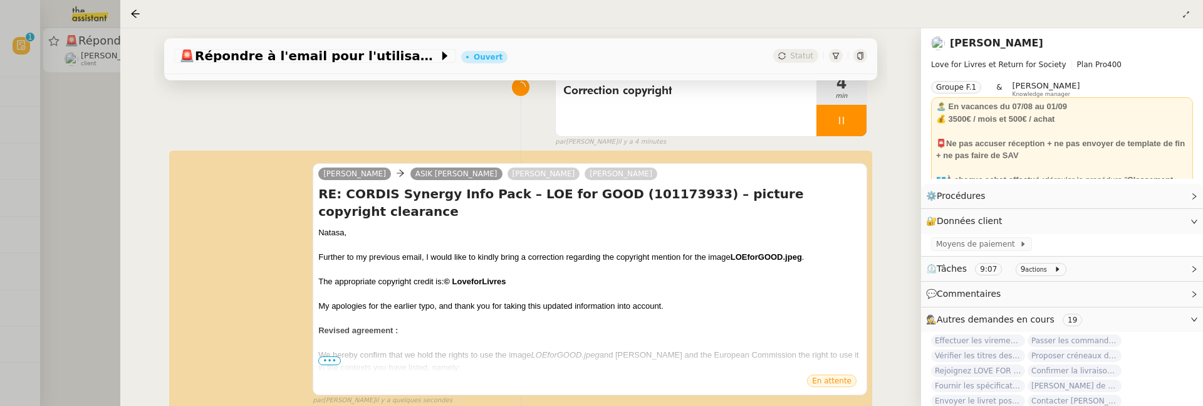
scroll to position [123, 0]
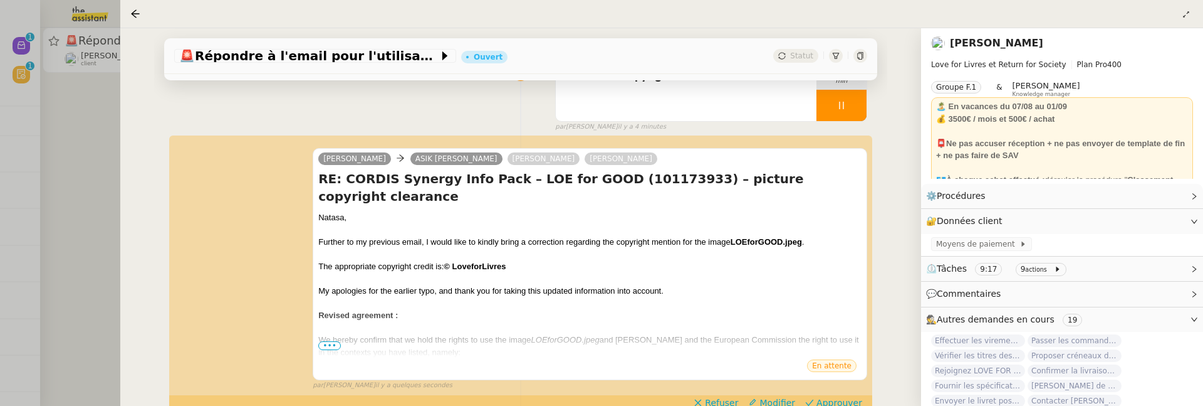
click at [99, 153] on div at bounding box center [601, 203] width 1203 height 406
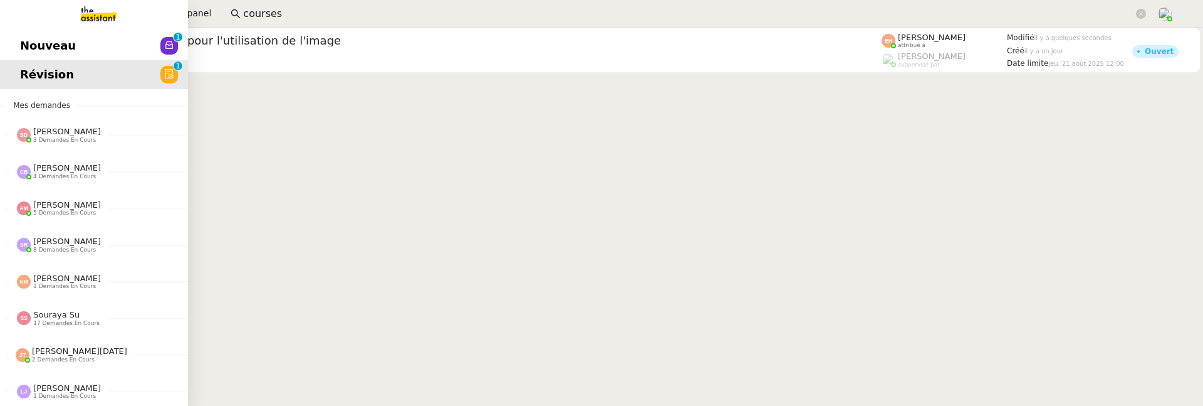
click at [9, 35] on link "Nouveau 0 1 2 3 4 5 6 7 8 9" at bounding box center [94, 45] width 188 height 29
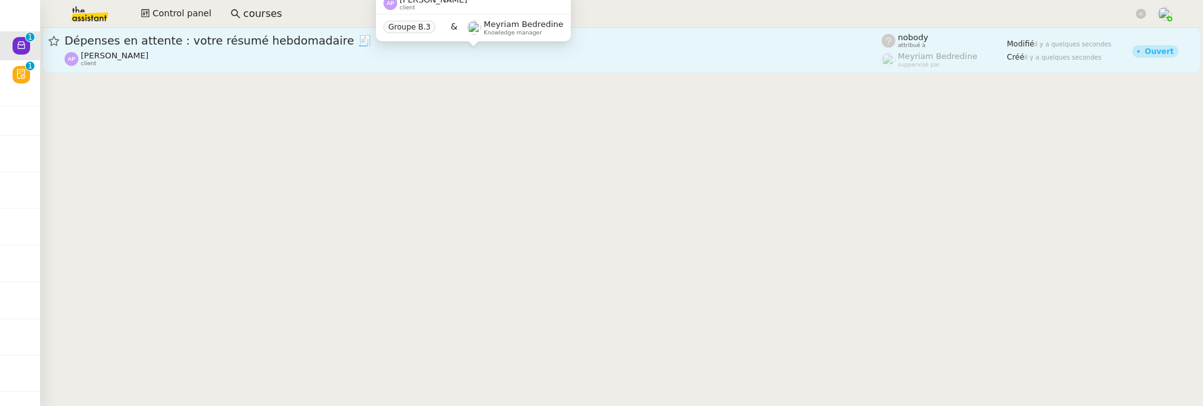
click at [321, 61] on div "Ashley Poniatowski client" at bounding box center [473, 59] width 817 height 16
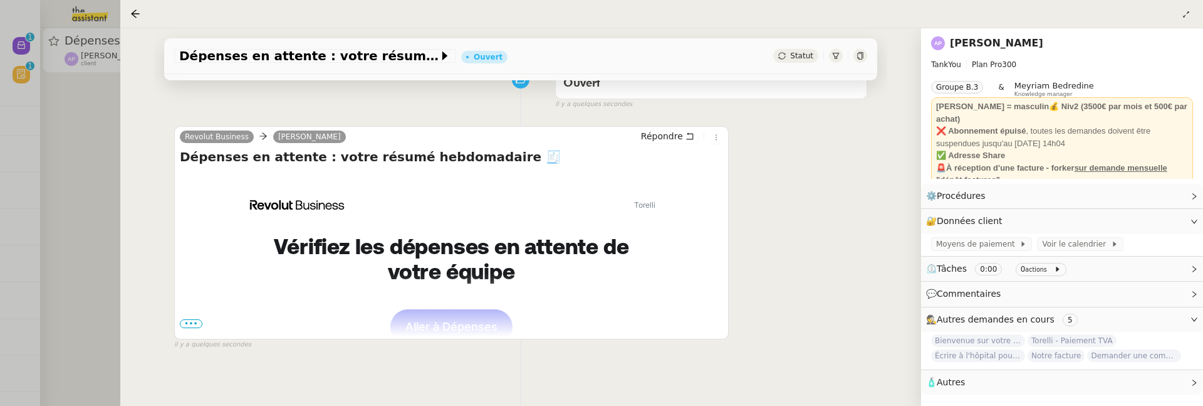
scroll to position [187, 0]
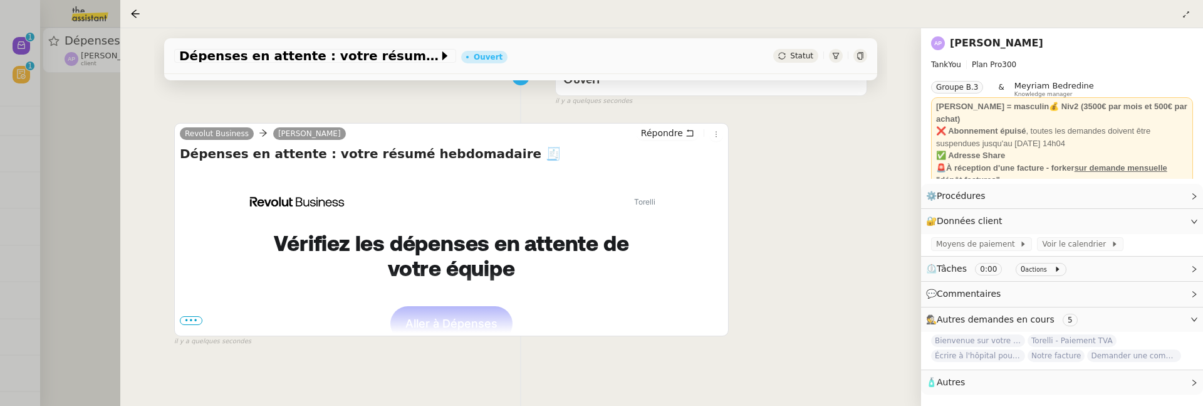
click at [187, 320] on span "•••" at bounding box center [191, 320] width 23 height 9
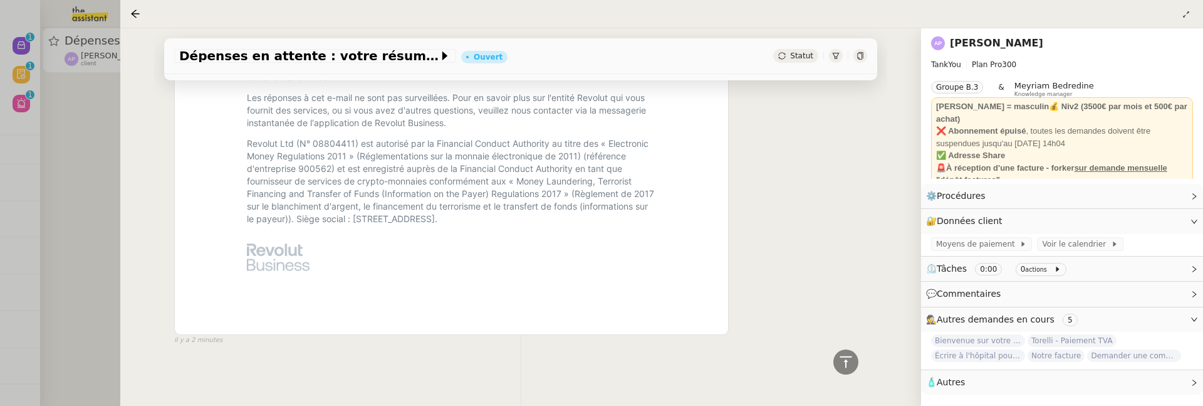
scroll to position [1114, 0]
click at [75, 272] on div at bounding box center [601, 203] width 1203 height 406
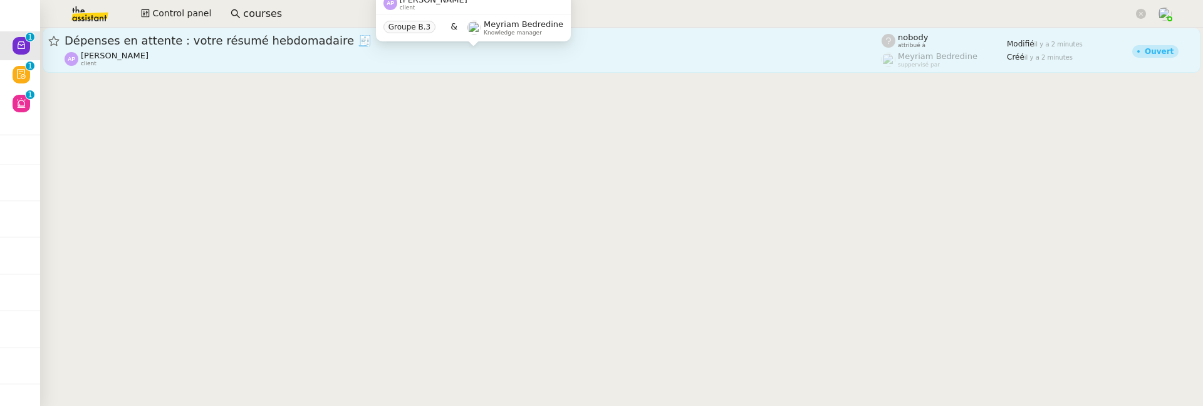
click at [298, 56] on div "Ashley Poniatowski client" at bounding box center [473, 59] width 817 height 16
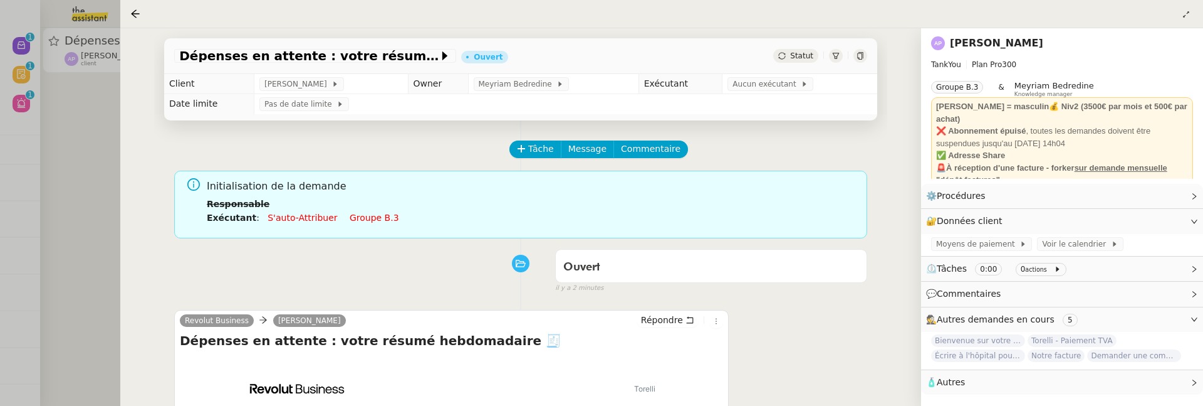
click at [800, 46] on div "Dépenses en attente : votre résumé hebdomadaire 🧾 Ouvert Statut" at bounding box center [520, 56] width 713 height 36
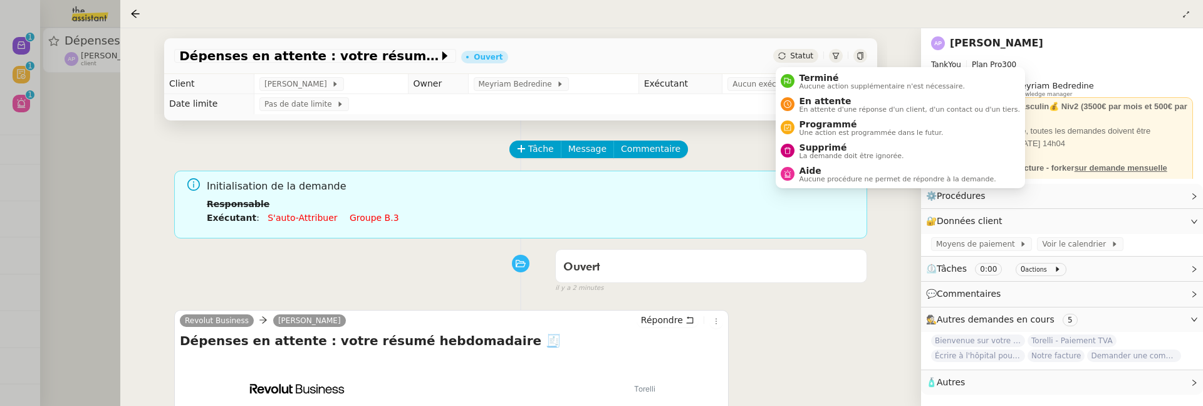
click at [800, 53] on span "Statut" at bounding box center [801, 55] width 23 height 9
click at [814, 154] on span "La demande doit être ignorée." at bounding box center [852, 155] width 105 height 7
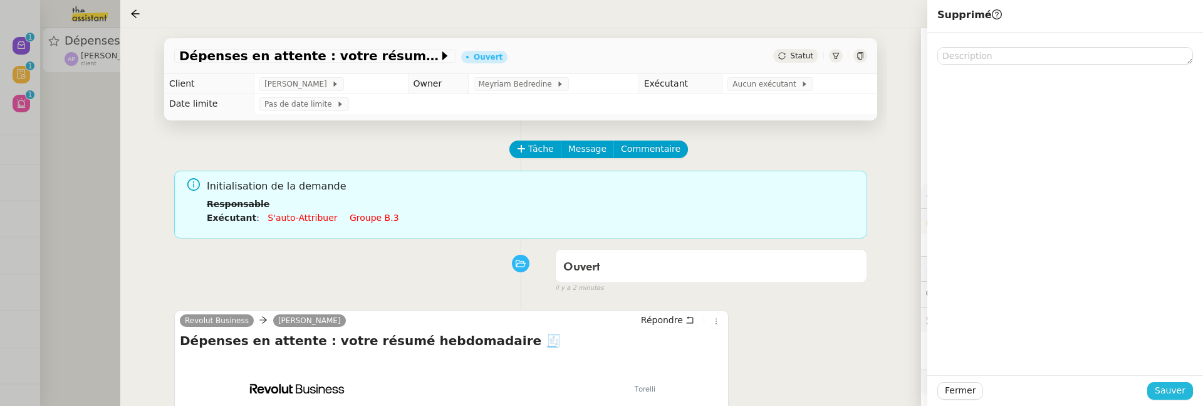
click at [1169, 390] on span "Sauver" at bounding box center [1170, 390] width 31 height 14
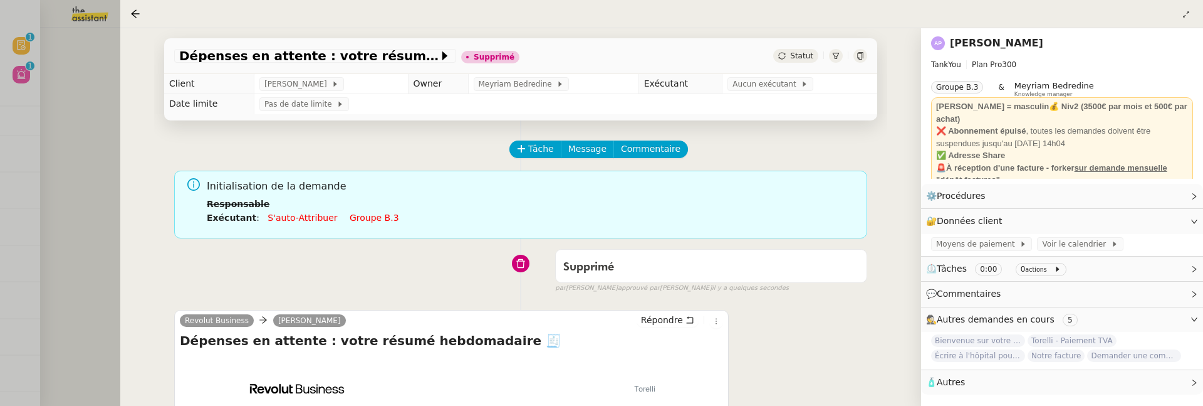
click at [42, 158] on div at bounding box center [601, 203] width 1203 height 406
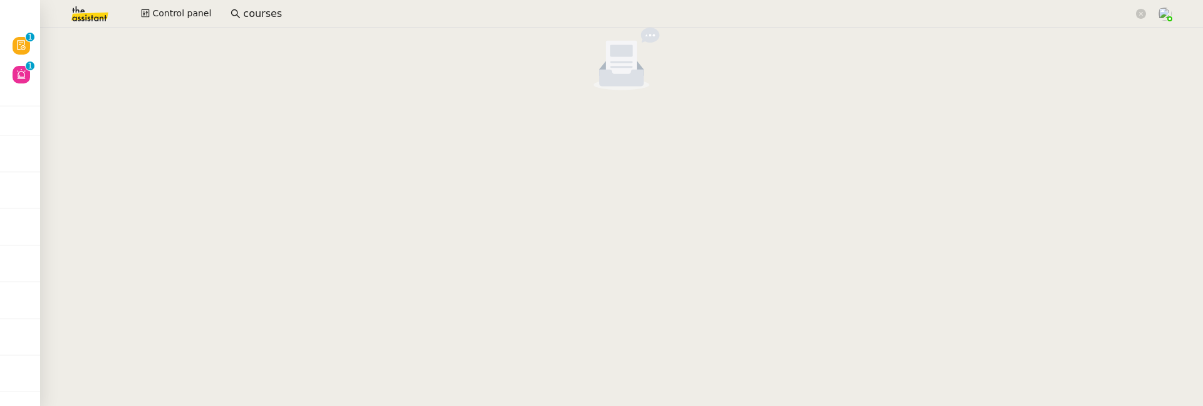
click at [41, 71] on div at bounding box center [621, 62] width 1163 height 68
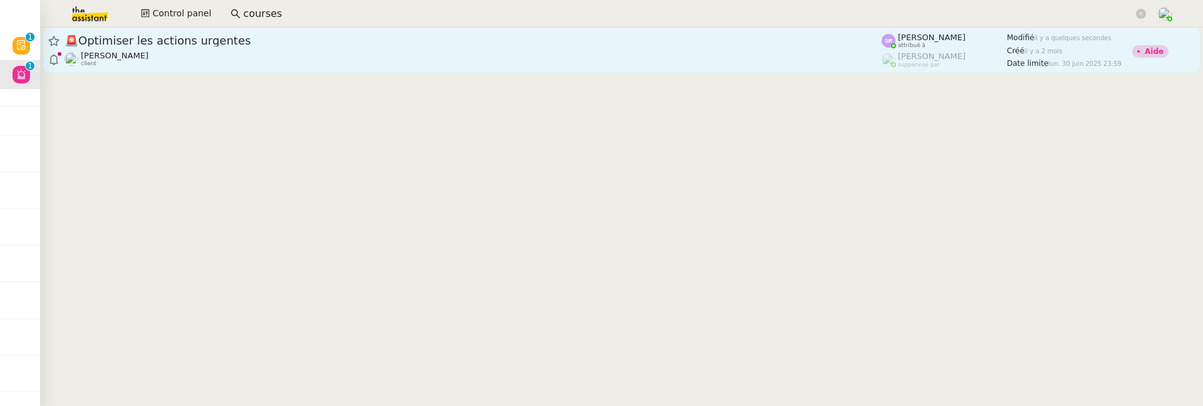
click at [310, 40] on span "🚨 Optimiser les actions urgentes" at bounding box center [473, 40] width 817 height 11
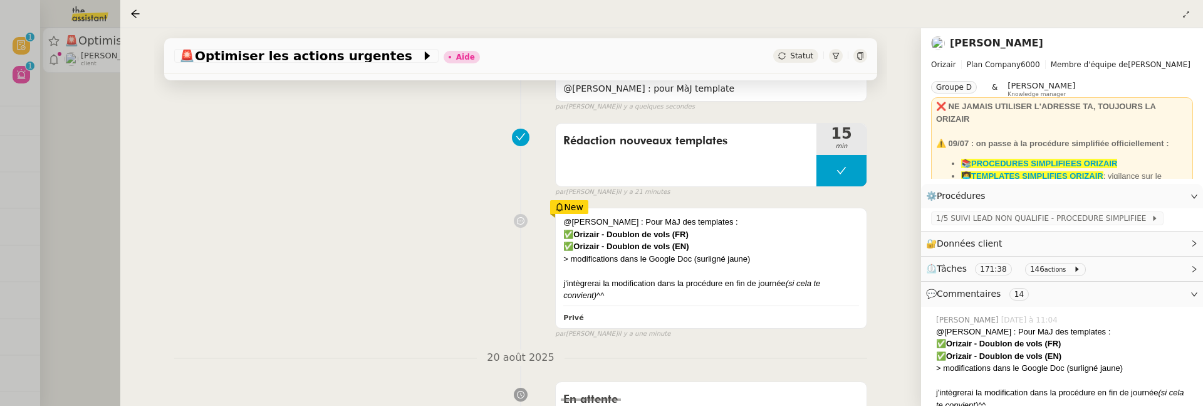
scroll to position [148, 0]
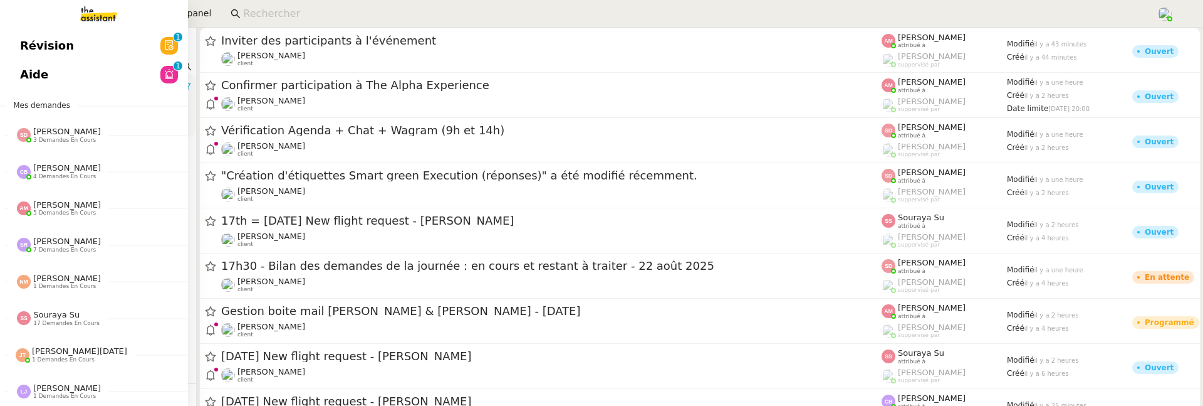
click at [24, 74] on span "Aide" at bounding box center [34, 74] width 28 height 19
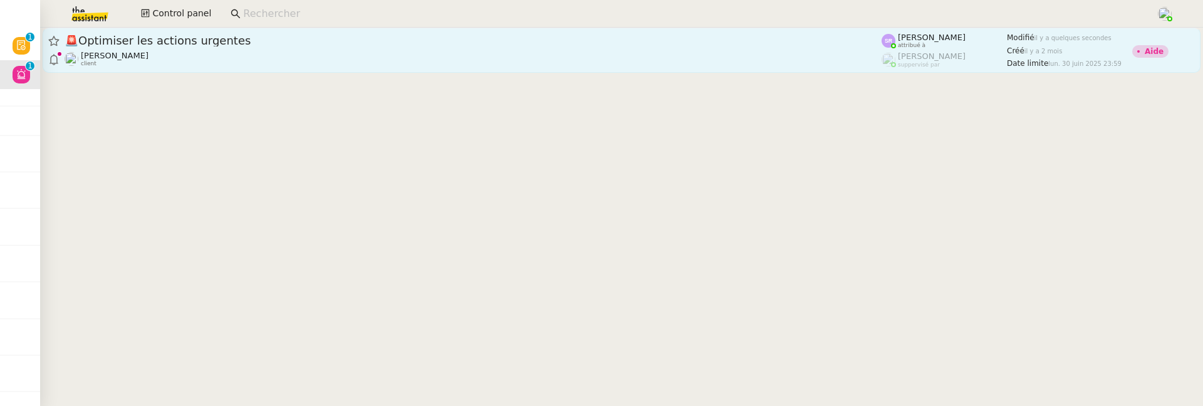
click at [324, 39] on span "🚨 Optimiser les actions urgentes" at bounding box center [473, 40] width 817 height 11
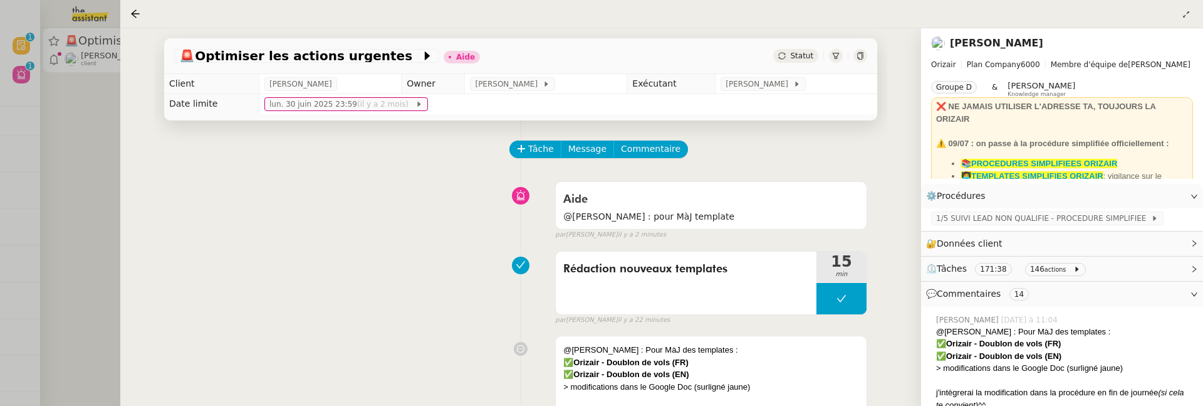
click at [63, 199] on div at bounding box center [601, 203] width 1203 height 406
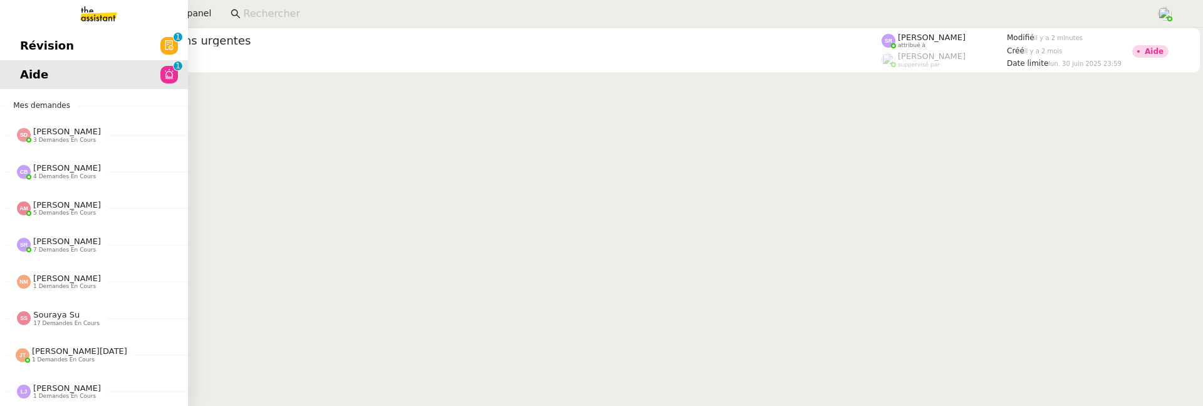
click at [28, 48] on span "Révision" at bounding box center [47, 45] width 54 height 19
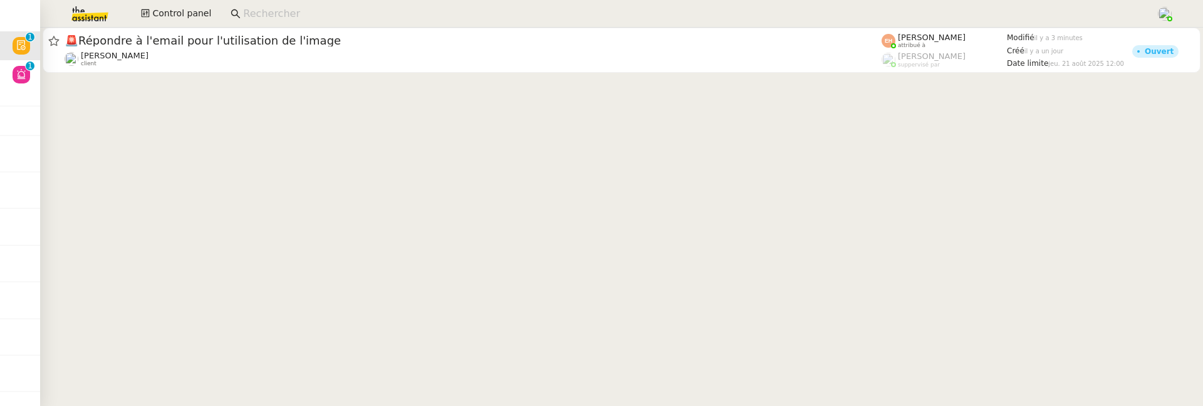
click at [216, 58] on div "[PERSON_NAME] MAS client" at bounding box center [473, 59] width 817 height 16
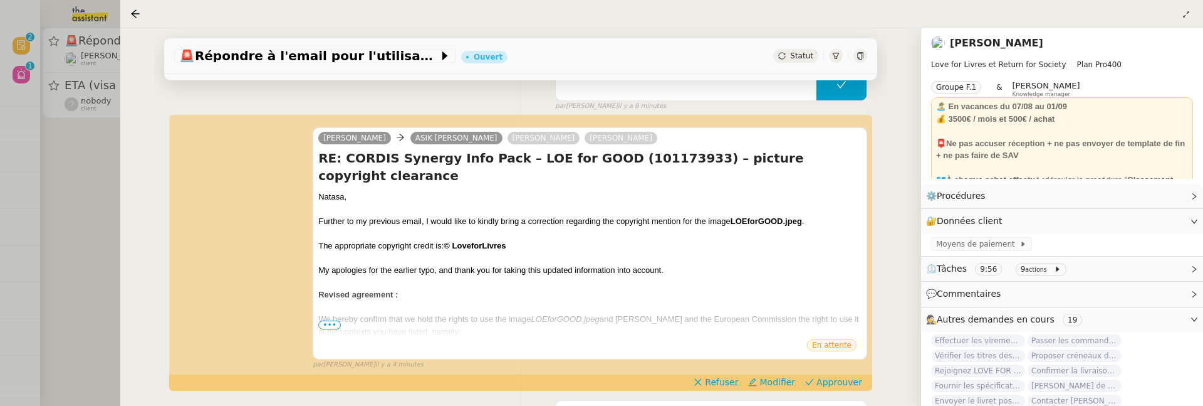
scroll to position [221, 0]
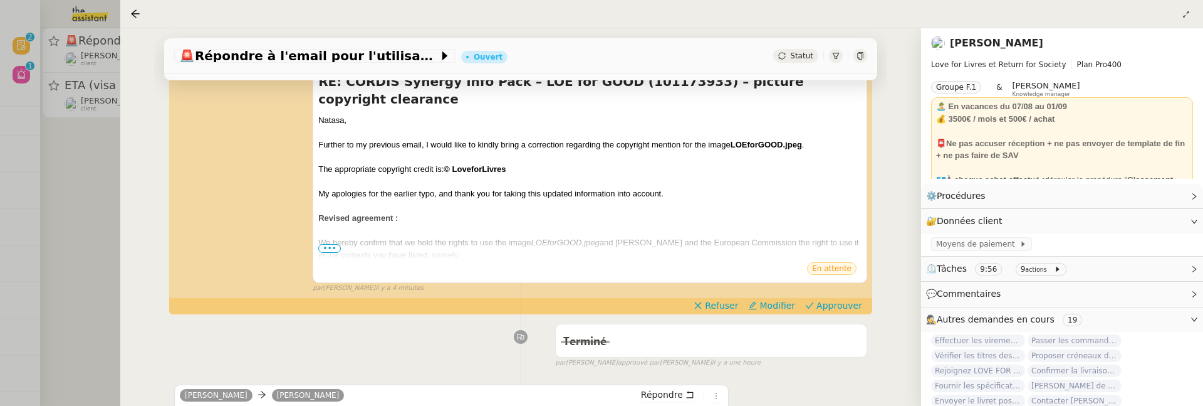
click at [81, 233] on div at bounding box center [601, 203] width 1203 height 406
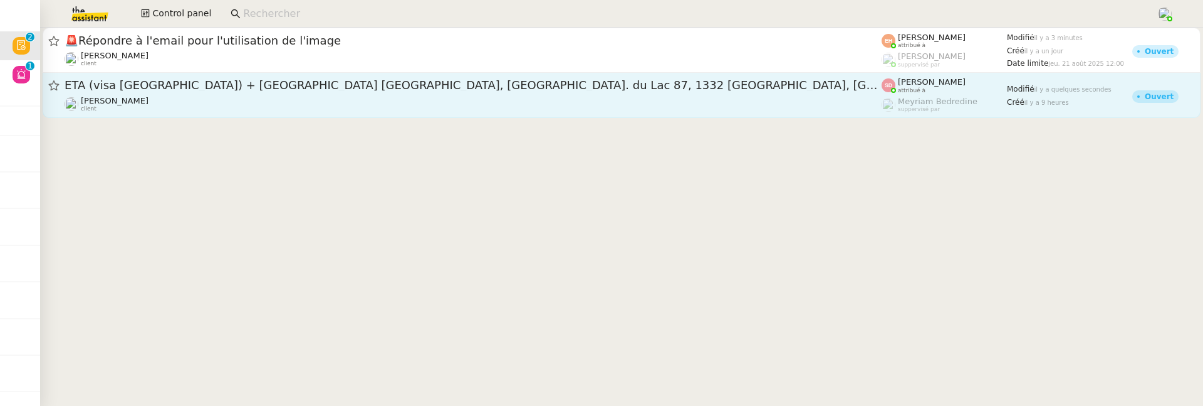
click at [215, 93] on div "ETA (visa [GEOGRAPHIC_DATA]) + [GEOGRAPHIC_DATA] [GEOGRAPHIC_DATA], [GEOGRAPHIC…" at bounding box center [473, 95] width 817 height 34
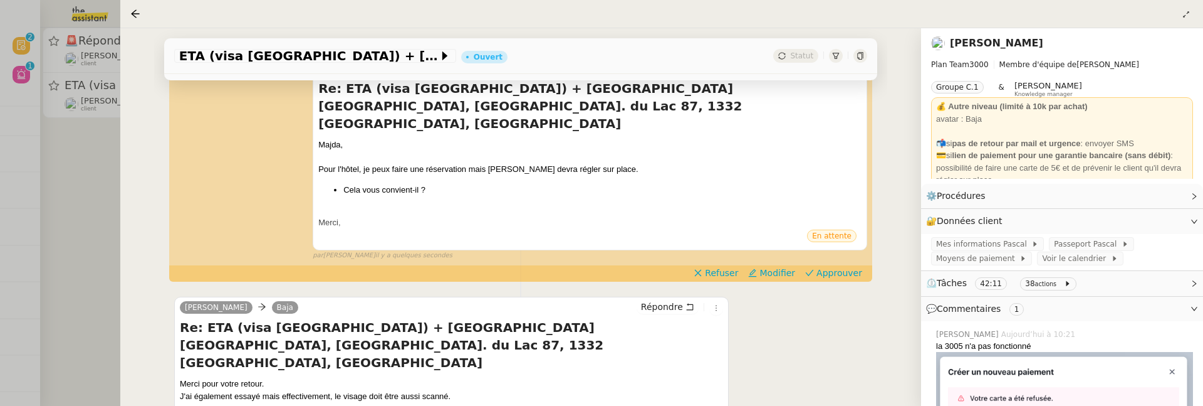
scroll to position [189, 0]
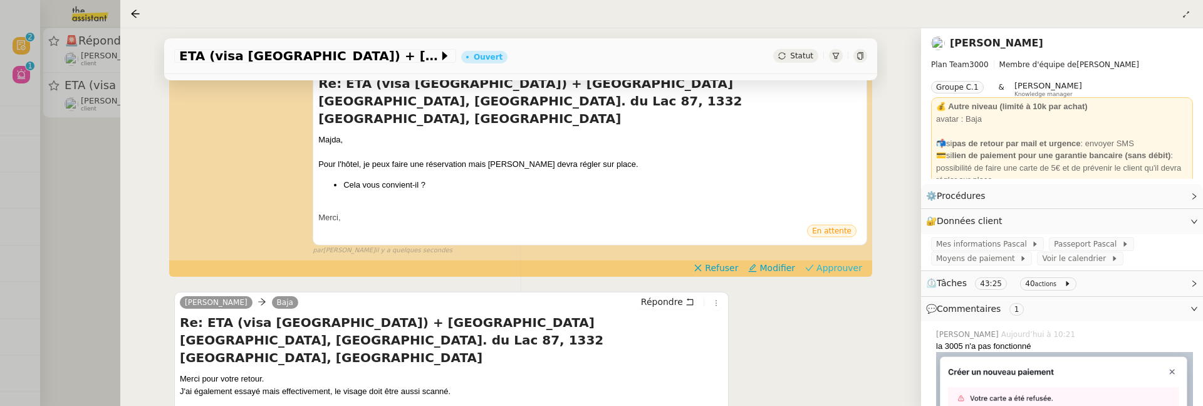
click at [832, 261] on span "Approuver" at bounding box center [840, 267] width 46 height 13
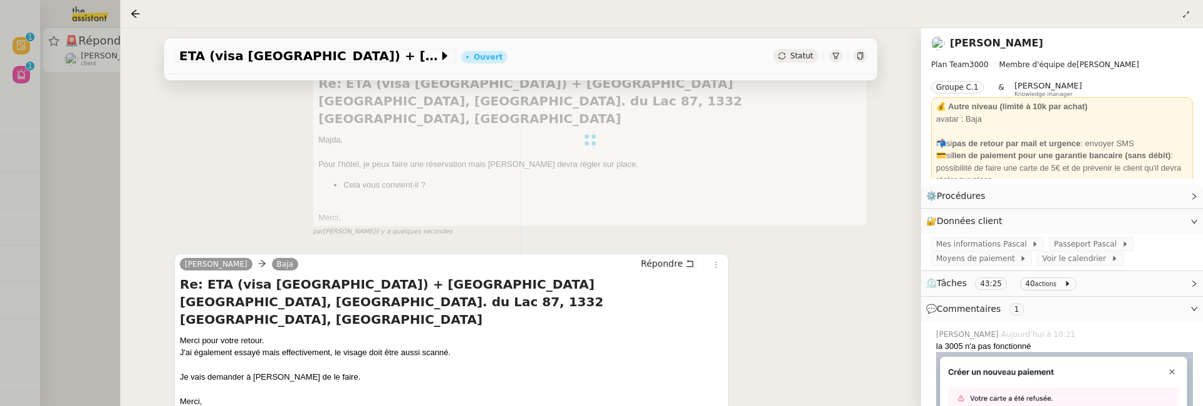
click at [92, 216] on div at bounding box center [601, 203] width 1203 height 406
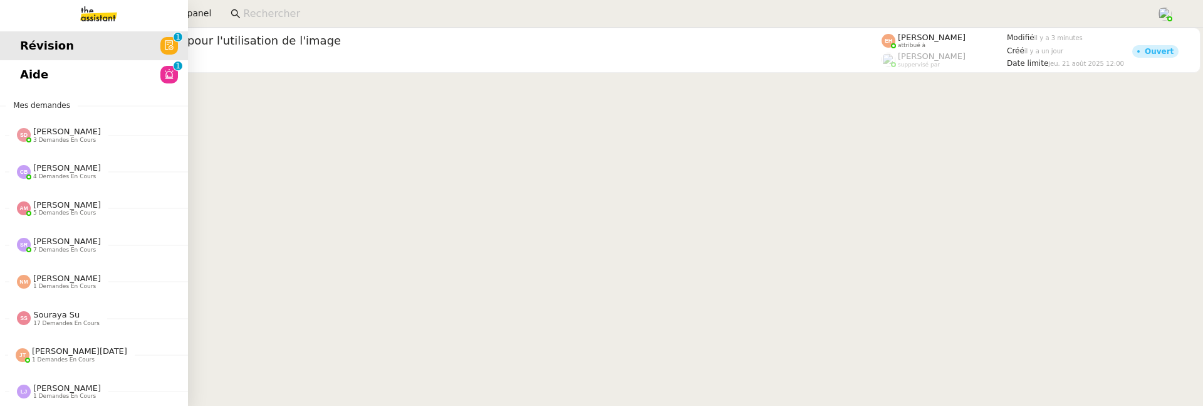
click at [54, 84] on link "Aide 0 1 2 3 4 5 6 7 8 9" at bounding box center [94, 74] width 188 height 29
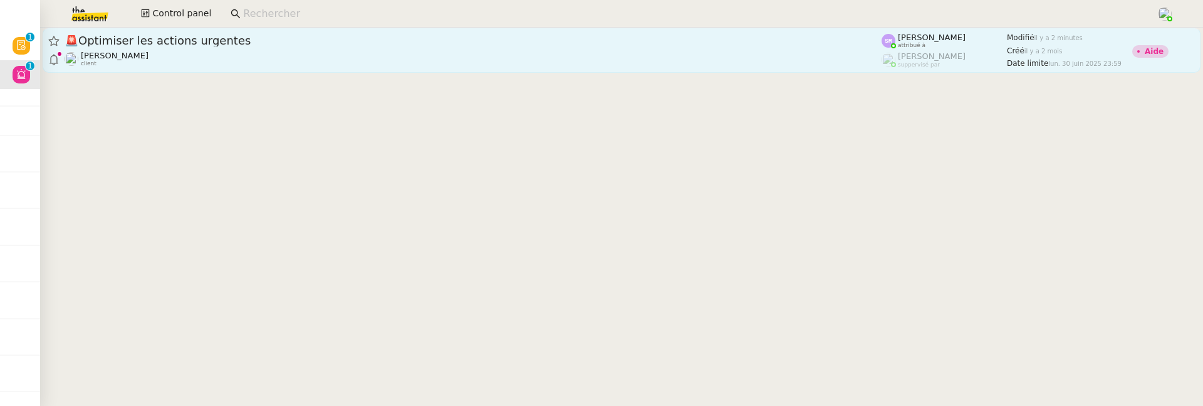
click at [477, 72] on link "🚨 Optimiser les actions urgentes [PERSON_NAME] client [PERSON_NAME] attribué à …" at bounding box center [622, 50] width 1158 height 45
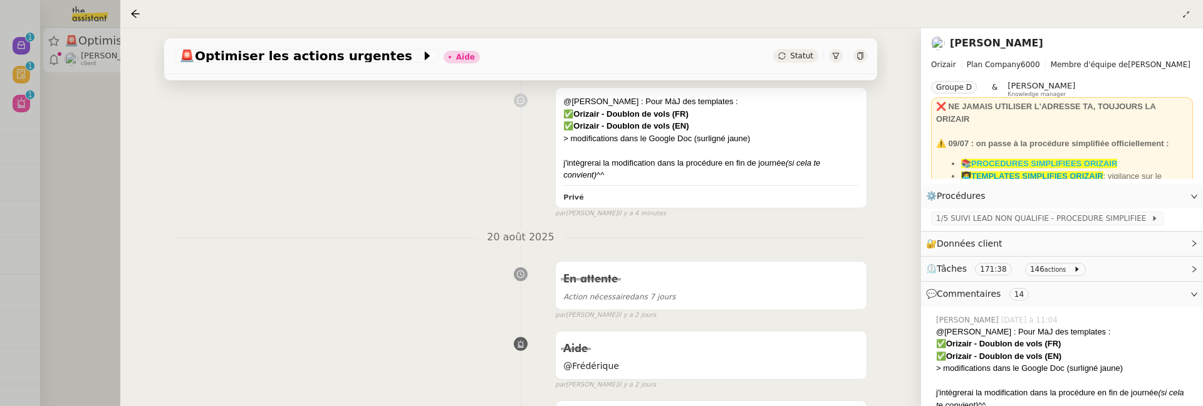
scroll to position [28, 0]
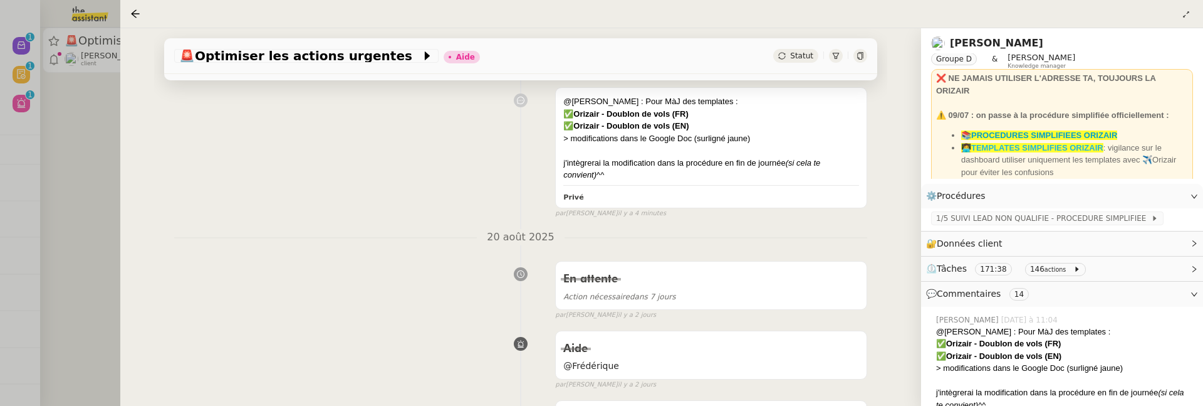
click at [1013, 150] on strong "👩‍💻TEMPLATES SIMPLIFIES ORIZAIR" at bounding box center [1032, 147] width 142 height 9
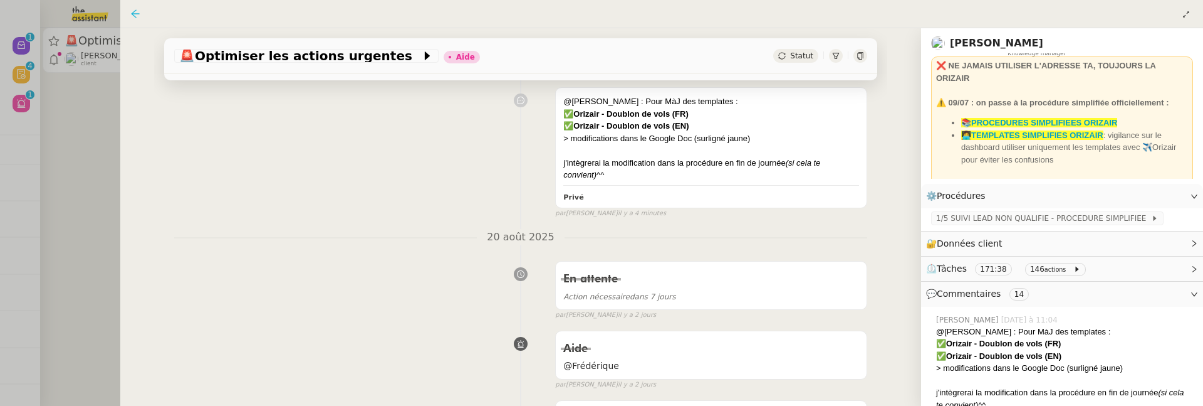
click at [135, 15] on icon at bounding box center [135, 14] width 10 height 10
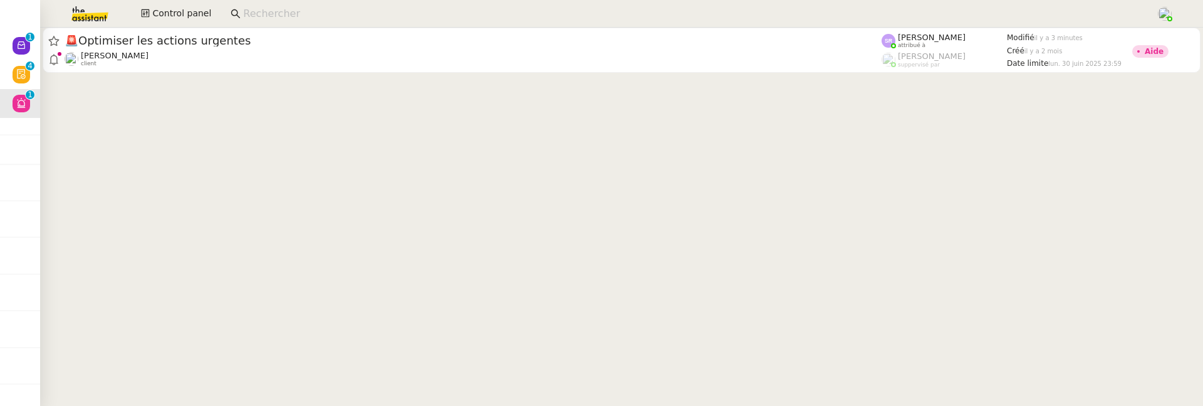
click at [293, 16] on input at bounding box center [693, 14] width 901 height 17
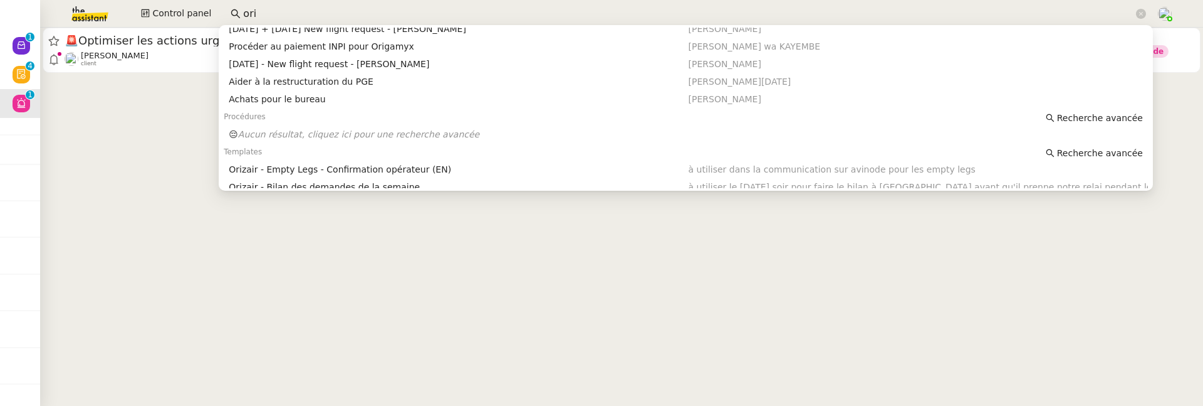
scroll to position [135, 0]
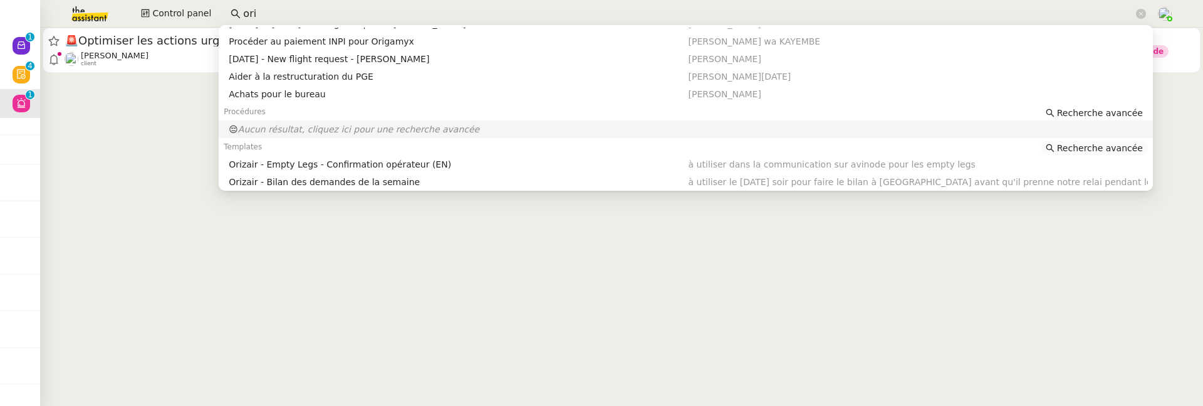
type input "ori"
click at [1080, 146] on span "Recherche avancée" at bounding box center [1100, 148] width 86 height 13
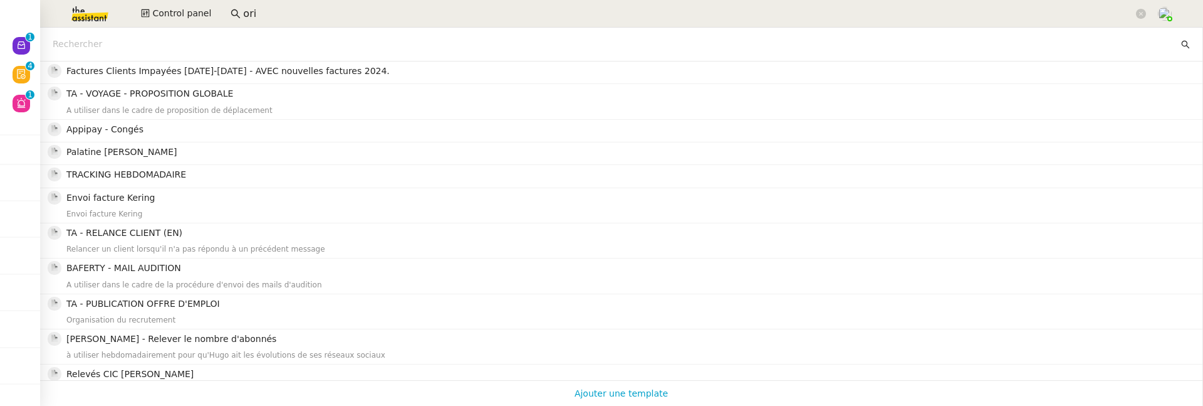
click at [152, 45] on input "text" at bounding box center [616, 44] width 1126 height 14
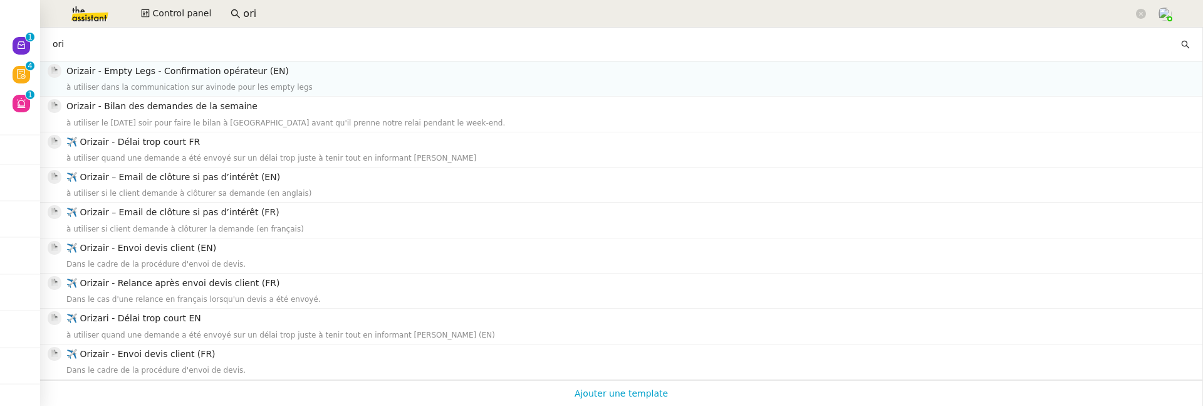
type input "ori"
click at [159, 70] on span "Orizair - Empty Legs - Confirmation opérateur (EN)" at bounding box center [177, 71] width 223 height 10
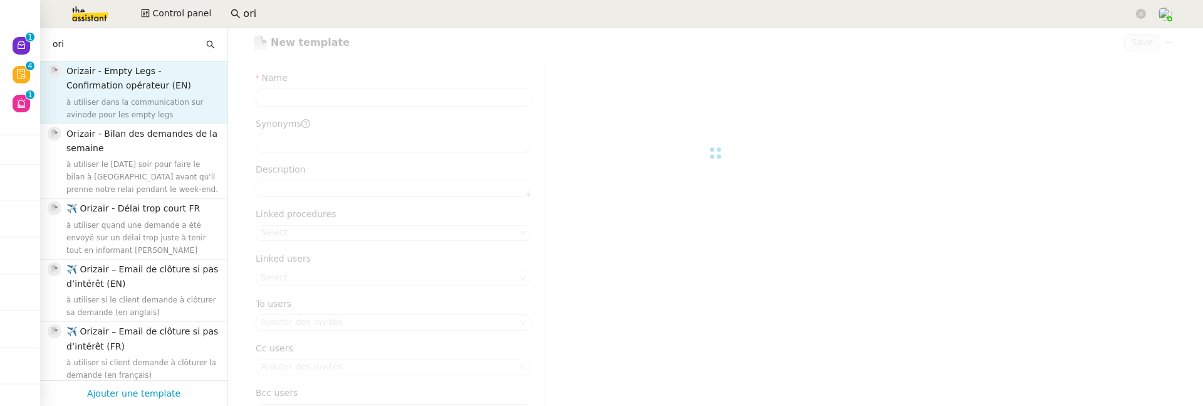
type input "Orizair - Empty Legs - Confirmation opérateur (EN)"
type input "avinode, aircraft, pricinf, fee"
type textarea "à utiliser dans la communication sur avinode pour les empty legs"
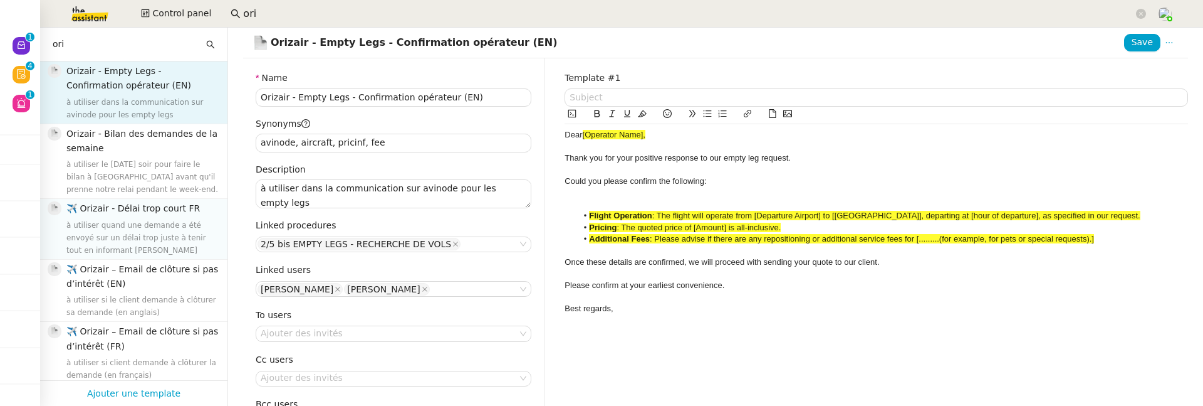
click at [127, 199] on nz-list-item "✈️ Orizair - Délai trop court FR à utiliser quand une demande a été envoyé sur …" at bounding box center [134, 229] width 188 height 60
type input "✈️ Orizair - Délai trop court FR"
type input "erreur, réponse, client, orizair"
type textarea "à utiliser quand une demande a été envoyé sur un délai trop juste à tenir tout …"
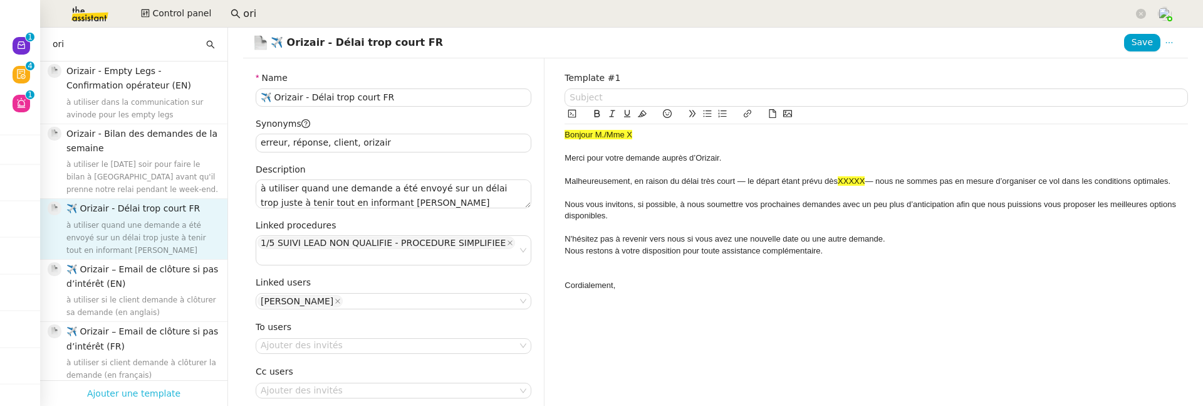
click at [144, 385] on span "Ajouter une template" at bounding box center [133, 393] width 93 height 16
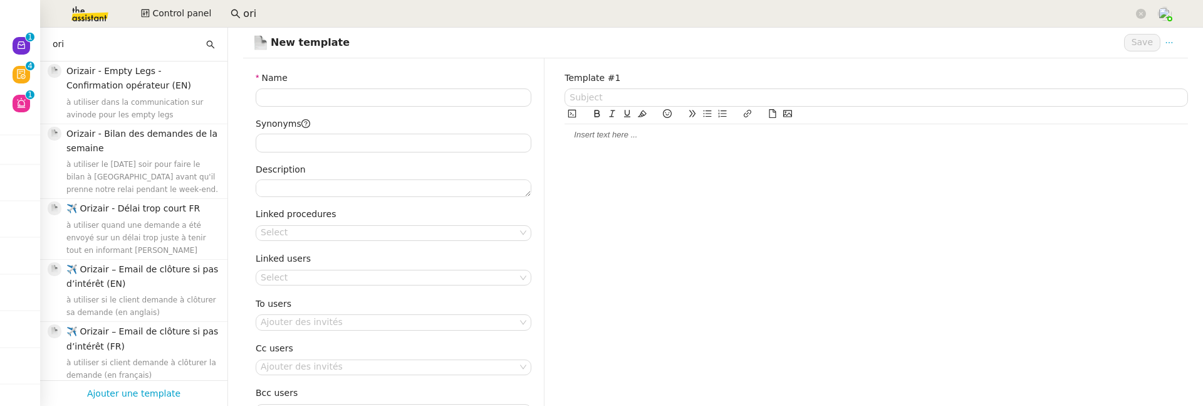
click at [631, 135] on div at bounding box center [877, 134] width 624 height 11
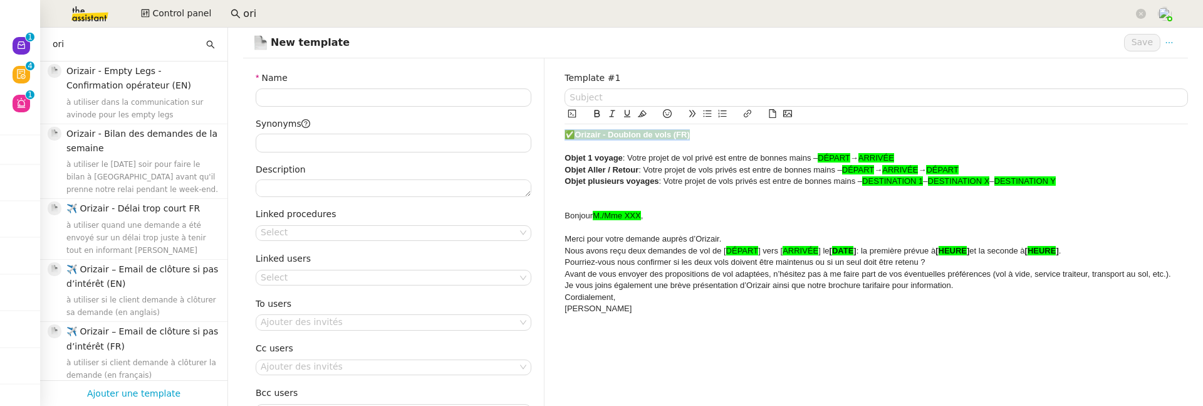
drag, startPoint x: 698, startPoint y: 132, endPoint x: 541, endPoint y: 130, distance: 157.3
click at [540, 130] on div "Name Synonyms Description Linked procedures Select Linked users Select To users…" at bounding box center [715, 264] width 965 height 412
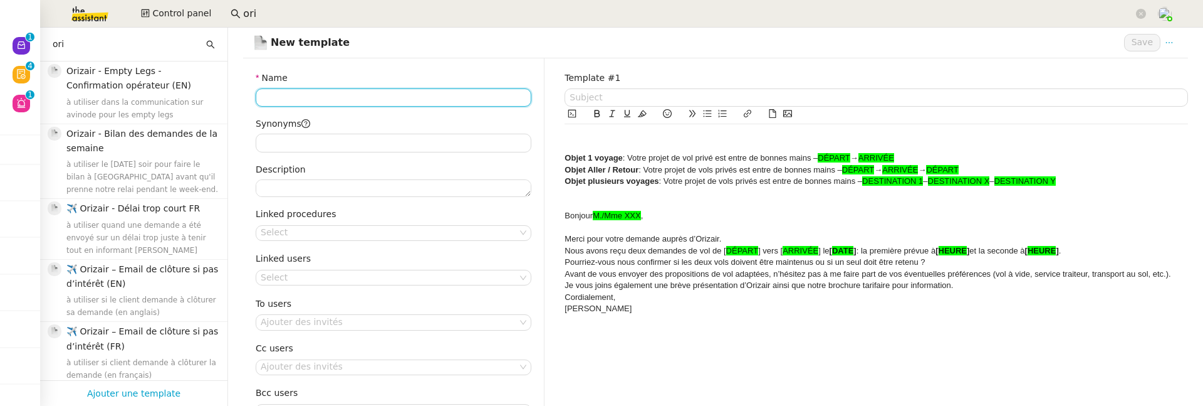
click at [392, 92] on input "Name" at bounding box center [394, 97] width 276 height 18
paste input "✅ Orizair - Doublon de vols (FR)"
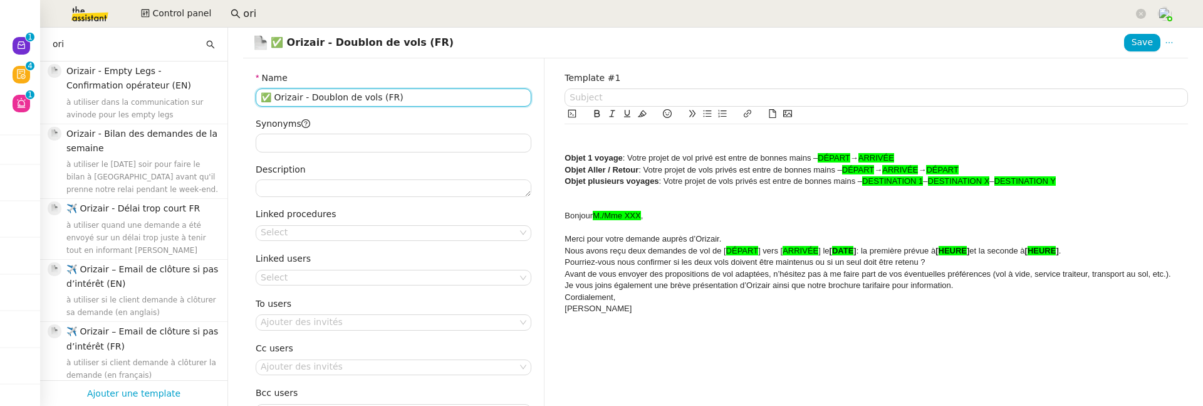
drag, startPoint x: 275, startPoint y: 97, endPoint x: 221, endPoint y: 98, distance: 54.5
click at [221, 98] on nz-layout "ori Orizair - Empty Legs - Confirmation opérateur (EN) à utiliser dans la commu…" at bounding box center [621, 217] width 1163 height 378
type input "✈️ Orizair - Doublon de vols (FR)"
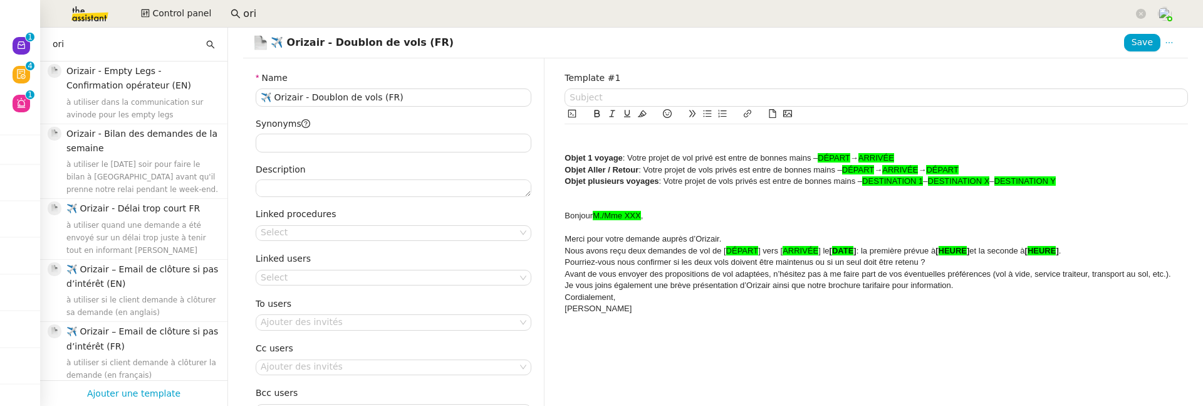
click at [565, 157] on strong "Objet 1 voyage" at bounding box center [594, 157] width 58 height 9
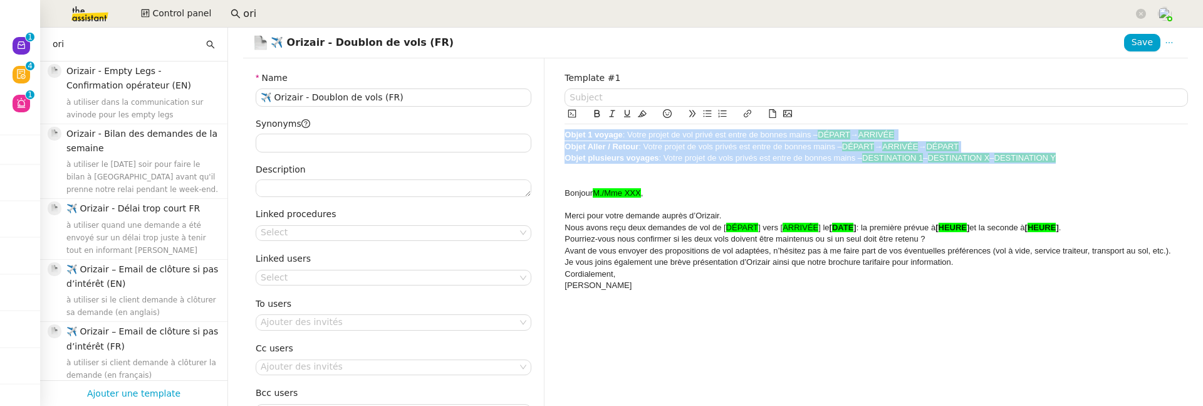
drag, startPoint x: 1072, startPoint y: 162, endPoint x: 545, endPoint y: 135, distance: 527.8
click at [544, 134] on div "Name ✈️ Orizair - Doublon de vols (FR) Synonyms Description Linked procedures S…" at bounding box center [715, 264] width 965 height 412
click at [638, 113] on icon at bounding box center [642, 113] width 9 height 9
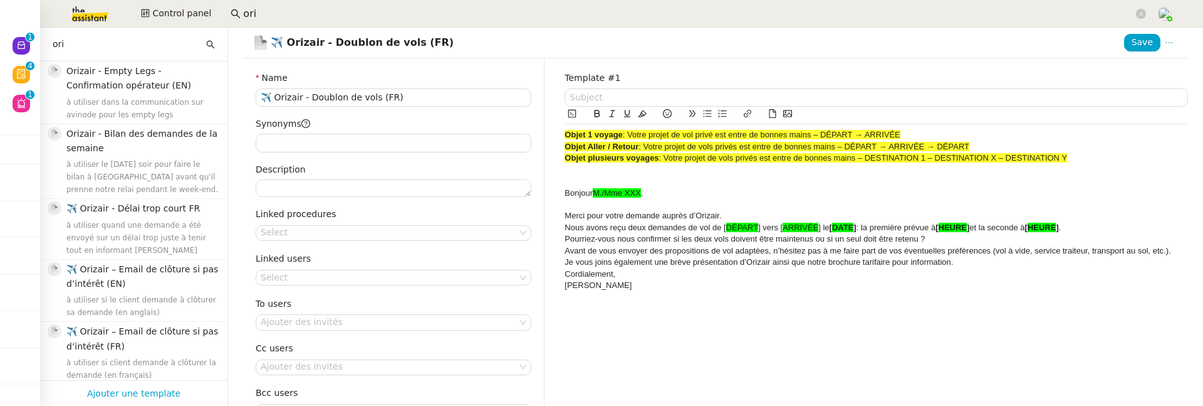
click at [668, 192] on div "Bonjour M./Mme XXX ," at bounding box center [877, 192] width 624 height 11
drag, startPoint x: 668, startPoint y: 193, endPoint x: 584, endPoint y: 195, distance: 83.4
click at [584, 196] on div "Bonjour M./Mme XXX ," at bounding box center [877, 192] width 624 height 11
click at [638, 112] on icon at bounding box center [642, 113] width 9 height 9
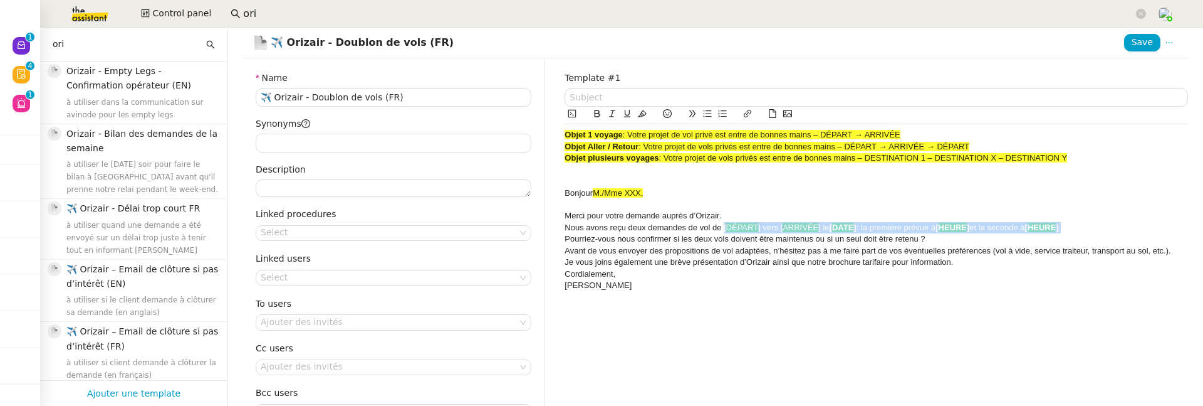
drag, startPoint x: 716, startPoint y: 226, endPoint x: 1069, endPoint y: 228, distance: 352.9
click at [1069, 228] on div "Nous avons reçu deux demandes de vol de [ DÉPART ] vers [ ARRIVÉE ] le [ DATE ]…" at bounding box center [877, 227] width 624 height 11
click at [638, 117] on icon at bounding box center [642, 113] width 9 height 9
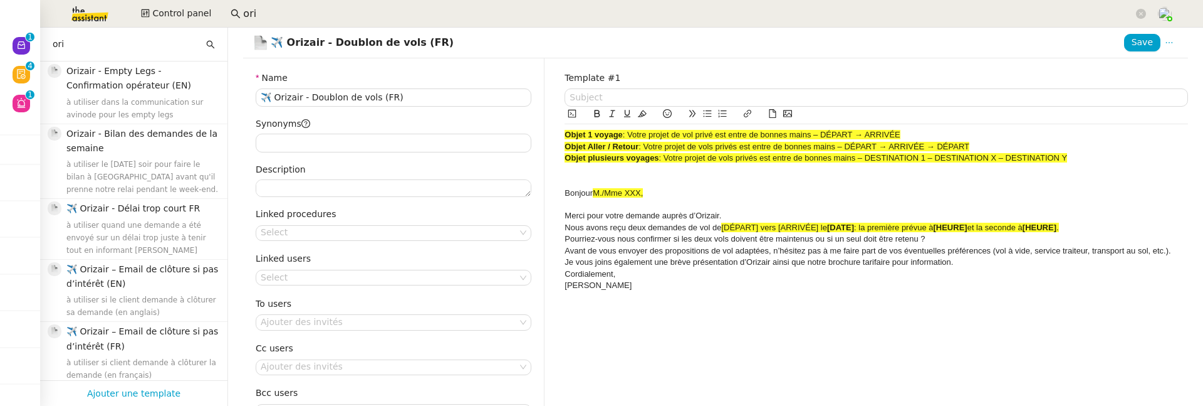
click at [698, 192] on div "Bonjour M./Mme XXX," at bounding box center [877, 192] width 624 height 11
drag, startPoint x: 602, startPoint y: 287, endPoint x: 535, endPoint y: 284, distance: 67.8
click at [535, 284] on div "Name ✈️ Orizair - Doublon de vols (FR) Synonyms Description Linked procedures S…" at bounding box center [715, 264] width 965 height 412
click at [955, 261] on div "Je vous joins également une brève présentation d’Orizair ainsi que notre brochu…" at bounding box center [877, 261] width 624 height 11
click at [940, 240] on div "Pourriez-vous nous confirmer si les deux vols doivent être maintenus ou si un s…" at bounding box center [877, 238] width 624 height 11
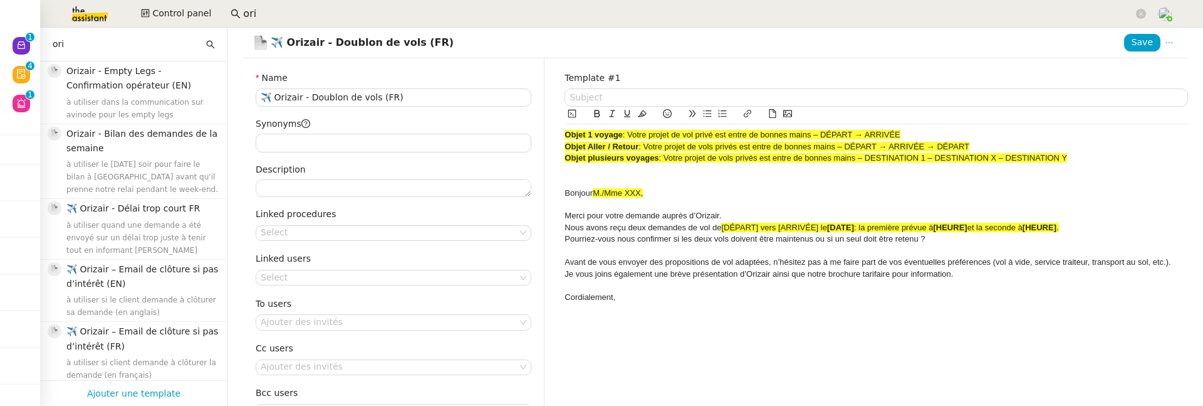
click at [1167, 262] on div "Template #1 Objet 1 voyage : Votre projet de vol privé est entre de bonnes main…" at bounding box center [877, 264] width 644 height 412
click at [1163, 263] on div "Template #1 Objet 1 voyage : Votre projet de vol privé est entre de bonnes main…" at bounding box center [877, 264] width 644 height 412
click at [1165, 263] on div "Template #1 Objet 1 voyage : Votre projet de vol privé est entre de bonnes main…" at bounding box center [877, 264] width 644 height 412
click at [1163, 263] on span "Avant de vous envoyer des propositions de vol adaptées, n’hésitez pas à me fair…" at bounding box center [868, 261] width 606 height 9
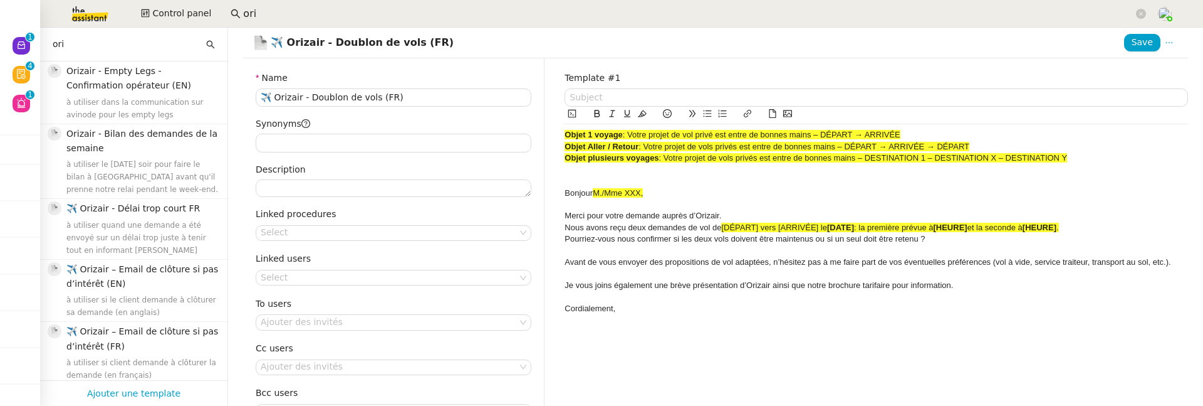
click at [786, 214] on div "Merci pour votre demande auprès d’Orizair." at bounding box center [877, 215] width 624 height 11
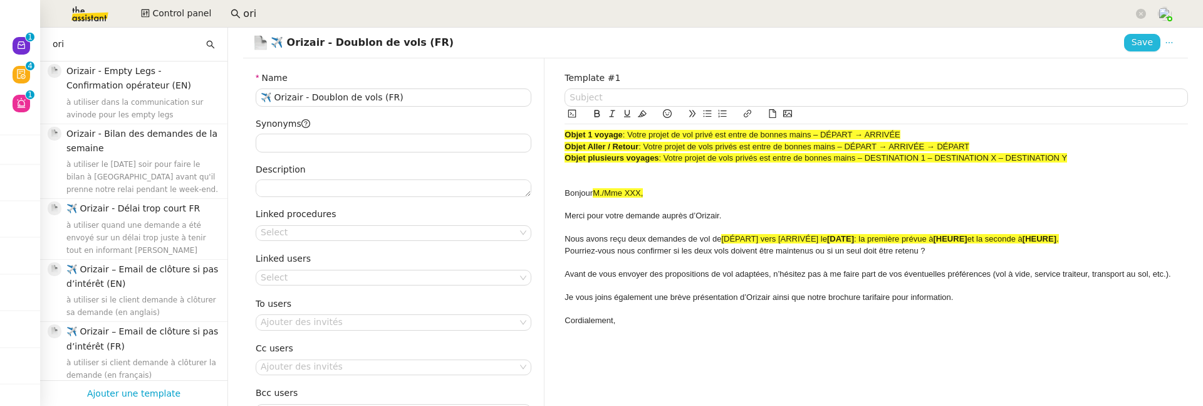
click at [1132, 44] on span "Save" at bounding box center [1142, 42] width 21 height 14
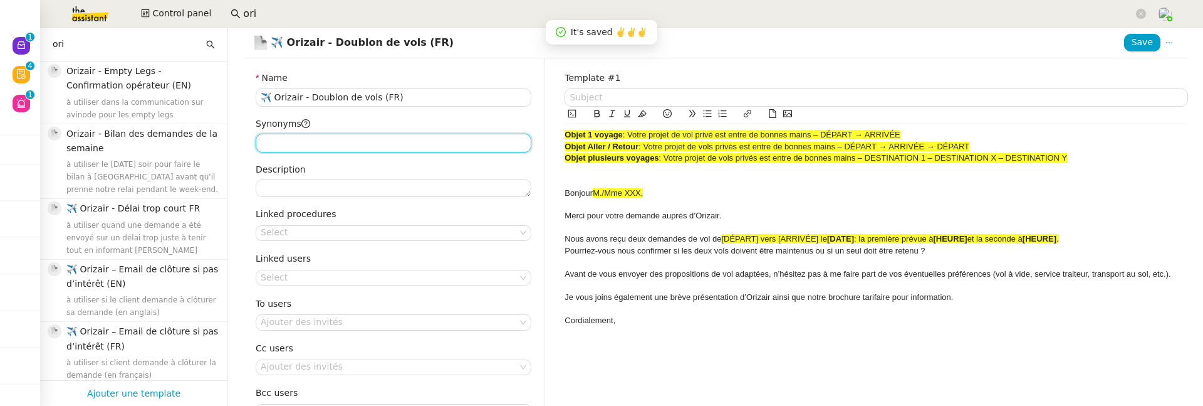
click at [384, 137] on input "Synonyms" at bounding box center [394, 143] width 276 height 18
type input "v"
type input "voyage, clarification, présentation"
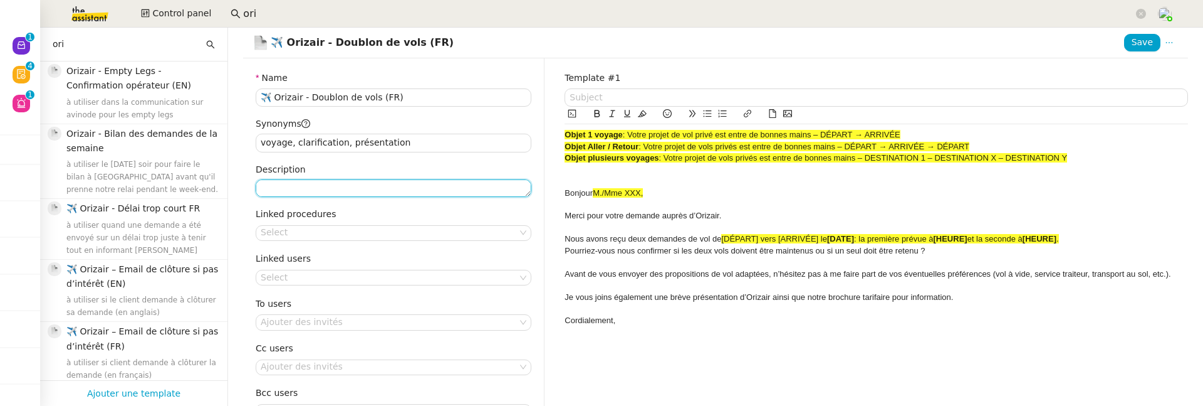
click at [375, 191] on textarea "Description" at bounding box center [394, 188] width 276 height 18
type textarea "à utiliser dans le cadre d'une demande à éclaircir (FR)"
click at [352, 230] on nz-select-top-control "Select" at bounding box center [394, 233] width 276 height 16
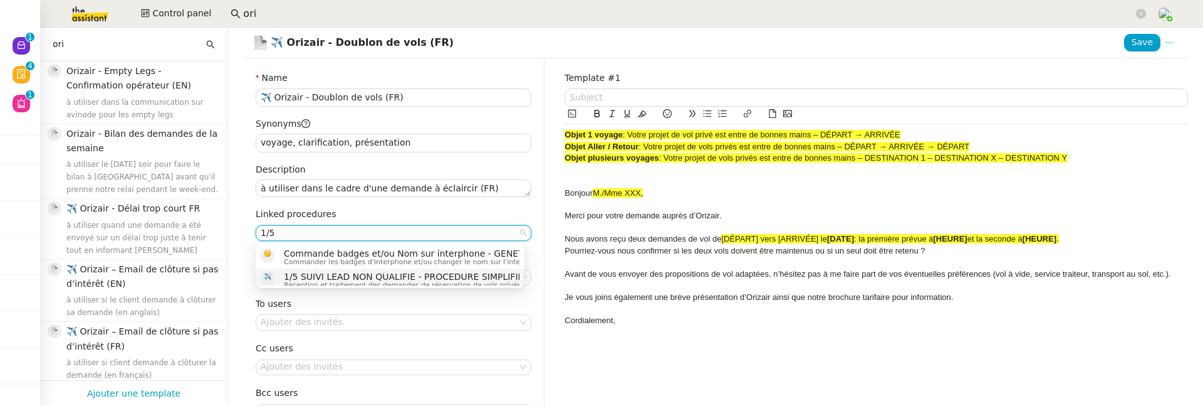
type input "1/5"
click at [401, 271] on span "1/5 SUIVI LEAD NON QUALIFIE - PROCEDURE SIMPLIFIEE" at bounding box center [583, 276] width 598 height 10
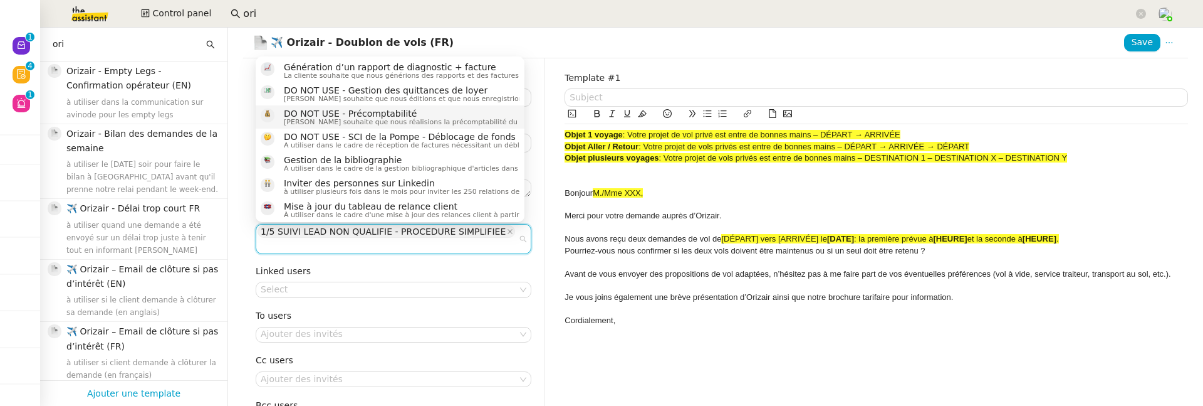
click at [525, 306] on div "Name ✈️ Orizair - Doublon de vols (FR) Synonyms voyage, clarification, présenta…" at bounding box center [393, 270] width 301 height 424
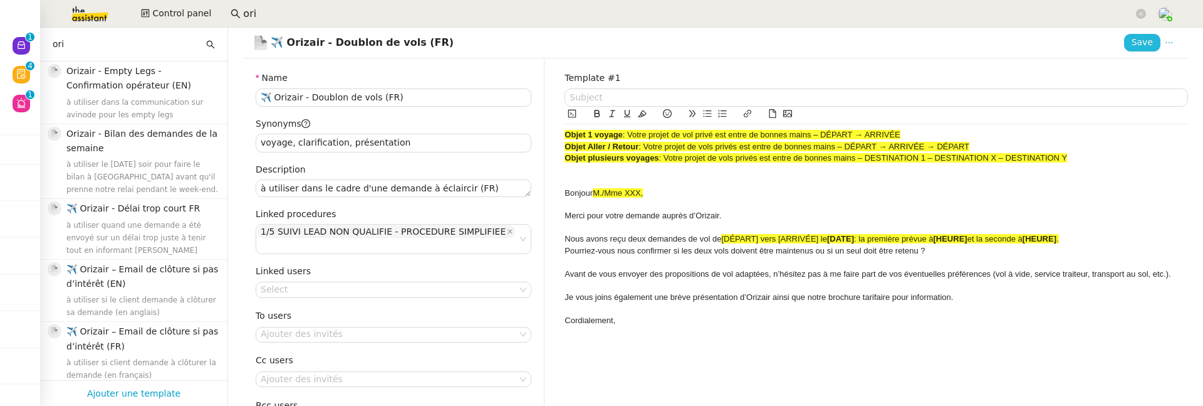
click at [1132, 44] on span "Save" at bounding box center [1142, 42] width 21 height 14
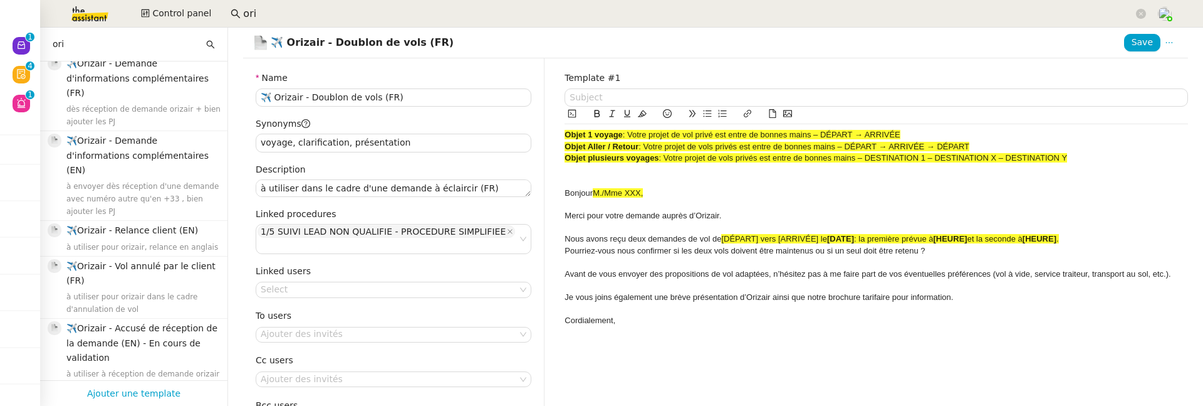
scroll to position [560, 0]
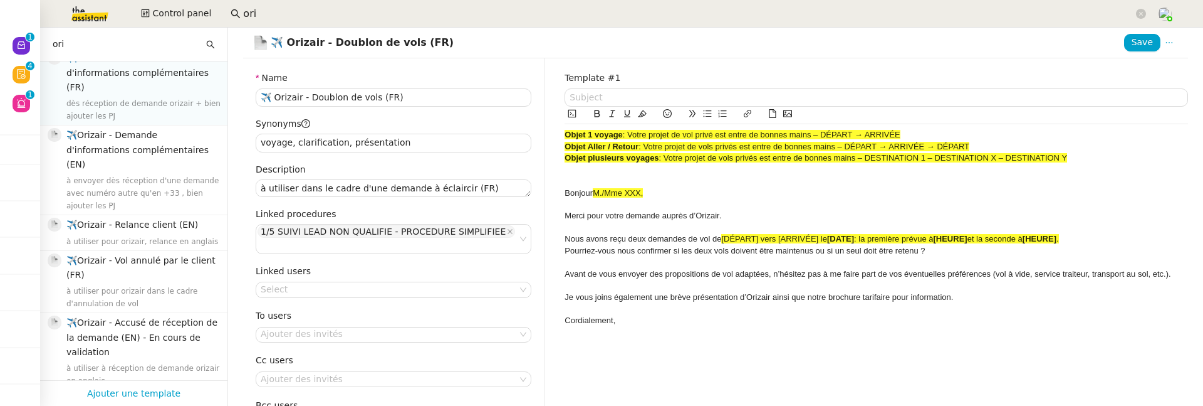
click at [144, 98] on div "dès réception de demande orizair + bien ajouter les PJ" at bounding box center [143, 110] width 154 height 25
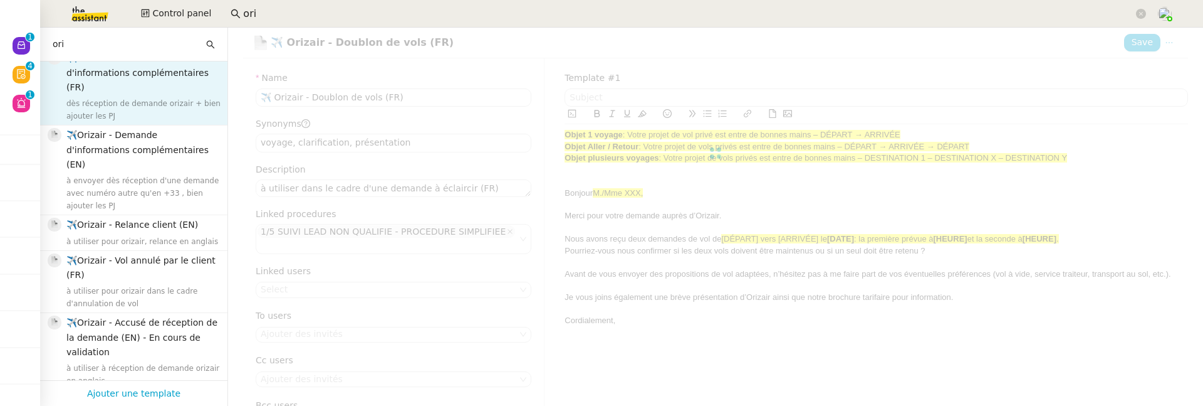
type input "✈️Orizair - Demande d'informations complémentaires (FR)"
type input "vol,orizair,information,demande"
type textarea "dès réception de demande orizair + bien ajouter les PJ"
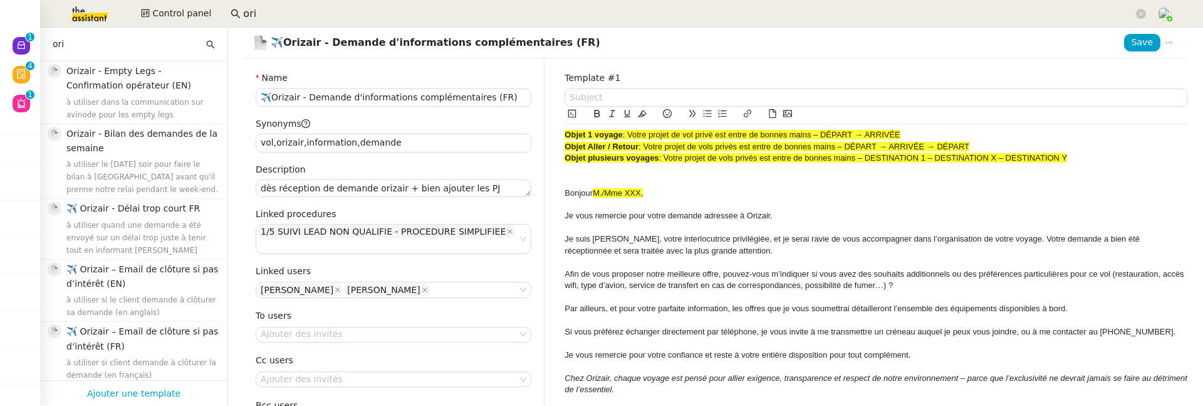
click at [108, 46] on input "ori" at bounding box center [128, 44] width 151 height 14
drag, startPoint x: 108, startPoint y: 46, endPoint x: 43, endPoint y: 41, distance: 65.4
click at [43, 41] on div "ori" at bounding box center [133, 45] width 187 height 34
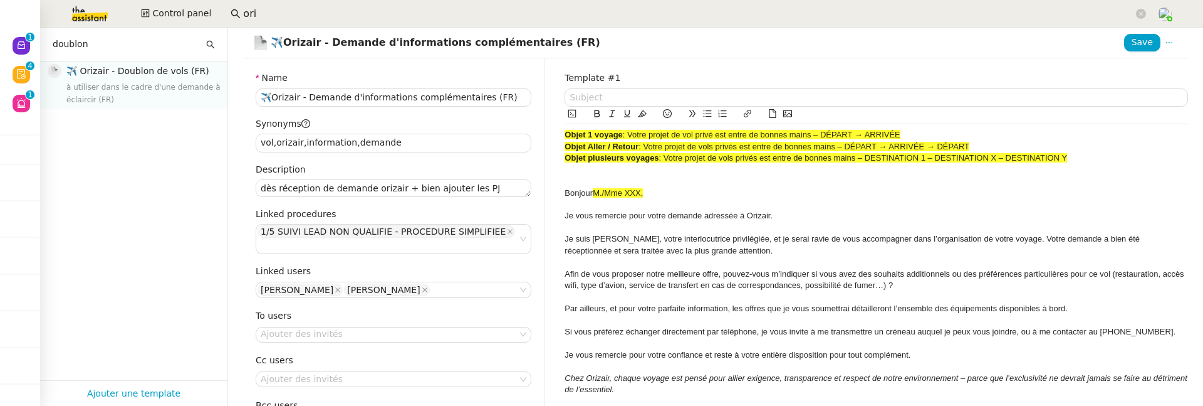
type input "doublon"
click at [120, 93] on div "à utiliser dans le cadre d'une demande à éclaircir (FR)" at bounding box center [143, 93] width 154 height 25
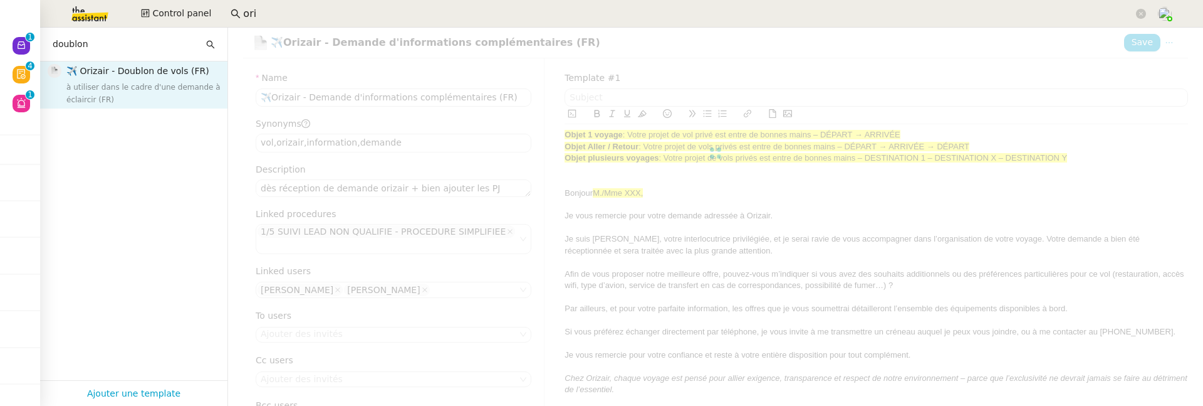
type input "✈️ Orizair - Doublon de vols (FR)"
type input "voyage, clarification, présentation"
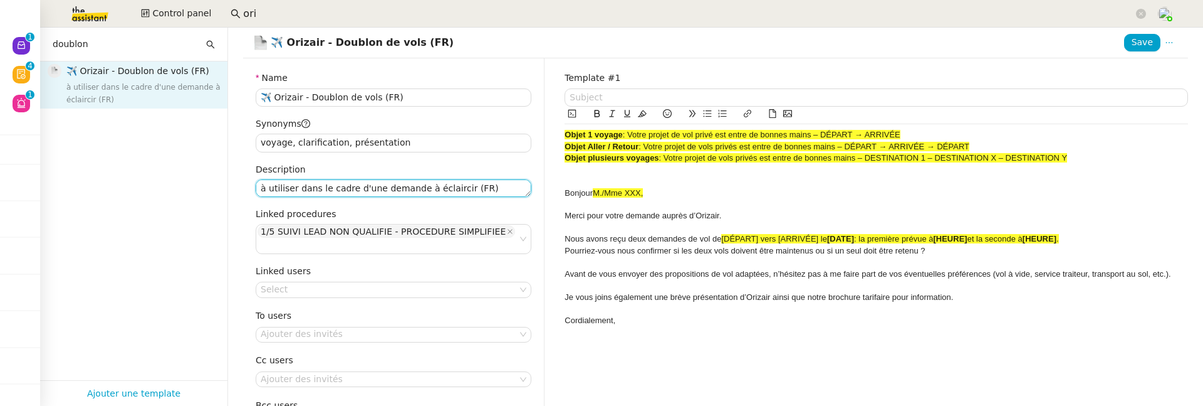
click at [494, 194] on textarea "à utiliser dans le cadre d'une demande à éclaircir (FR)" at bounding box center [394, 188] width 276 height 18
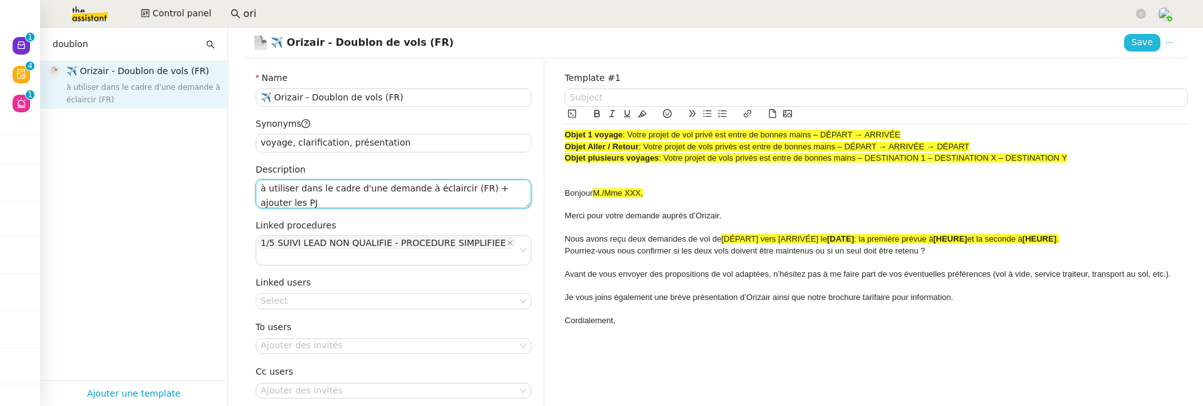
type textarea "à utiliser dans le cadre d'une demande à éclaircir (FR) + ajouter les PJ"
click at [1132, 43] on span "Save" at bounding box center [1142, 42] width 21 height 14
drag, startPoint x: 322, startPoint y: 199, endPoint x: 257, endPoint y: 185, distance: 66.6
click at [257, 185] on textarea "à utiliser dans le cadre d'une demande à éclaircir (FR) + ajouter les PJ" at bounding box center [394, 193] width 276 height 29
click at [143, 385] on span "Ajouter une template" at bounding box center [133, 393] width 93 height 16
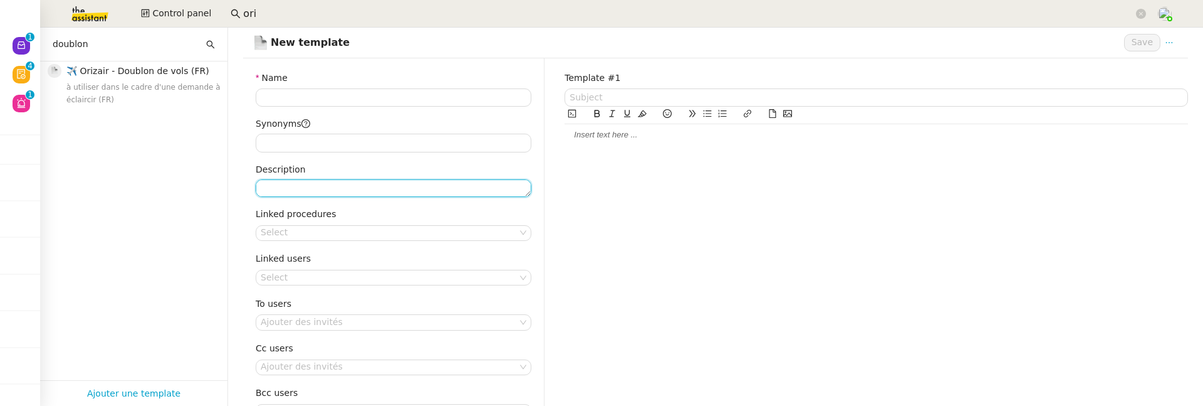
click at [330, 184] on textarea "Description" at bounding box center [394, 188] width 276 height 18
paste textarea "à utiliser dans le cadre d'une demande à éclaircir (FR) + ajouter les PJ"
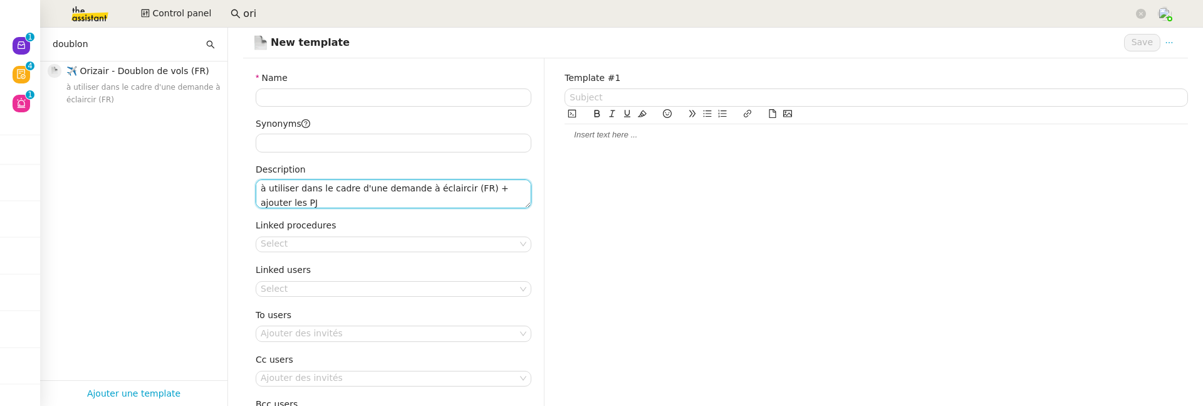
click at [473, 187] on textarea "à utiliser dans le cadre d'une demande à éclaircir (FR) + ajouter les PJ" at bounding box center [394, 193] width 276 height 29
type textarea "à utiliser dans le cadre d'une demande à éclaircir (FEN) + ajouter les PJ"
click at [579, 139] on div at bounding box center [877, 134] width 624 height 11
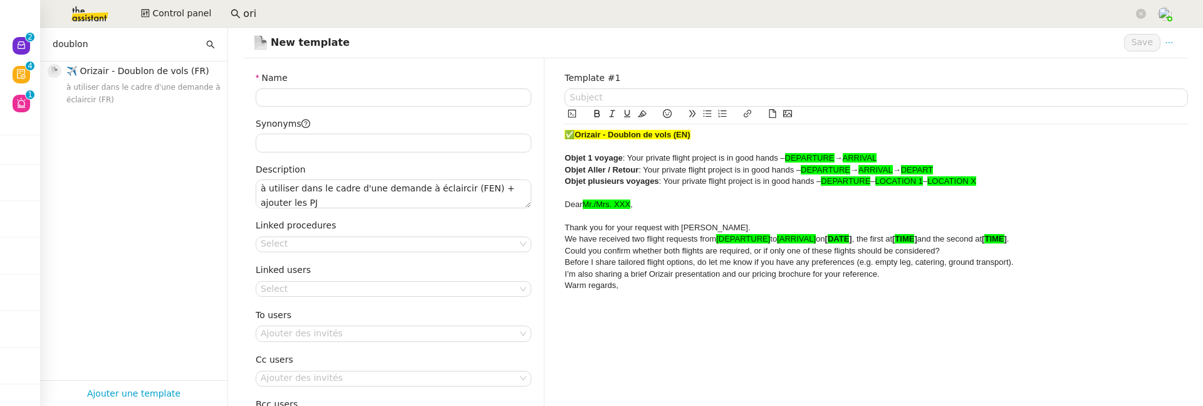
click at [713, 222] on div "Thank you for your request with [PERSON_NAME]." at bounding box center [877, 227] width 624 height 11
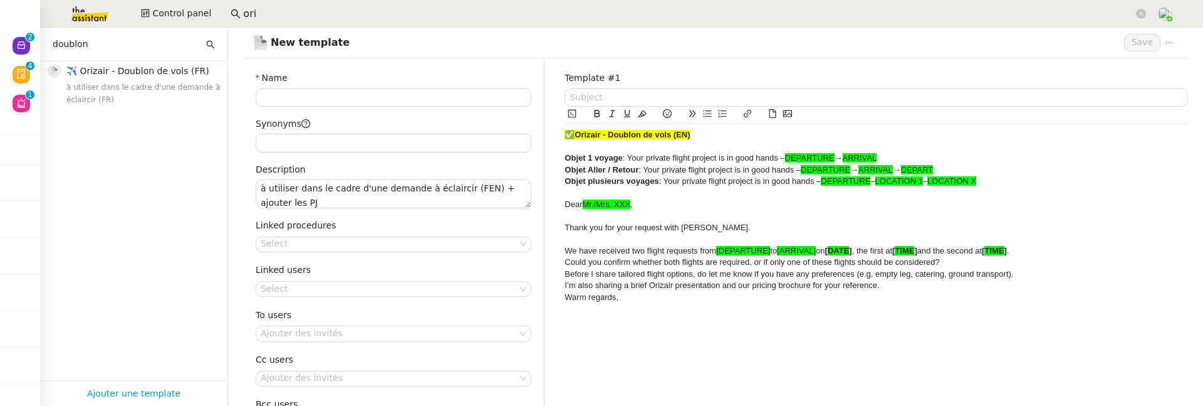
click at [977, 258] on div "Could you confirm whether both flights are required, or if only one of these fl…" at bounding box center [877, 261] width 624 height 11
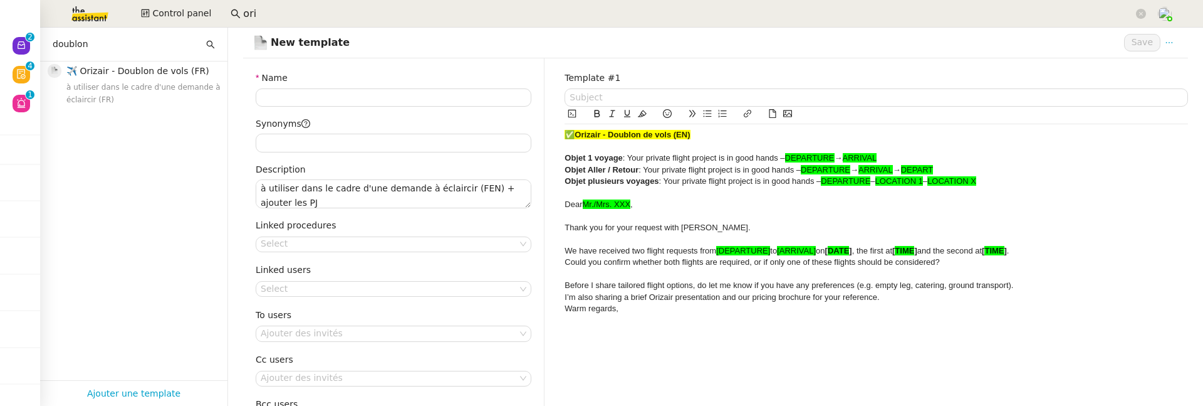
click at [1043, 287] on div "Before I share tailored flight options, do let me know if you have any preferen…" at bounding box center [877, 285] width 624 height 11
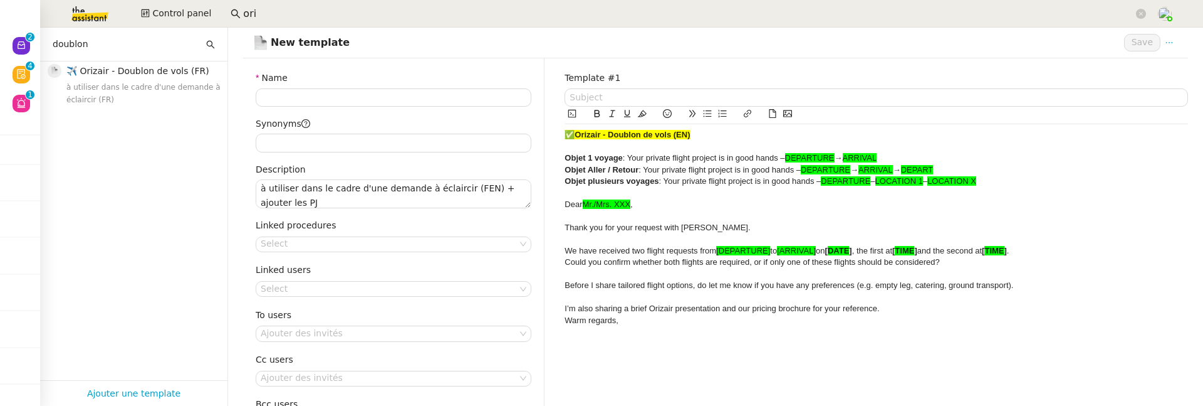
click at [930, 315] on div "Warm regards," at bounding box center [877, 320] width 624 height 11
click at [915, 308] on div "I’m also sharing a brief Orizair presentation and our pricing brochure for your…" at bounding box center [877, 308] width 624 height 11
click at [656, 356] on div at bounding box center [877, 354] width 624 height 11
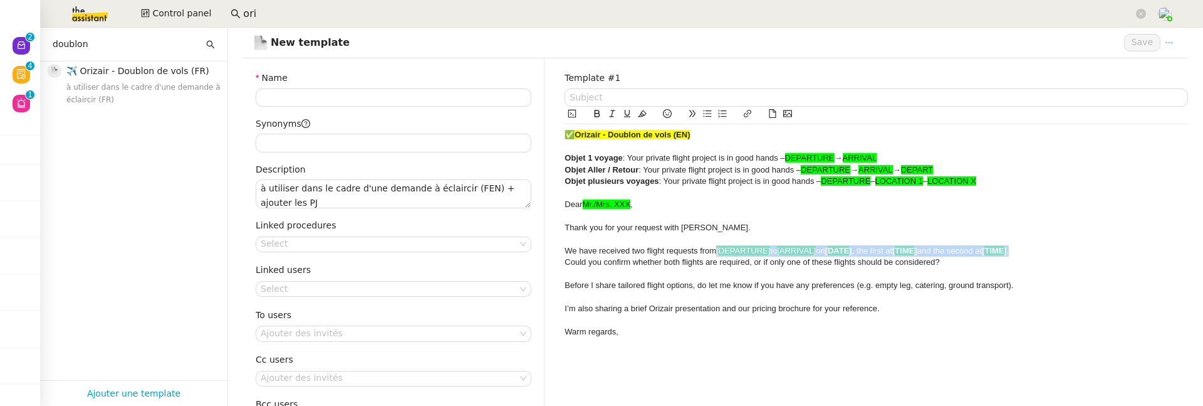
drag, startPoint x: 1035, startPoint y: 248, endPoint x: 711, endPoint y: 252, distance: 324.1
click at [711, 252] on div "We have received two flight requests from [DEPARTURE] to [ARRIVAL] on [ DATE ] …" at bounding box center [877, 250] width 624 height 11
click at [638, 112] on icon at bounding box center [642, 113] width 9 height 9
drag, startPoint x: 1012, startPoint y: 185, endPoint x: 558, endPoint y: 160, distance: 454.5
click at [565, 160] on div "✅ Orizair - Doublon de vols (EN) Objet 1 voyage : Your private flight project i…" at bounding box center [877, 244] width 624 height 241
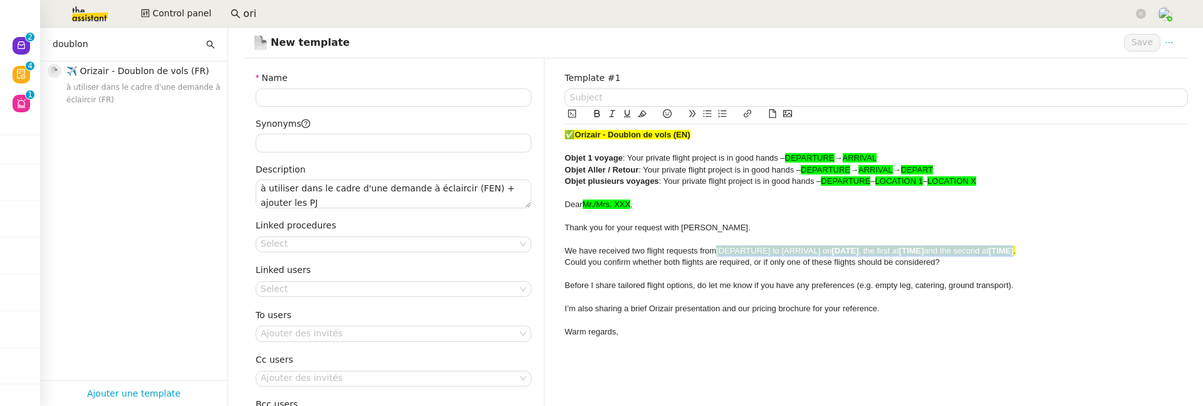
click at [639, 115] on button at bounding box center [642, 114] width 15 height 14
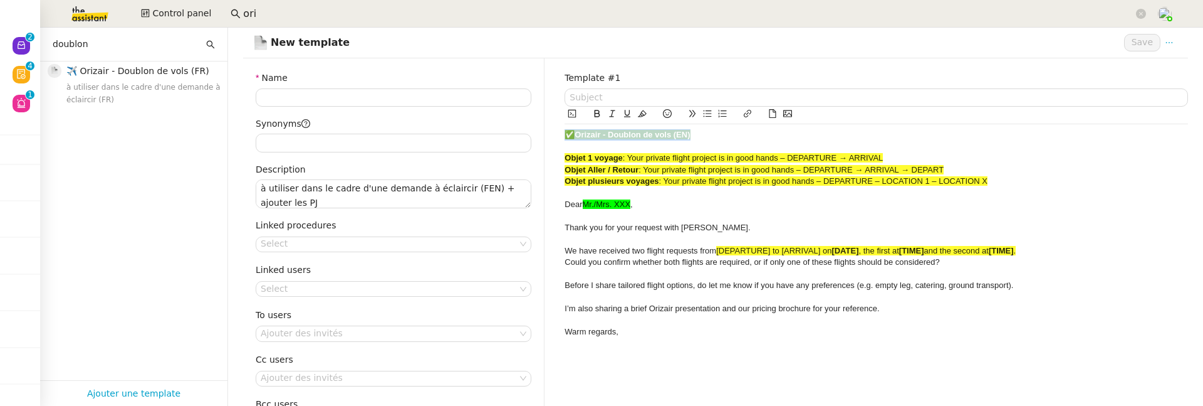
drag, startPoint x: 693, startPoint y: 137, endPoint x: 556, endPoint y: 136, distance: 137.3
click at [556, 136] on div "Template #1 ✅ Orizair - Doublon de vols (EN) Objet 1 voyage : Your private flig…" at bounding box center [877, 269] width 644 height 423
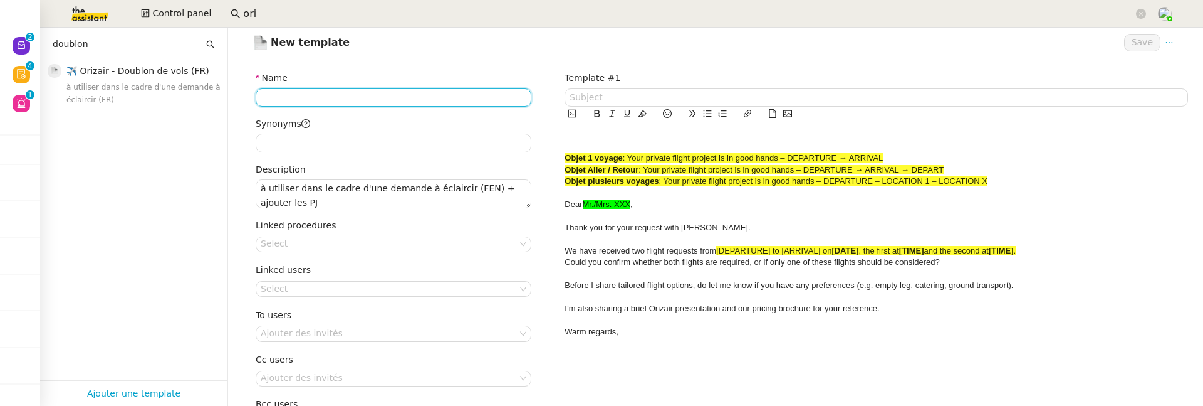
click at [381, 94] on input "Name" at bounding box center [394, 97] width 276 height 18
paste input "✅ Orizair - Doublon de vols (EN)"
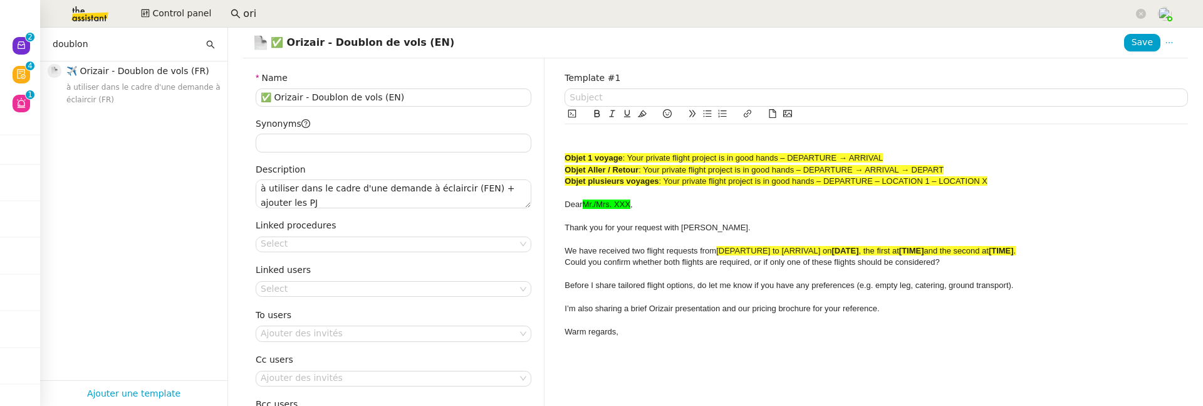
click at [565, 154] on strong "Objet 1 voyage" at bounding box center [594, 157] width 58 height 9
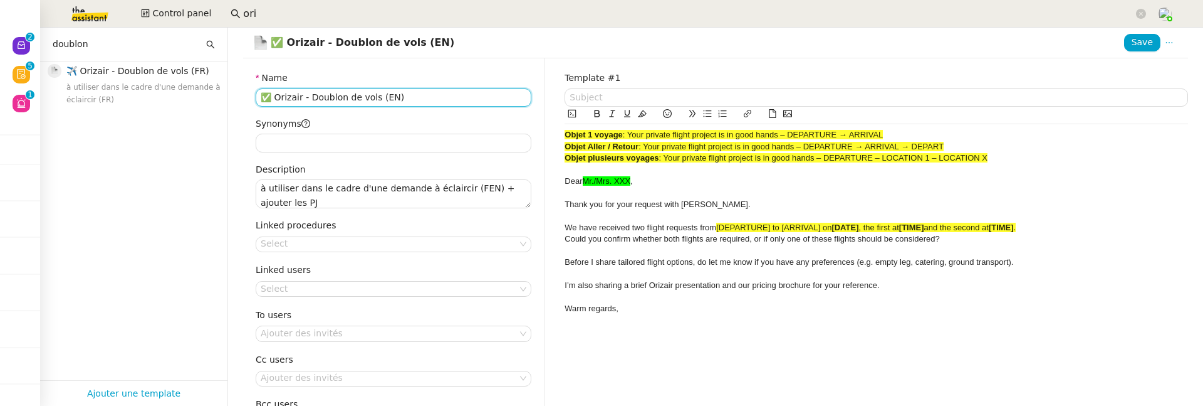
drag, startPoint x: 269, startPoint y: 97, endPoint x: 245, endPoint y: 96, distance: 23.9
click at [245, 96] on div "Name ✅ Orizair - Doublon de vols (EN) Synonyms Description à utiliser dans le c…" at bounding box center [393, 269] width 301 height 423
type input "✈️ Orizair - Doublon de vols (EN)"
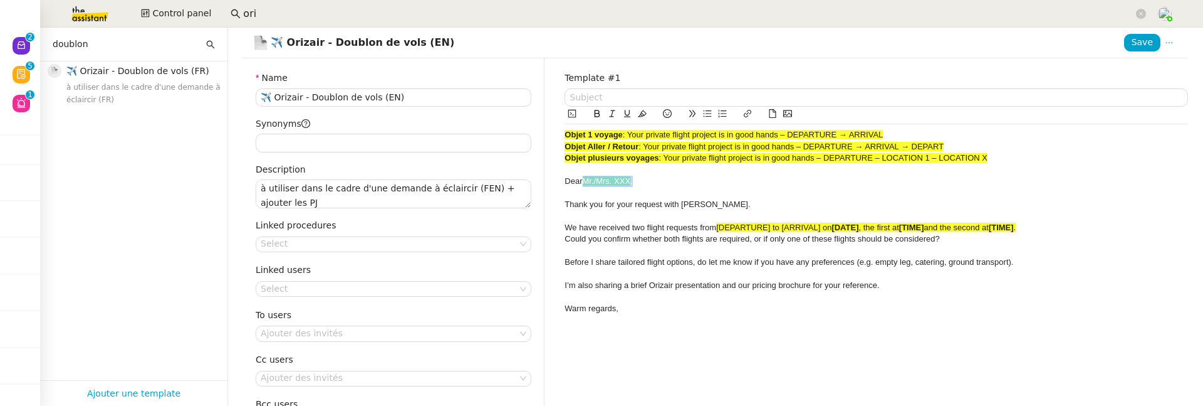
drag, startPoint x: 634, startPoint y: 179, endPoint x: 579, endPoint y: 177, distance: 55.2
click at [579, 177] on div "Dear Mr./Mrs. XXX ," at bounding box center [877, 180] width 624 height 11
click at [639, 113] on icon at bounding box center [642, 113] width 9 height 7
click at [691, 187] on div at bounding box center [877, 192] width 624 height 11
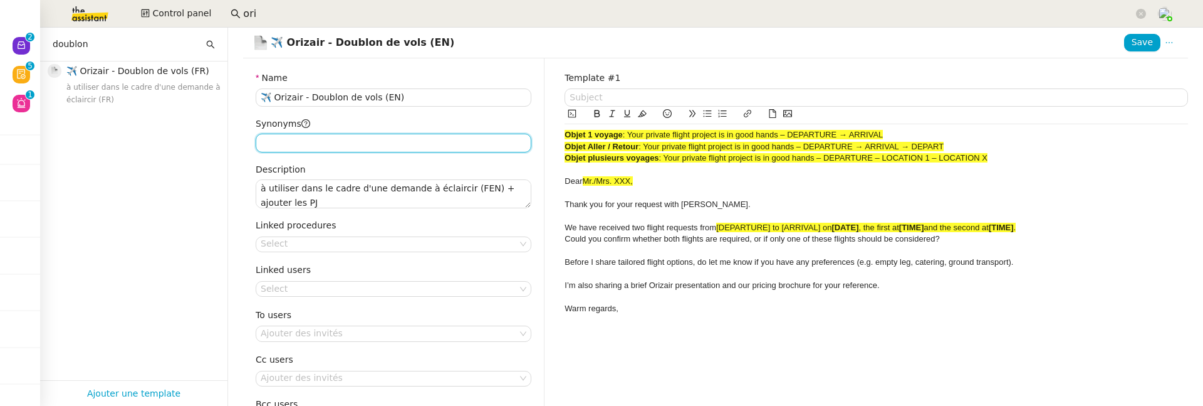
click at [333, 135] on input "Synonyms" at bounding box center [394, 143] width 276 height 18
type input "flight, trip, clarification"
click at [303, 249] on nz-select-top-control "Select" at bounding box center [394, 244] width 276 height 16
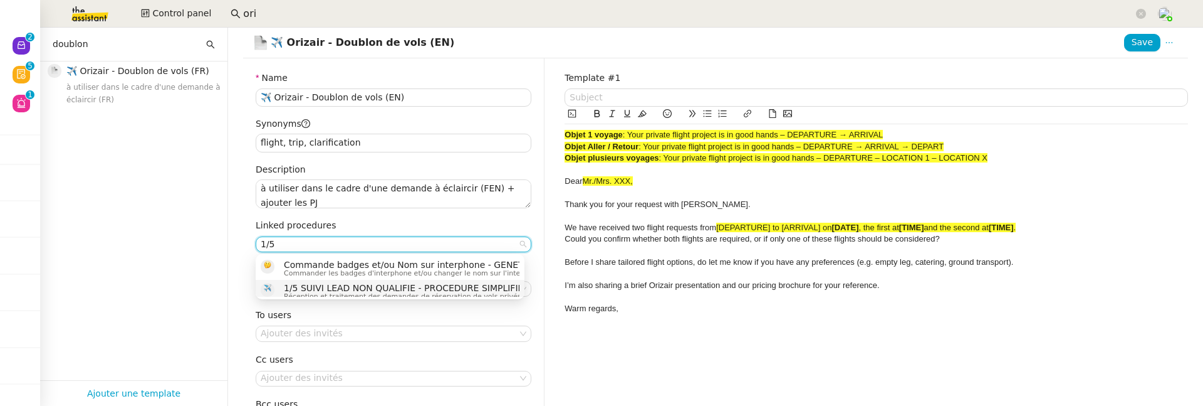
type input "1/5"
click at [347, 284] on span "1/5 SUIVI LEAD NON QUALIFIE - PROCEDURE SIMPLIFIEE" at bounding box center [583, 288] width 598 height 10
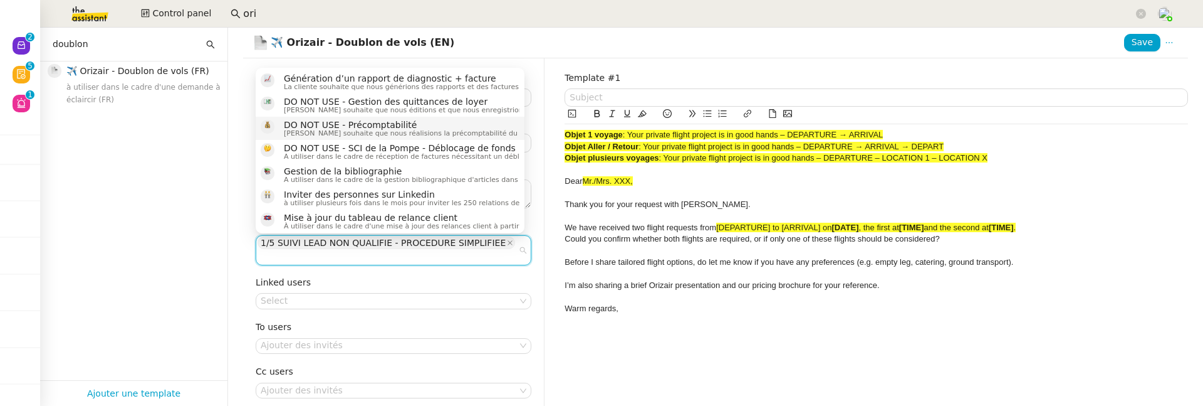
click at [353, 320] on nz-form-item "To users Ajouter des invités" at bounding box center [394, 337] width 276 height 34
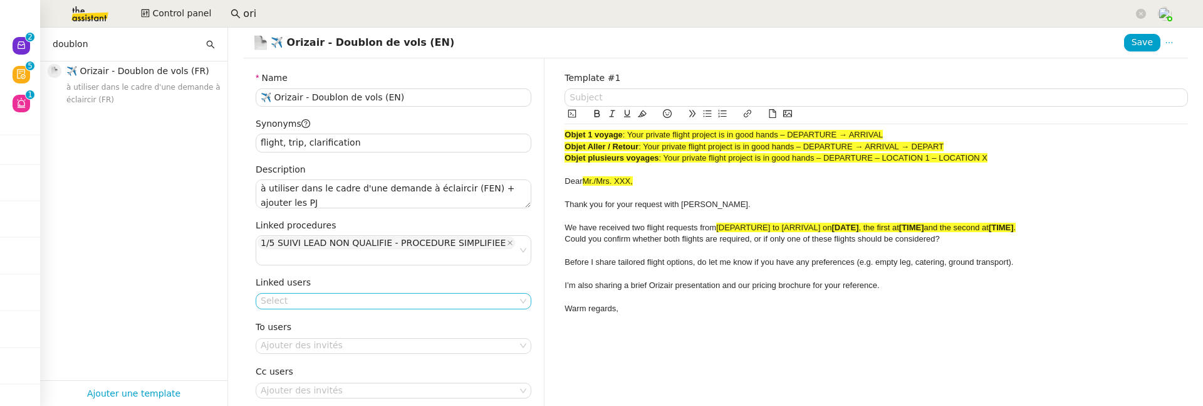
click at [353, 293] on nz-select-top-control "Select" at bounding box center [394, 301] width 276 height 16
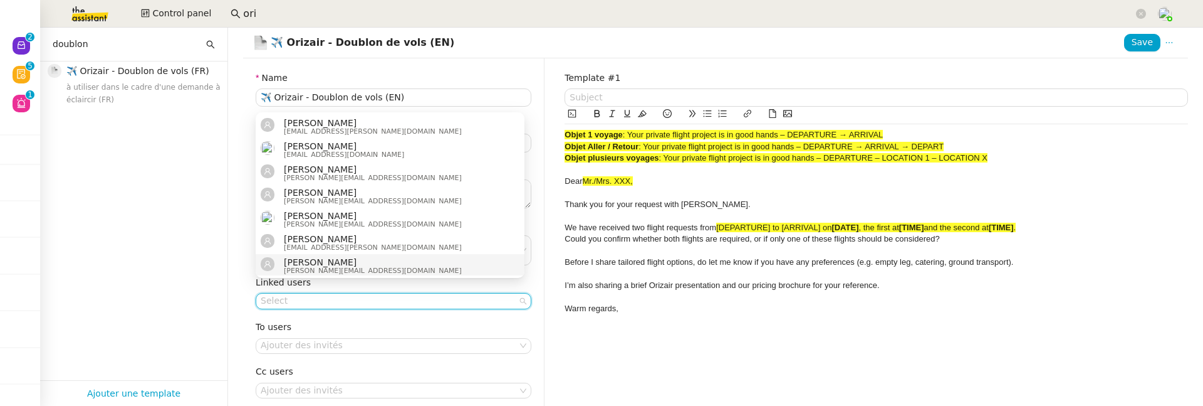
type input "l"
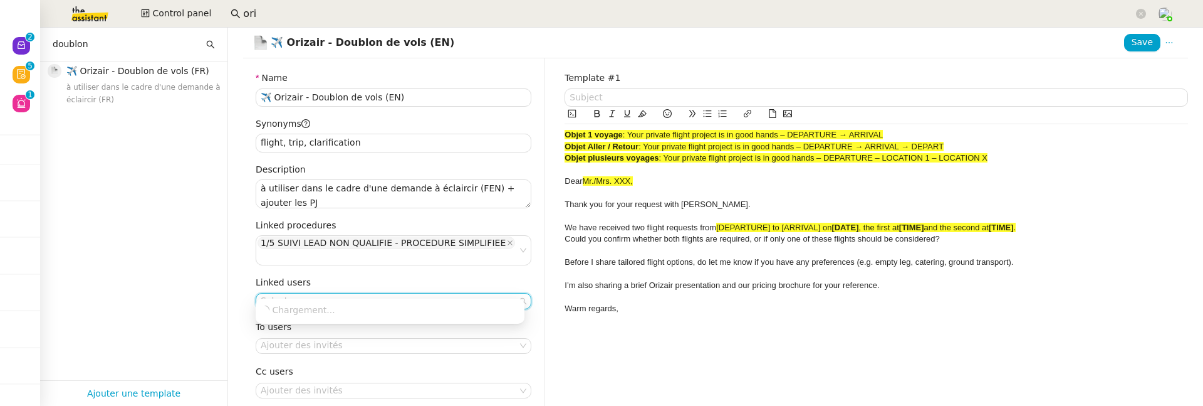
type input "m"
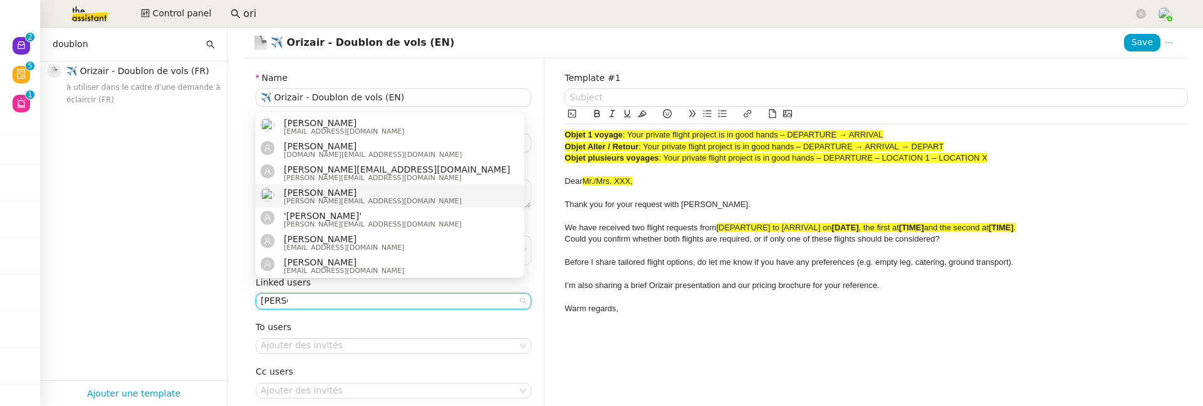
type input "louis f"
click at [362, 196] on div "Louis Frei louis@orizair.com" at bounding box center [390, 195] width 259 height 17
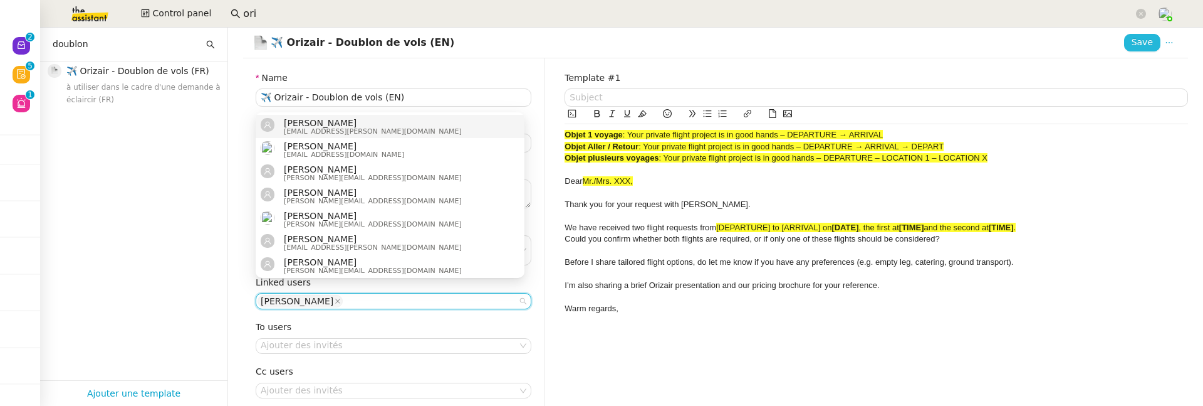
click at [1132, 39] on span "Save" at bounding box center [1142, 42] width 21 height 14
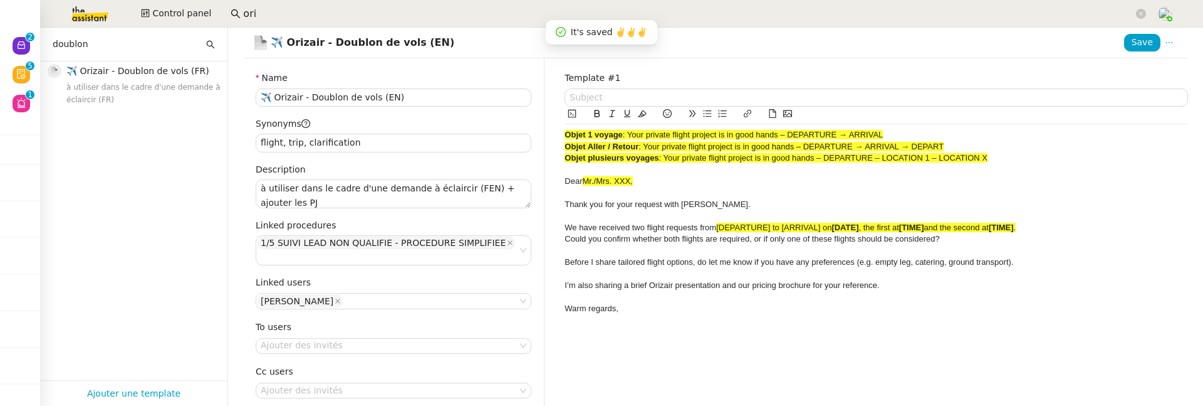
scroll to position [85, 0]
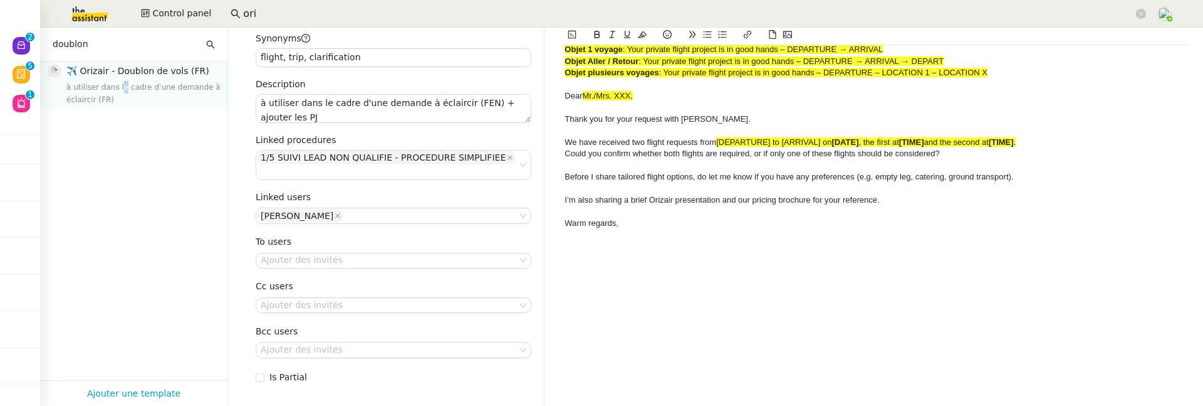
click at [122, 88] on span "à utiliser dans le cadre d'une demande à éclaircir (FR)" at bounding box center [143, 93] width 154 height 21
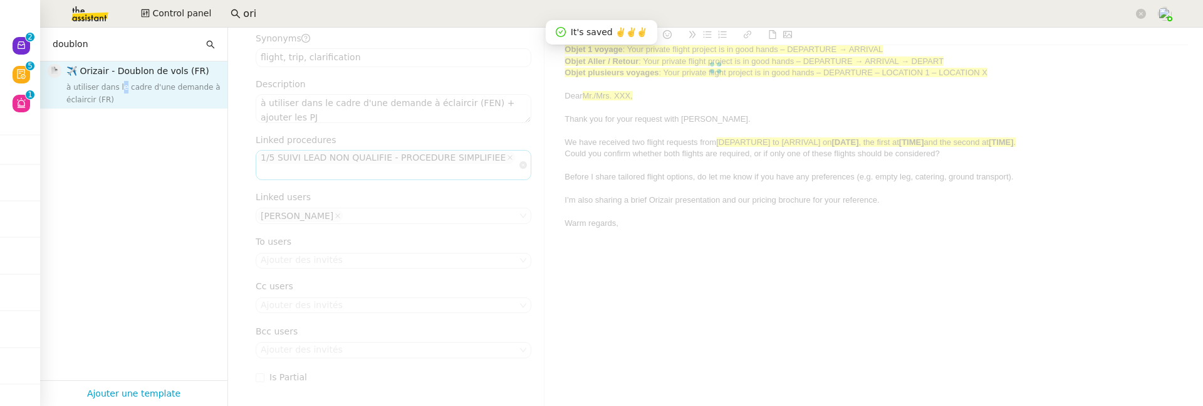
type input "✈️ Orizair - Doublon de vols (FR)"
type input "voyage, clarification, présentation"
type textarea "à utiliser dans le cadre d'une demande à éclaircir (FR) + ajouter les PJ"
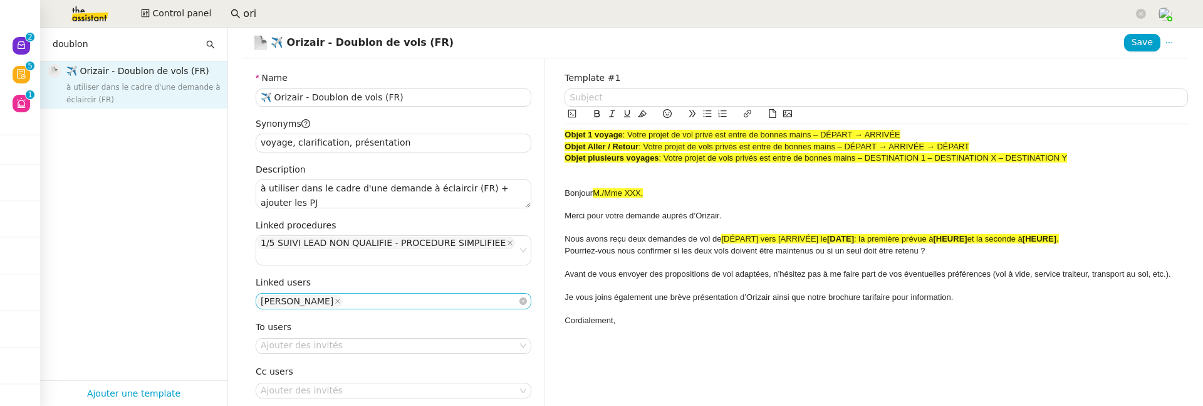
click at [414, 293] on nz-select-top-control "[PERSON_NAME]" at bounding box center [394, 301] width 276 height 16
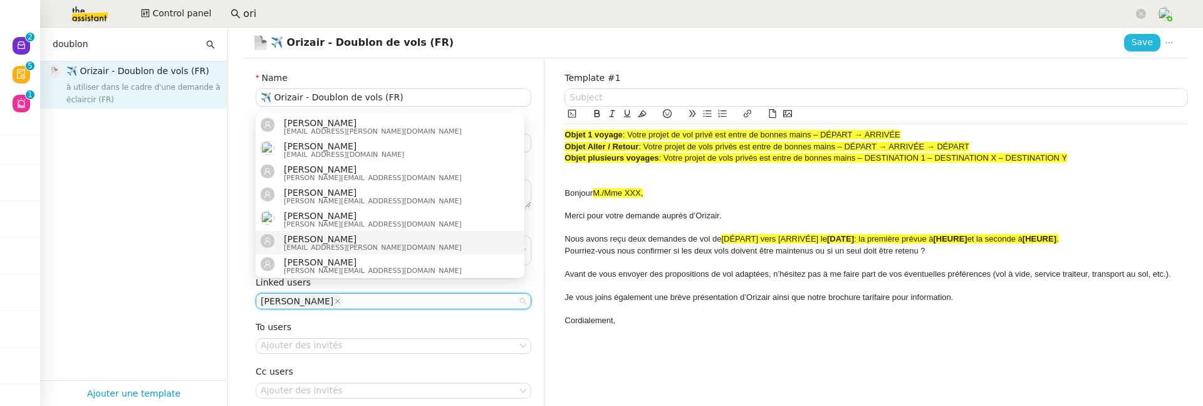
click at [1132, 42] on span "Save" at bounding box center [1142, 42] width 21 height 14
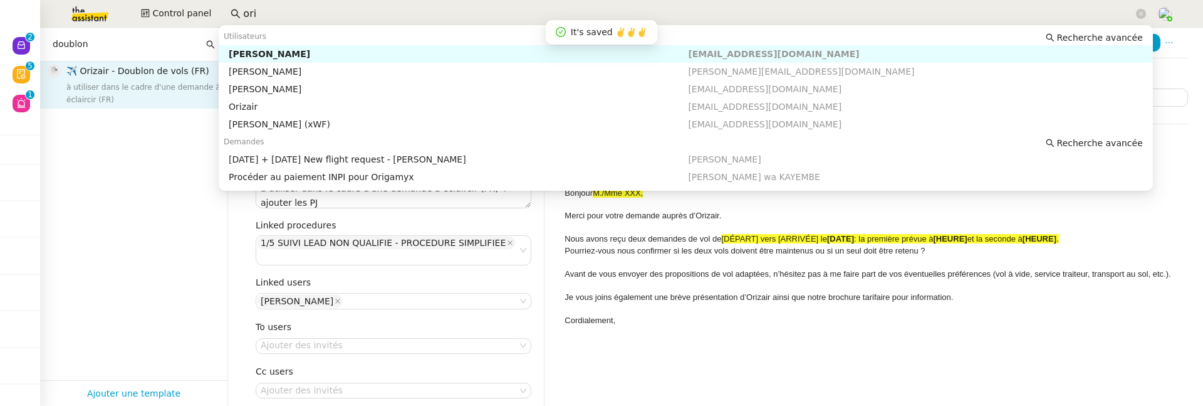
click at [257, 9] on input "ori" at bounding box center [688, 14] width 891 height 17
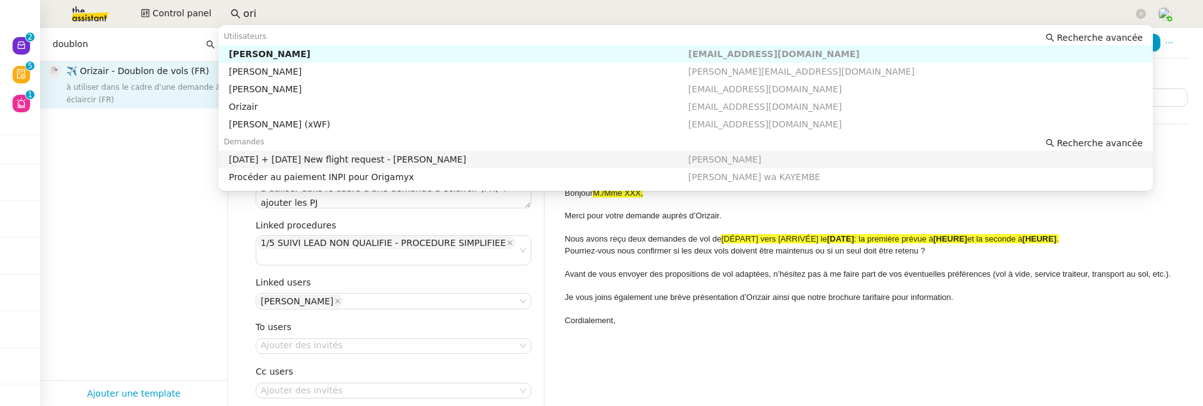
click at [125, 55] on div "doublon" at bounding box center [133, 45] width 187 height 34
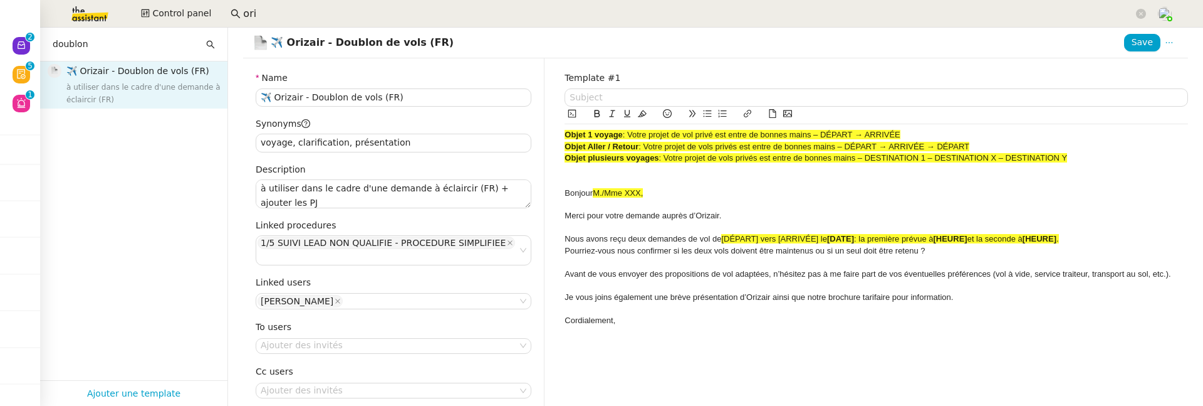
click at [122, 45] on input "doublon" at bounding box center [128, 44] width 151 height 14
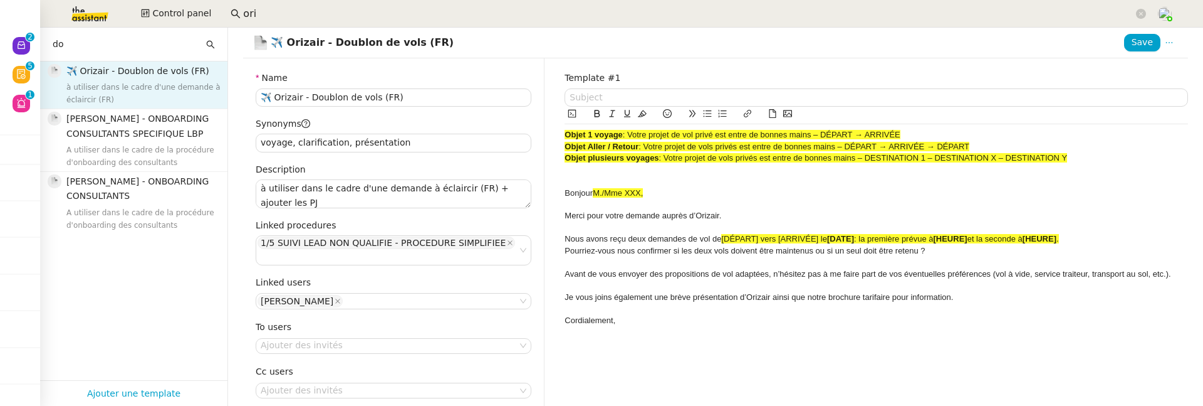
type input "d"
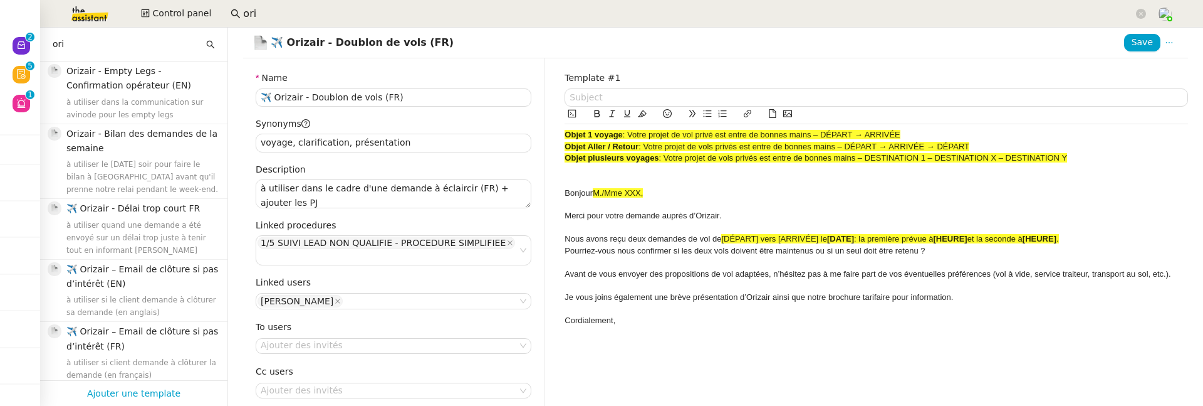
type input "ori"
click at [206, 40] on icon at bounding box center [210, 44] width 9 height 9
click at [145, 97] on div "à utiliser dans la communication sur avinode pour les empty legs" at bounding box center [143, 108] width 154 height 25
type input "Orizair - Empty Legs - Confirmation opérateur (EN)"
type input "avinode, aircraft, pricinf, fee"
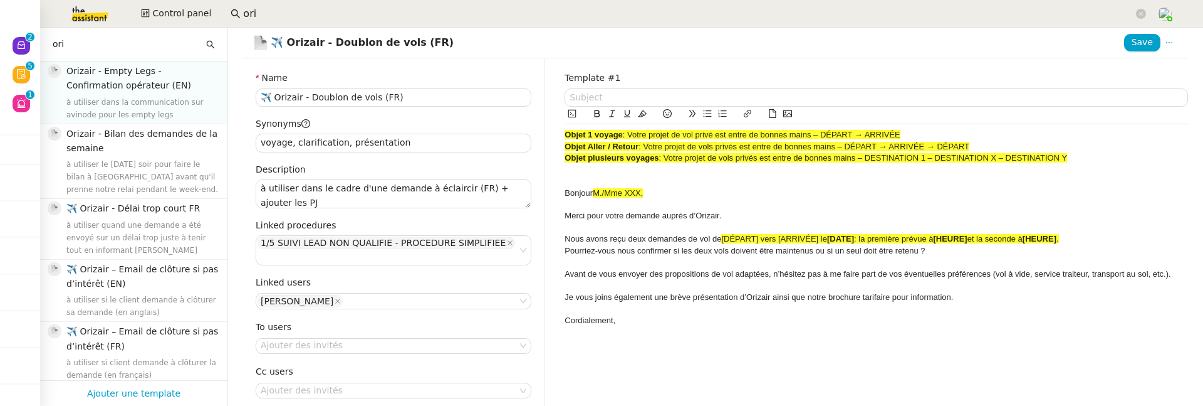
type textarea "à utiliser dans la communication sur avinode pour les empty legs"
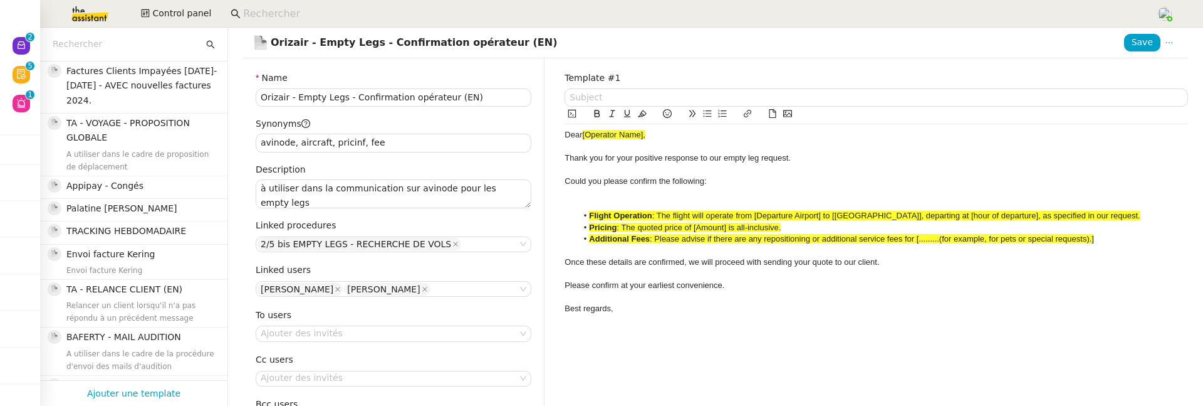
click at [103, 40] on input "text" at bounding box center [128, 44] width 151 height 14
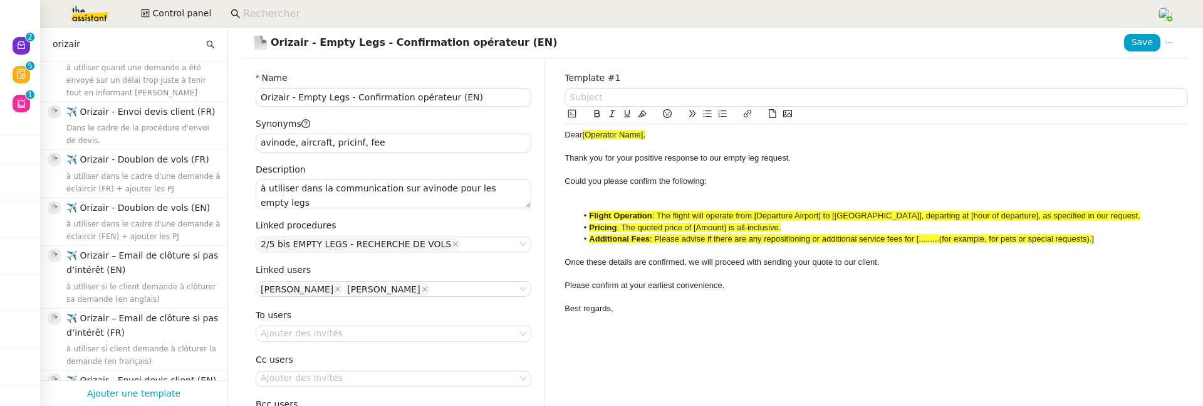
scroll to position [122, 0]
type input "orizair"
click at [124, 172] on span "à utiliser dans le cadre d'une demande à éclaircir (FR) + ajouter les PJ" at bounding box center [143, 178] width 154 height 21
type input "✈️ Orizair - Doublon de vols (FR)"
type input "voyage, clarification, présentation"
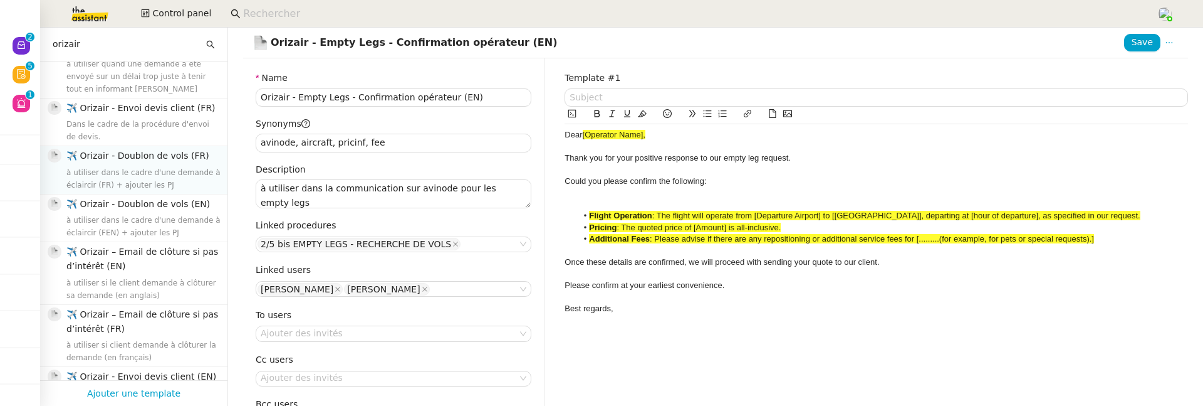
type textarea "à utiliser dans le cadre d'une demande à éclaircir (FR) + ajouter les PJ"
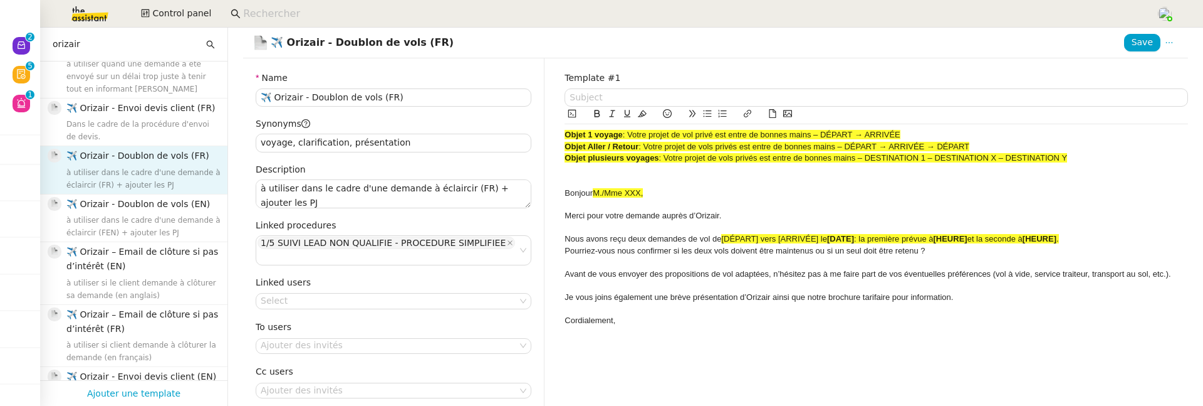
click at [287, 296] on div "Select" at bounding box center [394, 301] width 276 height 18
click at [286, 293] on nz-select-top-control "Select" at bounding box center [394, 301] width 276 height 16
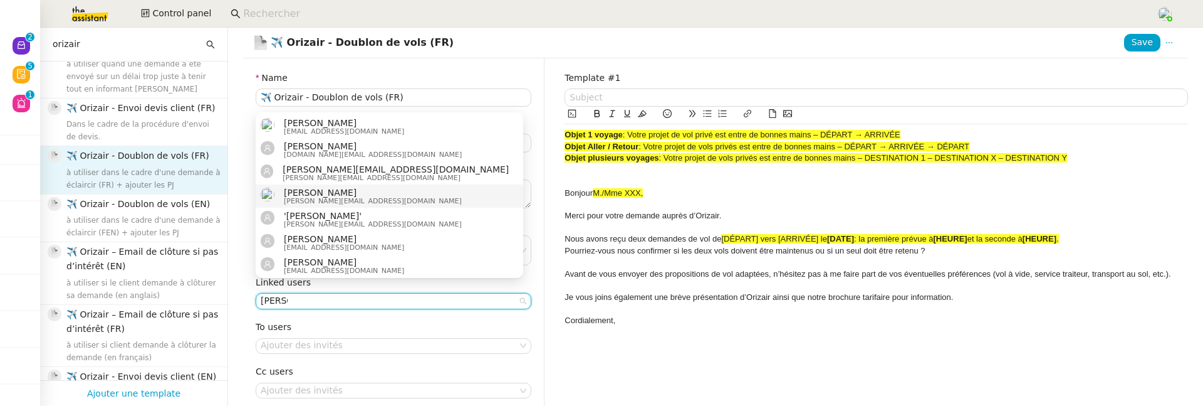
type input "[PERSON_NAME]"
click at [359, 198] on div "[PERSON_NAME] [PERSON_NAME][EMAIL_ADDRESS][DOMAIN_NAME]" at bounding box center [390, 195] width 258 height 17
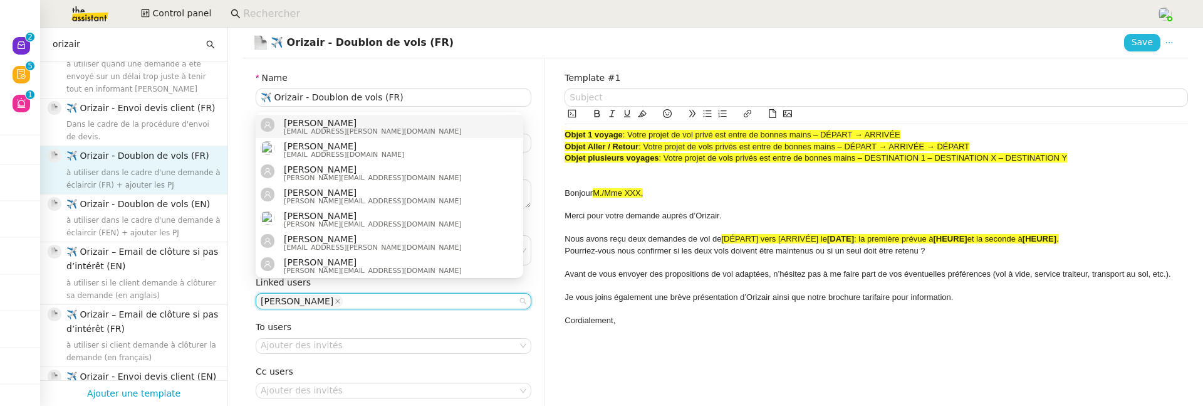
click at [1132, 43] on span "Save" at bounding box center [1142, 42] width 21 height 14
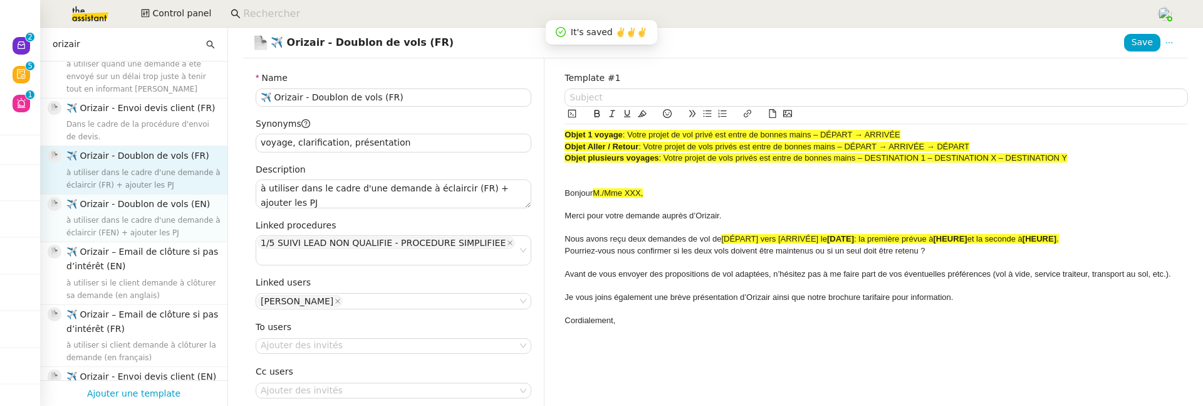
click at [112, 228] on span "à utiliser dans le cadre d'une demande à éclaircir (FEN) + ajouter les PJ" at bounding box center [143, 226] width 154 height 21
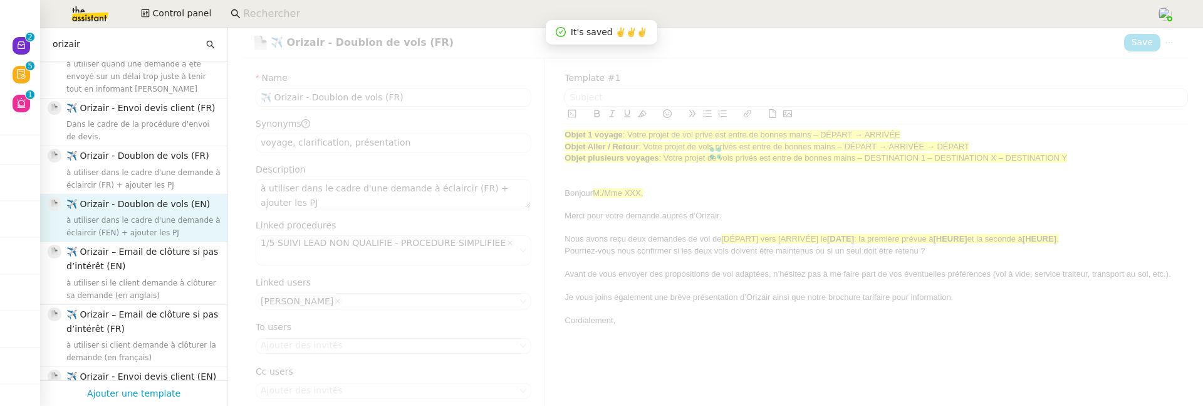
type input "✈️ Orizair - Doublon de vols (EN)"
type input "flight, trip, clarification"
type textarea "à utiliser dans le cadre d'une demande à éclaircir (FEN) + ajouter les PJ"
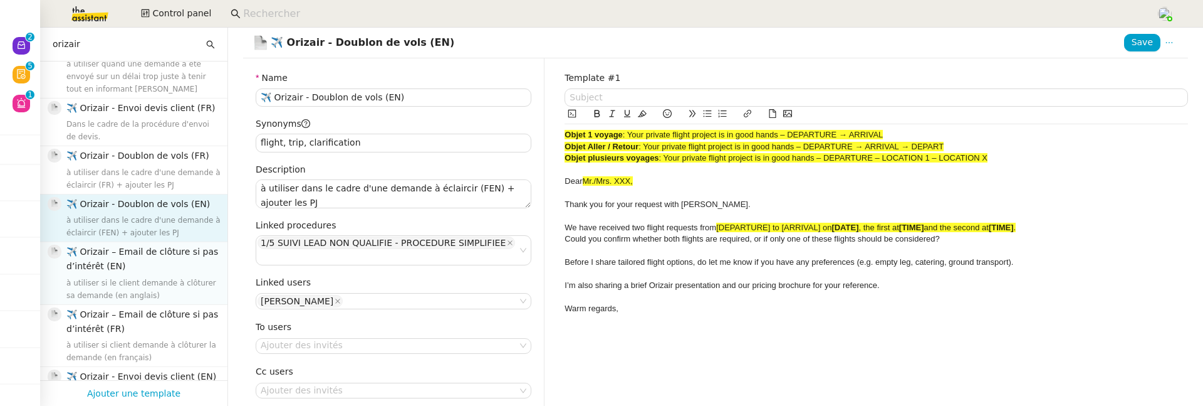
click at [113, 263] on span "✈️ Orizair – Email de clôture si pas d’intérêt (EN)" at bounding box center [142, 258] width 152 height 24
type input "✈️ Orizair – Email de clôture si pas d’intérêt (EN)"
type input "clôture, jet, din"
type textarea "à utiliser si le client demande à clôturer sa demande (en anglais)"
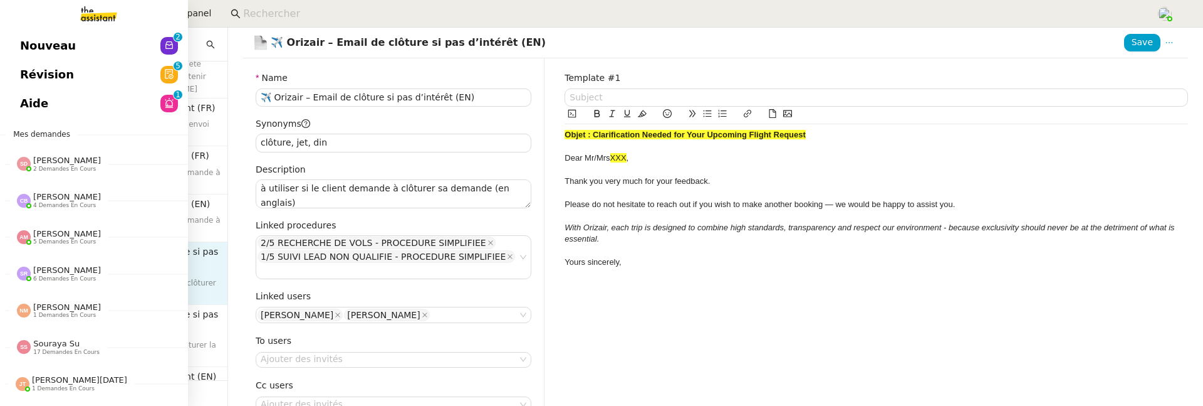
click at [44, 44] on span "Nouveau" at bounding box center [48, 45] width 56 height 19
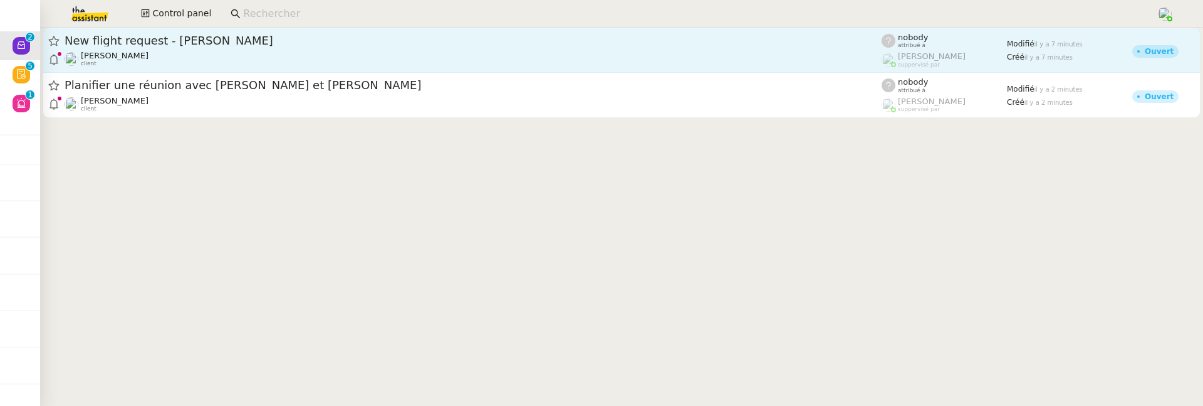
click at [192, 42] on span "New flight request - [PERSON_NAME]" at bounding box center [473, 40] width 817 height 11
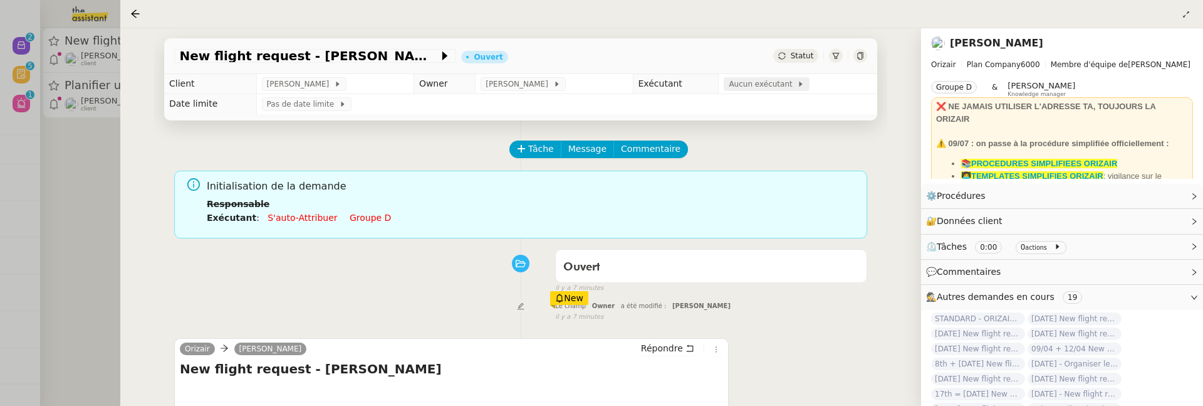
click at [793, 86] on span at bounding box center [795, 84] width 5 height 9
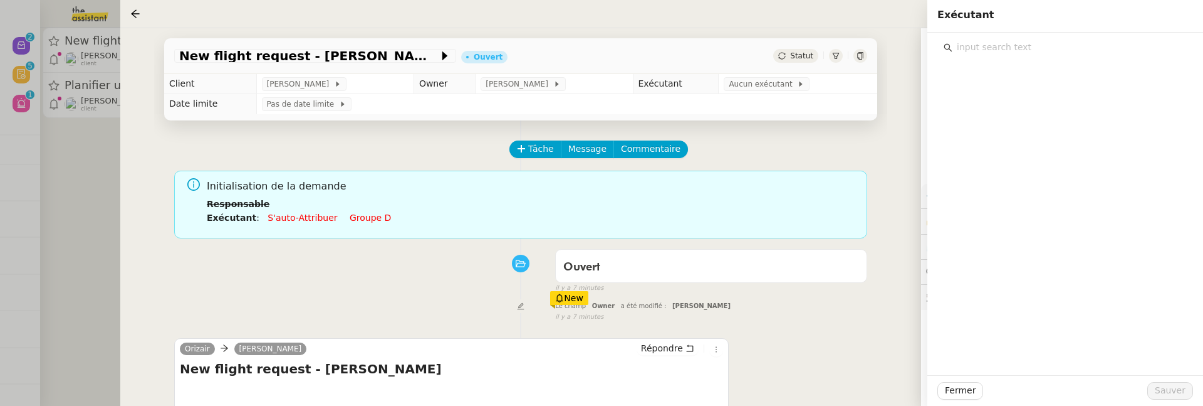
click at [995, 49] on input "text" at bounding box center [1070, 47] width 234 height 17
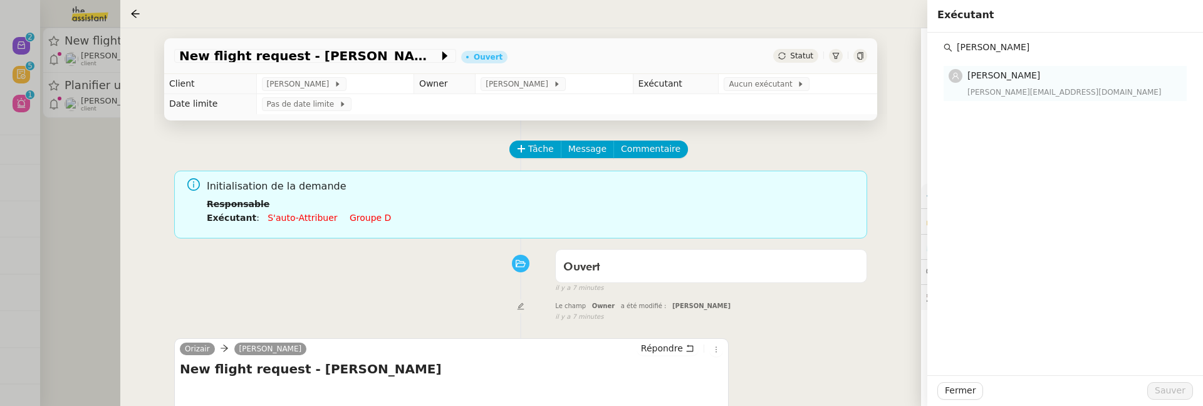
type input "[PERSON_NAME]"
click at [1056, 92] on div "[PERSON_NAME][EMAIL_ADDRESS][DOMAIN_NAME]" at bounding box center [1074, 92] width 212 height 13
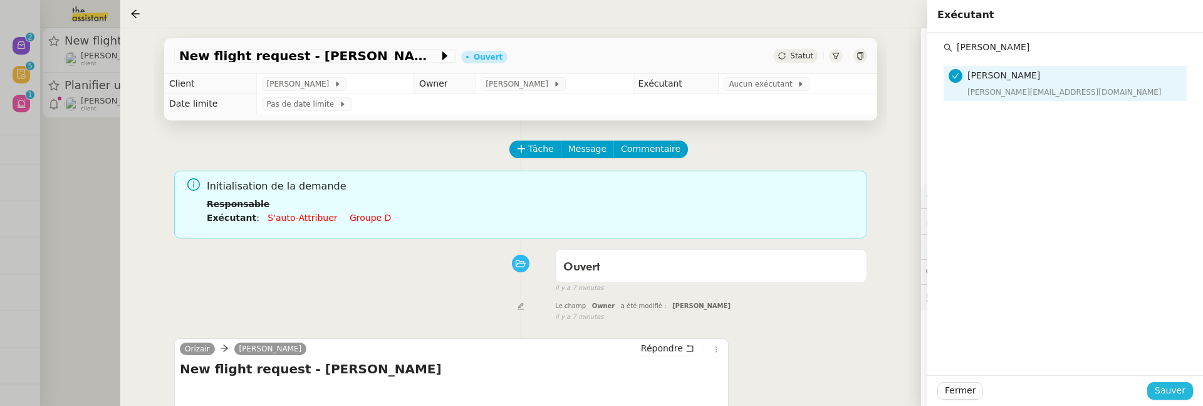
click at [1166, 389] on span "Sauver" at bounding box center [1170, 390] width 31 height 14
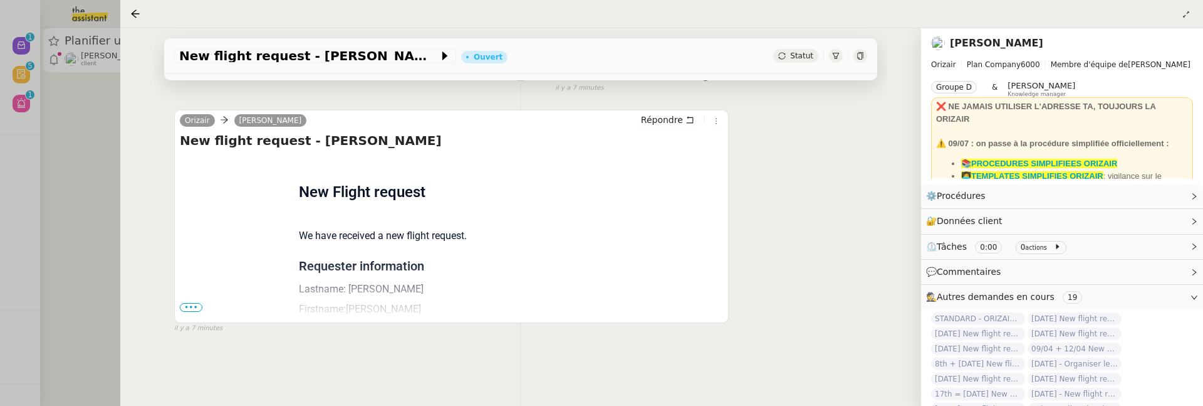
click at [184, 303] on span "•••" at bounding box center [191, 307] width 23 height 9
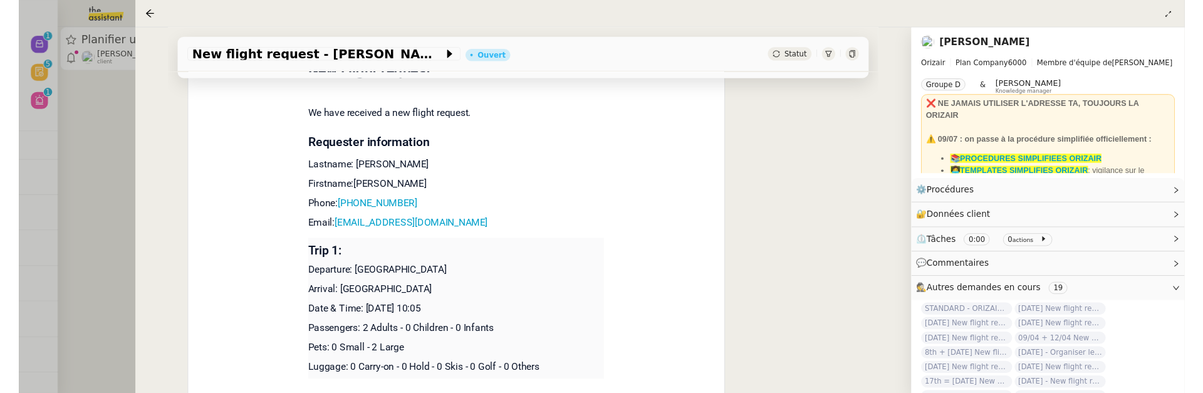
scroll to position [307, 0]
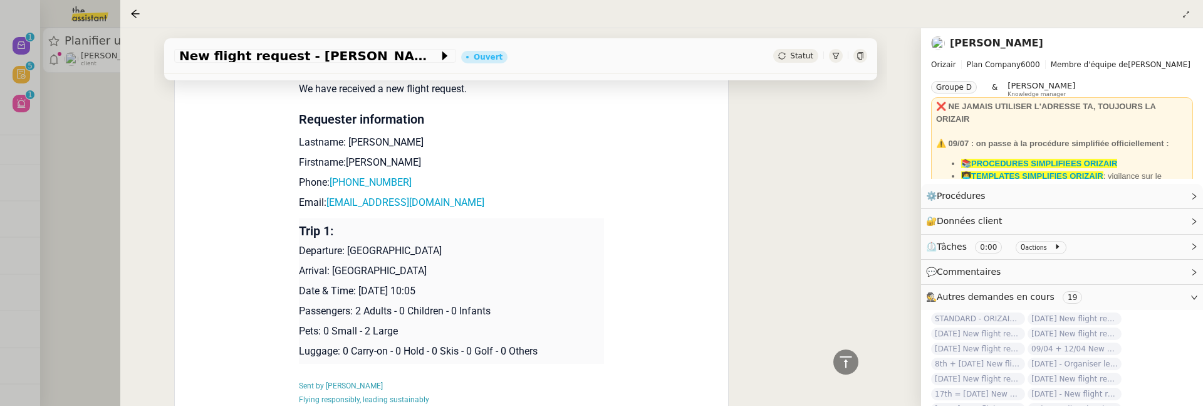
drag, startPoint x: 353, startPoint y: 285, endPoint x: 431, endPoint y: 285, distance: 77.7
click at [432, 285] on p "Date & Time: [DATE] 10:05" at bounding box center [452, 290] width 306 height 15
copy p "29th August 2025"
click at [187, 56] on span "New flight request - [PERSON_NAME]" at bounding box center [308, 56] width 259 height 13
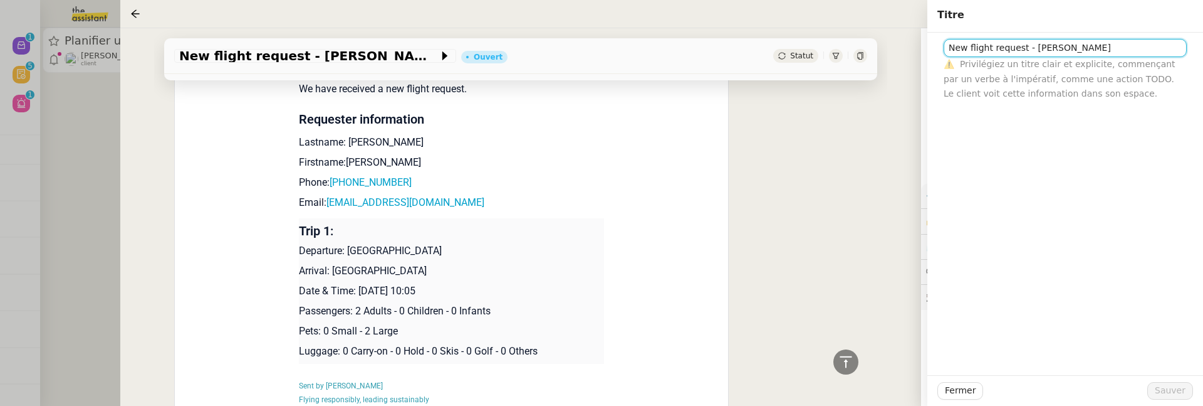
click at [951, 45] on input "New flight request - [PERSON_NAME]" at bounding box center [1065, 48] width 243 height 18
paste input "29th August 2025"
type input "[DATE] New flight request - [PERSON_NAME]"
click at [1177, 387] on span "Sauver" at bounding box center [1170, 390] width 31 height 14
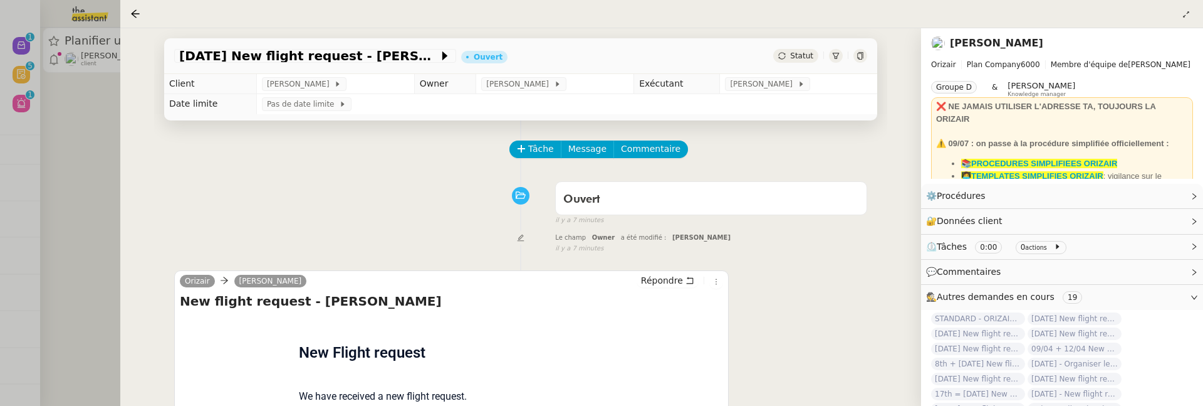
click at [68, 189] on div at bounding box center [601, 203] width 1203 height 406
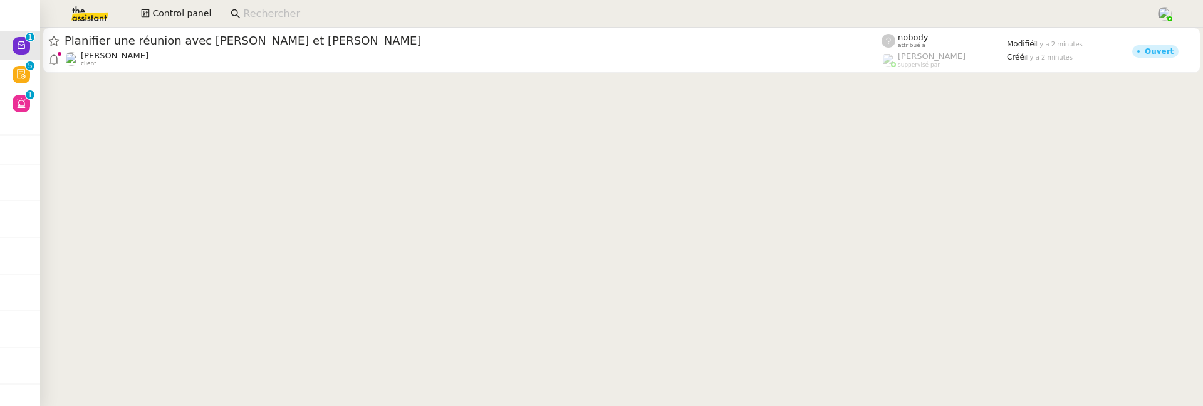
click at [192, 73] on div at bounding box center [621, 52] width 1163 height 48
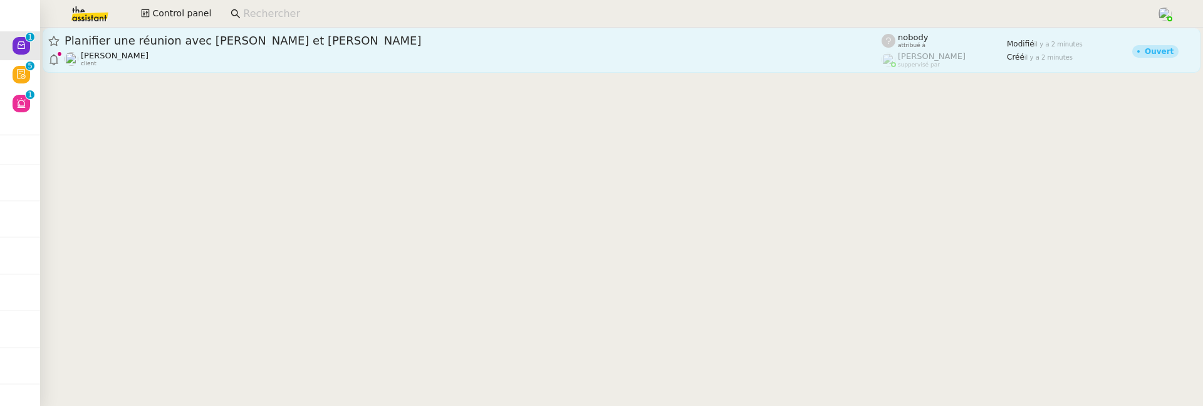
click at [191, 59] on div "Ariel Wengroff client" at bounding box center [473, 59] width 817 height 16
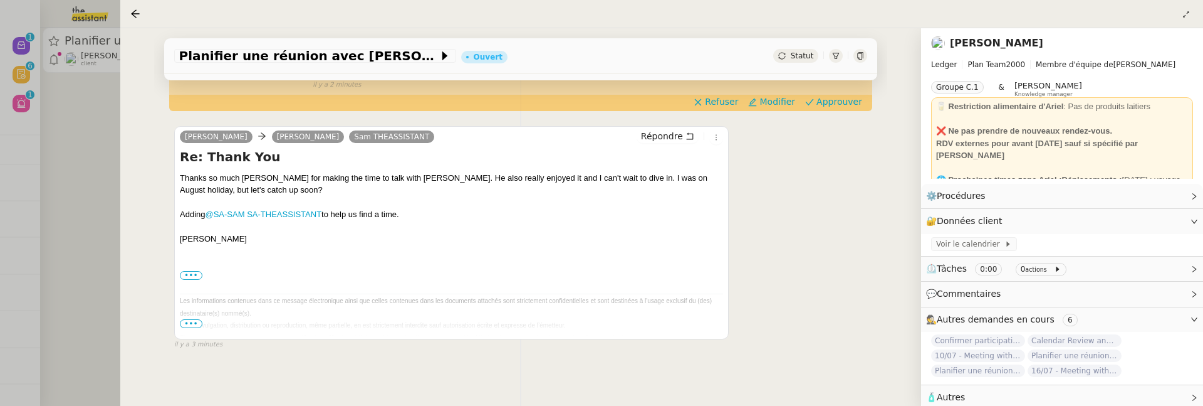
scroll to position [404, 0]
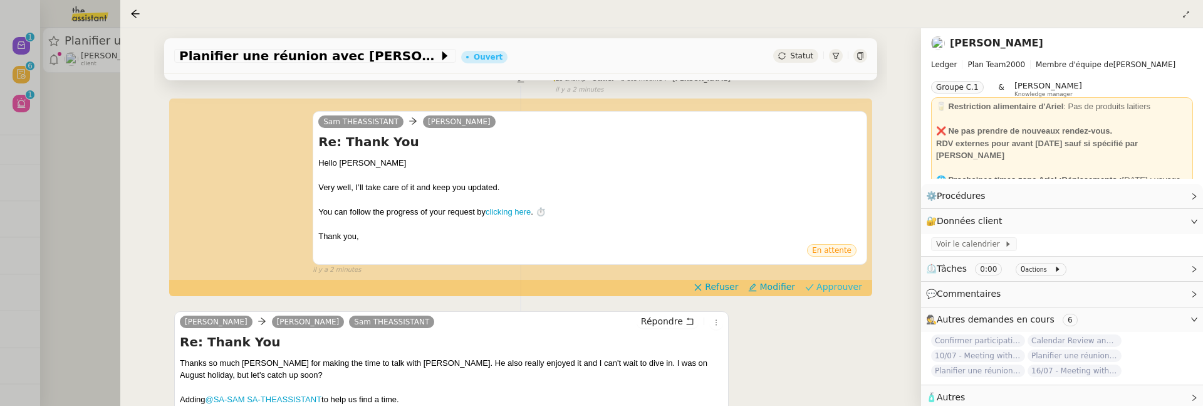
click at [835, 285] on span "Approuver" at bounding box center [840, 286] width 46 height 13
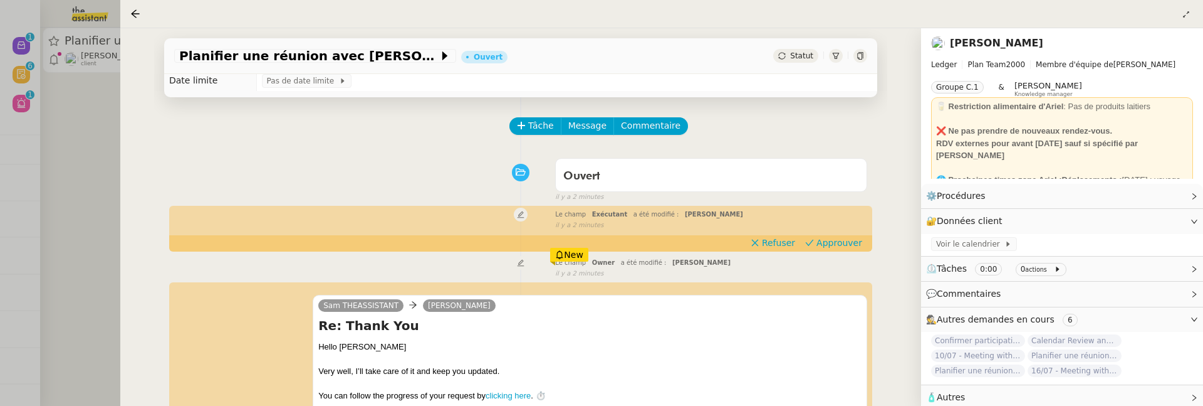
scroll to position [21, 0]
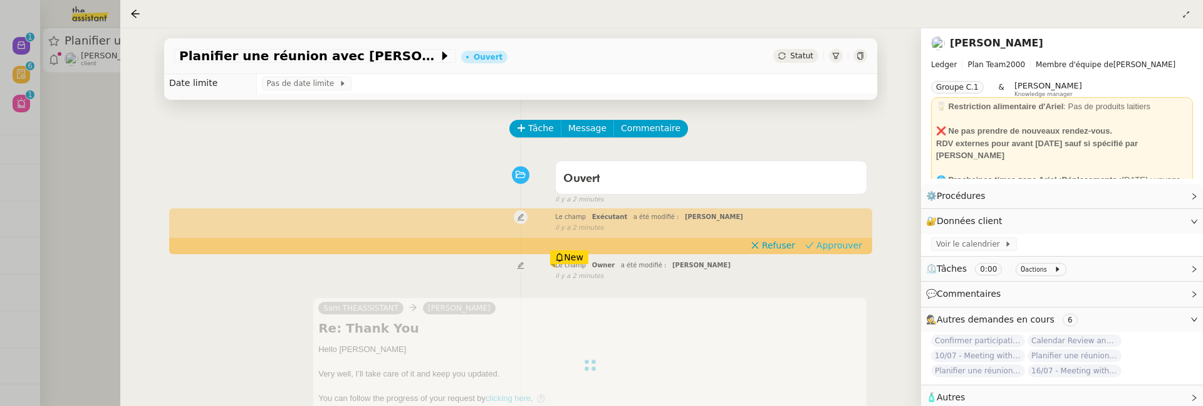
click at [830, 245] on span "Approuver" at bounding box center [840, 245] width 46 height 13
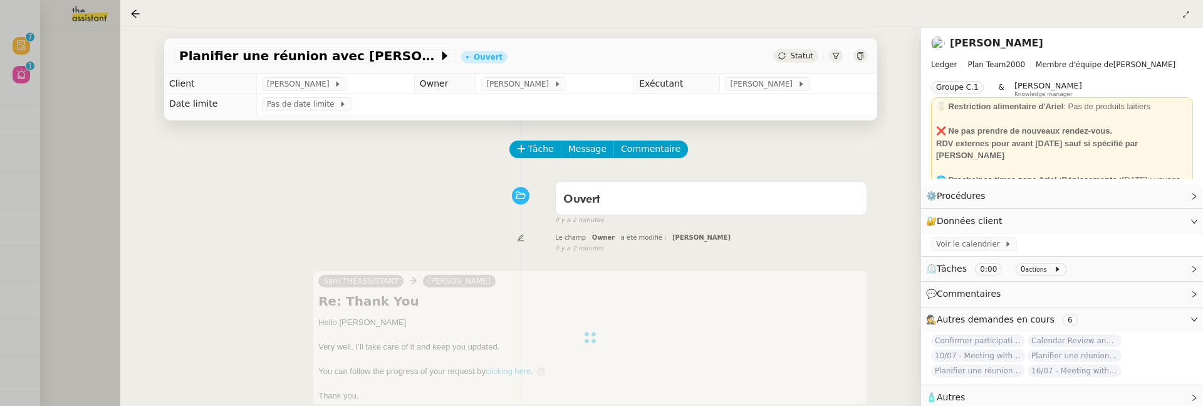
click at [78, 123] on div at bounding box center [601, 203] width 1203 height 406
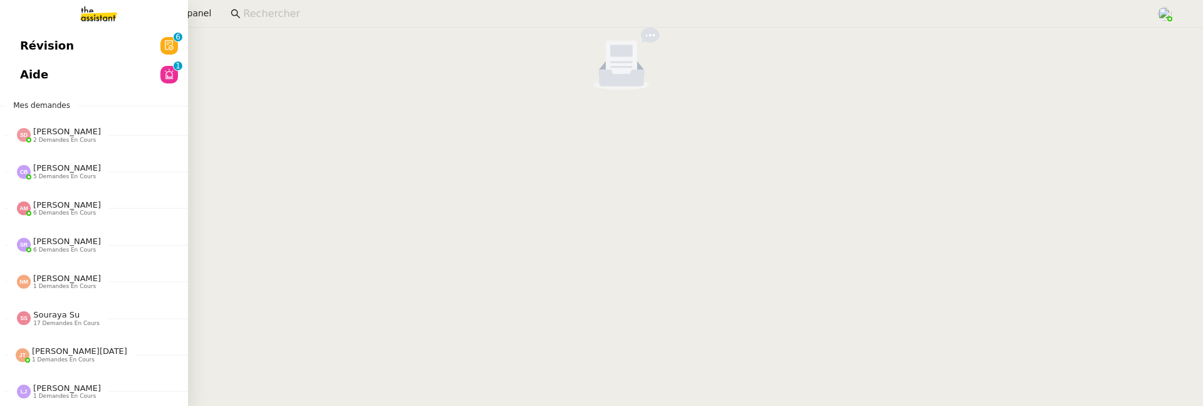
click at [30, 41] on span "Révision" at bounding box center [47, 45] width 54 height 19
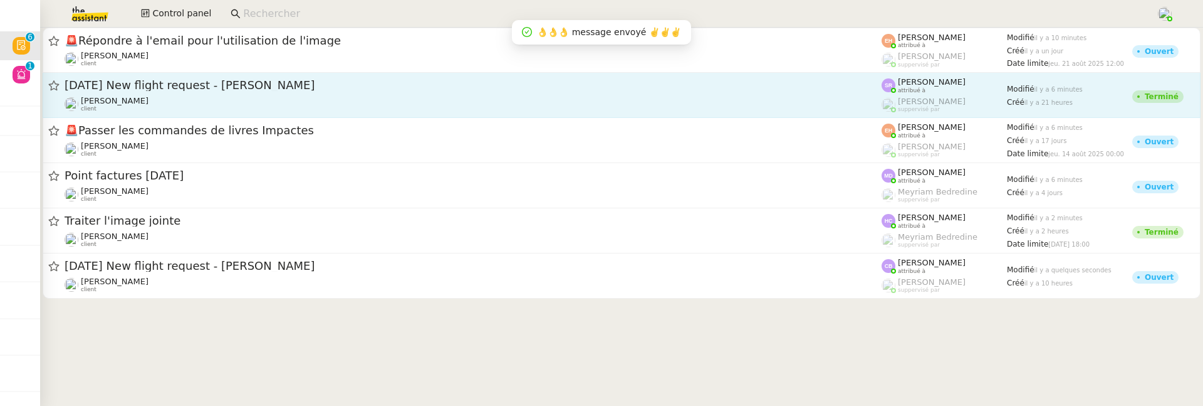
click at [360, 93] on div "6th September 2025 New flight request - JOHN LAGAN" at bounding box center [473, 86] width 817 height 16
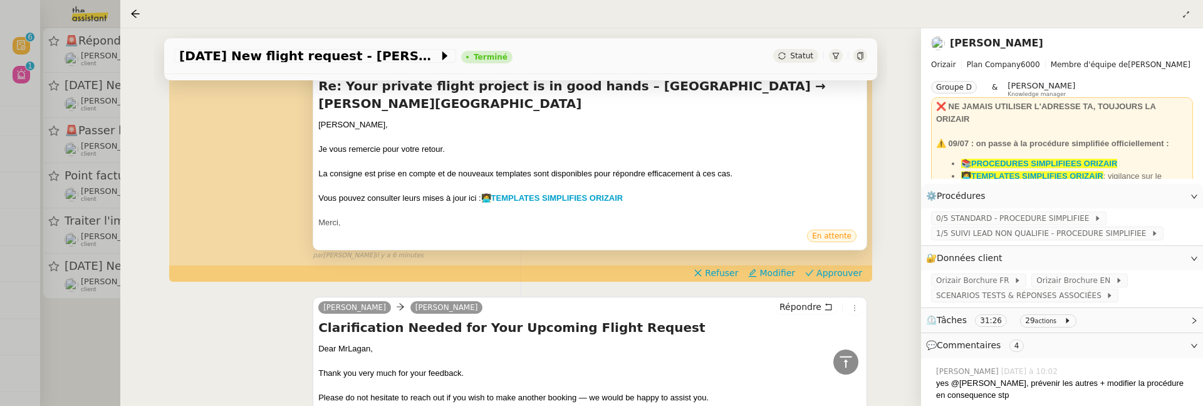
scroll to position [307, 0]
click at [817, 271] on span "Approuver" at bounding box center [840, 271] width 46 height 13
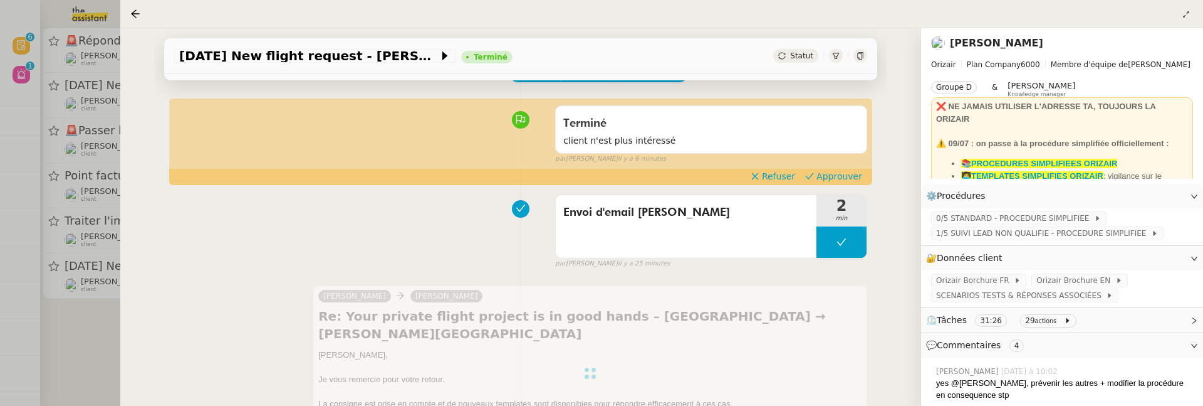
scroll to position [0, 0]
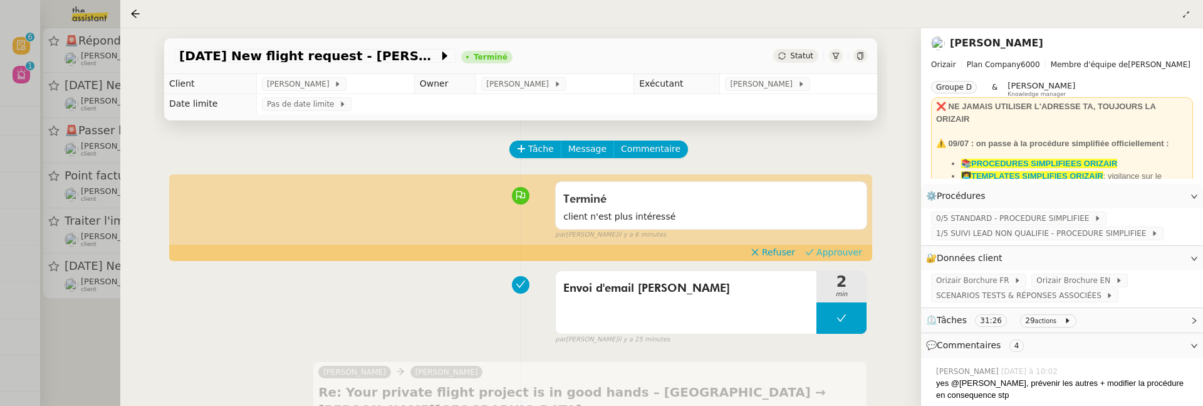
click at [825, 256] on span "Approuver" at bounding box center [840, 252] width 46 height 13
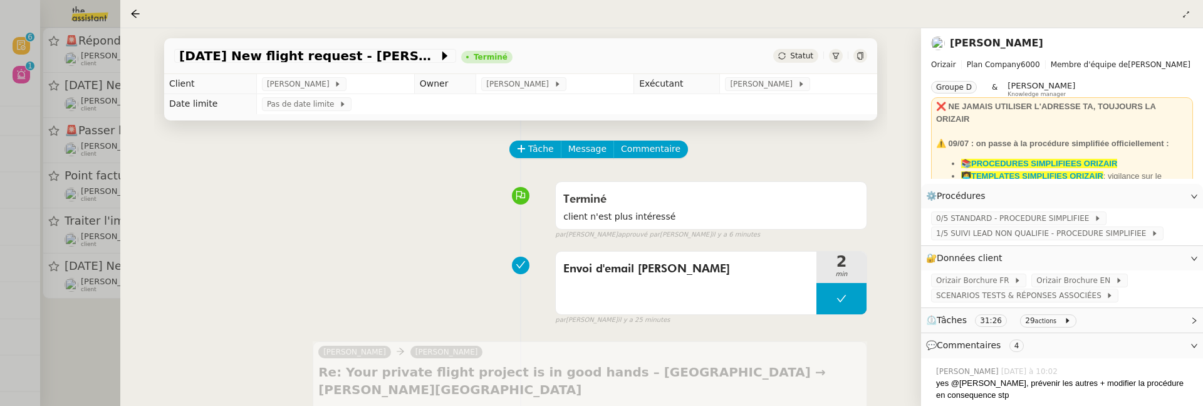
click at [79, 358] on div at bounding box center [601, 203] width 1203 height 406
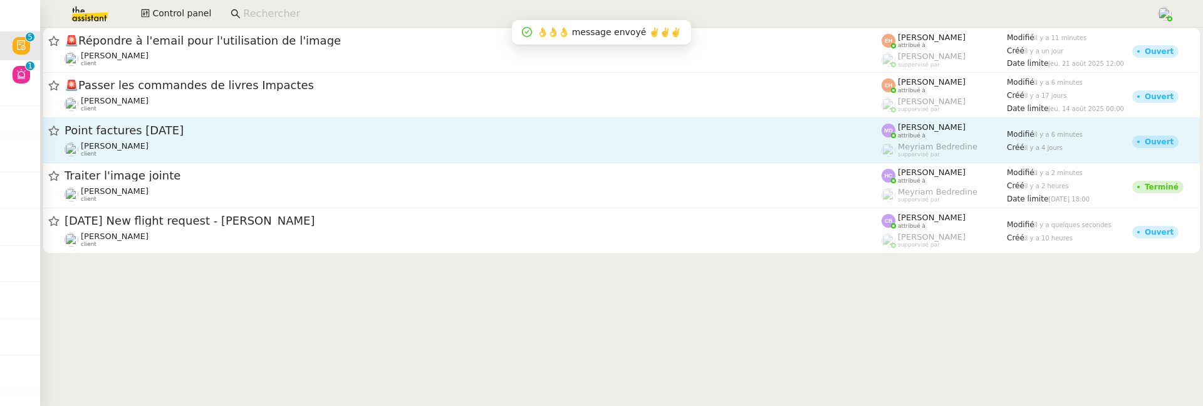
click at [329, 130] on span "Point factures Raja" at bounding box center [473, 130] width 817 height 11
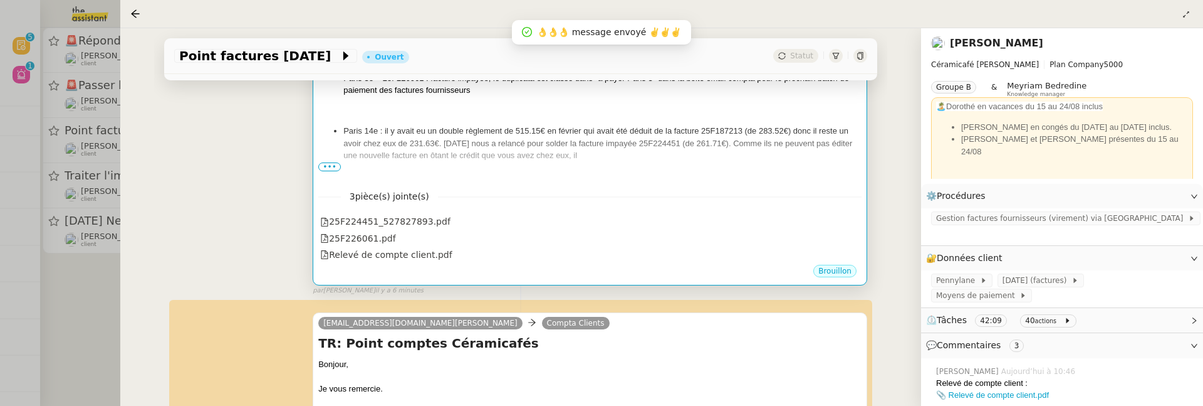
scroll to position [414, 0]
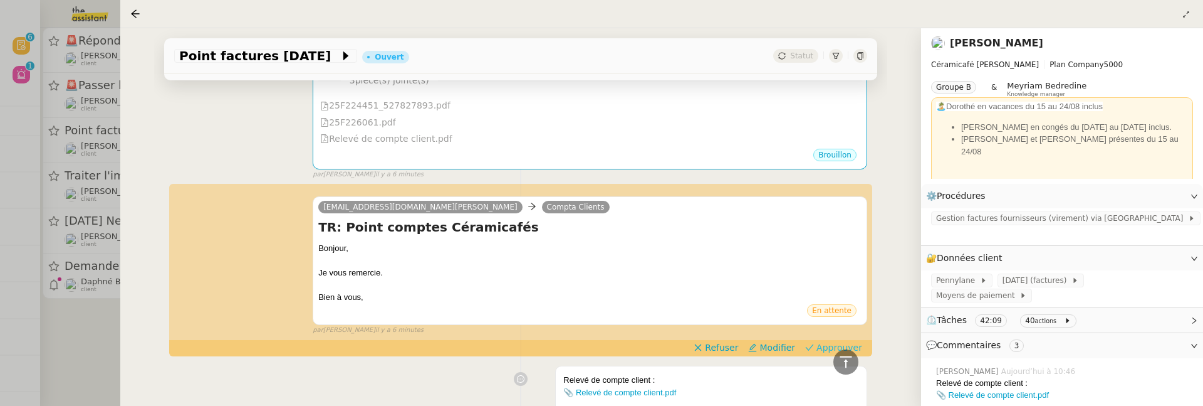
click at [824, 344] on span "Approuver" at bounding box center [840, 347] width 46 height 13
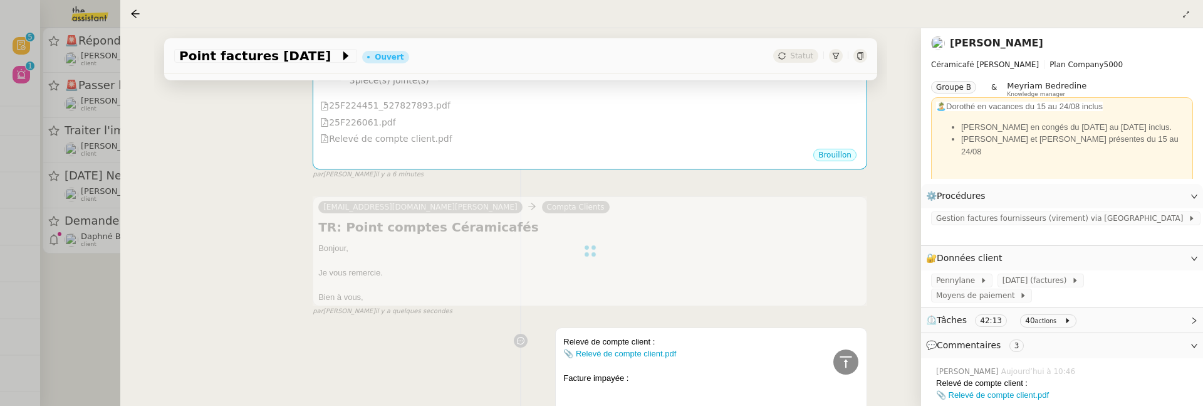
click at [97, 318] on div at bounding box center [601, 203] width 1203 height 406
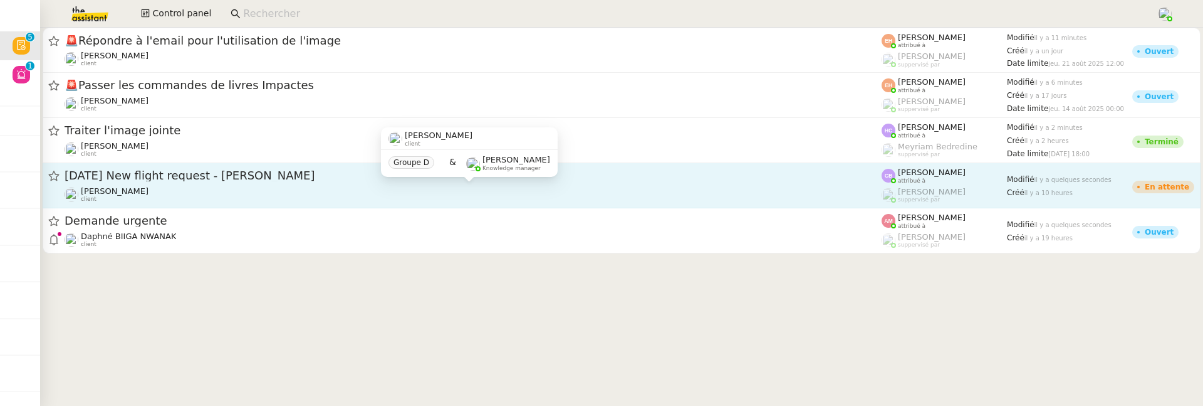
click at [192, 186] on div "[PERSON_NAME] client" at bounding box center [473, 194] width 817 height 16
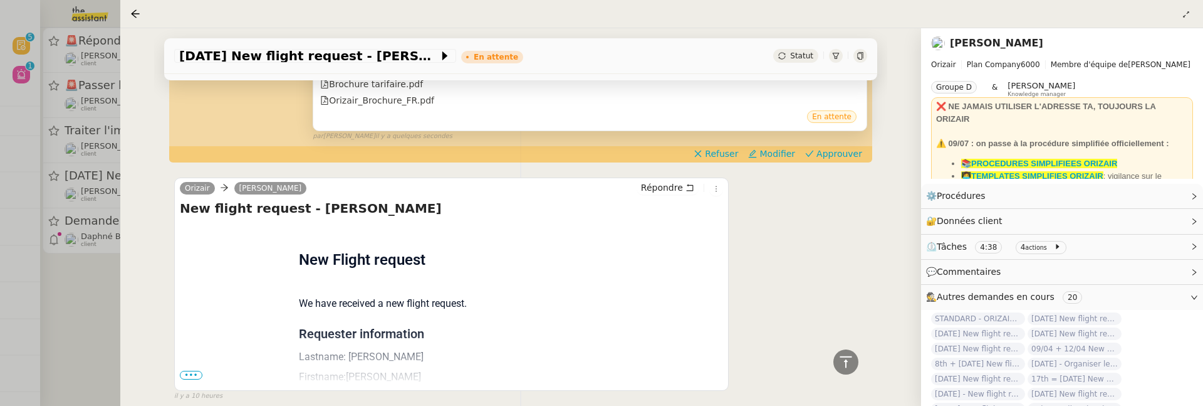
scroll to position [558, 0]
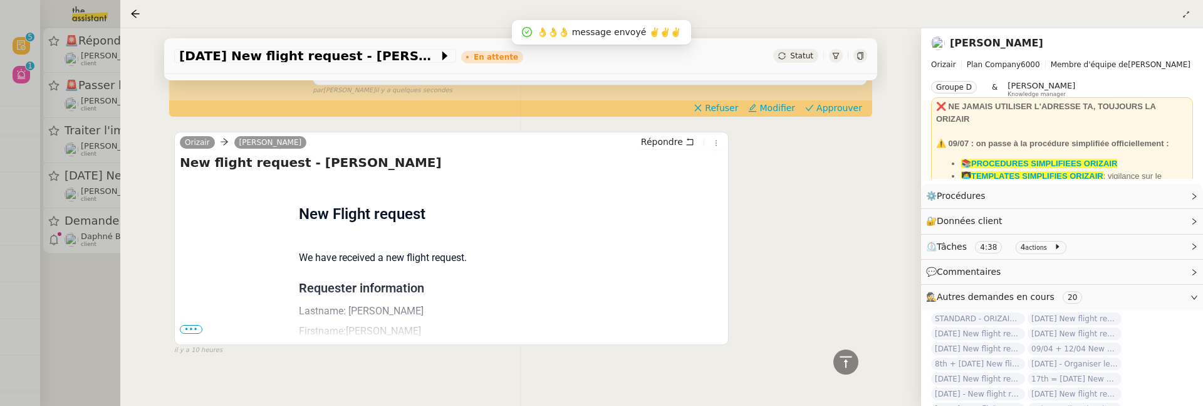
click at [192, 325] on span "•••" at bounding box center [191, 329] width 23 height 9
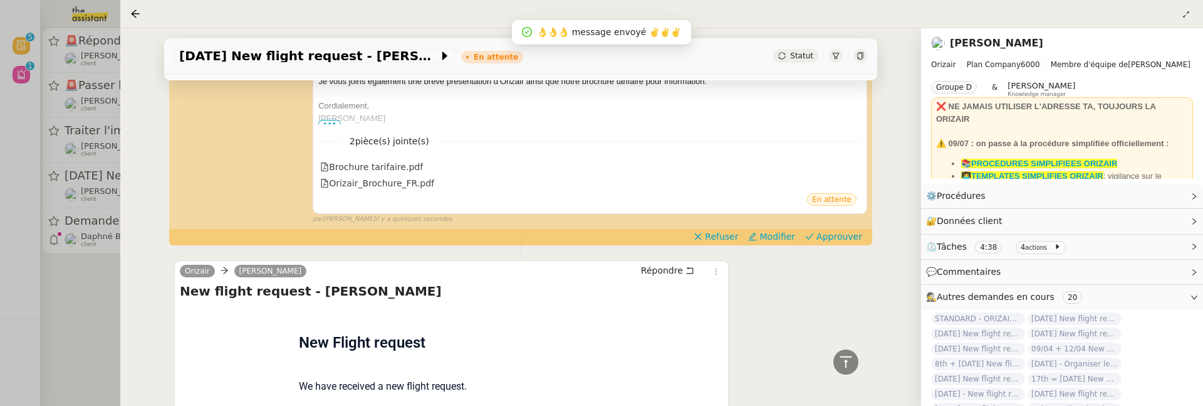
scroll to position [401, 0]
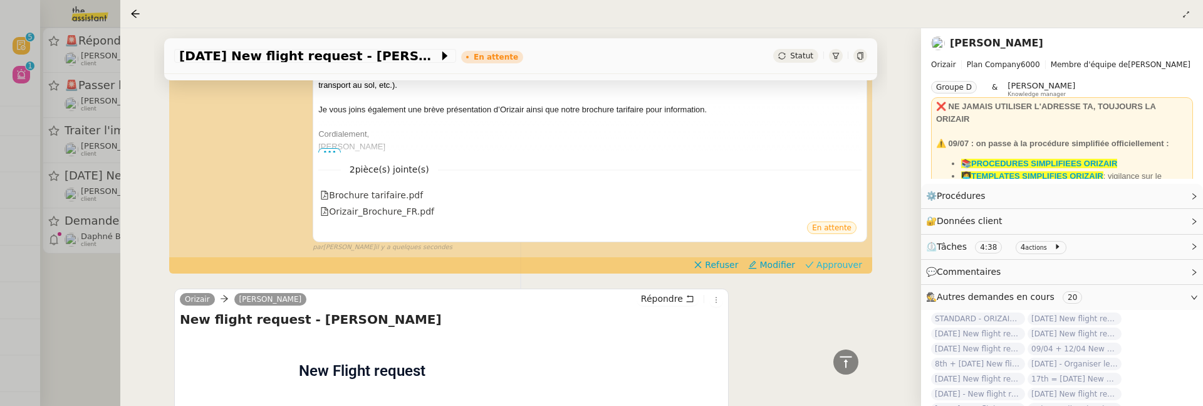
click at [839, 258] on span "Approuver" at bounding box center [840, 264] width 46 height 13
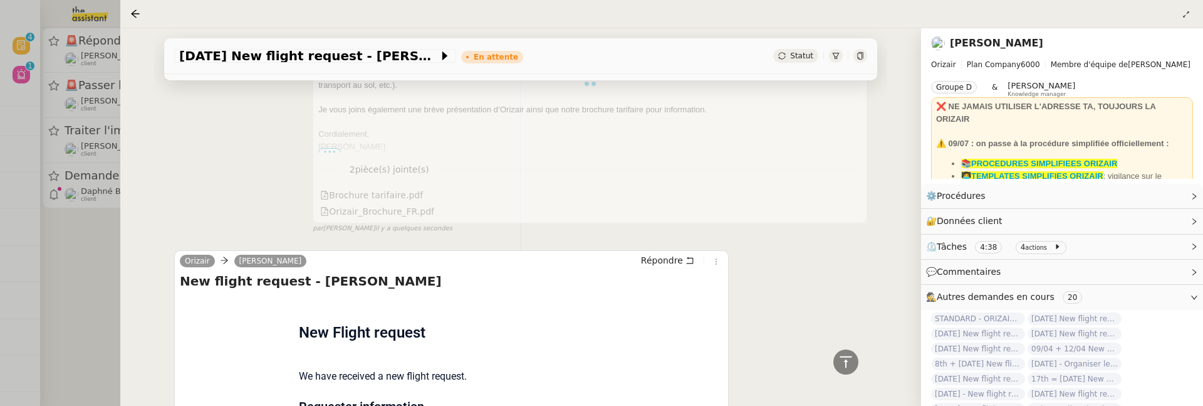
click at [102, 296] on div at bounding box center [601, 203] width 1203 height 406
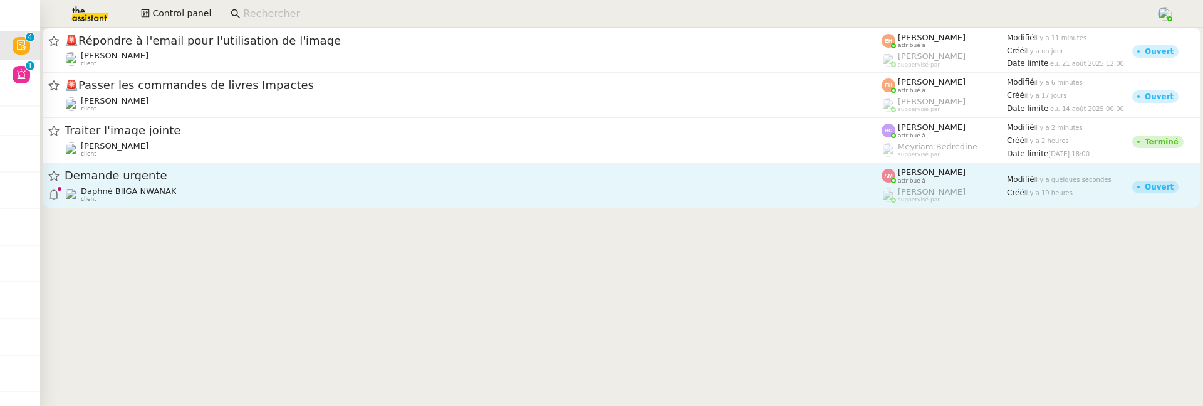
click at [244, 204] on link "Demande urgente Daphné BIIGA NWANAK client Amyna Mehrez attribué à Frédérique A…" at bounding box center [622, 185] width 1158 height 45
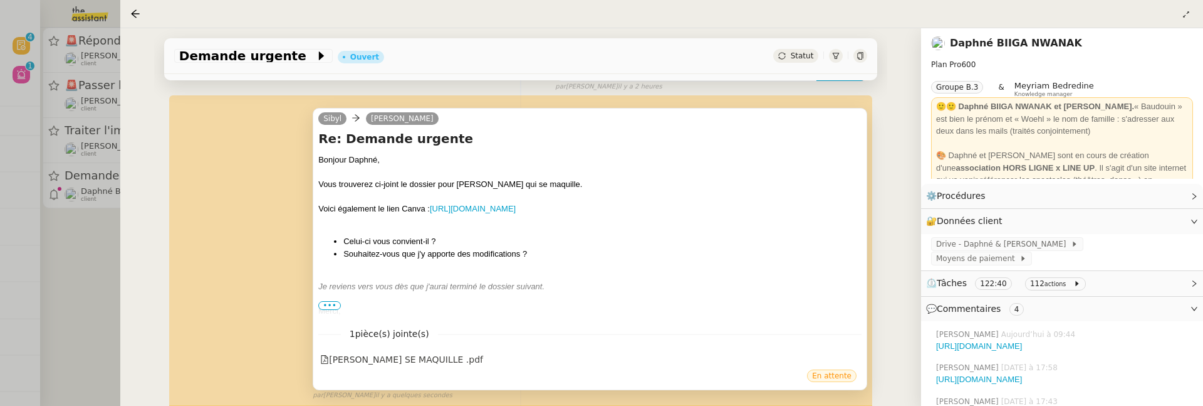
scroll to position [164, 0]
click at [516, 211] on link "https://www.canva.com/design/DAGwx3mgLGQ/sZdrTIiq-MyB4p3jmUHw5Q/edit" at bounding box center [473, 207] width 86 height 9
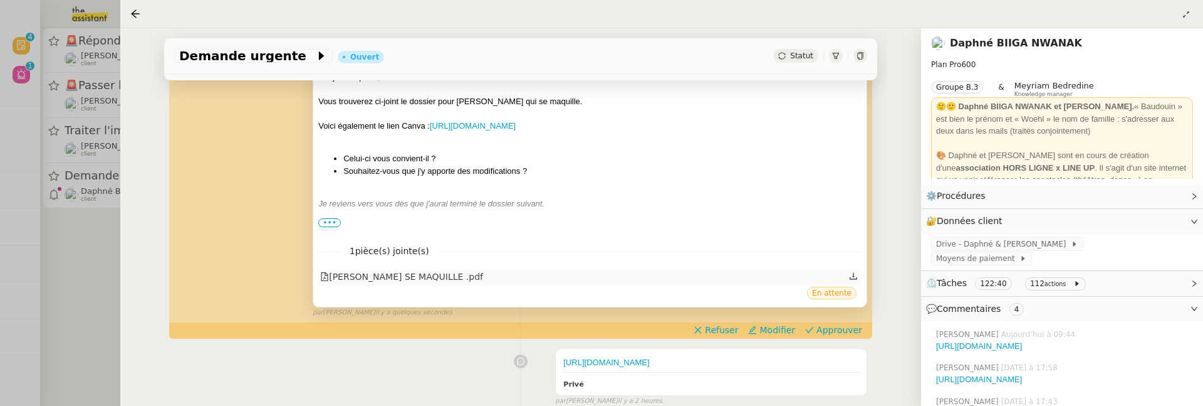
scroll to position [251, 0]
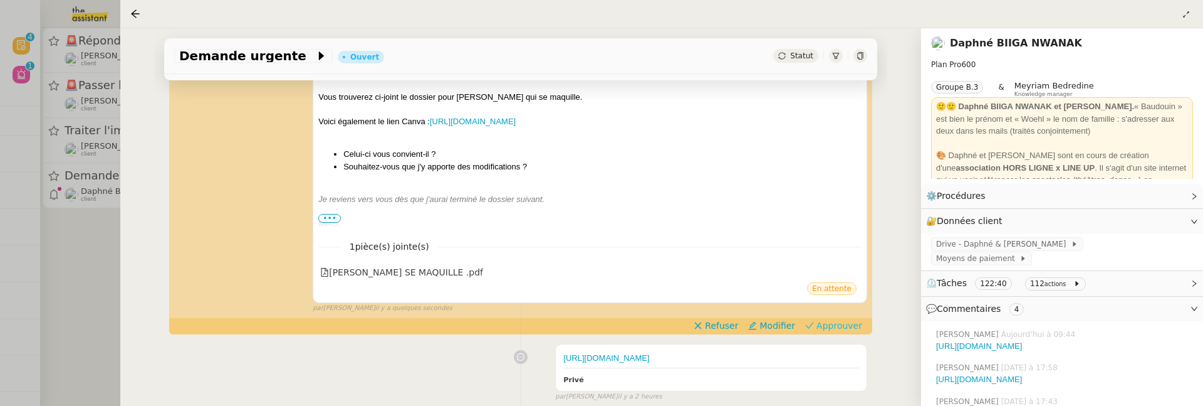
click at [817, 322] on span "Approuver" at bounding box center [840, 325] width 46 height 13
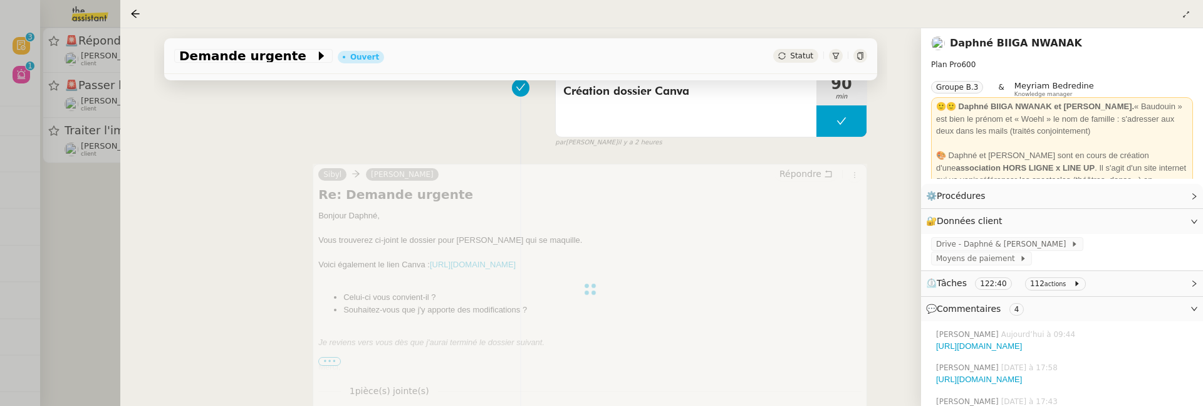
scroll to position [105, 0]
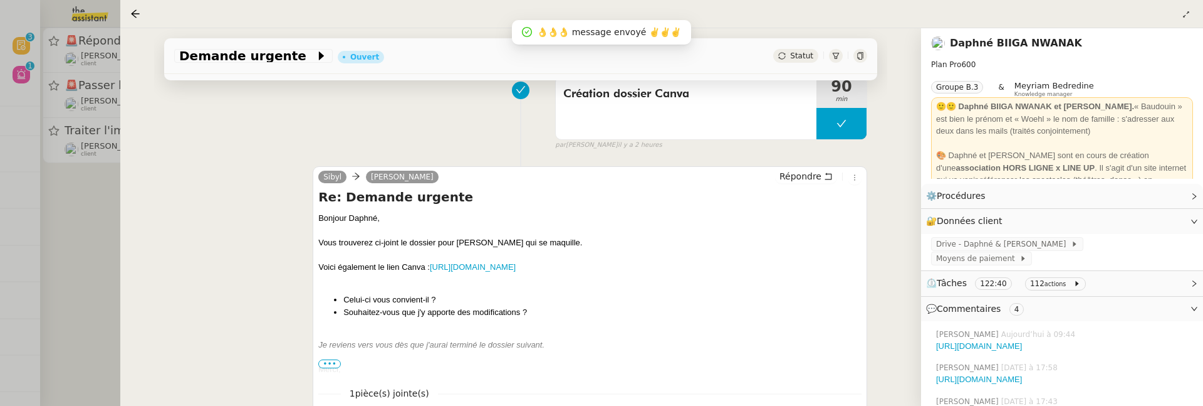
click at [62, 210] on div at bounding box center [601, 203] width 1203 height 406
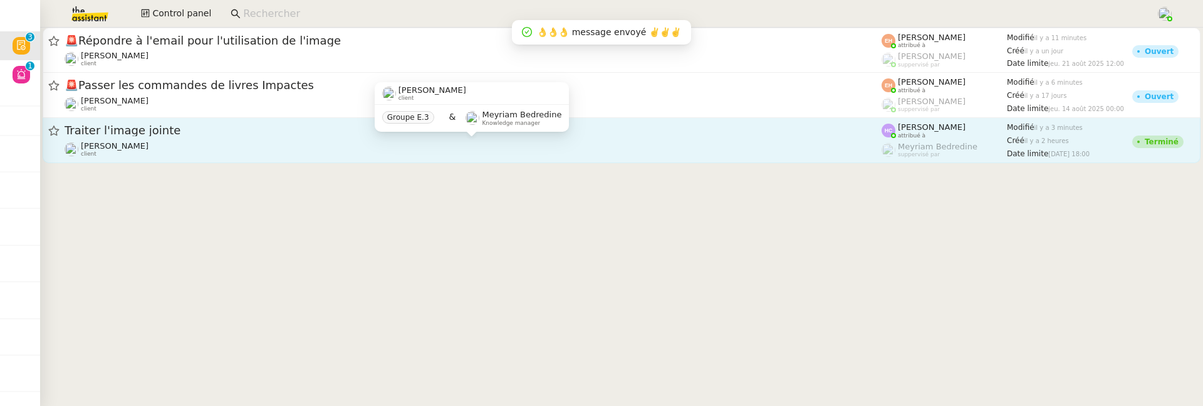
click at [196, 152] on div "Patrick Chotard client" at bounding box center [473, 149] width 817 height 16
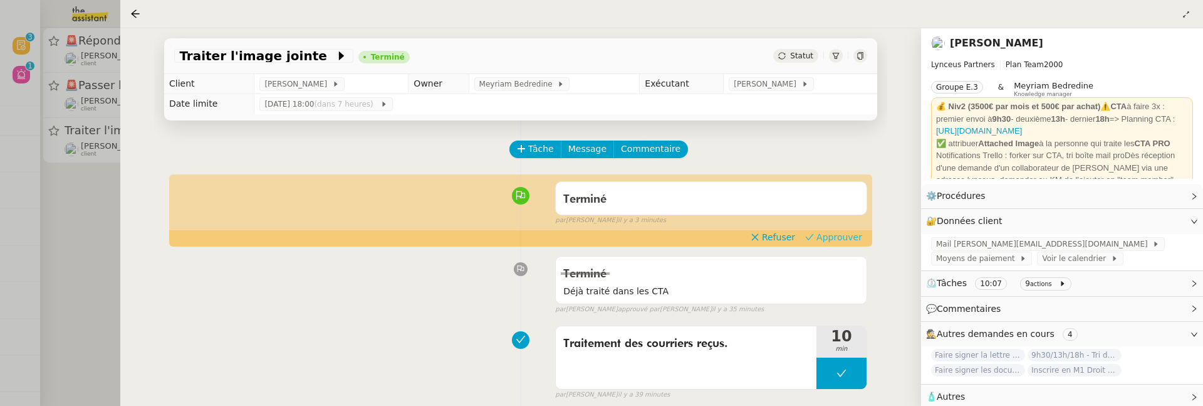
click at [859, 236] on span "Approuver" at bounding box center [840, 237] width 46 height 13
click at [82, 191] on div at bounding box center [601, 203] width 1203 height 406
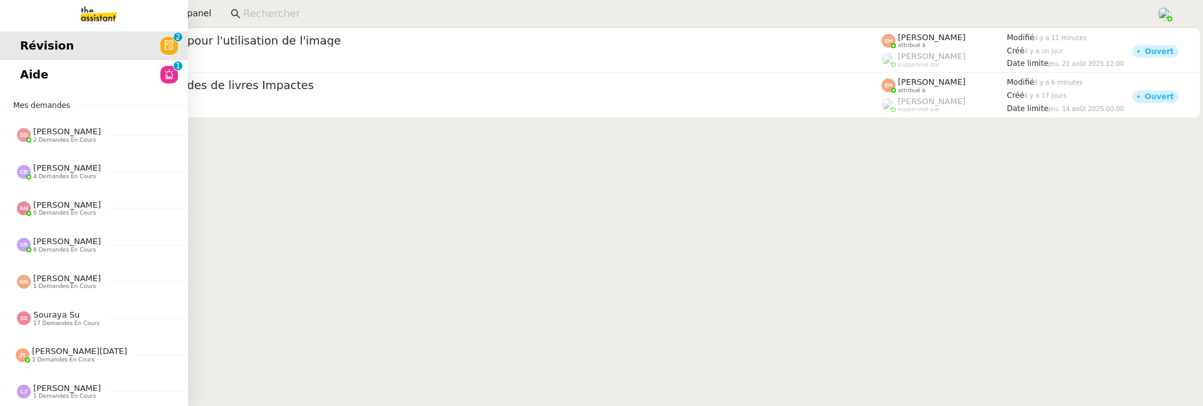
click at [30, 89] on div "Révision 0 1 2 3 4 5 6 7 8 9 Aide 0 1 2 3 4 5 6 7 8 9 Mes demandes Sheida Delpa…" at bounding box center [94, 217] width 188 height 378
click at [16, 63] on link "Aide 0 1 2 3 4 5 6 7 8 9" at bounding box center [94, 74] width 188 height 29
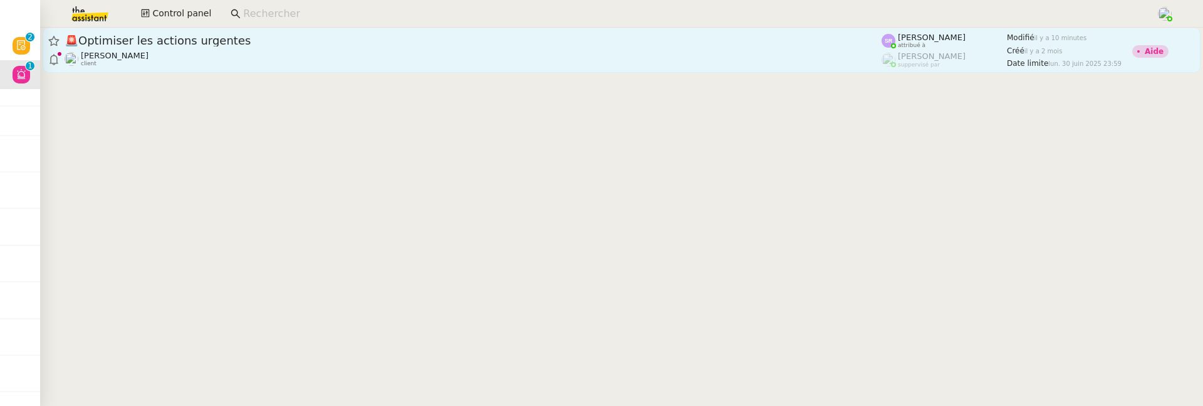
click at [316, 51] on div "[PERSON_NAME] client" at bounding box center [473, 59] width 817 height 16
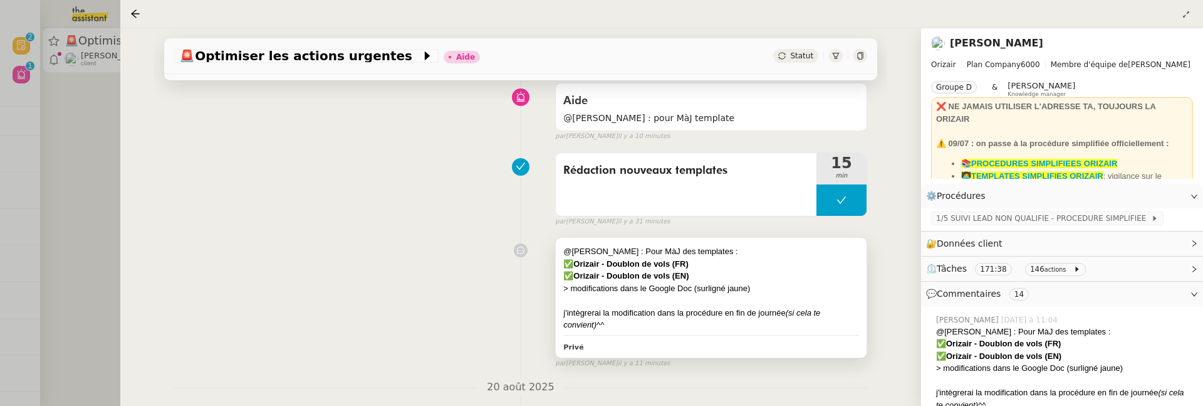
scroll to position [16, 0]
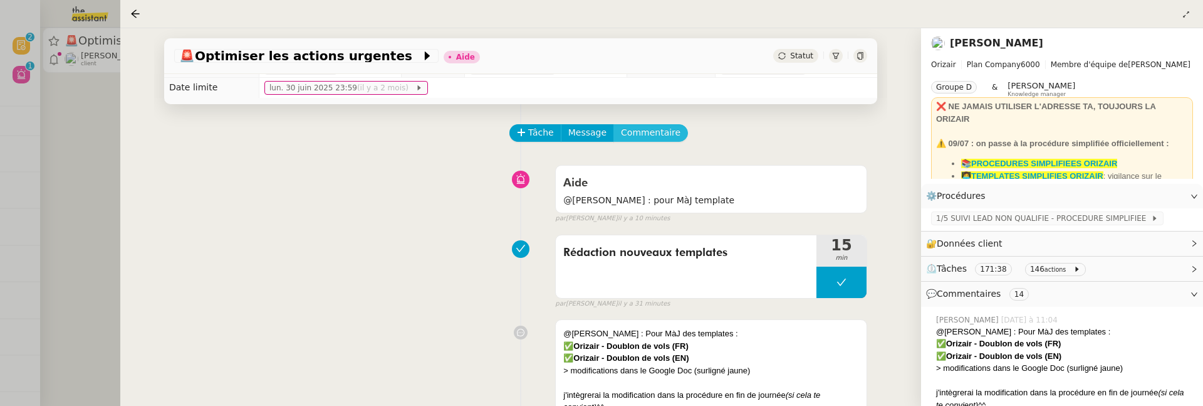
click at [651, 130] on span "Commentaire" at bounding box center [651, 132] width 60 height 14
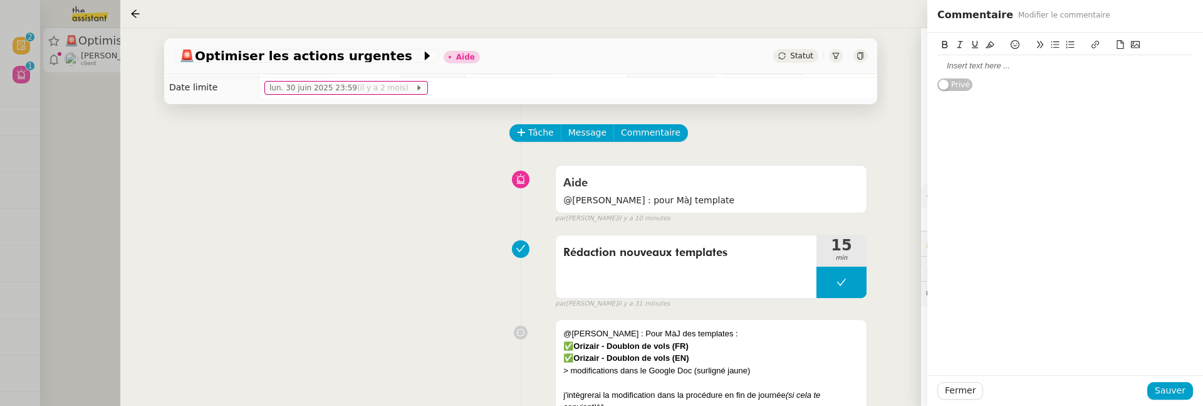
click at [952, 70] on div at bounding box center [1066, 65] width 256 height 11
click at [1044, 61] on div "template FR" at bounding box center [1066, 65] width 256 height 11
click at [1014, 39] on button at bounding box center [1015, 45] width 15 height 14
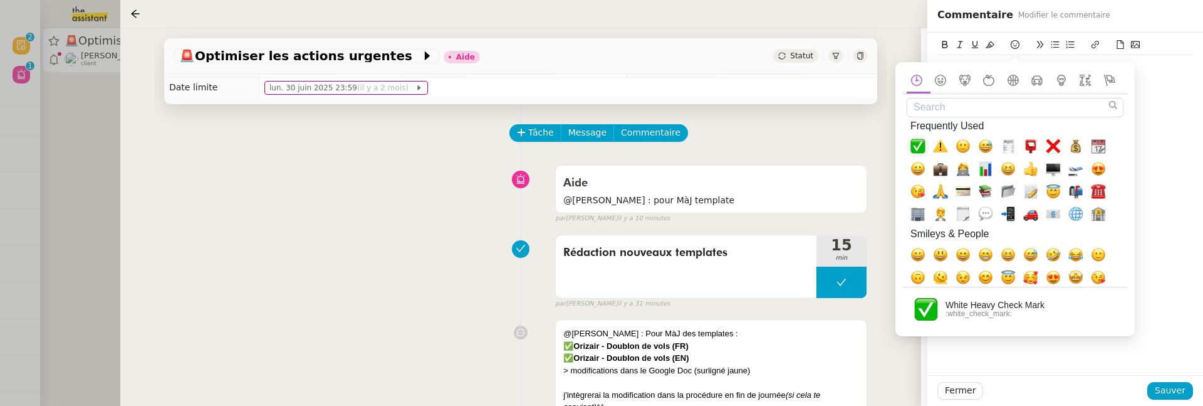
click at [909, 141] on span "✅, white_check_mark" at bounding box center [918, 146] width 23 height 23
click at [1136, 118] on div "template FR ✅ template EN Privé" at bounding box center [1066, 204] width 276 height 342
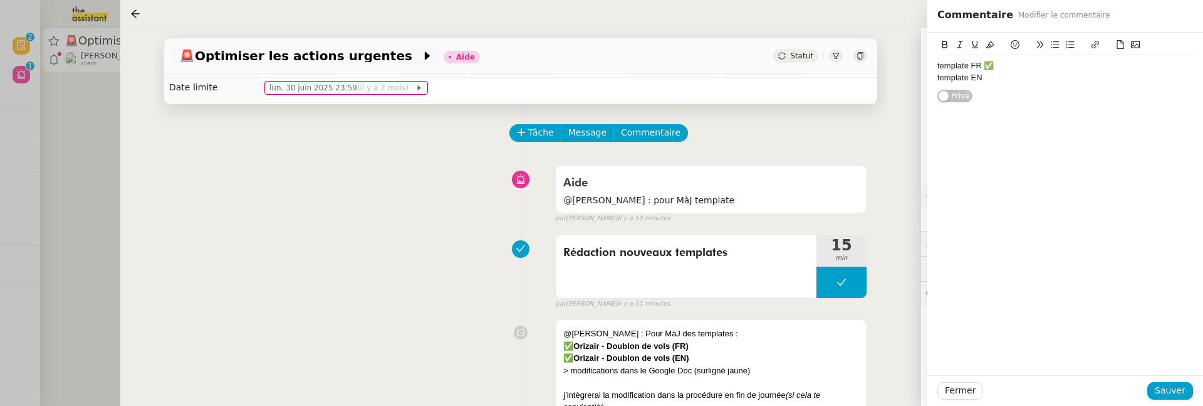
click at [992, 76] on div "template EN" at bounding box center [1066, 77] width 256 height 11
click at [1011, 39] on button at bounding box center [1015, 45] width 15 height 14
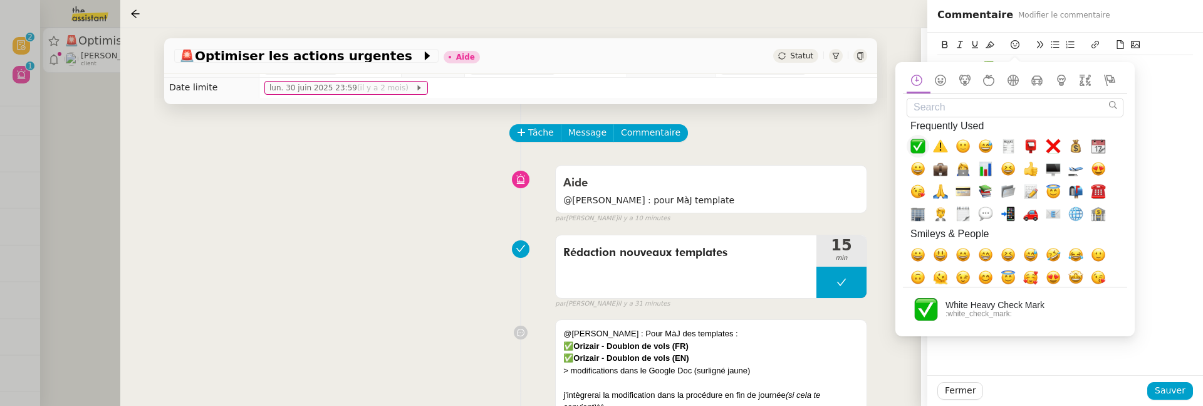
click at [922, 145] on span "✅, white_check_mark" at bounding box center [918, 146] width 15 height 15
click at [1166, 382] on button "Sauver" at bounding box center [1171, 391] width 46 height 18
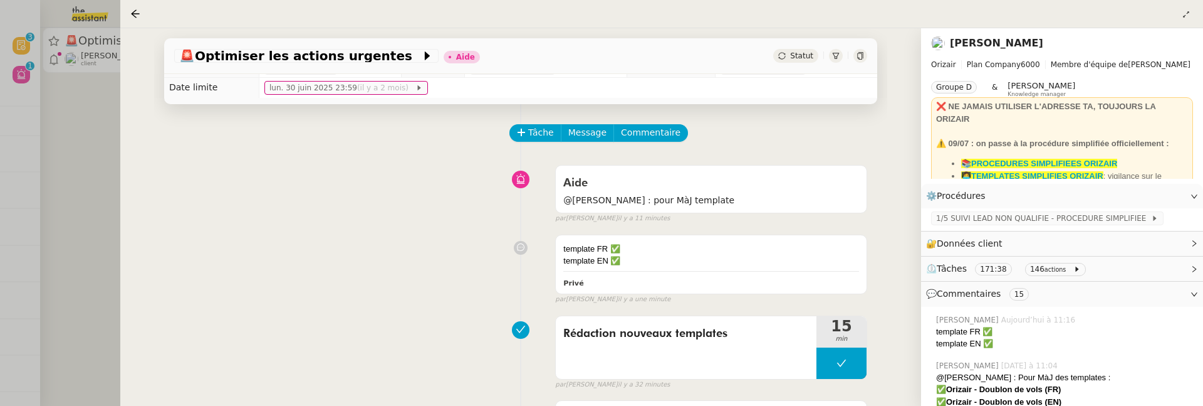
click at [68, 184] on div at bounding box center [601, 203] width 1203 height 406
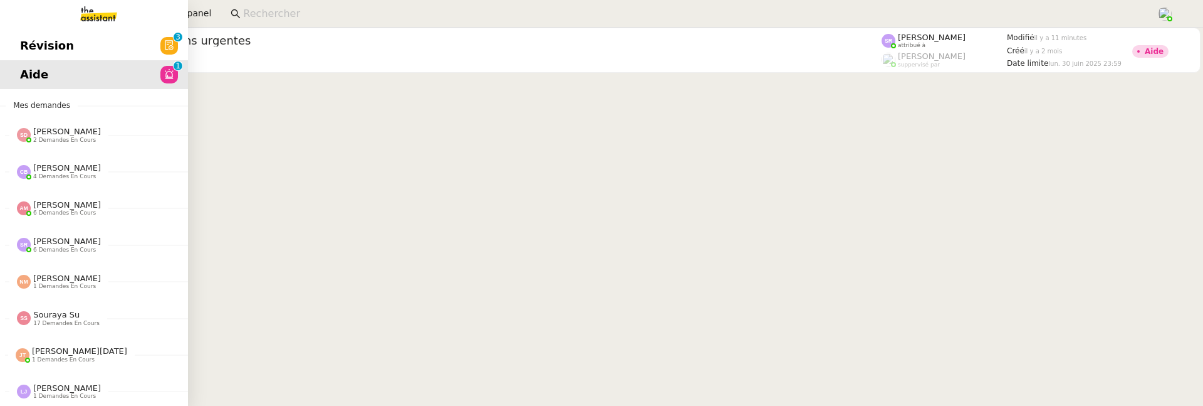
click at [31, 50] on span "Révision" at bounding box center [47, 45] width 54 height 19
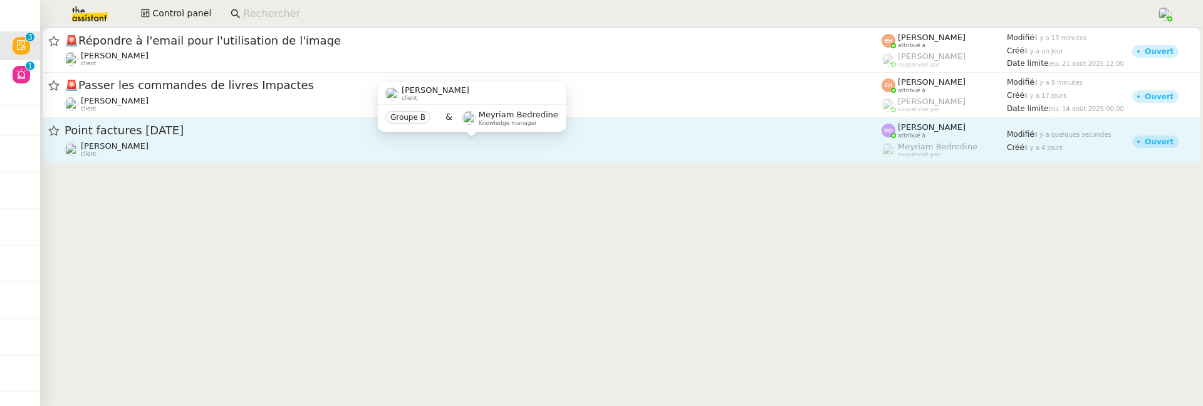
click at [340, 150] on div "Genevieve Landsmann client" at bounding box center [473, 149] width 817 height 16
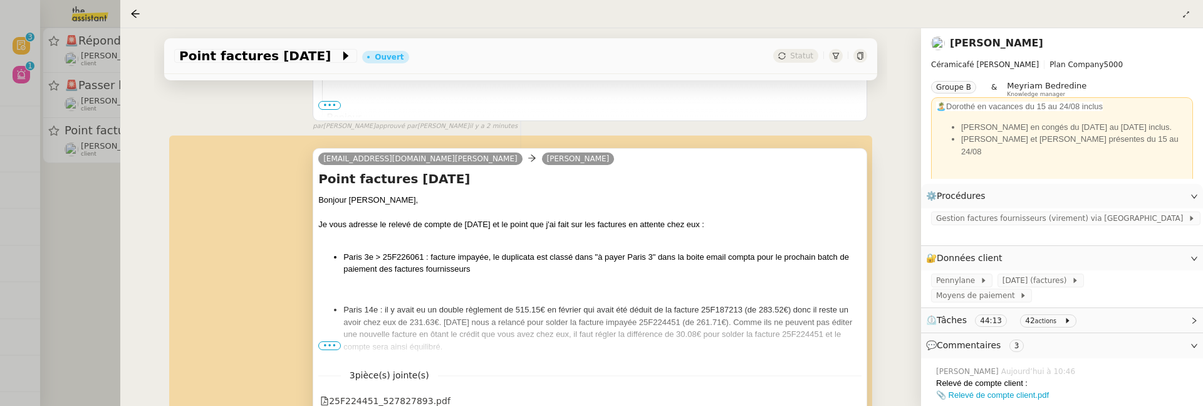
scroll to position [370, 0]
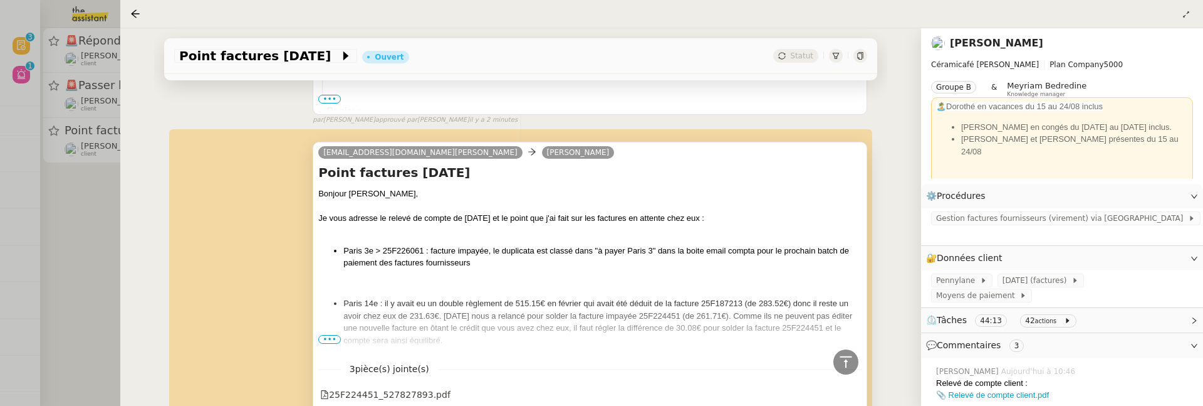
click at [326, 341] on span "•••" at bounding box center [329, 339] width 23 height 9
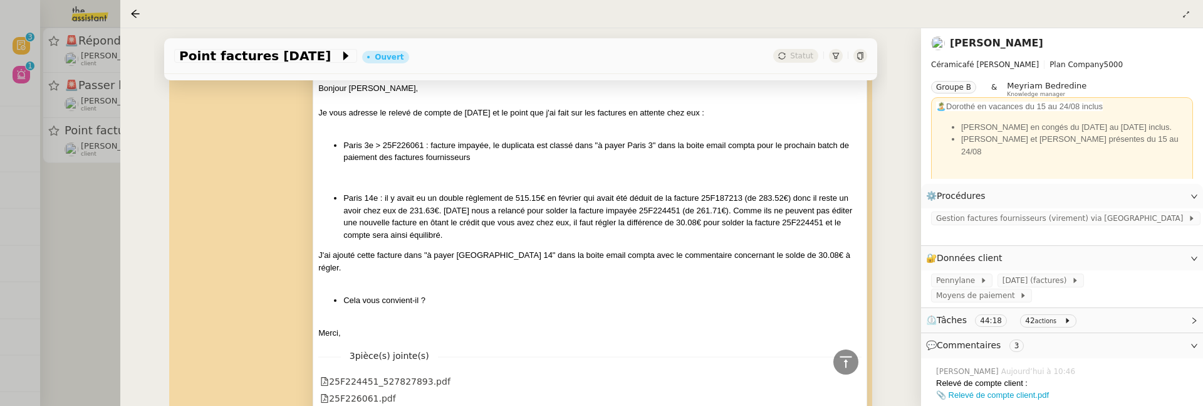
scroll to position [478, 0]
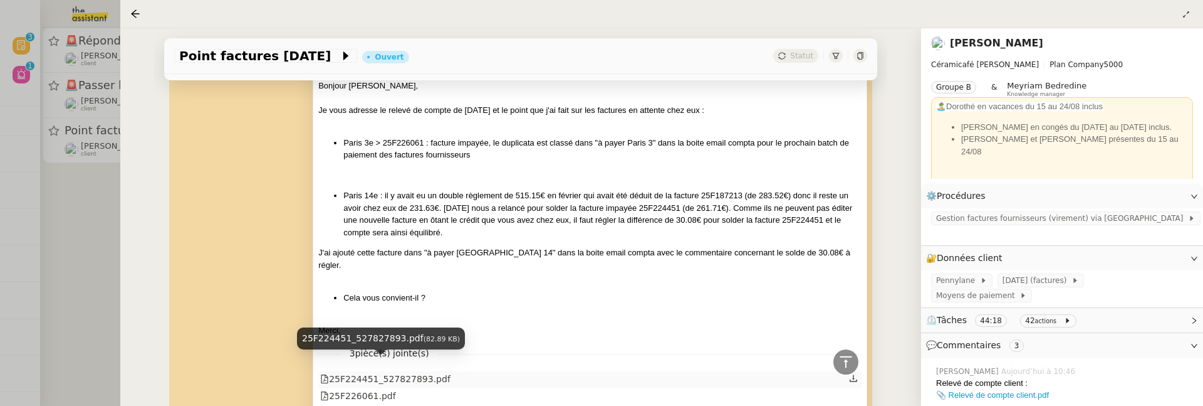
click at [417, 372] on div "25F224451_527827893.pdf" at bounding box center [385, 379] width 130 height 14
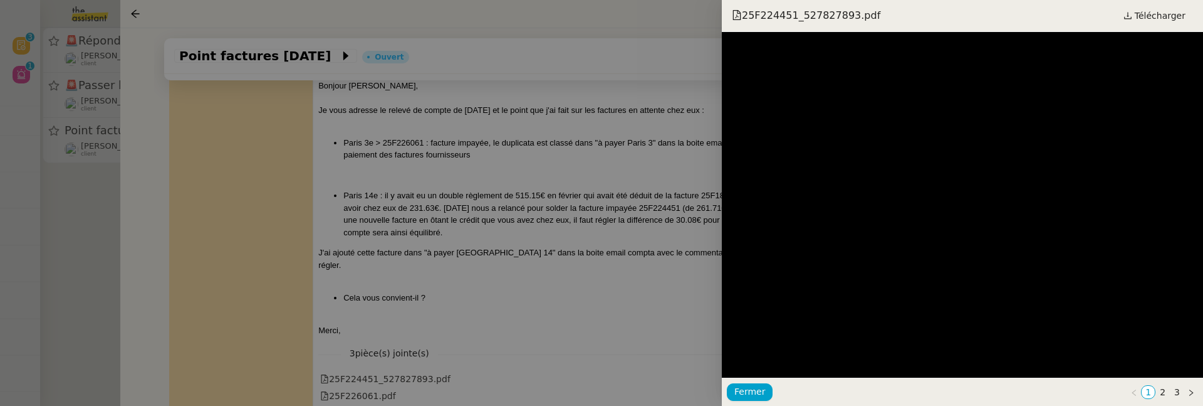
click at [511, 272] on div at bounding box center [601, 203] width 1203 height 406
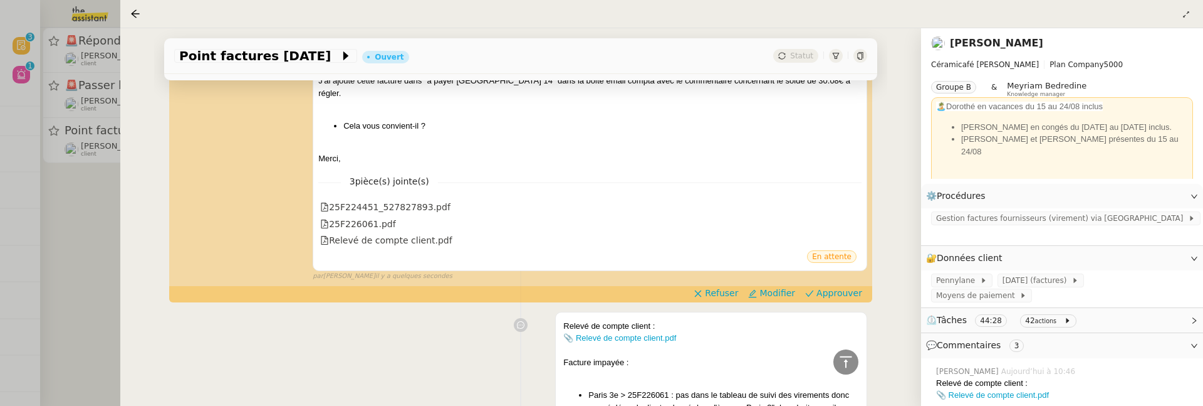
scroll to position [672, 0]
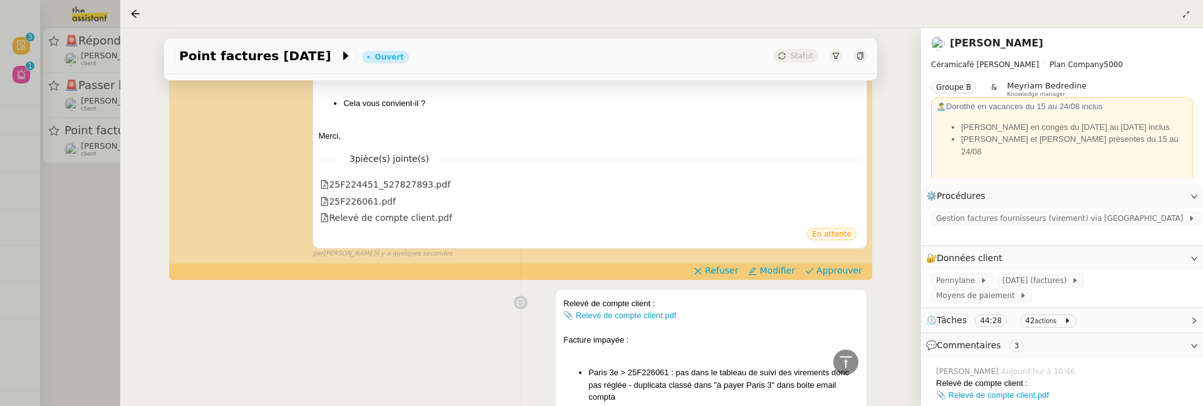
click at [853, 248] on div "charlie@ceramicafe-genevieve.fr Genevieve Landsmann Point factures RAJA Bonjour…" at bounding box center [520, 43] width 693 height 430
click at [845, 264] on span "Approuver" at bounding box center [840, 270] width 46 height 13
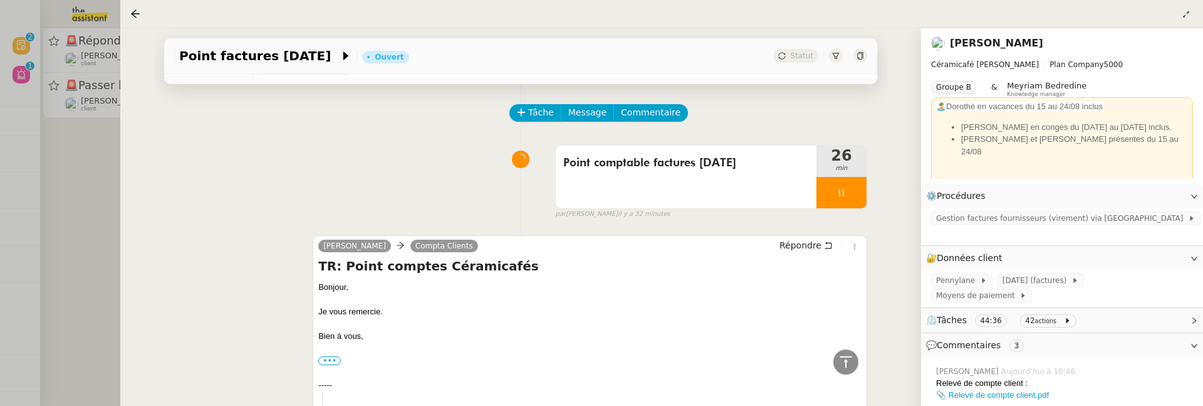
scroll to position [33, 0]
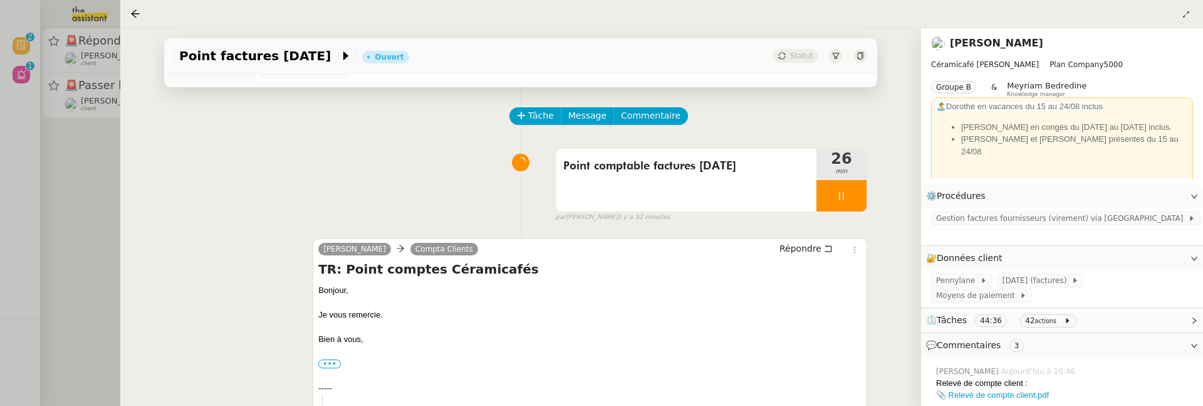
click at [80, 174] on div at bounding box center [601, 203] width 1203 height 406
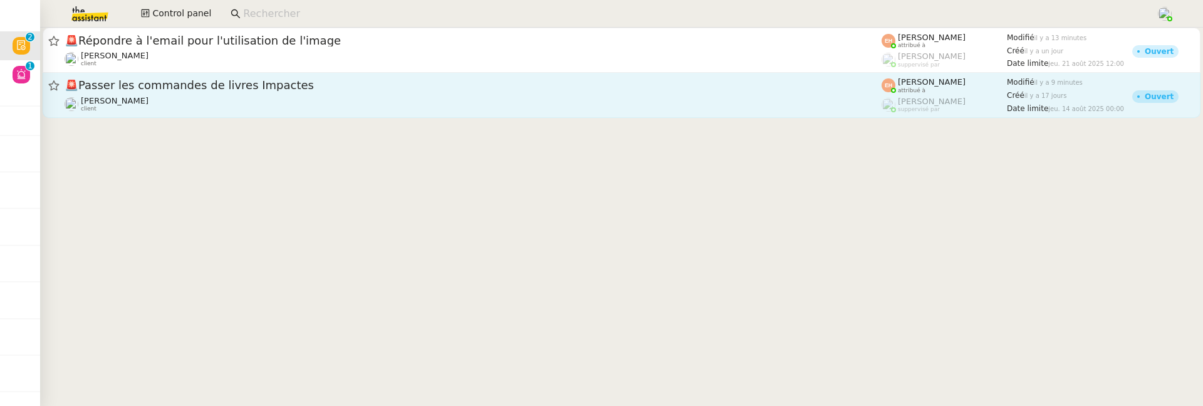
click at [321, 88] on span "🚨 Passer les commandes de livres Impactes" at bounding box center [473, 85] width 817 height 11
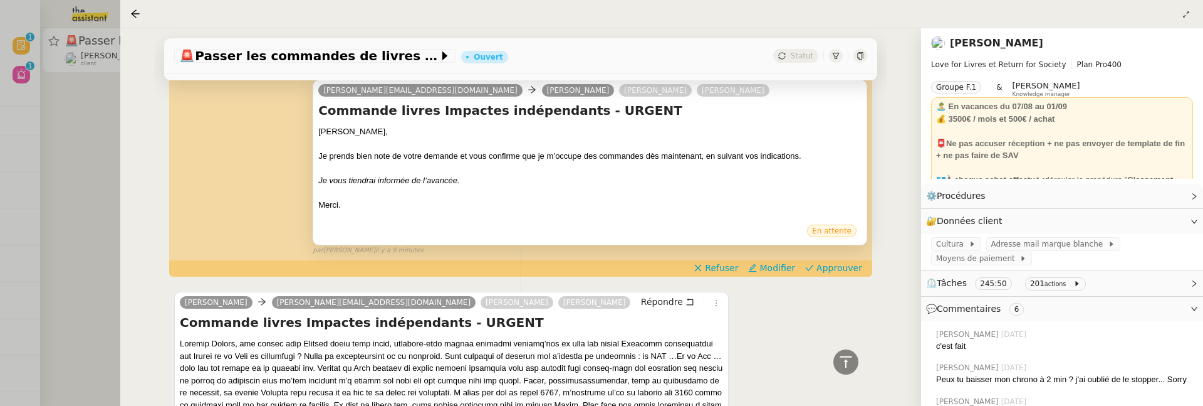
scroll to position [164, 0]
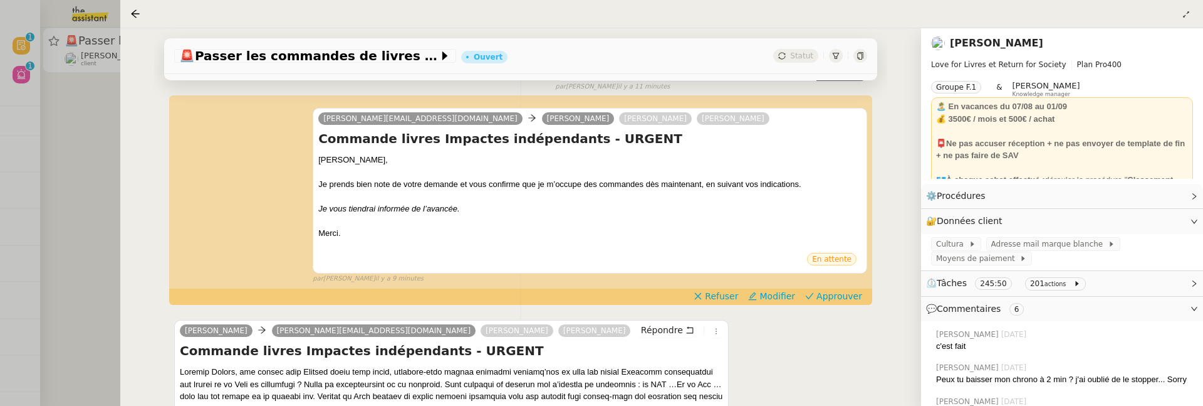
click at [70, 180] on div at bounding box center [601, 203] width 1203 height 406
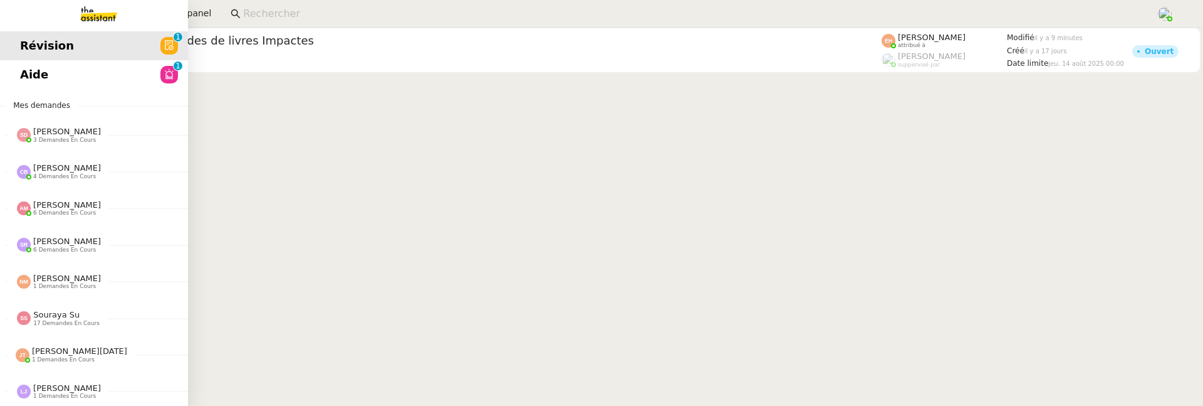
click at [28, 71] on span "Aide" at bounding box center [34, 74] width 28 height 19
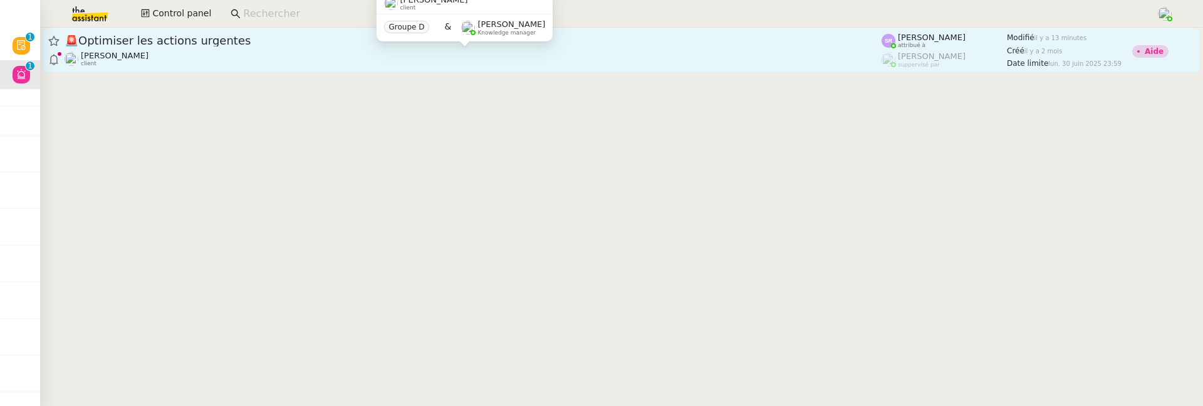
click at [229, 62] on div "Louis Frei client" at bounding box center [473, 59] width 817 height 16
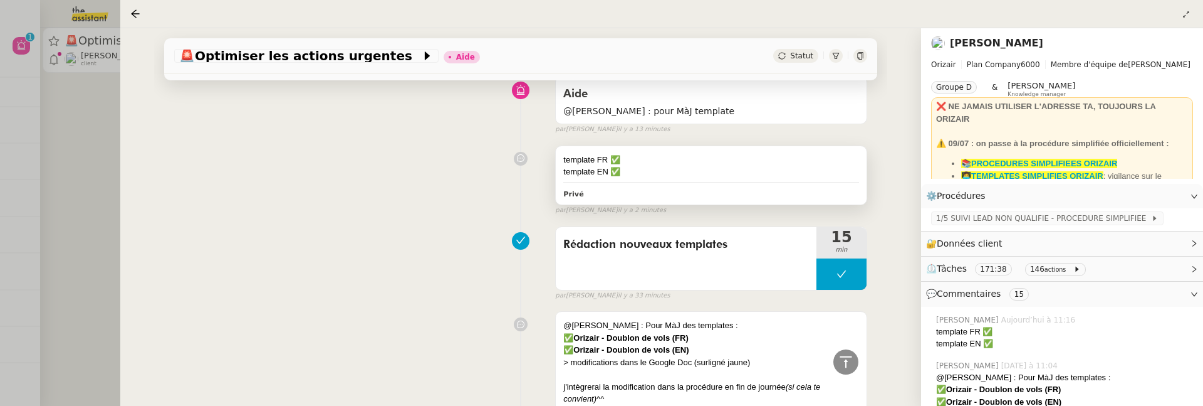
scroll to position [29, 0]
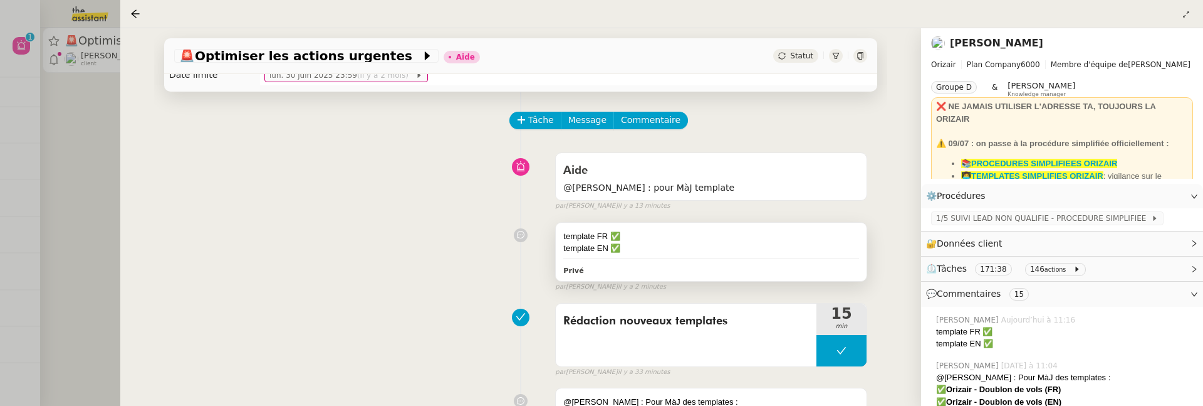
click at [711, 232] on div "template FR ✅" at bounding box center [711, 236] width 296 height 13
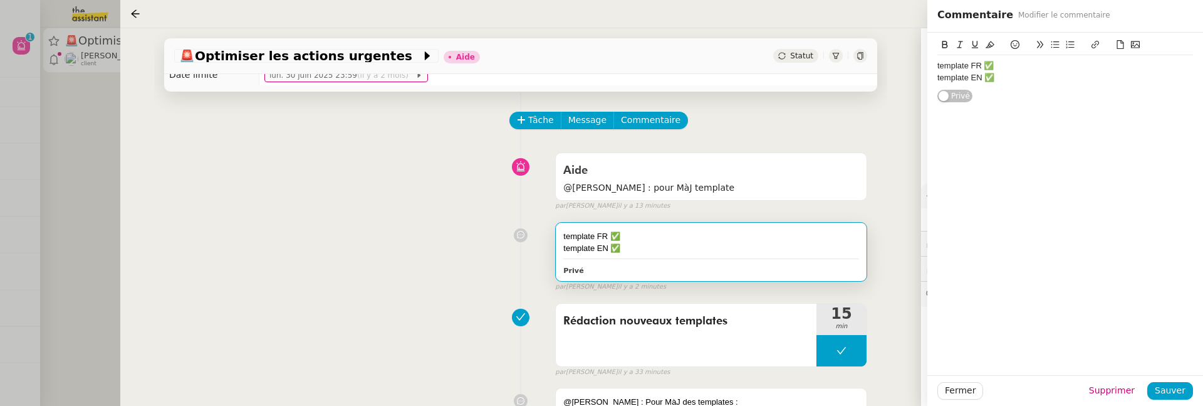
click at [1046, 78] on div "template EN ✅" at bounding box center [1066, 77] width 256 height 11
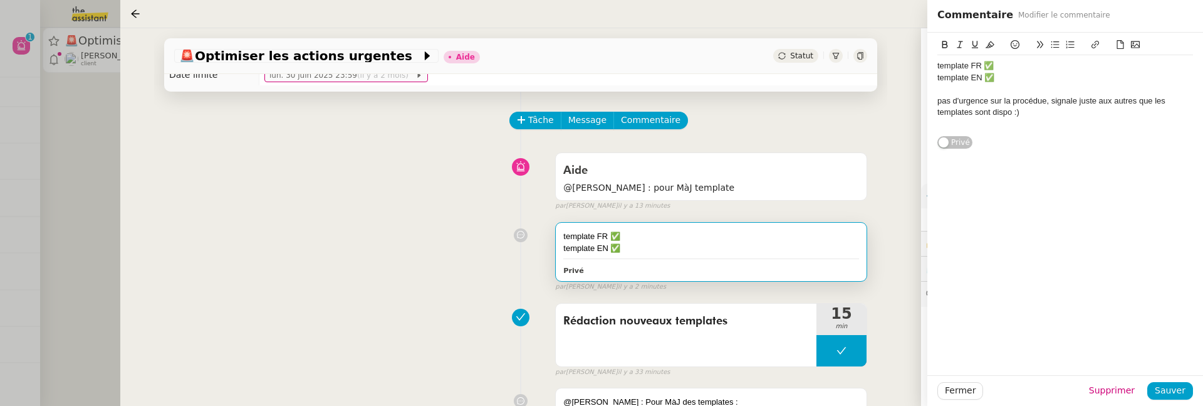
click at [1186, 401] on div "Fermer Supprimer Sauver" at bounding box center [1066, 390] width 276 height 31
click at [1182, 396] on span "Sauver" at bounding box center [1170, 390] width 31 height 14
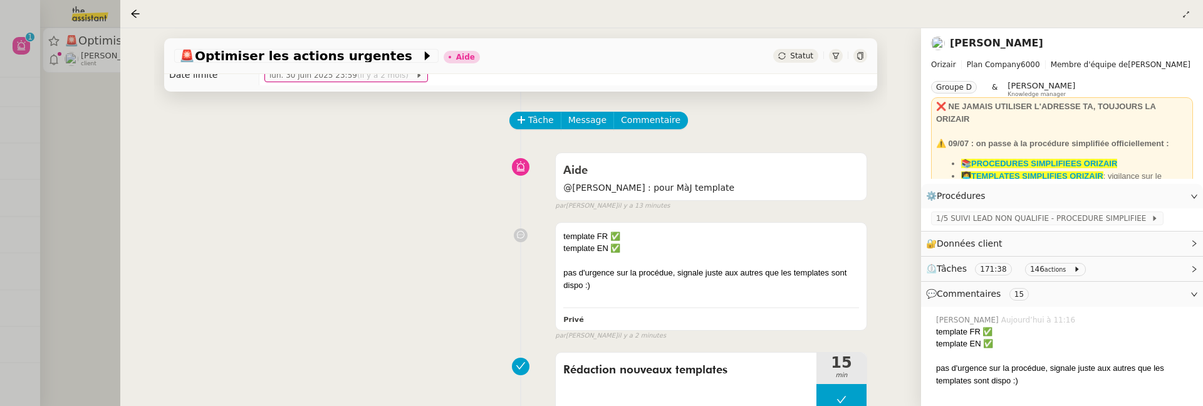
click at [800, 55] on span "Statut" at bounding box center [801, 55] width 23 height 9
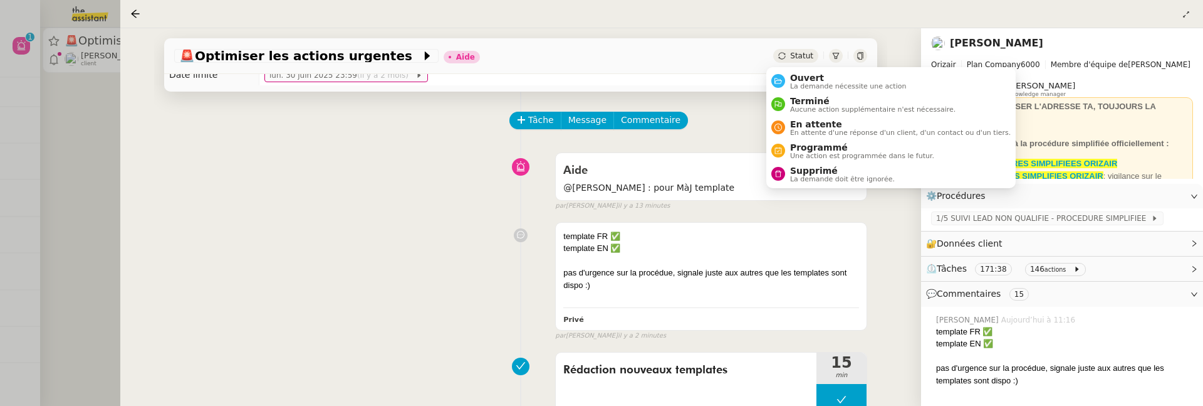
click at [805, 67] on div "Ouvert La demande nécessite une action Terminé Aucune action supplémentaire n'e…" at bounding box center [891, 127] width 249 height 121
click at [805, 70] on li "Ouvert La demande nécessite une action" at bounding box center [891, 81] width 249 height 23
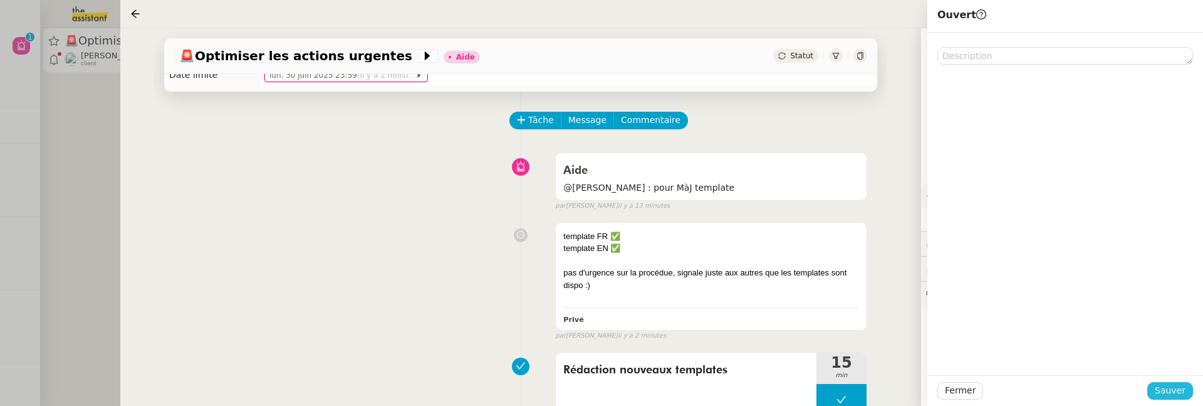
click at [1181, 395] on span "Sauver" at bounding box center [1170, 390] width 31 height 14
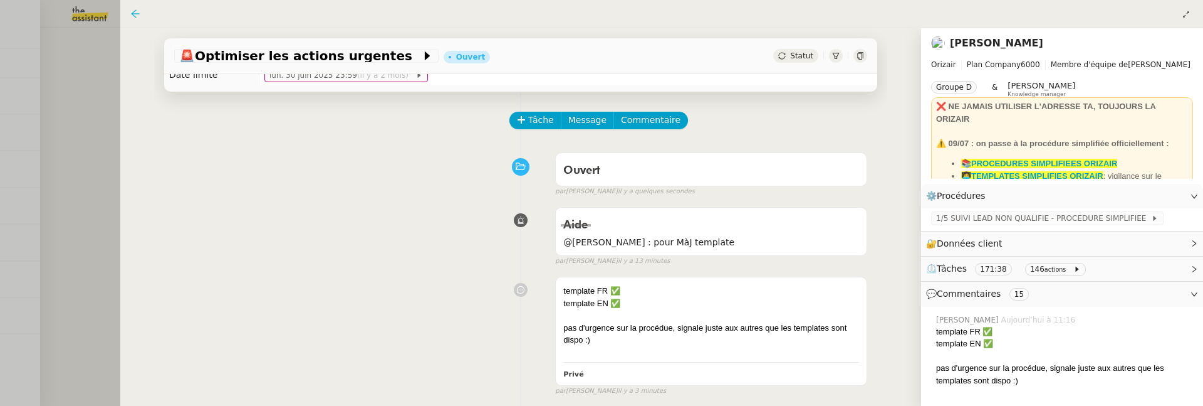
click at [137, 16] on icon at bounding box center [135, 14] width 10 height 10
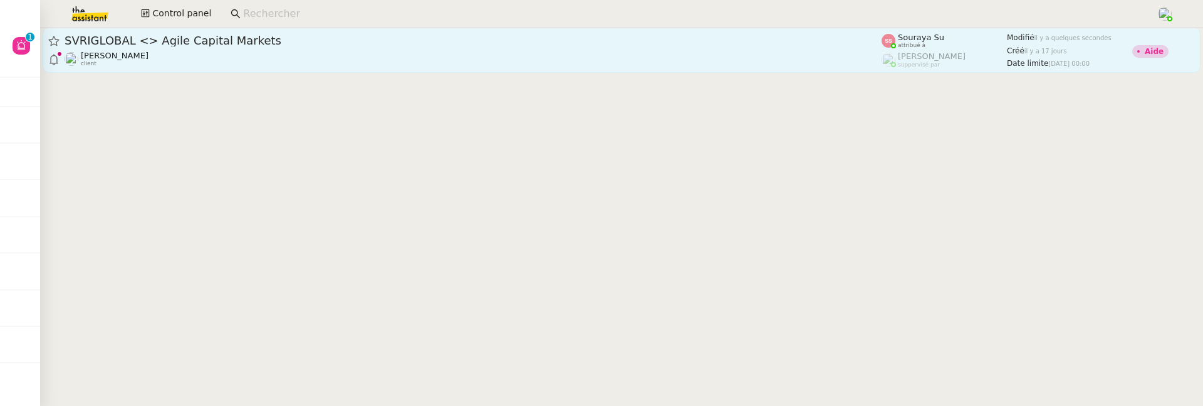
click at [328, 28] on link "SVRIGLOBAL <> Agile Capital Markets Michael Khayat client Souraya Su attribué à…" at bounding box center [622, 50] width 1158 height 45
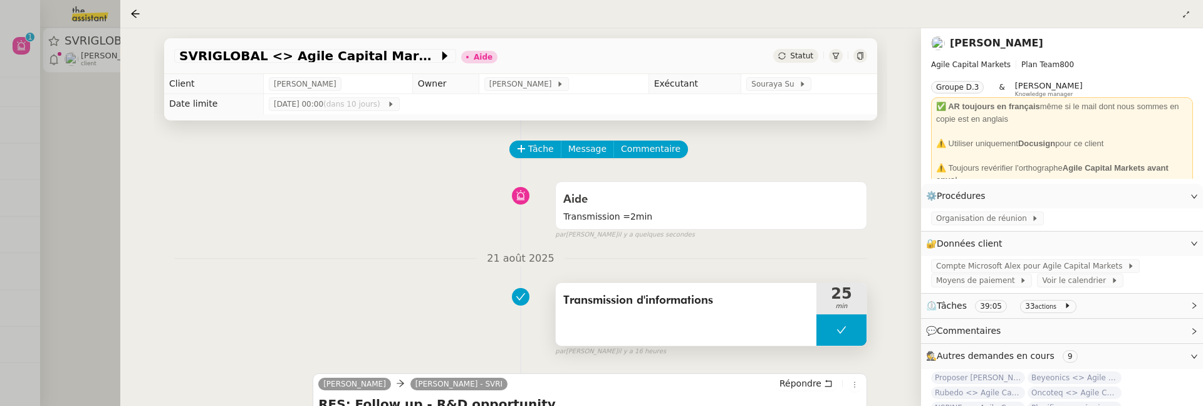
click at [676, 310] on div "Transmission d'informations" at bounding box center [686, 314] width 261 height 63
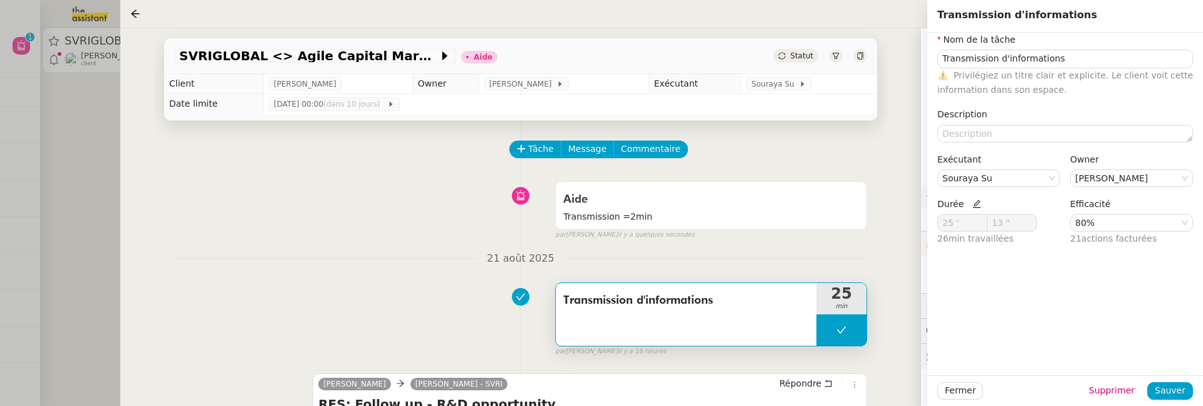
click at [973, 201] on icon at bounding box center [977, 203] width 9 height 9
click at [960, 221] on input "25 '" at bounding box center [962, 222] width 49 height 16
type input "2 '"
click at [1182, 390] on span "Sauver" at bounding box center [1170, 390] width 31 height 14
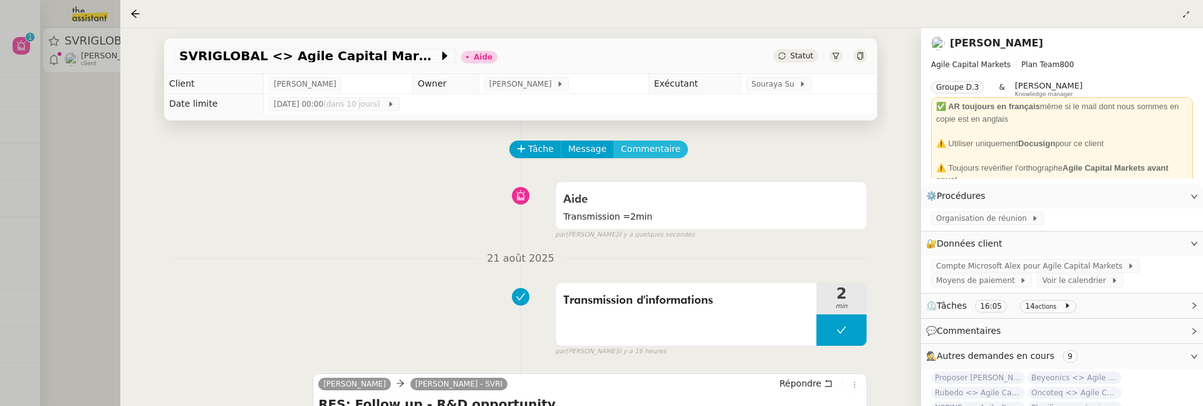
click at [640, 140] on button "Commentaire" at bounding box center [651, 149] width 75 height 18
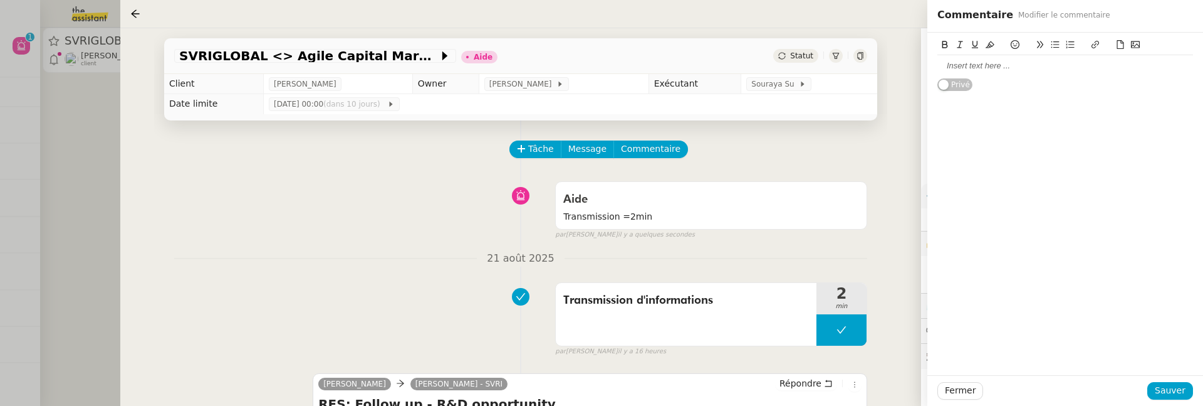
click at [998, 63] on div at bounding box center [1066, 65] width 256 height 11
click at [1181, 385] on span "Sauver" at bounding box center [1170, 390] width 31 height 14
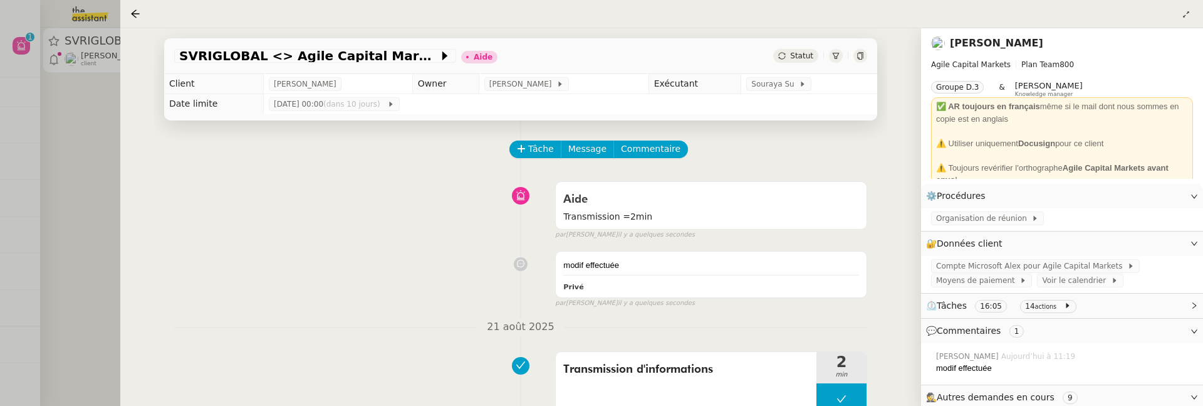
click at [808, 50] on div "Statut" at bounding box center [795, 56] width 45 height 14
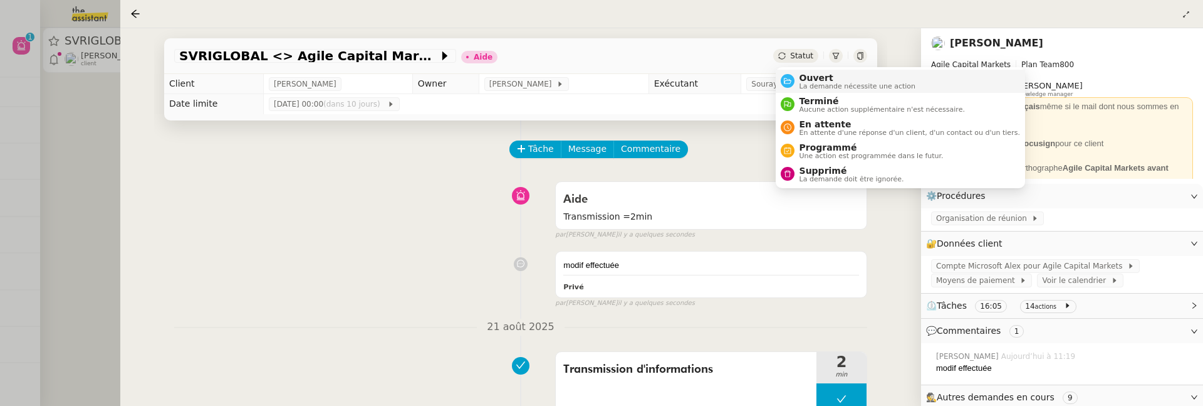
click at [811, 80] on span "Ouvert" at bounding box center [858, 78] width 117 height 10
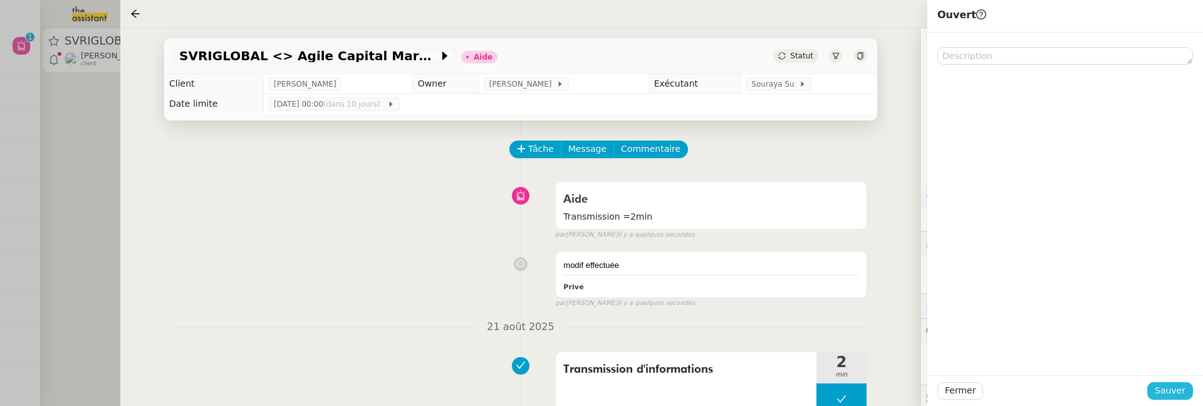
click at [1171, 389] on span "Sauver" at bounding box center [1170, 390] width 31 height 14
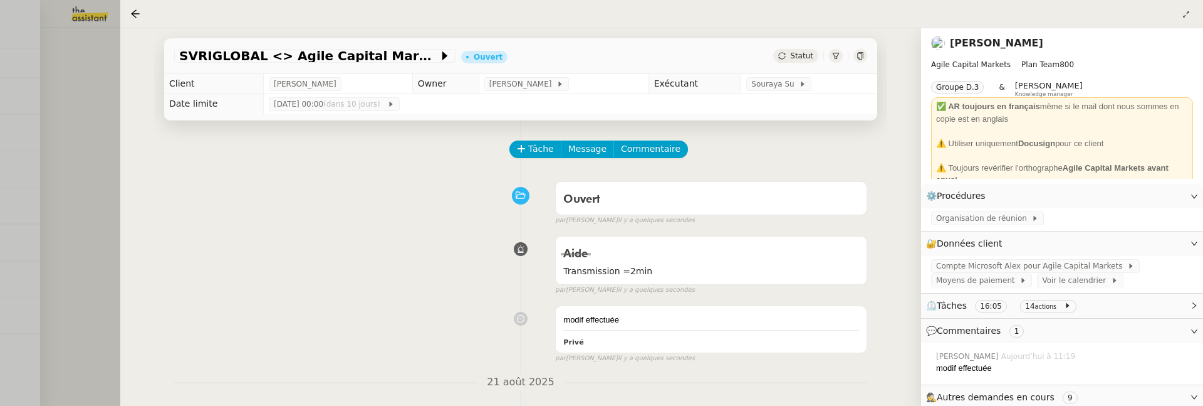
click at [78, 215] on div at bounding box center [601, 203] width 1203 height 406
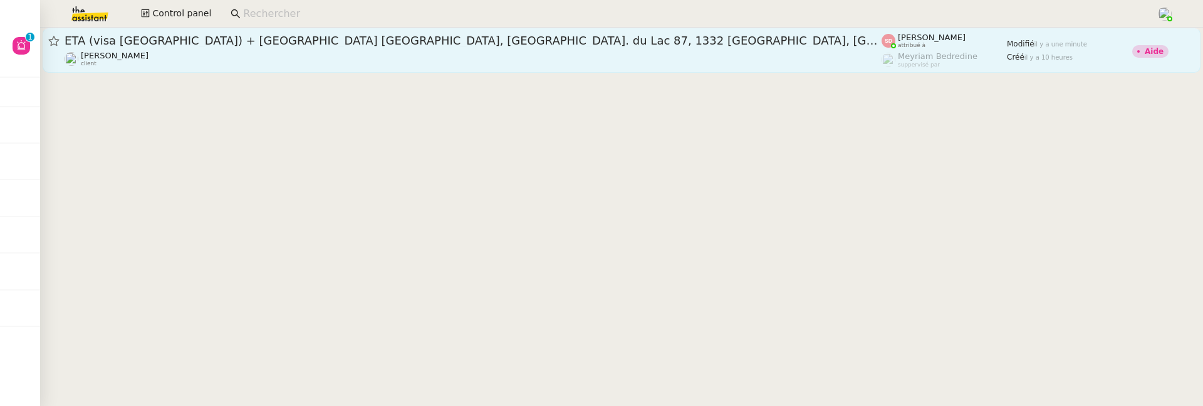
click at [288, 56] on div "Pascal Gauthier client" at bounding box center [473, 59] width 817 height 16
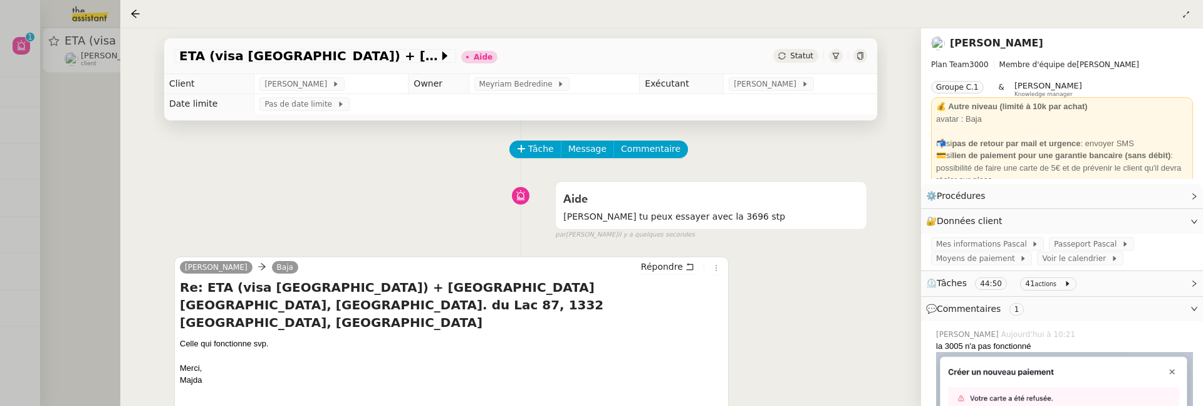
click at [968, 48] on link "Pascal Gauthier" at bounding box center [996, 43] width 93 height 12
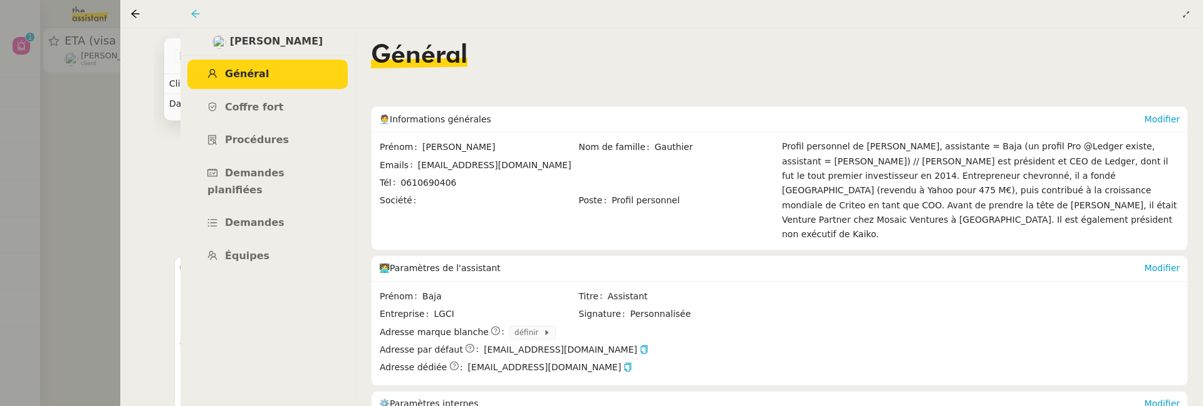
click at [196, 13] on icon at bounding box center [196, 14] width 10 height 10
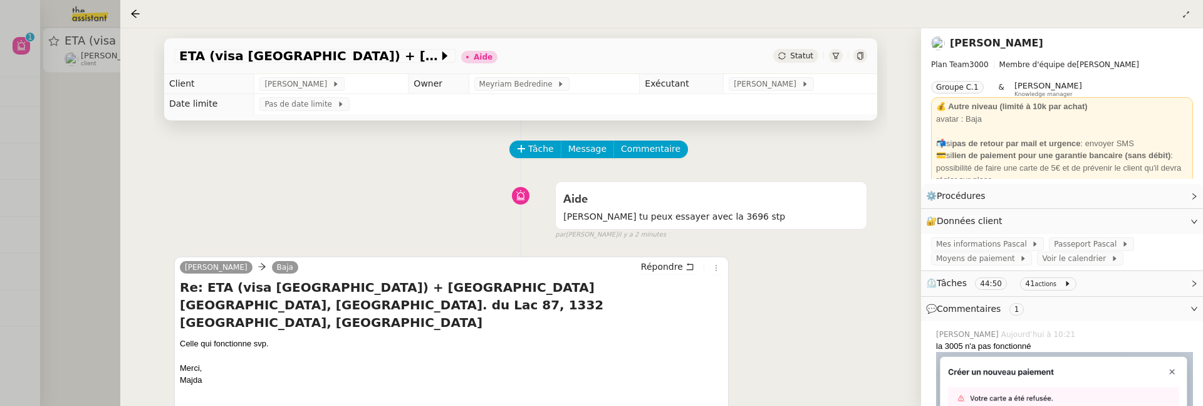
click at [987, 38] on link "[PERSON_NAME]" at bounding box center [996, 43] width 93 height 12
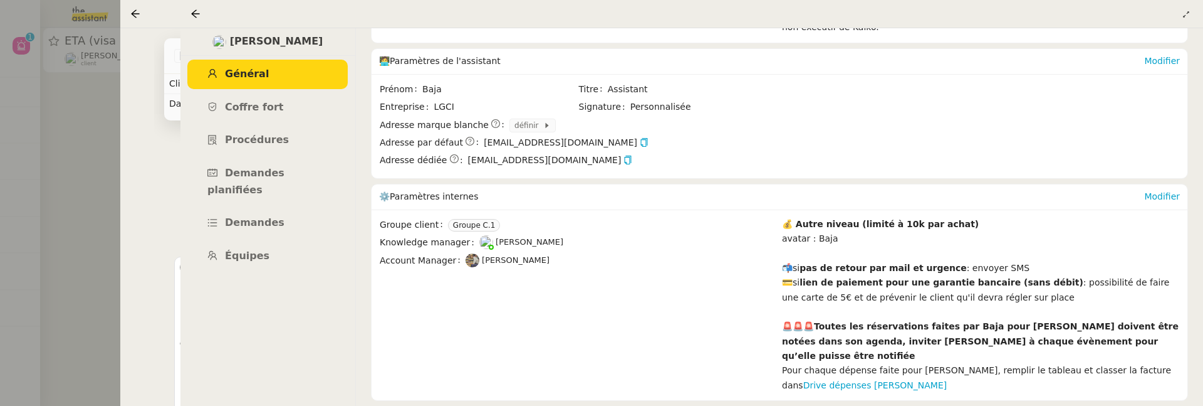
scroll to position [249, 0]
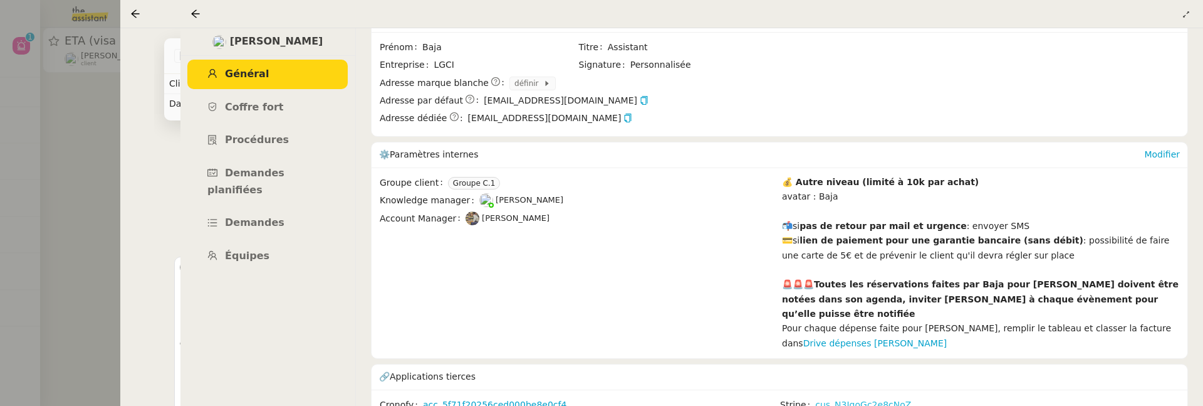
click at [873, 397] on link "cus_N3IqoGc2e8cNoZ" at bounding box center [863, 404] width 96 height 14
click at [196, 14] on icon at bounding box center [195, 13] width 8 height 8
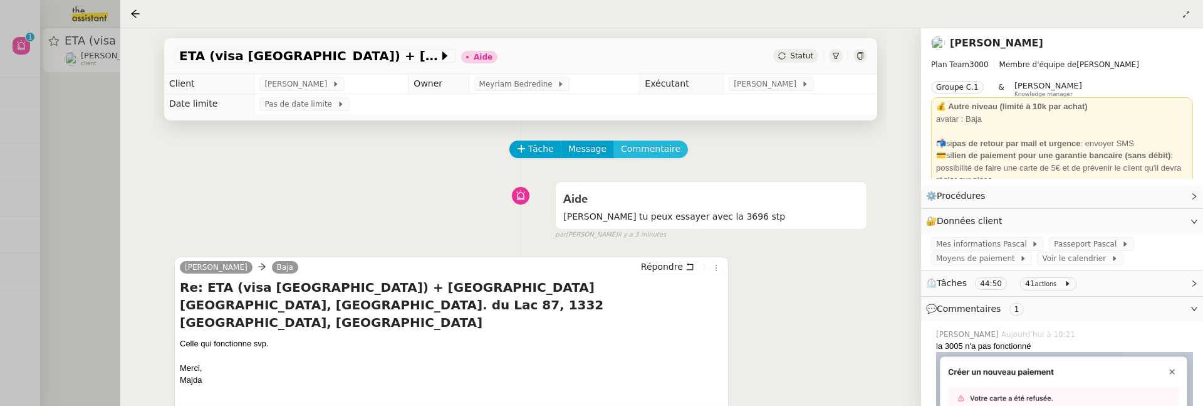
click at [658, 151] on span "Commentaire" at bounding box center [651, 149] width 60 height 14
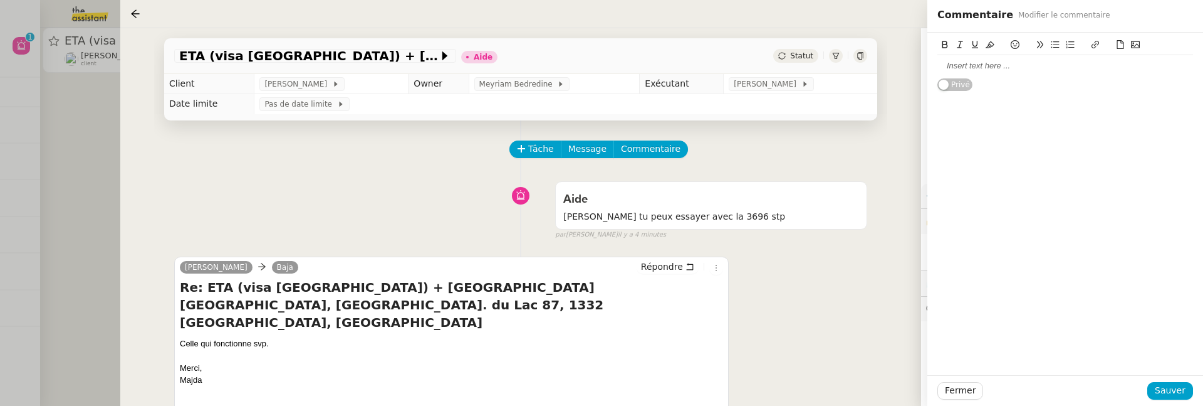
click at [976, 66] on div at bounding box center [1066, 65] width 256 height 11
click at [1178, 383] on span "Sauver" at bounding box center [1170, 390] width 31 height 14
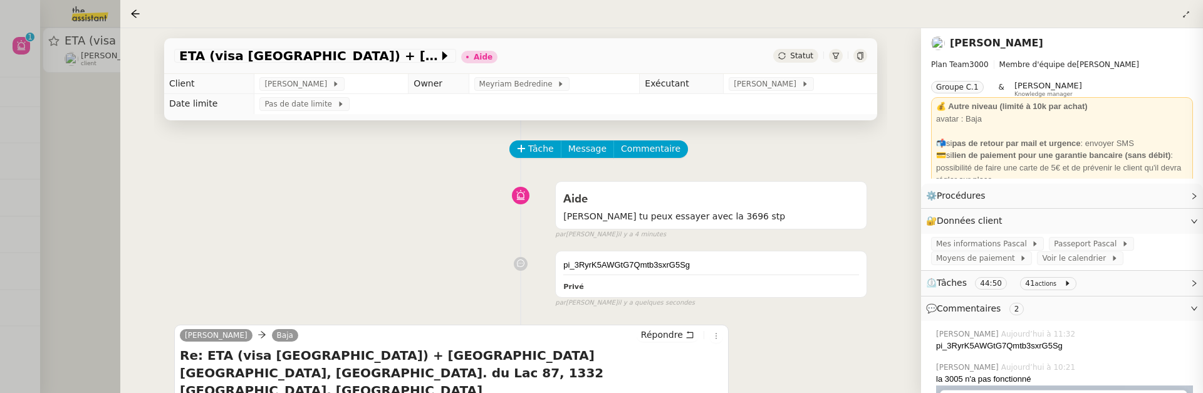
click at [798, 52] on span "Statut" at bounding box center [801, 55] width 23 height 9
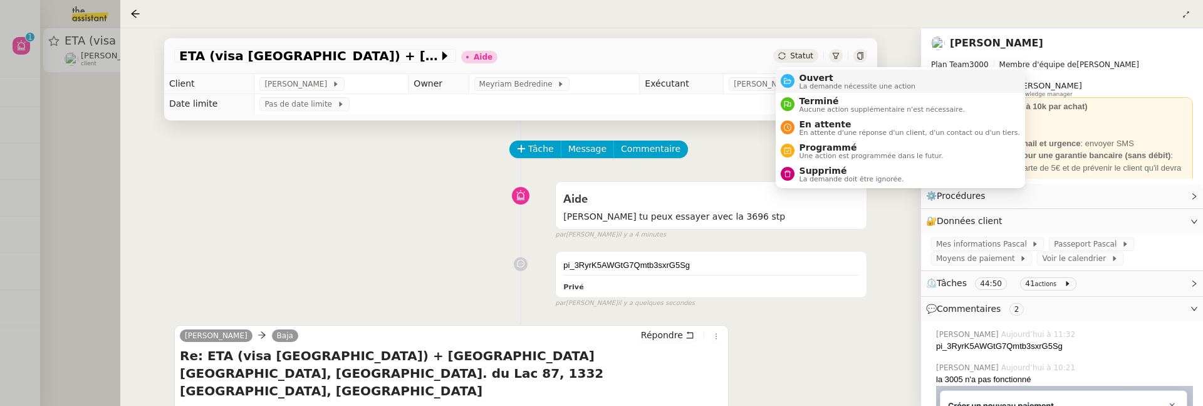
click at [822, 85] on span "La demande nécessite une action" at bounding box center [858, 86] width 117 height 7
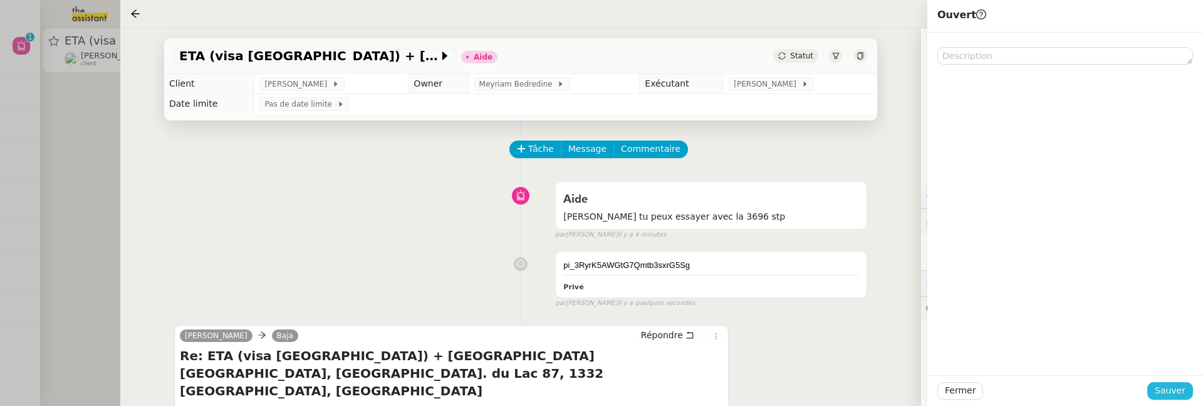
click at [1175, 390] on span "Sauver" at bounding box center [1170, 390] width 31 height 14
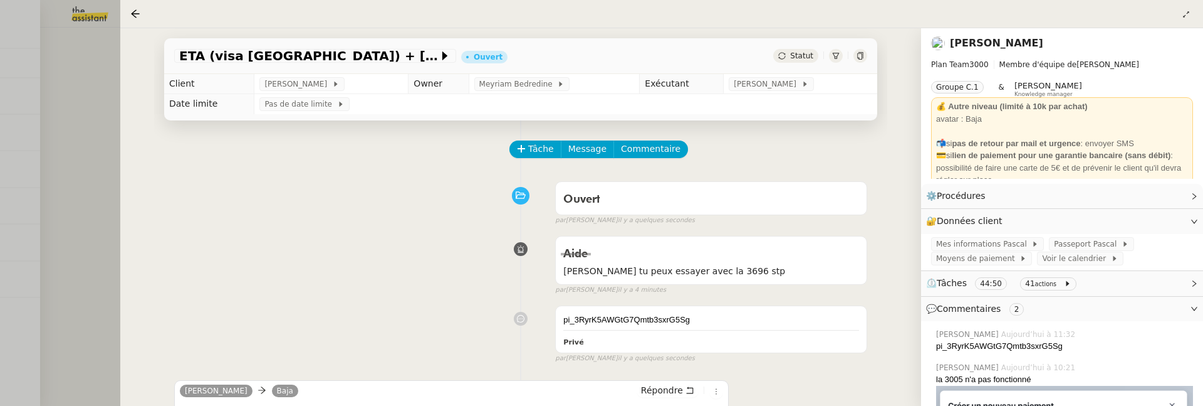
click at [78, 114] on div at bounding box center [601, 203] width 1203 height 406
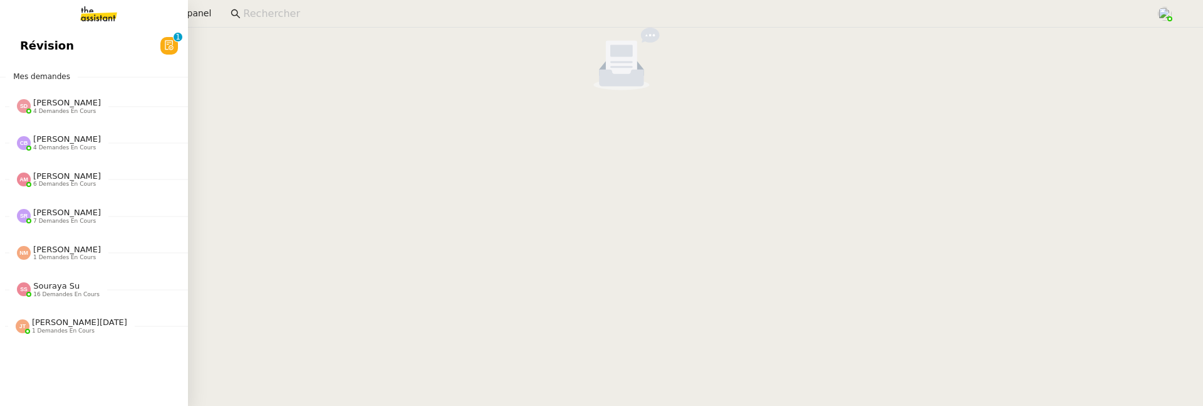
click at [11, 40] on link "Révision 0 1 2 3 4 5 6 7 8 9" at bounding box center [94, 45] width 188 height 29
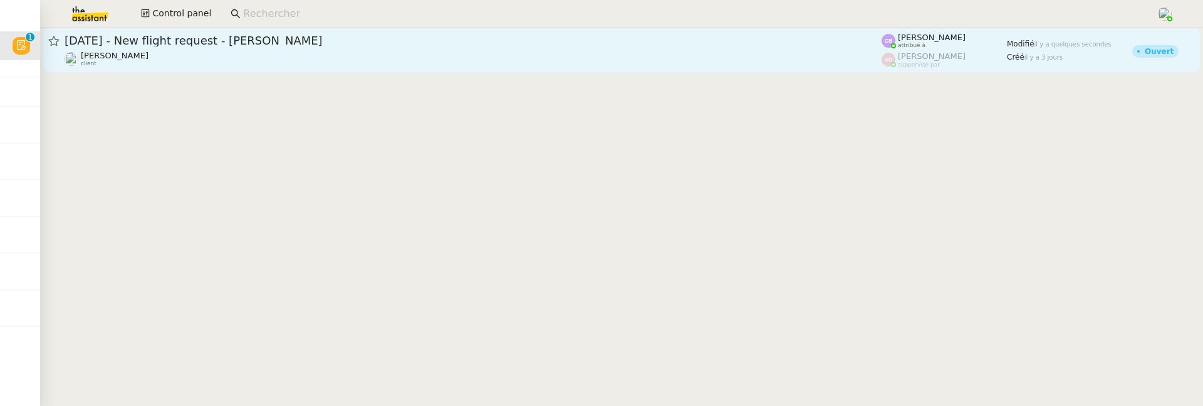
click at [367, 69] on link "[DATE] - New flight request - [PERSON_NAME] [PERSON_NAME] client [PERSON_NAME] …" at bounding box center [622, 50] width 1158 height 45
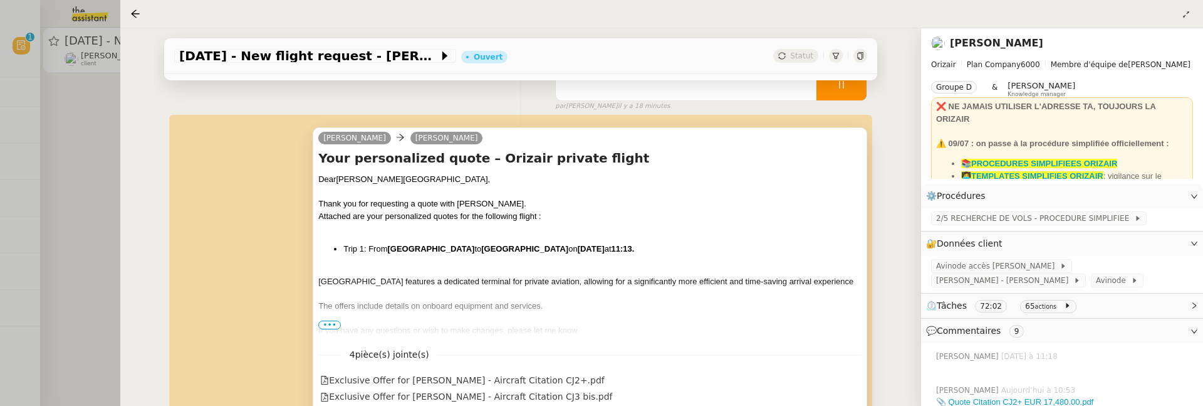
click at [318, 321] on span "•••" at bounding box center [329, 324] width 23 height 9
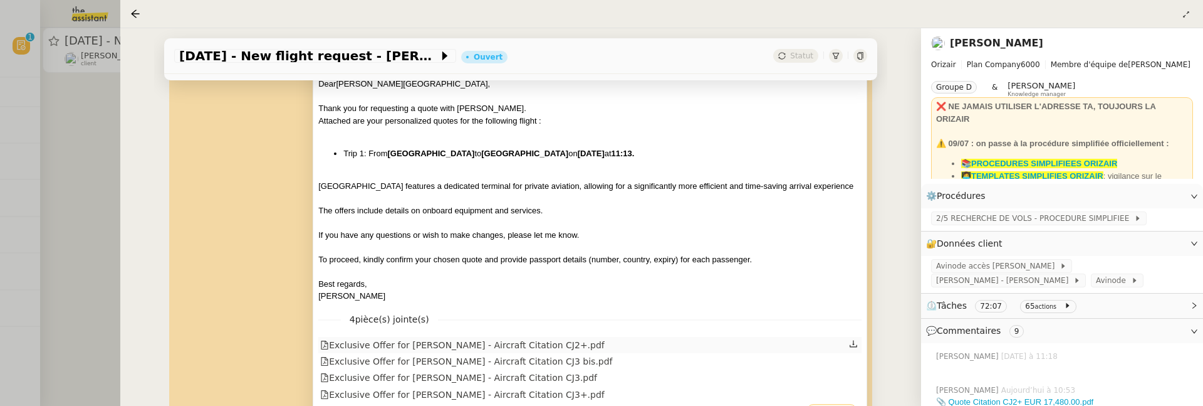
scroll to position [243, 0]
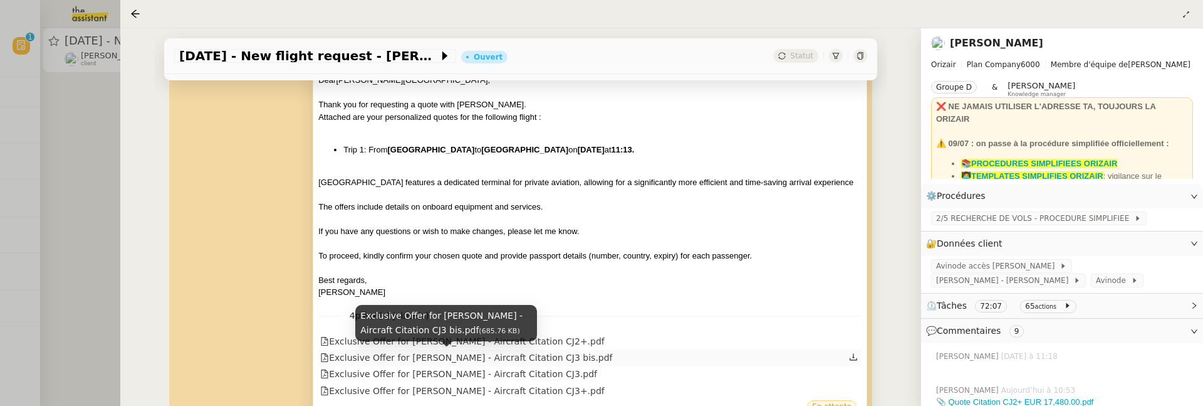
click at [510, 353] on div "Exclusive Offer for [PERSON_NAME] - Aircraft Citation CJ3 bis.pdf" at bounding box center [466, 357] width 292 height 14
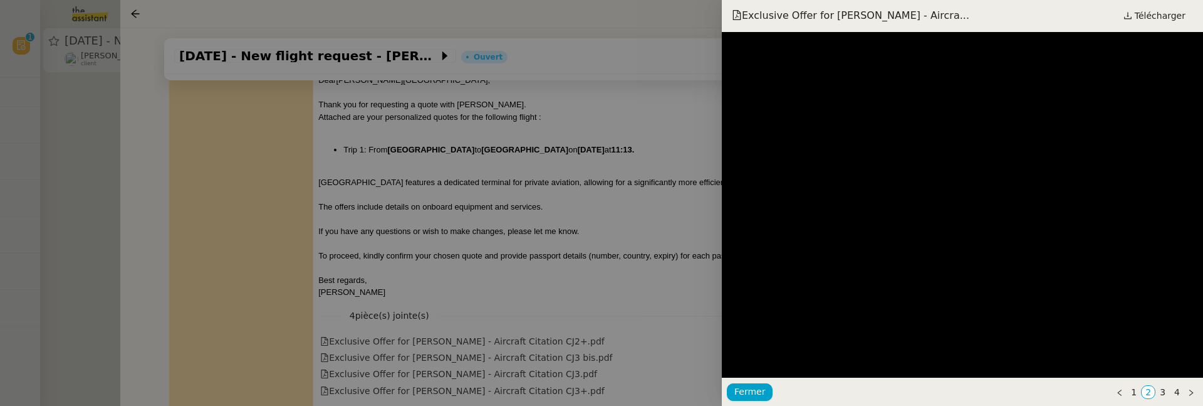
click at [1148, 25] on div "Exclusive Offer for [PERSON_NAME] - Aircra... Télécharger" at bounding box center [962, 16] width 481 height 32
click at [1148, 20] on span "Télécharger" at bounding box center [1160, 16] width 51 height 16
click at [597, 165] on div at bounding box center [601, 203] width 1203 height 406
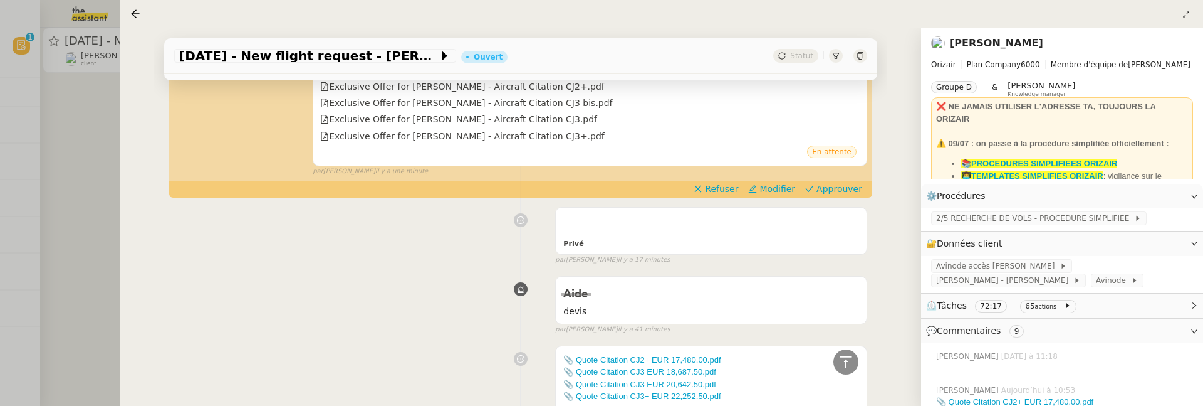
scroll to position [333, 0]
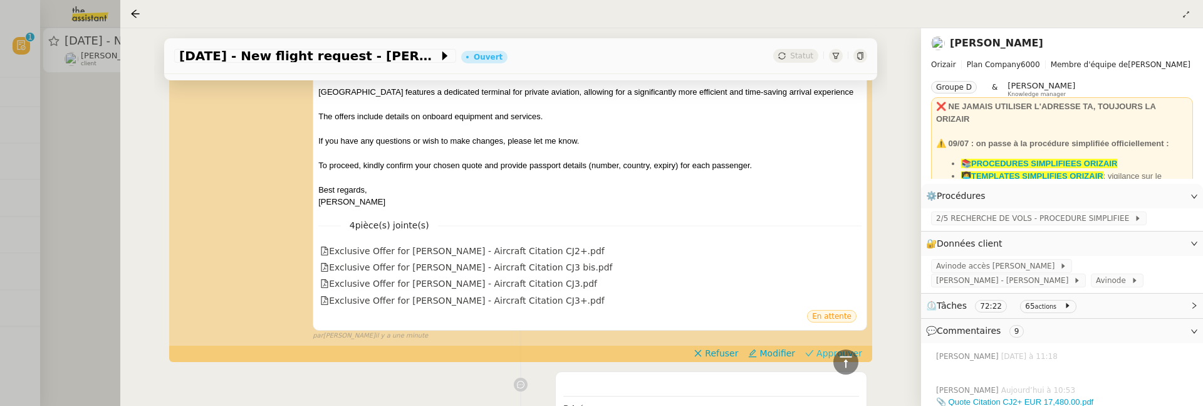
click at [817, 352] on span "Approuver" at bounding box center [840, 353] width 46 height 13
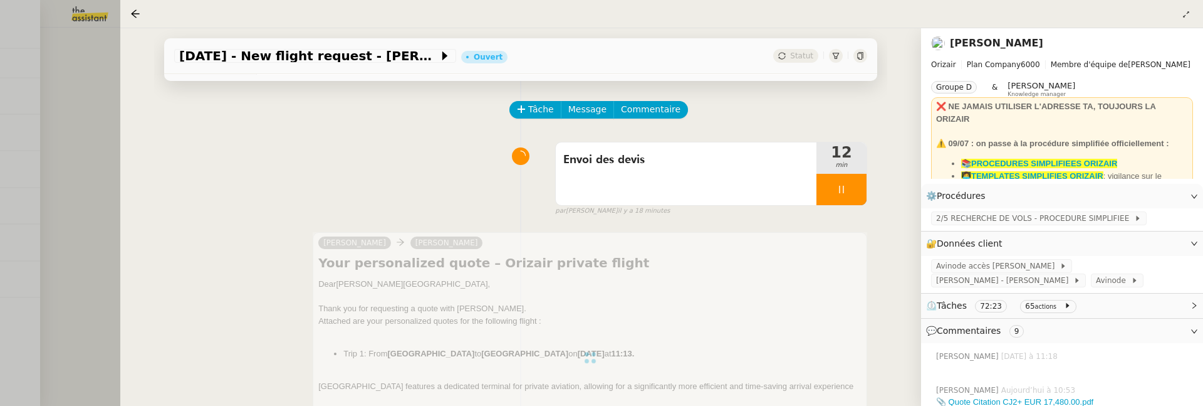
scroll to position [0, 0]
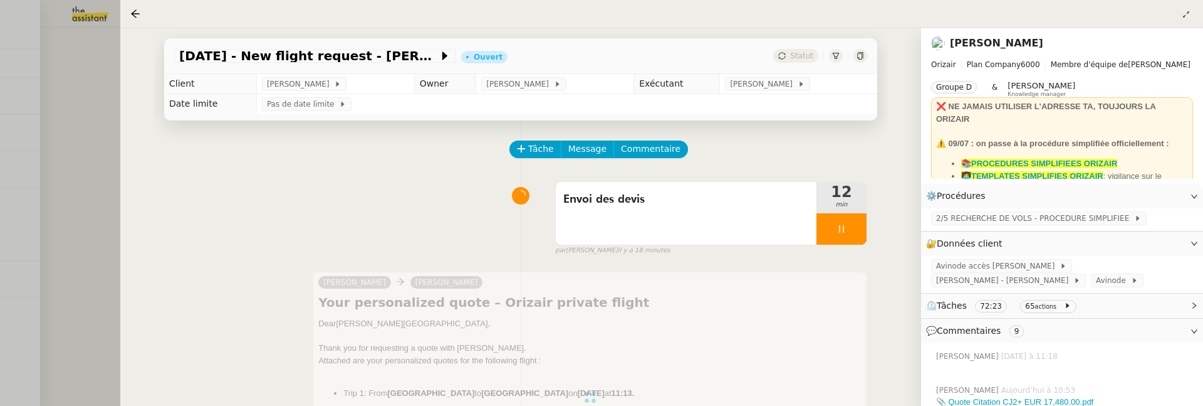
click at [97, 168] on div at bounding box center [601, 203] width 1203 height 406
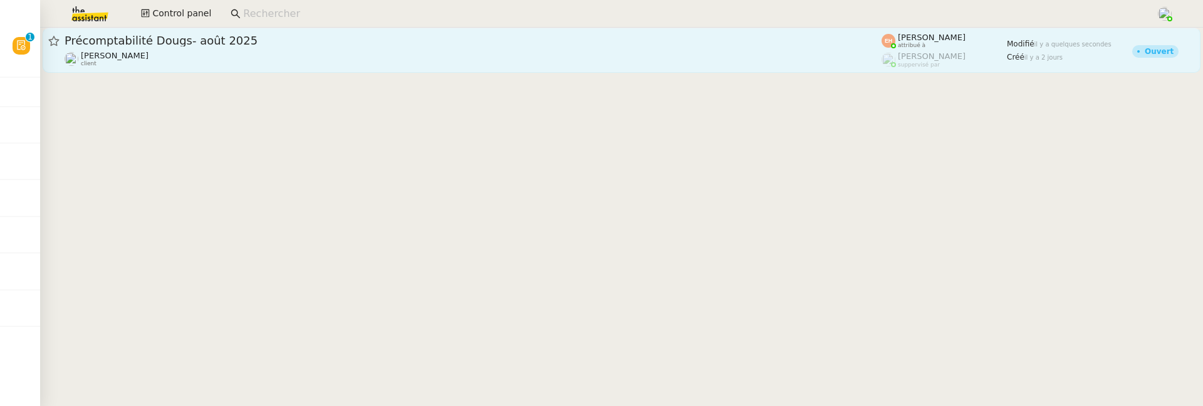
click at [172, 50] on div "Précomptabilité Dougs- [DATE] [PERSON_NAME] client" at bounding box center [473, 50] width 817 height 34
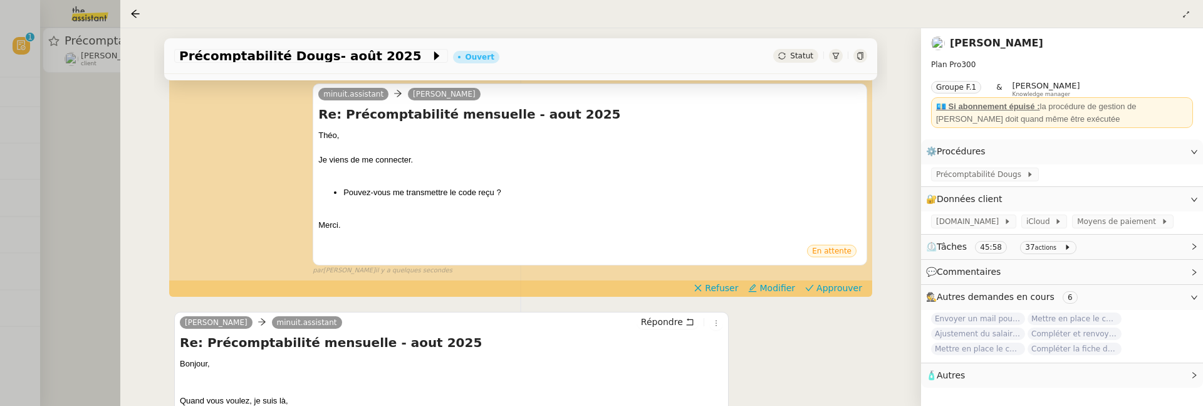
scroll to position [159, 0]
click at [86, 169] on div at bounding box center [601, 203] width 1203 height 406
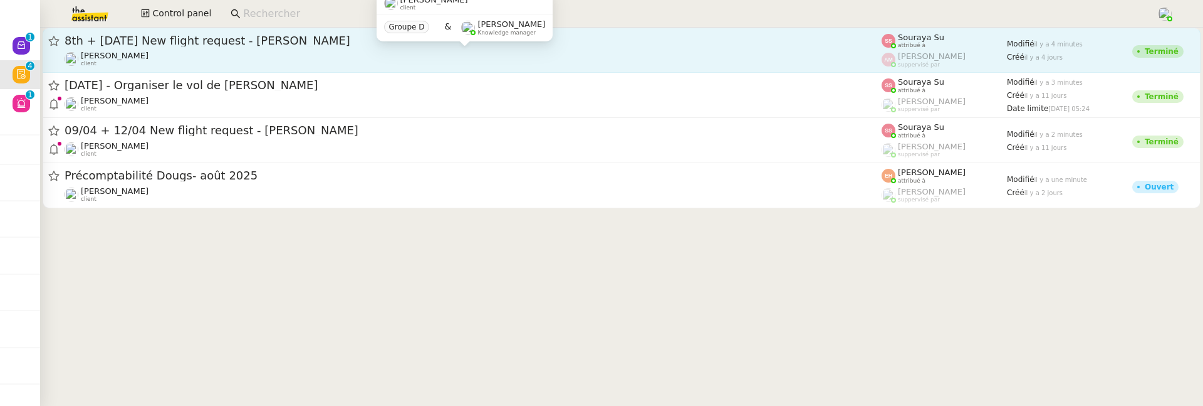
click at [377, 63] on div "[PERSON_NAME] client" at bounding box center [473, 59] width 817 height 16
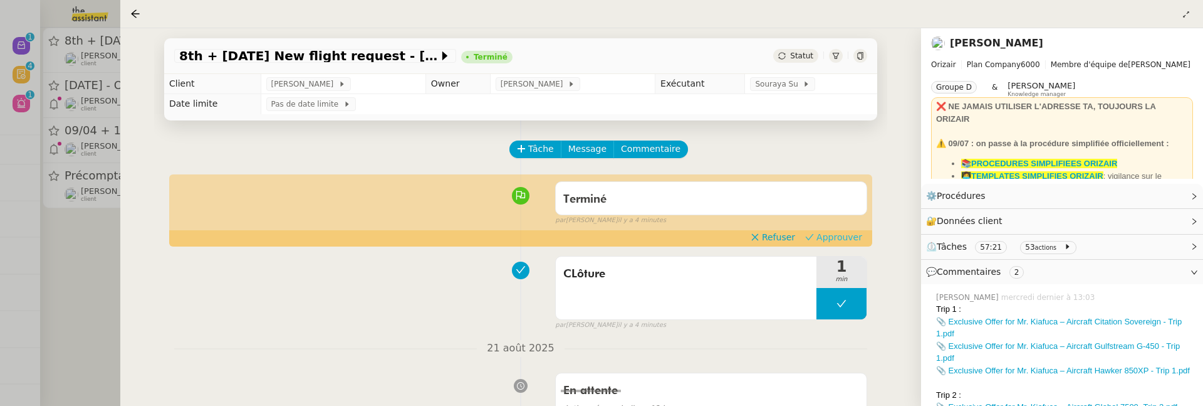
click at [828, 234] on span "Approuver" at bounding box center [840, 237] width 46 height 13
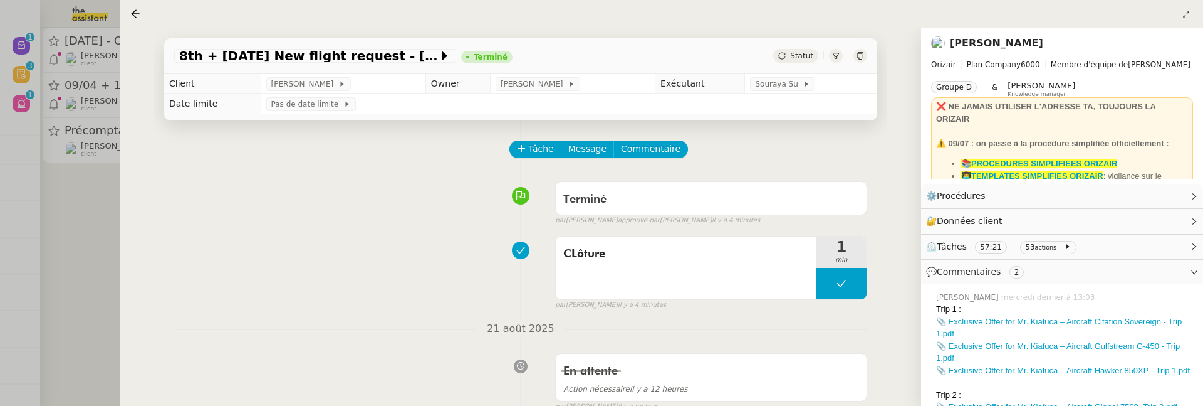
click at [85, 239] on div at bounding box center [601, 203] width 1203 height 406
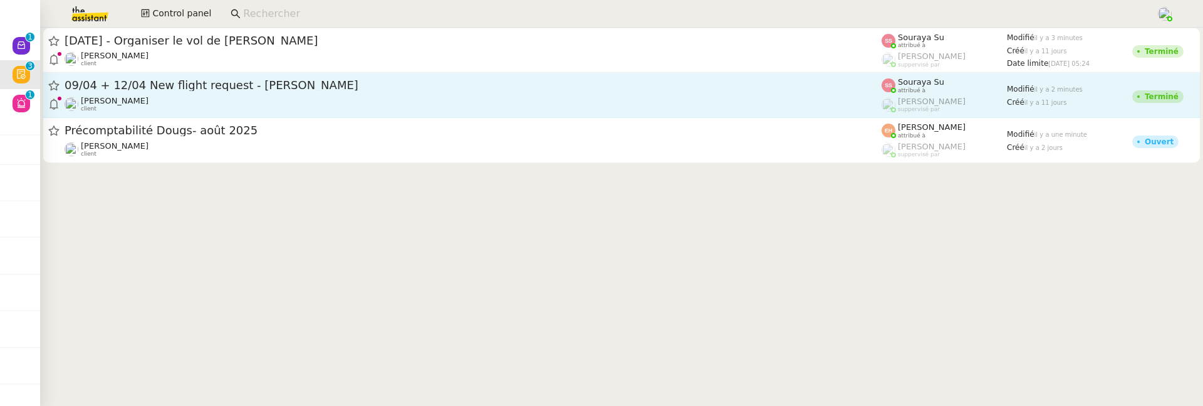
click at [249, 75] on link "09/04 + 12/04 New flight request - [PERSON_NAME] [PERSON_NAME] client Souraya S…" at bounding box center [622, 95] width 1158 height 45
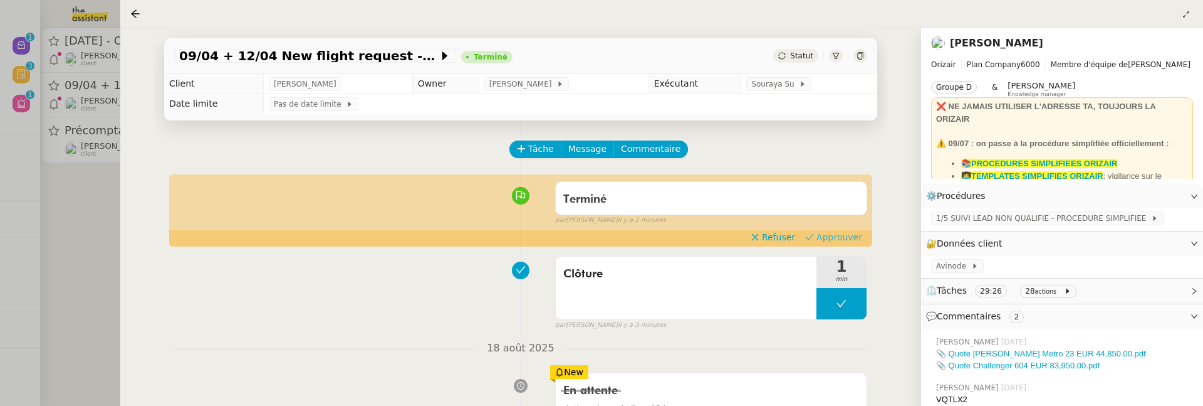
click at [814, 233] on icon at bounding box center [809, 237] width 9 height 9
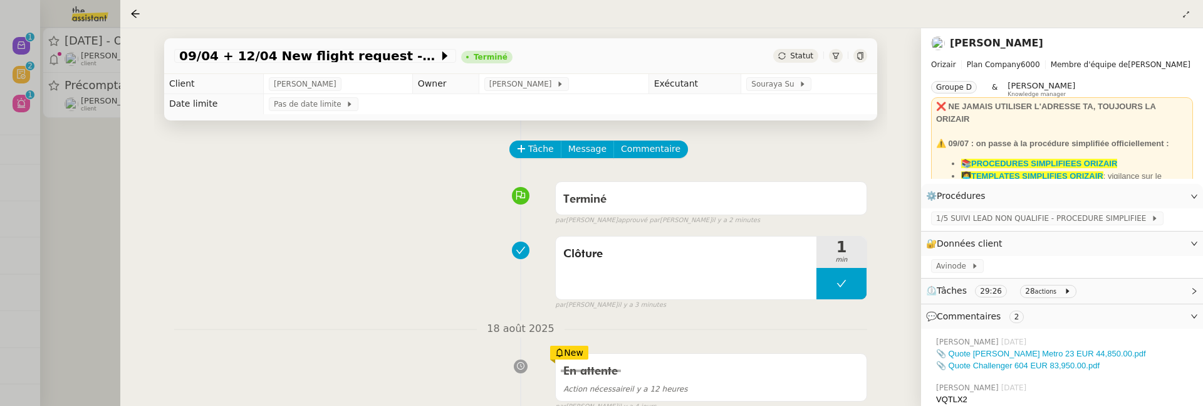
click at [97, 204] on div at bounding box center [601, 203] width 1203 height 406
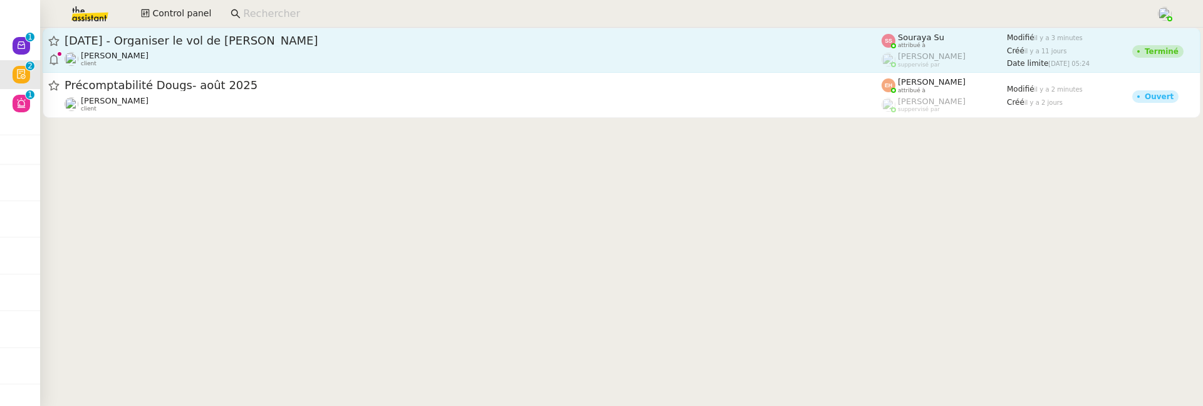
click at [243, 41] on span "[DATE] - Organiser le vol de [PERSON_NAME]" at bounding box center [473, 40] width 817 height 11
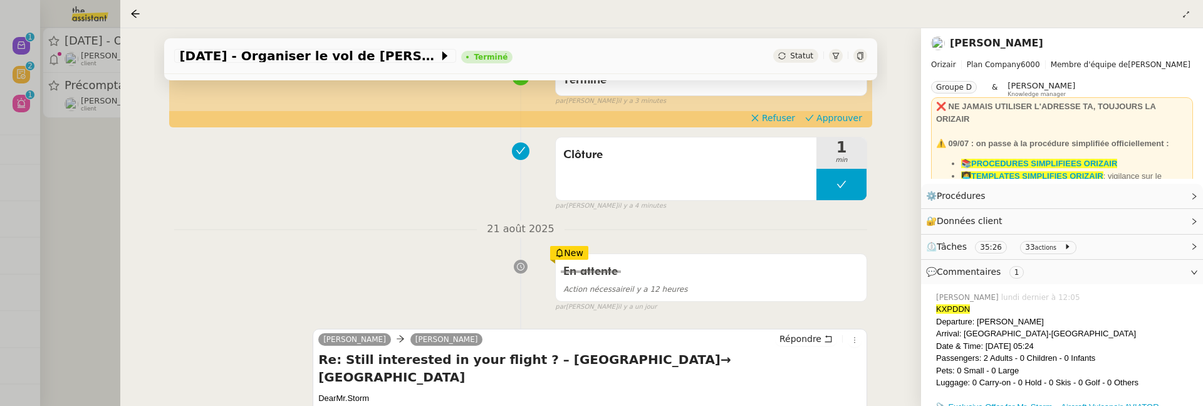
scroll to position [139, 0]
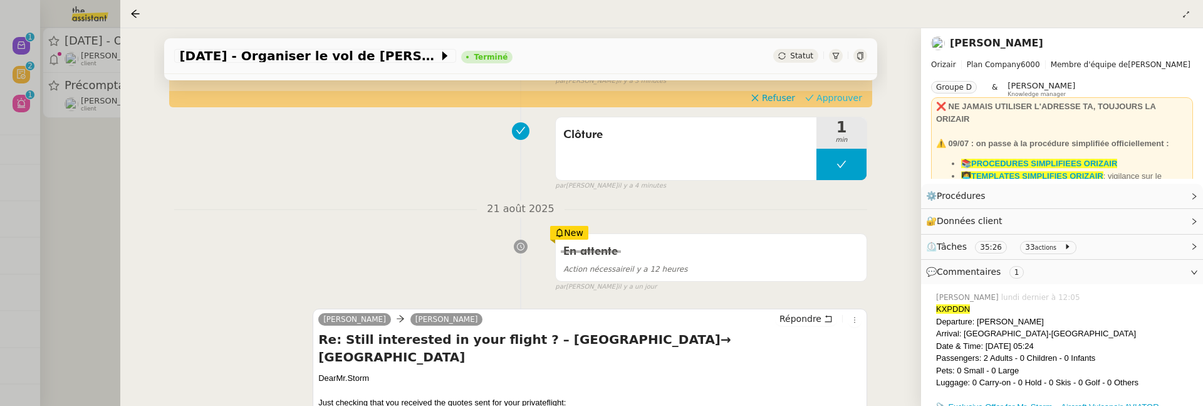
click at [842, 93] on span "Approuver" at bounding box center [840, 98] width 46 height 13
drag, startPoint x: 554, startPoint y: 136, endPoint x: 457, endPoint y: 136, distance: 97.1
click at [457, 136] on div "Clôture 1 min false par [PERSON_NAME] il y a 4 minutes" at bounding box center [520, 151] width 693 height 80
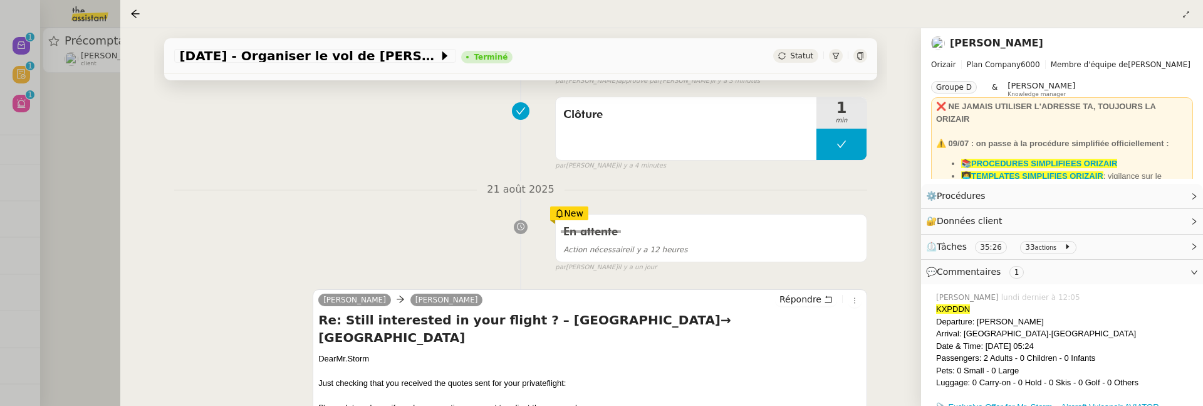
click at [392, 161] on div "Clôture 1 min false par [PERSON_NAME] il y a 4 minutes" at bounding box center [520, 131] width 693 height 80
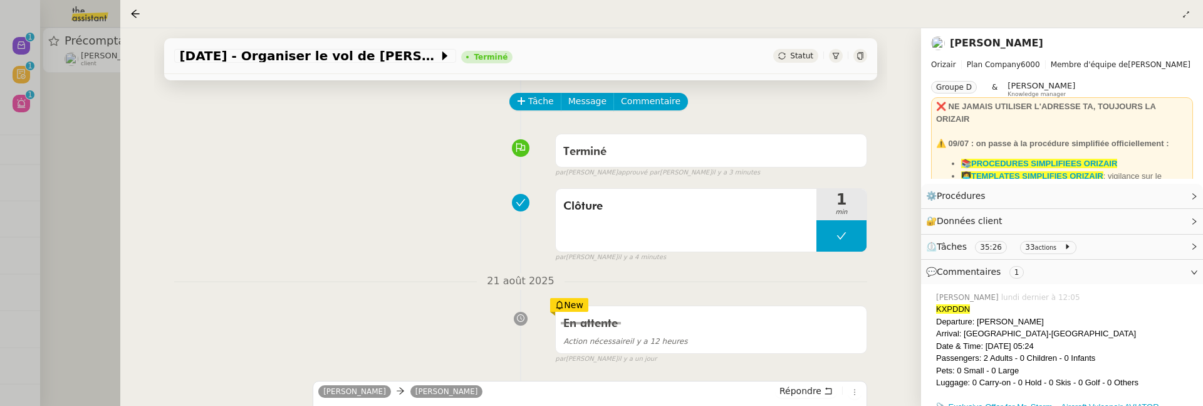
scroll to position [0, 0]
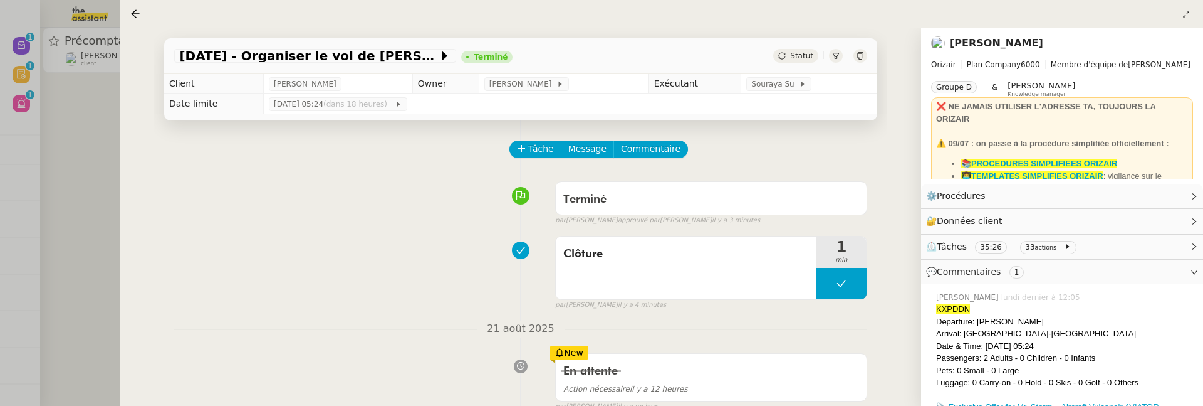
click at [105, 147] on div at bounding box center [601, 203] width 1203 height 406
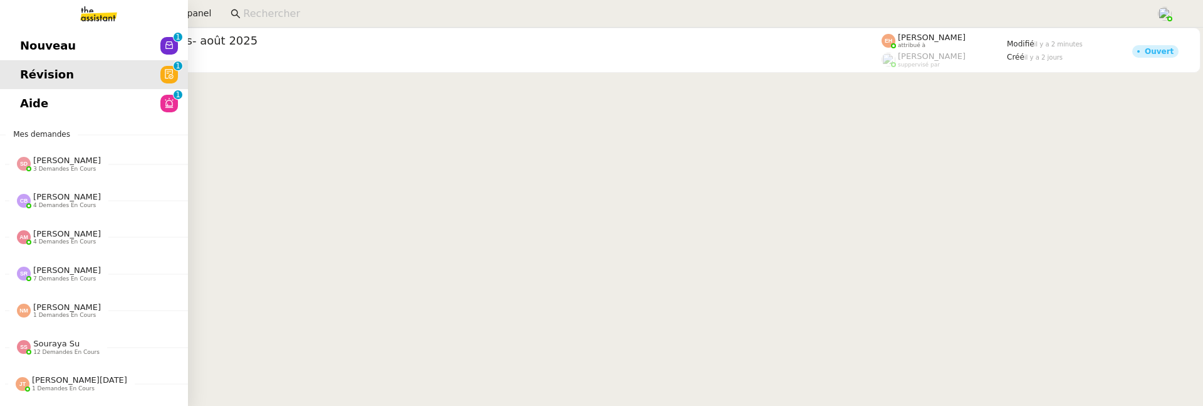
click at [45, 51] on span "Nouveau" at bounding box center [48, 45] width 56 height 19
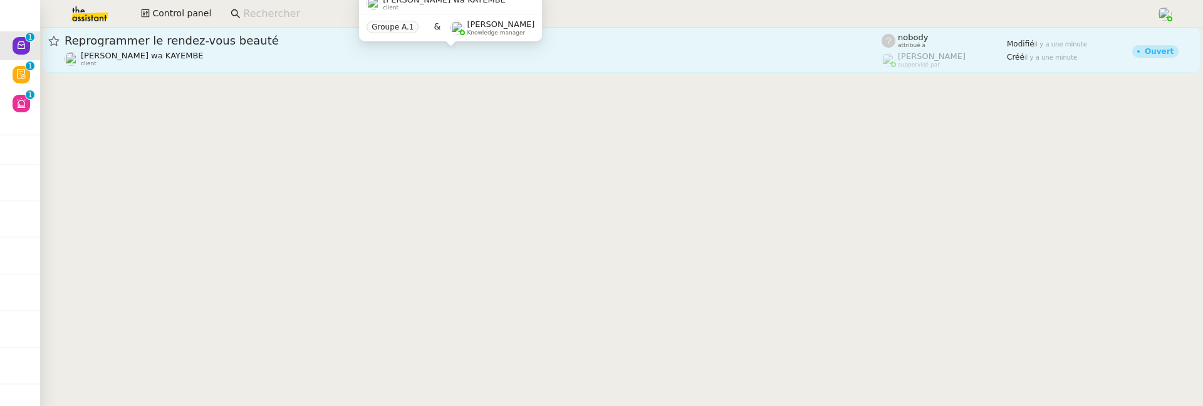
click at [315, 55] on div "[PERSON_NAME] wa KAYEMBE client" at bounding box center [473, 59] width 817 height 16
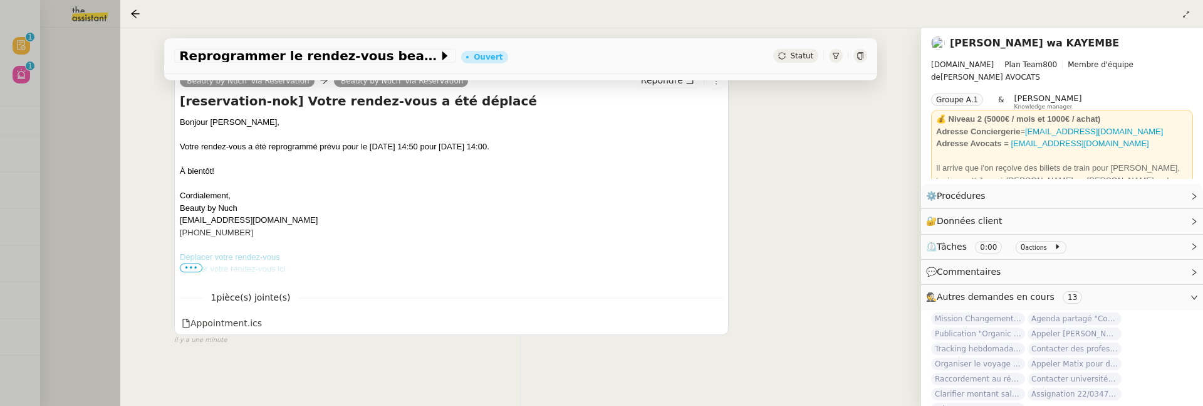
scroll to position [178, 0]
click at [100, 149] on div at bounding box center [601, 203] width 1203 height 406
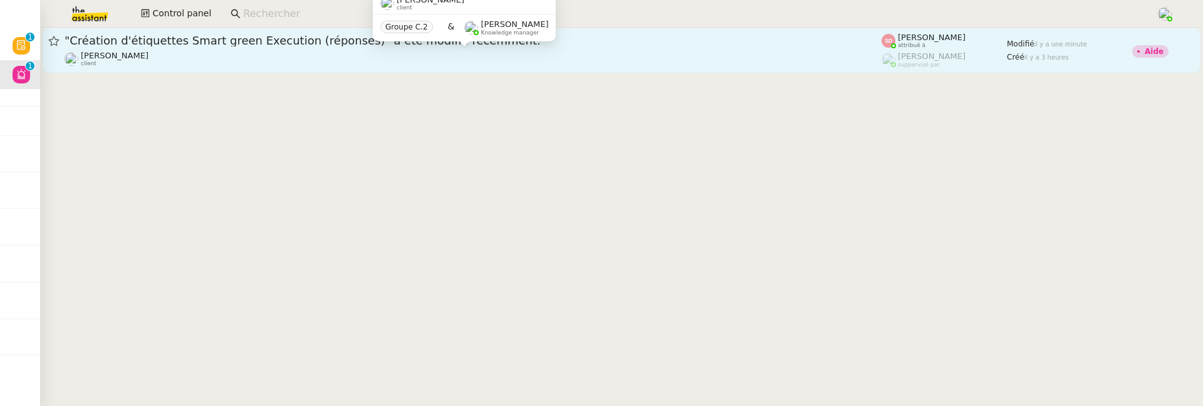
click at [268, 64] on div "[PERSON_NAME] Souder client" at bounding box center [473, 59] width 817 height 16
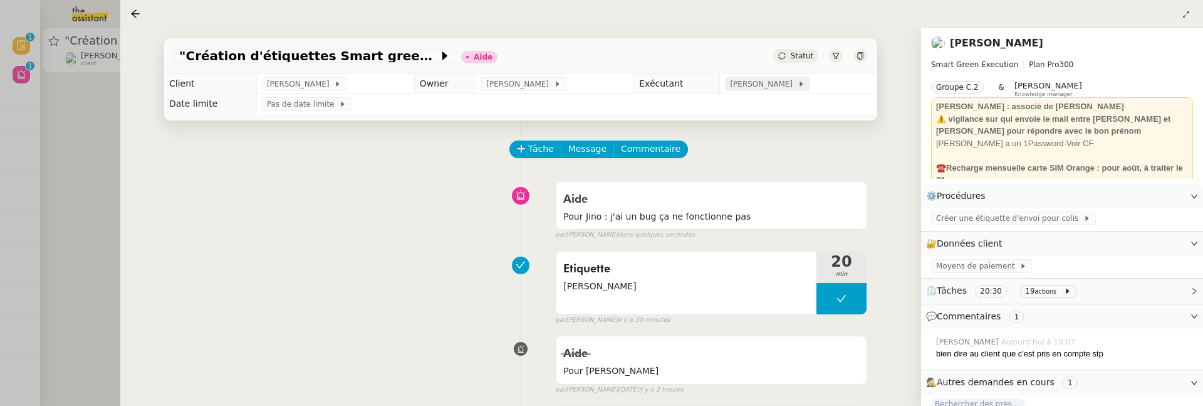
click at [763, 87] on span "[PERSON_NAME]" at bounding box center [763, 84] width 67 height 13
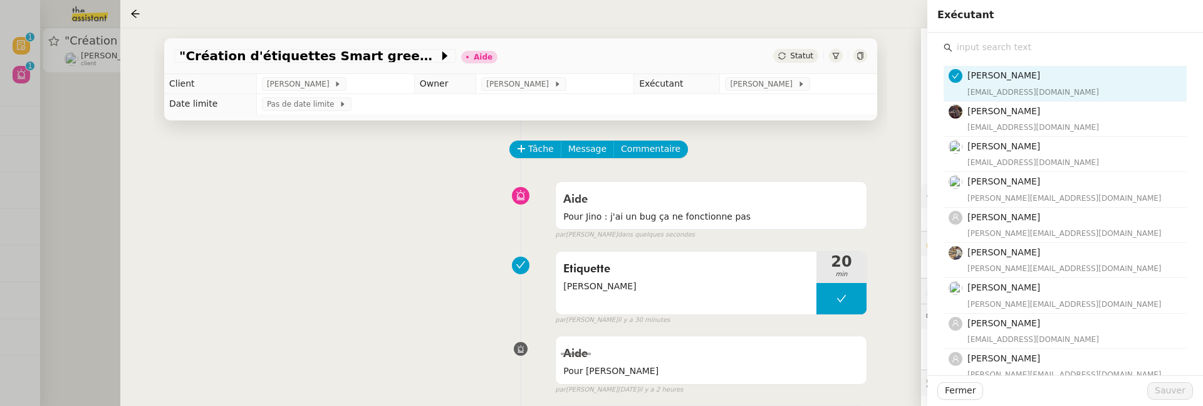
click at [989, 43] on input "text" at bounding box center [1070, 47] width 234 height 17
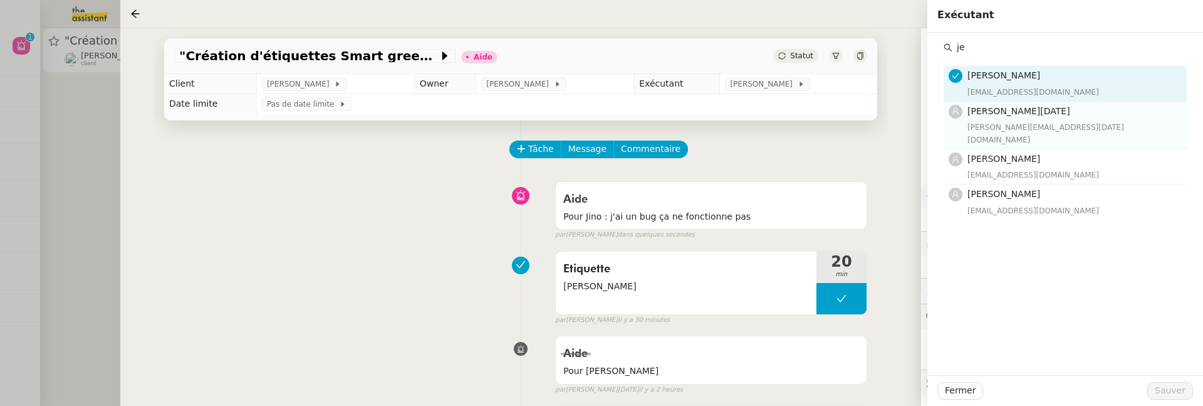
type input "je"
click at [1014, 118] on div "[PERSON_NAME][DATE] [EMAIL_ADDRESS][DATE][DOMAIN_NAME]" at bounding box center [1074, 125] width 212 height 42
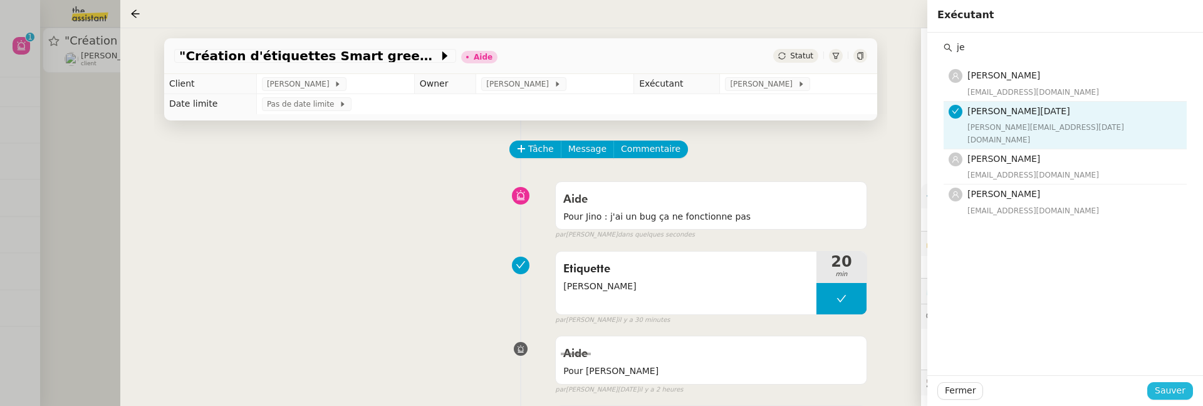
click at [1166, 385] on span "Sauver" at bounding box center [1170, 390] width 31 height 14
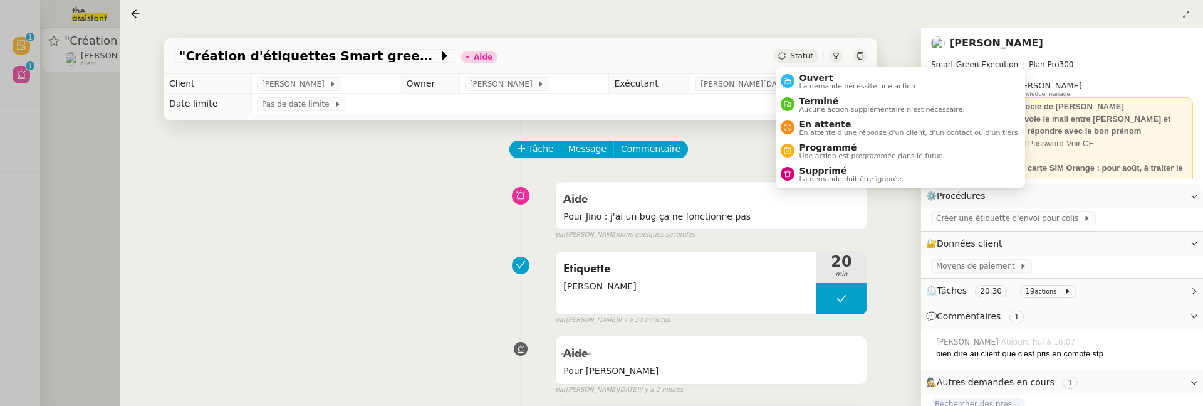
click at [796, 53] on span "Statut" at bounding box center [801, 55] width 23 height 9
click at [809, 78] on span "Ouvert" at bounding box center [858, 78] width 117 height 10
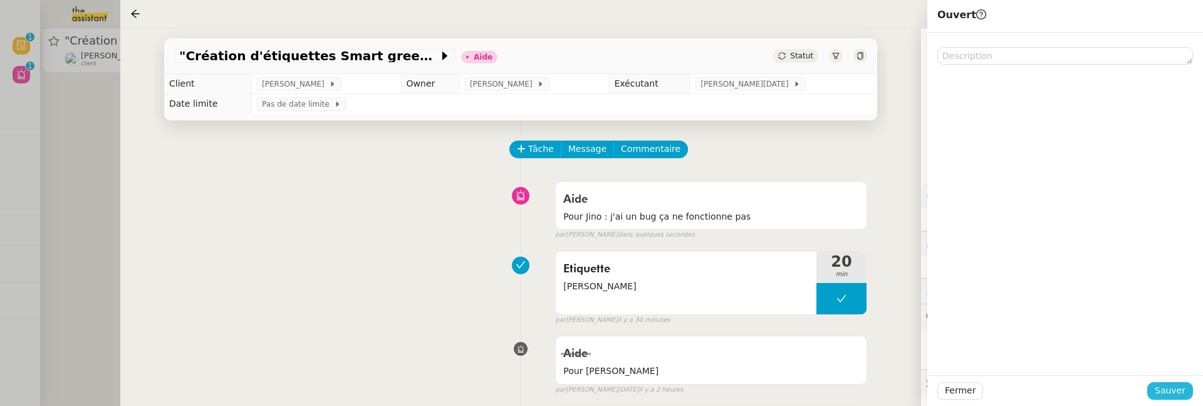
click at [1173, 392] on span "Sauver" at bounding box center [1170, 390] width 31 height 14
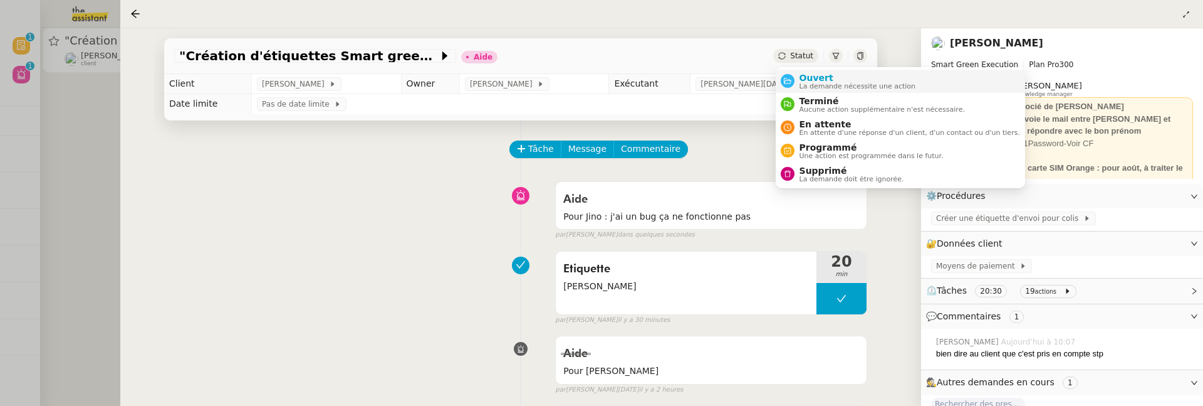
click at [802, 76] on span "Ouvert" at bounding box center [858, 78] width 117 height 10
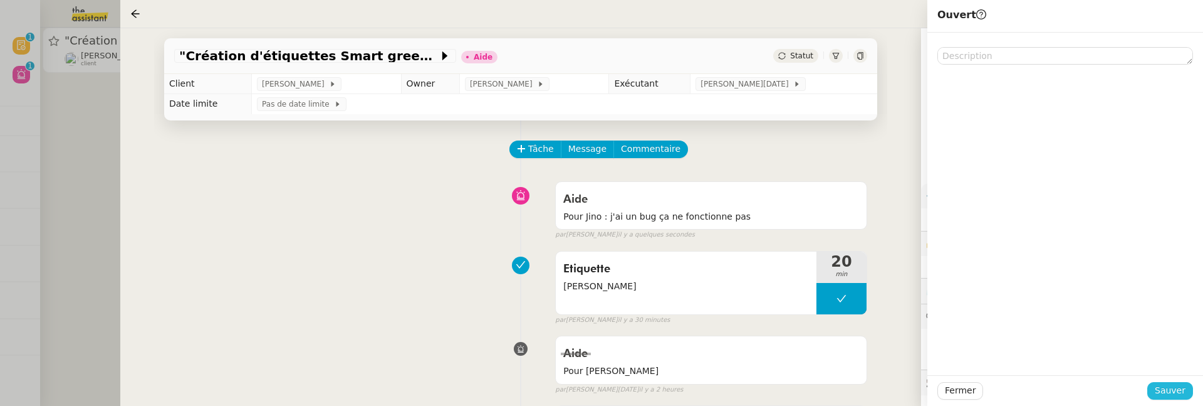
click at [1183, 396] on span "Sauver" at bounding box center [1170, 390] width 31 height 14
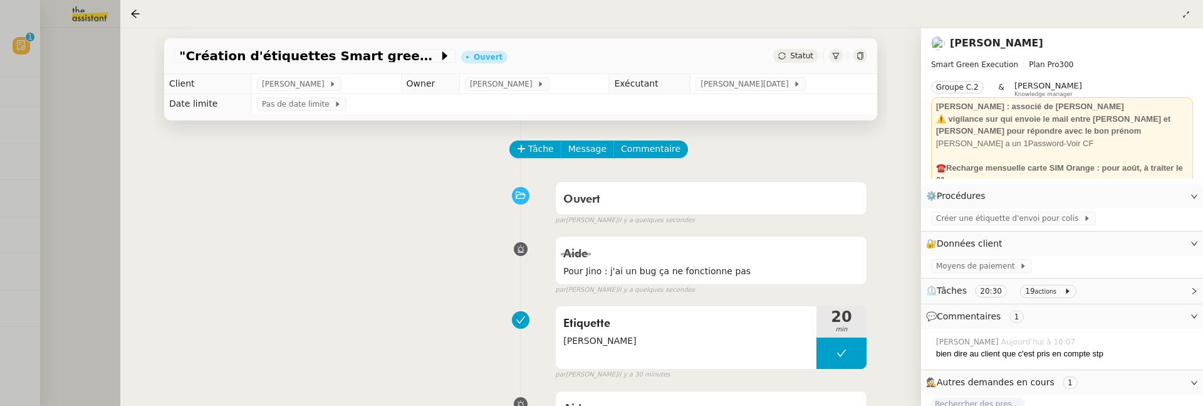
click at [112, 152] on div at bounding box center [601, 203] width 1203 height 406
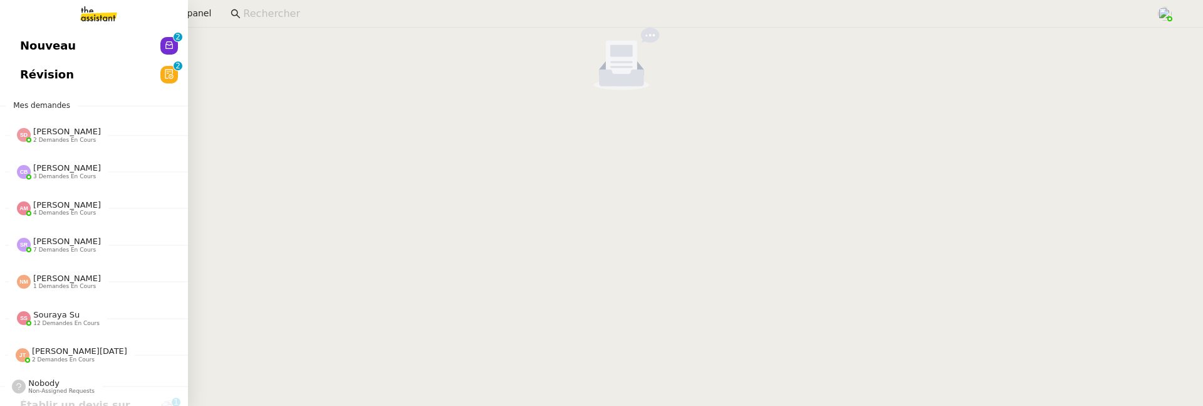
click at [15, 81] on link "Révision 0 1 2 3 4 5 6 7 8 9" at bounding box center [94, 74] width 188 height 29
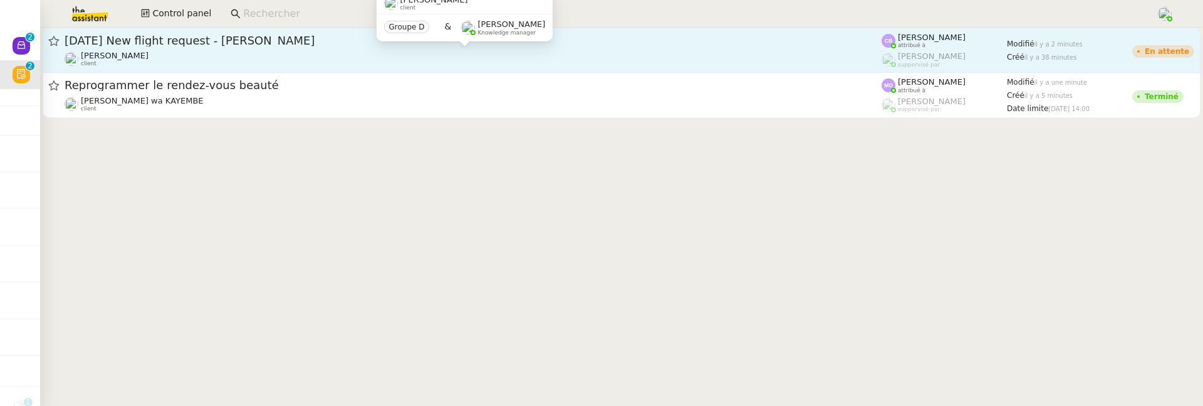
click at [281, 55] on div "[PERSON_NAME] client" at bounding box center [473, 59] width 817 height 16
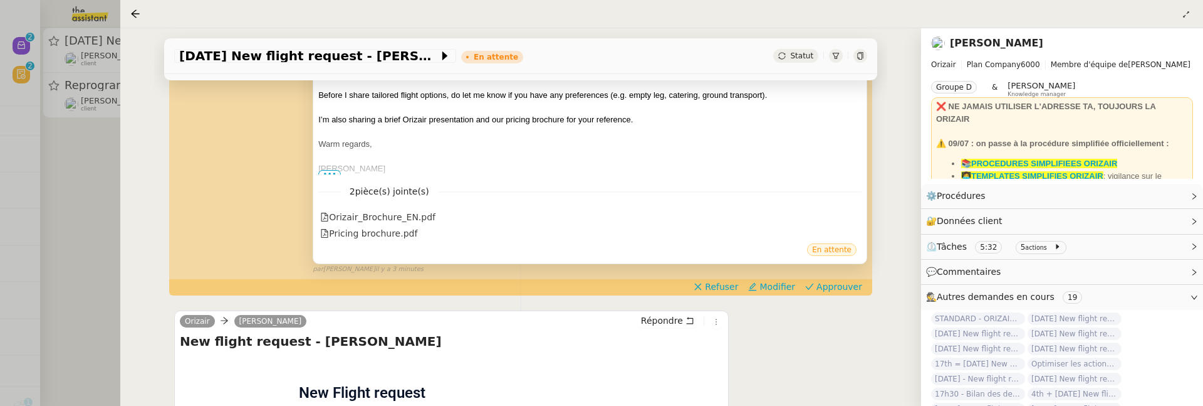
scroll to position [381, 0]
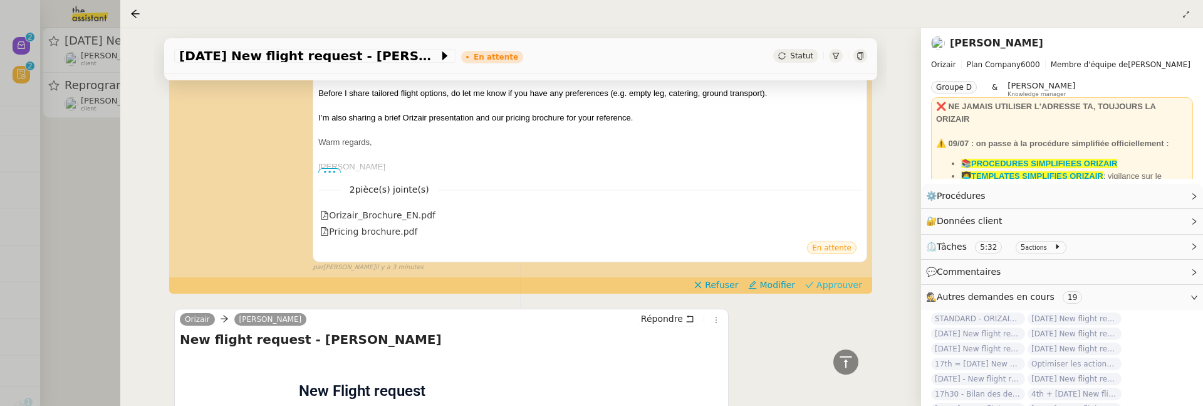
click at [827, 283] on span "Approuver" at bounding box center [840, 284] width 46 height 13
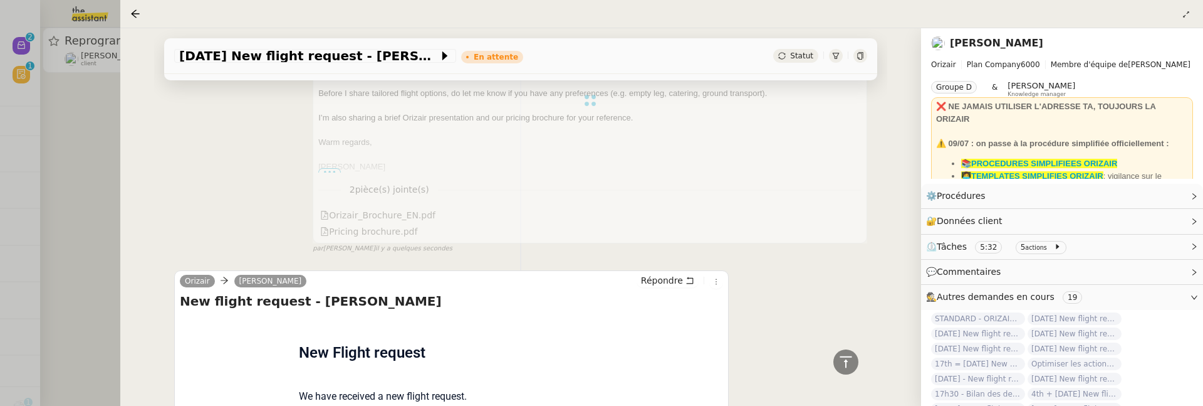
click at [102, 177] on div at bounding box center [601, 203] width 1203 height 406
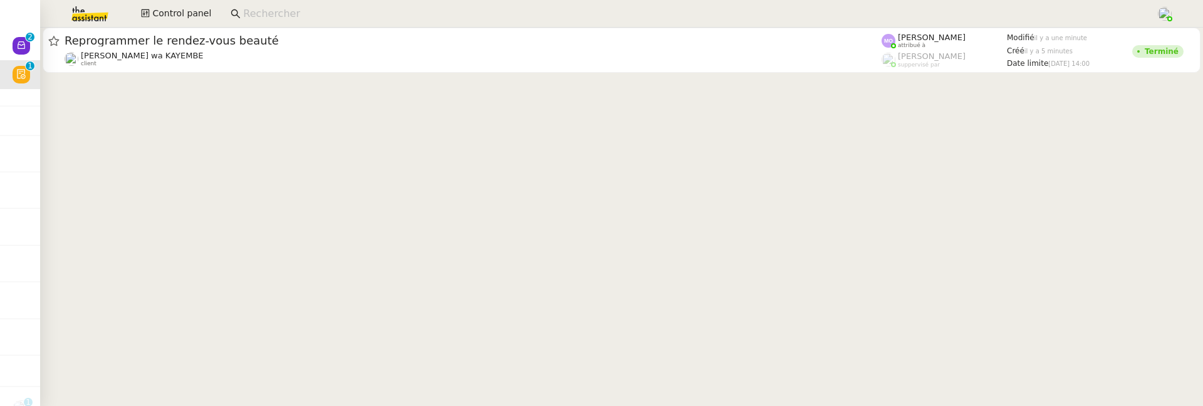
click at [231, 83] on cdk-virtual-scroll-viewport "Reprogrammer le rendez-vous beauté [PERSON_NAME] wa KAYEMBE client [PERSON_NAME…" at bounding box center [621, 217] width 1163 height 378
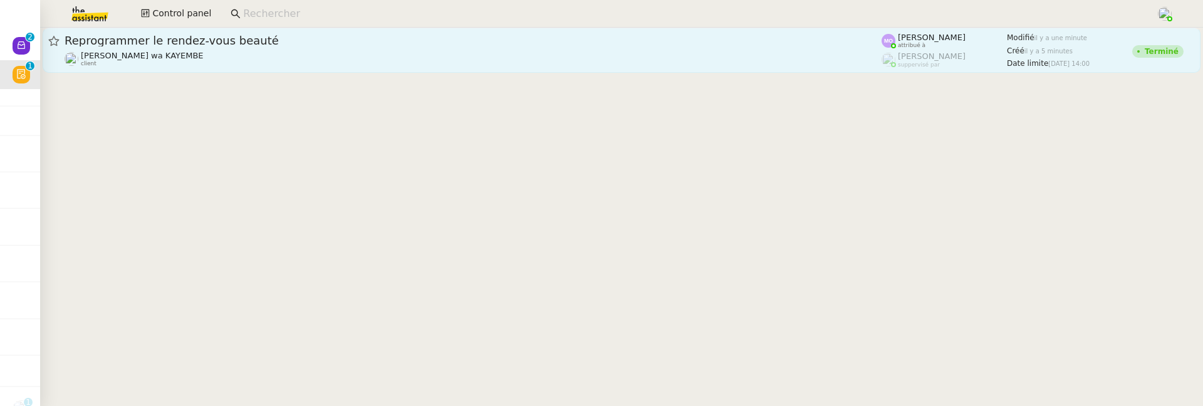
click at [245, 72] on link "Reprogrammer le rendez-vous beauté [PERSON_NAME] wa KAYEMBE client [PERSON_NAME…" at bounding box center [622, 50] width 1158 height 45
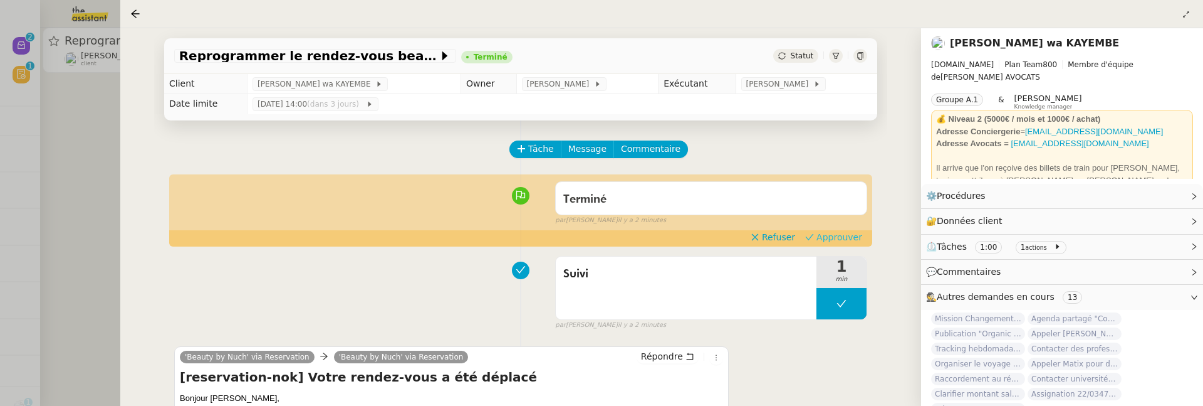
click at [840, 242] on span "Approuver" at bounding box center [840, 237] width 46 height 13
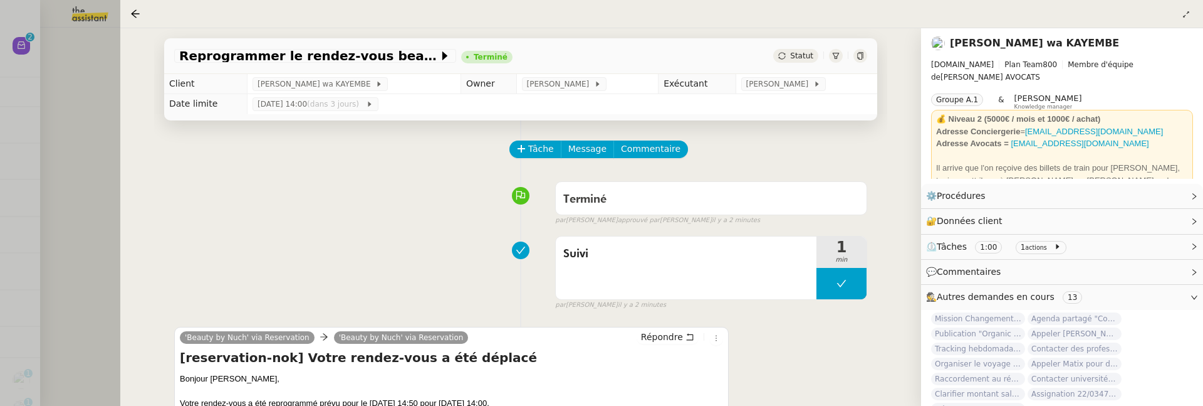
click at [75, 113] on div at bounding box center [601, 203] width 1203 height 406
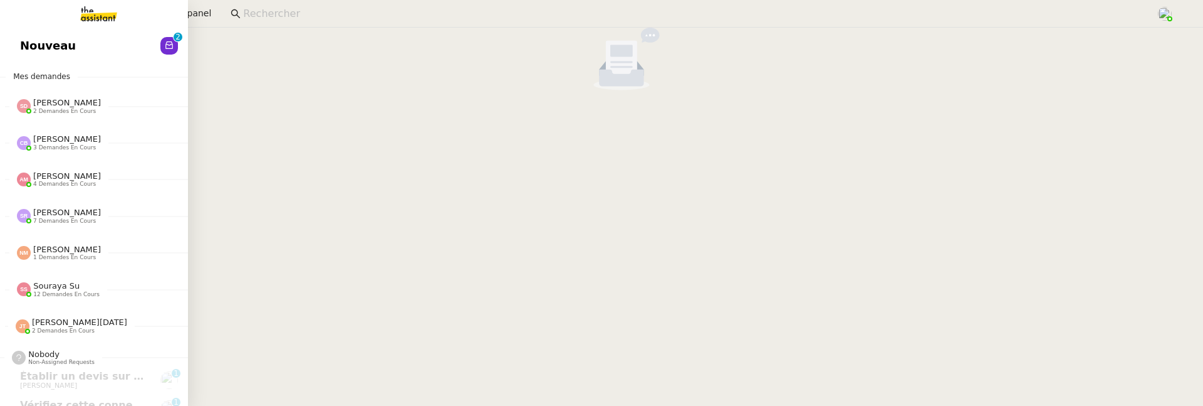
click at [23, 60] on div "Nouveau 0 1 2 3 4 5 6 7 8 9 Mes demandes [PERSON_NAME] 2 demandes en cours Véri…" at bounding box center [94, 217] width 188 height 378
click at [123, 49] on link "Nouveau 0 1 2 3 4 5 6 7 8 9" at bounding box center [94, 45] width 188 height 29
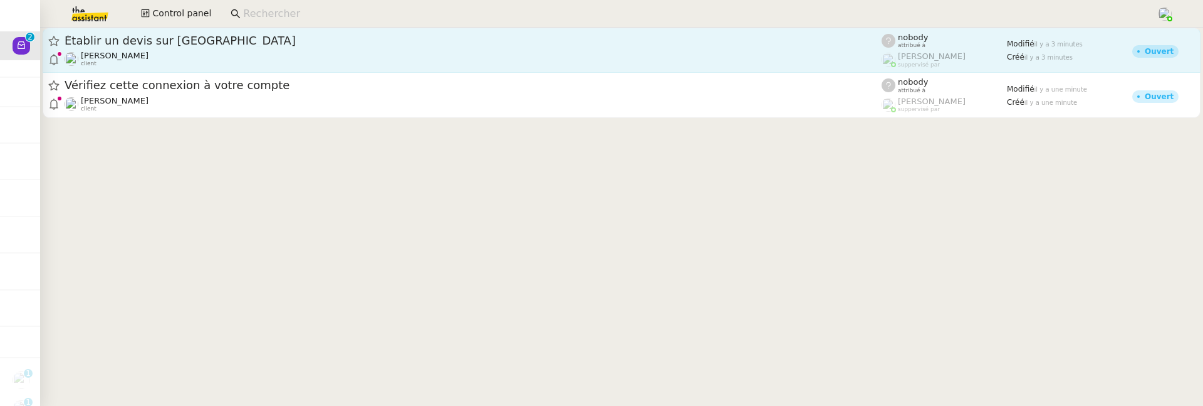
click at [416, 43] on span "Établir un devis sur [GEOGRAPHIC_DATA]" at bounding box center [473, 40] width 817 height 11
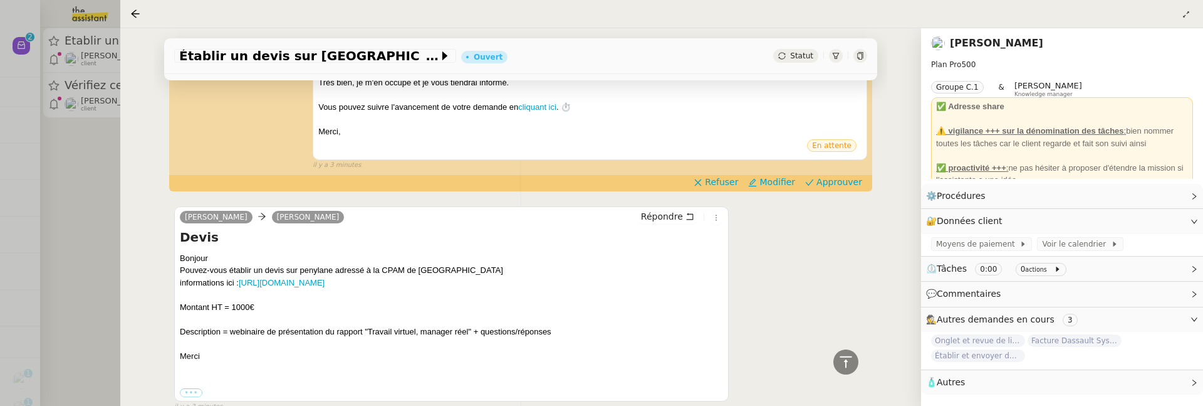
scroll to position [310, 0]
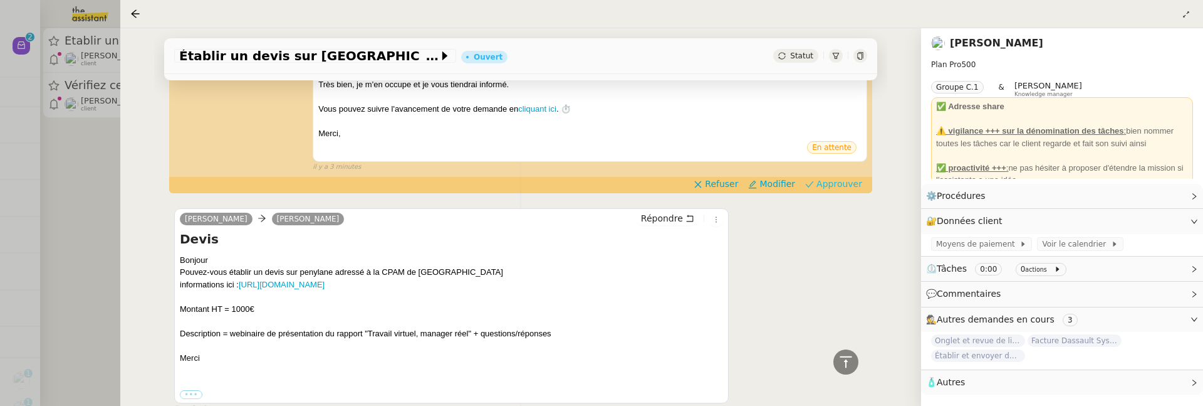
click at [820, 181] on span "Approuver" at bounding box center [840, 183] width 46 height 13
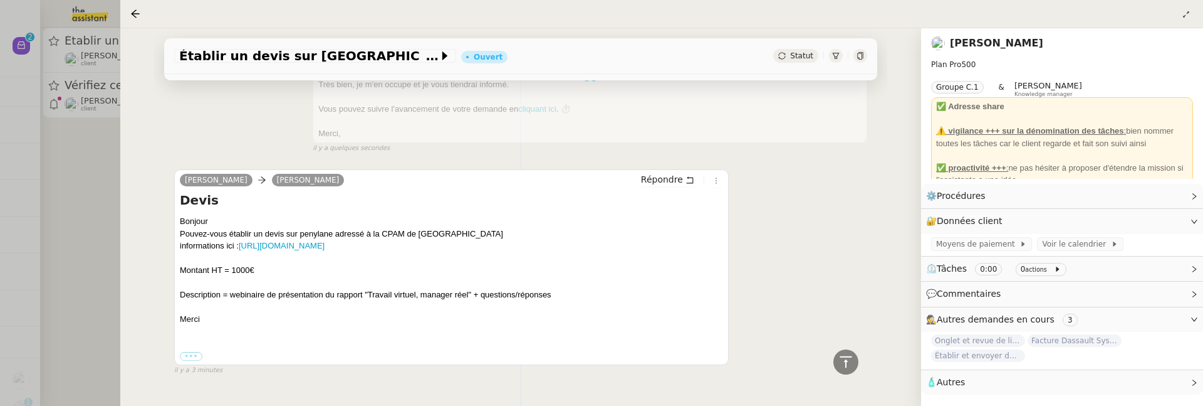
scroll to position [0, 0]
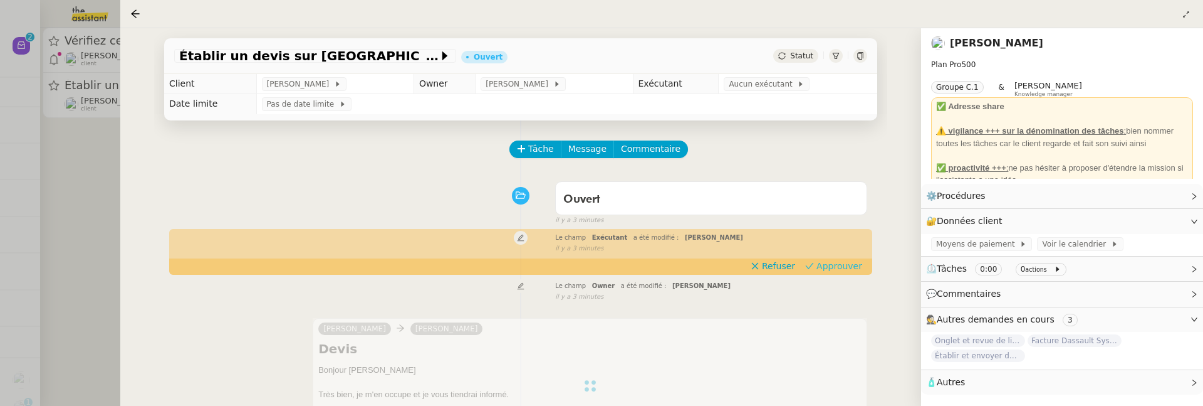
click at [828, 267] on span "Approuver" at bounding box center [840, 265] width 46 height 13
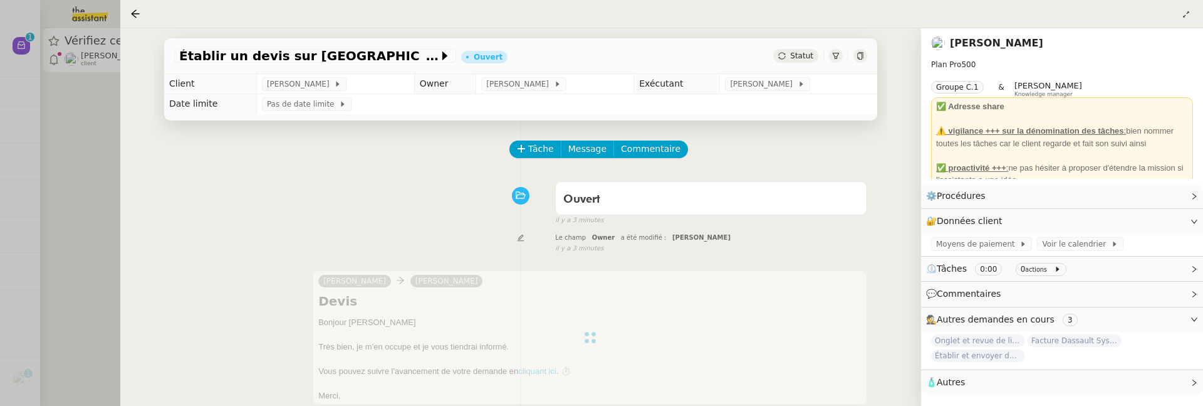
click at [101, 167] on div at bounding box center [601, 203] width 1203 height 406
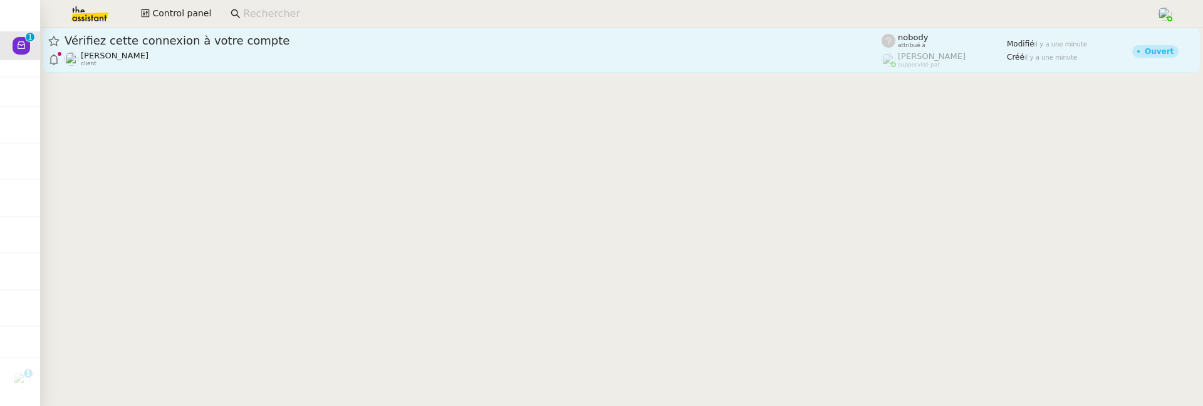
click at [214, 58] on div "[PERSON_NAME] client" at bounding box center [473, 59] width 817 height 16
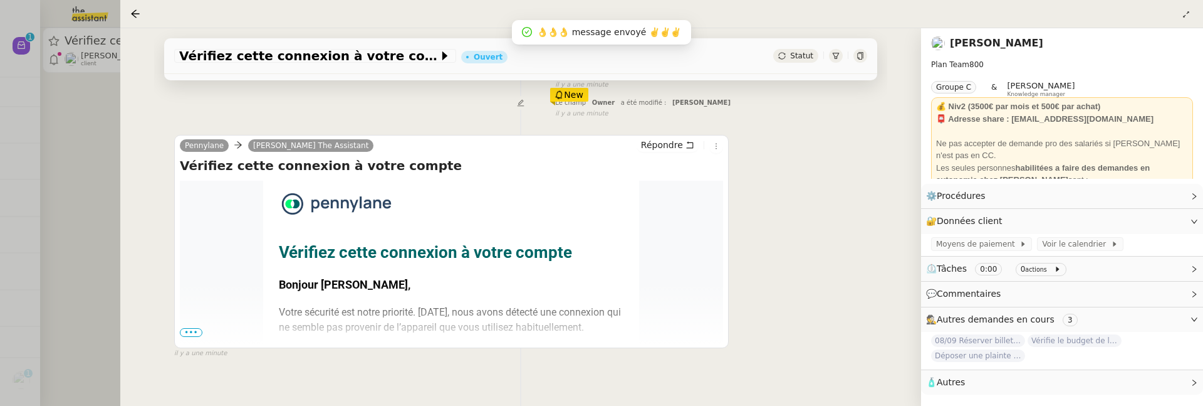
scroll to position [216, 0]
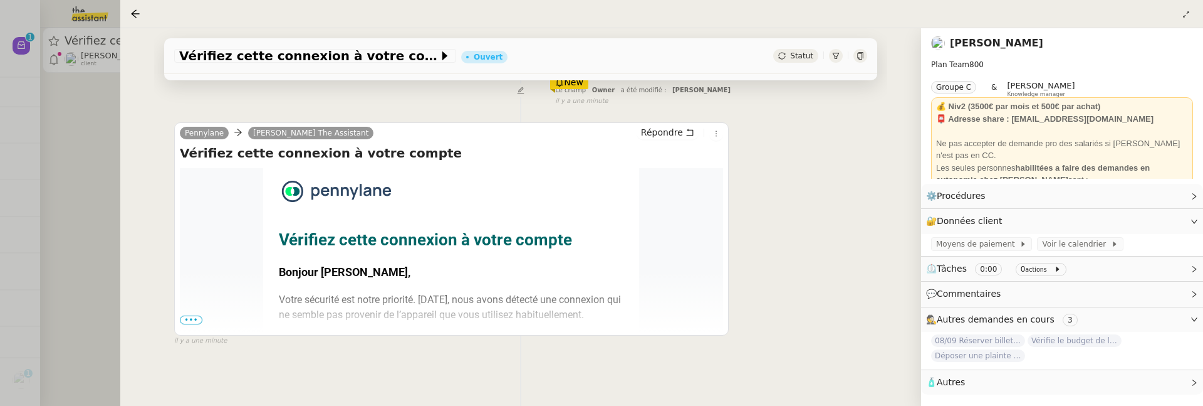
click at [189, 320] on span "•••" at bounding box center [191, 319] width 23 height 9
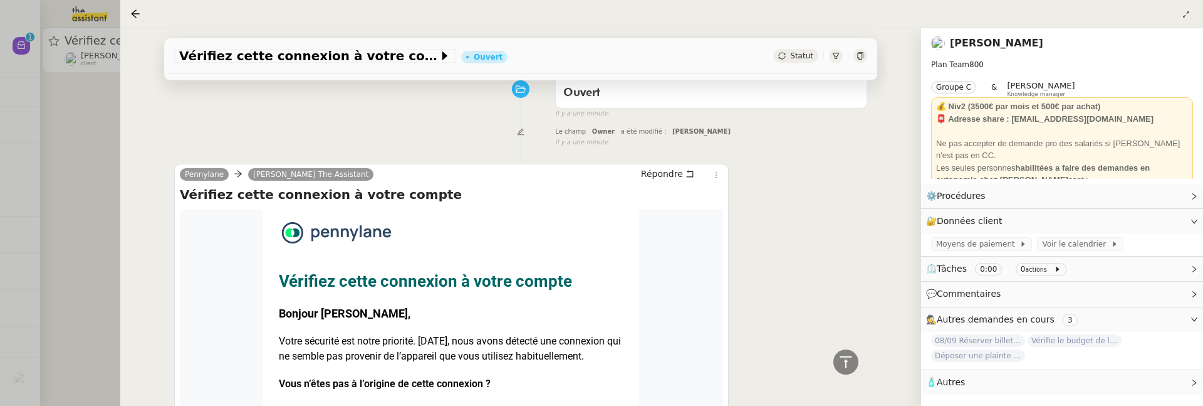
scroll to position [0, 0]
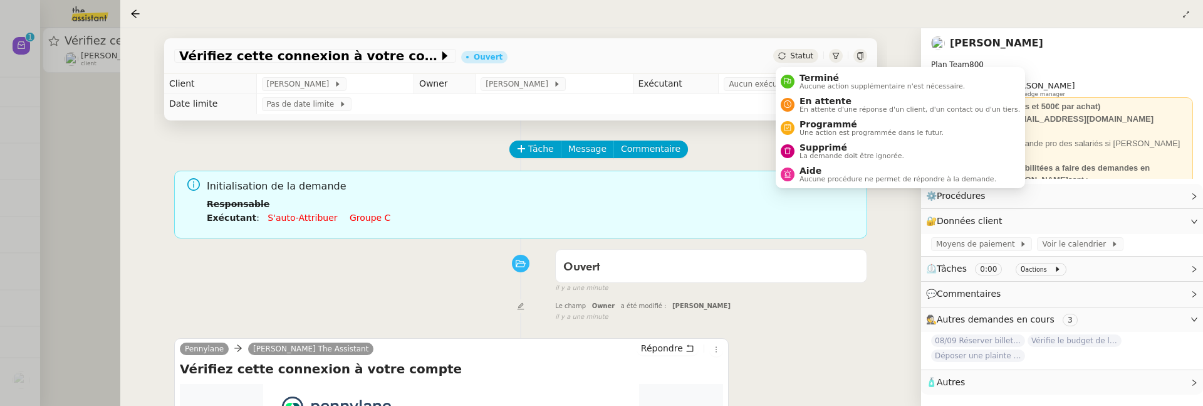
click at [799, 59] on span "Statut" at bounding box center [801, 55] width 23 height 9
click at [812, 143] on span "Supprimé" at bounding box center [852, 147] width 105 height 10
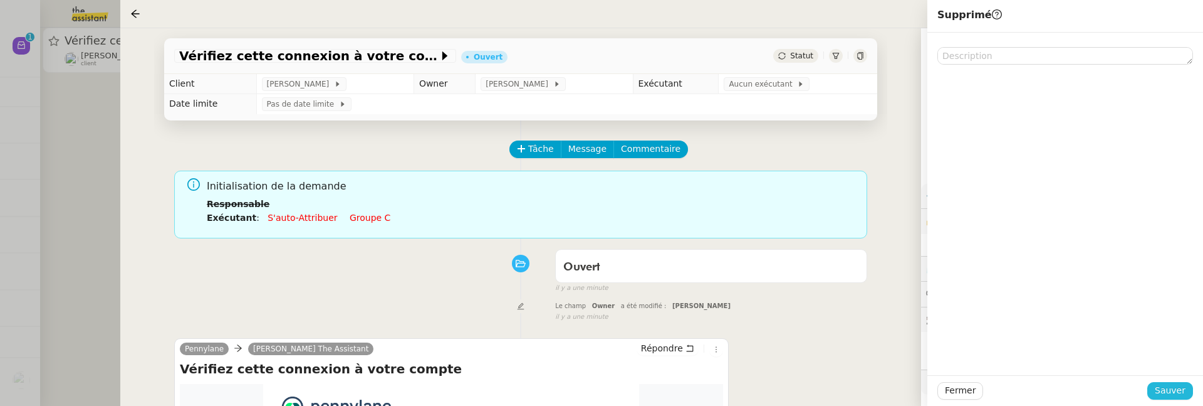
click at [1176, 398] on button "Sauver" at bounding box center [1171, 391] width 46 height 18
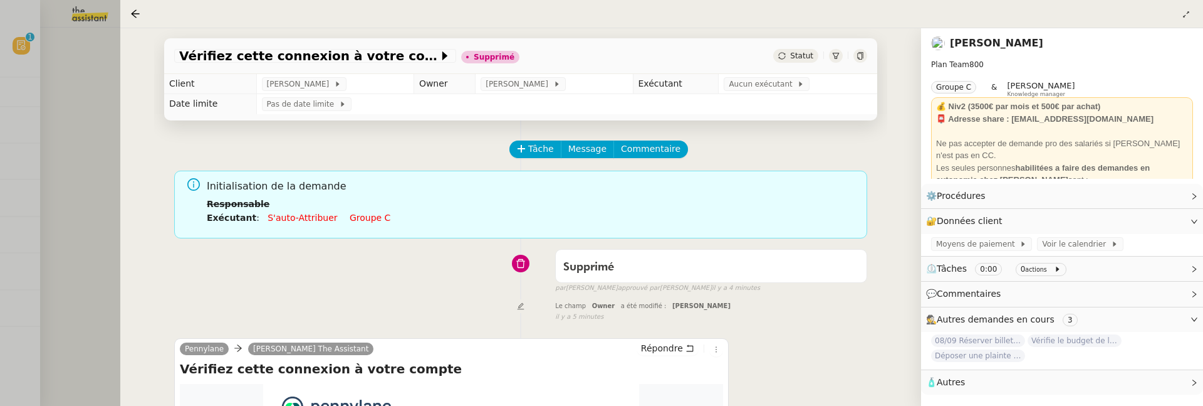
click at [100, 112] on div at bounding box center [601, 203] width 1203 height 406
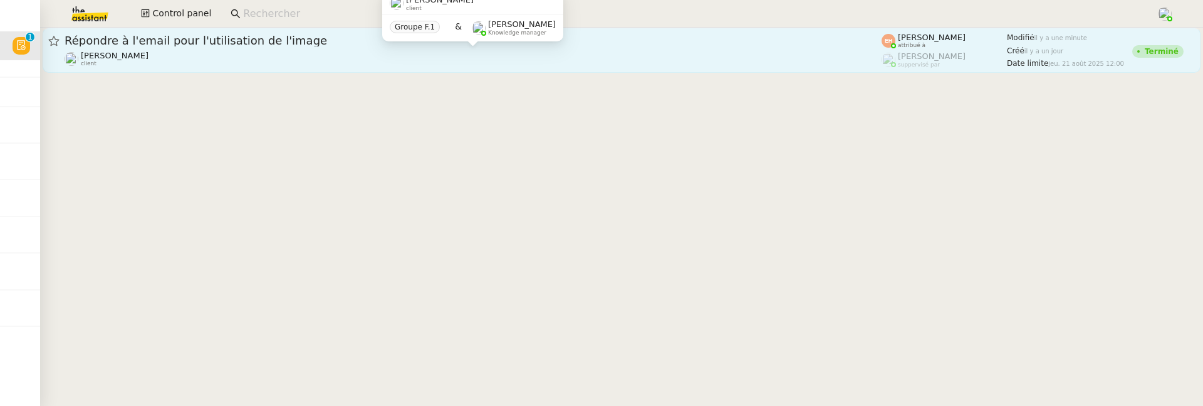
click at [234, 51] on div "[PERSON_NAME] MAS client" at bounding box center [473, 59] width 817 height 16
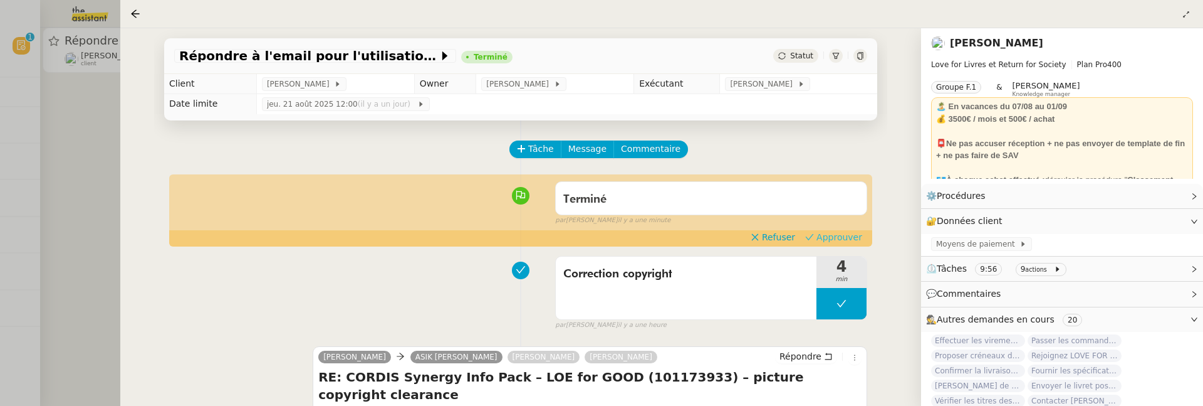
click at [825, 233] on span "Approuver" at bounding box center [840, 237] width 46 height 13
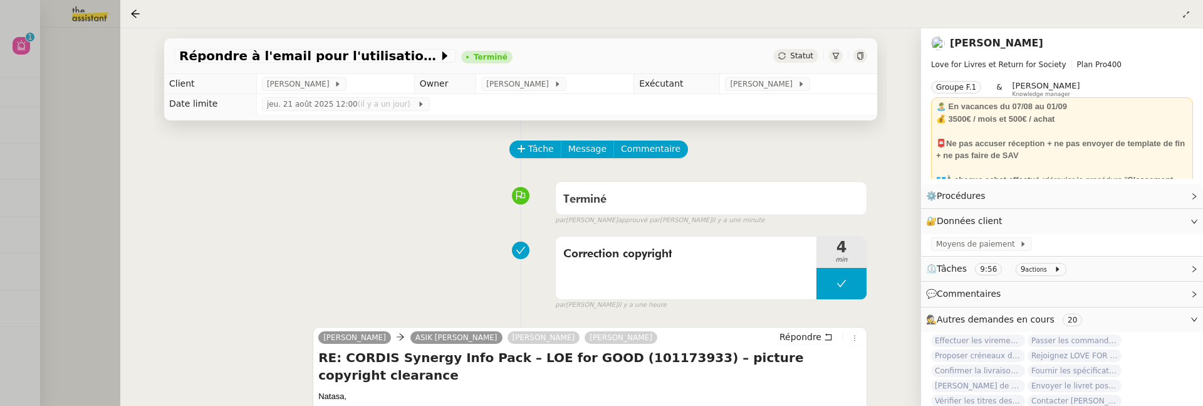
click at [89, 147] on div at bounding box center [601, 203] width 1203 height 406
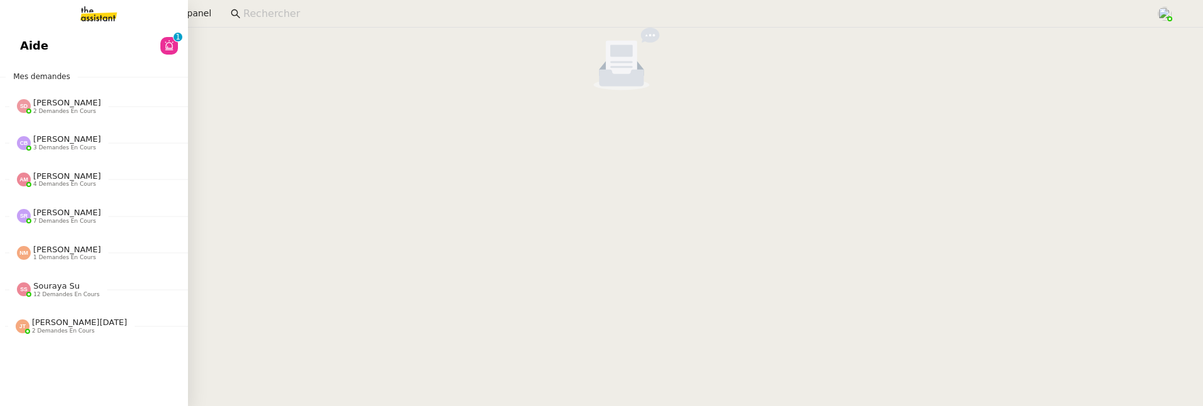
click at [21, 34] on link "Aide 0 1 2 3 4 5 6 7 8 9" at bounding box center [94, 45] width 188 height 29
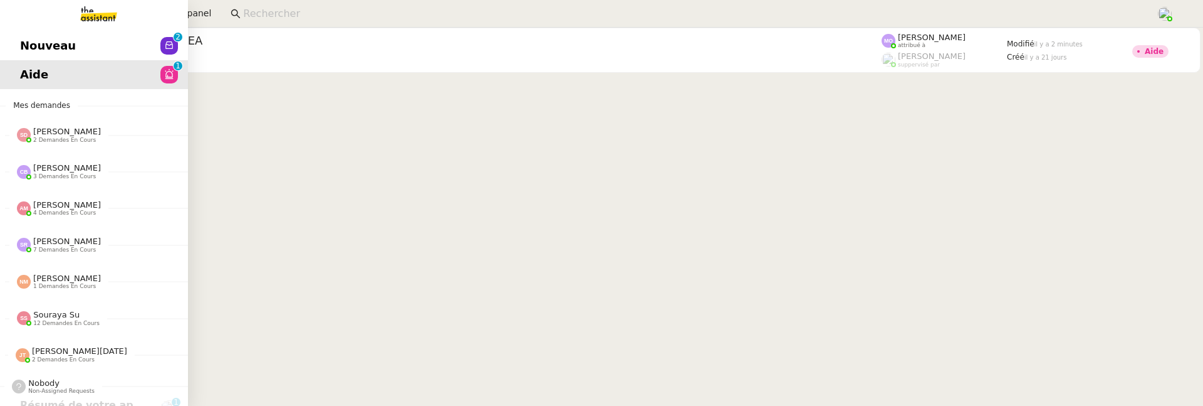
click at [28, 57] on link "Nouveau 0 1 2 3 4 5 6 7 8 9" at bounding box center [94, 45] width 188 height 29
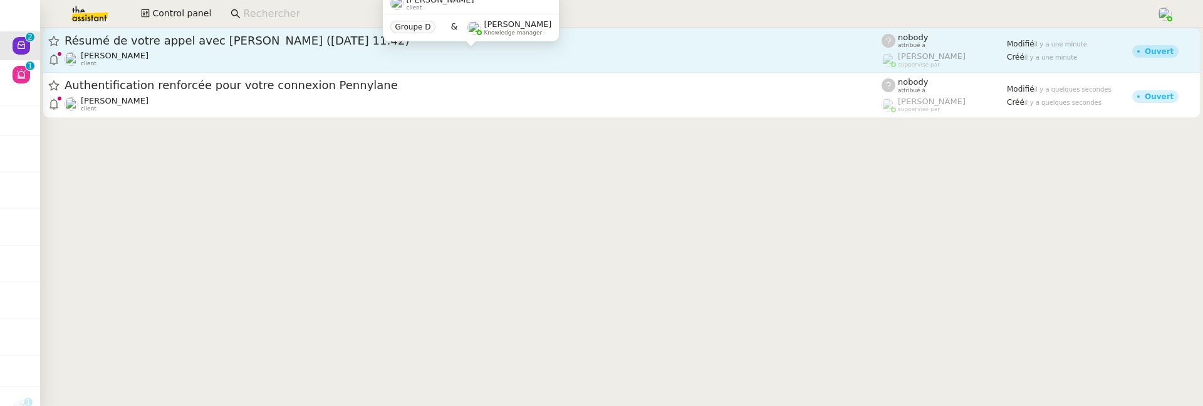
click at [270, 59] on div "[PERSON_NAME] client" at bounding box center [473, 59] width 817 height 16
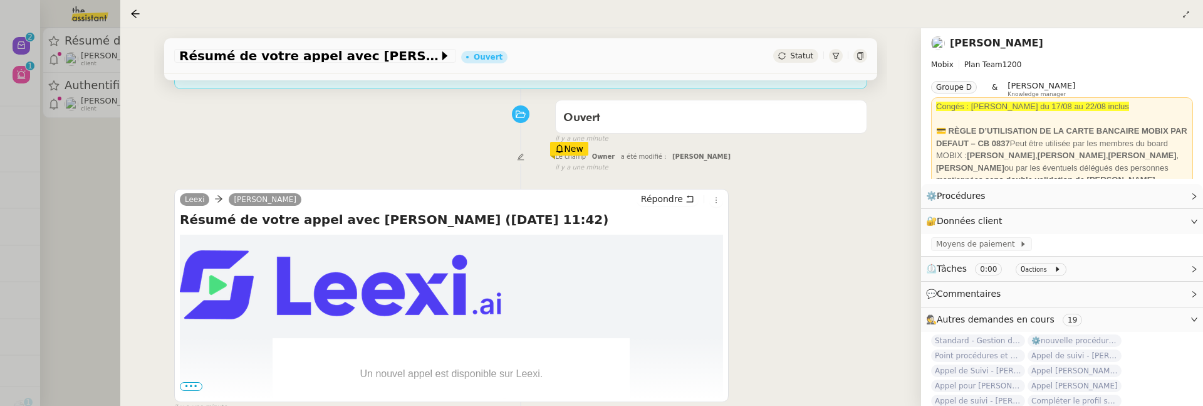
scroll to position [174, 0]
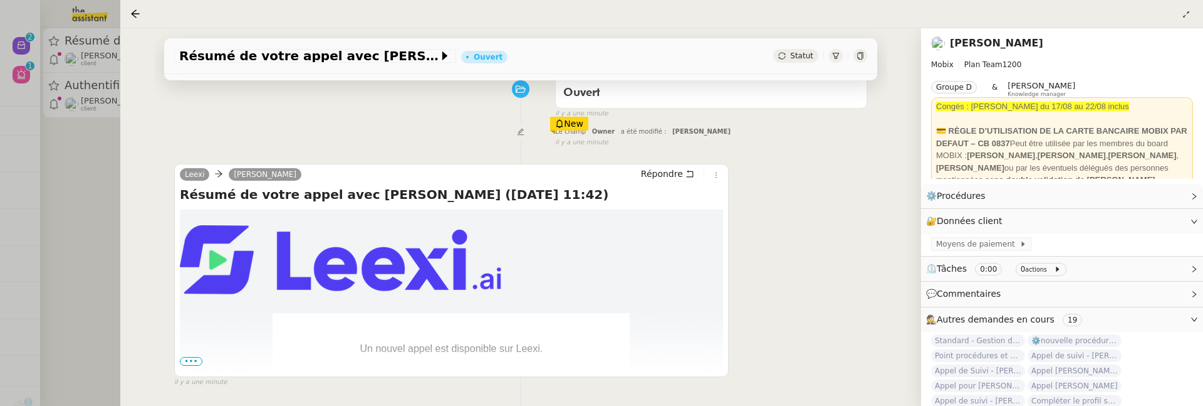
click at [800, 54] on span "Statut" at bounding box center [801, 55] width 23 height 9
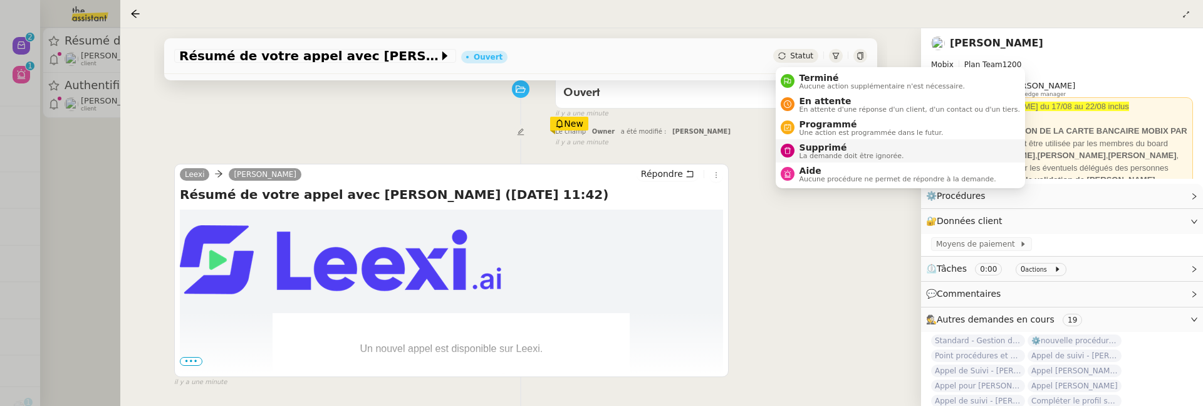
click at [814, 142] on span "Supprimé" at bounding box center [852, 147] width 105 height 10
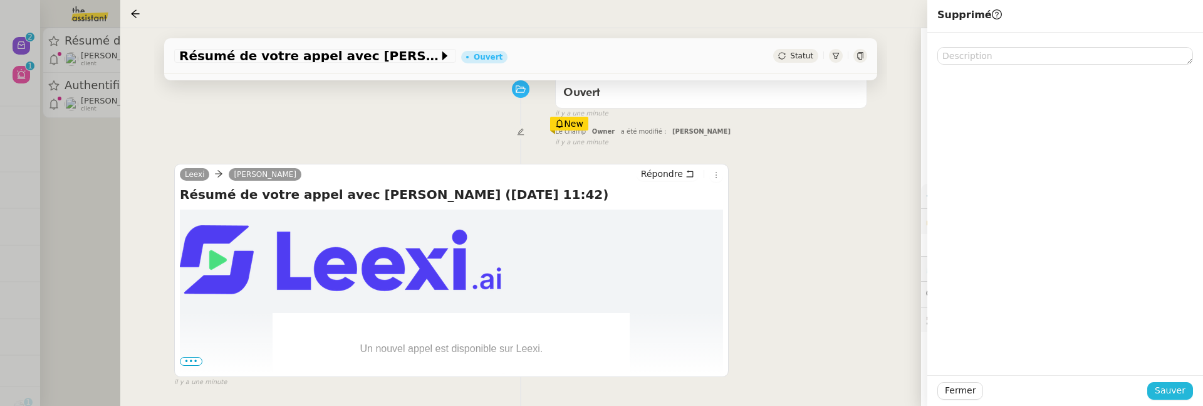
click at [1160, 390] on span "Sauver" at bounding box center [1170, 390] width 31 height 14
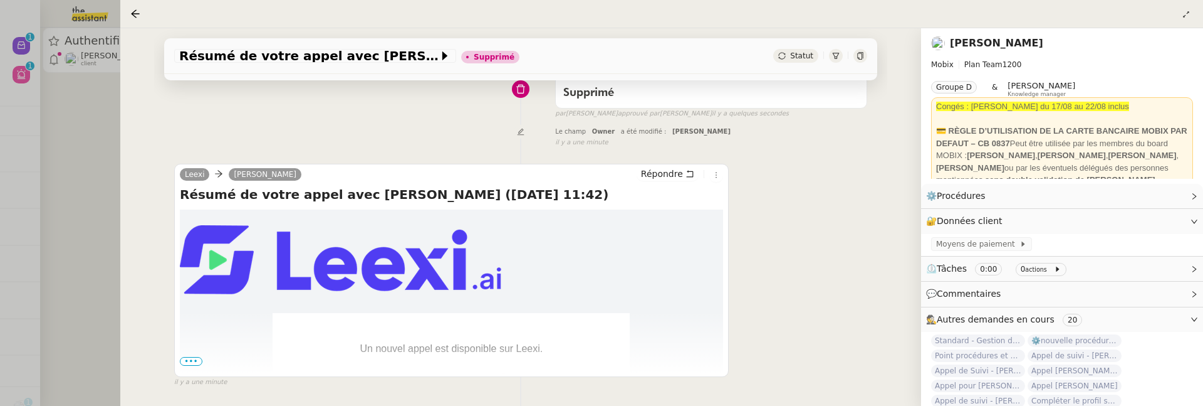
click at [97, 123] on div at bounding box center [601, 203] width 1203 height 406
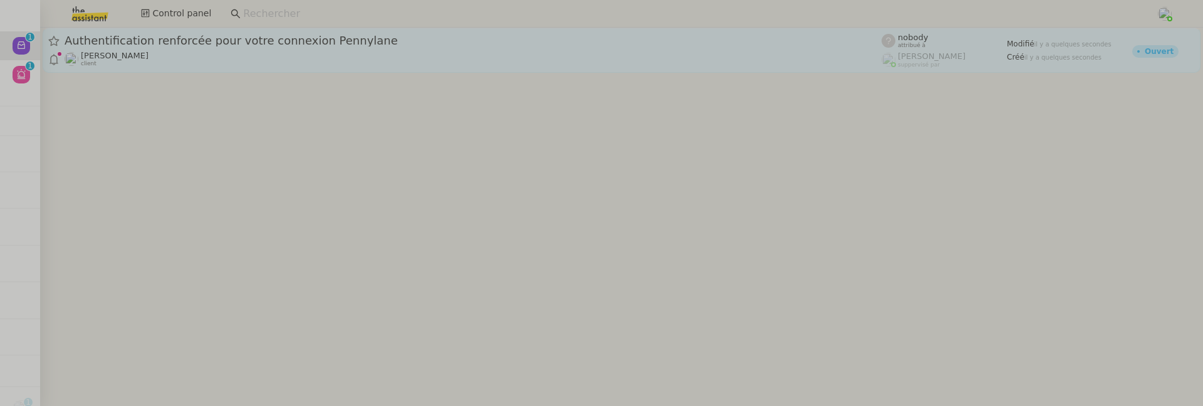
click at [252, 65] on div "Jean-Baptiste Barfety client" at bounding box center [473, 59] width 817 height 16
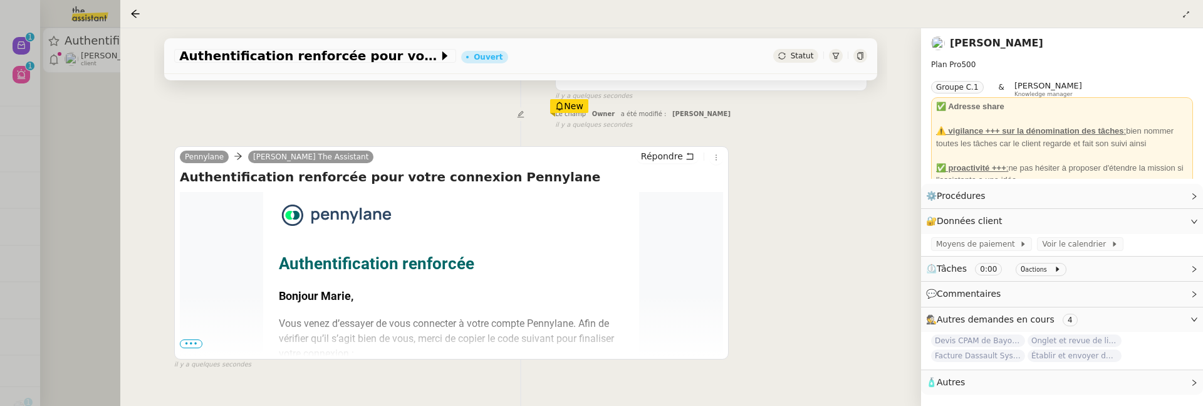
scroll to position [204, 0]
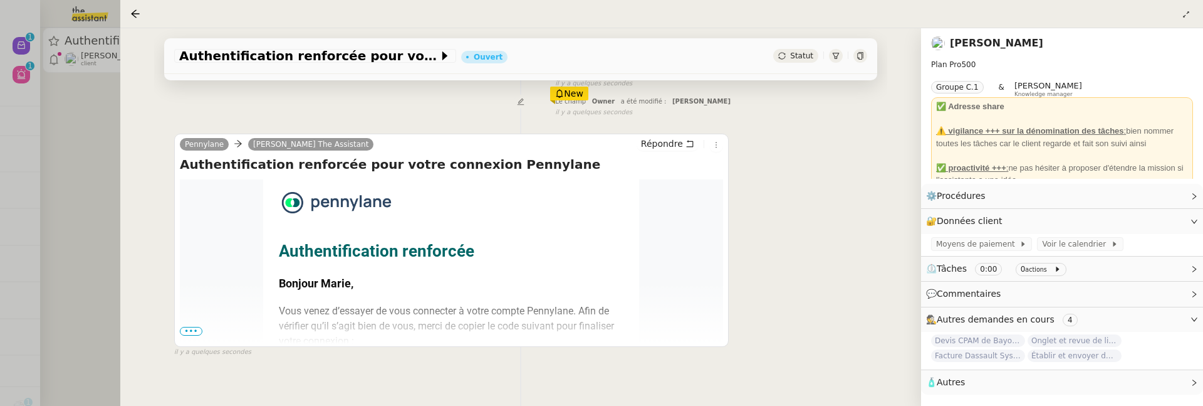
click at [192, 327] on span "•••" at bounding box center [191, 331] width 23 height 9
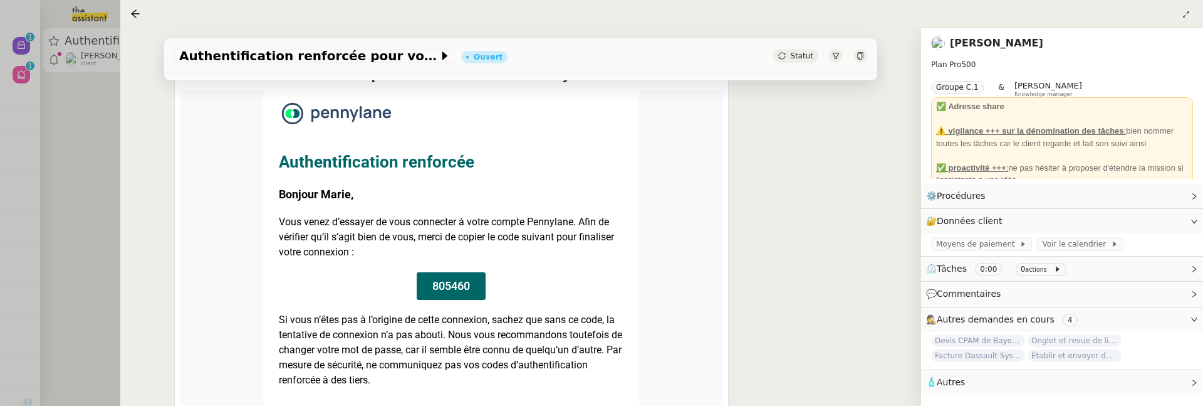
scroll to position [297, 0]
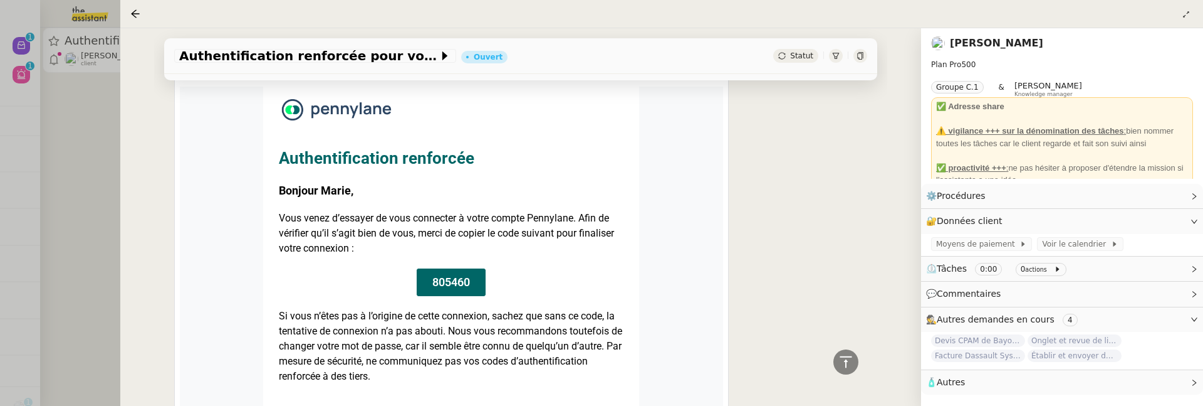
click at [789, 61] on div "Statut" at bounding box center [795, 56] width 45 height 14
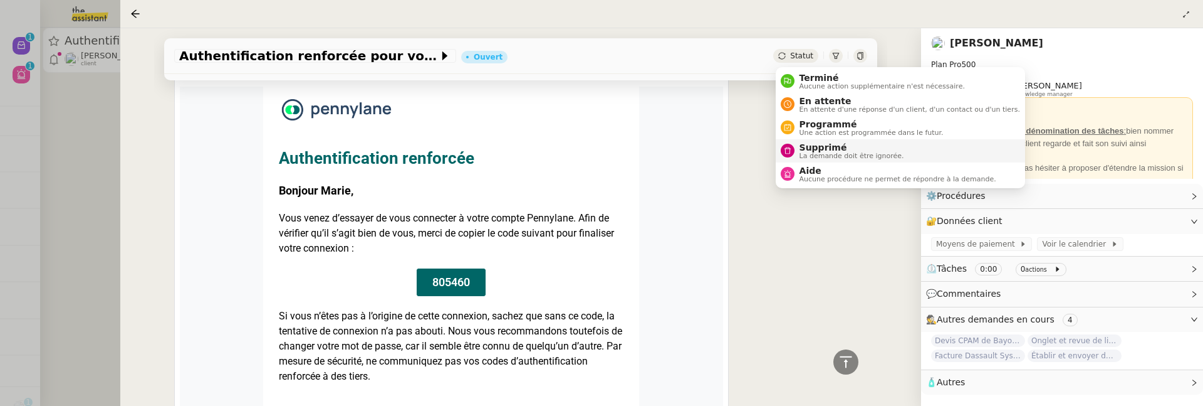
click at [809, 142] on span "Supprimé" at bounding box center [852, 147] width 105 height 10
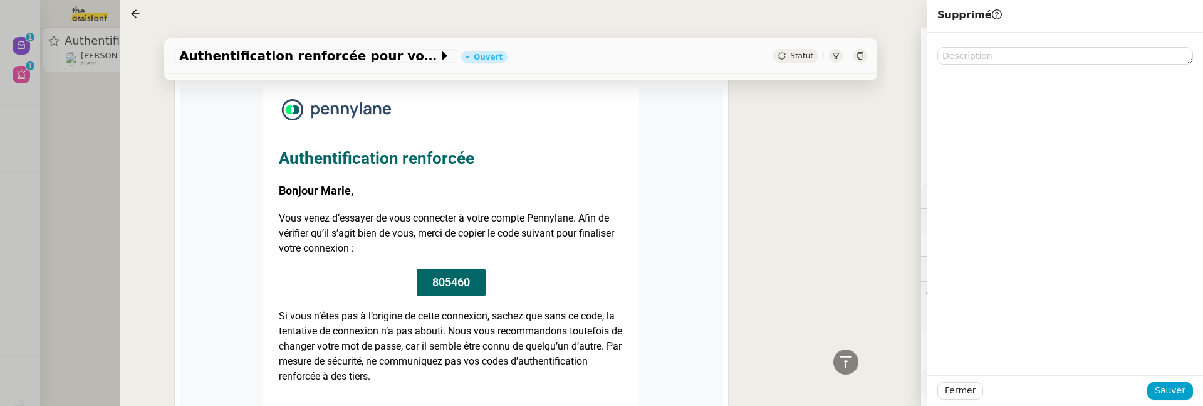
click at [1169, 400] on div "Fermer Sauver" at bounding box center [1066, 390] width 276 height 31
click at [1168, 393] on span "Sauver" at bounding box center [1170, 390] width 31 height 14
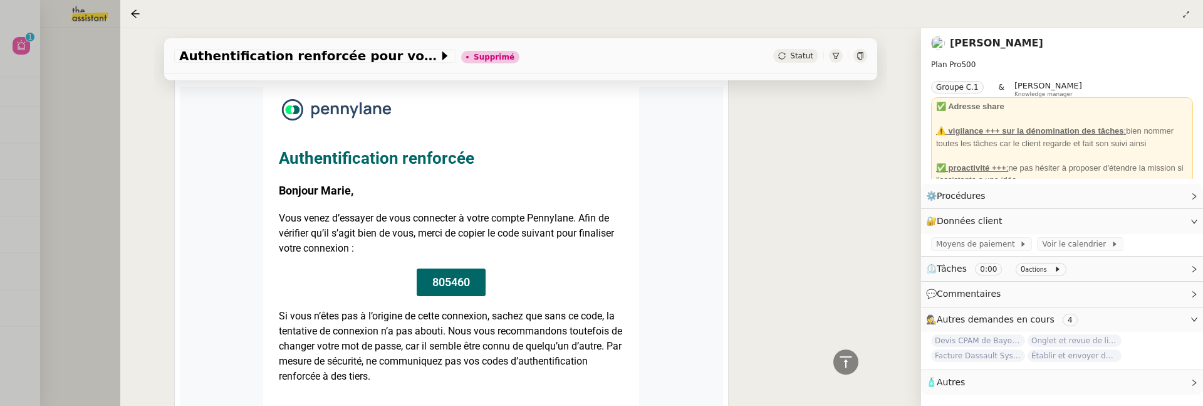
click at [62, 143] on div at bounding box center [601, 203] width 1203 height 406
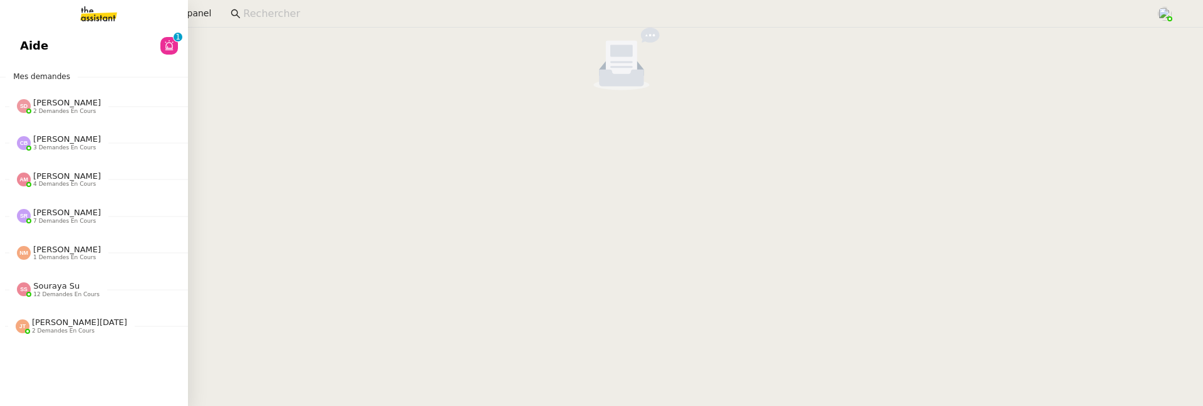
click at [23, 33] on link "Aide 0 1 2 3 4 5 6 7 8 9" at bounding box center [94, 45] width 188 height 29
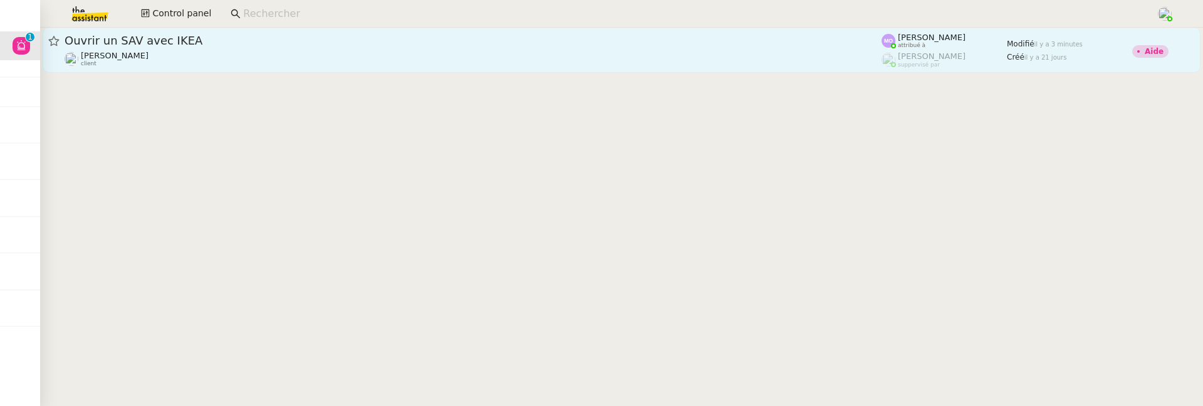
click at [266, 55] on div "[PERSON_NAME] client" at bounding box center [473, 59] width 817 height 16
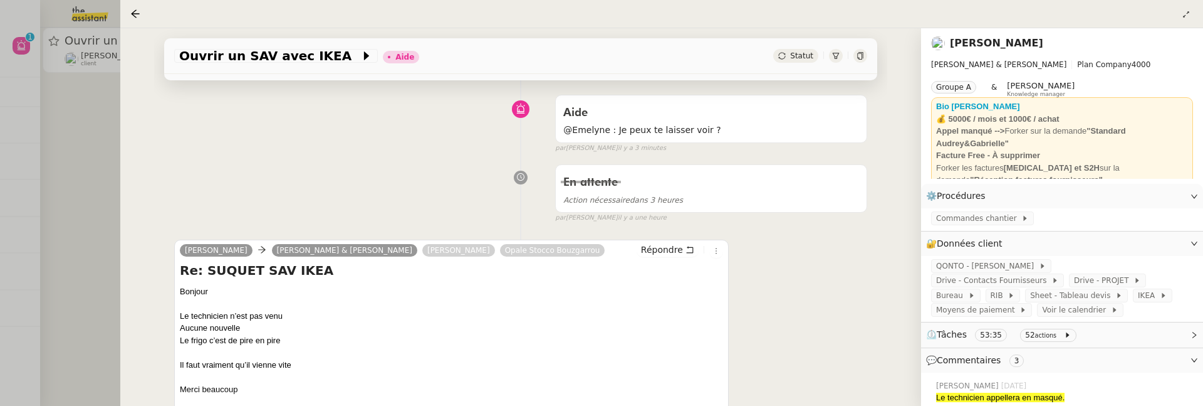
scroll to position [92, 0]
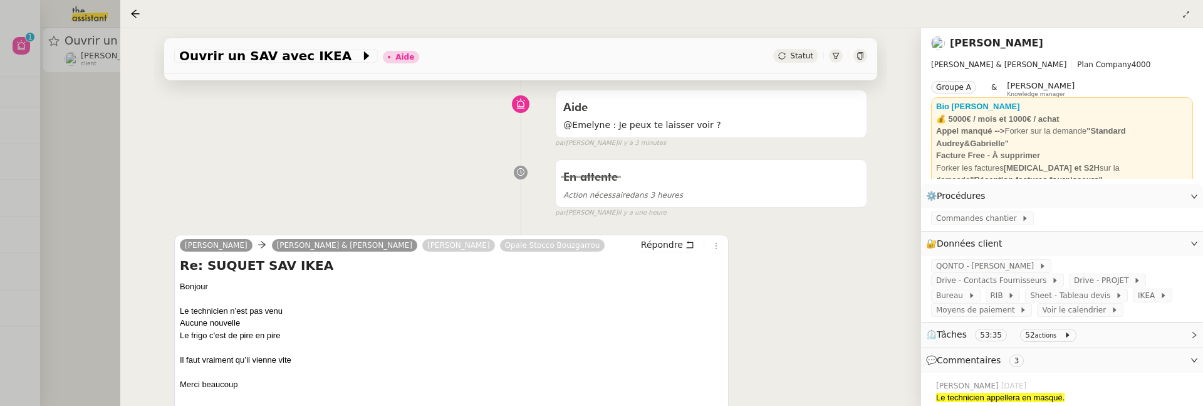
click at [70, 273] on div at bounding box center [601, 203] width 1203 height 406
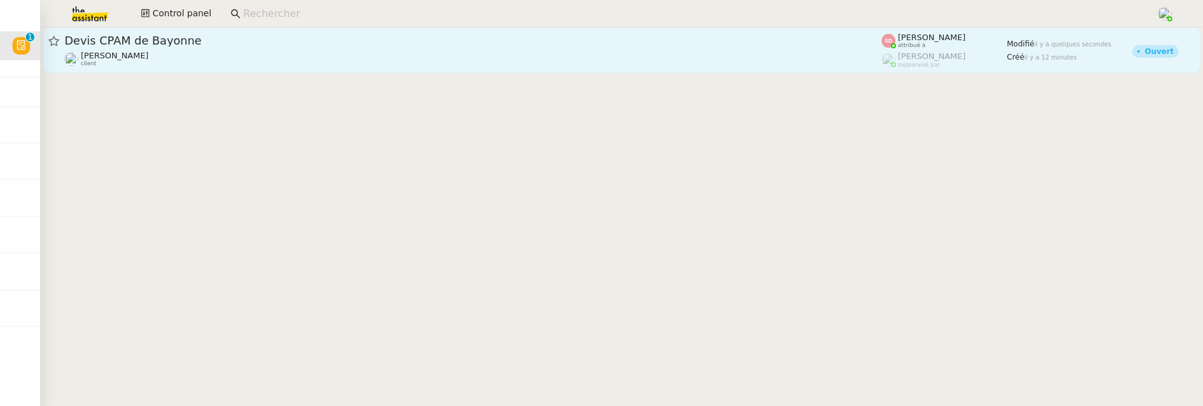
click at [298, 46] on span "Devis CPAM de Bayonne" at bounding box center [473, 40] width 817 height 11
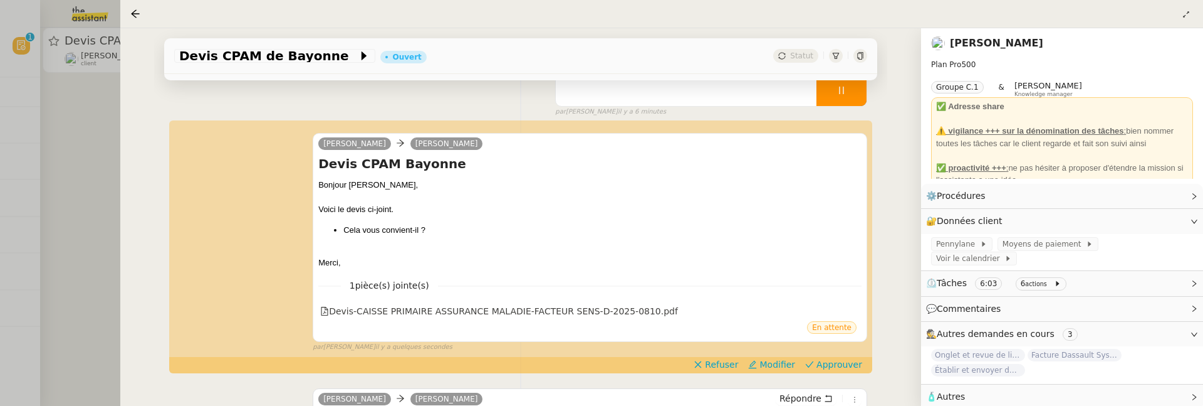
scroll to position [147, 0]
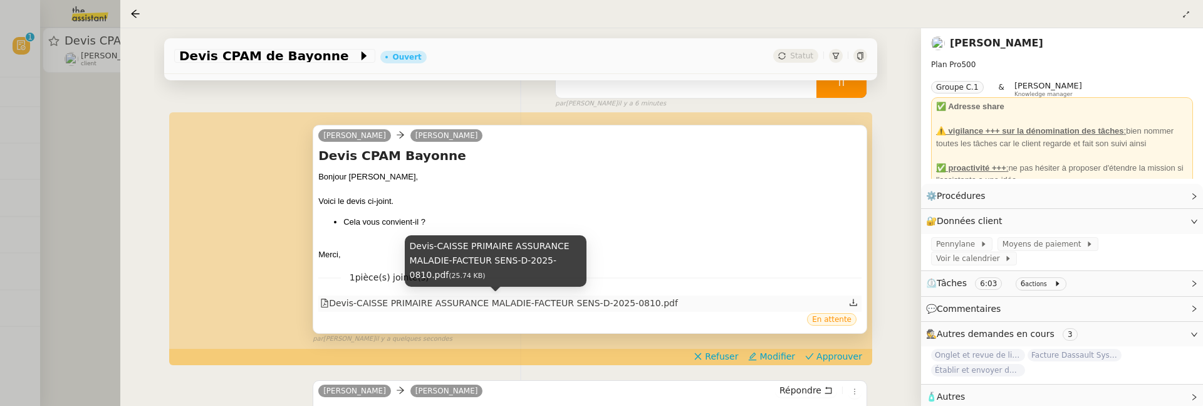
click at [465, 301] on div "Devis-CAISSE PRIMAIRE ASSURANCE MALADIE-FACTEUR SENS-D-2025-0810.pdf" at bounding box center [499, 303] width 358 height 14
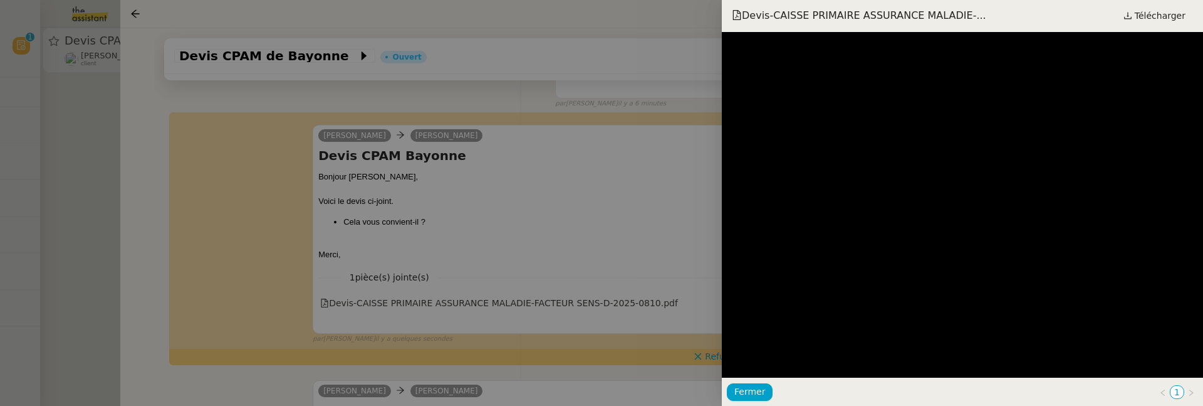
click at [601, 335] on div at bounding box center [601, 203] width 1203 height 406
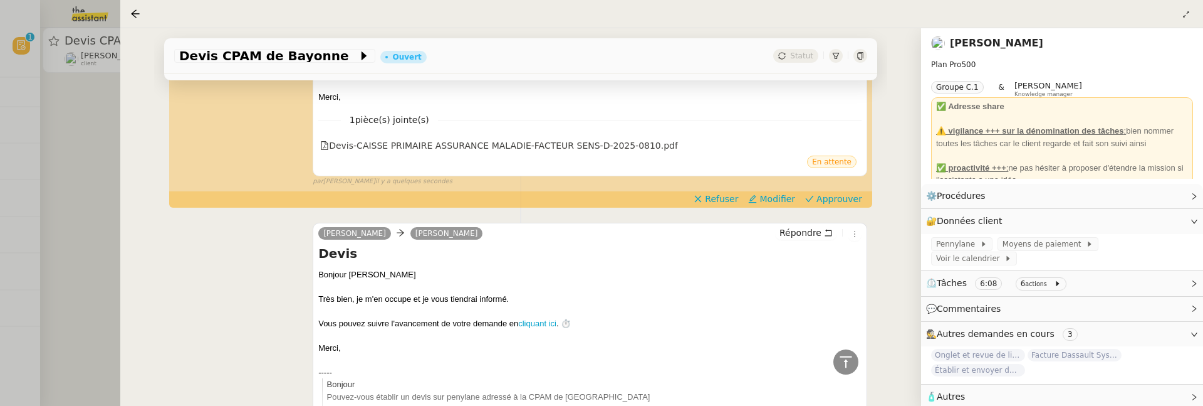
scroll to position [254, 0]
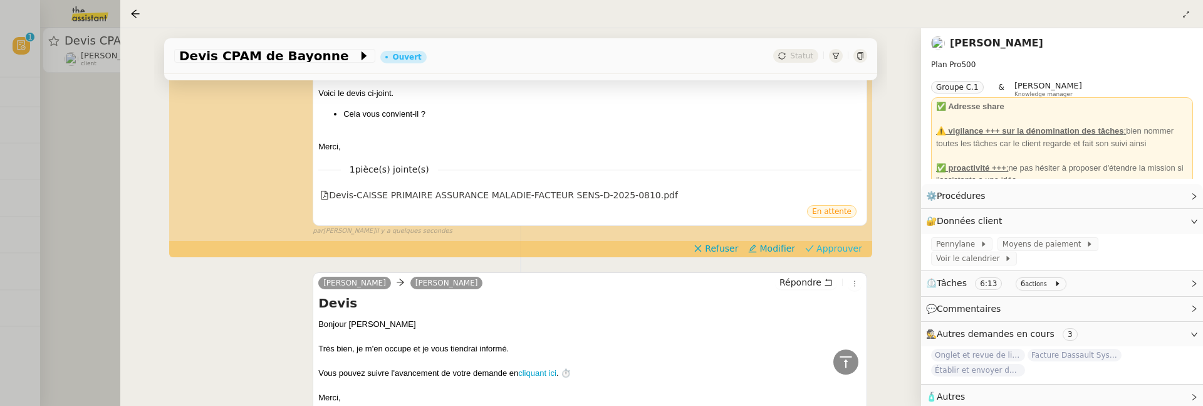
click at [846, 249] on span "Approuver" at bounding box center [840, 248] width 46 height 13
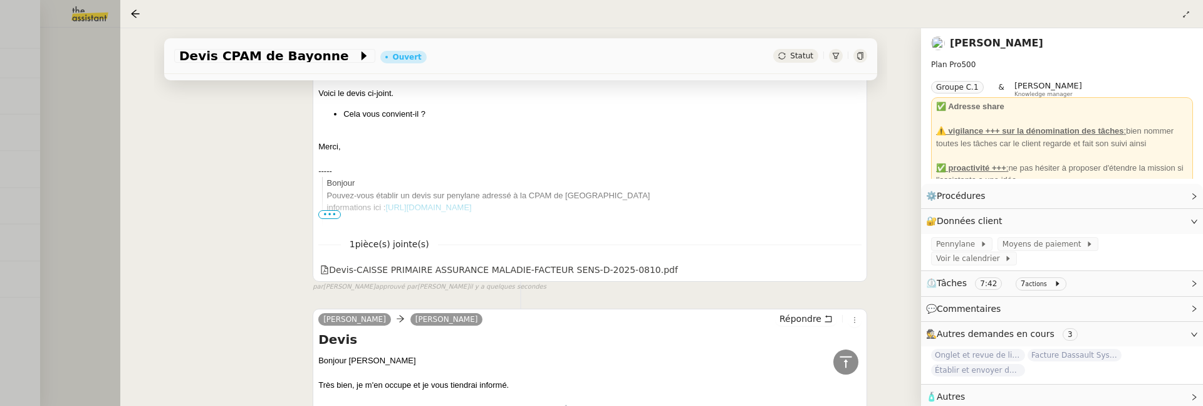
scroll to position [323, 0]
click at [95, 196] on div at bounding box center [601, 203] width 1203 height 406
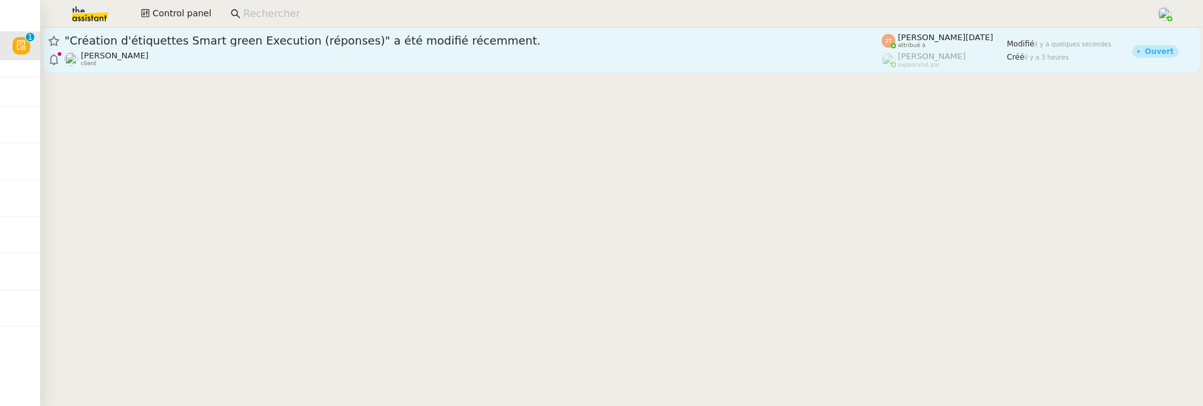
click at [231, 57] on div "[PERSON_NAME] Souder client" at bounding box center [473, 59] width 817 height 16
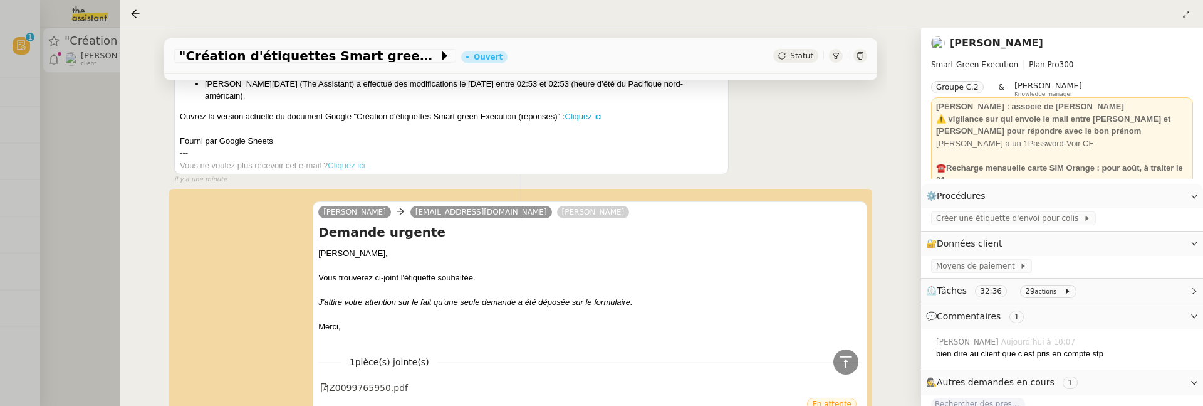
scroll to position [405, 0]
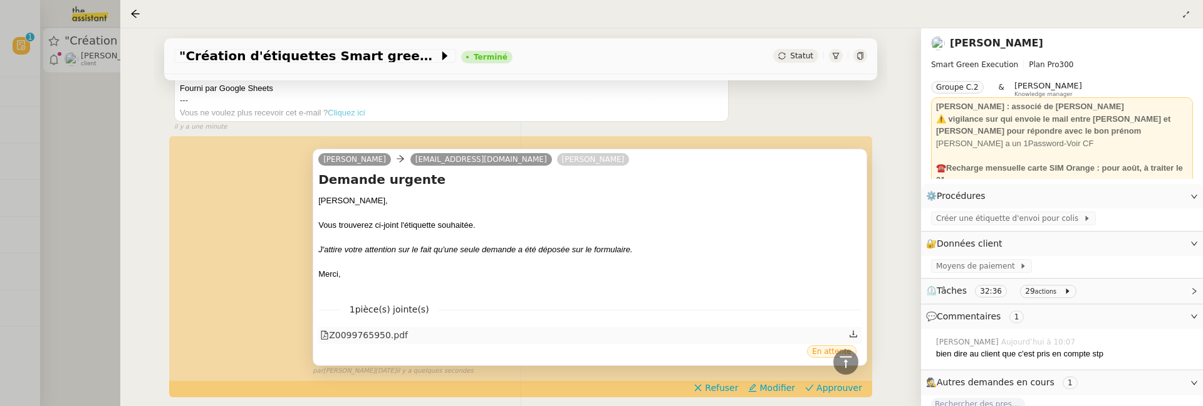
click at [388, 328] on div "Z0099765950.pdf" at bounding box center [364, 335] width 88 height 14
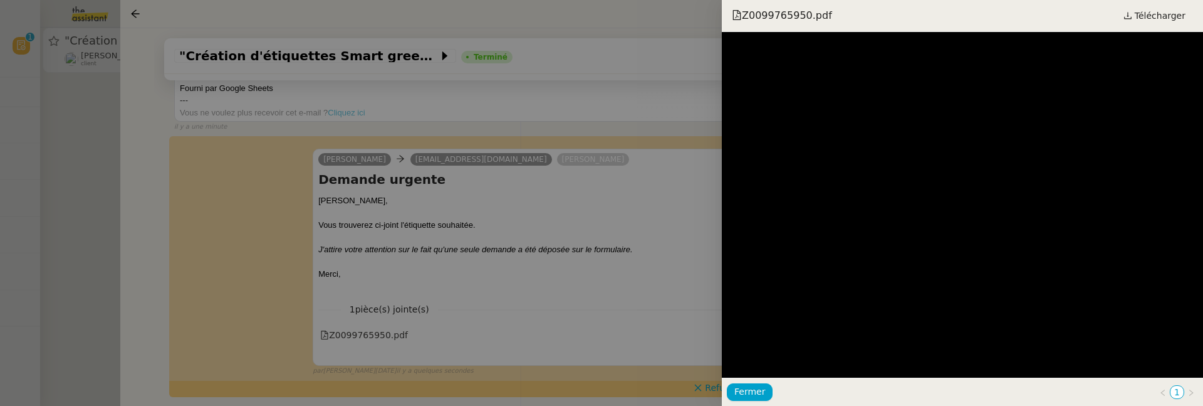
click at [655, 255] on div at bounding box center [601, 203] width 1203 height 406
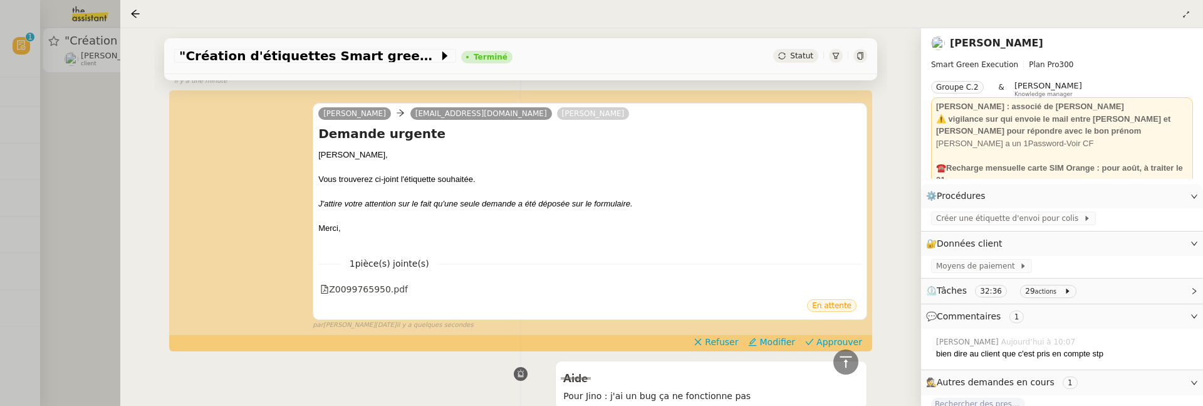
scroll to position [468, 0]
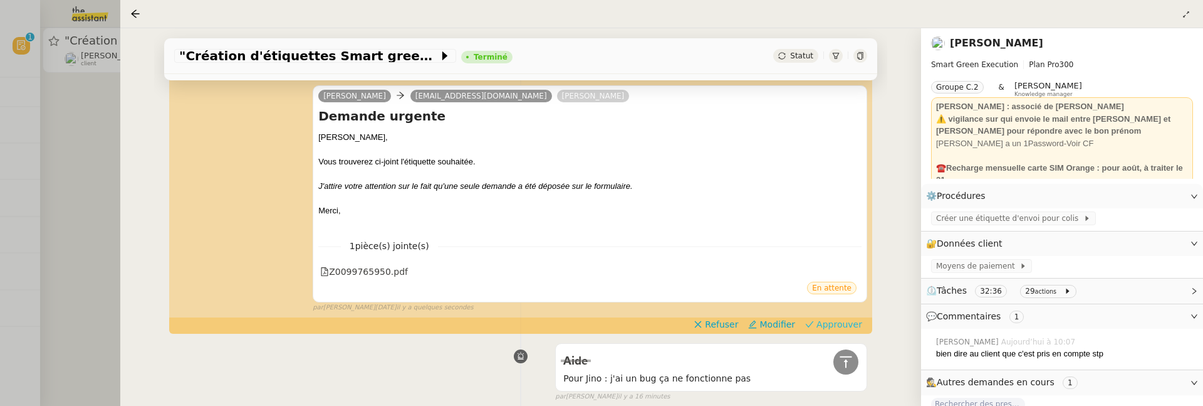
click at [842, 318] on span "Approuver" at bounding box center [840, 324] width 46 height 13
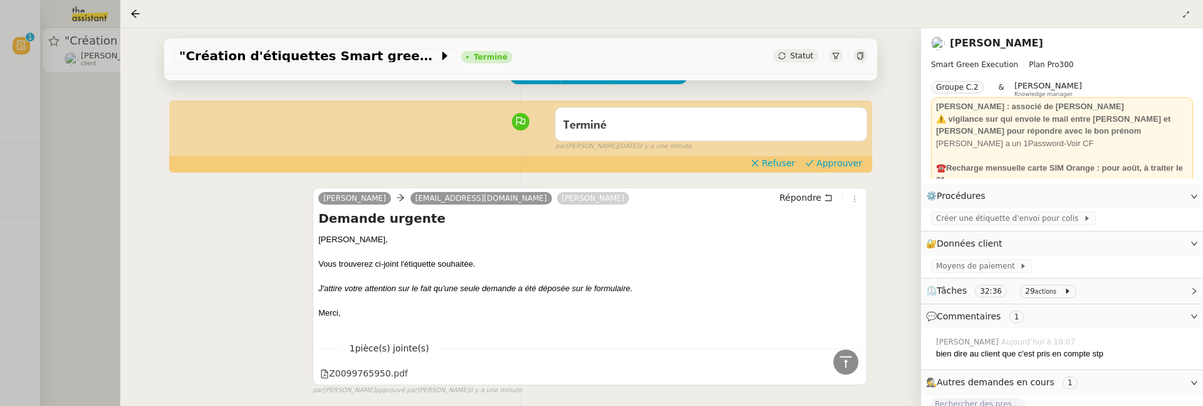
scroll to position [0, 0]
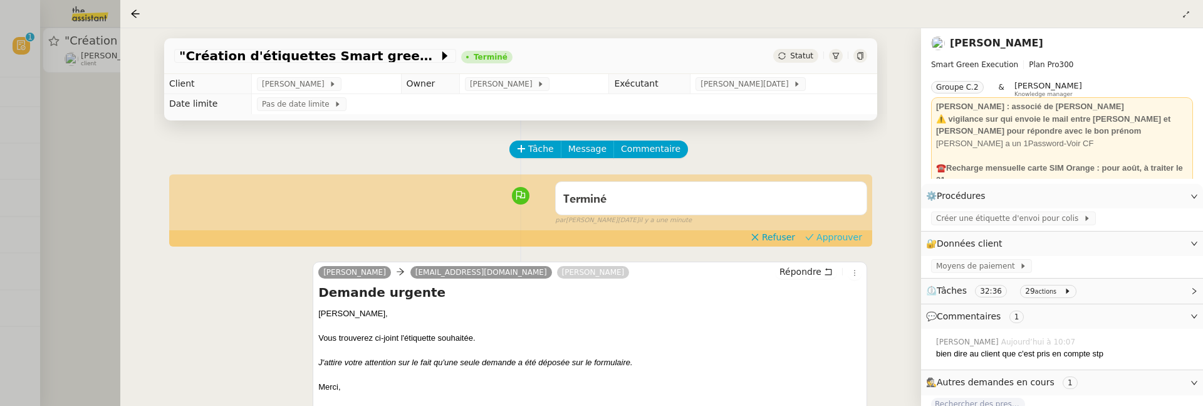
click at [834, 239] on span "Approuver" at bounding box center [840, 237] width 46 height 13
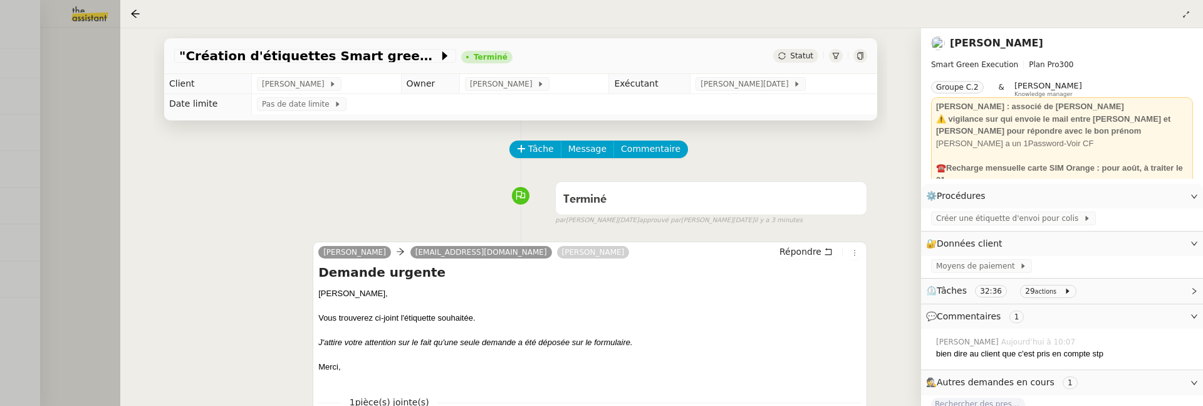
click at [102, 231] on div at bounding box center [601, 203] width 1203 height 406
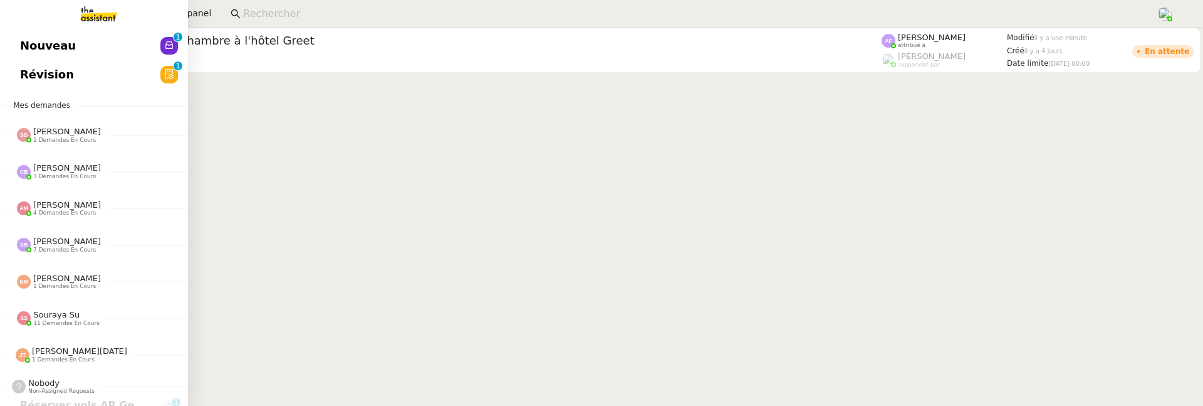
click at [60, 75] on span "Révision" at bounding box center [47, 74] width 54 height 19
click at [14, 39] on link "Nouveau 0 1 2 3 4 5 6 7 8 9" at bounding box center [94, 45] width 188 height 29
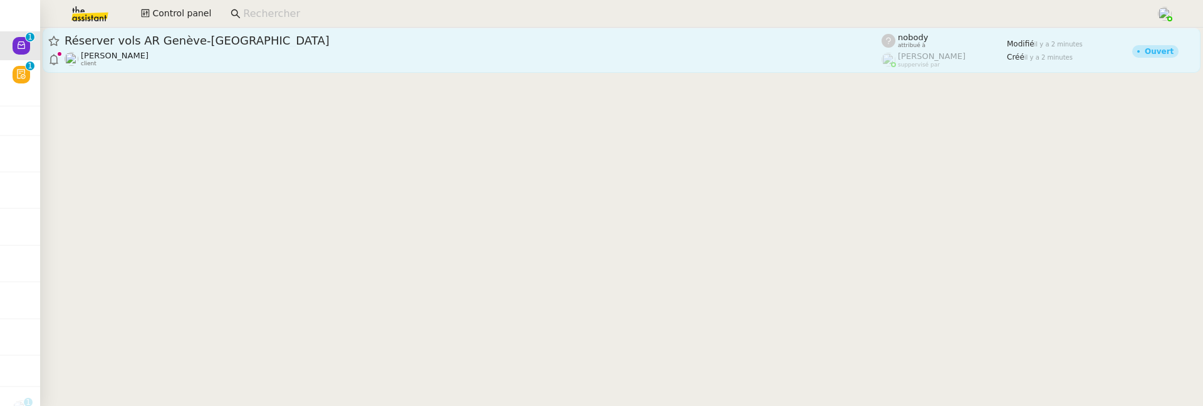
click at [234, 45] on span "Réserver vols AR Genève-[GEOGRAPHIC_DATA]" at bounding box center [473, 40] width 817 height 11
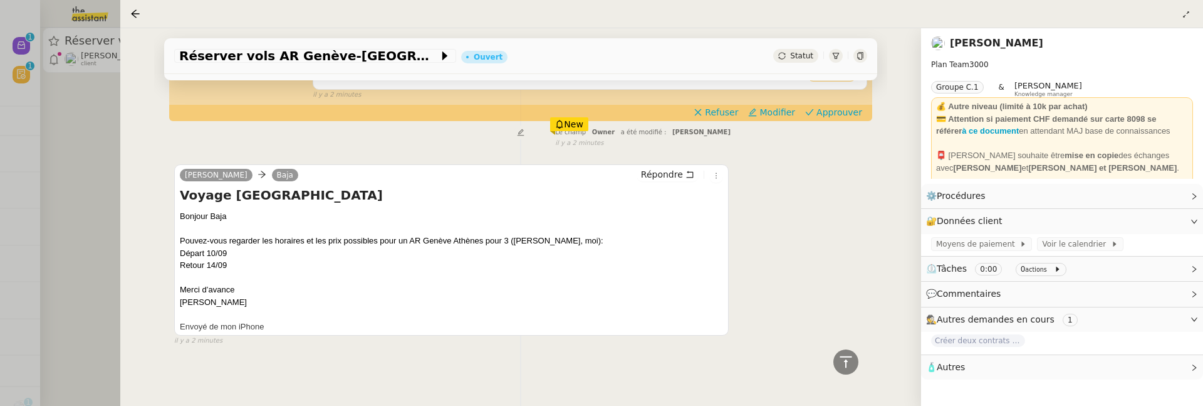
scroll to position [290, 0]
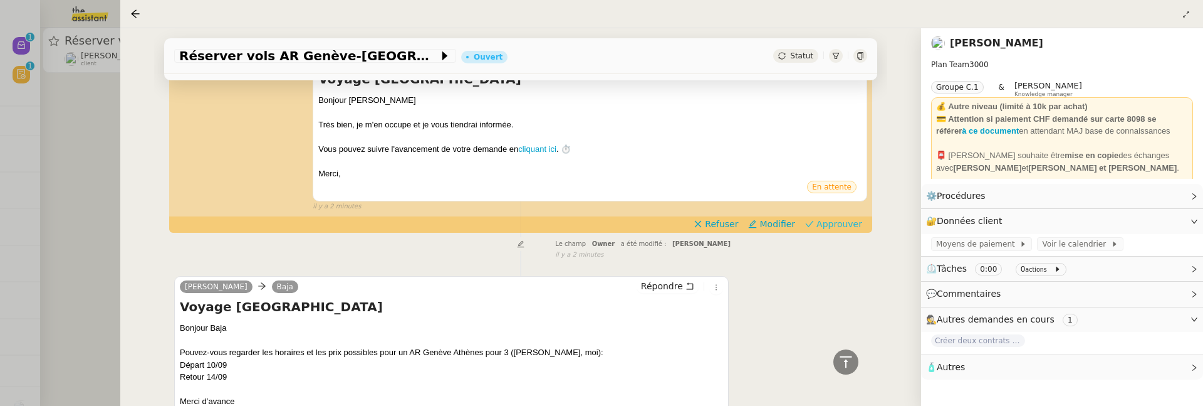
click at [838, 223] on span "Approuver" at bounding box center [840, 223] width 46 height 13
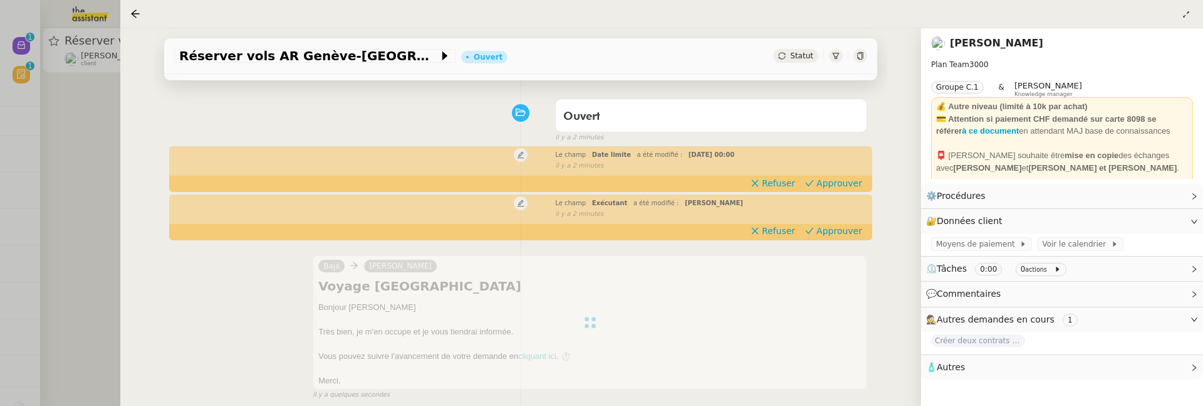
scroll to position [76, 0]
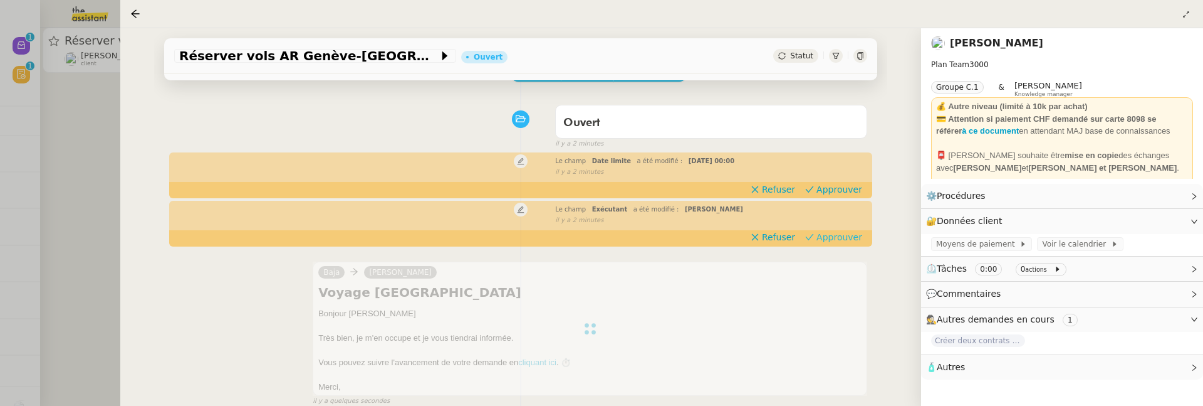
click at [837, 234] on span "Approuver" at bounding box center [840, 237] width 46 height 13
click at [847, 181] on app-ticket-timeline-item "Le champ Date limite a été modifié : [DATE] 00:00 false il y a 2 minutes Refuse…" at bounding box center [520, 175] width 693 height 43
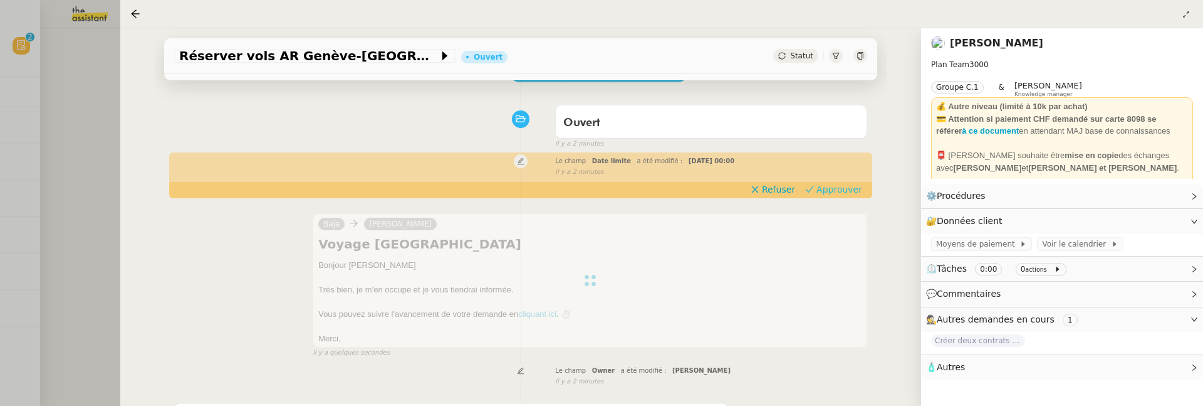
click at [847, 188] on span "Approuver" at bounding box center [840, 189] width 46 height 13
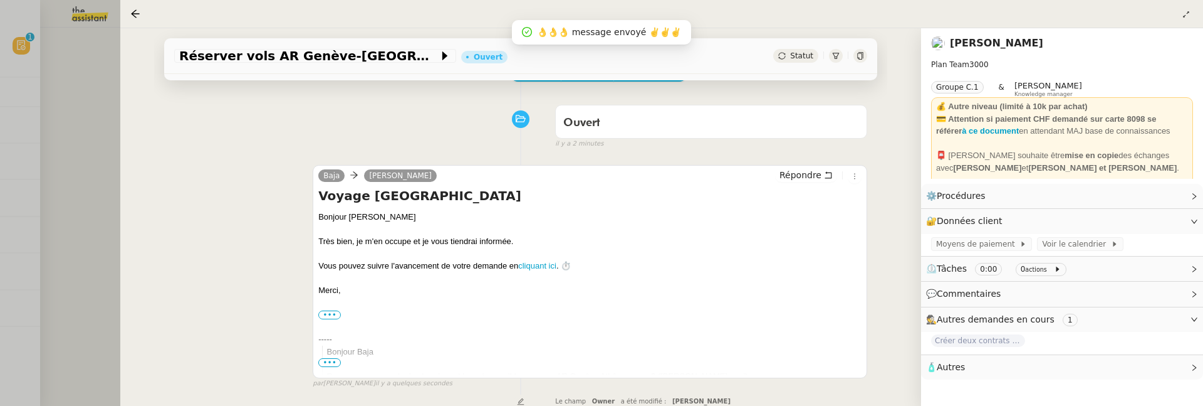
click at [75, 142] on div at bounding box center [601, 203] width 1203 height 406
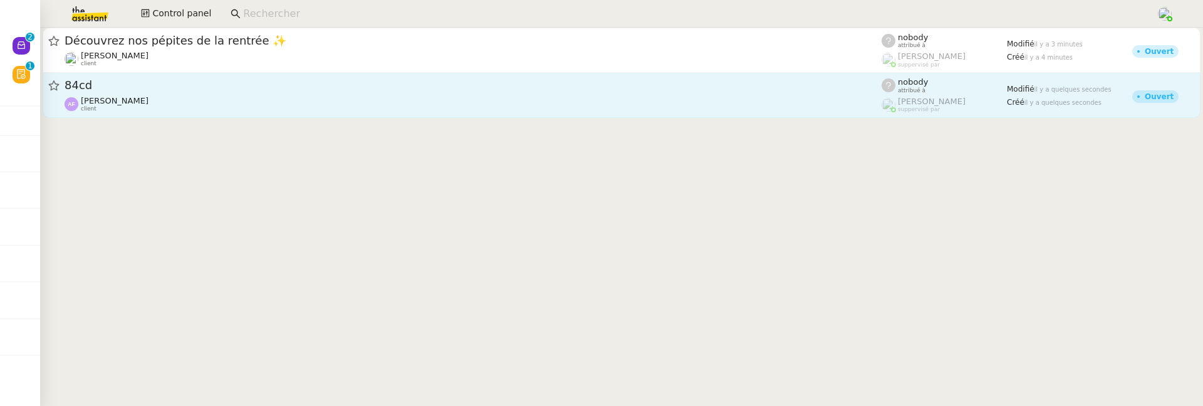
click at [158, 96] on div "[PERSON_NAME] client" at bounding box center [473, 104] width 817 height 16
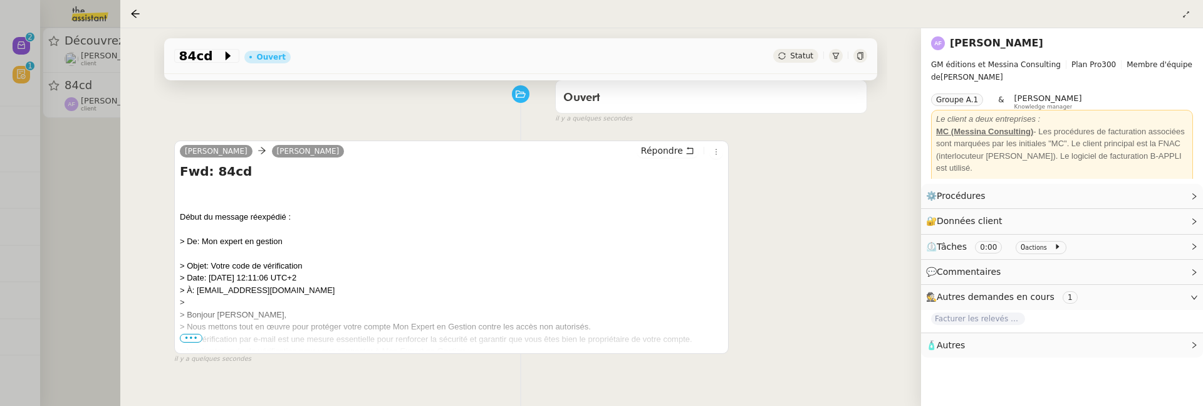
scroll to position [187, 0]
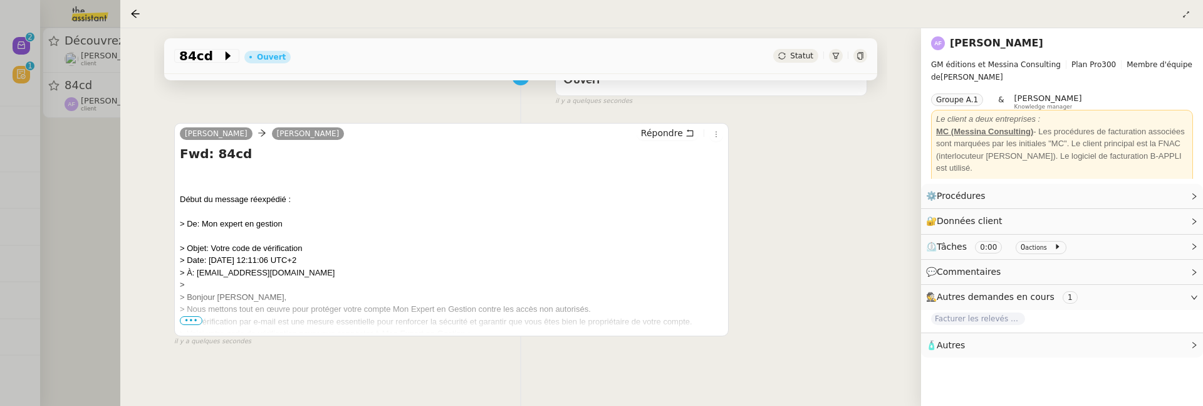
click at [106, 204] on div at bounding box center [601, 203] width 1203 height 406
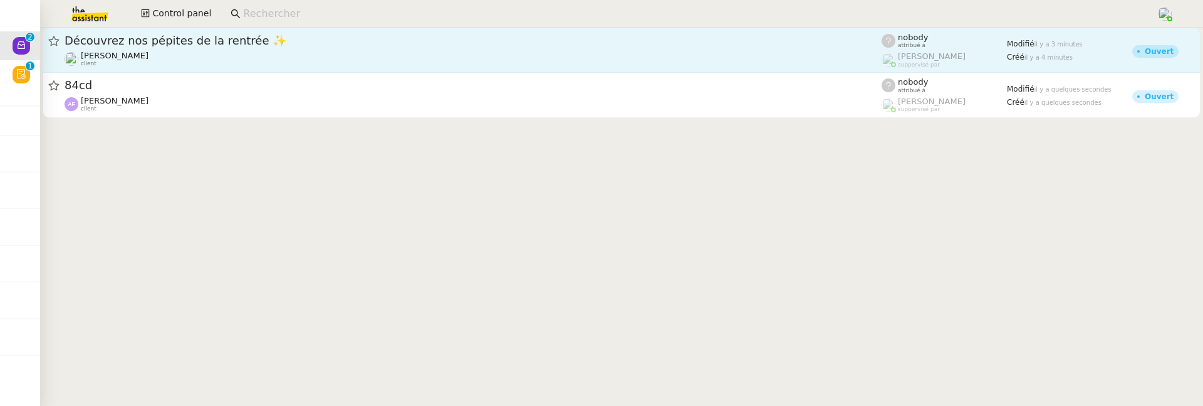
click at [201, 33] on div "Découvrez nos pépites de la rentrée ✨" at bounding box center [473, 40] width 817 height 15
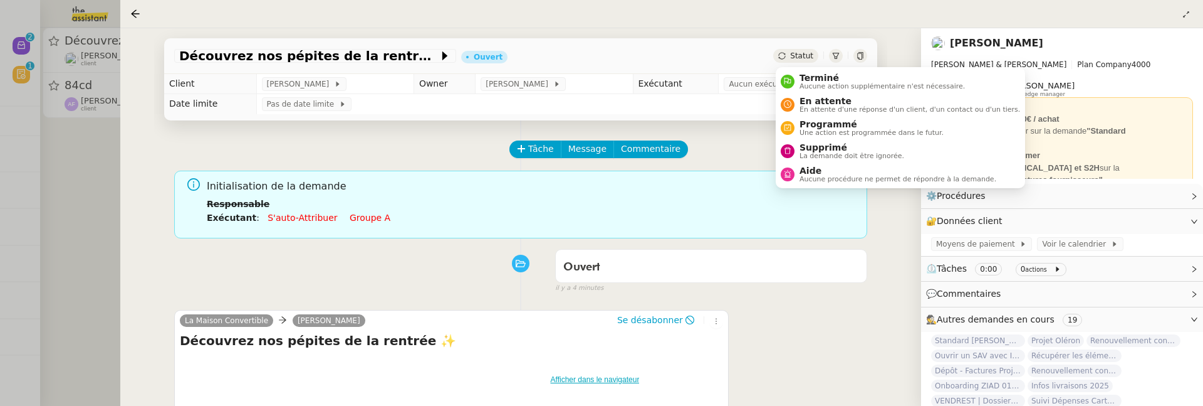
click at [802, 56] on span "Statut" at bounding box center [801, 55] width 23 height 9
click at [807, 147] on span "Supprimé" at bounding box center [852, 147] width 105 height 10
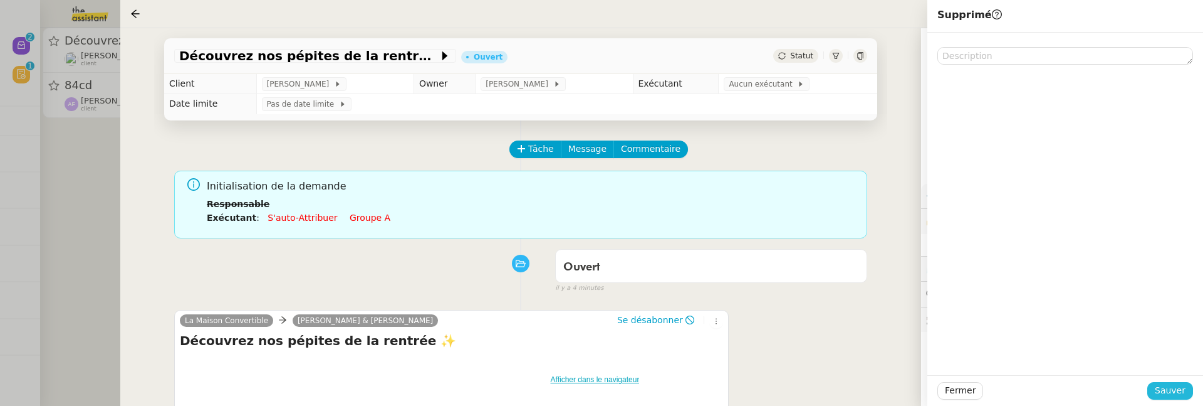
click at [1171, 384] on span "Sauver" at bounding box center [1170, 390] width 31 height 14
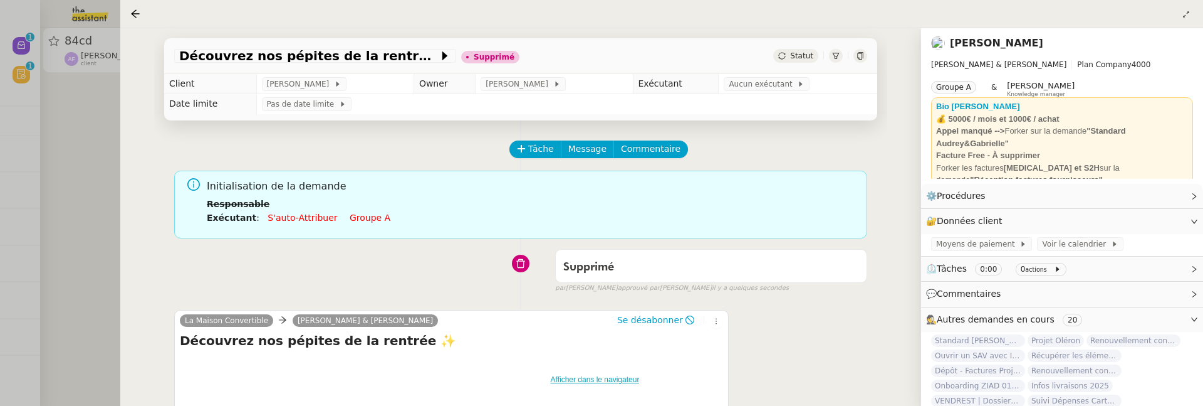
click at [41, 150] on div at bounding box center [601, 203] width 1203 height 406
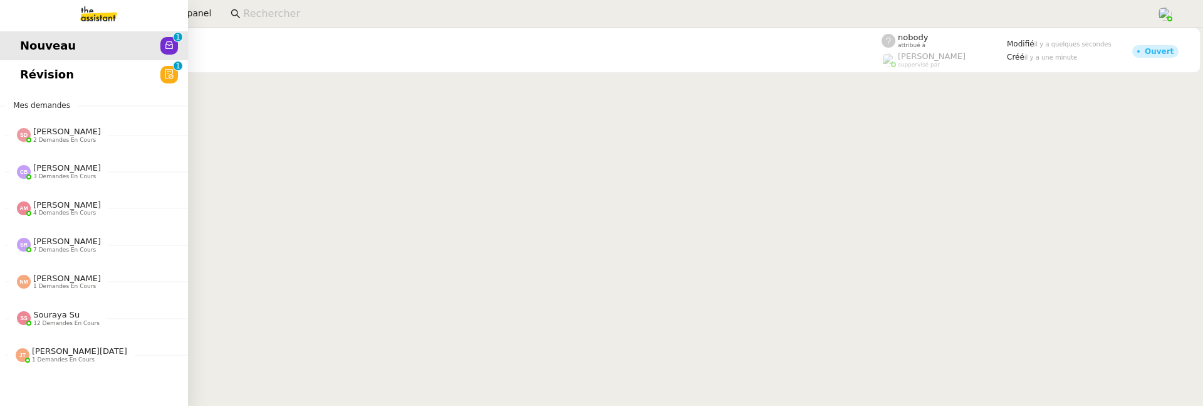
click at [34, 85] on link "Révision 0 1 2 3 4 5 6 7 8 9" at bounding box center [94, 74] width 188 height 29
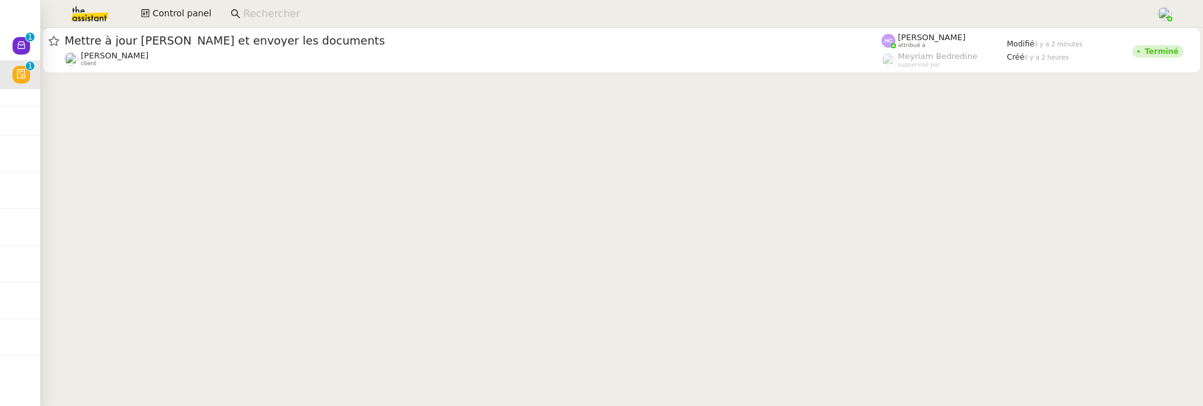
click at [299, 57] on div "Fanny Eyraud client" at bounding box center [473, 59] width 817 height 16
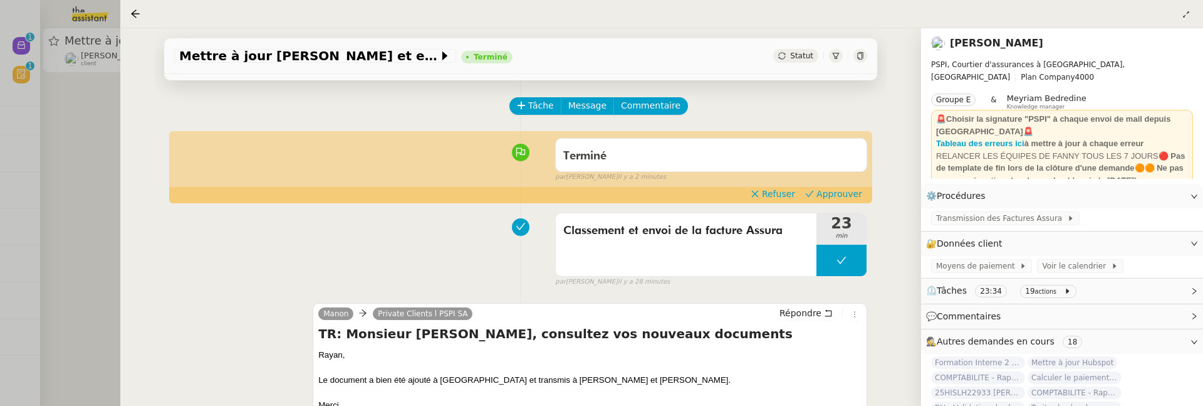
scroll to position [59, 0]
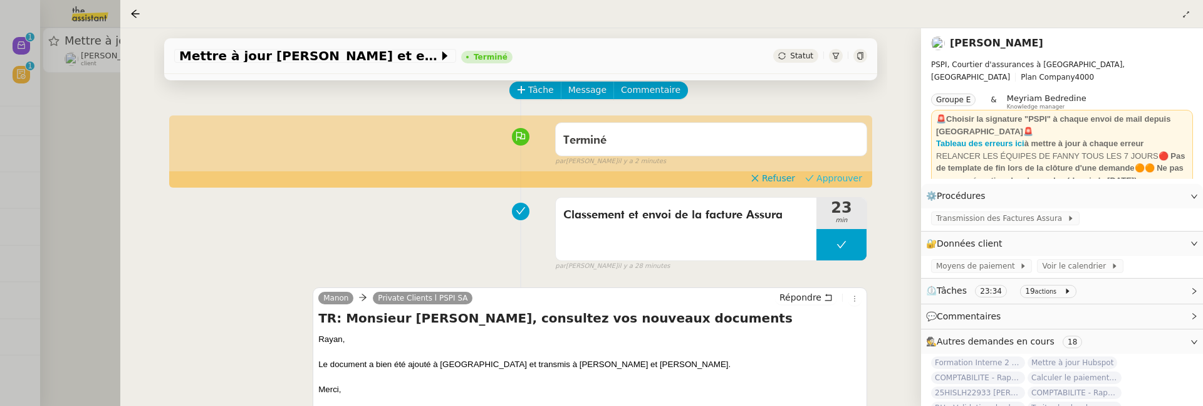
click at [831, 177] on span "Approuver" at bounding box center [840, 178] width 46 height 13
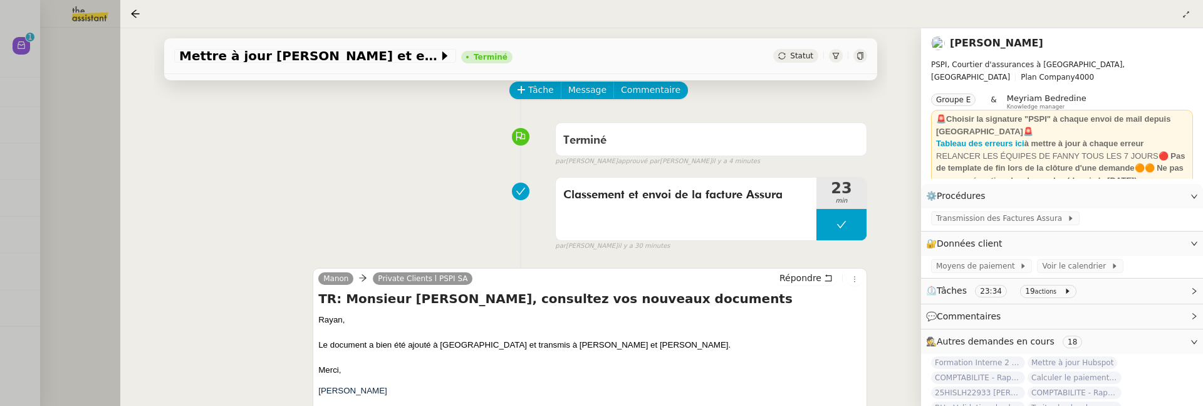
click at [97, 236] on div at bounding box center [601, 203] width 1203 height 406
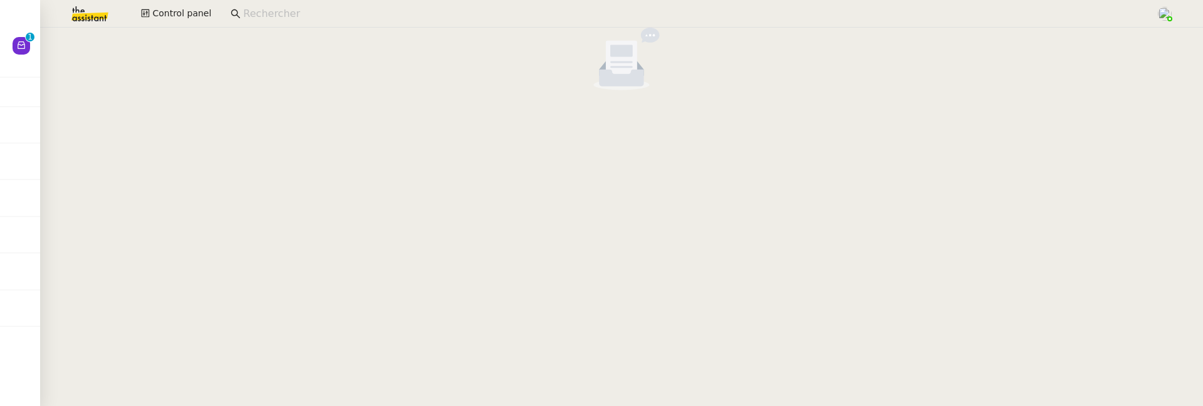
click at [43, 50] on div at bounding box center [621, 62] width 1163 height 68
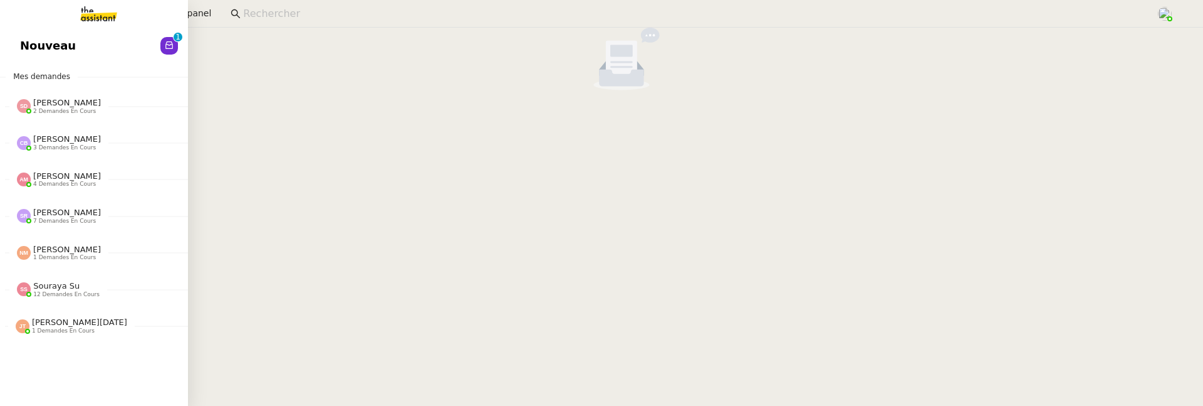
click at [21, 43] on span "Nouveau" at bounding box center [48, 45] width 56 height 19
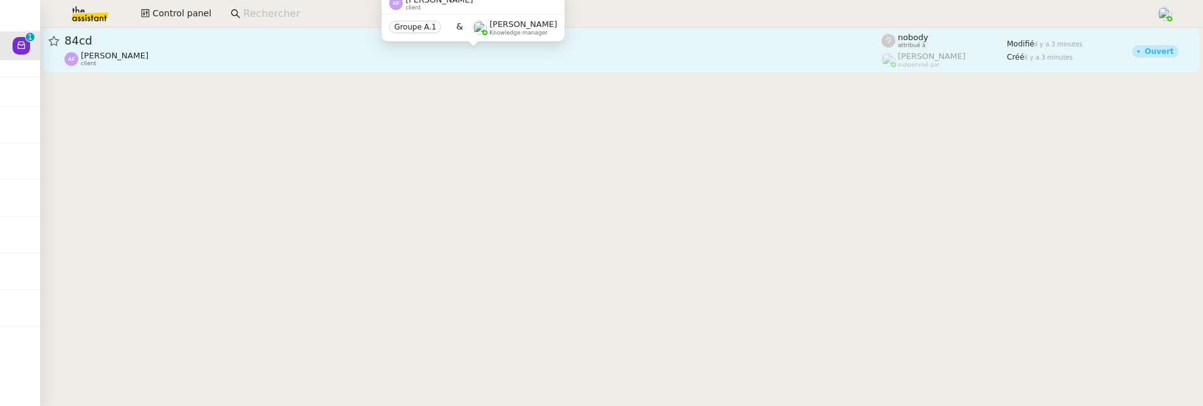
click at [268, 56] on div "Apolline FILLEY client" at bounding box center [473, 59] width 817 height 16
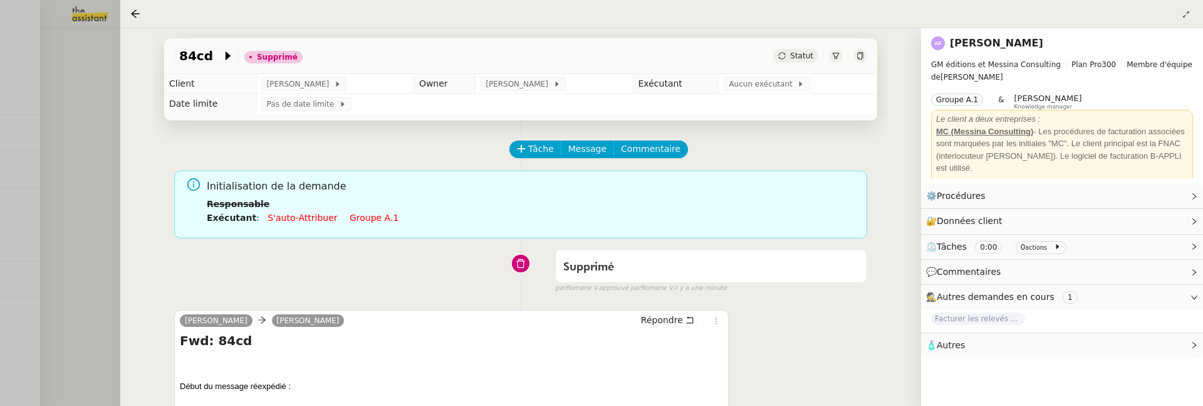
click at [56, 222] on div at bounding box center [601, 203] width 1203 height 406
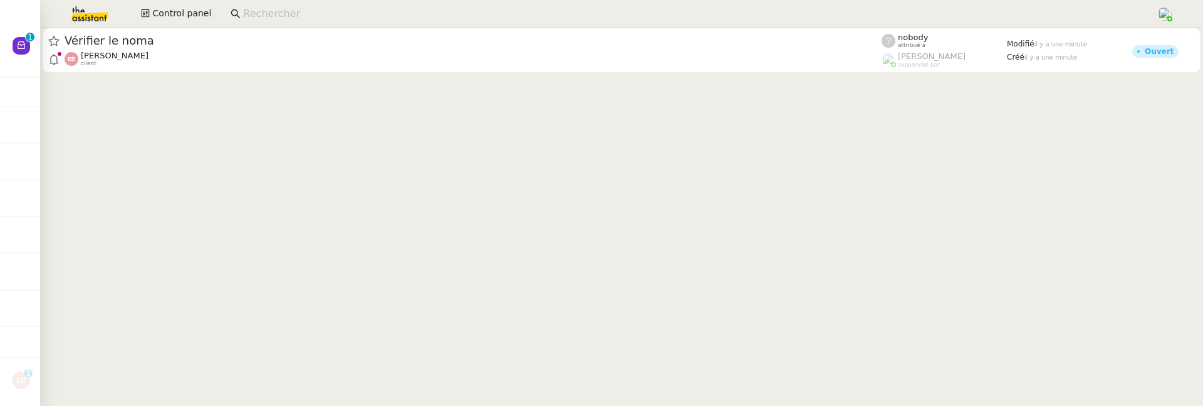
click at [431, 122] on cdk-virtual-scroll-viewport "Vérifier le noma Emilie Bornancin client nobody attribué à Frédérique Albert su…" at bounding box center [621, 217] width 1163 height 378
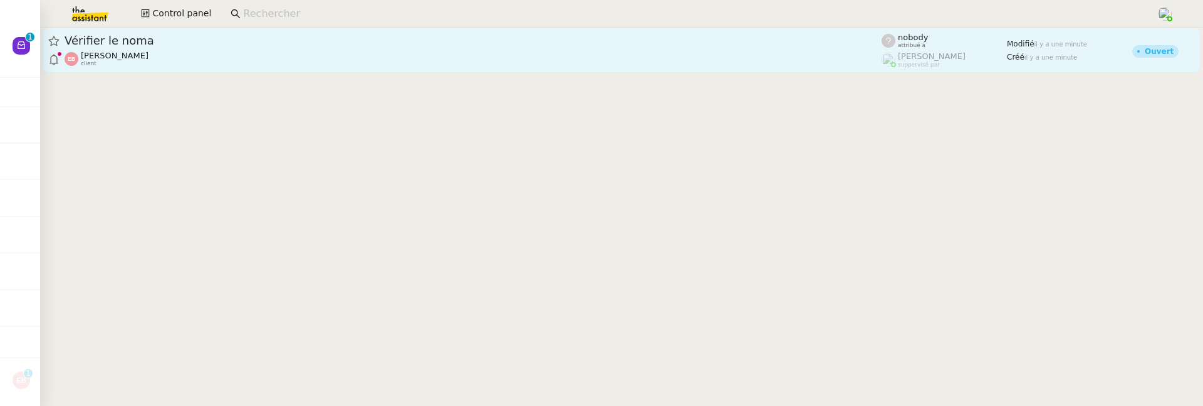
click at [458, 62] on div "Emilie Bornancin client" at bounding box center [473, 59] width 817 height 16
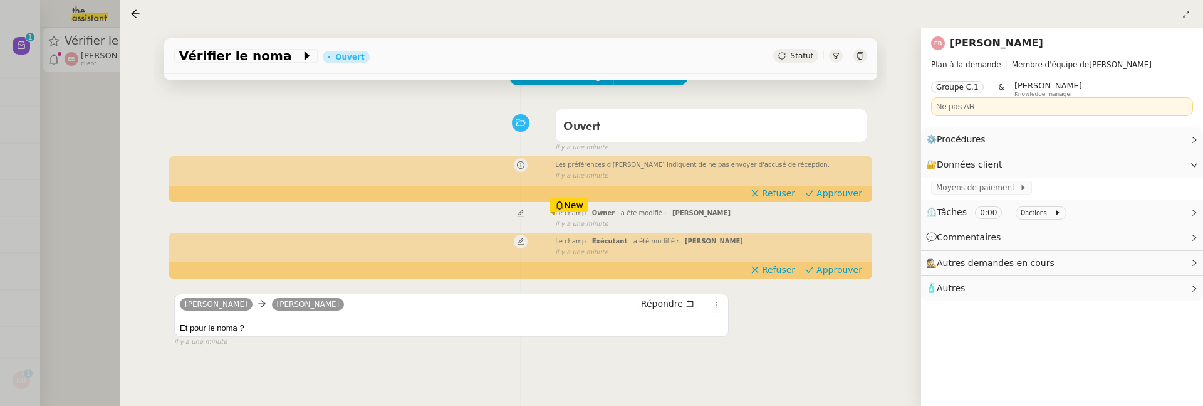
scroll to position [169, 0]
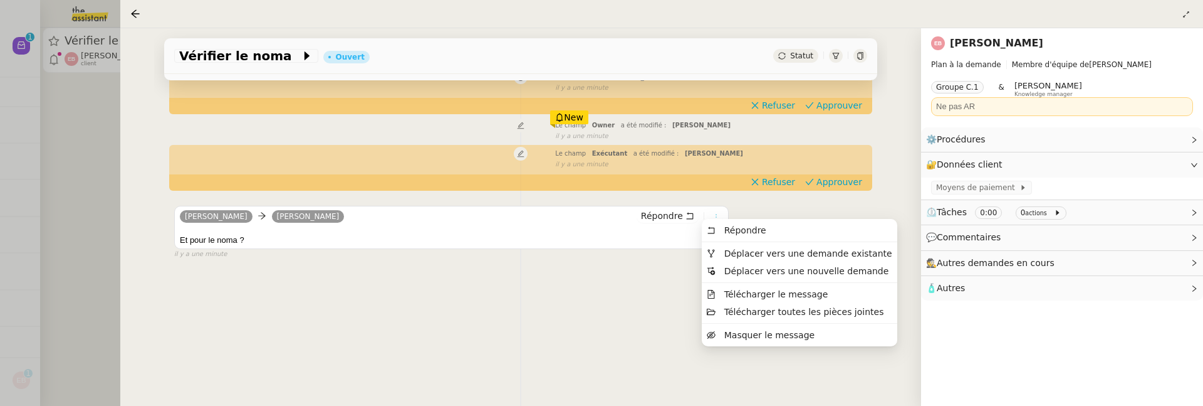
click at [714, 213] on icon at bounding box center [717, 217] width 14 height 8
click at [736, 248] on span "Déplacer vers une demande existante" at bounding box center [809, 253] width 168 height 10
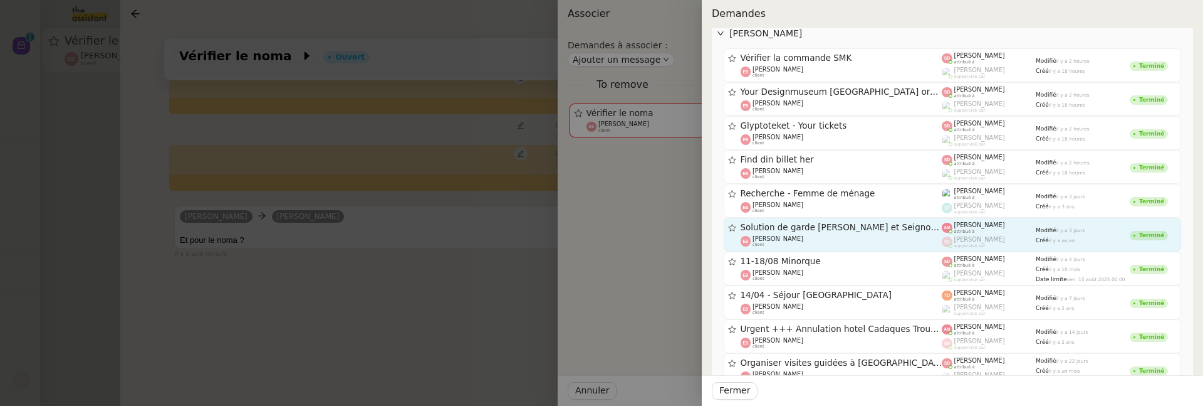
scroll to position [68, 0]
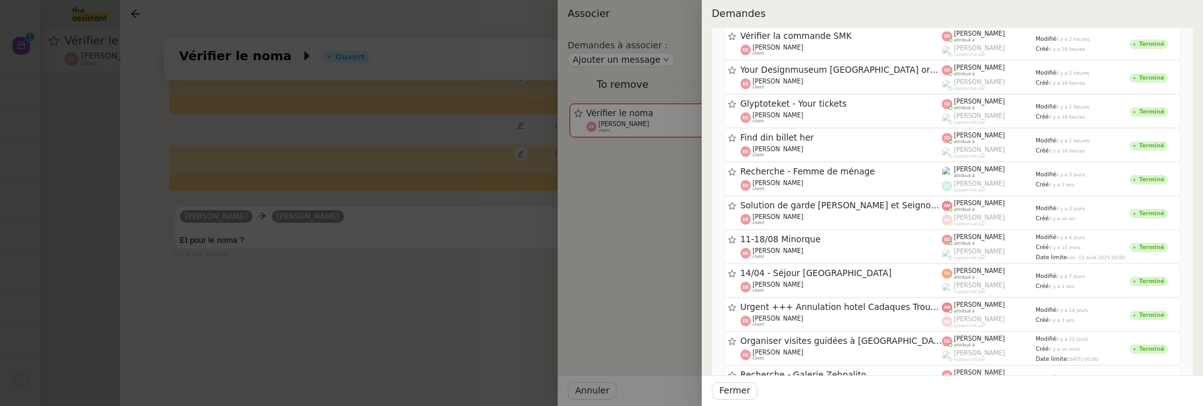
click at [449, 331] on div at bounding box center [601, 203] width 1203 height 406
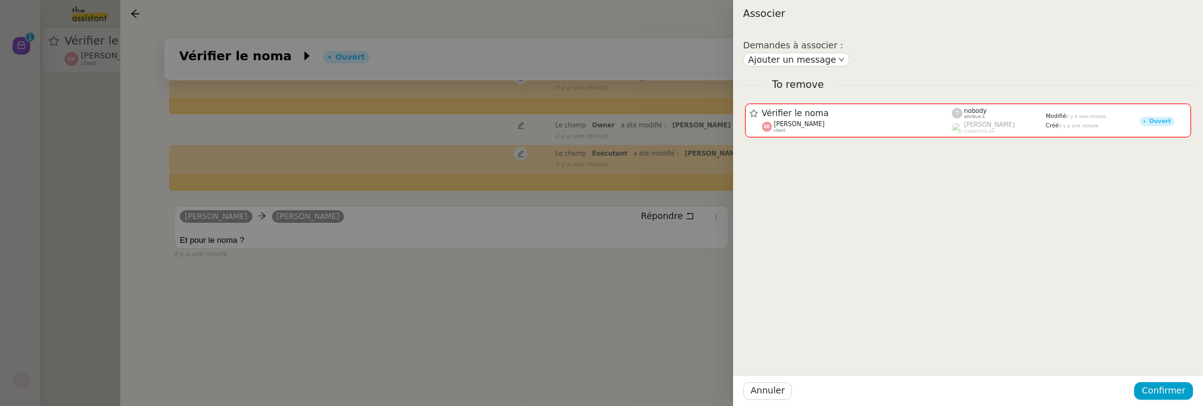
click at [513, 313] on div at bounding box center [601, 203] width 1203 height 406
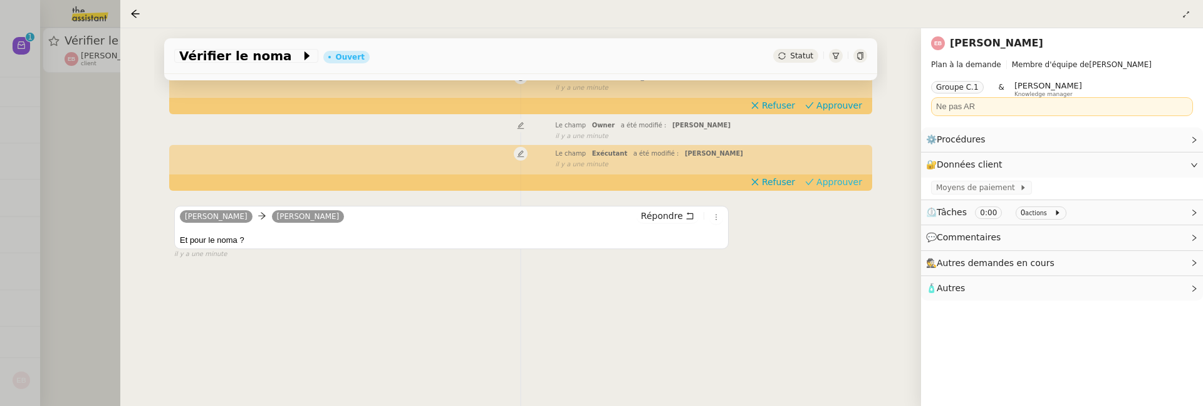
click at [822, 175] on button "Approuver" at bounding box center [833, 182] width 67 height 14
click at [824, 175] on span "Approuver" at bounding box center [840, 181] width 46 height 13
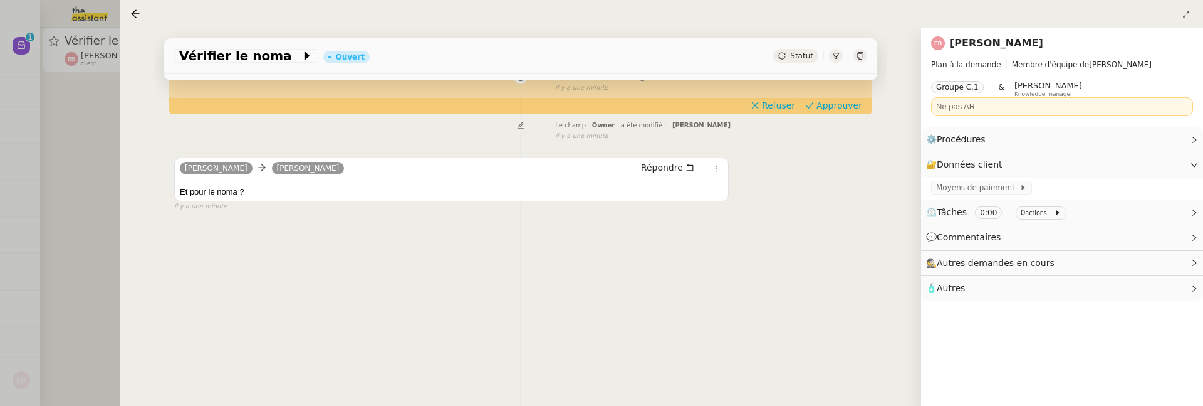
click at [827, 93] on div "Les préférences d'Emilie indiquent de ne pas envoyer d'accusé de réception. fal…" at bounding box center [520, 81] width 693 height 23
click at [827, 101] on span "Approuver" at bounding box center [840, 105] width 46 height 13
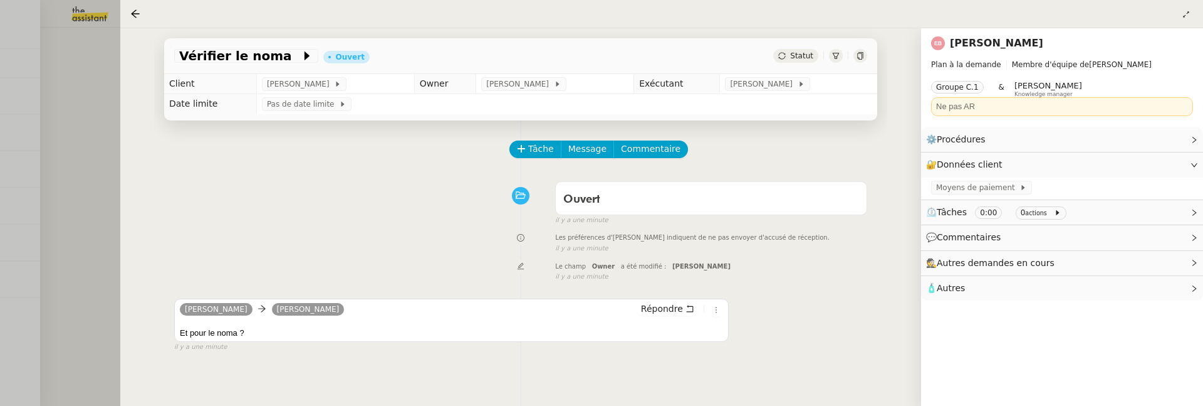
click at [92, 125] on div at bounding box center [601, 203] width 1203 height 406
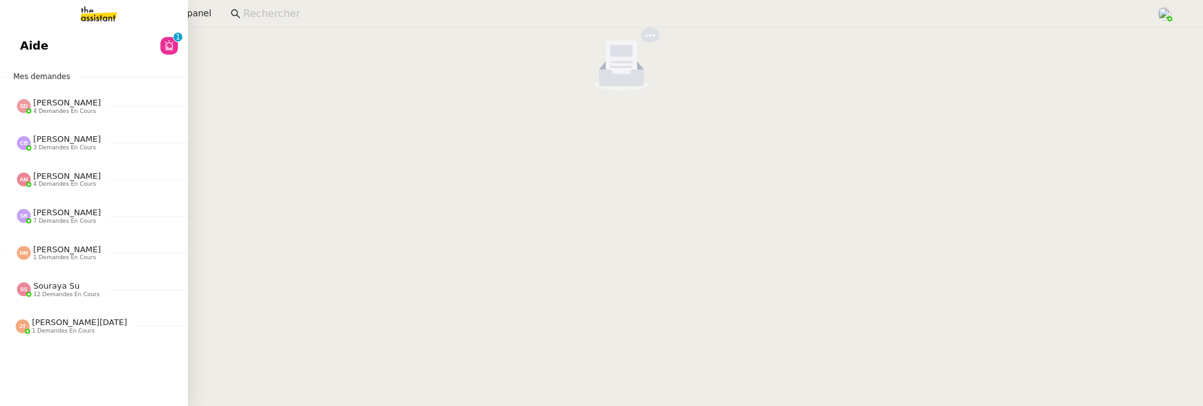
click at [16, 53] on link "Aide 0 1 2 3 4 5 6 7 8 9" at bounding box center [94, 45] width 188 height 29
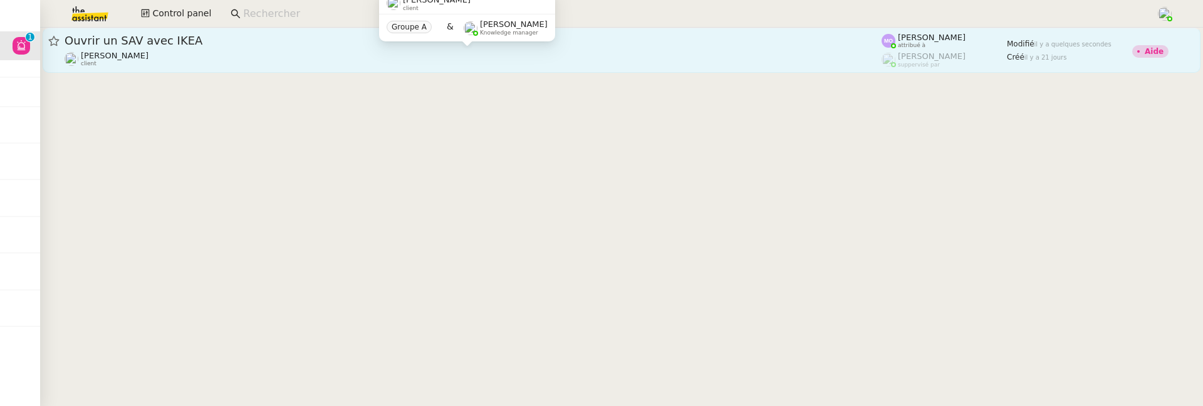
click at [315, 60] on div "Gabrielle Tavernier client" at bounding box center [473, 59] width 817 height 16
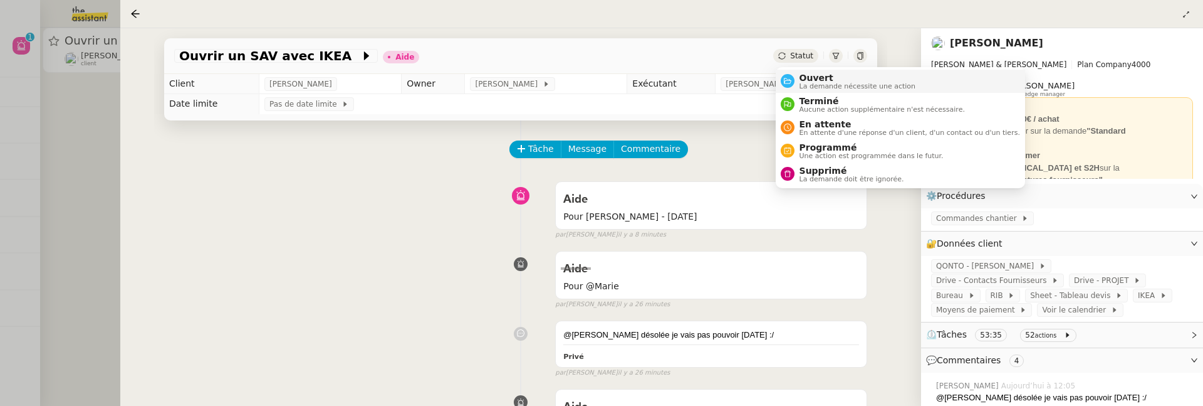
click at [817, 80] on span "Ouvert" at bounding box center [858, 78] width 117 height 10
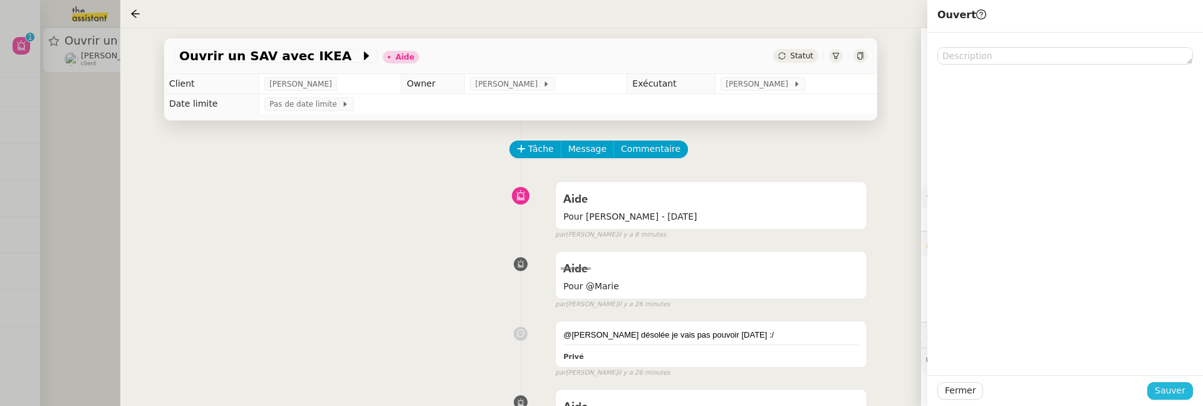
click at [1163, 386] on span "Sauver" at bounding box center [1170, 390] width 31 height 14
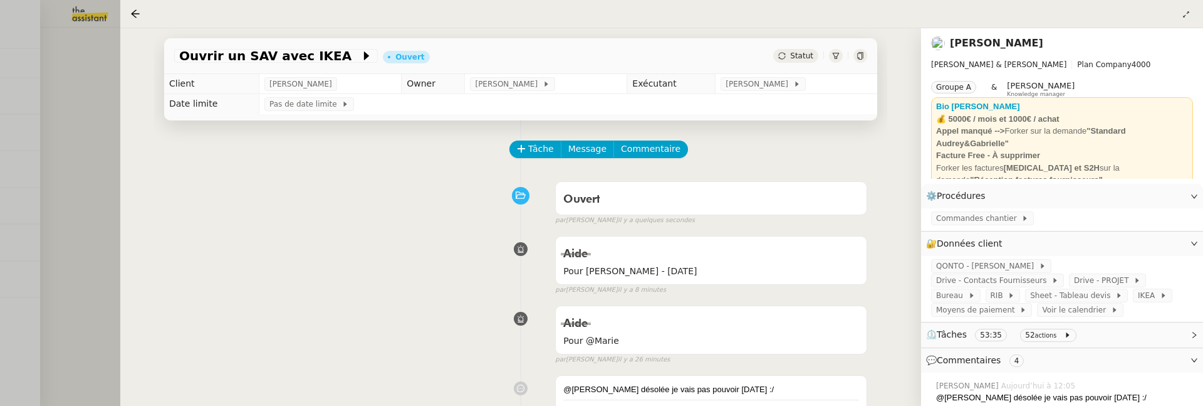
click at [82, 156] on div at bounding box center [601, 203] width 1203 height 406
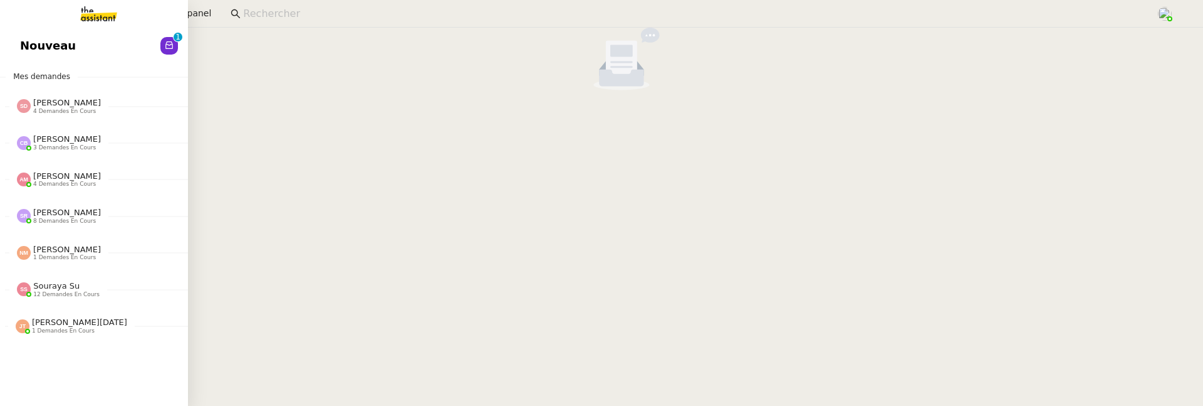
click at [16, 41] on link "Nouveau 0 1 2 3 4 5 6 7 8 9" at bounding box center [94, 45] width 188 height 29
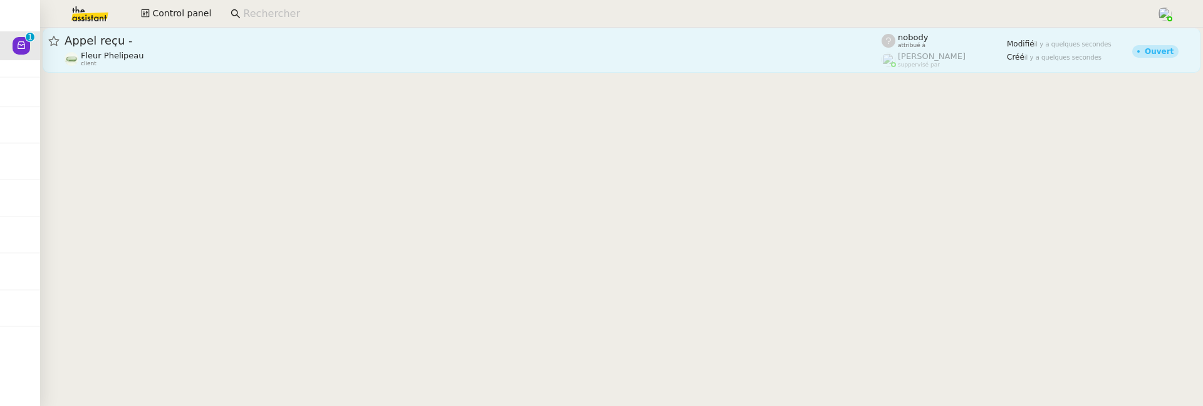
click at [378, 35] on span "Appel reçu -" at bounding box center [473, 40] width 817 height 11
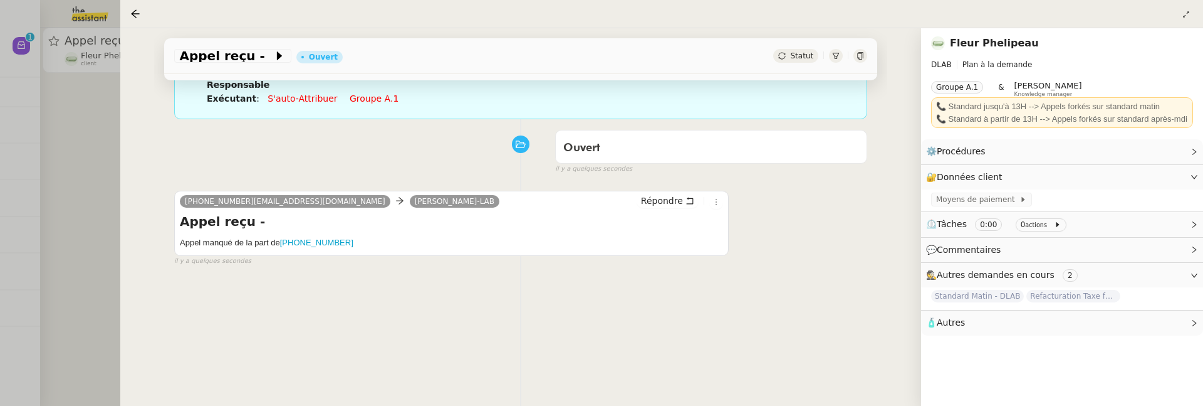
scroll to position [144, 0]
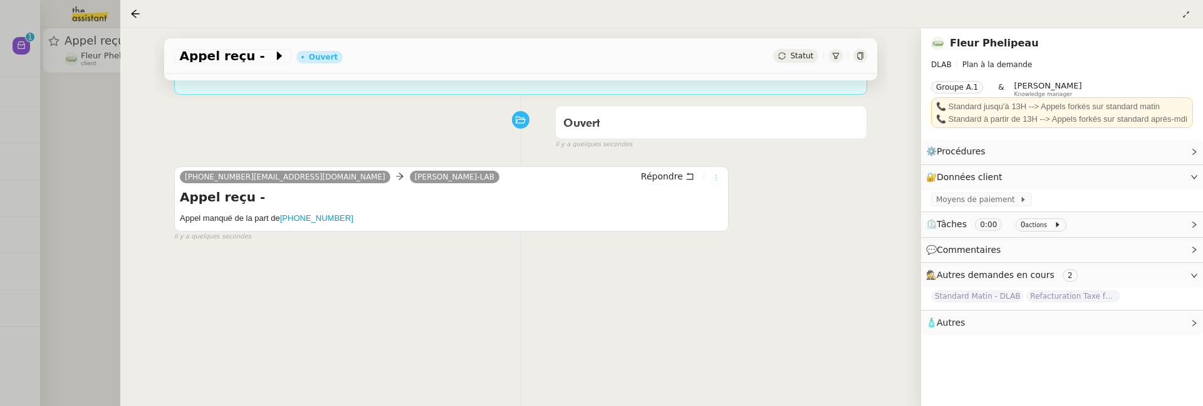
click at [713, 178] on icon at bounding box center [717, 178] width 14 height 8
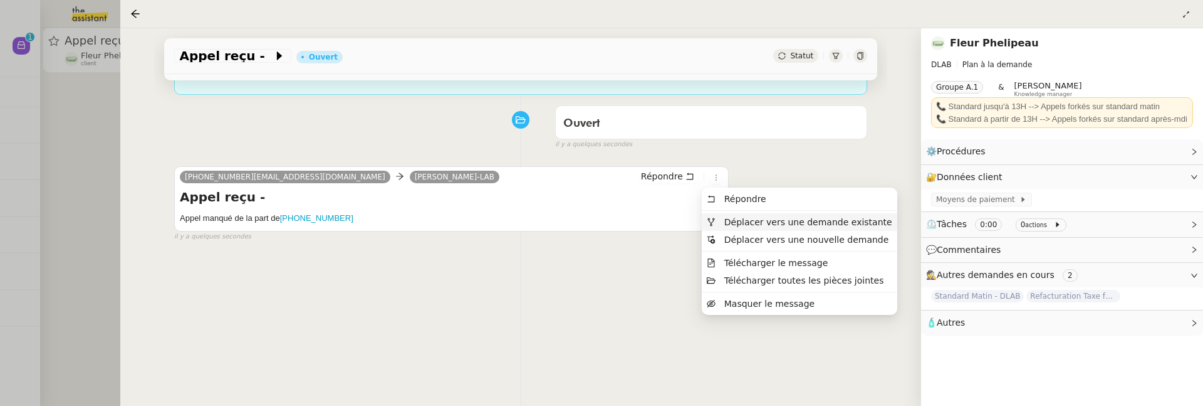
click at [745, 220] on span "Déplacer vers une demande existante" at bounding box center [809, 222] width 168 height 10
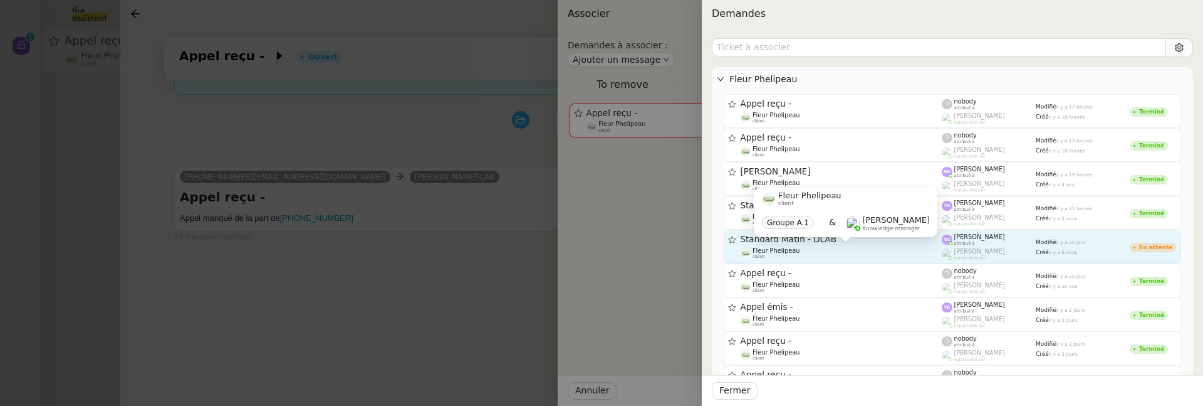
click at [901, 253] on div "Fleur Phelipeau client" at bounding box center [842, 253] width 202 height 13
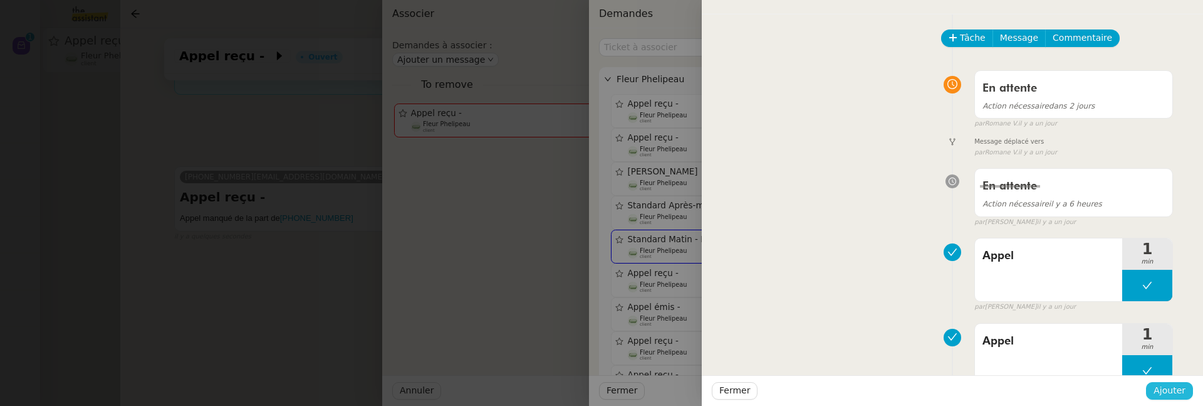
click at [1161, 391] on span "Ajouter" at bounding box center [1170, 390] width 32 height 14
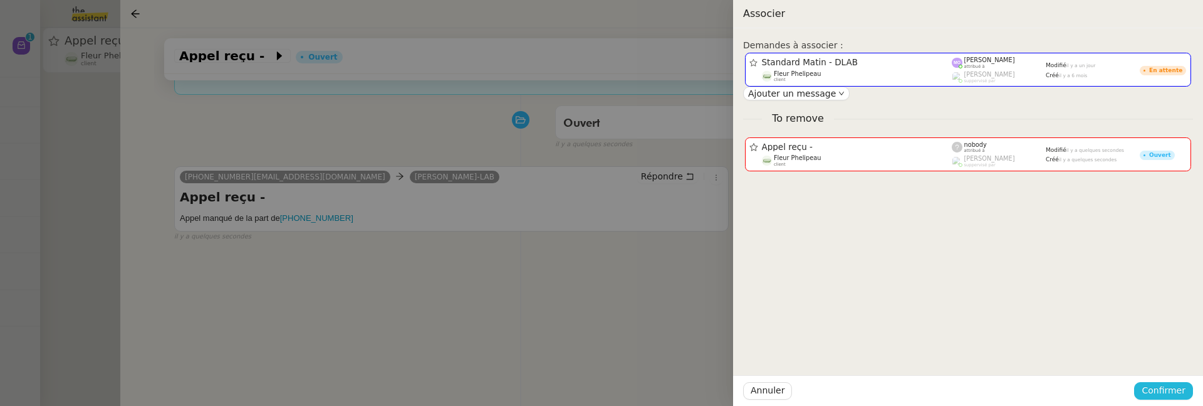
click at [1161, 392] on span "Confirmer" at bounding box center [1164, 390] width 44 height 14
click at [1170, 348] on div "Êtes-vous sûr?" at bounding box center [1140, 337] width 91 height 24
click at [1171, 352] on span "Ajouter" at bounding box center [1165, 356] width 32 height 13
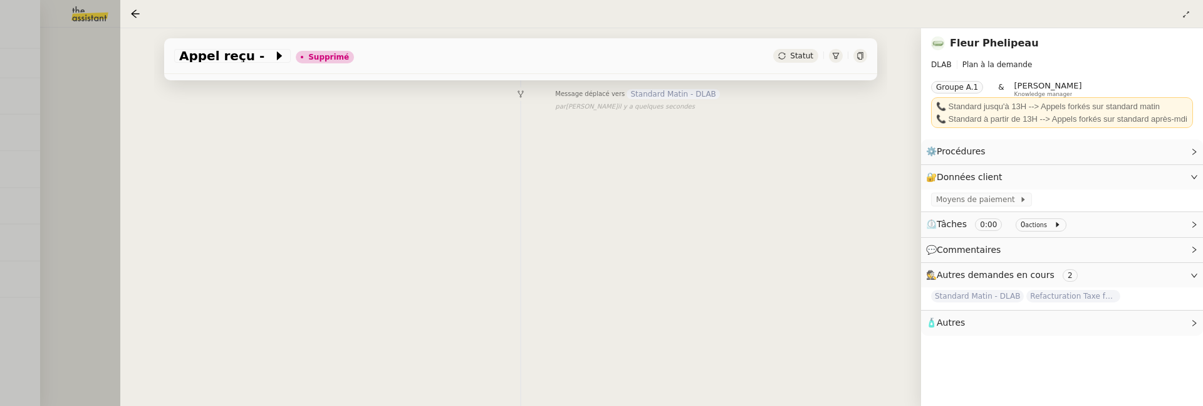
scroll to position [169, 0]
click at [82, 279] on div at bounding box center [601, 203] width 1203 height 406
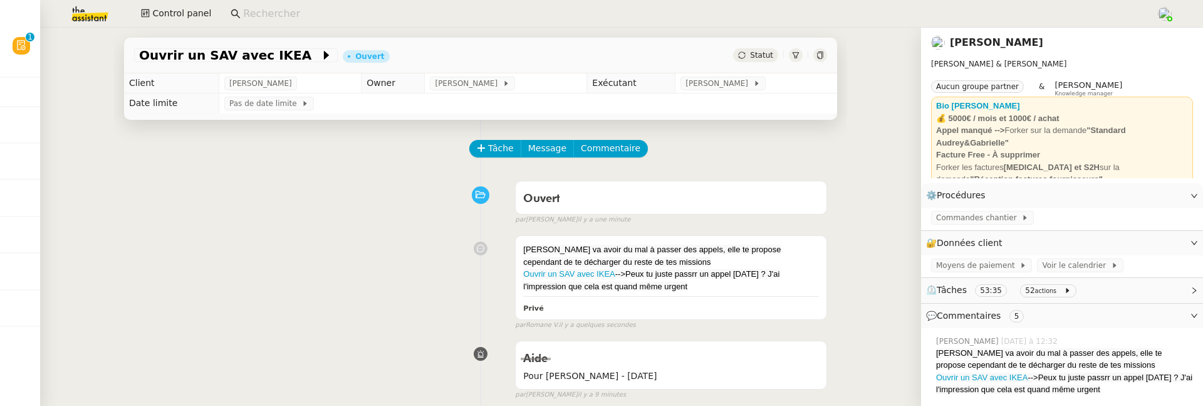
click at [748, 63] on div "Ouvrir un SAV avec [PERSON_NAME]" at bounding box center [480, 56] width 713 height 36
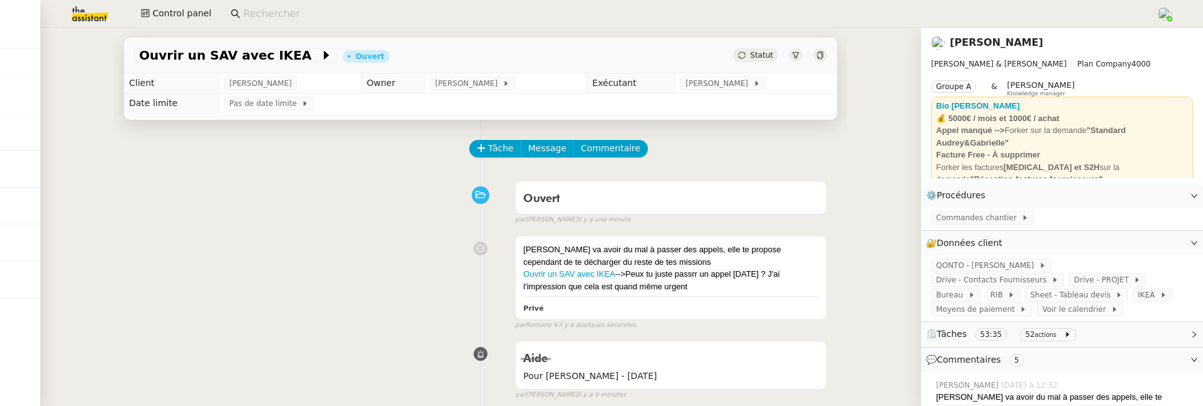
click at [750, 58] on span "Statut" at bounding box center [761, 55] width 23 height 9
click at [857, 46] on div "Ouvrir un SAV avec [PERSON_NAME] Statut Client [PERSON_NAME] Owner [PERSON_NAME…" at bounding box center [480, 217] width 881 height 378
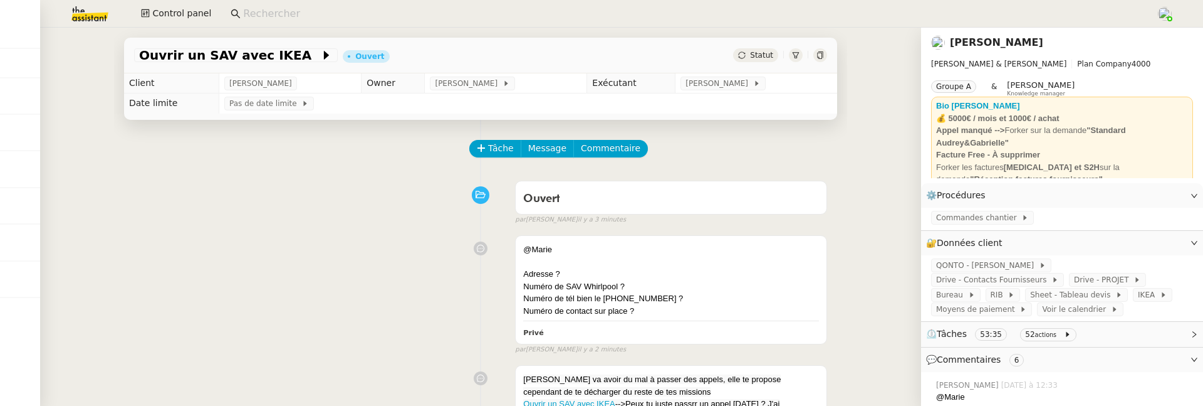
click at [94, 19] on img at bounding box center [79, 14] width 97 height 28
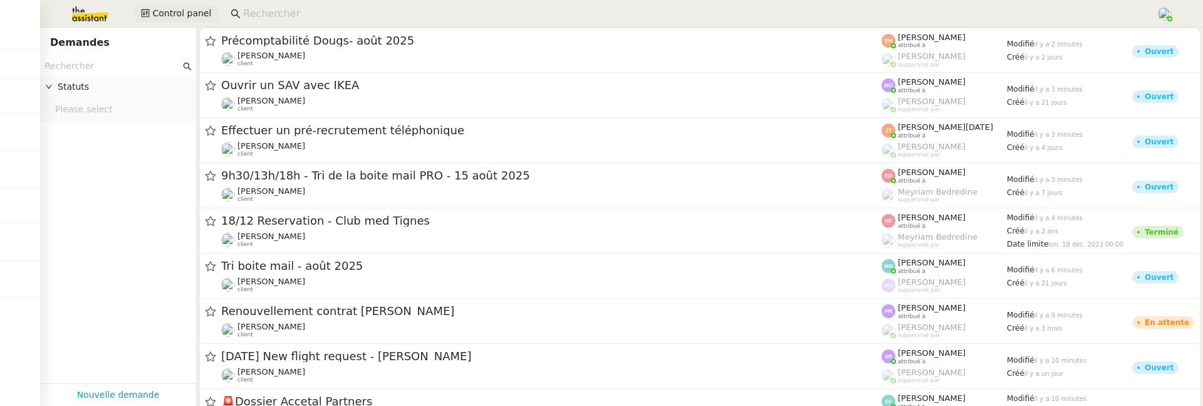
click at [145, 15] on icon at bounding box center [145, 13] width 9 height 9
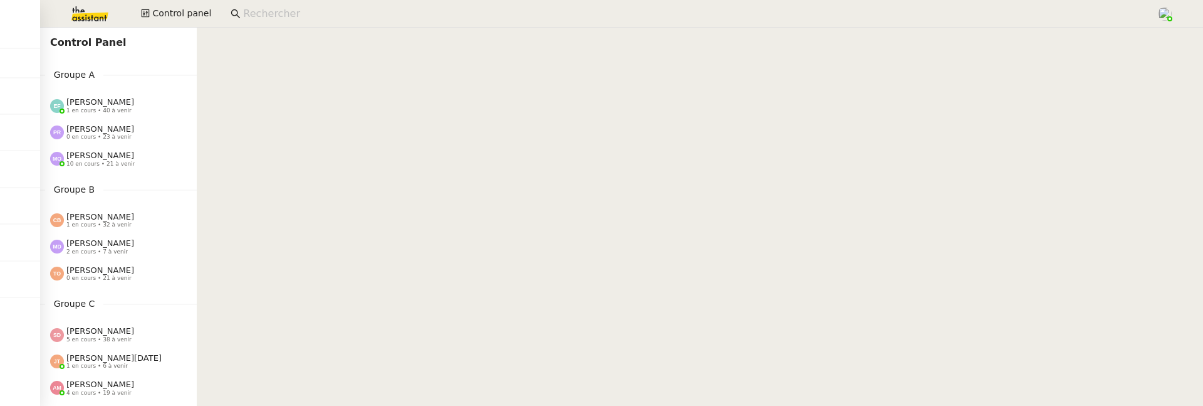
click at [88, 106] on span "[PERSON_NAME]" at bounding box center [100, 101] width 68 height 9
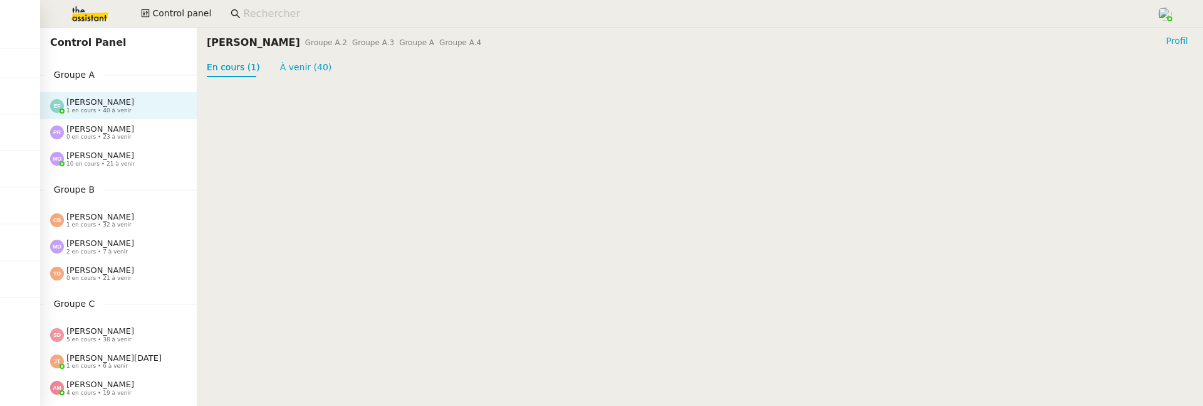
click at [120, 166] on span "10 en cours • 21 à venir" at bounding box center [100, 163] width 68 height 7
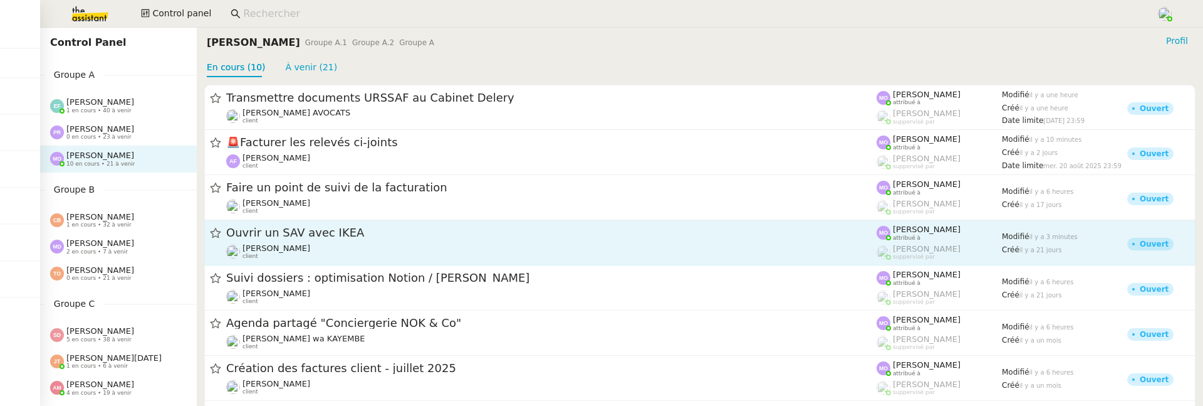
click at [340, 225] on div "Ouvrir un SAV avec IKEA" at bounding box center [551, 233] width 651 height 16
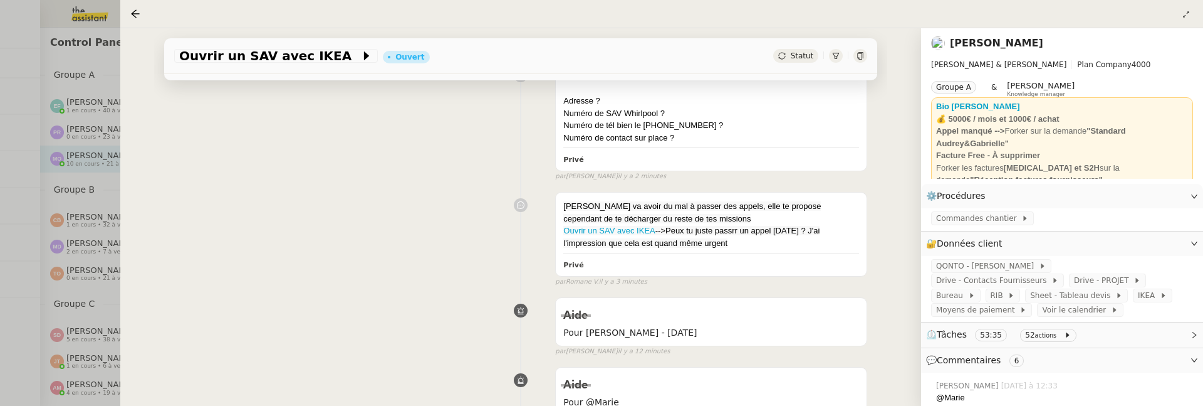
scroll to position [177, 0]
click at [84, 259] on div at bounding box center [601, 203] width 1203 height 406
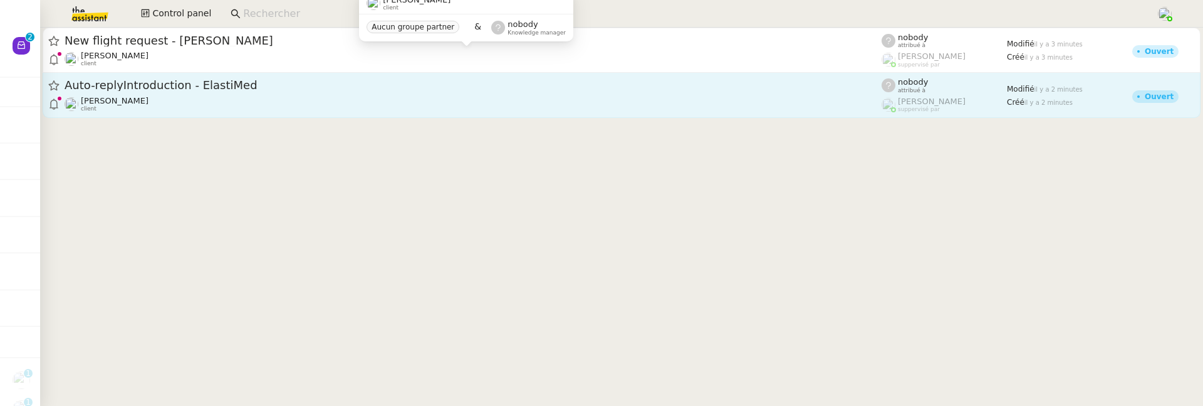
click at [592, 82] on span "Auto-replyIntroduction - ElastiMed" at bounding box center [473, 85] width 817 height 11
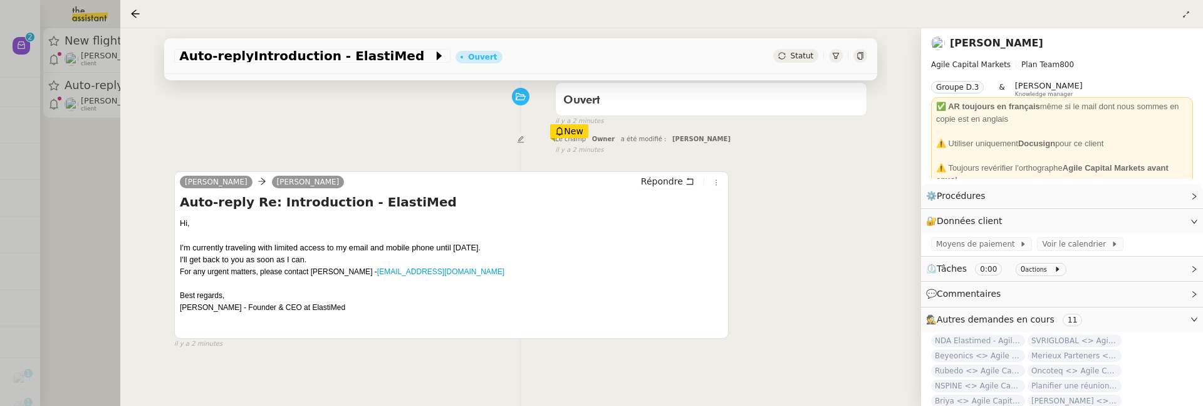
scroll to position [168, 0]
click at [713, 189] on div "Omer Zelka Alex CARON Répondre" at bounding box center [451, 182] width 543 height 19
click at [713, 181] on icon at bounding box center [717, 181] width 8 height 8
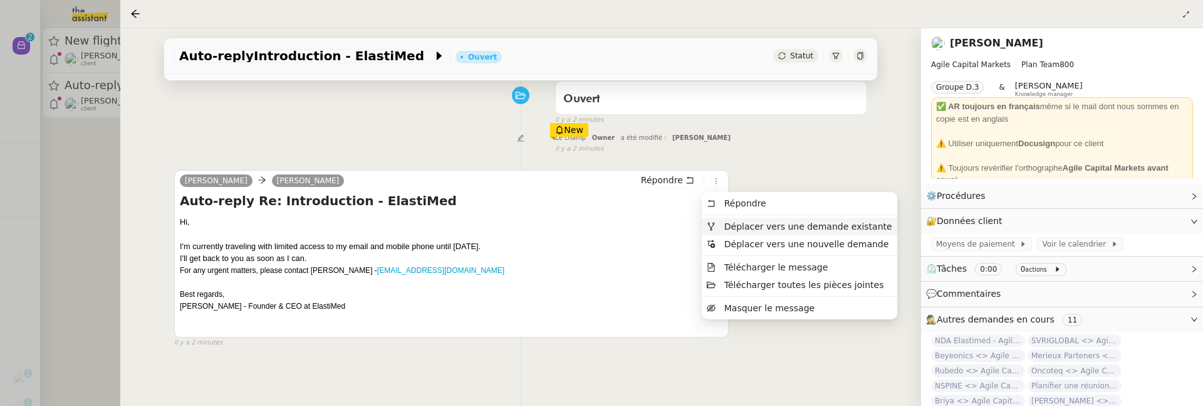
click at [745, 224] on span "Déplacer vers une demande existante" at bounding box center [809, 226] width 168 height 10
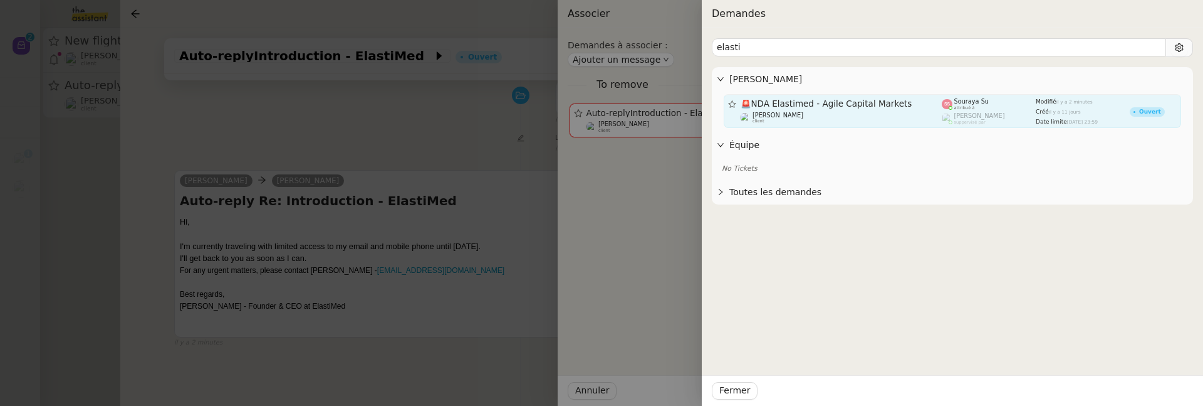
type input "elasti"
click at [864, 122] on div "Michael Khayat client" at bounding box center [842, 118] width 202 height 13
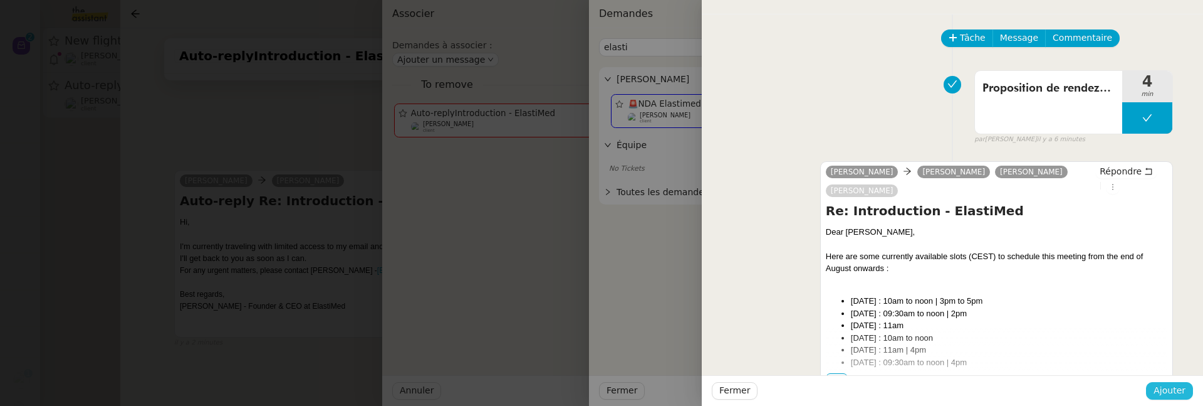
click at [1166, 389] on span "Ajouter" at bounding box center [1170, 390] width 32 height 14
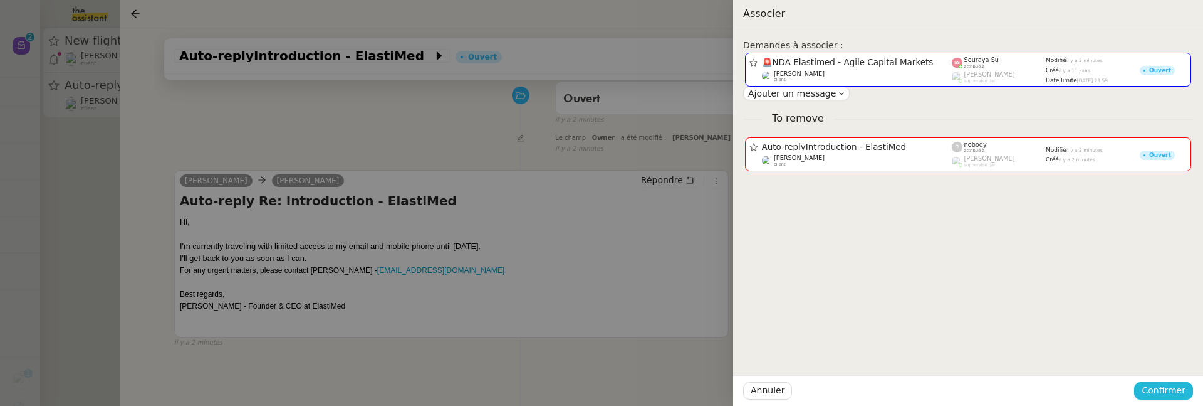
click at [1166, 389] on span "Confirmer" at bounding box center [1164, 390] width 44 height 14
click at [1167, 362] on span "Ajouter" at bounding box center [1165, 356] width 32 height 13
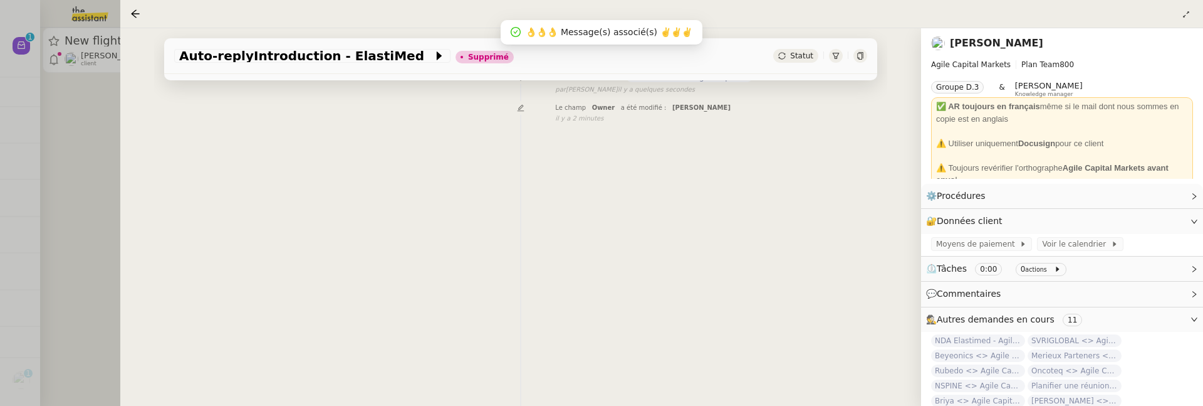
click at [78, 171] on div at bounding box center [601, 203] width 1203 height 406
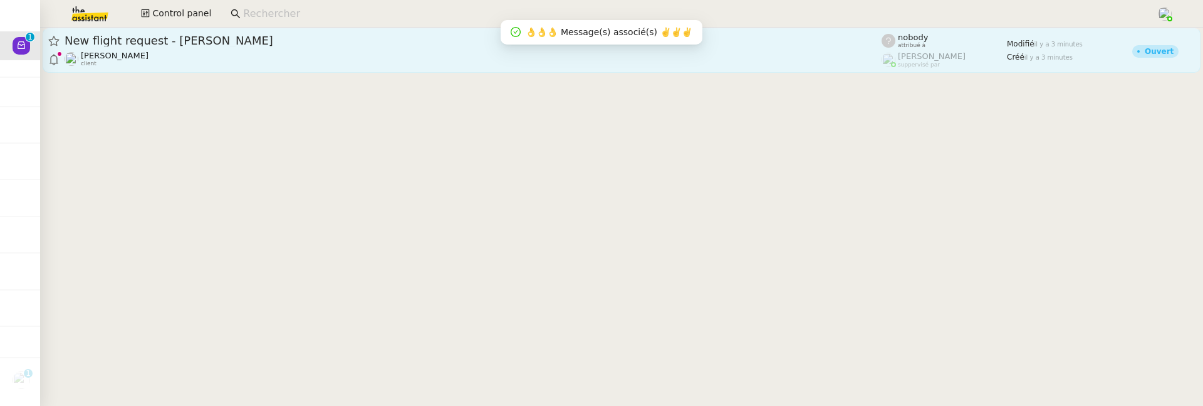
click at [306, 36] on span "New flight request - Artan Smith" at bounding box center [473, 40] width 817 height 11
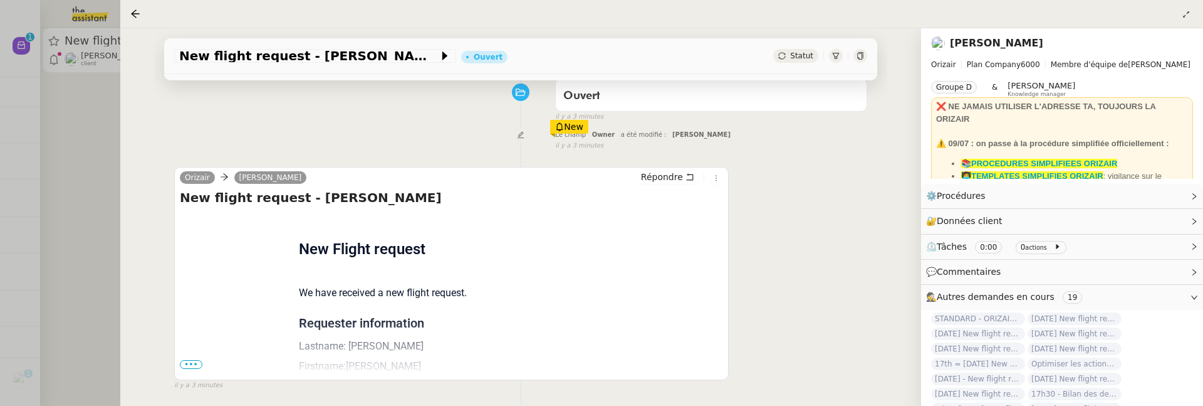
scroll to position [196, 0]
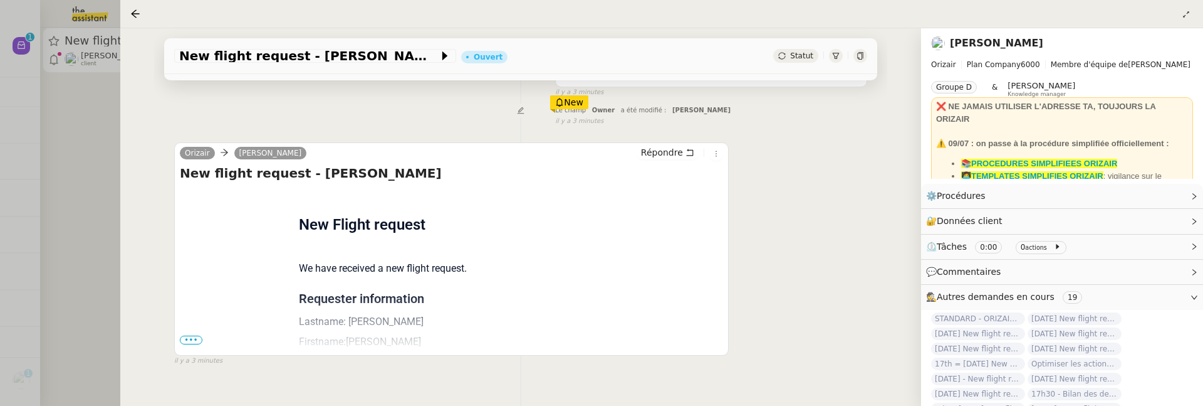
click at [193, 341] on span "•••" at bounding box center [191, 339] width 23 height 9
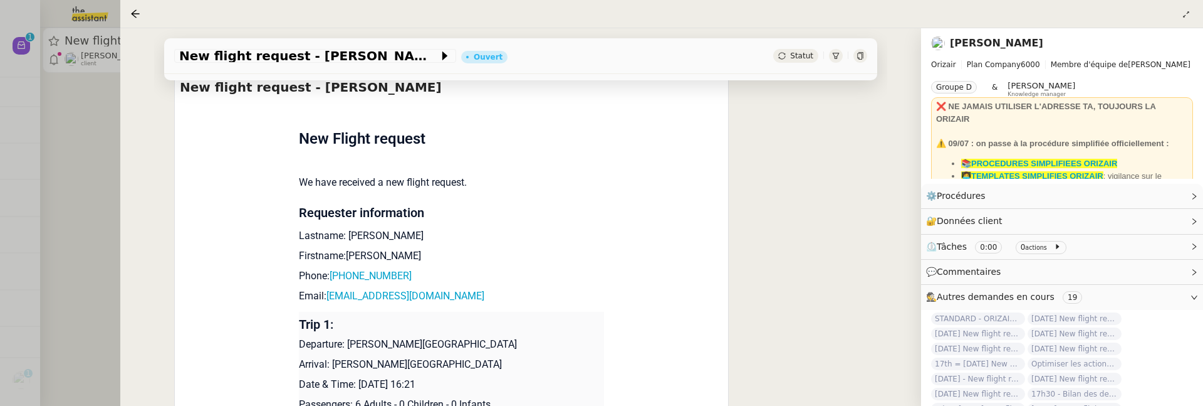
scroll to position [317, 0]
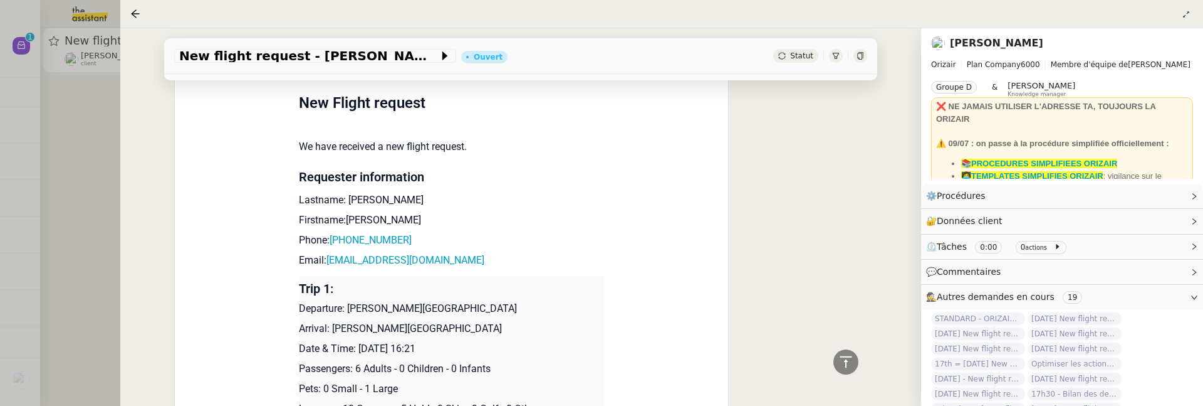
drag, startPoint x: 353, startPoint y: 348, endPoint x: 418, endPoint y: 349, distance: 65.2
click at [419, 349] on p "Date & Time: 28th April 2026 16:21" at bounding box center [452, 348] width 306 height 15
copy p "28th April 202"
drag, startPoint x: 419, startPoint y: 345, endPoint x: 353, endPoint y: 347, distance: 65.8
click at [353, 347] on p "Date & Time: 28th April 2026 16:21" at bounding box center [452, 348] width 306 height 15
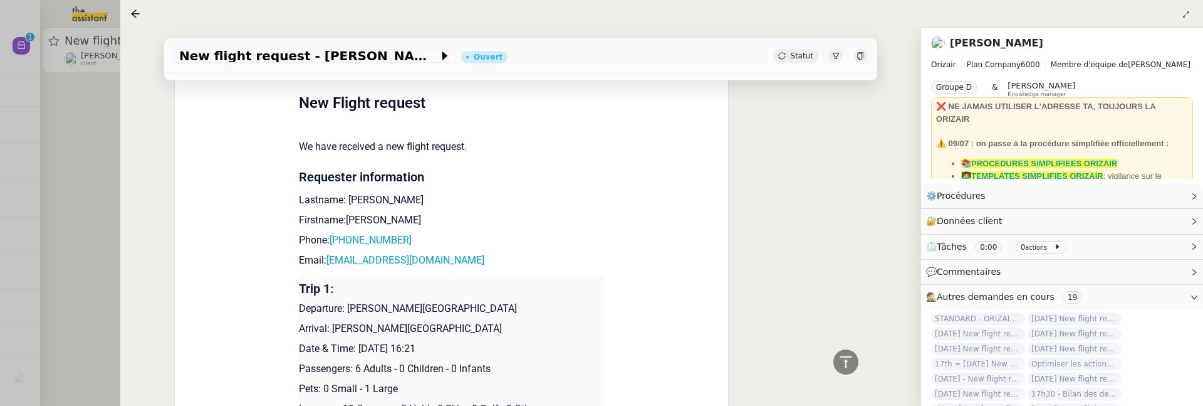
copy p "28th April 2026"
click at [179, 56] on span "New flight request - Artan Smith" at bounding box center [308, 56] width 259 height 13
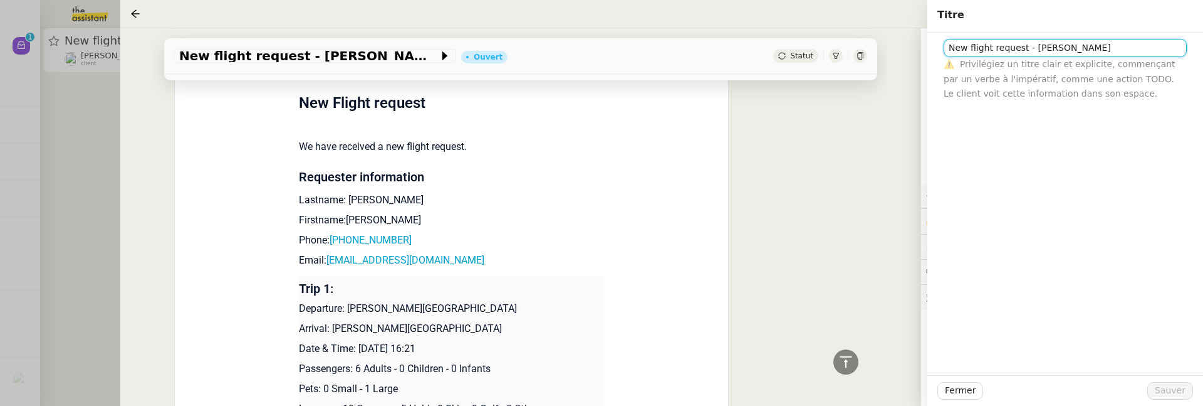
click at [946, 46] on input "New flight request - Artan Smith" at bounding box center [1065, 48] width 243 height 18
paste input "28th April 2026"
type input "[DATE] - New flight request - [PERSON_NAME]"
click at [1166, 394] on span "Sauver" at bounding box center [1170, 390] width 31 height 14
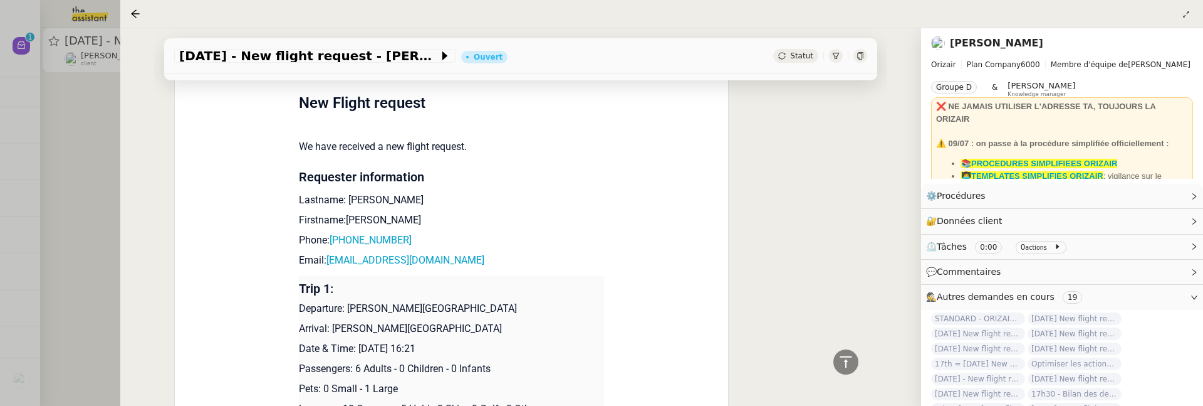
click at [69, 174] on div at bounding box center [601, 203] width 1203 height 406
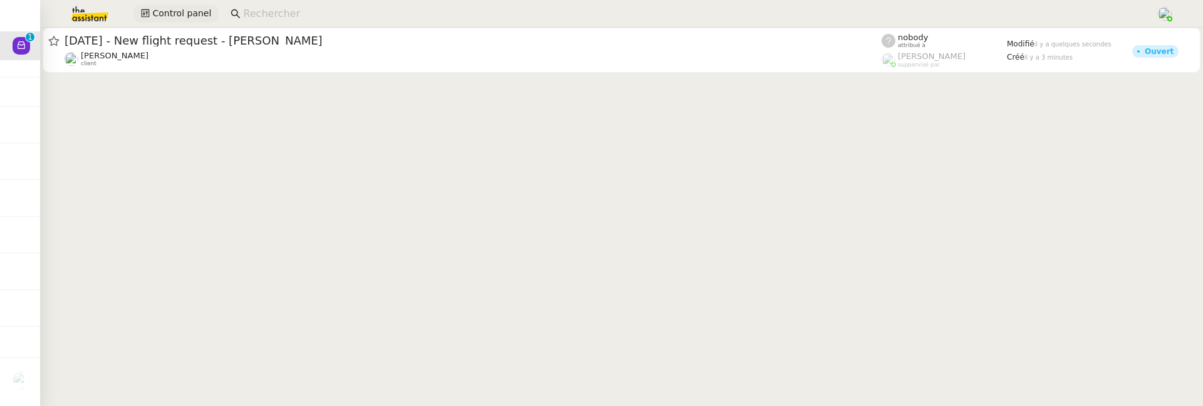
click at [172, 19] on span "Control panel" at bounding box center [181, 13] width 59 height 14
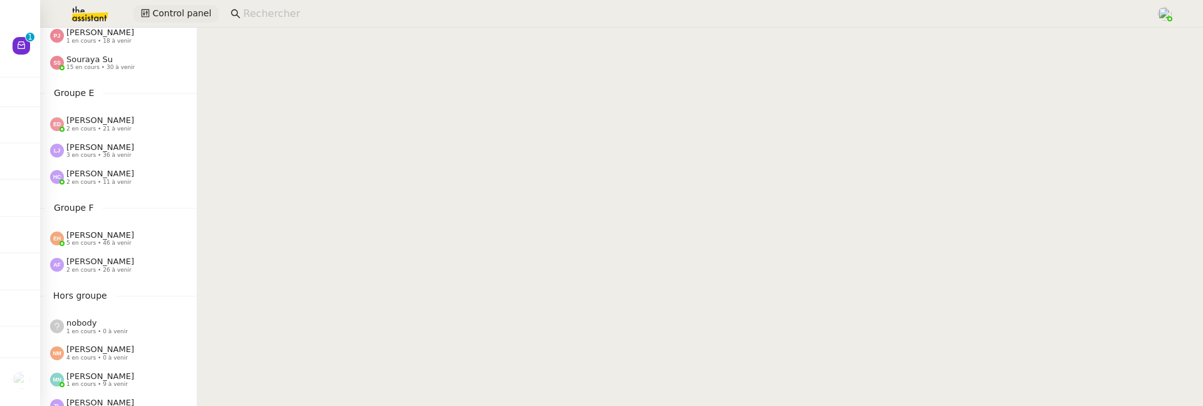
scroll to position [445, 0]
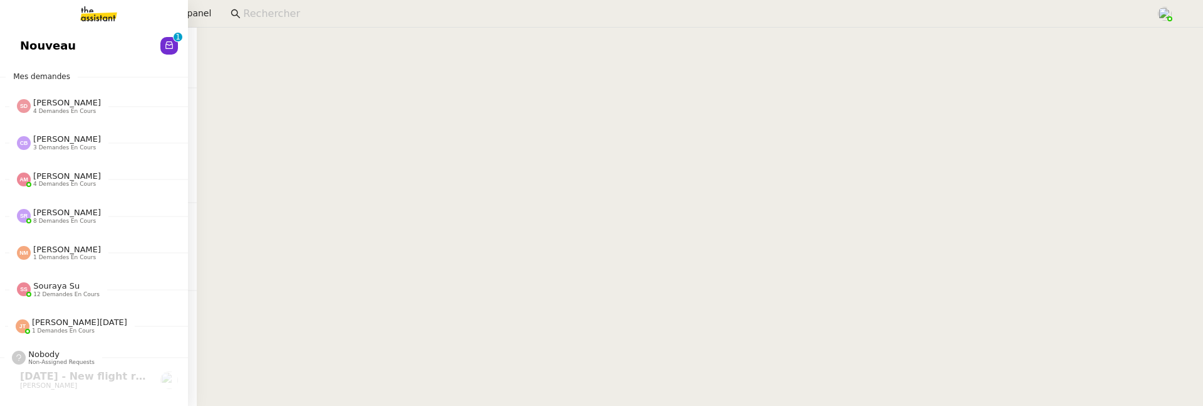
click at [66, 53] on span "Nouveau" at bounding box center [48, 45] width 56 height 19
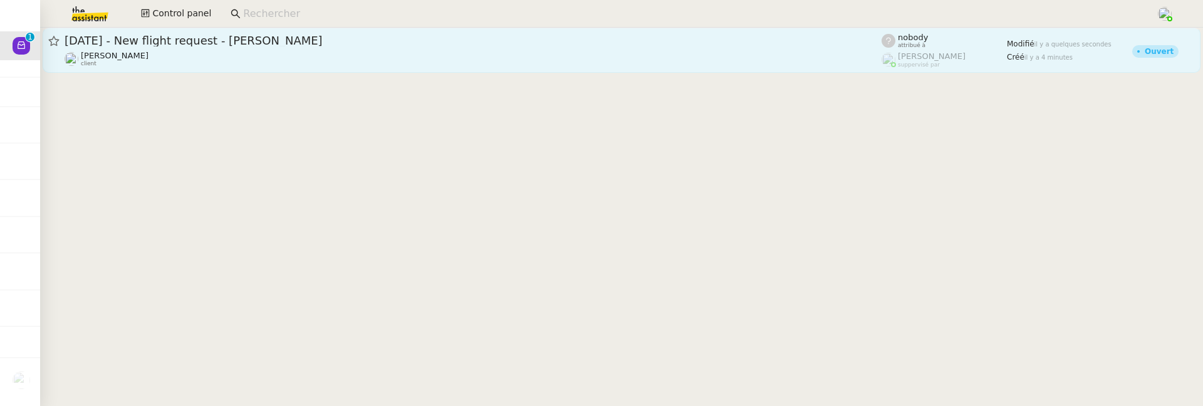
click at [401, 63] on div "Louis Frei client" at bounding box center [473, 59] width 817 height 16
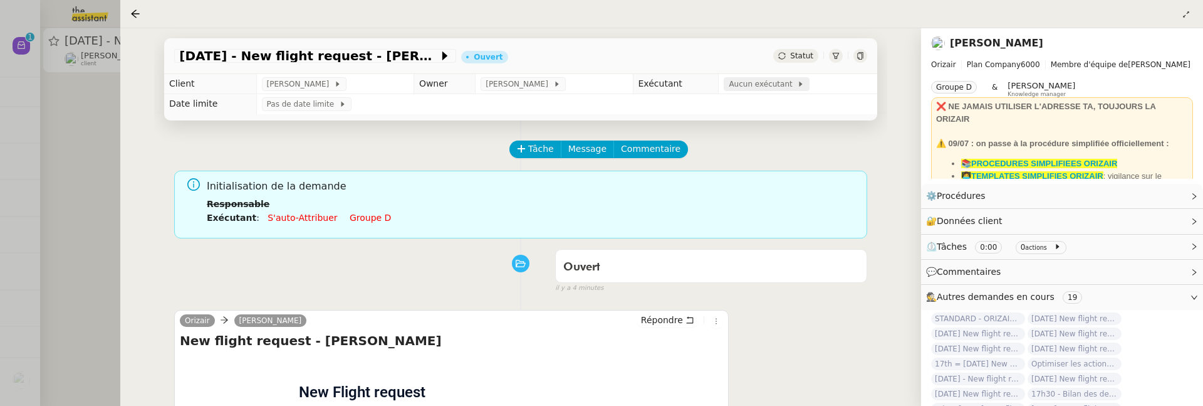
click at [765, 88] on span "Aucun exécutant" at bounding box center [763, 84] width 68 height 13
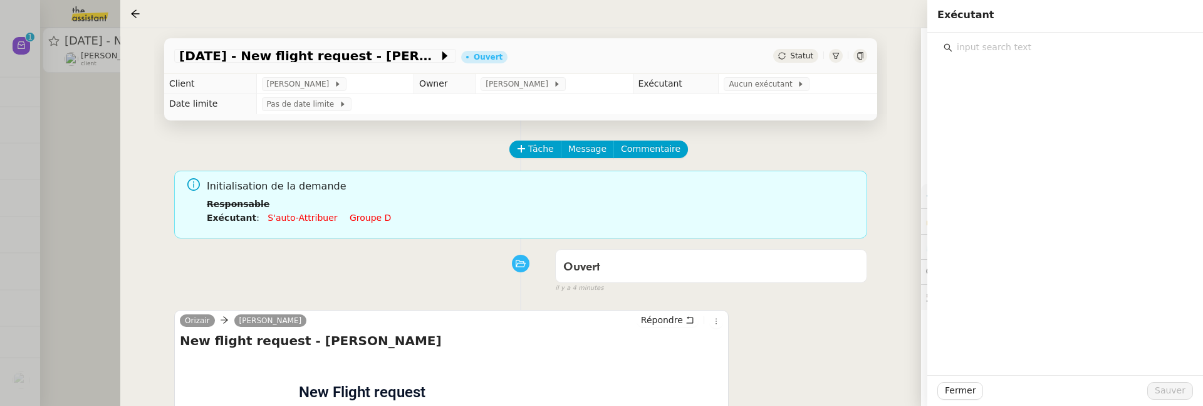
click at [1028, 51] on input "text" at bounding box center [1070, 47] width 234 height 17
type input "c"
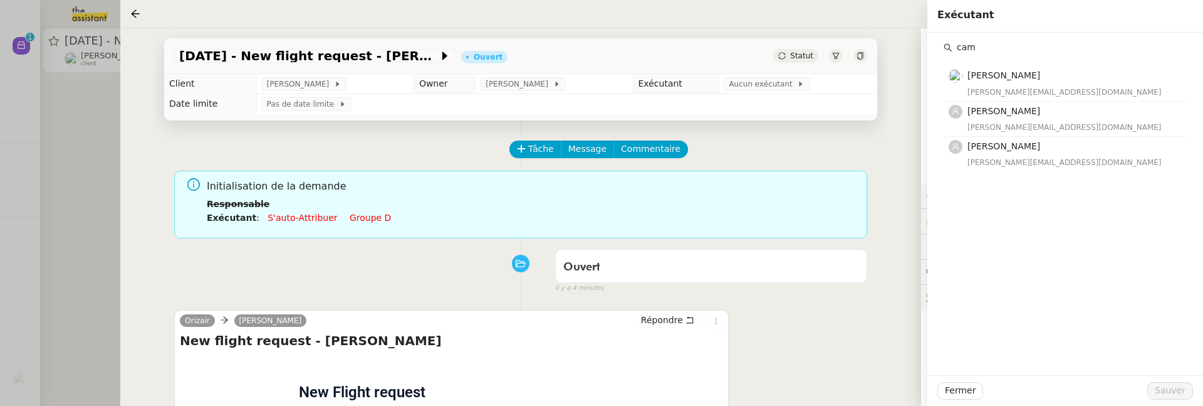
type input "cam"
click at [1049, 173] on div "cam Camille TOULOUSE camille@team.theassistant.com Camille Cabanne camille@thea…" at bounding box center [1066, 204] width 276 height 342
click at [1049, 156] on div "camilleb@team.theassistant.com" at bounding box center [1074, 162] width 212 height 13
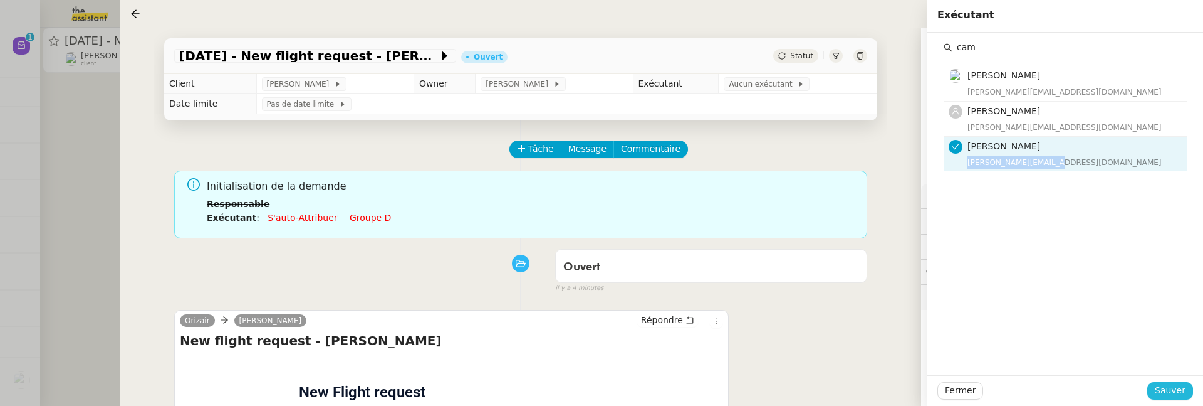
click at [1179, 392] on span "Sauver" at bounding box center [1170, 390] width 31 height 14
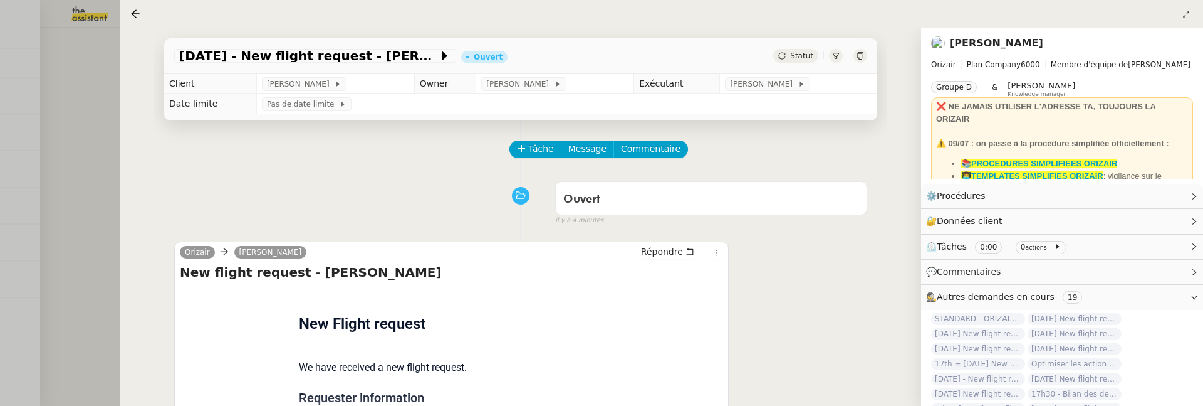
click at [87, 161] on div at bounding box center [601, 203] width 1203 height 406
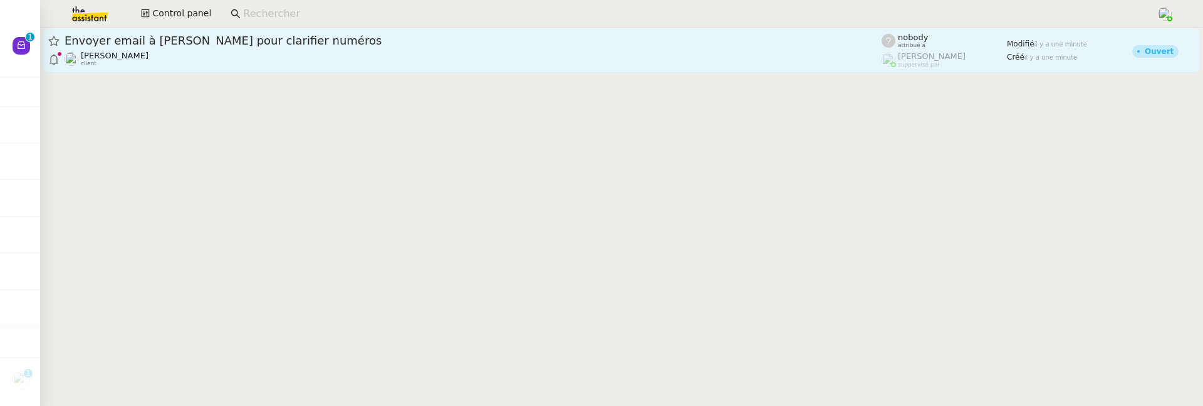
click at [691, 43] on span "Envoyer email à Stéphanie pour clarifier numéros" at bounding box center [473, 40] width 817 height 11
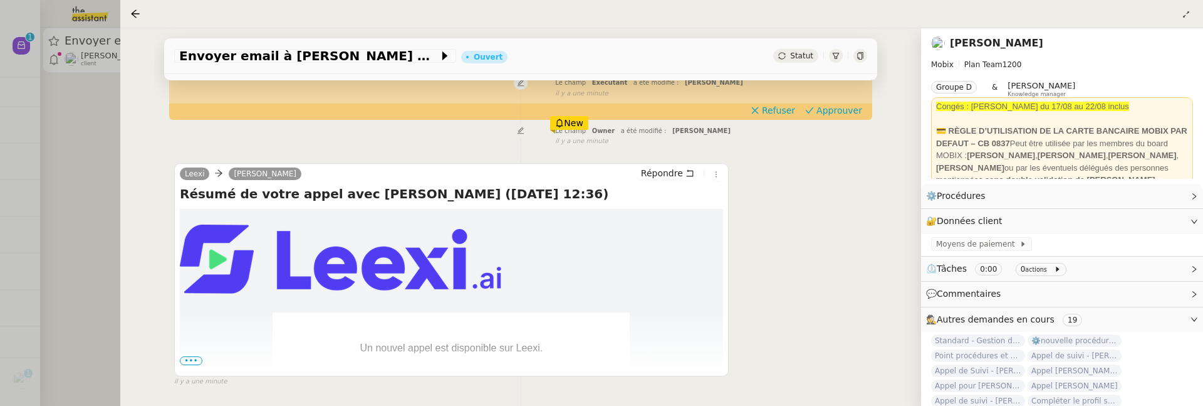
scroll to position [208, 0]
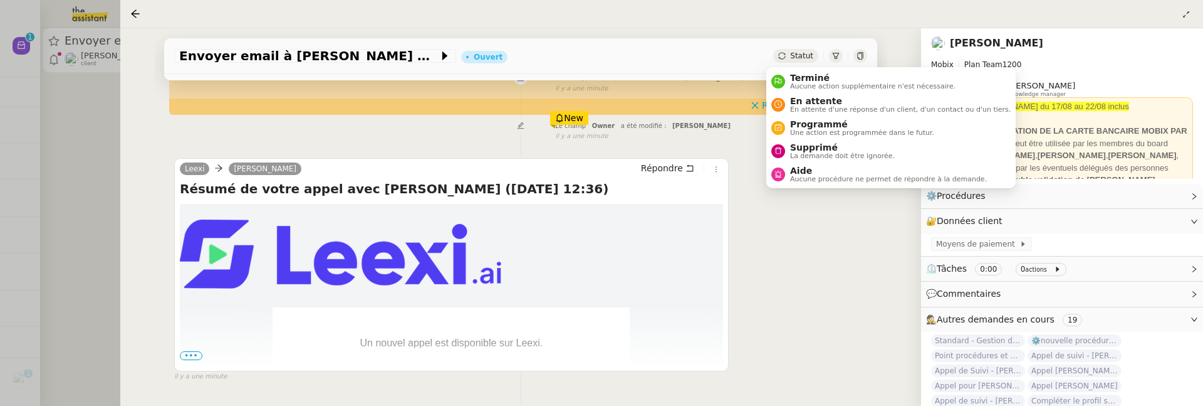
click at [800, 60] on span "Statut" at bounding box center [801, 55] width 23 height 9
click at [803, 157] on span "La demande doit être ignorée." at bounding box center [842, 155] width 105 height 7
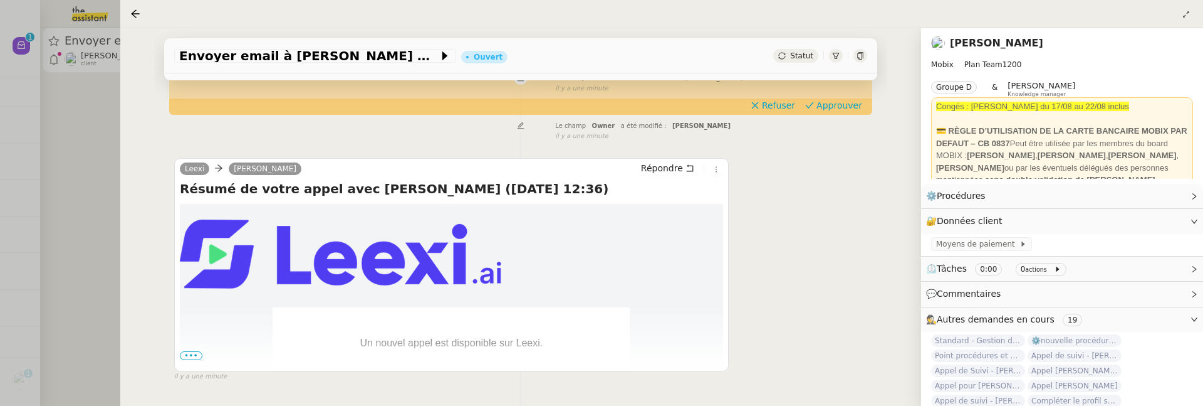
click at [793, 60] on span "Statut" at bounding box center [801, 55] width 23 height 9
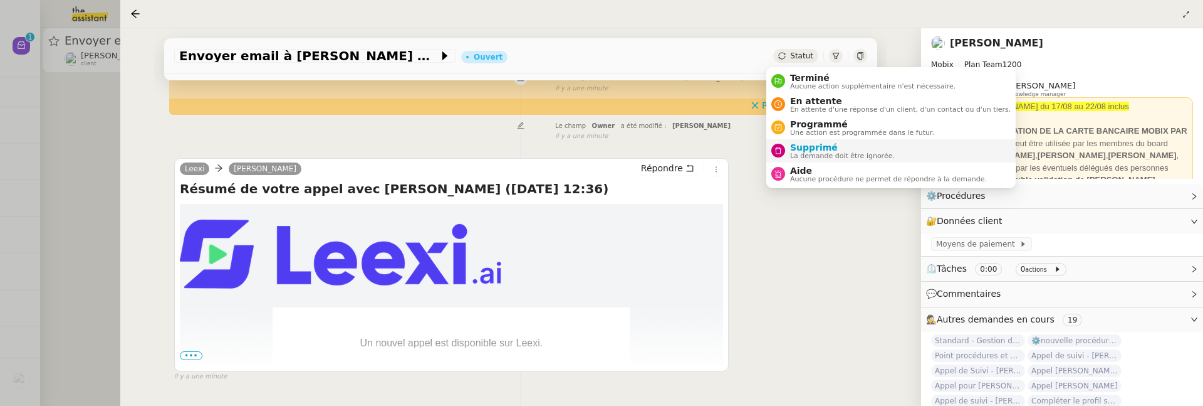
click at [825, 148] on span "Supprimé" at bounding box center [842, 147] width 105 height 10
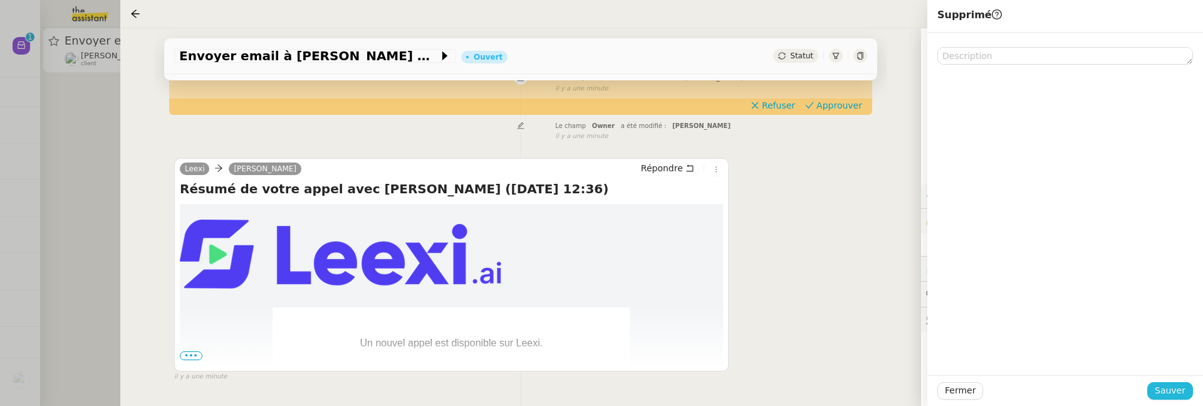
click at [1162, 390] on span "Sauver" at bounding box center [1170, 390] width 31 height 14
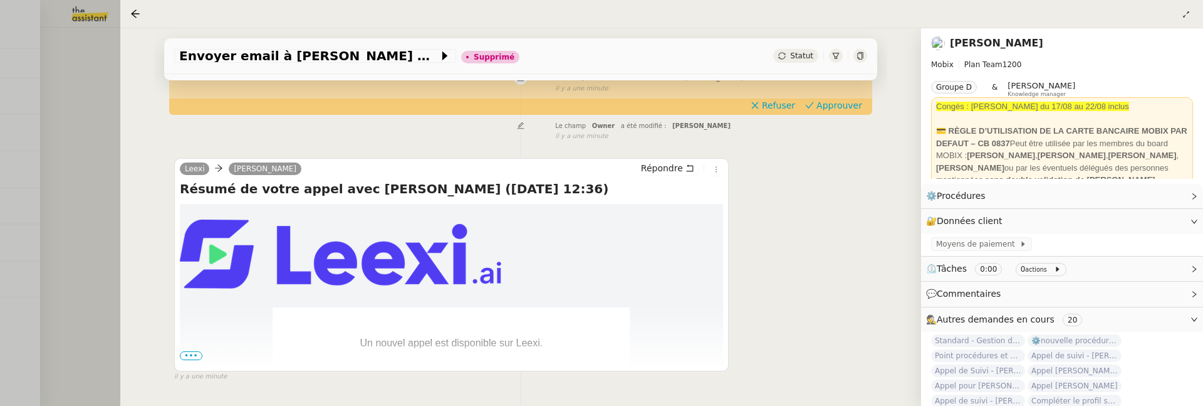
click at [103, 167] on div at bounding box center [601, 203] width 1203 height 406
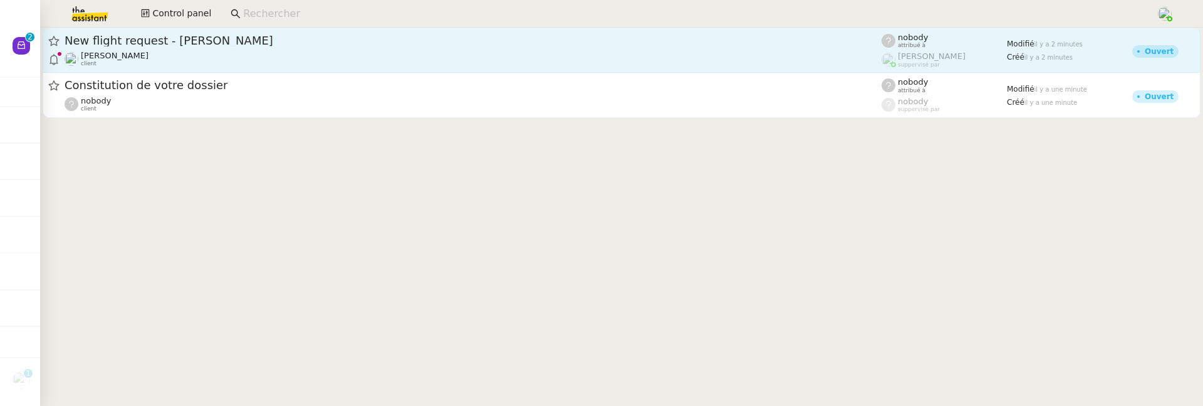
click at [253, 64] on div "Louis Frei client" at bounding box center [473, 59] width 817 height 16
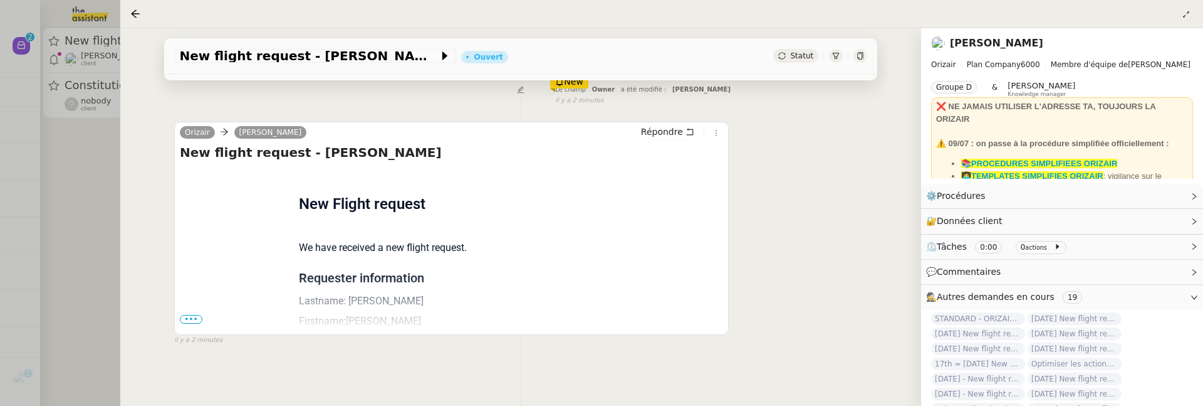
scroll to position [224, 0]
click at [194, 315] on span "•••" at bounding box center [191, 319] width 23 height 9
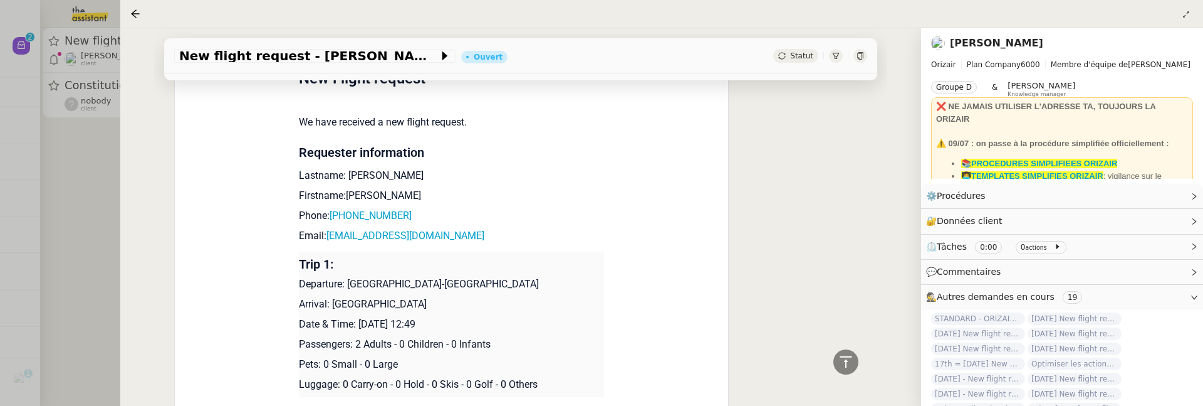
scroll to position [337, 0]
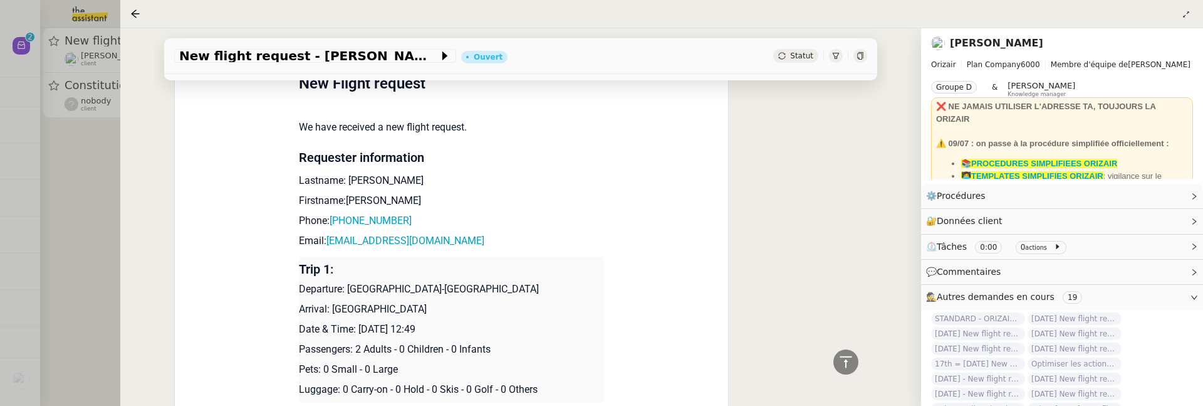
drag, startPoint x: 357, startPoint y: 326, endPoint x: 449, endPoint y: 327, distance: 92.1
click at [449, 327] on p "Date & Time: 16th September 2025 12:49" at bounding box center [452, 329] width 306 height 15
copy p "16th September 2025"
click at [182, 61] on span "New flight request - John Smith" at bounding box center [308, 56] width 259 height 13
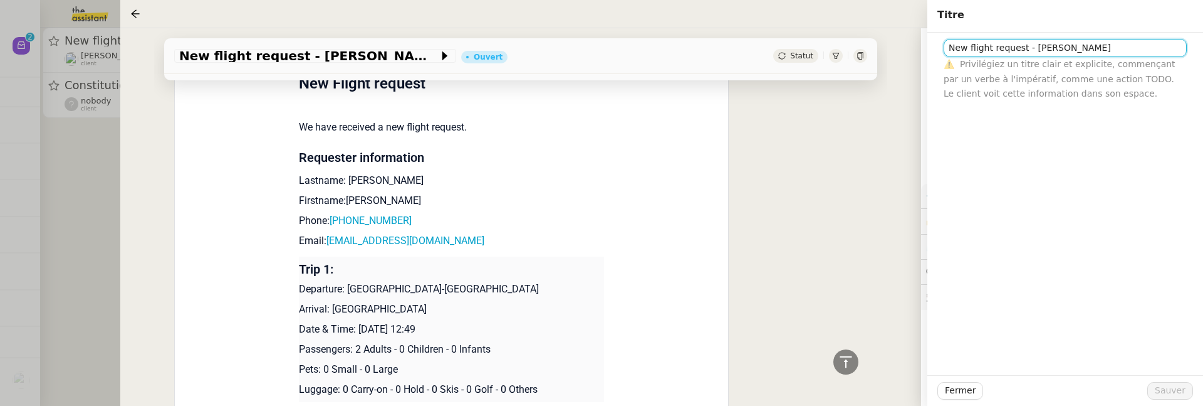
click at [948, 46] on input "New flight request - John Smith" at bounding box center [1065, 48] width 243 height 18
paste input "16th September 2025"
type input "[DATE] - New flight request - [PERSON_NAME]"
click at [1175, 385] on span "Sauver" at bounding box center [1170, 390] width 31 height 14
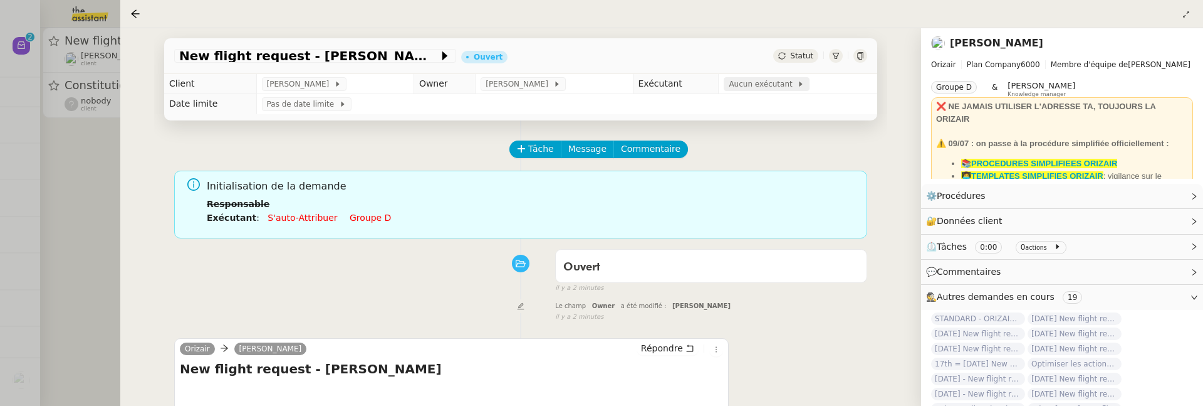
click at [754, 85] on span "Aucun exécutant" at bounding box center [763, 84] width 68 height 13
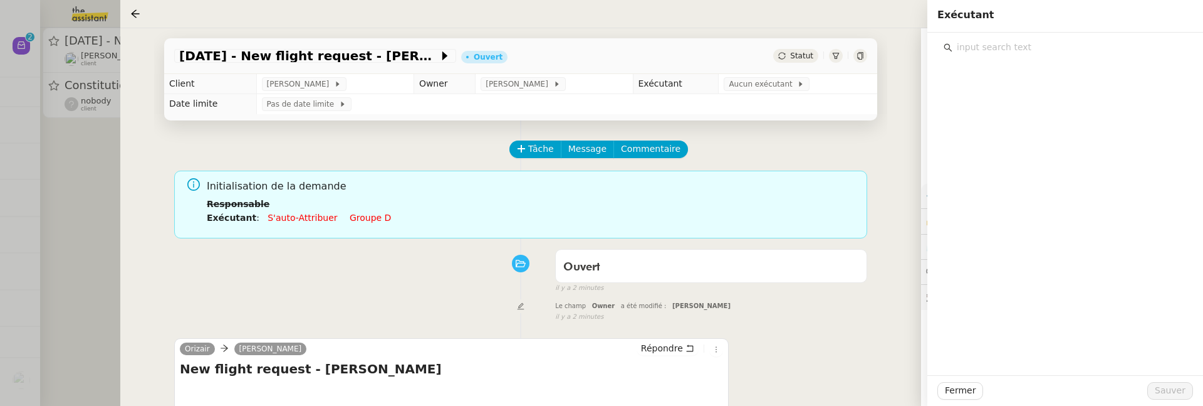
click at [1025, 45] on input "text" at bounding box center [1070, 47] width 234 height 17
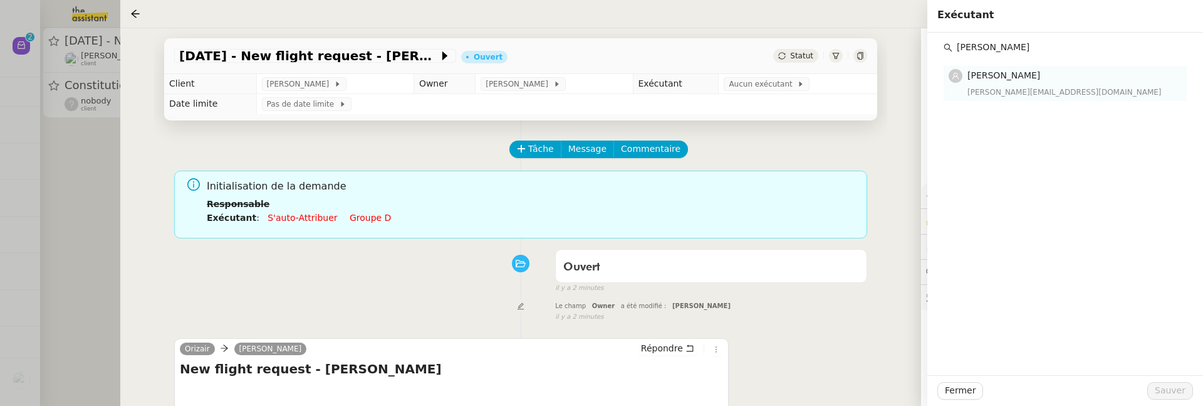
type input "camille b"
click at [1041, 96] on div "camilleb@team.theassistant.com" at bounding box center [1074, 92] width 212 height 13
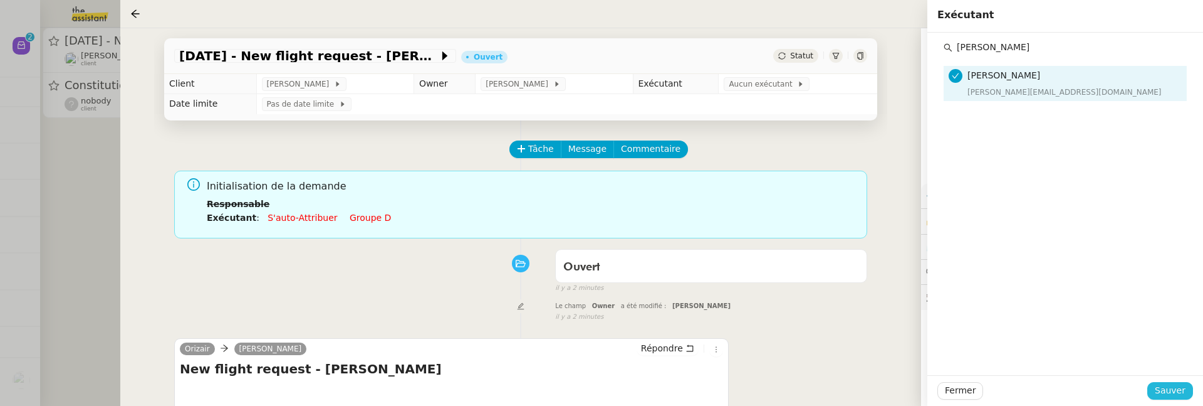
click at [1186, 389] on button "Sauver" at bounding box center [1171, 391] width 46 height 18
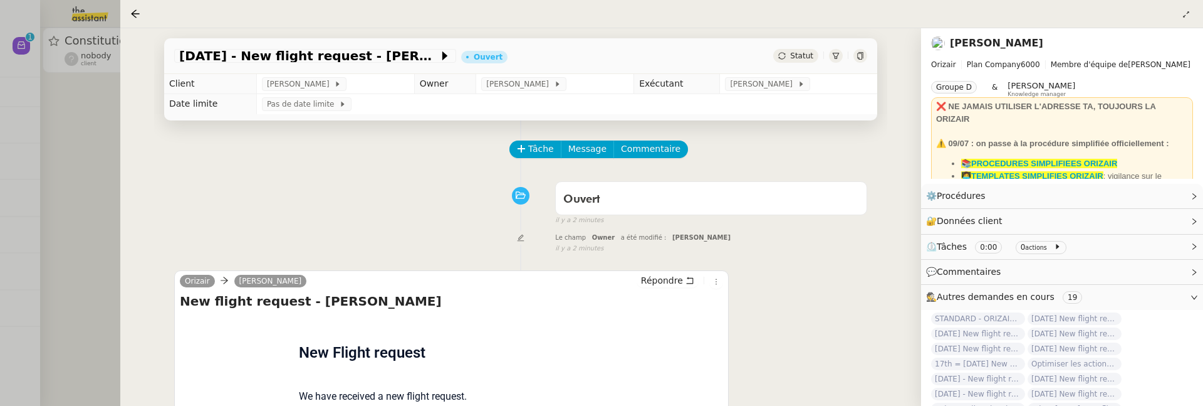
click at [94, 137] on div at bounding box center [601, 203] width 1203 height 406
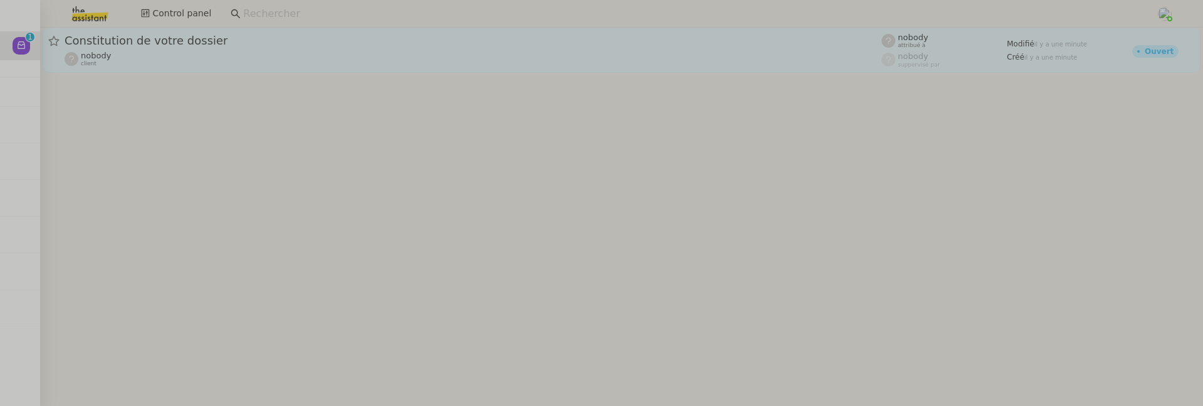
click at [216, 59] on div "nobody client" at bounding box center [473, 59] width 817 height 16
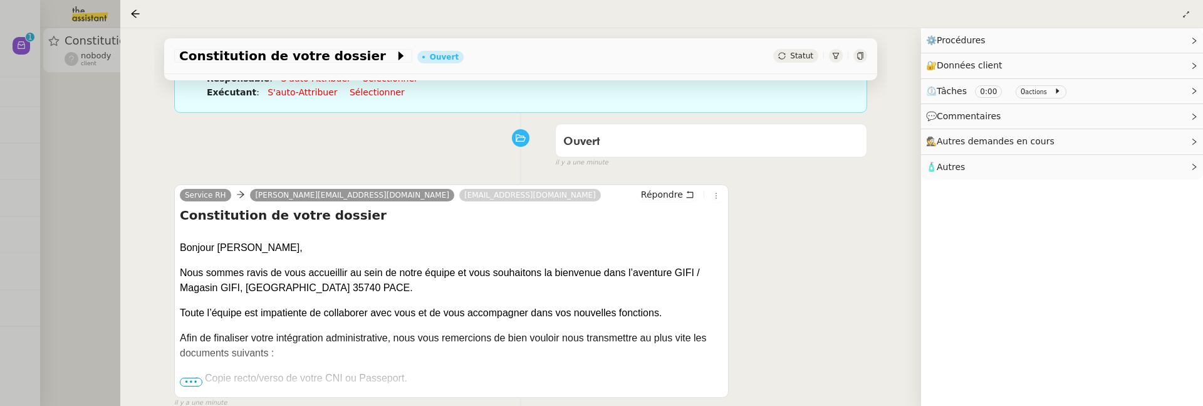
scroll to position [163, 0]
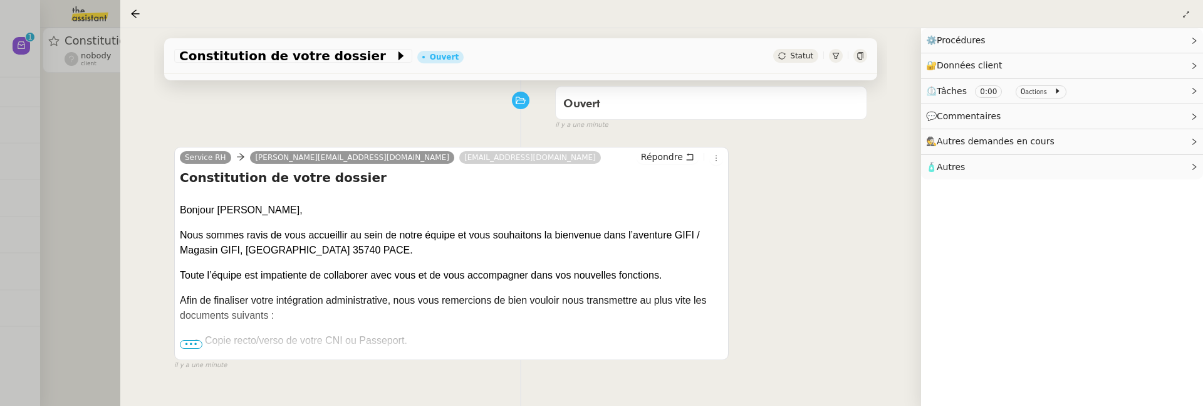
click at [194, 347] on span "•••" at bounding box center [191, 344] width 23 height 9
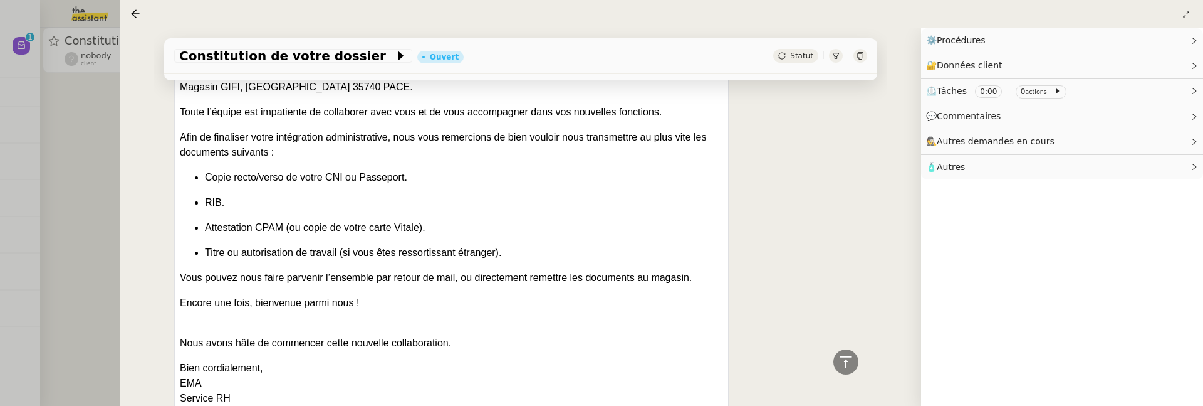
scroll to position [218, 0]
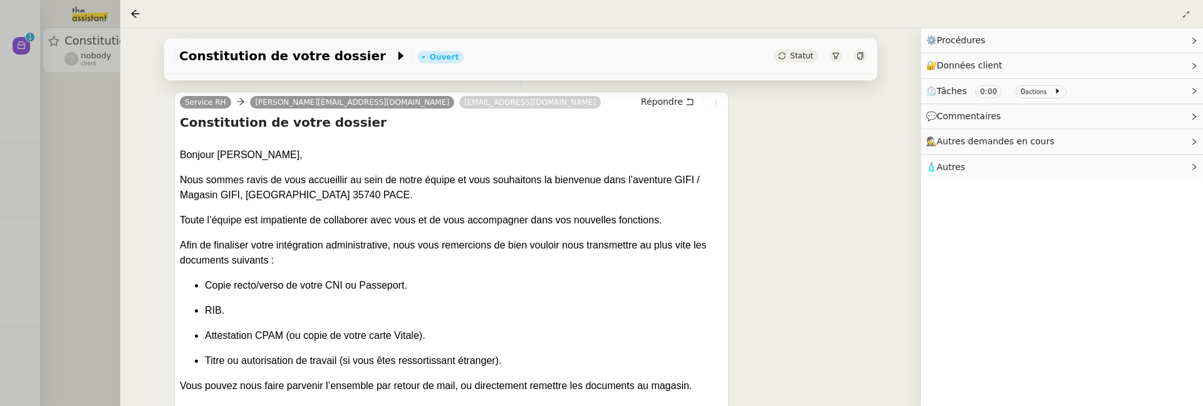
click at [713, 102] on icon at bounding box center [717, 103] width 14 height 8
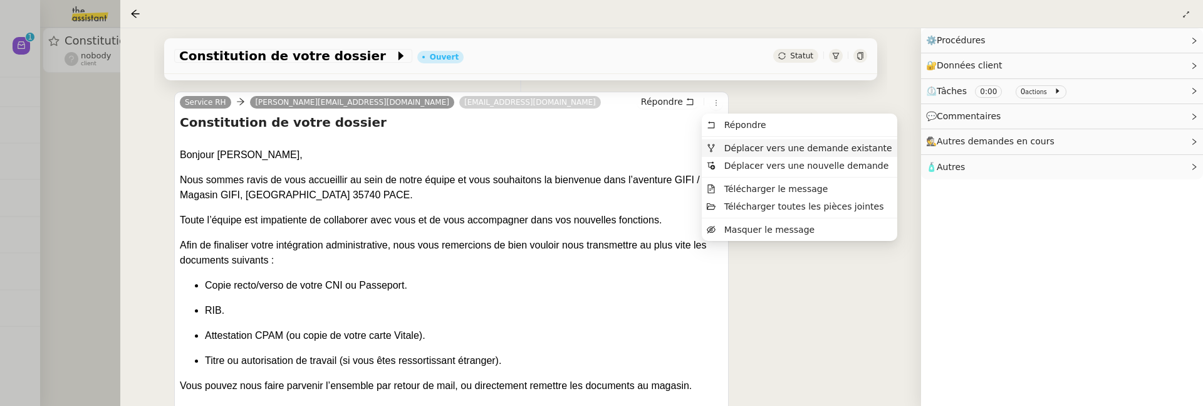
click at [751, 149] on span "Déplacer vers une demande existante" at bounding box center [809, 148] width 168 height 10
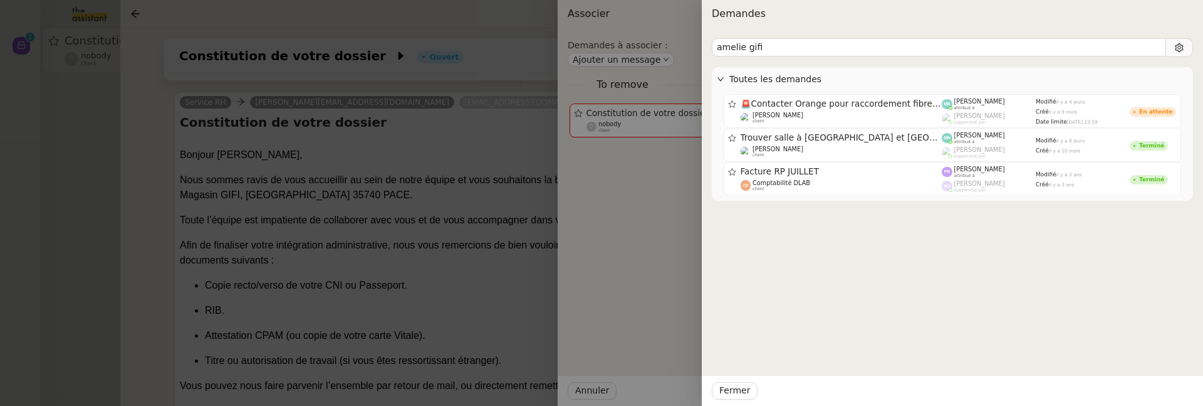
drag, startPoint x: 746, startPoint y: 49, endPoint x: 679, endPoint y: 39, distance: 68.4
click at [679, 39] on div "Demandes amelie gifi Toutes les demandes 🚨 Contacter Orange pour raccordement f…" at bounding box center [601, 203] width 1203 height 406
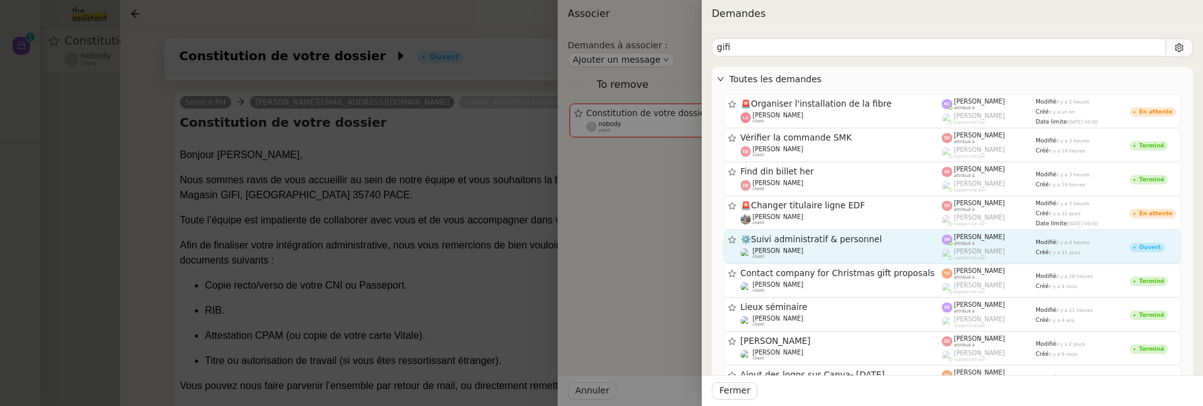
type input "gifi"
click at [857, 238] on span "⚙️Suivi administratif & personnel" at bounding box center [842, 239] width 202 height 9
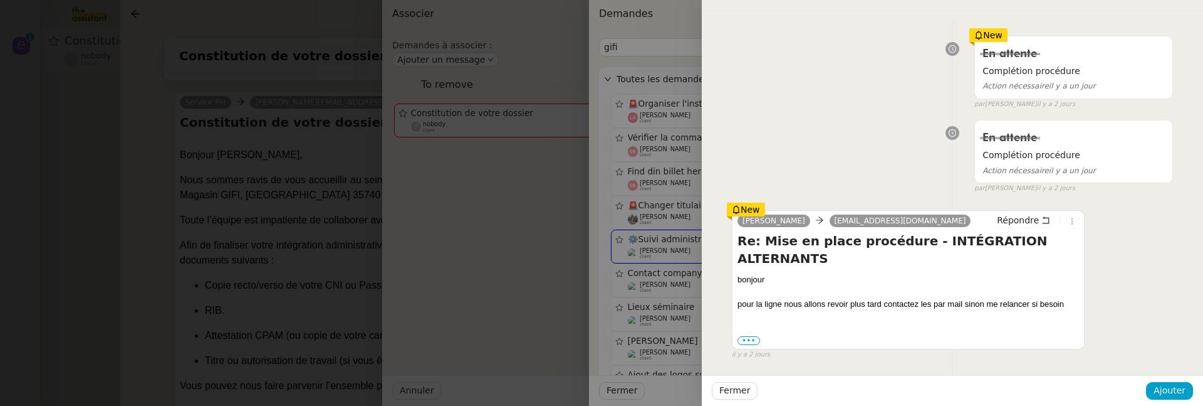
scroll to position [449, 0]
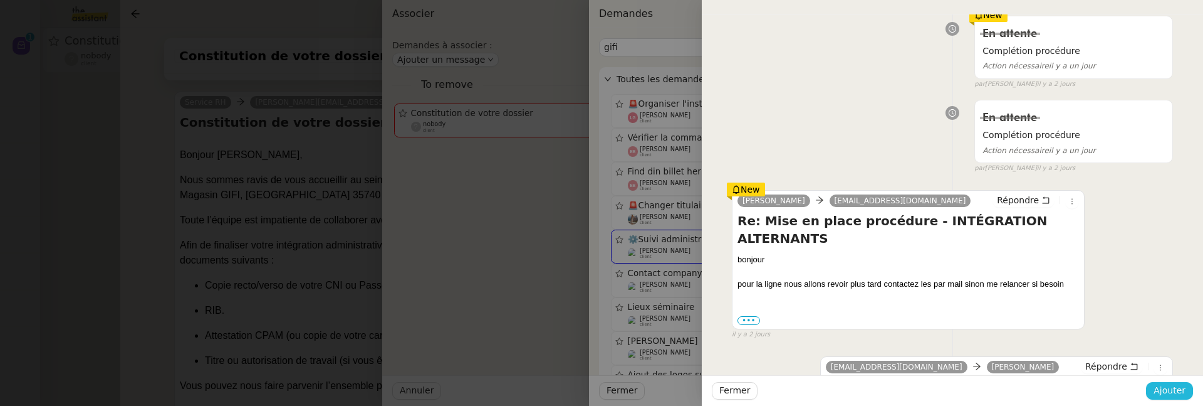
click at [1158, 388] on span "Ajouter" at bounding box center [1170, 390] width 32 height 14
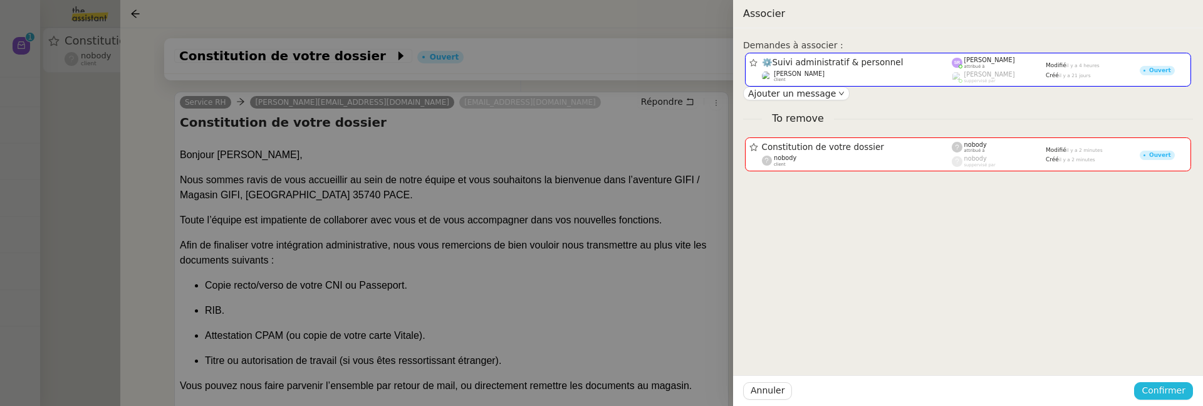
click at [1158, 388] on span "Confirmer" at bounding box center [1164, 390] width 44 height 14
click at [1165, 352] on span "Ajouter" at bounding box center [1165, 356] width 32 height 13
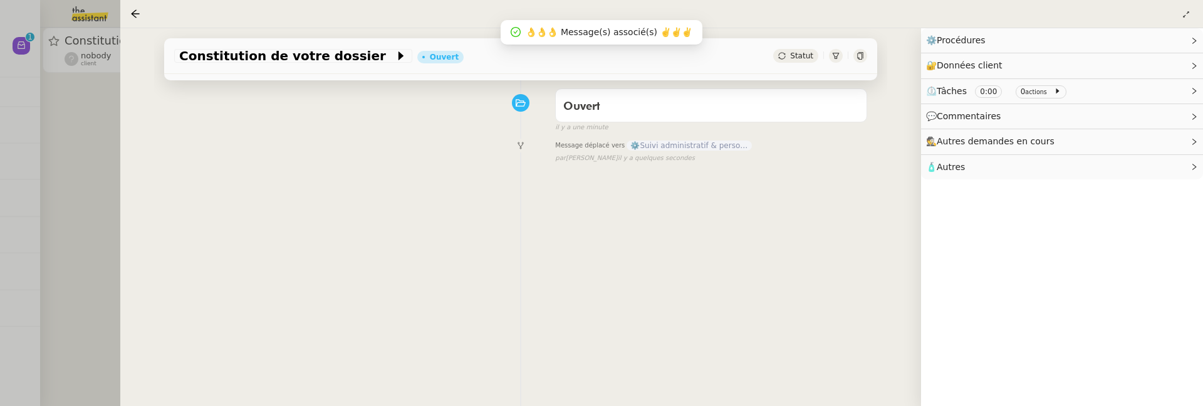
scroll to position [169, 0]
click at [85, 204] on div at bounding box center [601, 203] width 1203 height 406
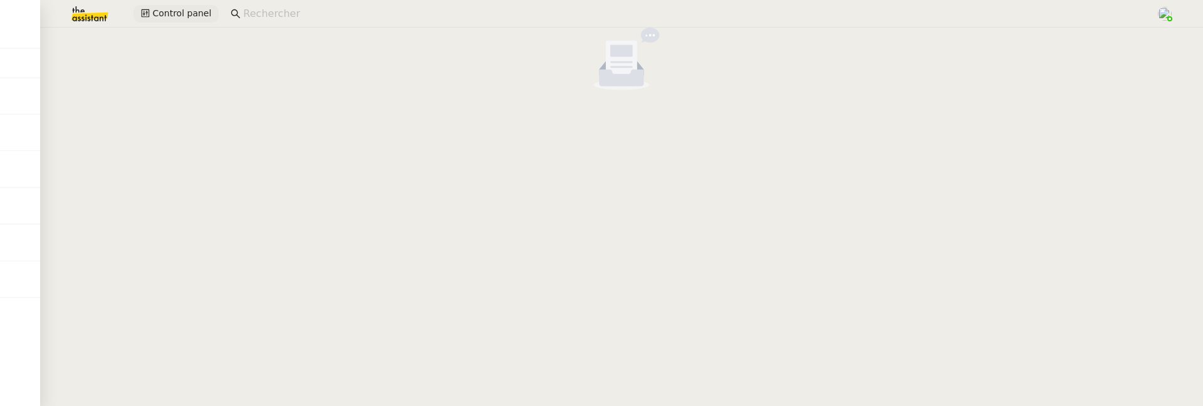
click at [195, 11] on span "Control panel" at bounding box center [181, 13] width 59 height 14
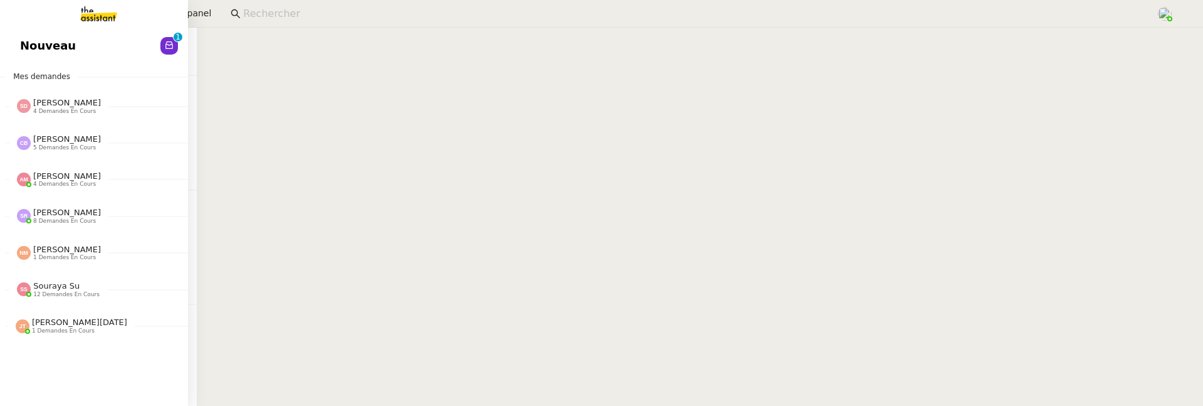
click at [34, 40] on span "Nouveau" at bounding box center [48, 45] width 56 height 19
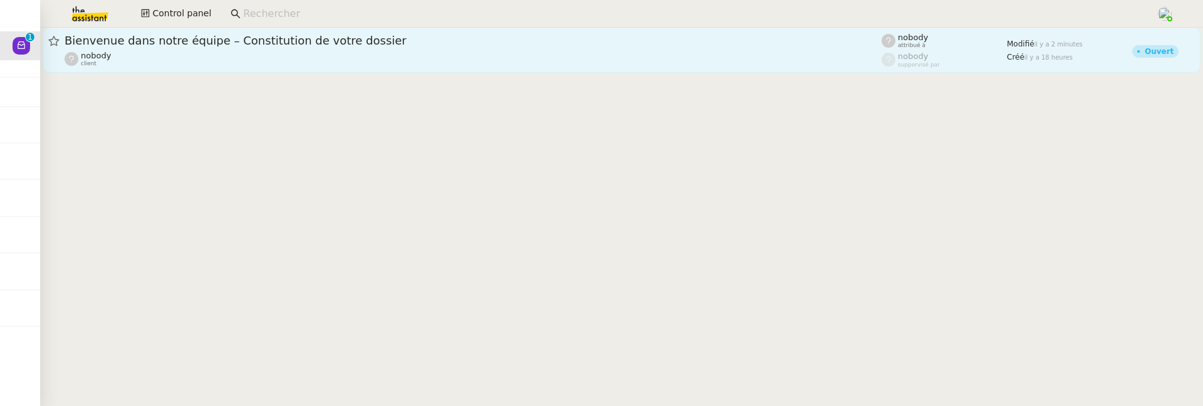
click at [214, 53] on div "nobody client" at bounding box center [473, 59] width 817 height 16
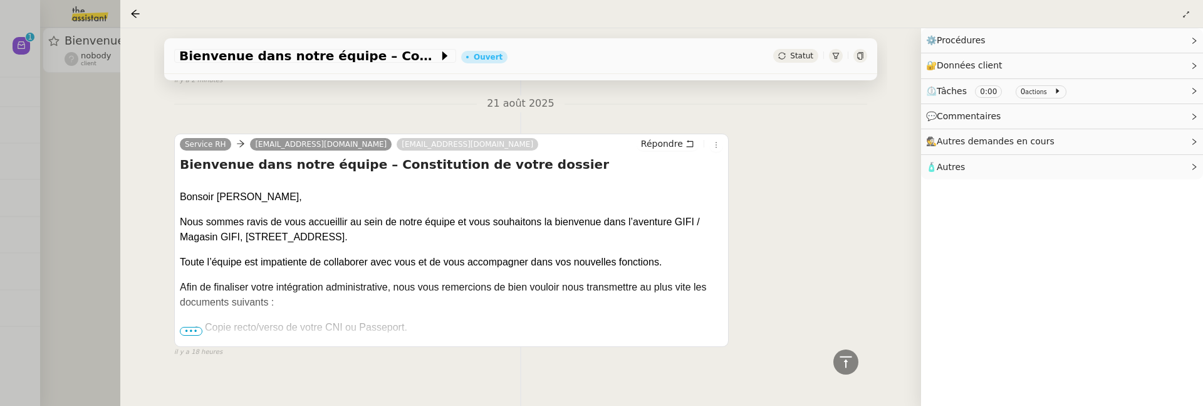
scroll to position [501, 0]
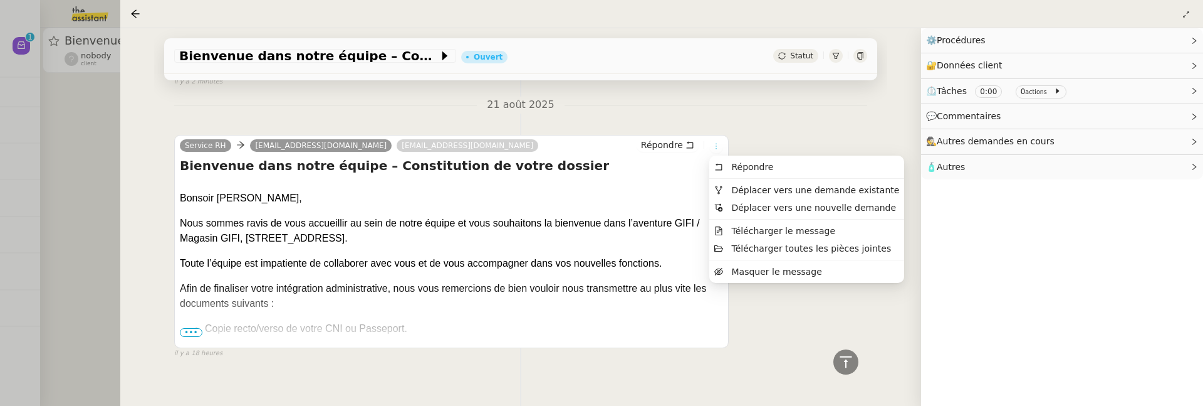
click at [716, 147] on icon at bounding box center [717, 146] width 8 height 8
click at [750, 187] on span "Déplacer vers une demande existante" at bounding box center [815, 190] width 168 height 10
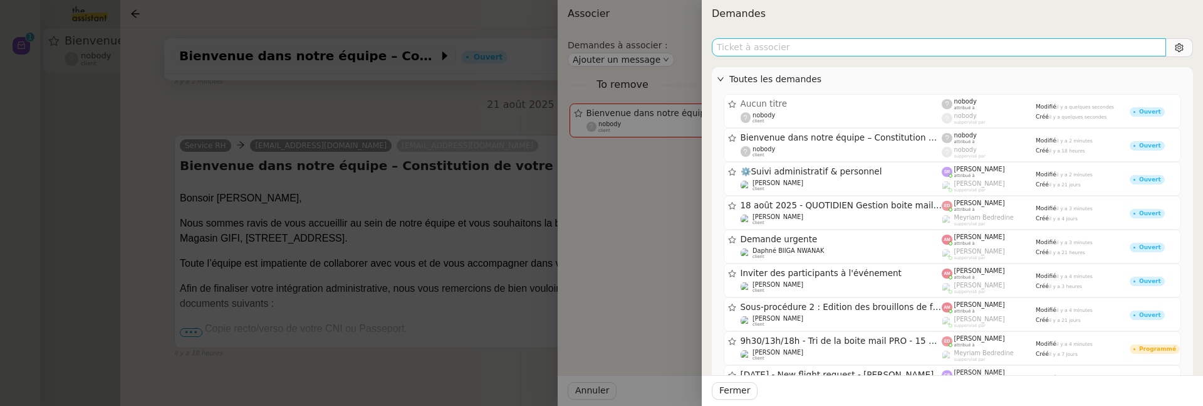
click at [799, 53] on input "text" at bounding box center [939, 47] width 454 height 18
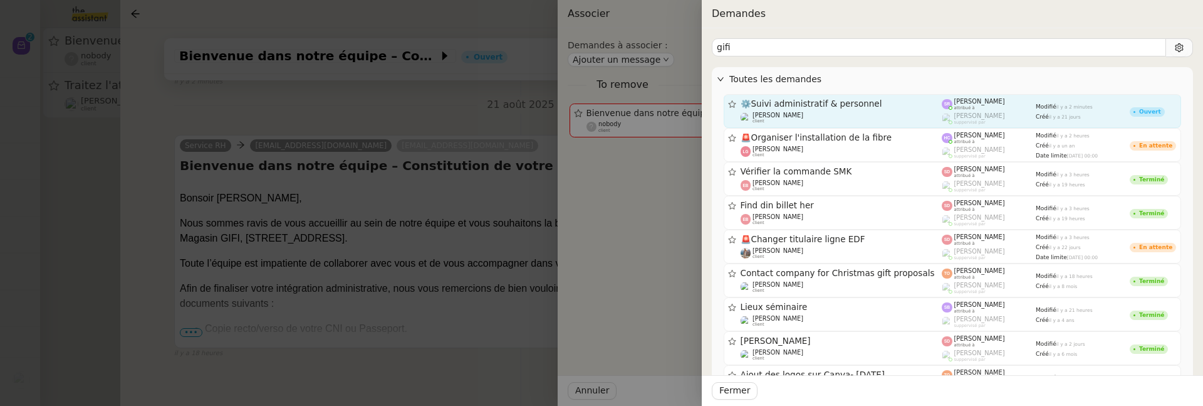
type input "gifi"
click at [830, 98] on div "⚙️Suivi administratif & personnel" at bounding box center [842, 103] width 202 height 11
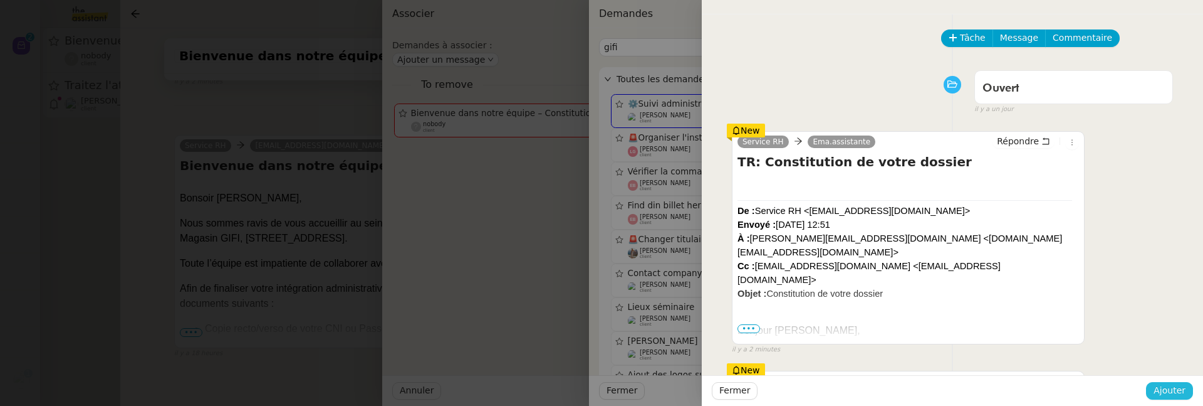
click at [1156, 390] on span "Ajouter" at bounding box center [1170, 390] width 32 height 14
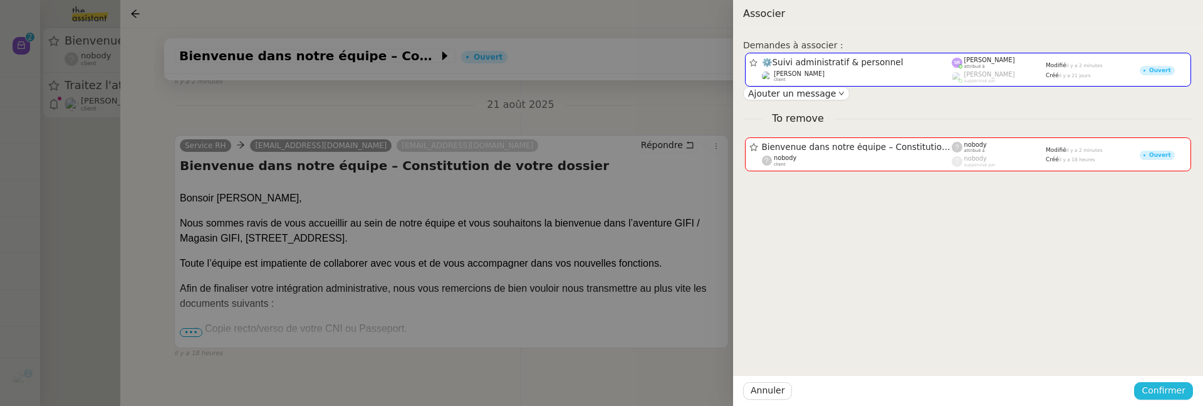
click at [1164, 392] on span "Confirmer" at bounding box center [1164, 390] width 44 height 14
click at [1174, 360] on span "Ajouter" at bounding box center [1165, 356] width 32 height 13
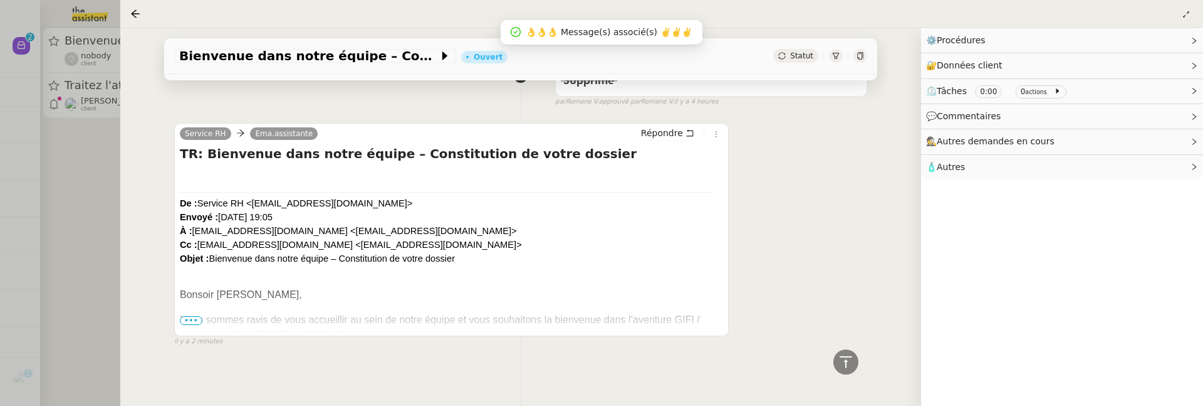
scroll to position [228, 0]
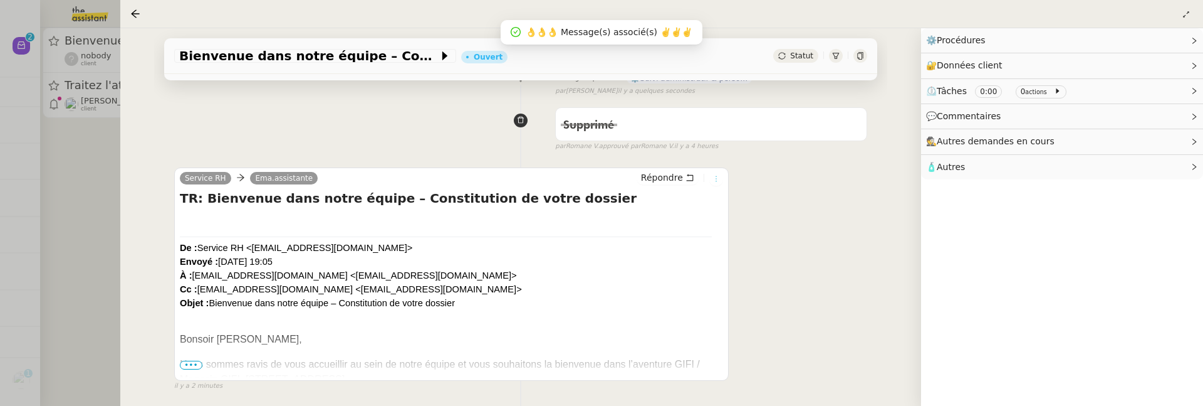
click at [713, 180] on icon at bounding box center [717, 179] width 8 height 8
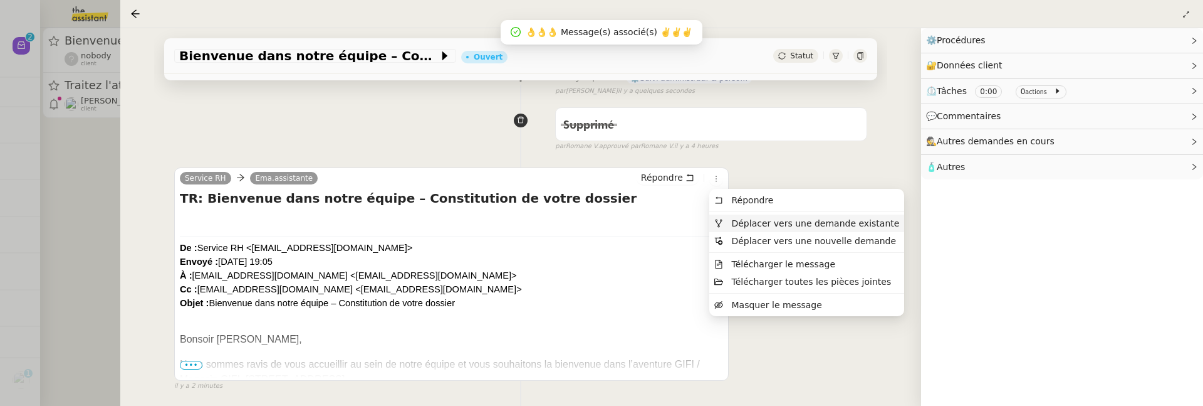
click at [739, 215] on li "Déplacer vers une demande existante" at bounding box center [807, 223] width 195 height 18
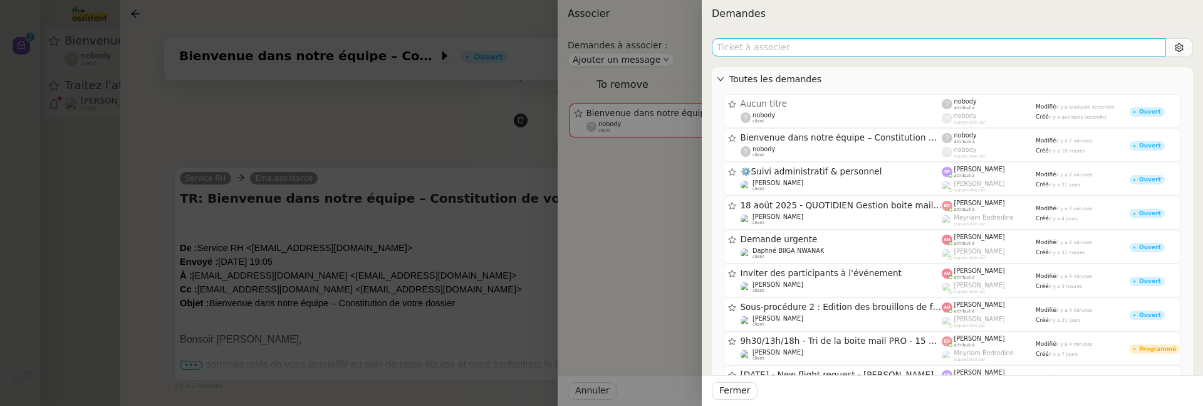
click at [785, 51] on input "text" at bounding box center [939, 47] width 454 height 18
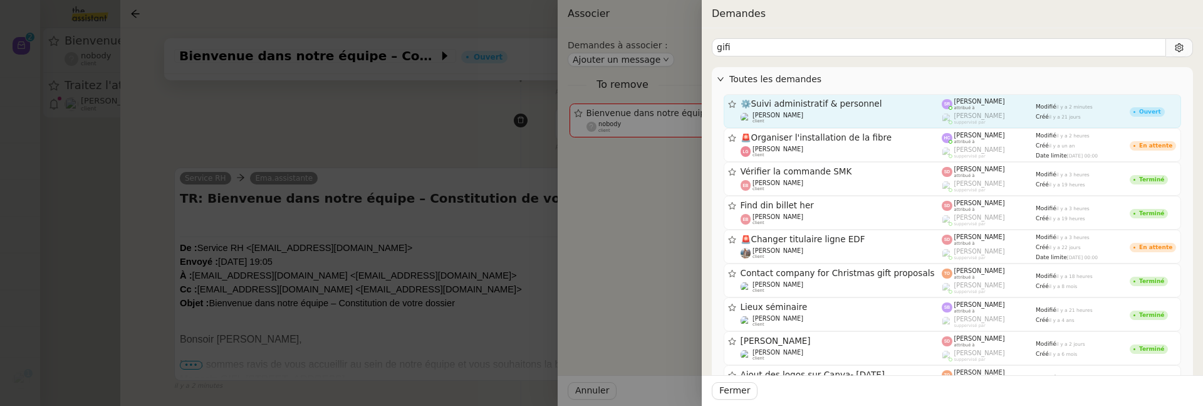
type input "gifi"
click at [835, 106] on span "⚙️Suivi administratif & personnel" at bounding box center [842, 104] width 202 height 9
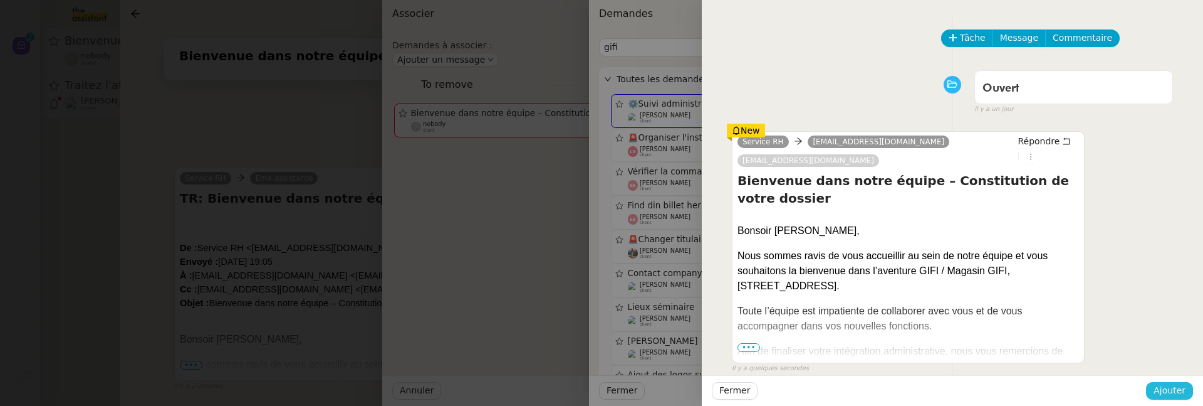
click at [1166, 394] on span "Ajouter" at bounding box center [1170, 390] width 32 height 14
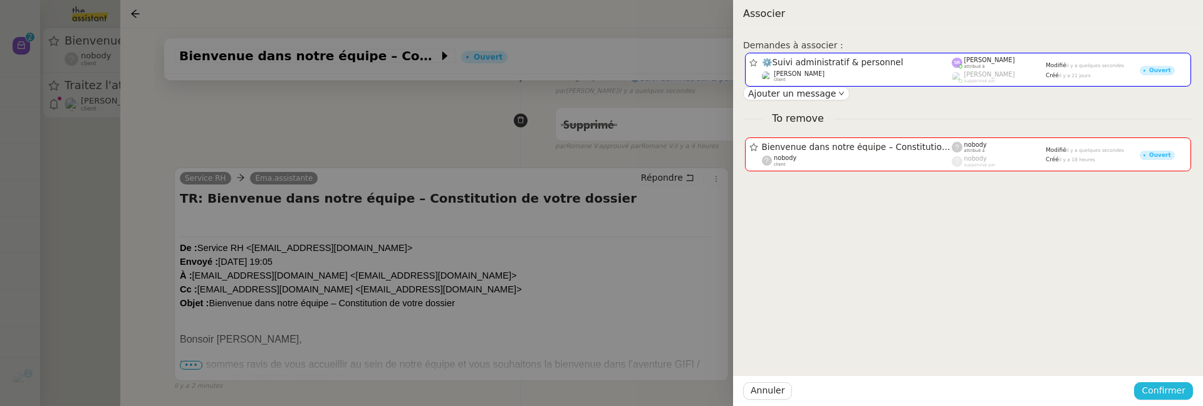
click at [1166, 394] on span "Confirmer" at bounding box center [1164, 390] width 44 height 14
click at [1169, 355] on span "Ajouter" at bounding box center [1165, 356] width 32 height 13
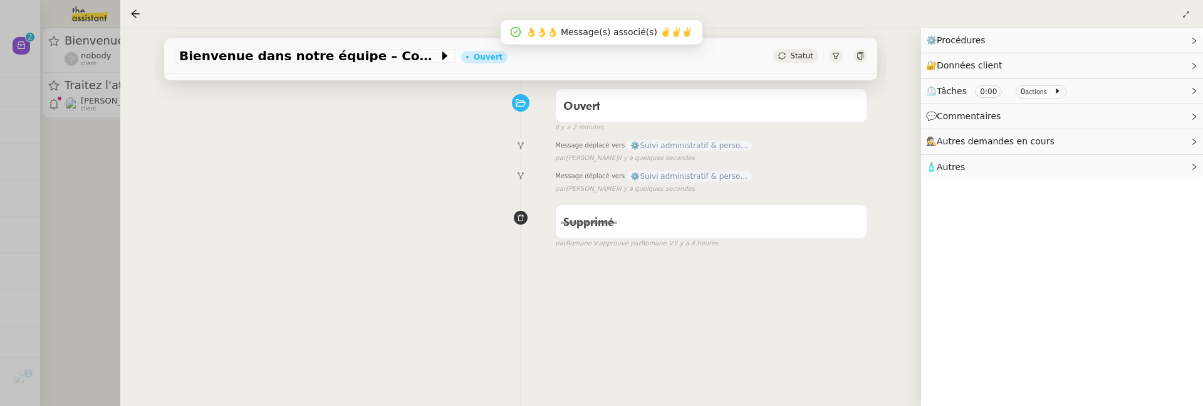
scroll to position [160, 0]
click at [82, 202] on div at bounding box center [601, 203] width 1203 height 406
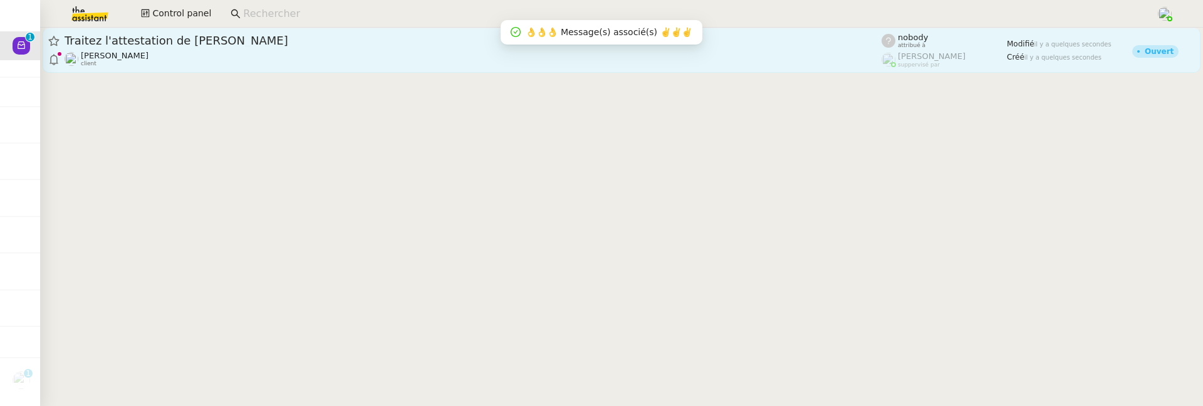
click at [196, 68] on link "Traitez l'attestation de [PERSON_NAME] client nobody attribué à [PERSON_NAME] s…" at bounding box center [622, 50] width 1158 height 45
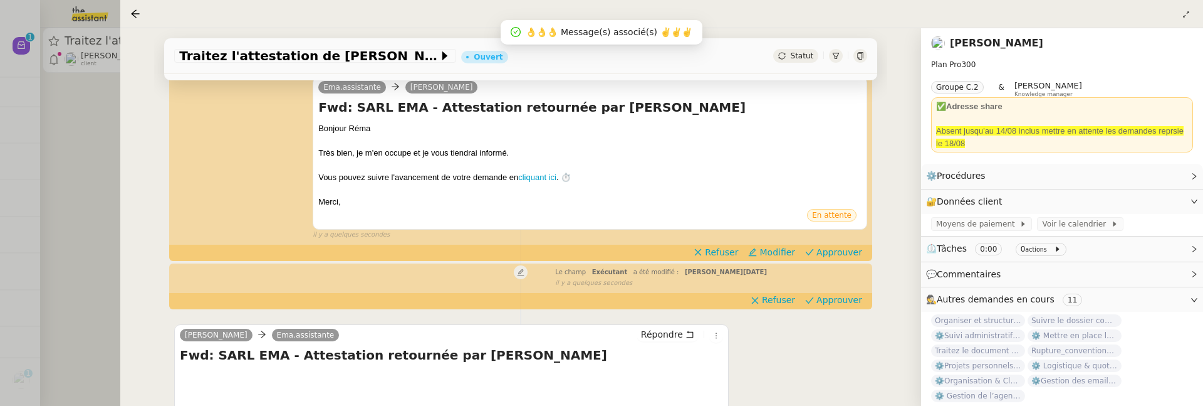
scroll to position [331, 0]
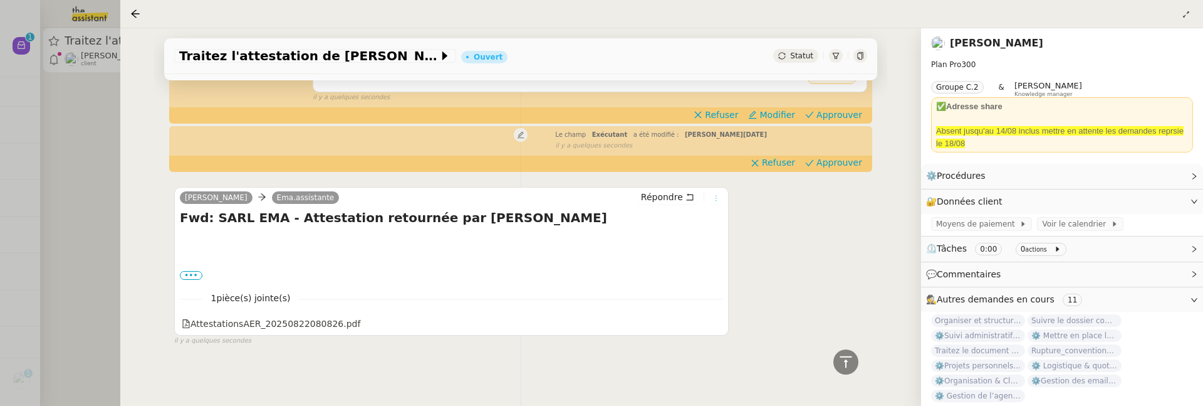
click at [718, 196] on icon at bounding box center [717, 198] width 8 height 8
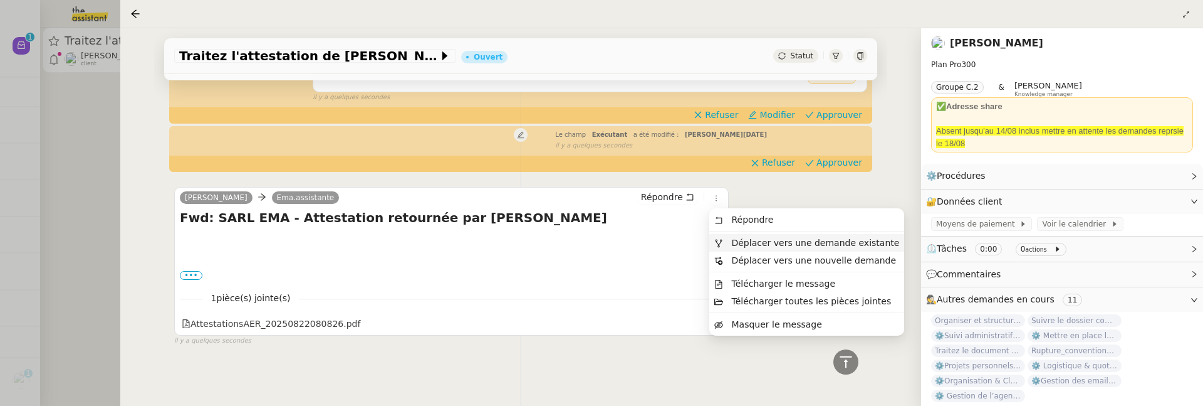
click at [731, 240] on span "Déplacer vers une demande existante" at bounding box center [815, 243] width 168 height 10
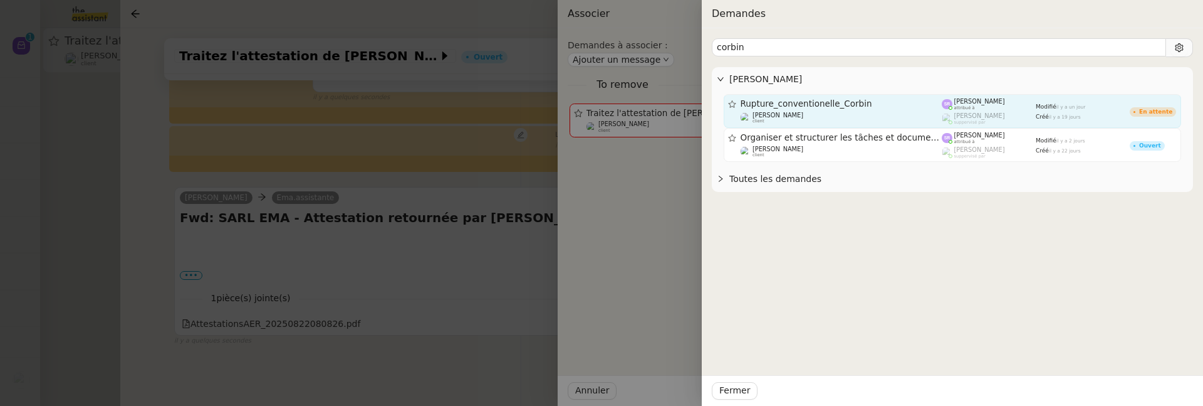
type input "corbin"
click at [901, 110] on div "Rupture_conventionelle_Corbin [PERSON_NAME] client" at bounding box center [842, 110] width 202 height 25
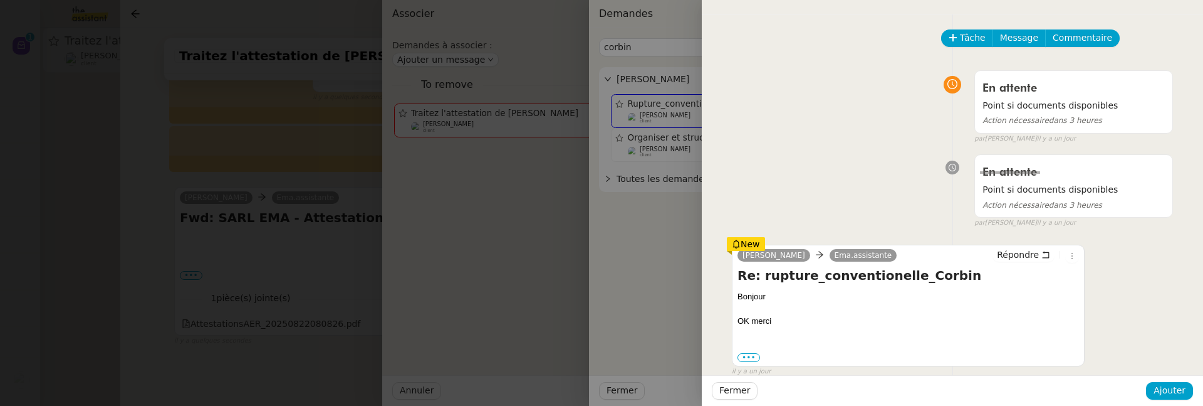
click at [1167, 401] on div "Fermer Ajouter" at bounding box center [952, 390] width 501 height 31
click at [1167, 395] on span "Ajouter" at bounding box center [1170, 390] width 32 height 14
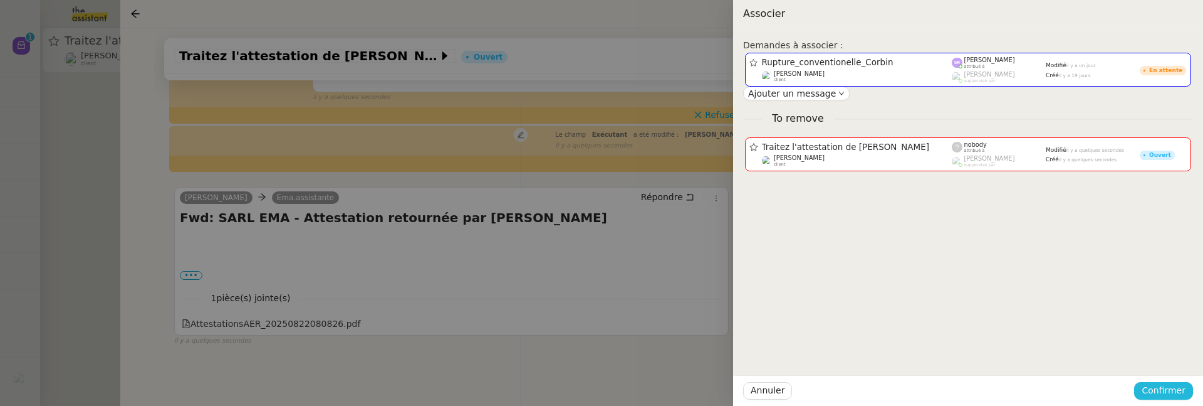
click at [1172, 390] on span "Confirmer" at bounding box center [1164, 390] width 44 height 14
click at [1173, 355] on span "Ajouter" at bounding box center [1165, 356] width 32 height 13
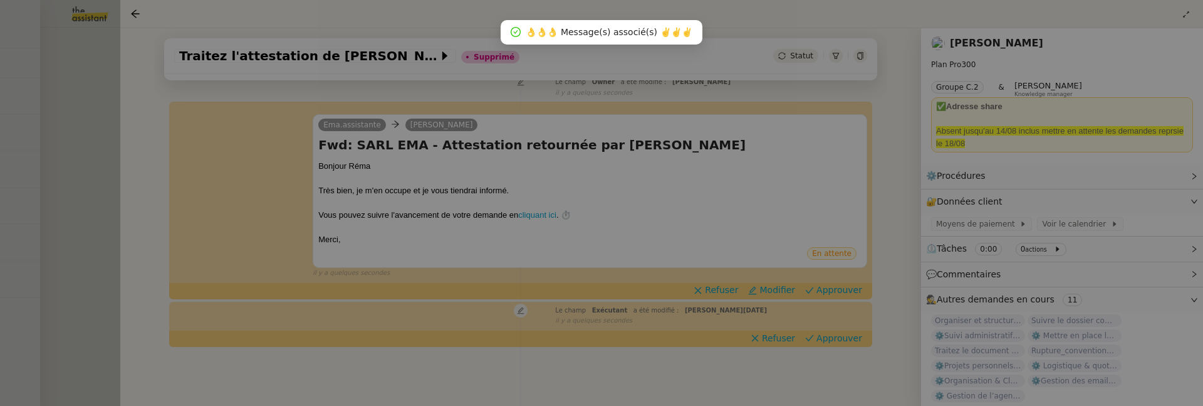
scroll to position [186, 0]
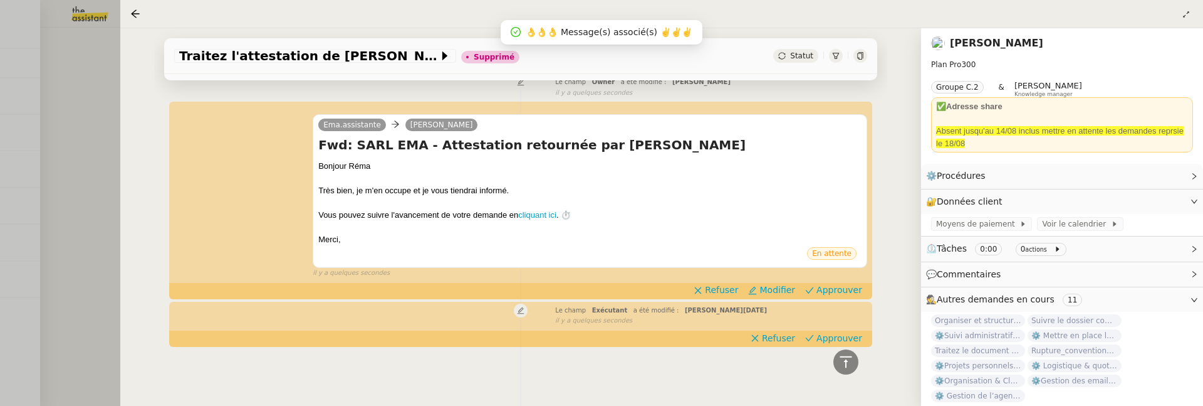
click at [72, 160] on div at bounding box center [601, 203] width 1203 height 406
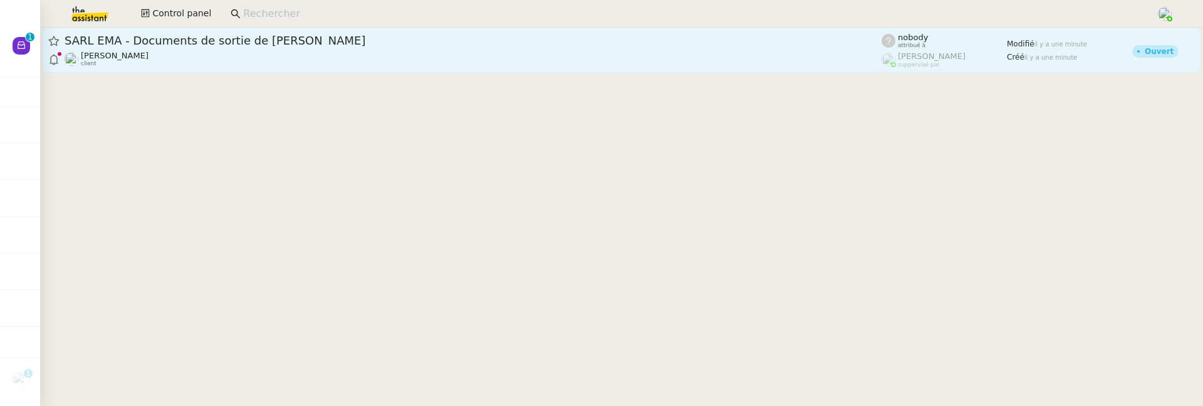
click at [312, 48] on div "SARL EMA - Documents de sortie de [PERSON_NAME]" at bounding box center [473, 40] width 817 height 15
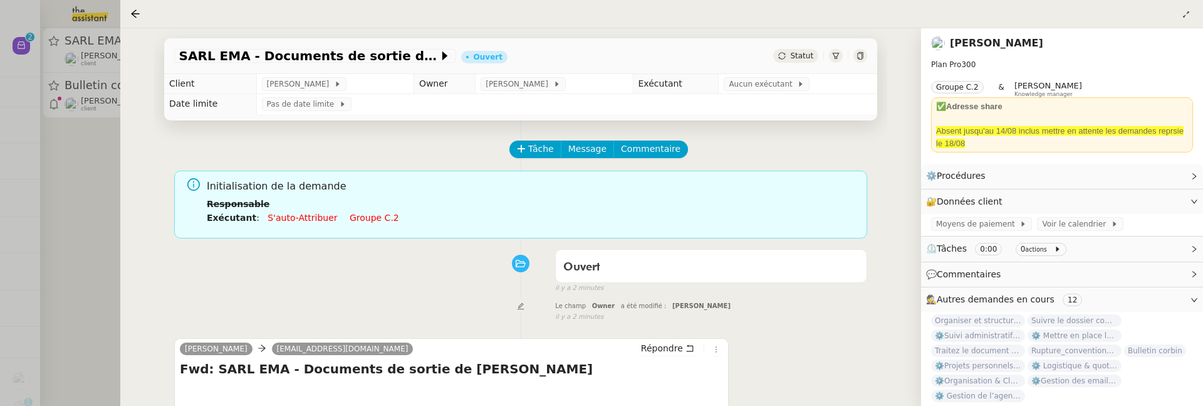
click at [94, 247] on div at bounding box center [601, 203] width 1203 height 406
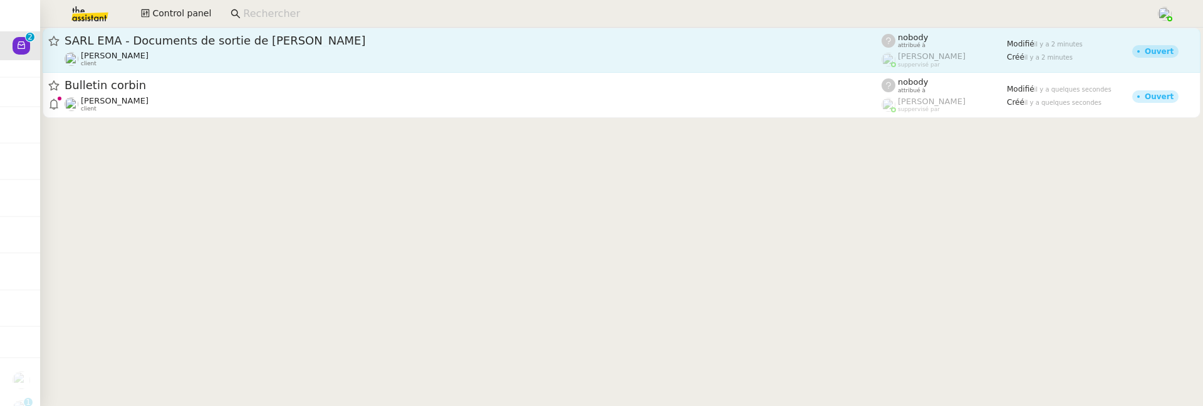
click at [255, 45] on span "SARL EMA - Documents de sortie de [PERSON_NAME]" at bounding box center [473, 40] width 817 height 11
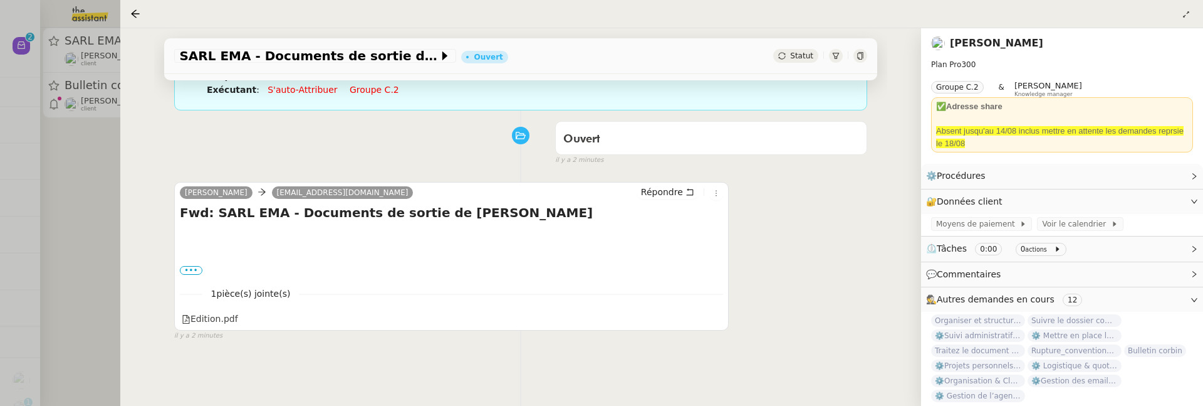
scroll to position [146, 0]
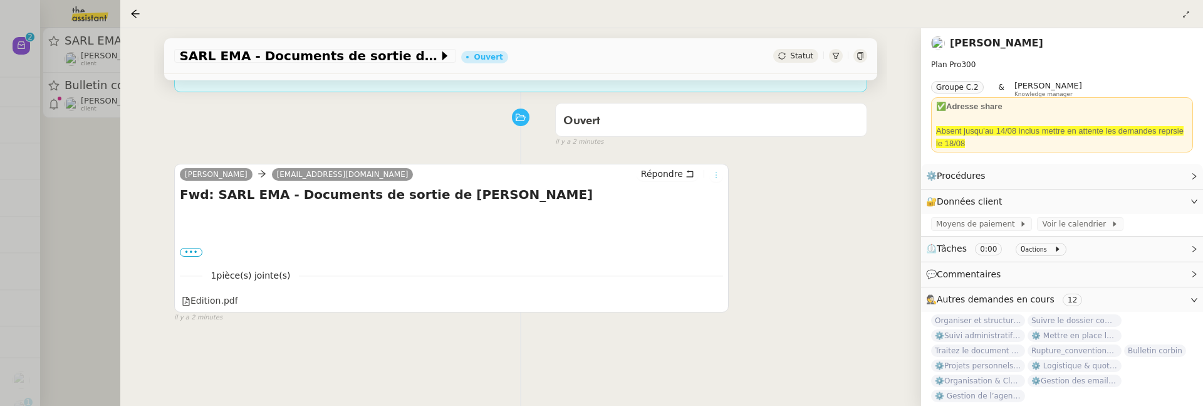
click at [718, 171] on icon at bounding box center [717, 175] width 8 height 8
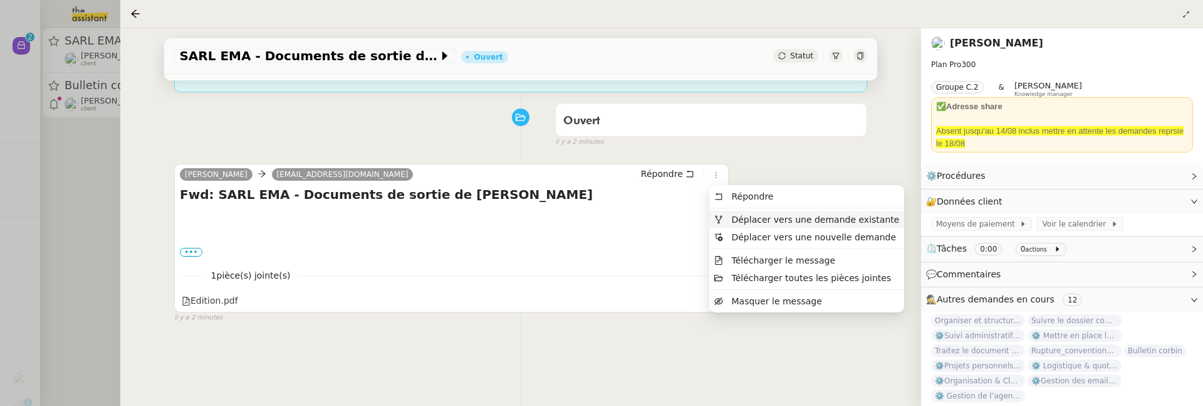
click at [734, 218] on span "Déplacer vers une demande existante" at bounding box center [815, 219] width 168 height 10
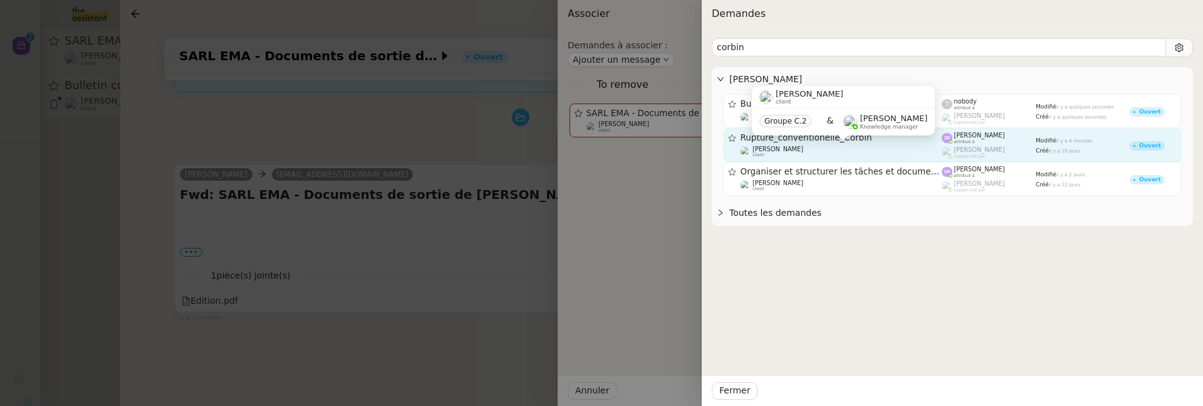
type input "corbin"
click at [847, 148] on div "[PERSON_NAME] client" at bounding box center [842, 151] width 202 height 13
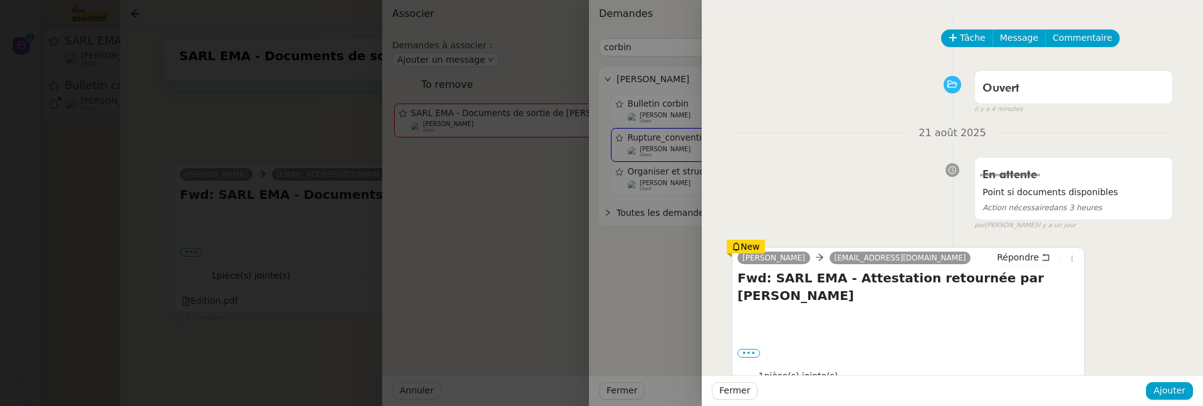
click at [1165, 379] on div "Fermer Ajouter" at bounding box center [952, 390] width 501 height 31
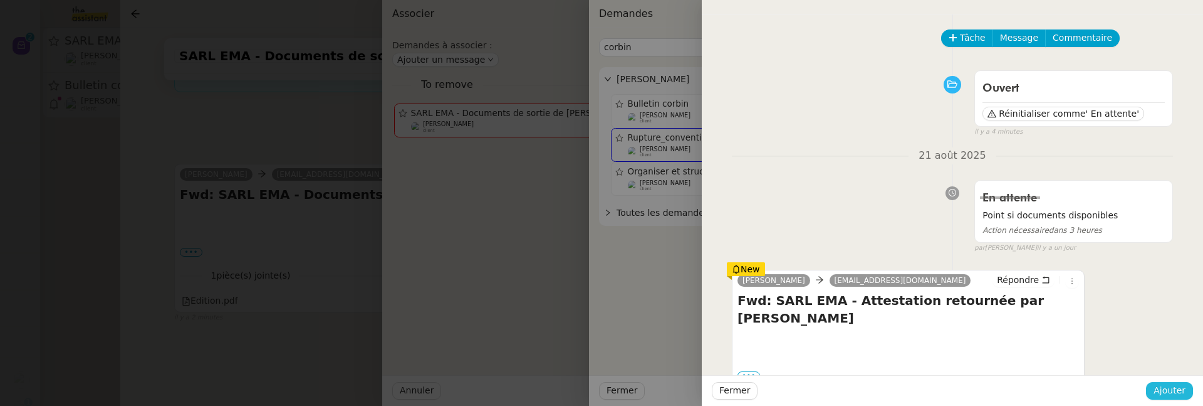
click at [1171, 387] on span "Ajouter" at bounding box center [1170, 390] width 32 height 14
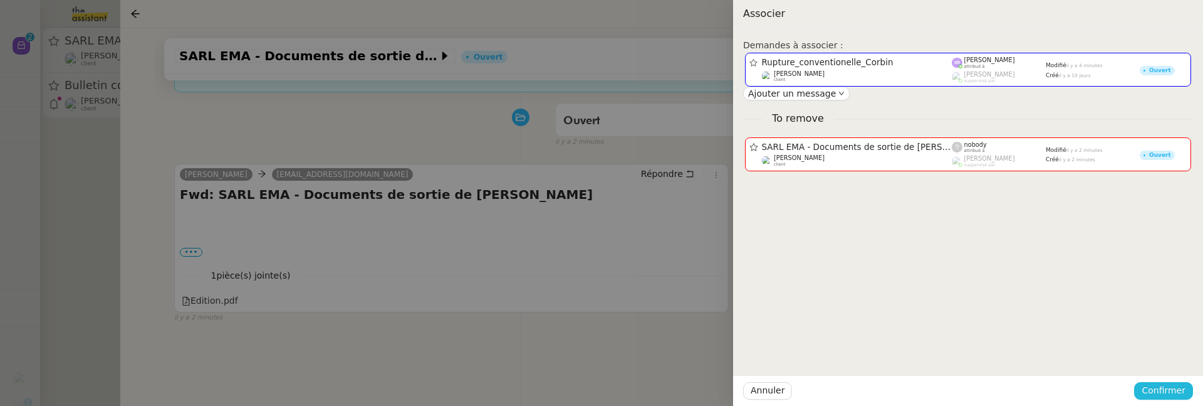
click at [1171, 387] on span "Confirmer" at bounding box center [1164, 390] width 44 height 14
click at [1165, 354] on span "Ajouter" at bounding box center [1165, 356] width 32 height 13
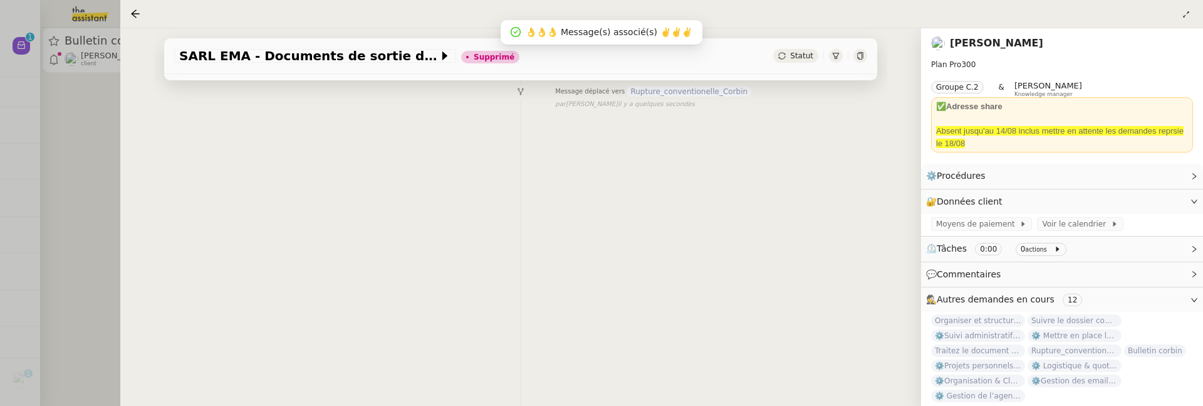
click at [110, 199] on div at bounding box center [601, 203] width 1203 height 406
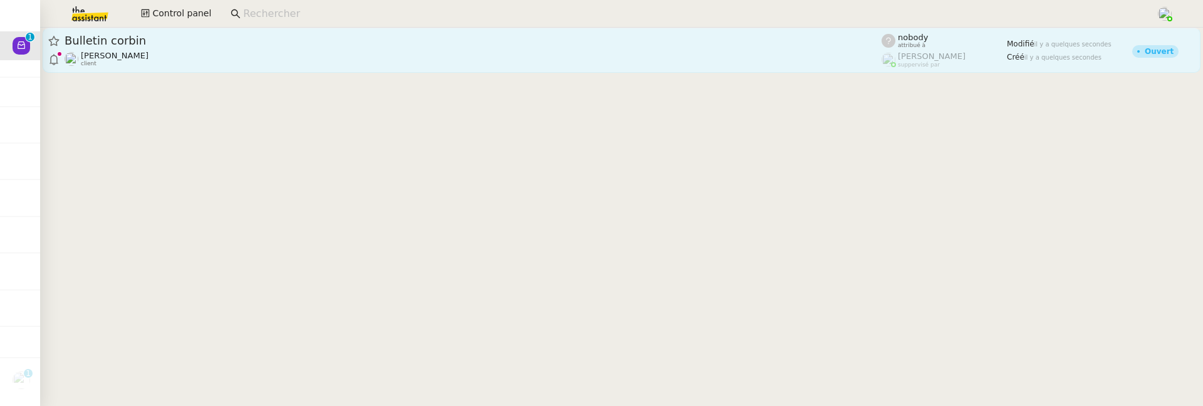
click at [266, 60] on div "[PERSON_NAME] client" at bounding box center [473, 59] width 817 height 16
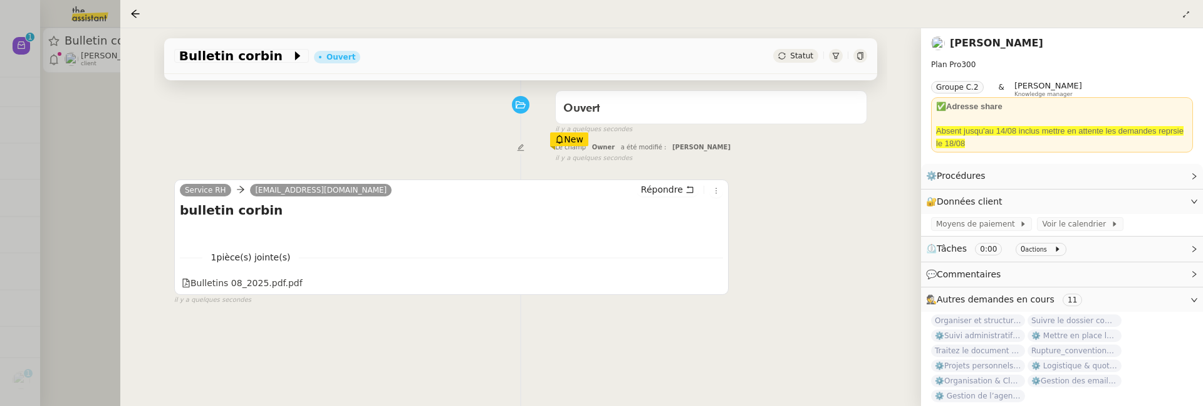
scroll to position [159, 0]
click at [715, 189] on icon at bounding box center [717, 190] width 8 height 8
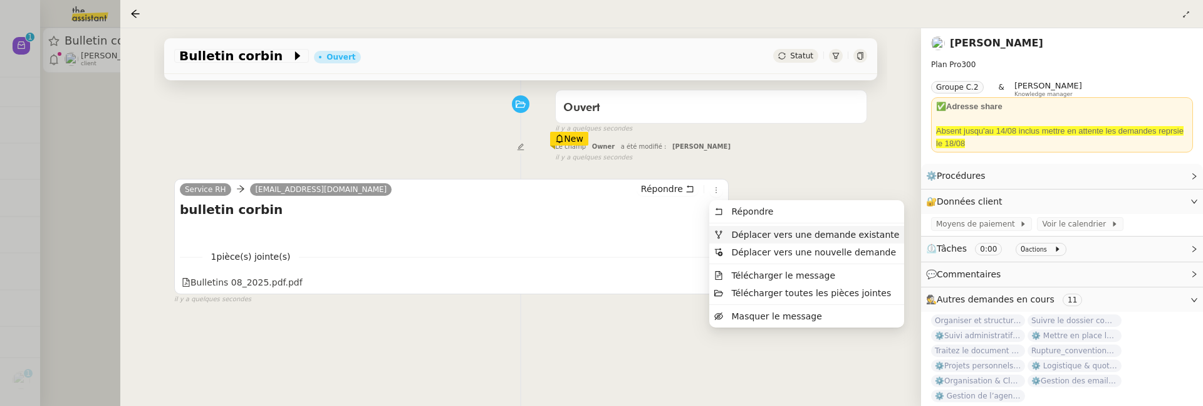
click at [733, 231] on span "Déplacer vers une demande existante" at bounding box center [815, 234] width 168 height 10
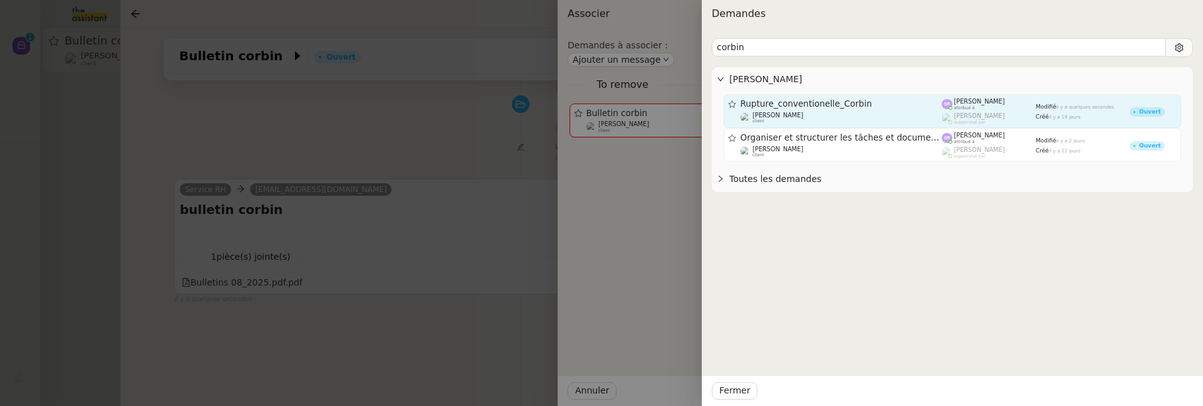
type input "corbin"
click at [904, 110] on div "Rupture_conventionelle_Corbin [PERSON_NAME] client" at bounding box center [842, 110] width 202 height 25
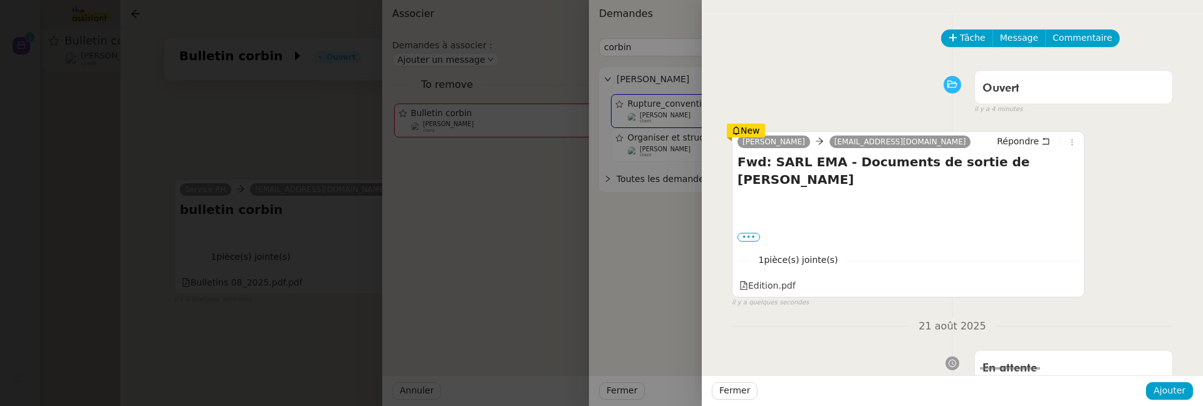
click at [1191, 380] on div "Fermer Ajouter" at bounding box center [952, 390] width 501 height 31
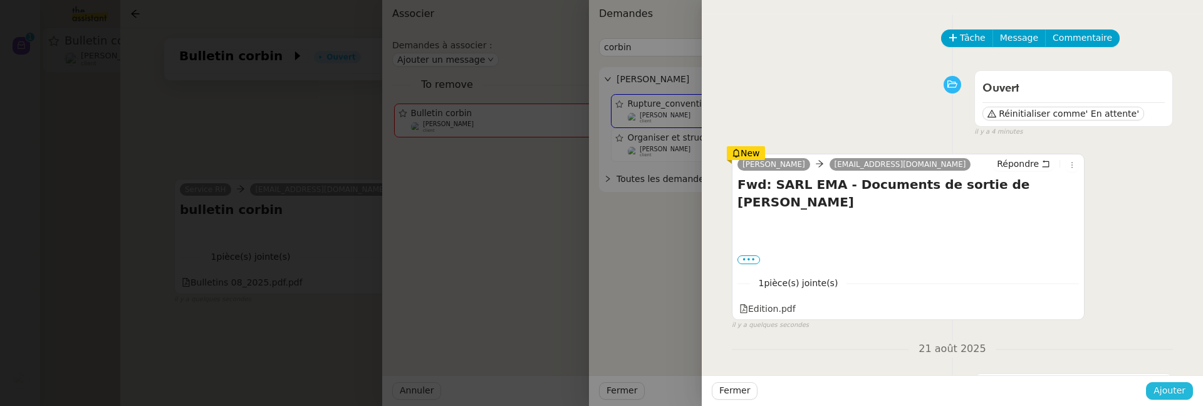
click at [1186, 383] on button "Ajouter" at bounding box center [1169, 391] width 47 height 18
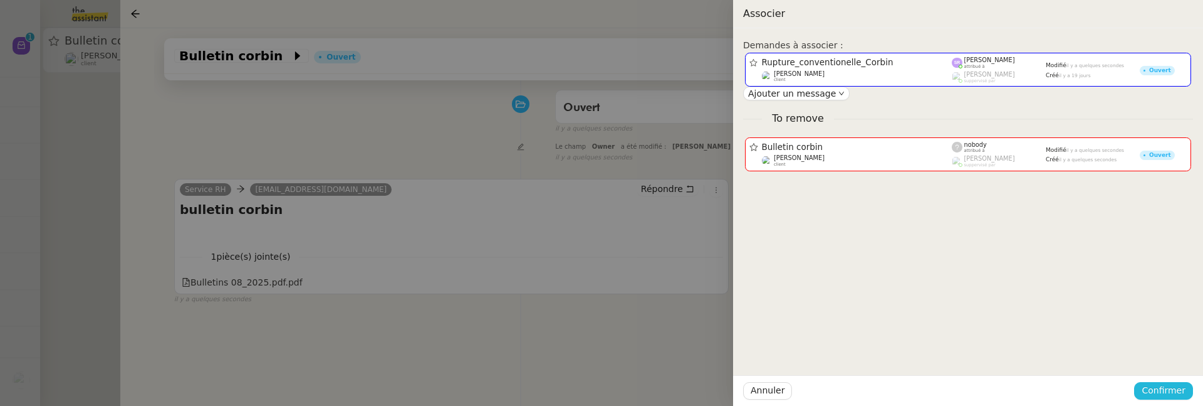
click at [1175, 385] on span "Confirmer" at bounding box center [1164, 390] width 44 height 14
click at [1173, 357] on span "Ajouter" at bounding box center [1165, 356] width 32 height 13
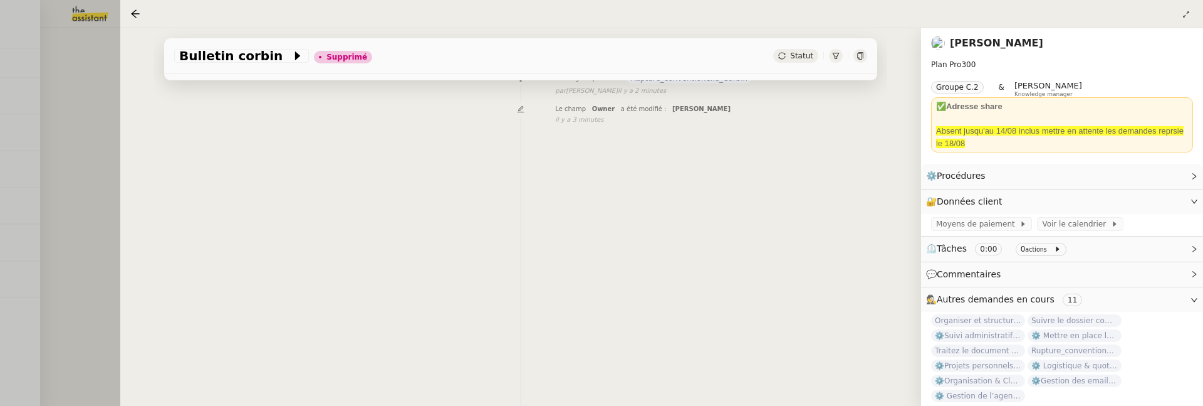
click at [65, 229] on div at bounding box center [601, 203] width 1203 height 406
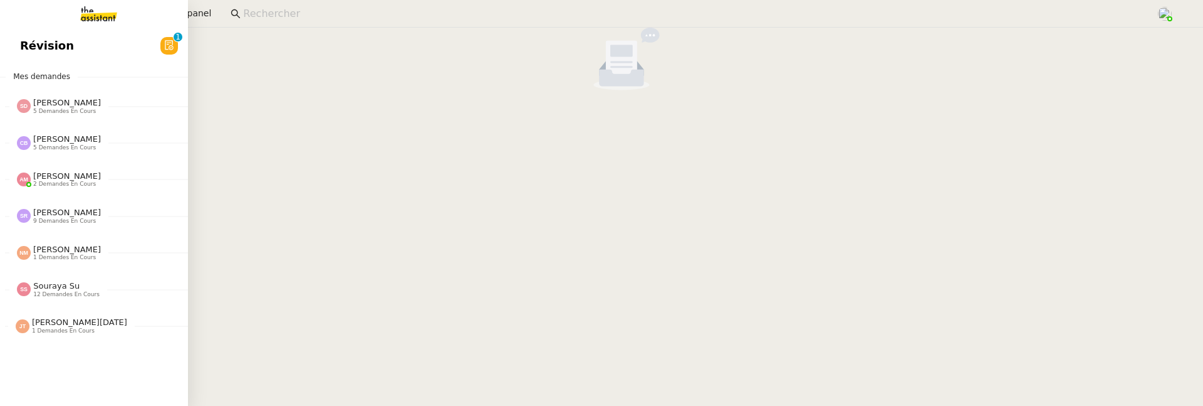
click at [26, 39] on span "Révision" at bounding box center [47, 45] width 54 height 19
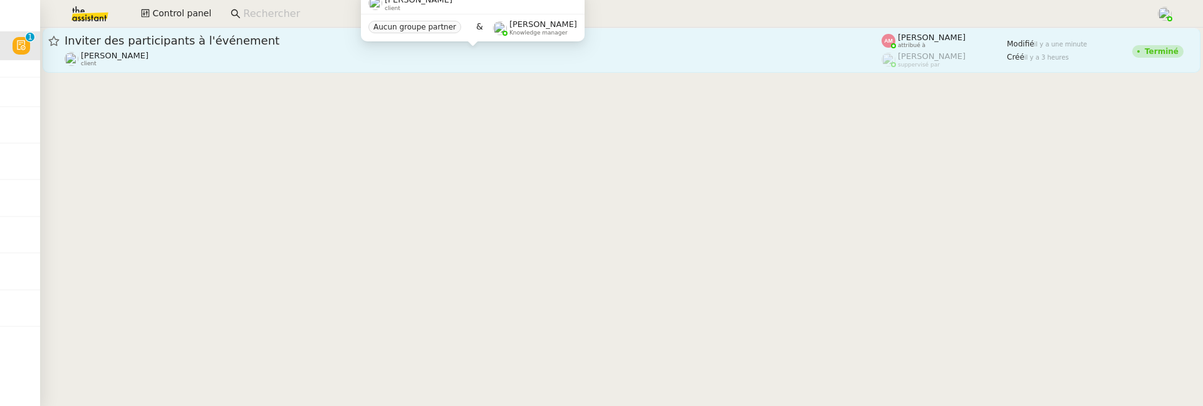
click at [421, 53] on div "[PERSON_NAME] client" at bounding box center [473, 59] width 817 height 16
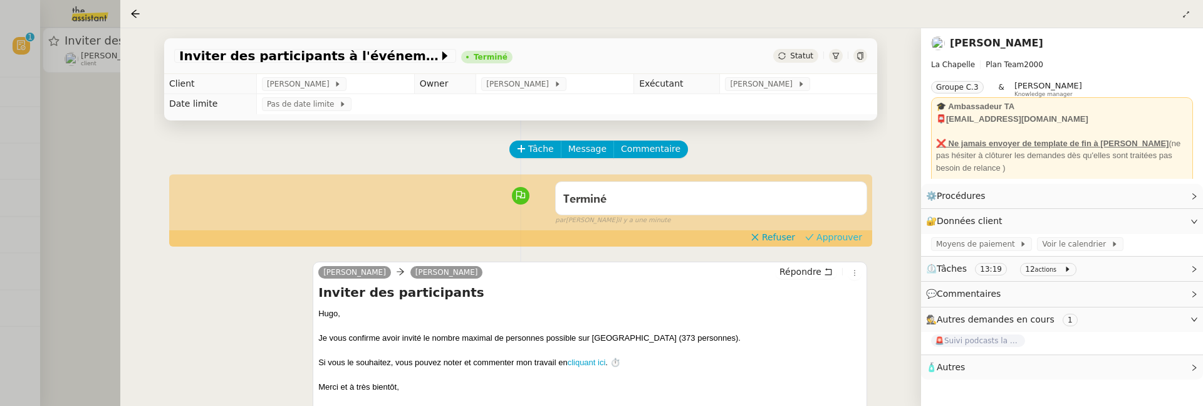
click at [837, 235] on span "Approuver" at bounding box center [840, 237] width 46 height 13
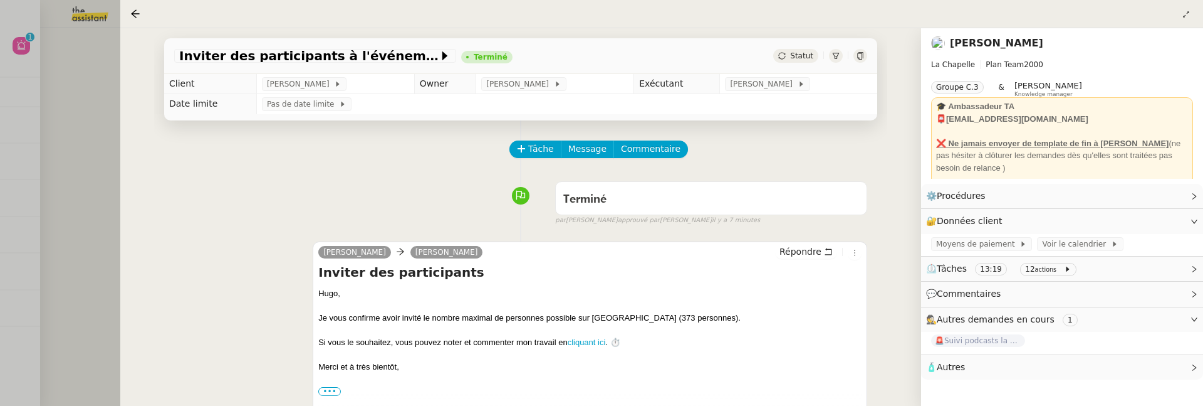
click at [63, 154] on div at bounding box center [601, 203] width 1203 height 406
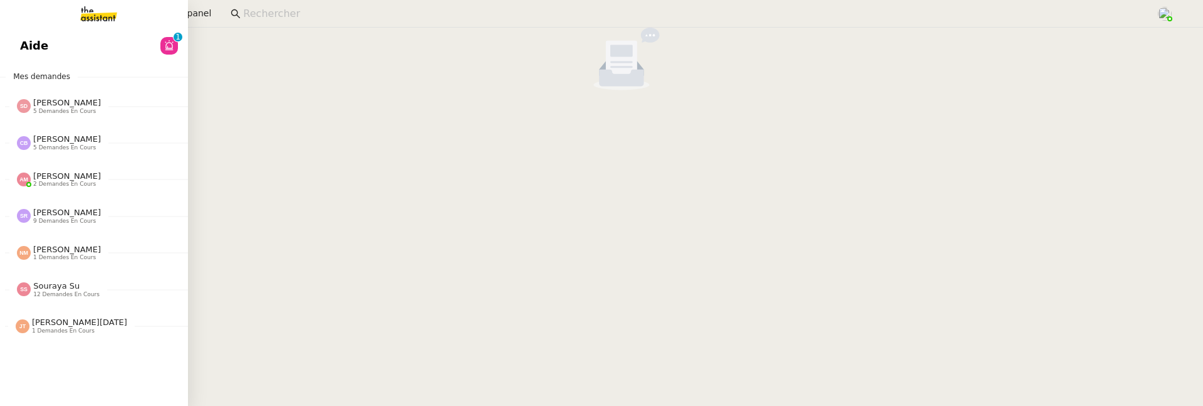
click at [32, 46] on link "Aide 0 1 2 3 4 5 6 7 8 9" at bounding box center [94, 45] width 188 height 29
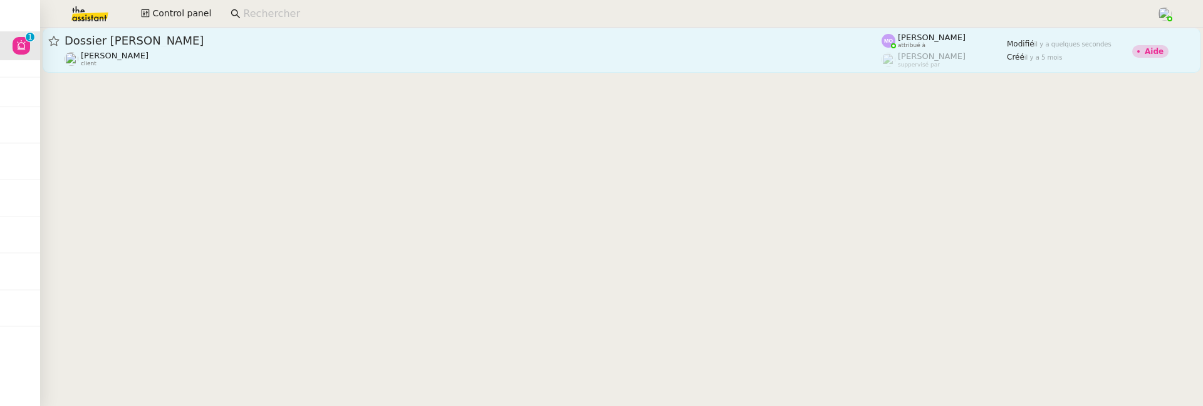
click at [276, 50] on div "Dossier [PERSON_NAME] client" at bounding box center [473, 50] width 817 height 34
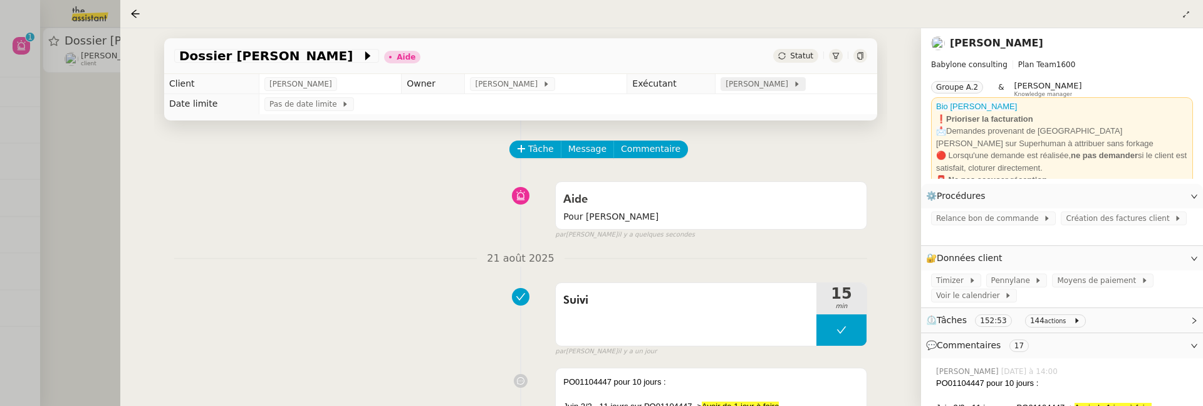
click at [744, 85] on span "Marie Orsoni" at bounding box center [759, 84] width 67 height 13
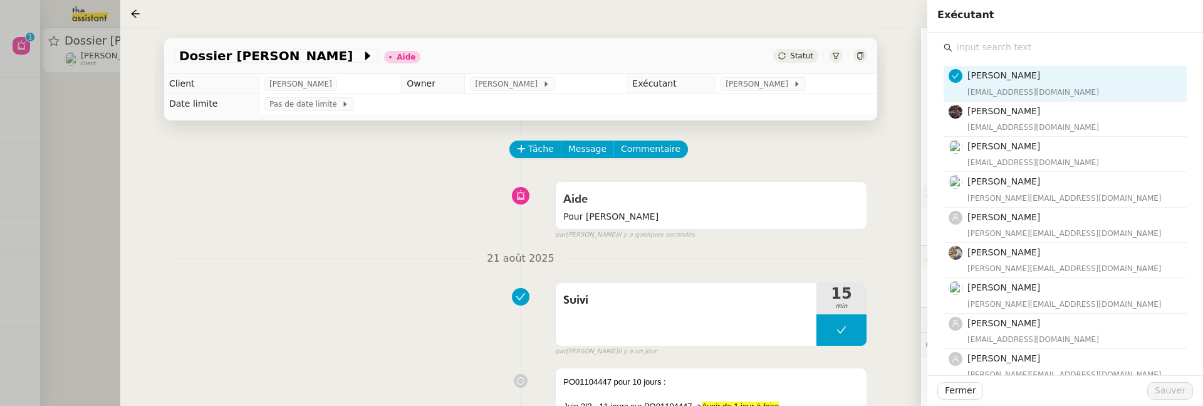
click at [982, 40] on input "text" at bounding box center [1070, 47] width 234 height 17
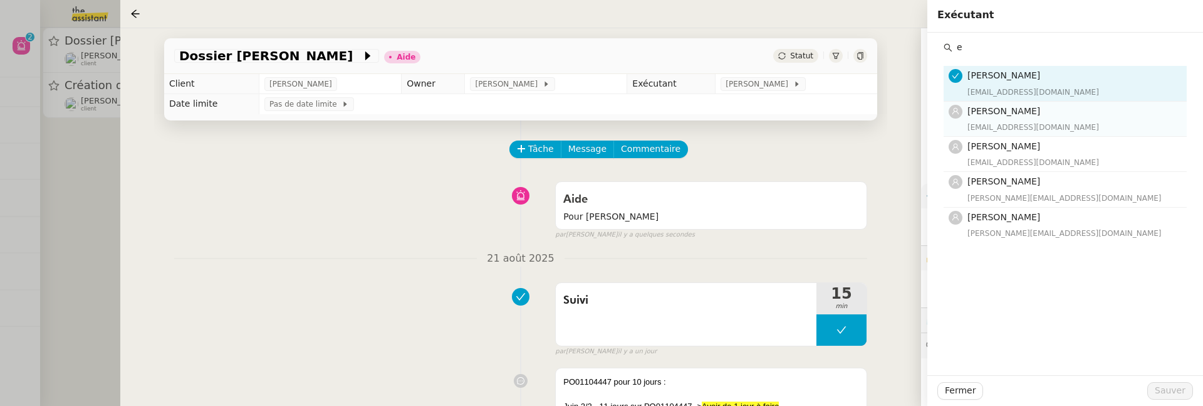
type input "e"
click at [1009, 107] on span "Emelyne Foussier" at bounding box center [1004, 111] width 73 height 10
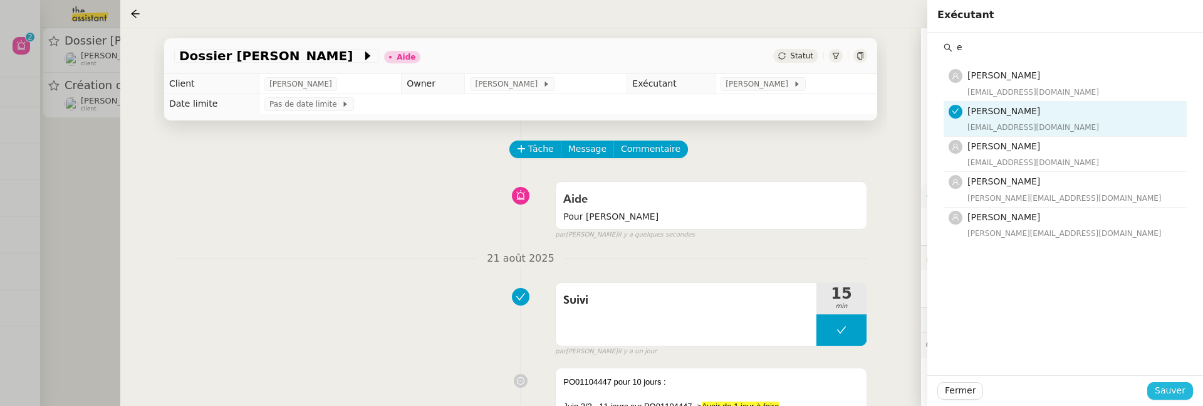
click at [1156, 389] on button "Sauver" at bounding box center [1171, 391] width 46 height 18
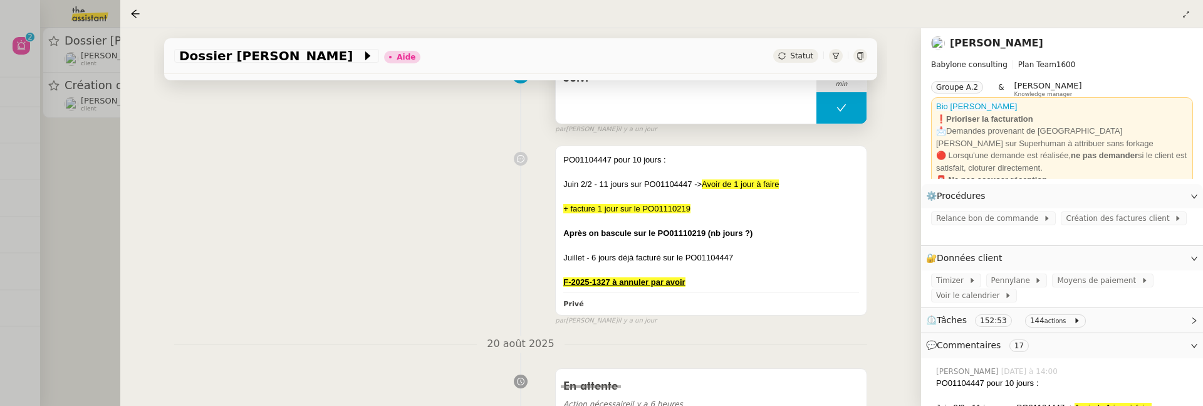
scroll to position [277, 0]
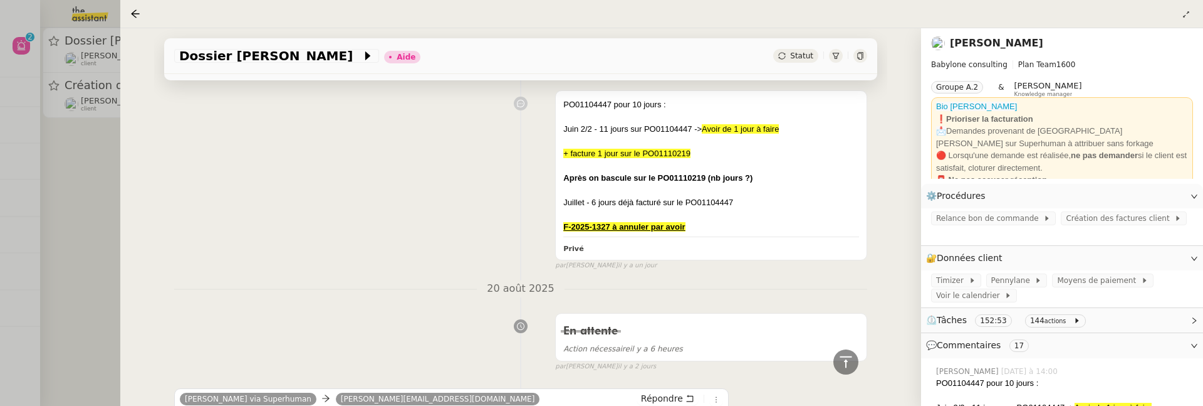
click at [802, 55] on span "Statut" at bounding box center [801, 55] width 23 height 9
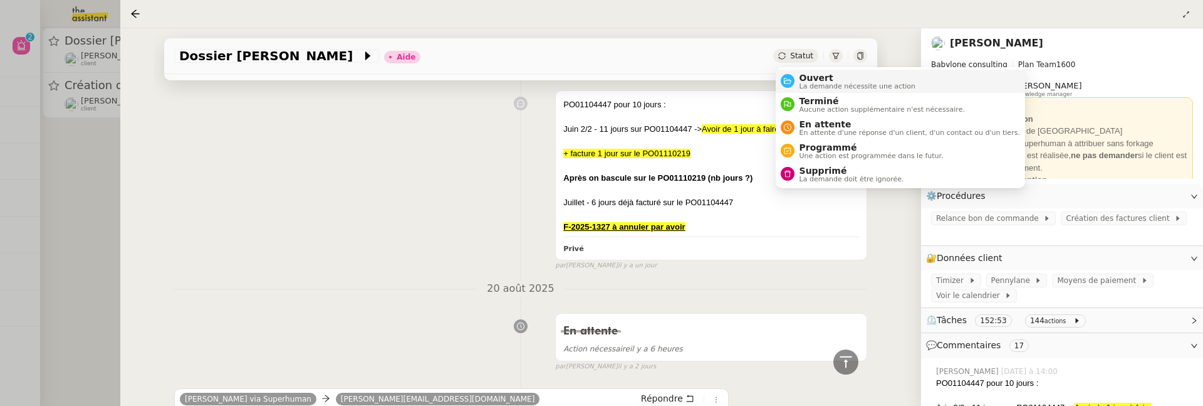
click at [807, 85] on span "La demande nécessite une action" at bounding box center [858, 86] width 117 height 7
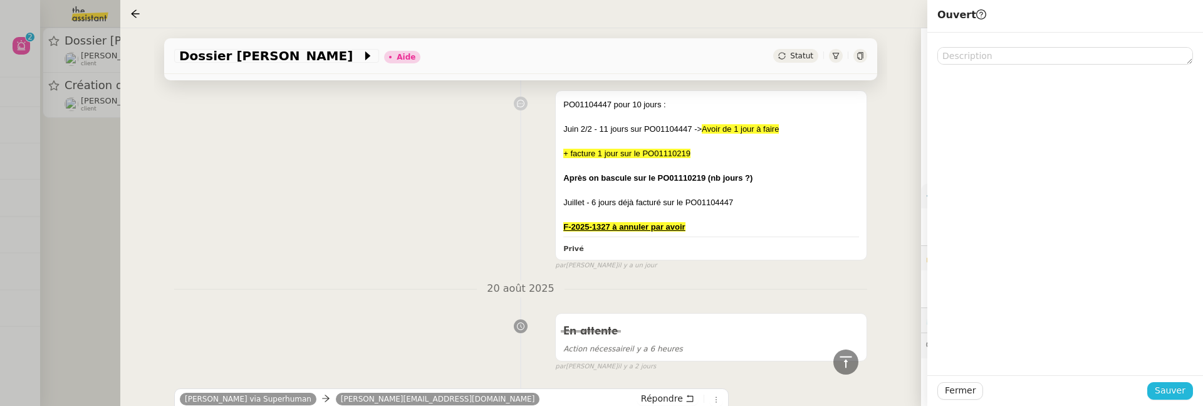
click at [1156, 391] on button "Sauver" at bounding box center [1171, 391] width 46 height 18
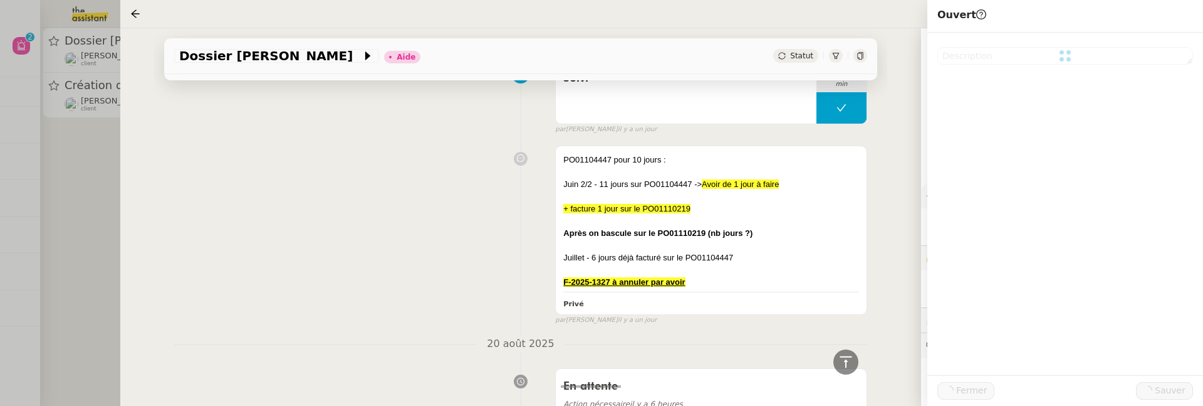
scroll to position [332, 0]
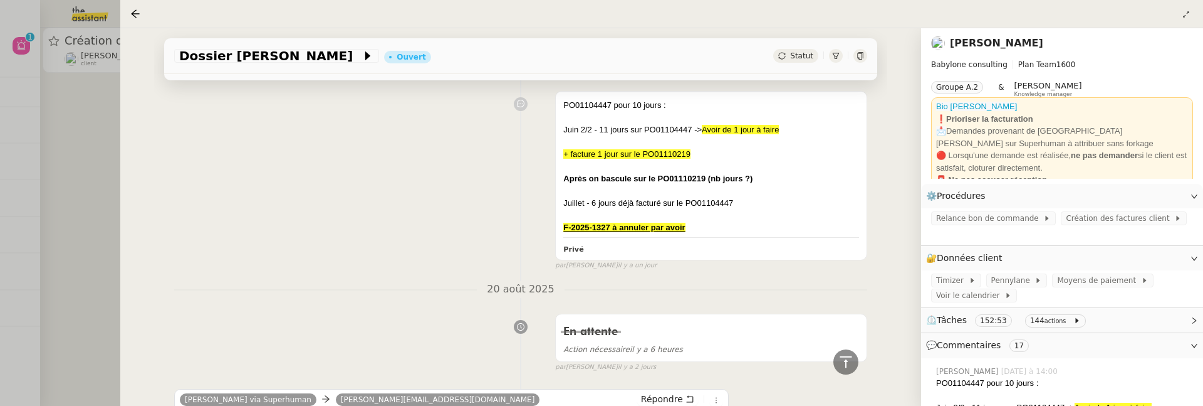
click at [83, 212] on div at bounding box center [601, 203] width 1203 height 406
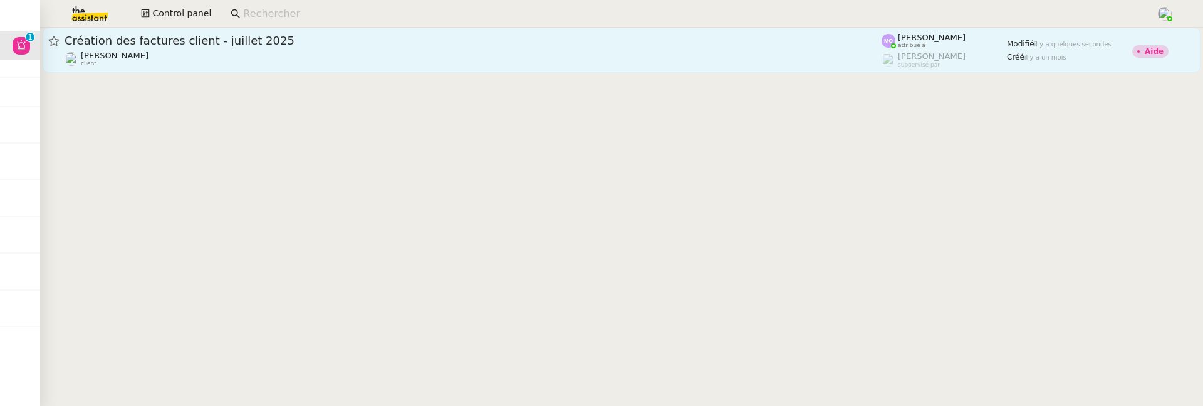
click at [234, 71] on link "Création des factures client - juillet 2025 Florent Seiler client Marie Orsoni …" at bounding box center [622, 50] width 1158 height 45
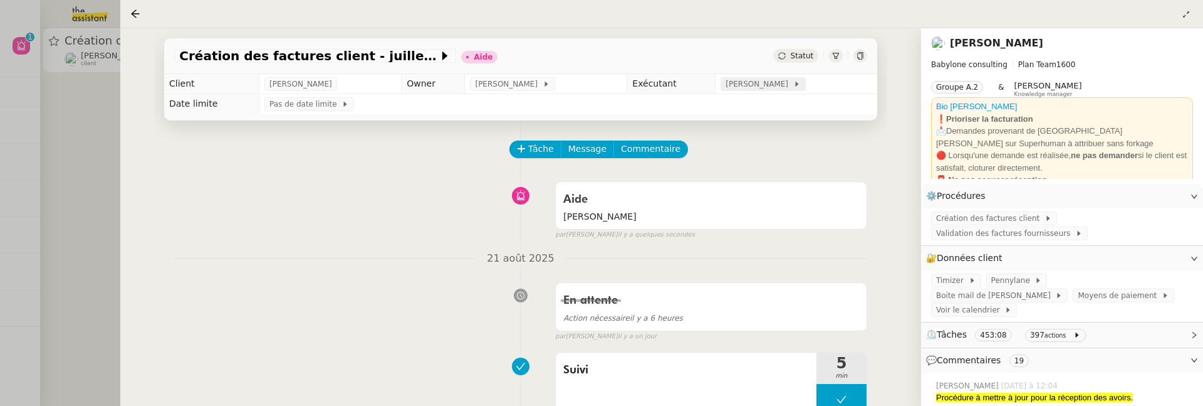
click at [760, 80] on span "Marie Orsoni" at bounding box center [759, 84] width 67 height 13
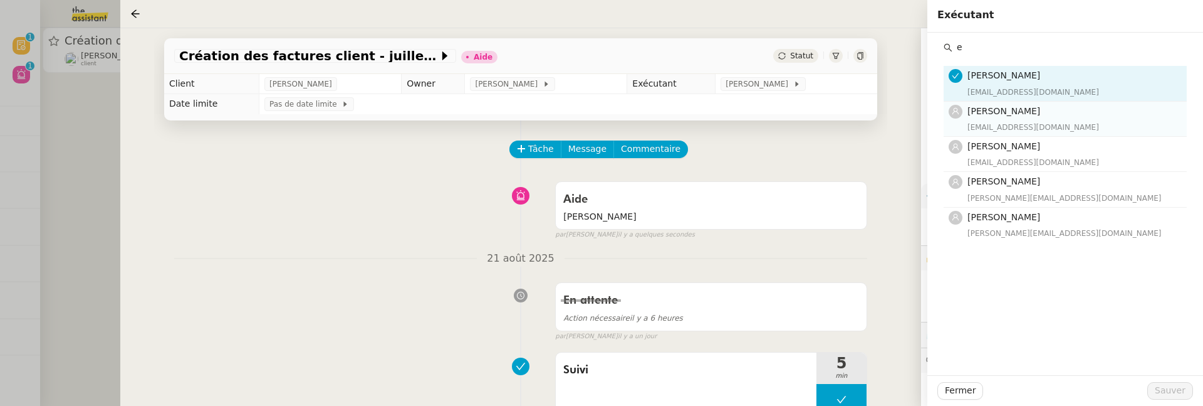
type input "e"
click at [1001, 108] on span "Emelyne Foussier" at bounding box center [1004, 111] width 73 height 10
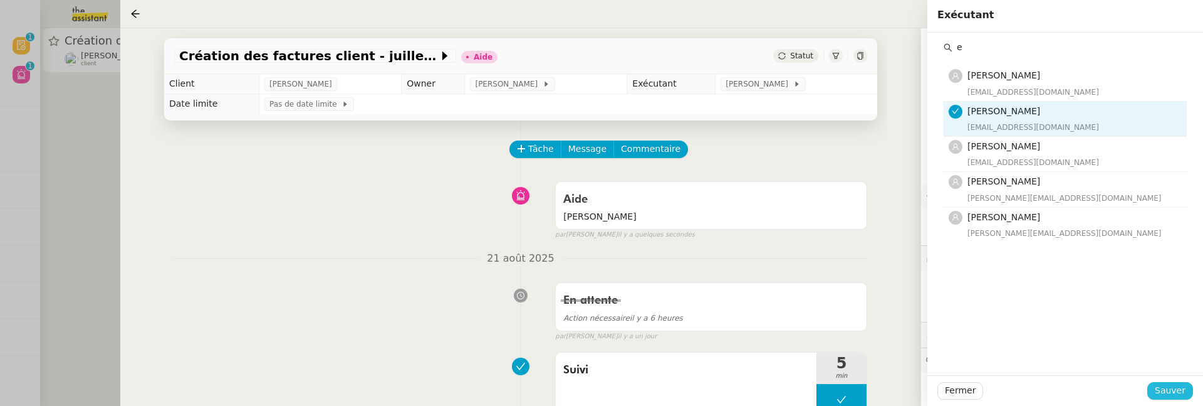
click at [1172, 397] on span "Sauver" at bounding box center [1170, 390] width 31 height 14
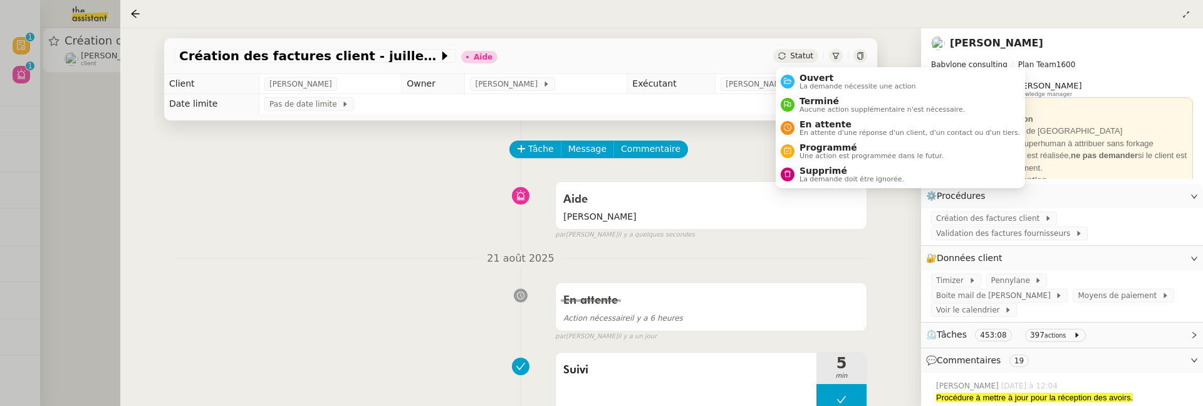
click at [806, 53] on span "Statut" at bounding box center [801, 55] width 23 height 9
click at [808, 73] on span "Ouvert" at bounding box center [858, 78] width 117 height 10
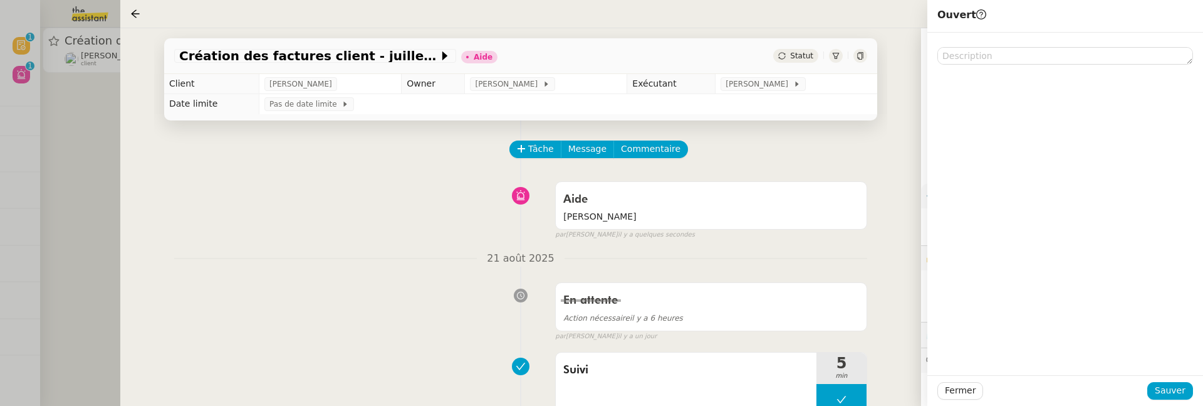
click at [1166, 380] on div "Fermer Sauver" at bounding box center [1066, 390] width 276 height 31
click at [1170, 394] on span "Sauver" at bounding box center [1170, 390] width 31 height 14
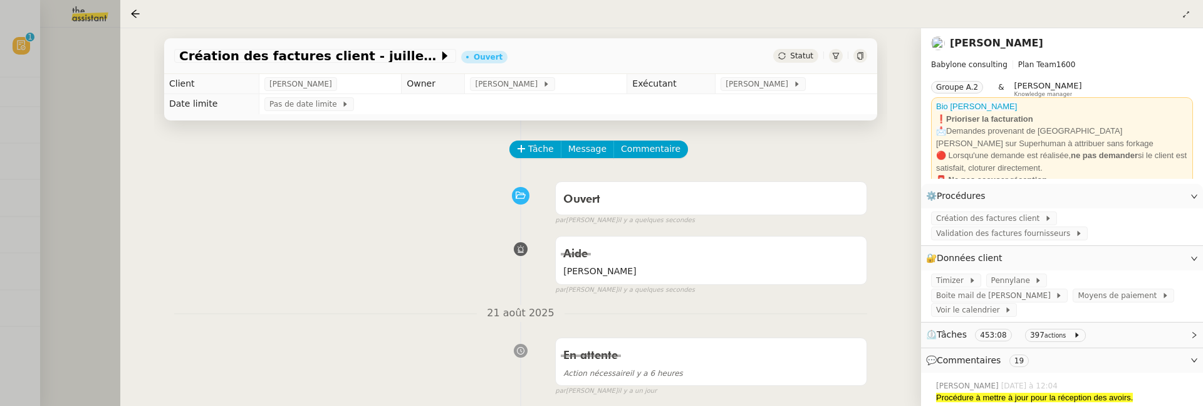
click at [107, 130] on div at bounding box center [601, 203] width 1203 height 406
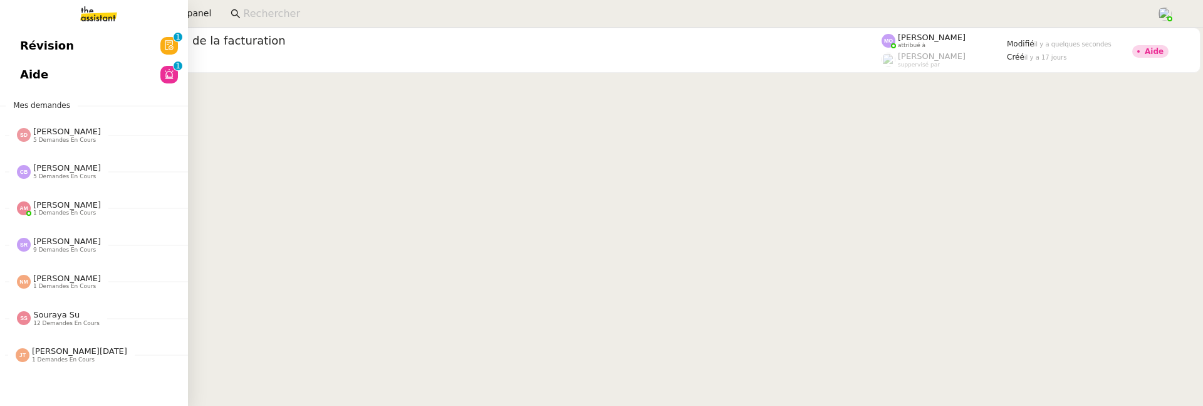
click at [29, 40] on span "Révision" at bounding box center [47, 45] width 54 height 19
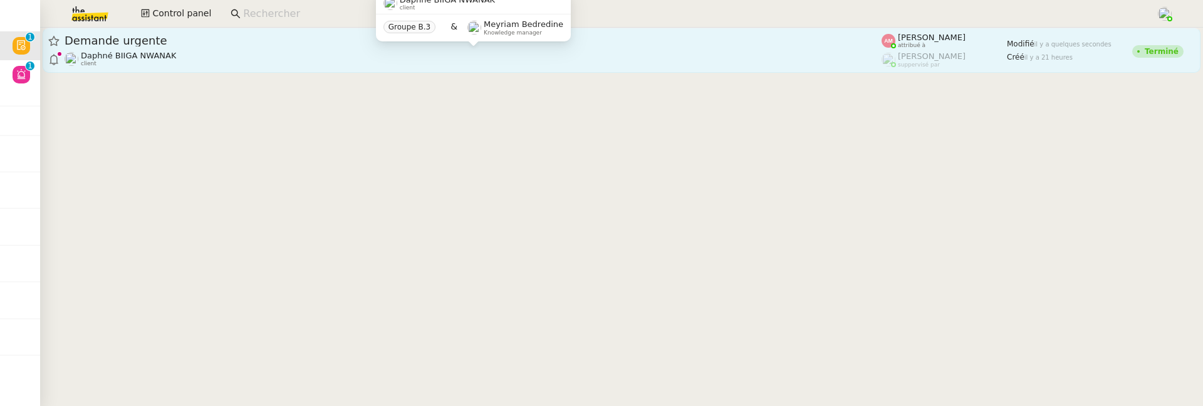
click at [232, 53] on div "Daphné BIIGA NWANAK client" at bounding box center [473, 59] width 817 height 16
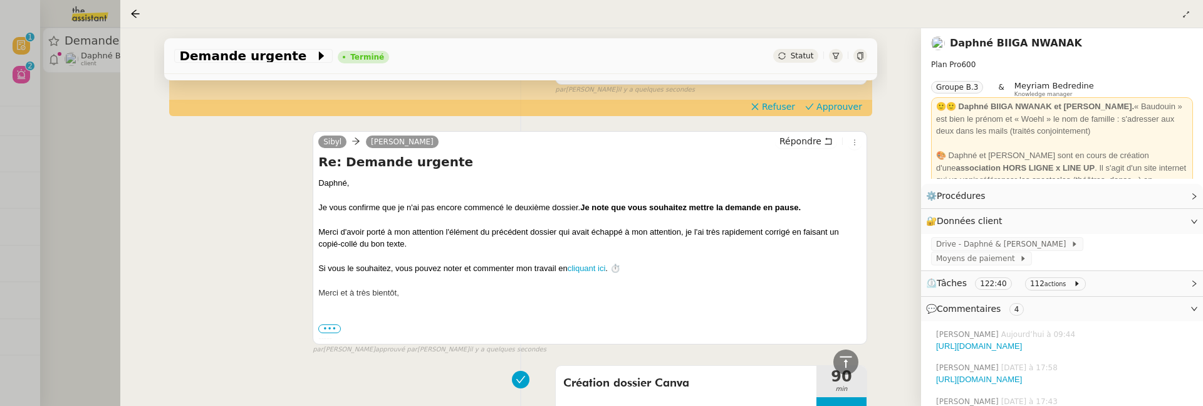
scroll to position [103, 0]
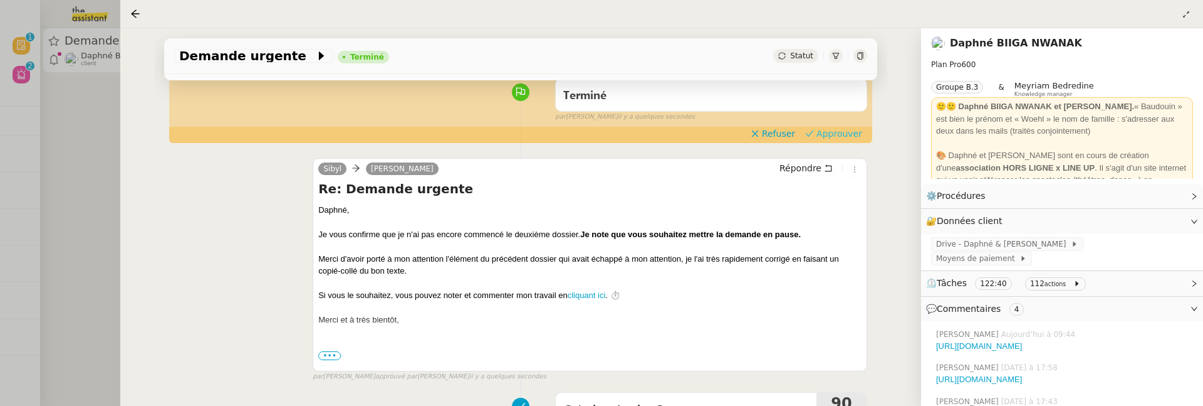
click at [833, 138] on span "Approuver" at bounding box center [840, 133] width 46 height 13
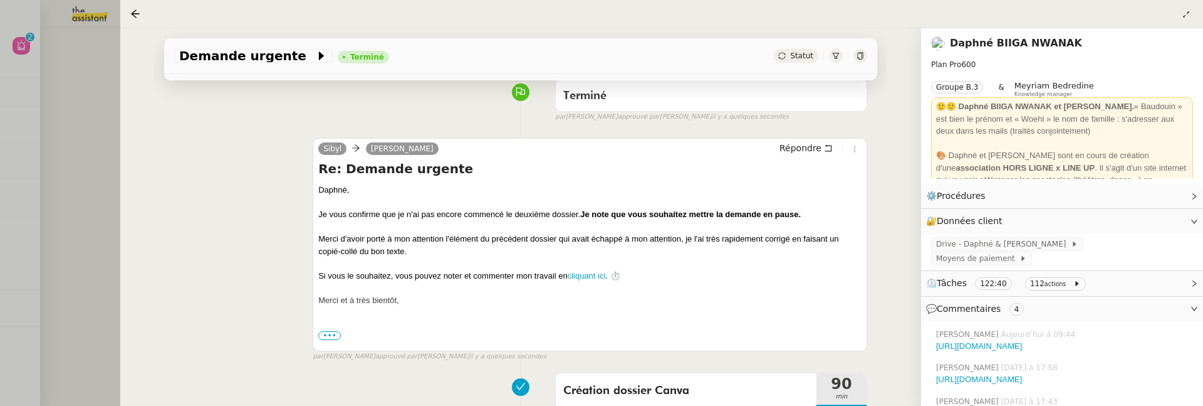
scroll to position [0, 0]
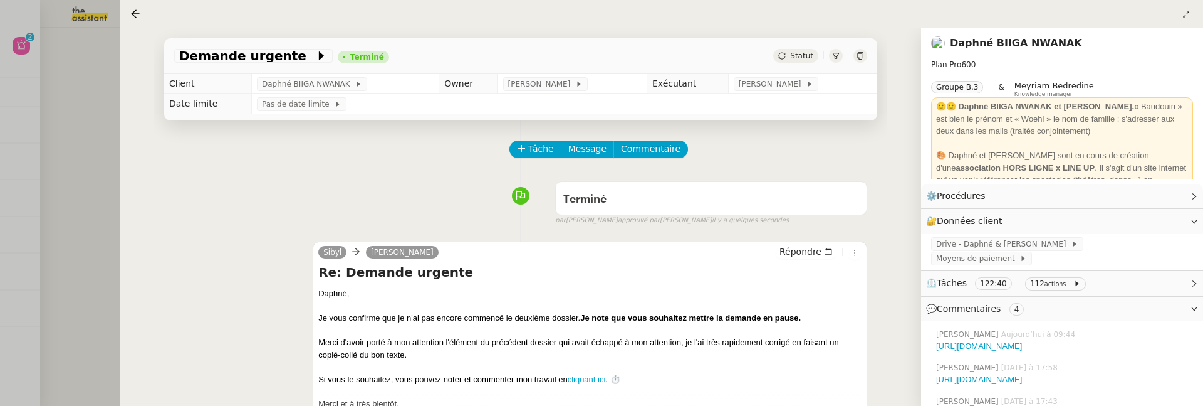
click at [97, 160] on div at bounding box center [601, 203] width 1203 height 406
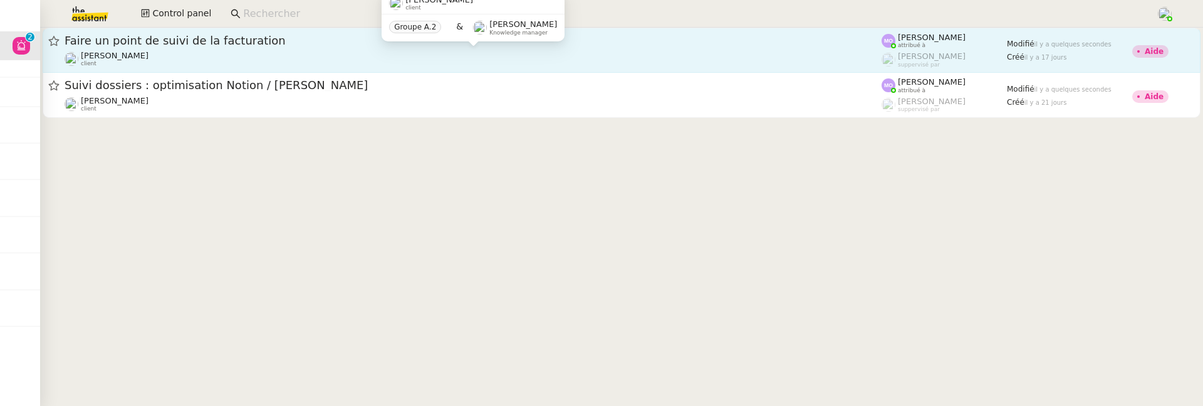
click at [256, 51] on div "Florent Seiler client" at bounding box center [473, 59] width 817 height 16
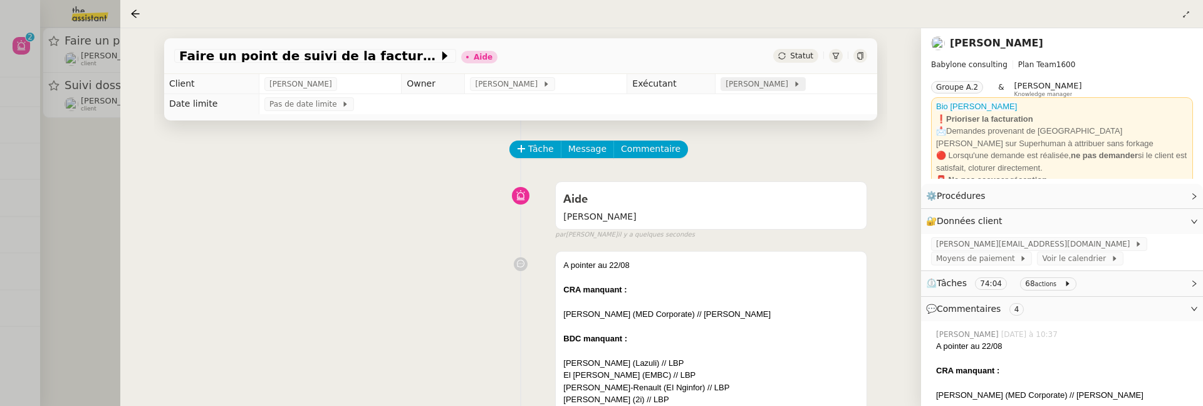
click at [793, 86] on icon at bounding box center [797, 84] width 8 height 8
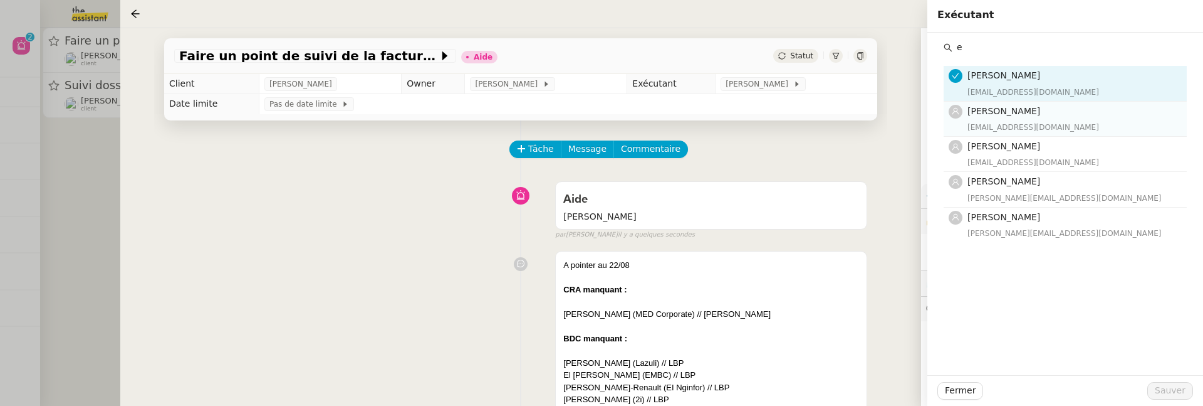
type input "e"
click at [1128, 108] on h4 "Emelyne Foussier" at bounding box center [1074, 111] width 212 height 14
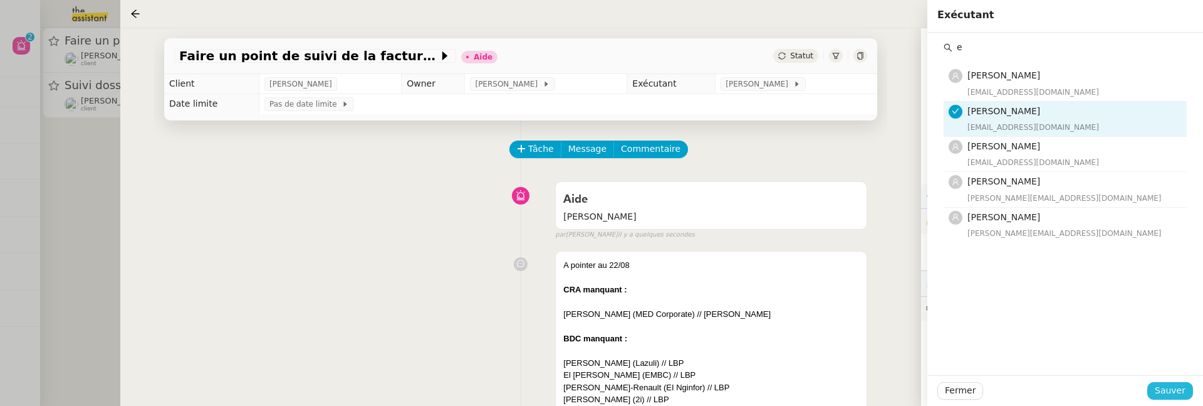
click at [1165, 390] on span "Sauver" at bounding box center [1170, 390] width 31 height 14
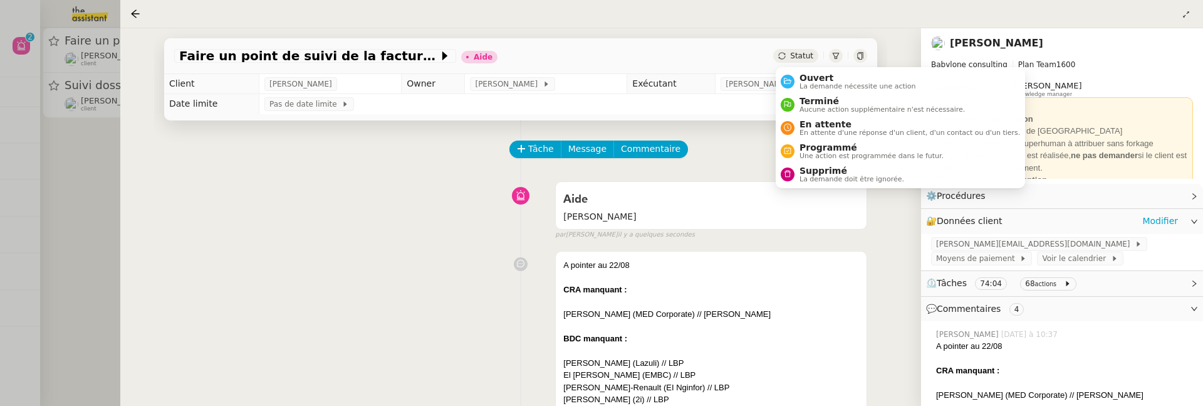
click at [810, 56] on span "Statut" at bounding box center [801, 55] width 23 height 9
click at [810, 76] on span "Ouvert" at bounding box center [858, 78] width 117 height 10
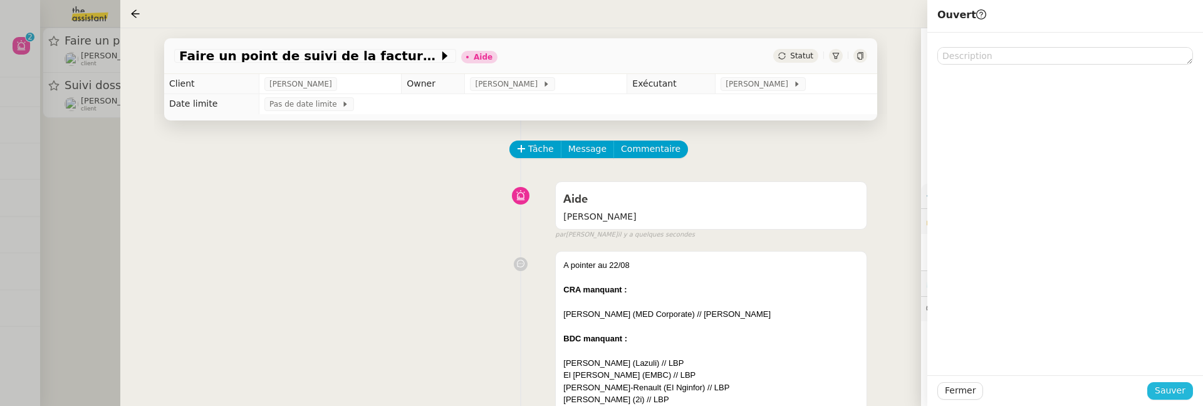
click at [1167, 387] on span "Sauver" at bounding box center [1170, 390] width 31 height 14
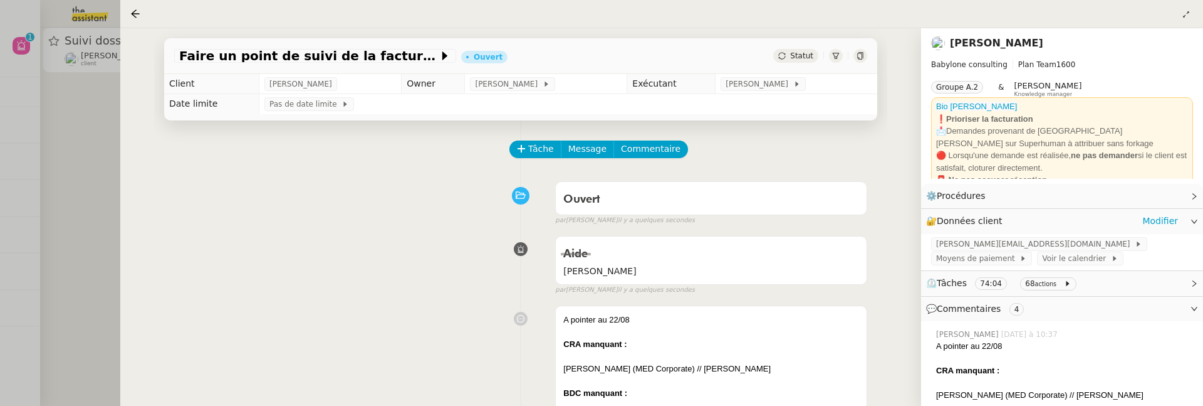
click at [72, 112] on div at bounding box center [601, 203] width 1203 height 406
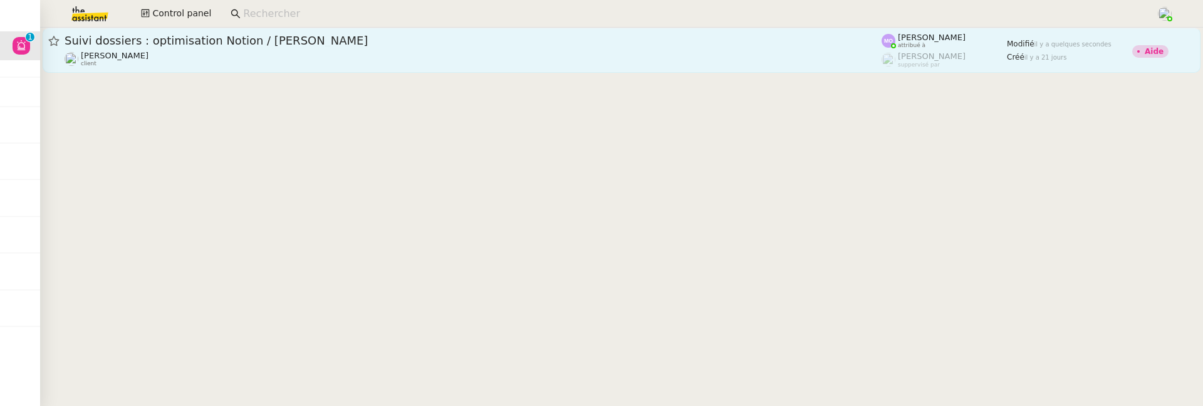
click at [202, 51] on div "Florent Seiler client" at bounding box center [473, 59] width 817 height 16
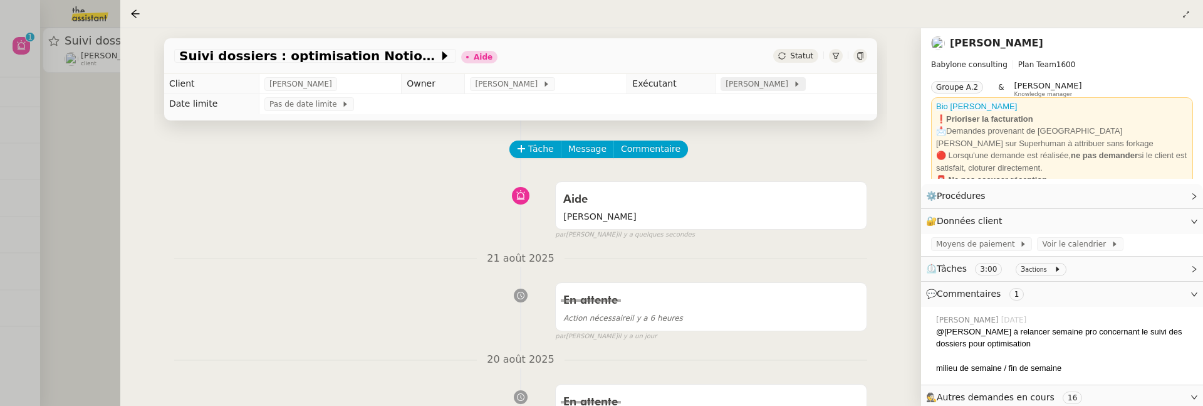
click at [777, 84] on span "Marie Orsoni" at bounding box center [759, 84] width 67 height 13
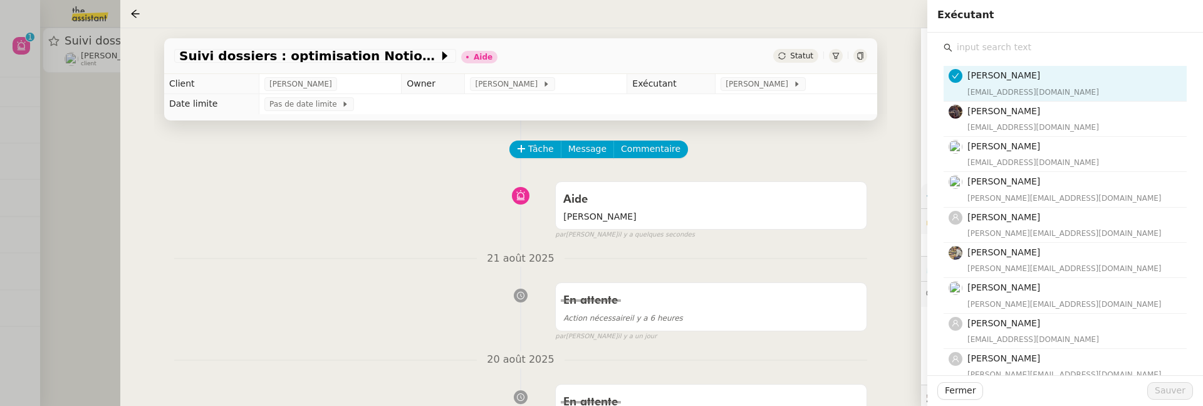
click at [975, 56] on div "Marie Orsoni marie@team.theassistant.com Bert Canavaggio bert.canavaggio@gmail.…" at bounding box center [1065, 414] width 243 height 716
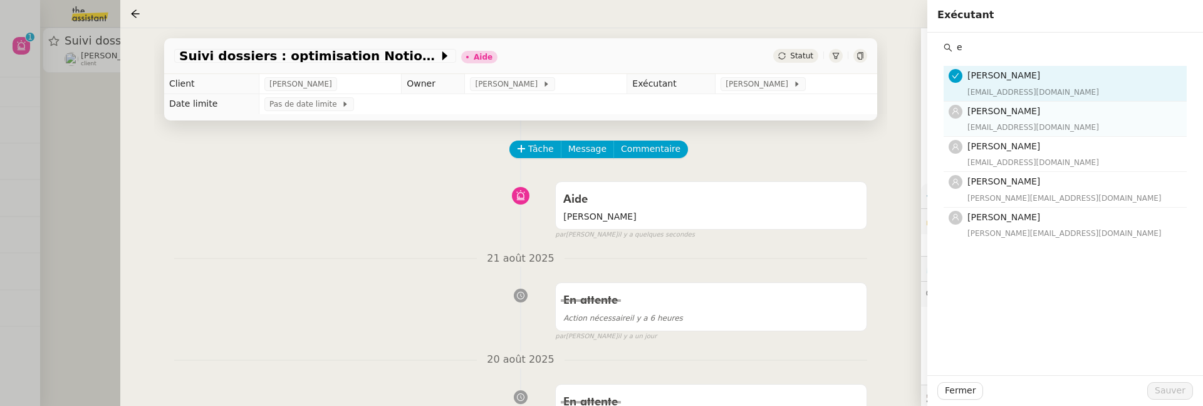
type input "e"
click at [1005, 107] on span "Emelyne Foussier" at bounding box center [1004, 111] width 73 height 10
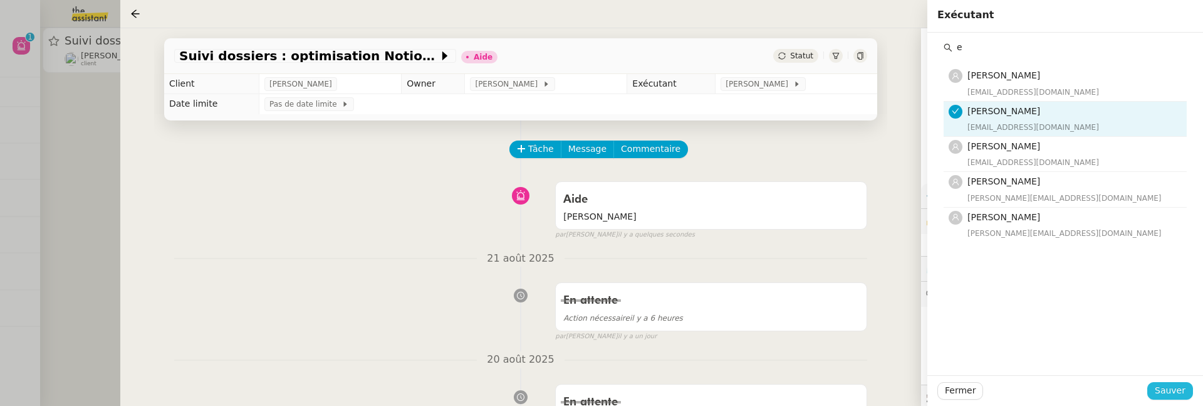
click at [1183, 394] on span "Sauver" at bounding box center [1170, 390] width 31 height 14
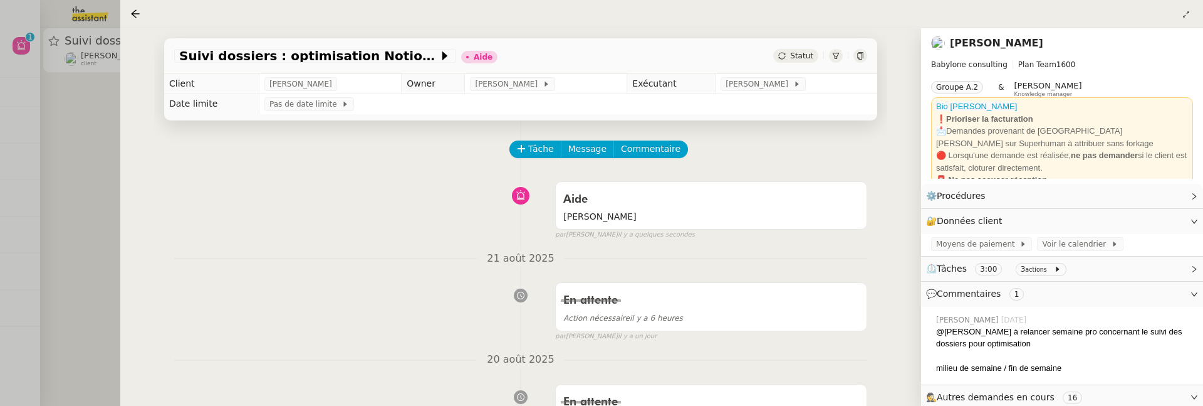
click at [809, 57] on span "Statut" at bounding box center [801, 55] width 23 height 9
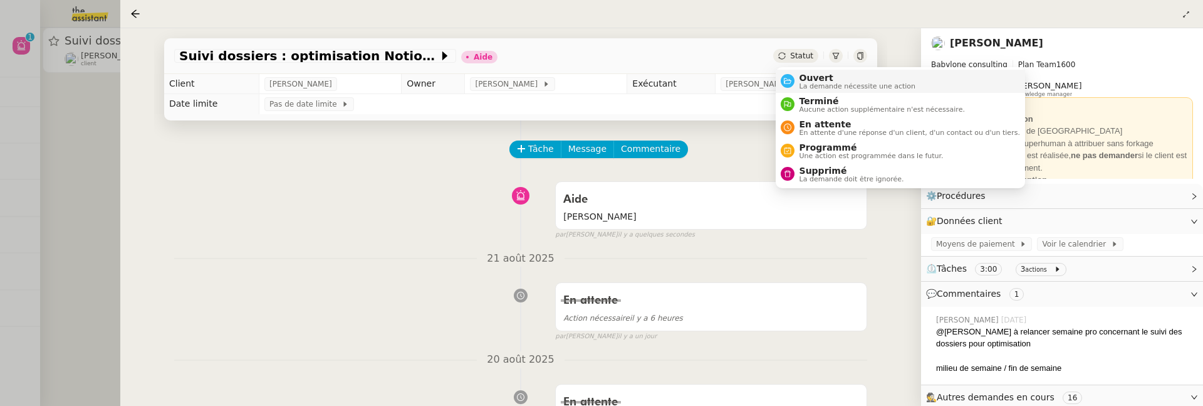
click at [820, 75] on span "Ouvert" at bounding box center [858, 78] width 117 height 10
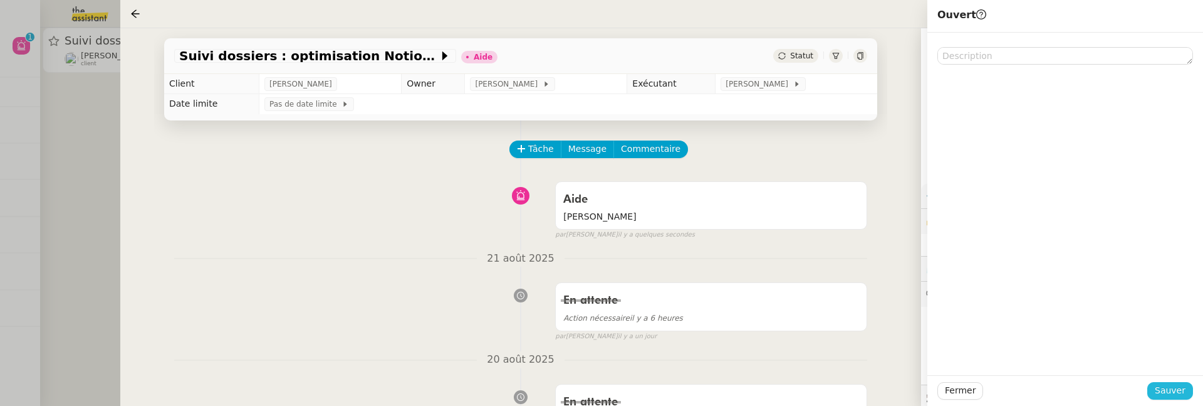
click at [1163, 384] on span "Sauver" at bounding box center [1170, 390] width 31 height 14
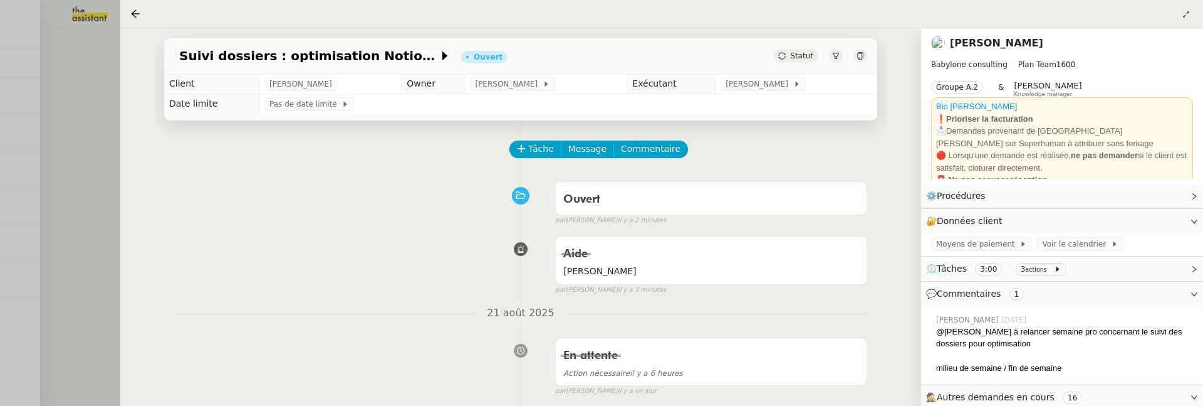
click at [92, 254] on div at bounding box center [601, 203] width 1203 height 406
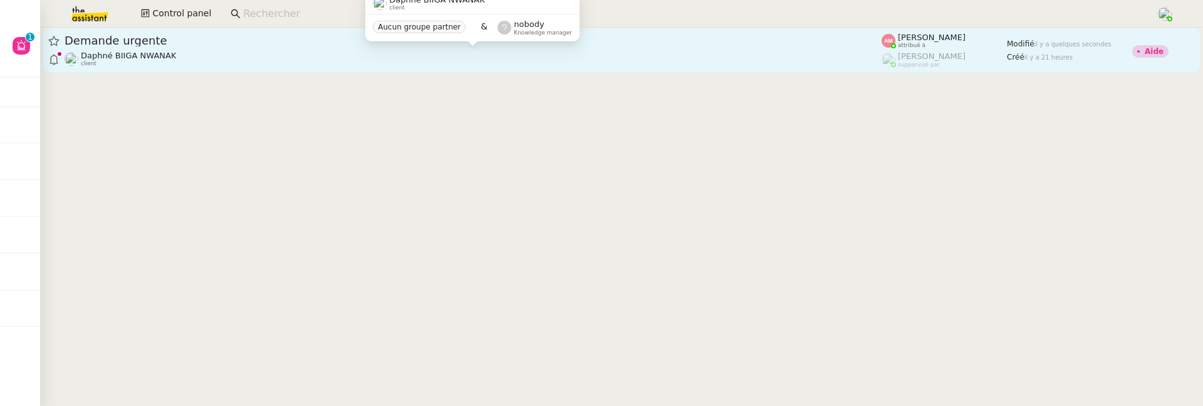
click at [269, 63] on div "Daphné BIIGA NWANAK client" at bounding box center [473, 59] width 817 height 16
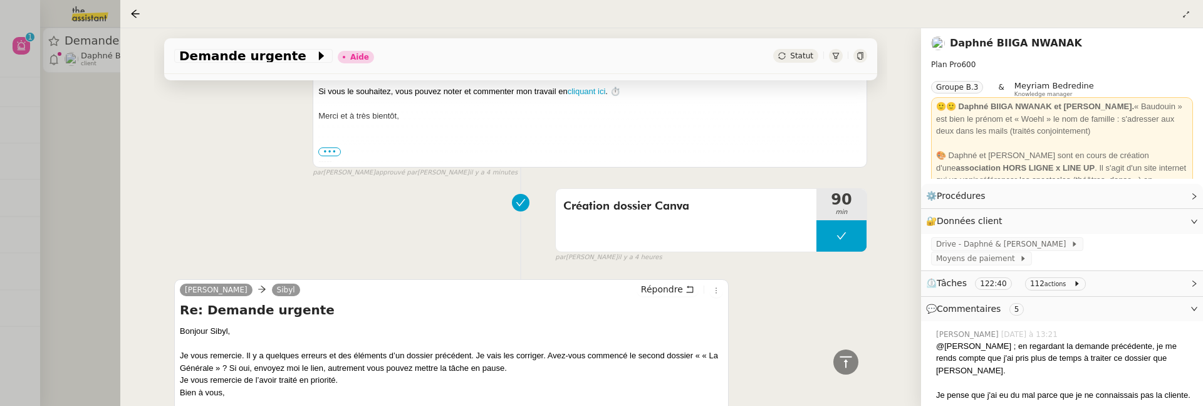
scroll to position [493, 0]
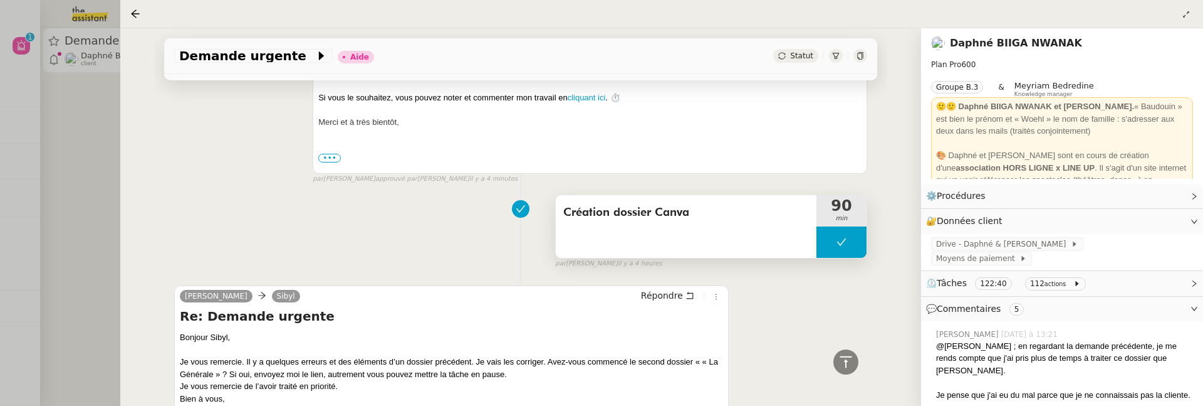
click at [708, 214] on span "Création dossier Canva" at bounding box center [686, 212] width 246 height 19
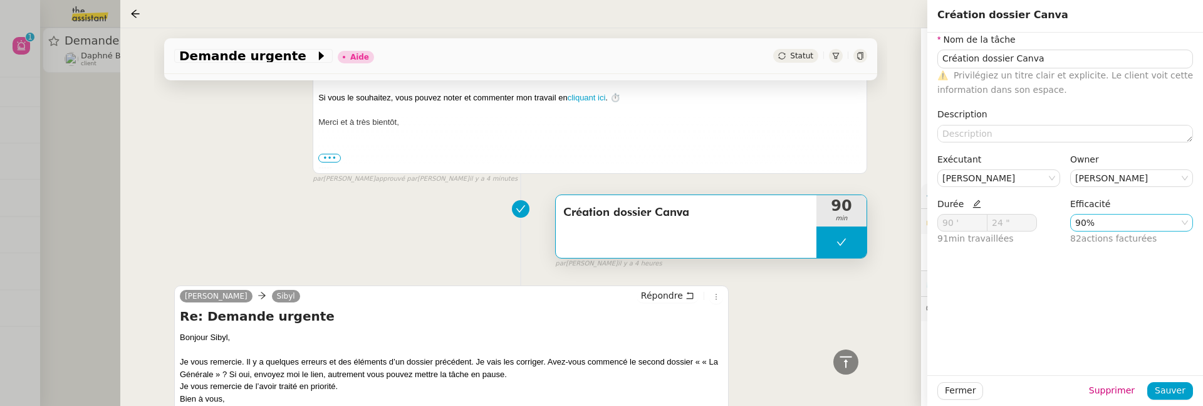
click at [1106, 222] on nz-select-item "90%" at bounding box center [1132, 222] width 113 height 16
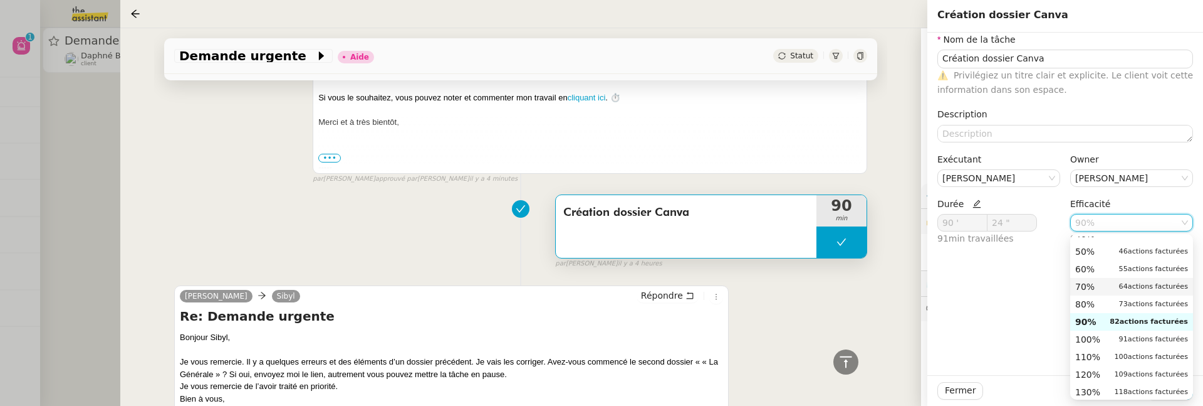
scroll to position [68, 0]
click at [1119, 297] on div "70% 64 actions facturées" at bounding box center [1132, 299] width 113 height 11
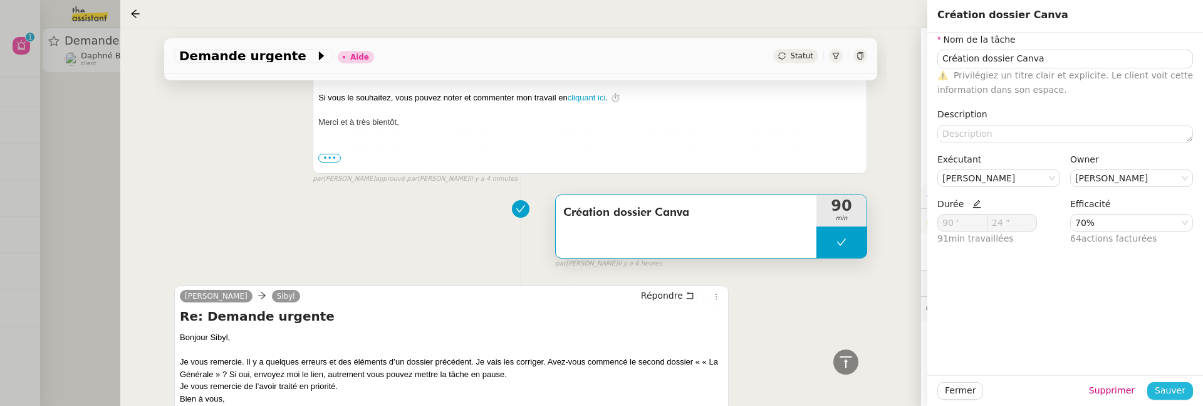
click at [1174, 390] on span "Sauver" at bounding box center [1170, 390] width 31 height 14
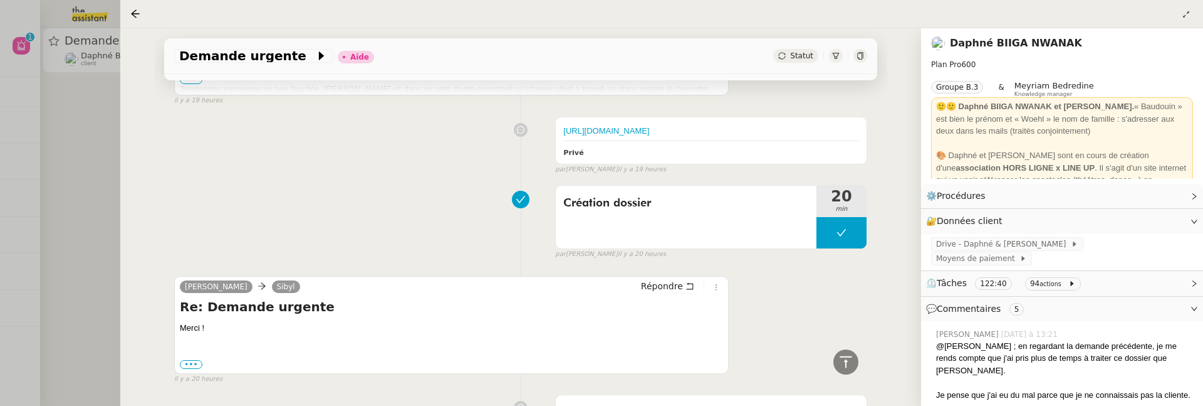
scroll to position [2029, 0]
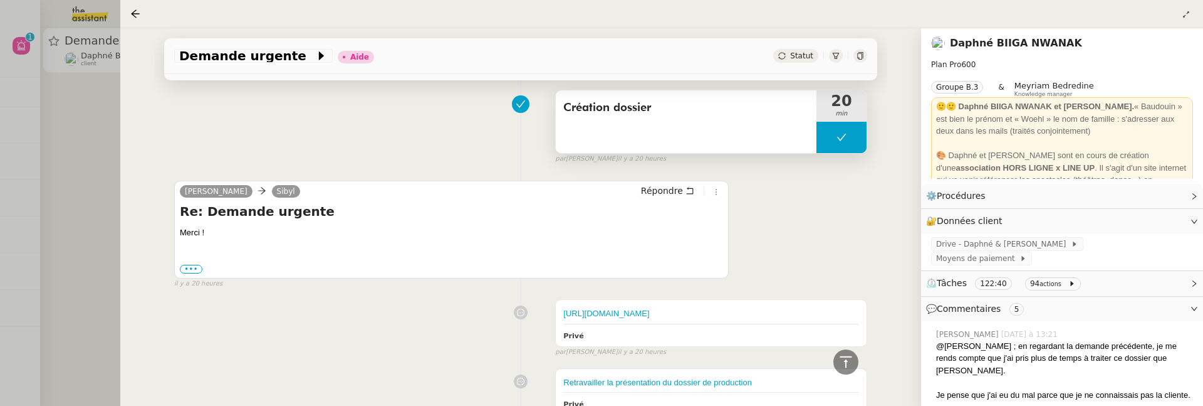
click at [744, 118] on div "Création dossier" at bounding box center [686, 121] width 261 height 63
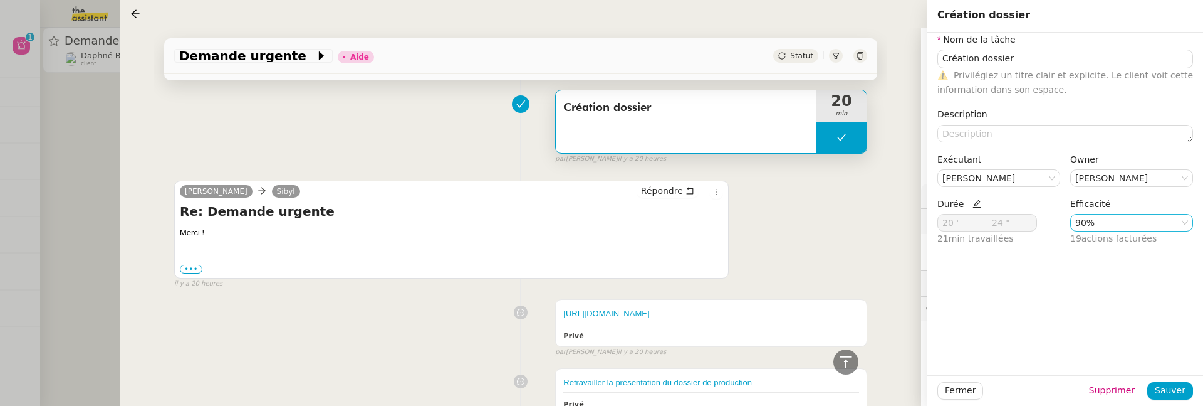
click at [1138, 229] on nz-select-item "90%" at bounding box center [1132, 222] width 113 height 16
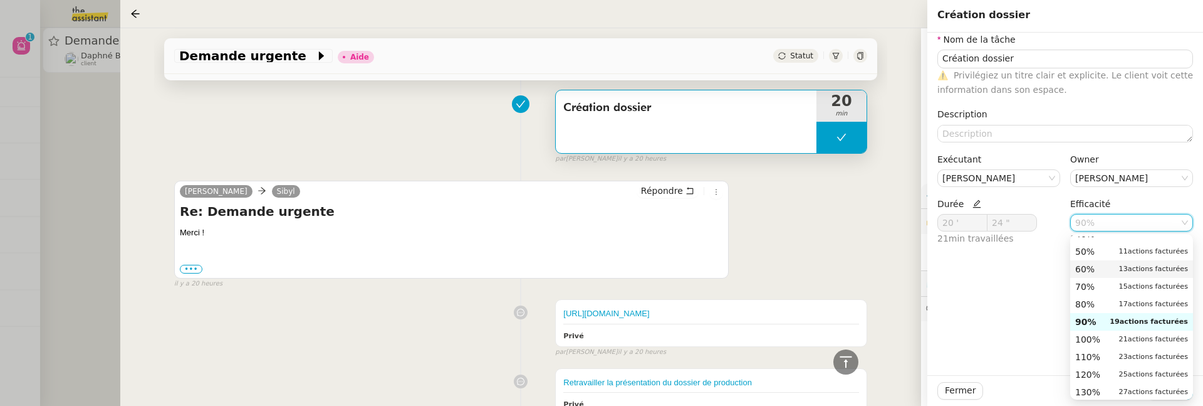
scroll to position [54, 0]
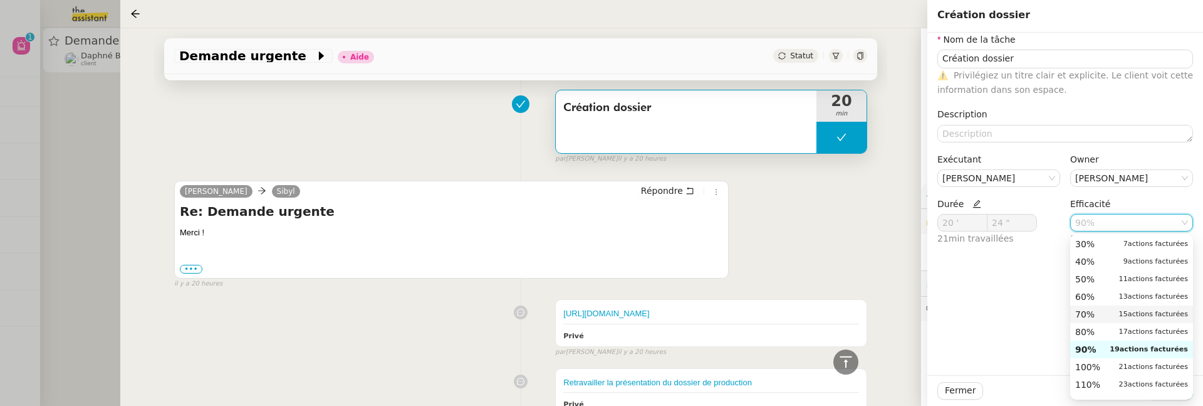
click at [1102, 313] on div "70% 15 actions facturées" at bounding box center [1132, 313] width 113 height 11
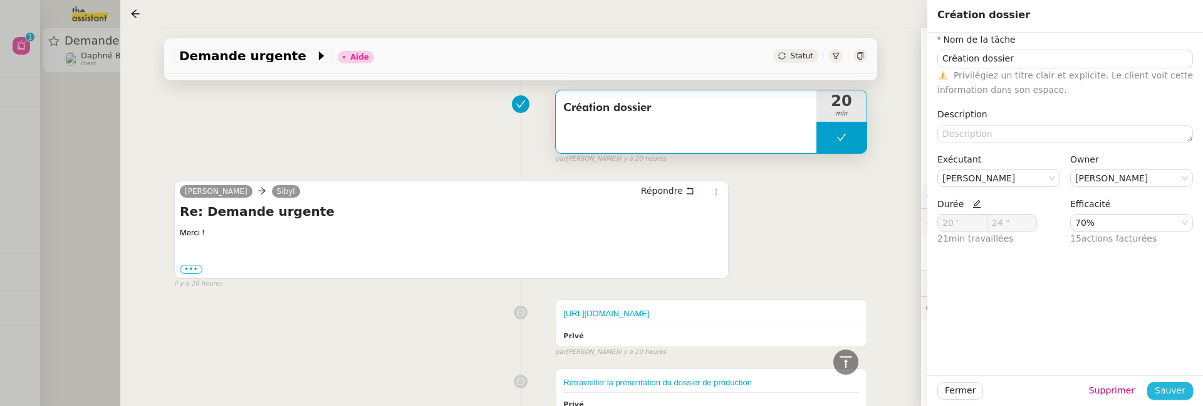
click at [1177, 390] on span "Sauver" at bounding box center [1170, 390] width 31 height 14
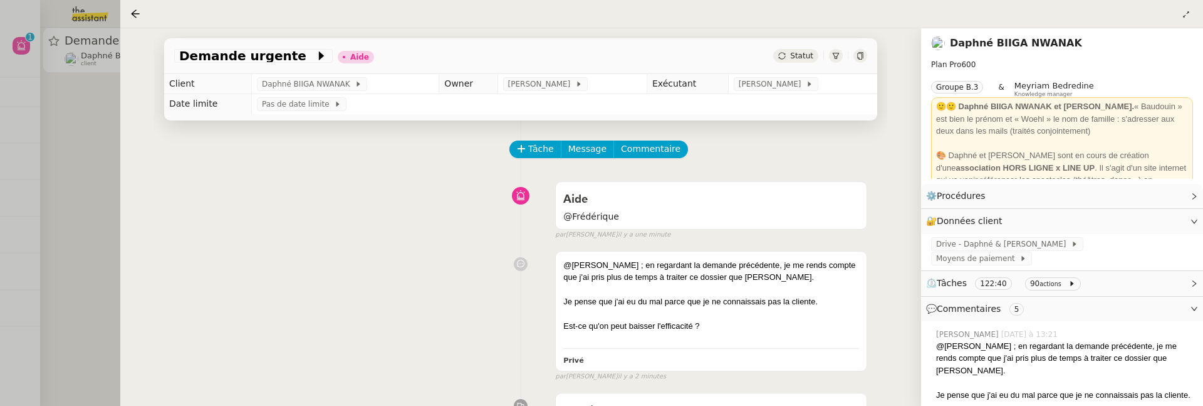
click at [1009, 43] on link "Daphné BIIGA NWANAK" at bounding box center [1016, 43] width 132 height 12
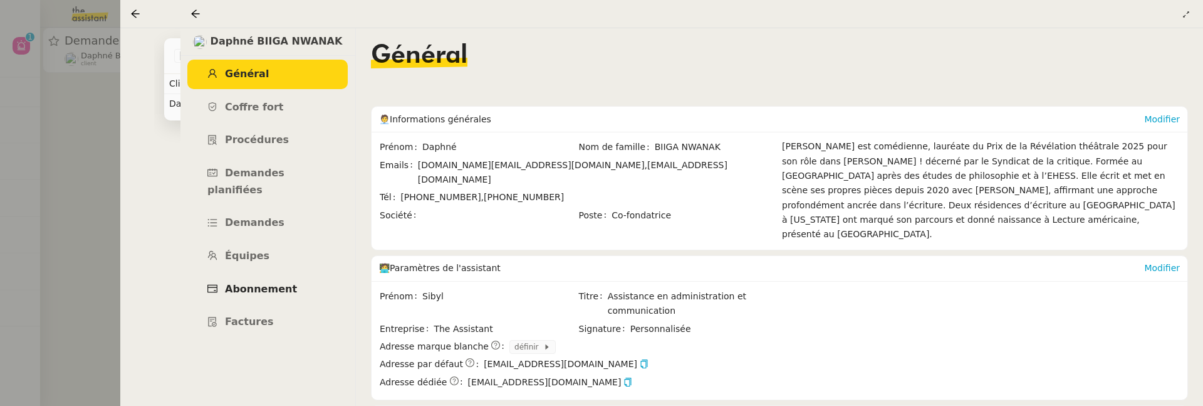
click at [234, 279] on link "Abonnement" at bounding box center [267, 289] width 160 height 29
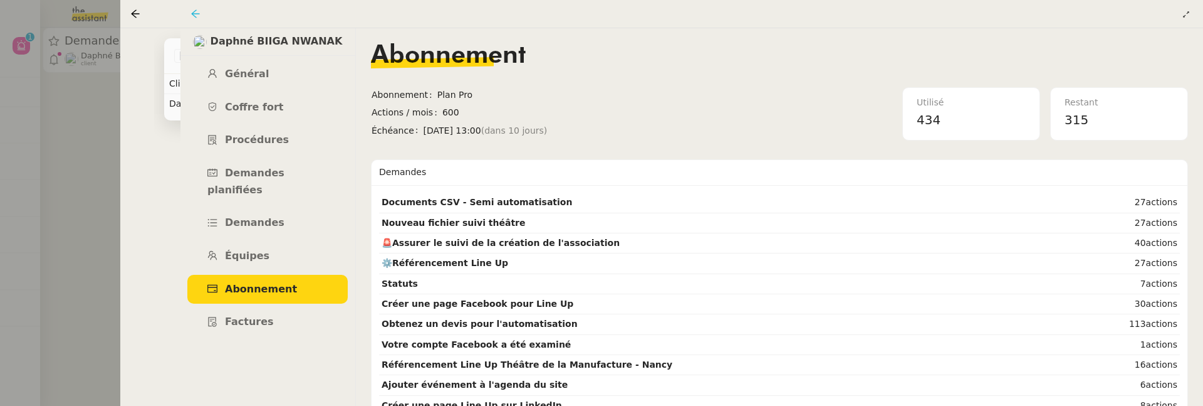
click at [195, 15] on icon at bounding box center [196, 14] width 10 height 10
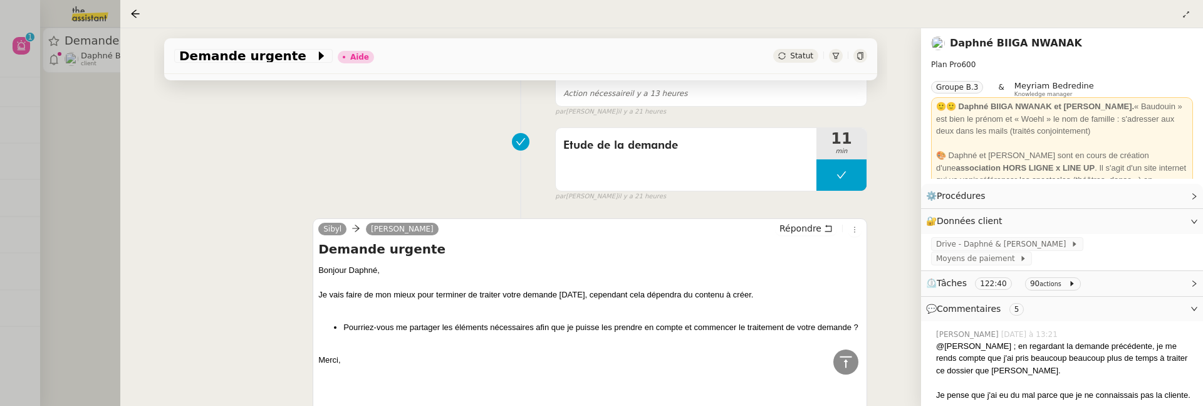
scroll to position [3099, 0]
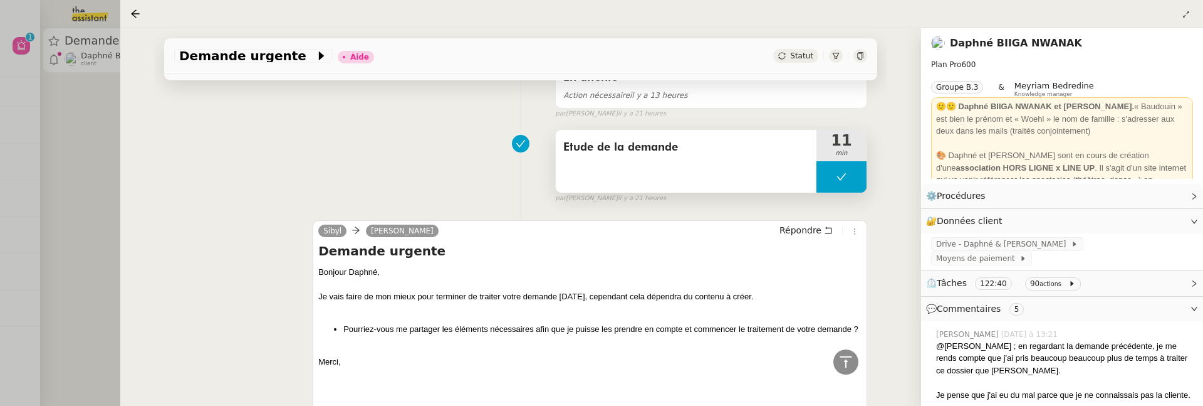
click at [770, 164] on div "Etude de la demande" at bounding box center [686, 161] width 261 height 63
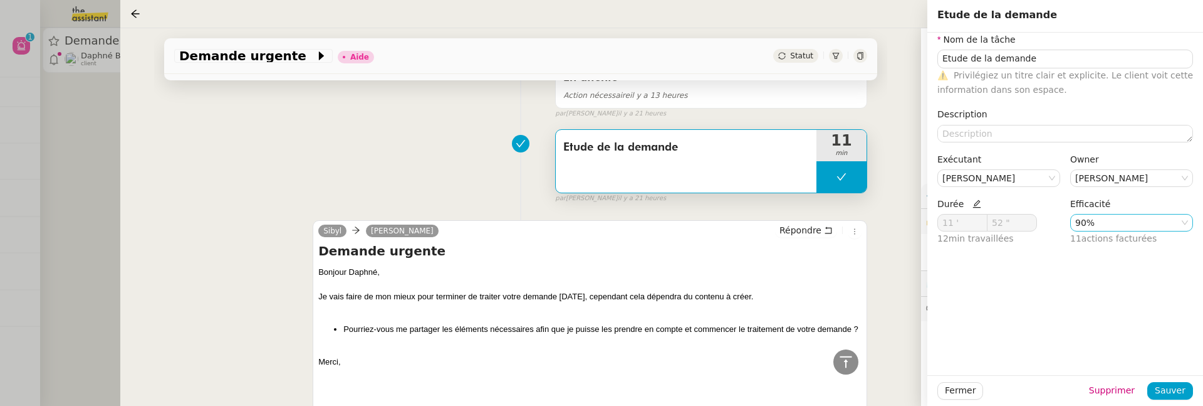
click at [1099, 228] on nz-select-item "90%" at bounding box center [1132, 222] width 113 height 16
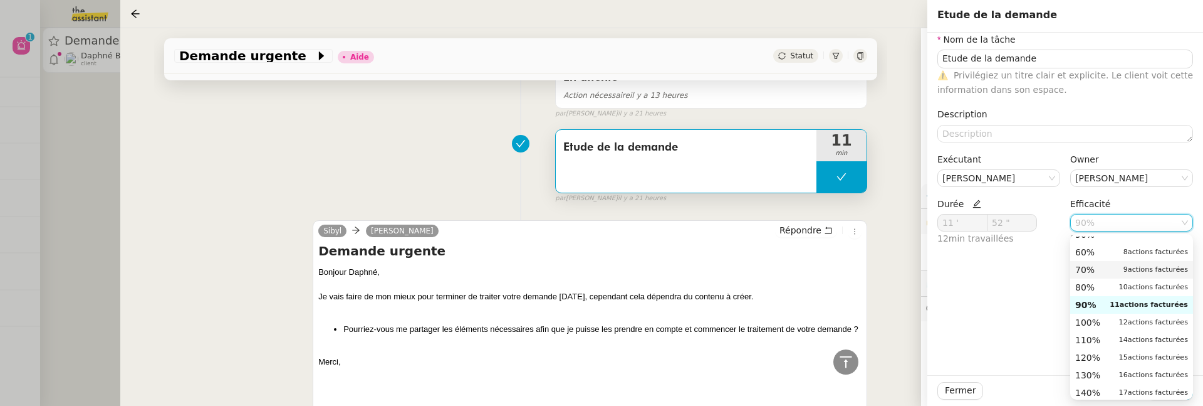
scroll to position [98, 0]
click at [1101, 275] on div "70% 9 actions facturées" at bounding box center [1132, 269] width 113 height 11
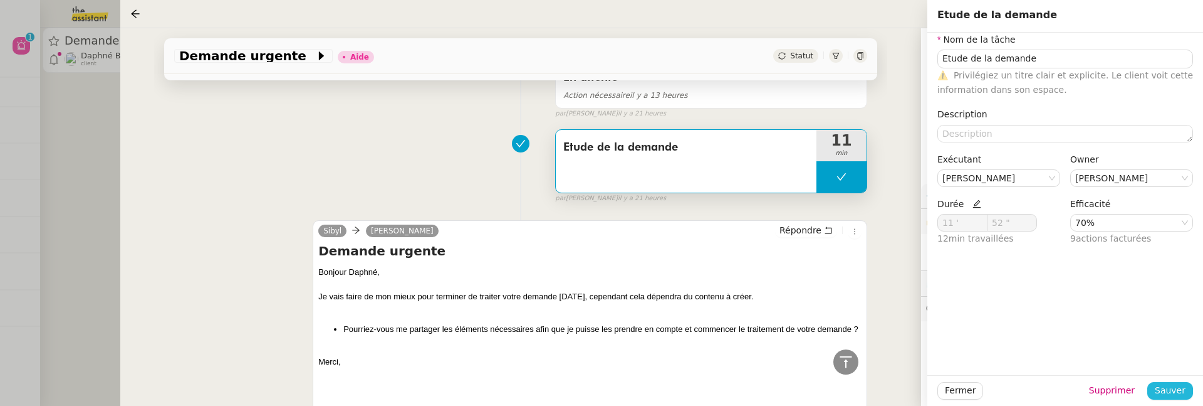
click at [1180, 388] on span "Sauver" at bounding box center [1170, 390] width 31 height 14
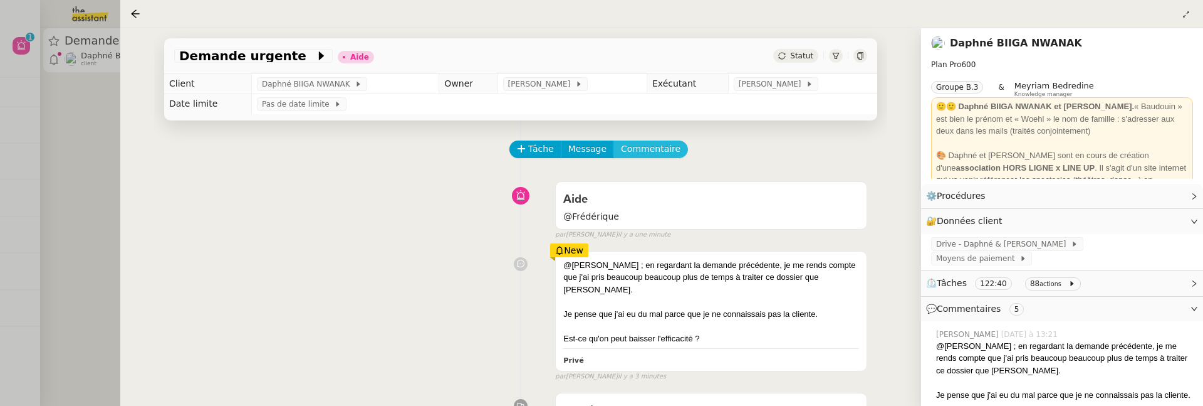
click at [646, 149] on span "Commentaire" at bounding box center [651, 149] width 60 height 14
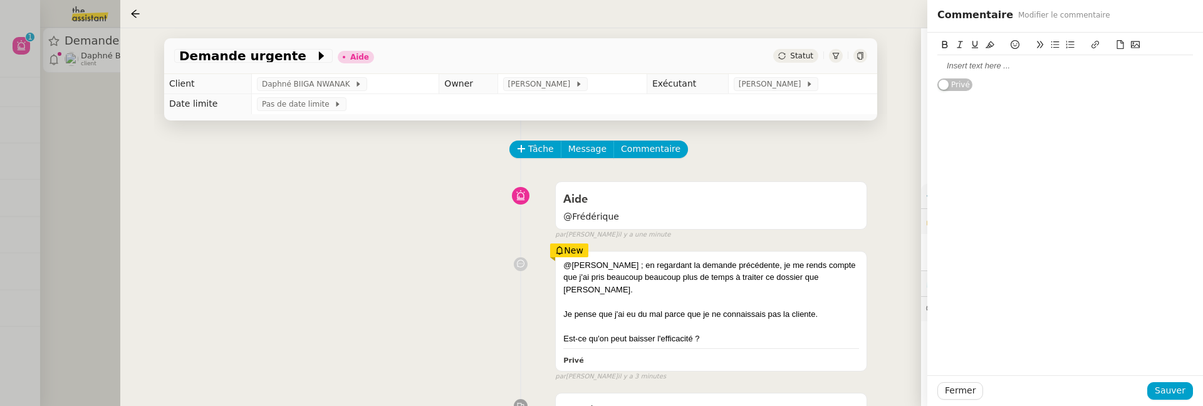
click at [999, 67] on div at bounding box center [1066, 65] width 256 height 11
click at [1154, 385] on button "Sauver" at bounding box center [1171, 391] width 46 height 18
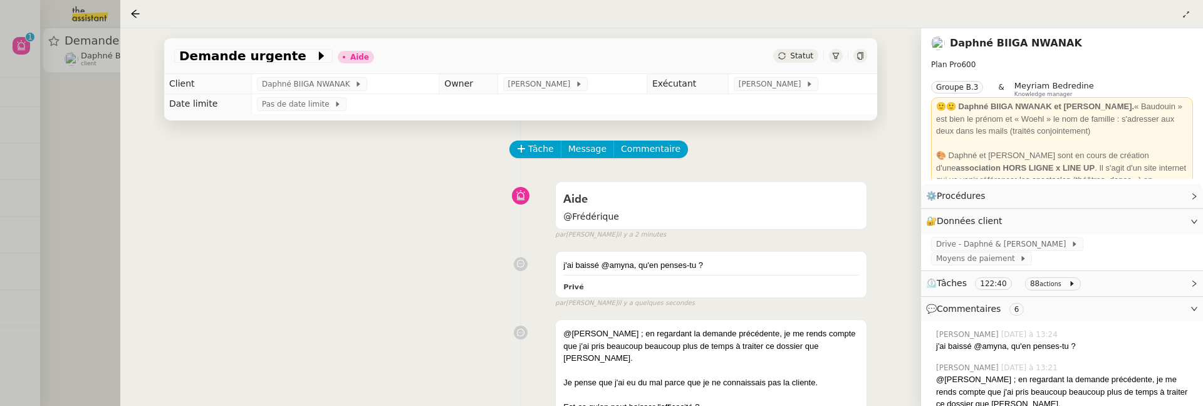
click at [792, 53] on div "Statut" at bounding box center [795, 56] width 45 height 14
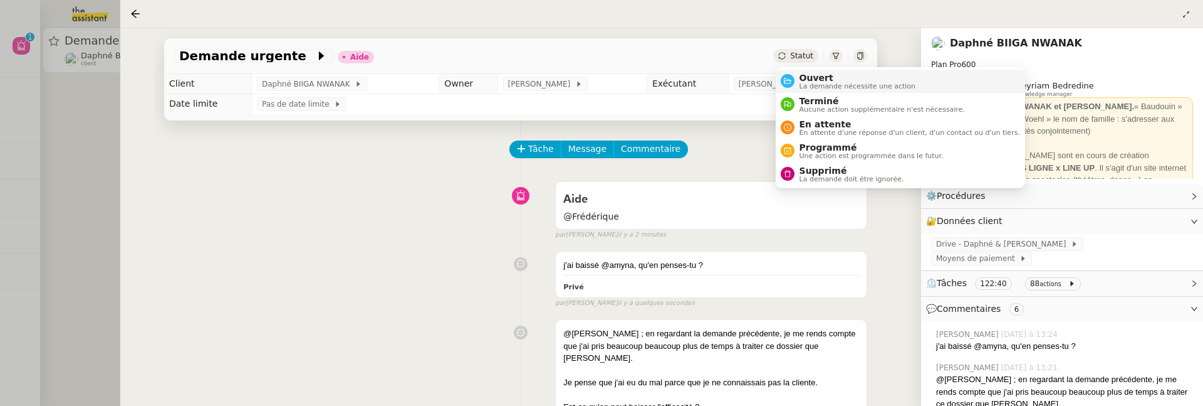
click at [822, 71] on li "Ouvert La demande nécessite une action" at bounding box center [900, 81] width 249 height 23
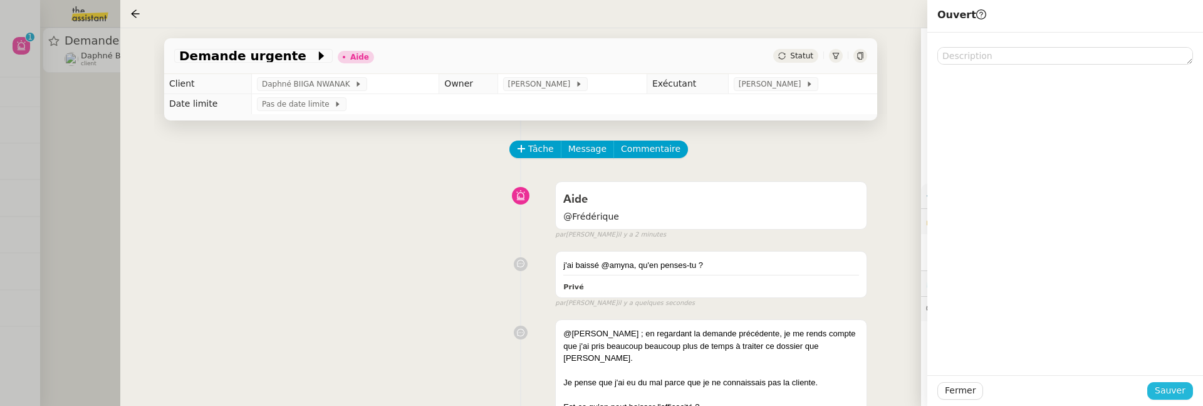
click at [1161, 395] on span "Sauver" at bounding box center [1170, 390] width 31 height 14
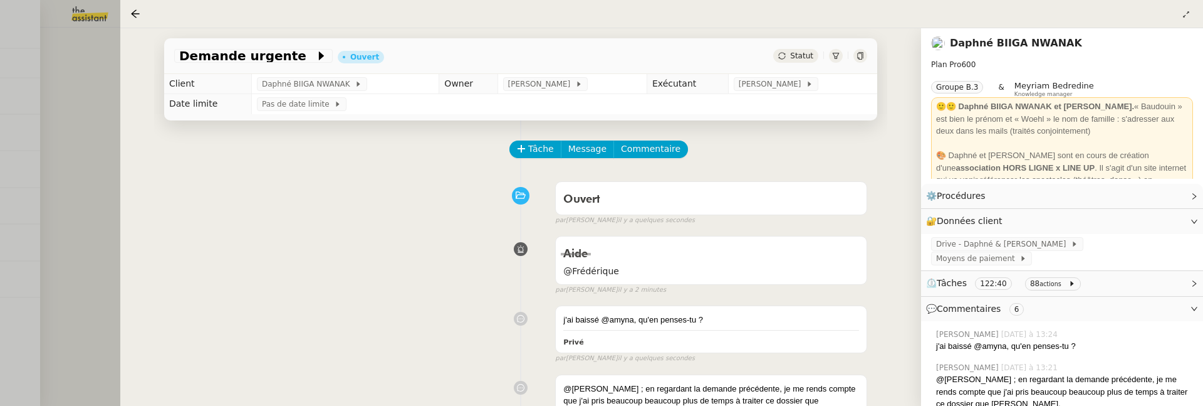
click at [93, 187] on div at bounding box center [601, 203] width 1203 height 406
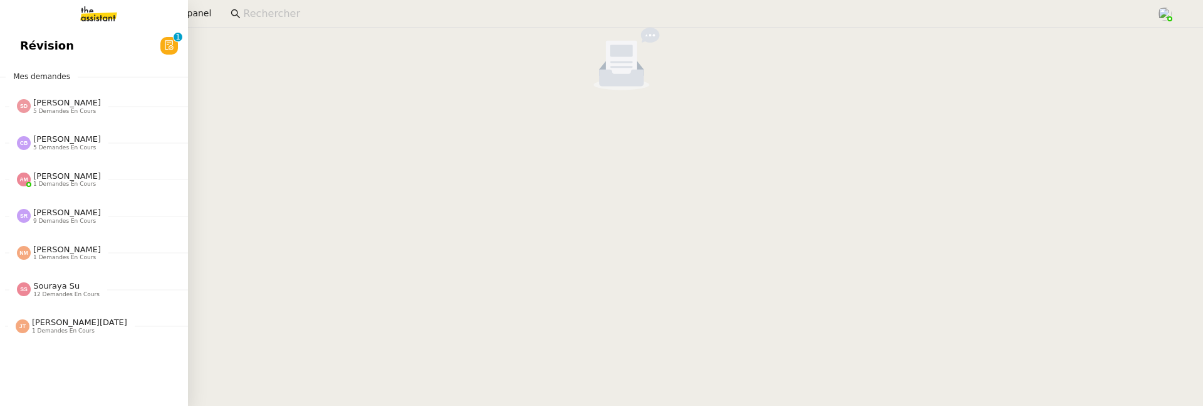
click at [23, 50] on link "Révision 0 1 2 3 4 5 6 7 8 9" at bounding box center [94, 45] width 188 height 29
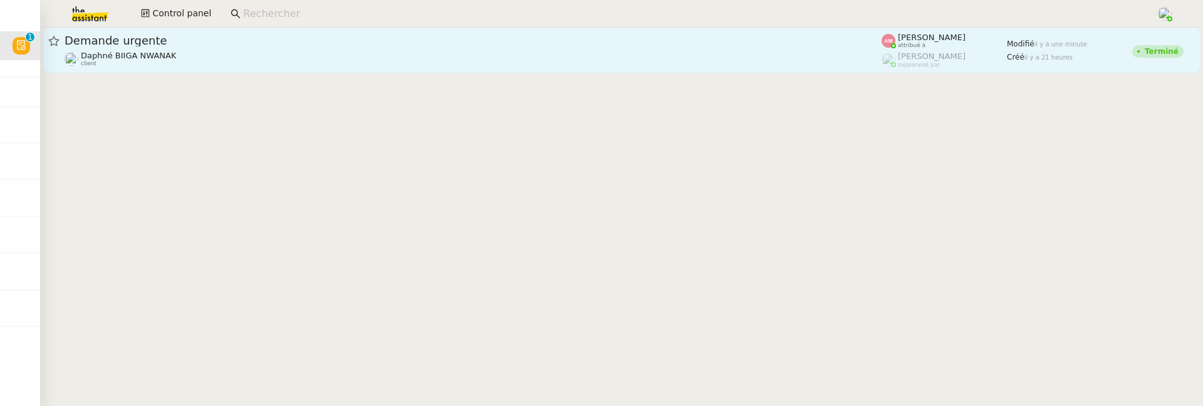
click at [237, 39] on span "Demande urgente" at bounding box center [473, 40] width 817 height 11
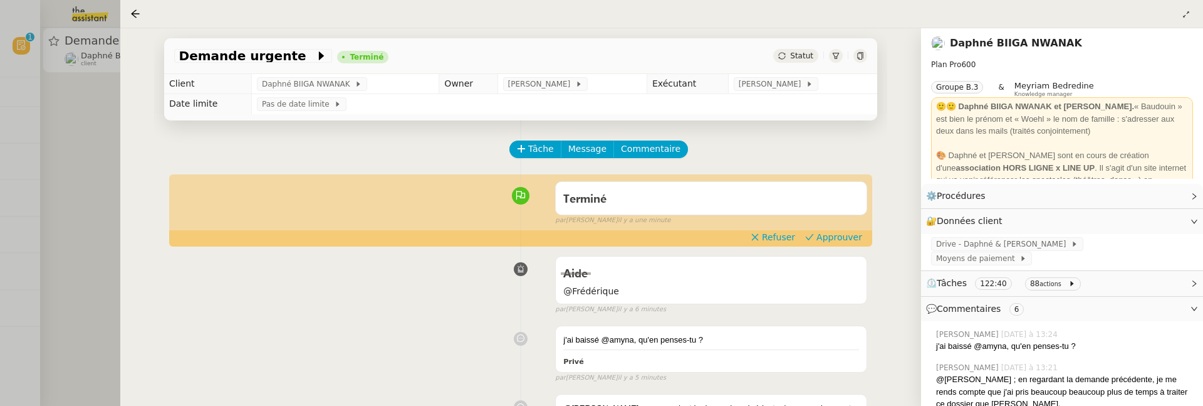
scroll to position [48, 0]
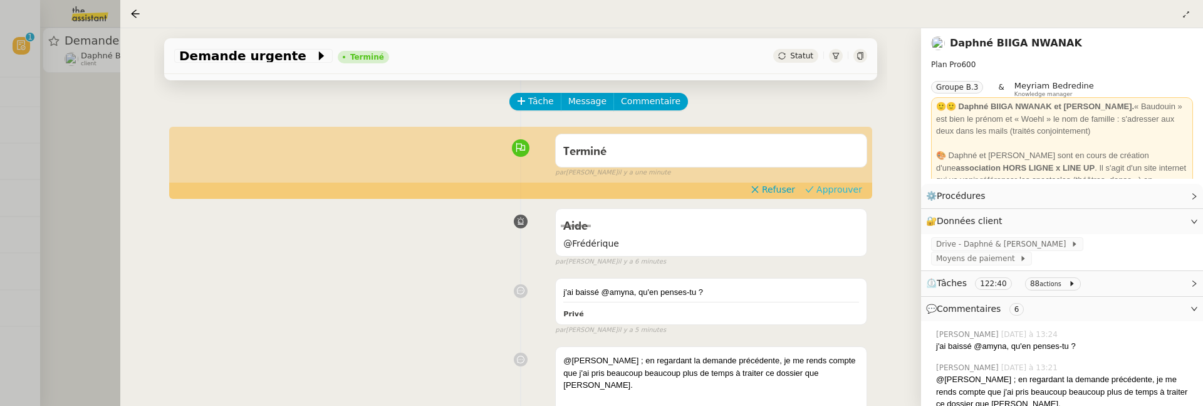
click at [833, 184] on span "Approuver" at bounding box center [840, 189] width 46 height 13
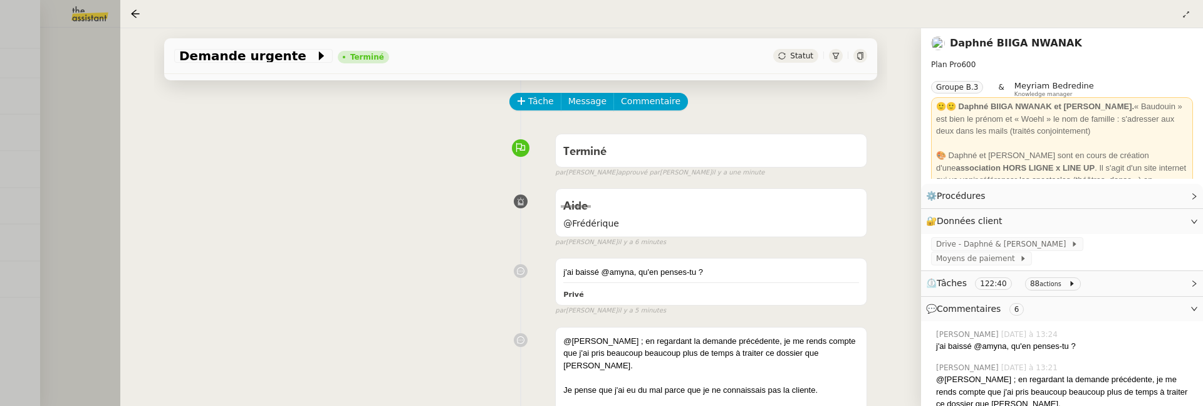
click at [113, 192] on div at bounding box center [601, 203] width 1203 height 406
